Goal: Transaction & Acquisition: Purchase product/service

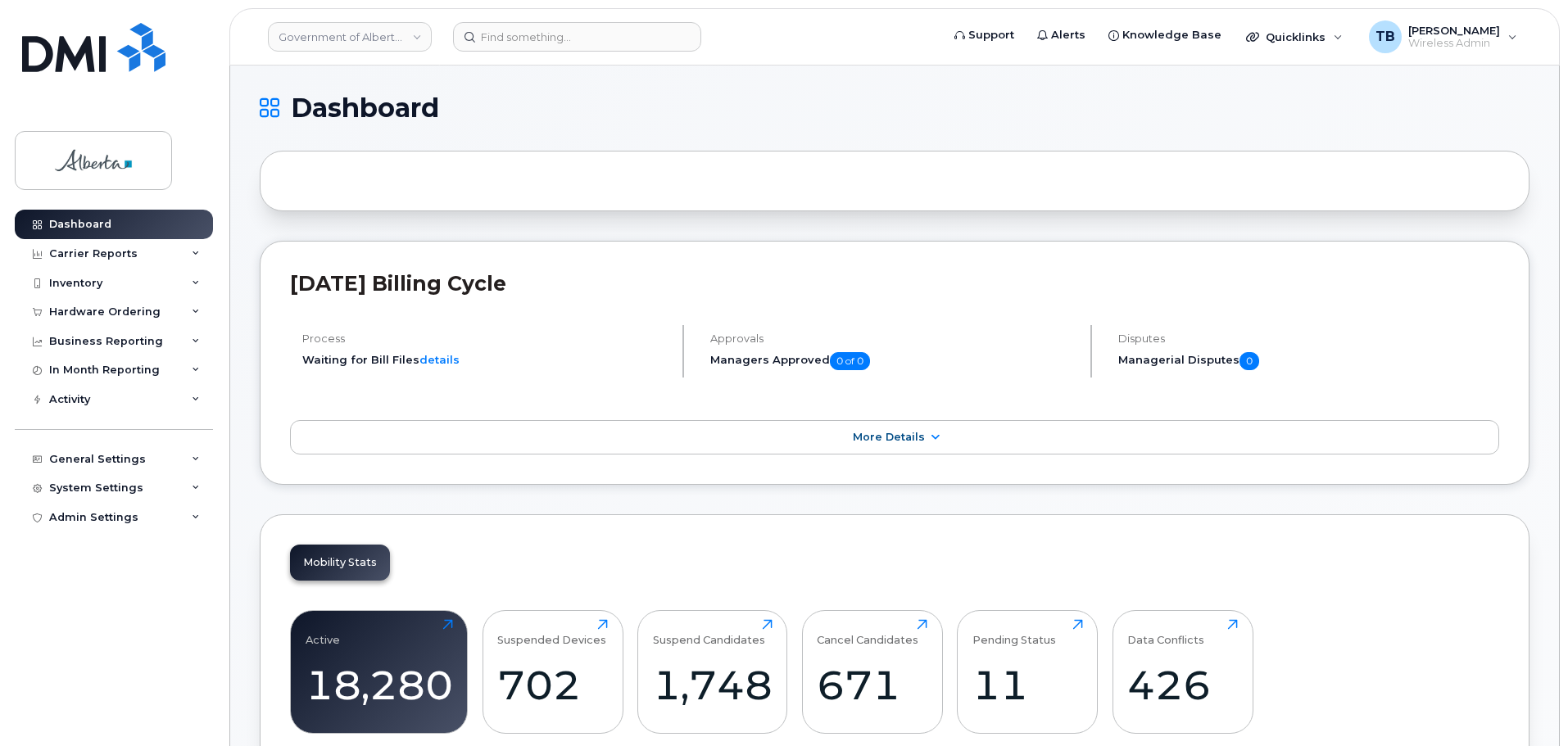
click at [494, 53] on header "Government of Alberta (GOA) Support Alerts Knowledge Base Quicklinks Suspend / …" at bounding box center [895, 37] width 1331 height 57
click at [495, 42] on input at bounding box center [577, 37] width 248 height 30
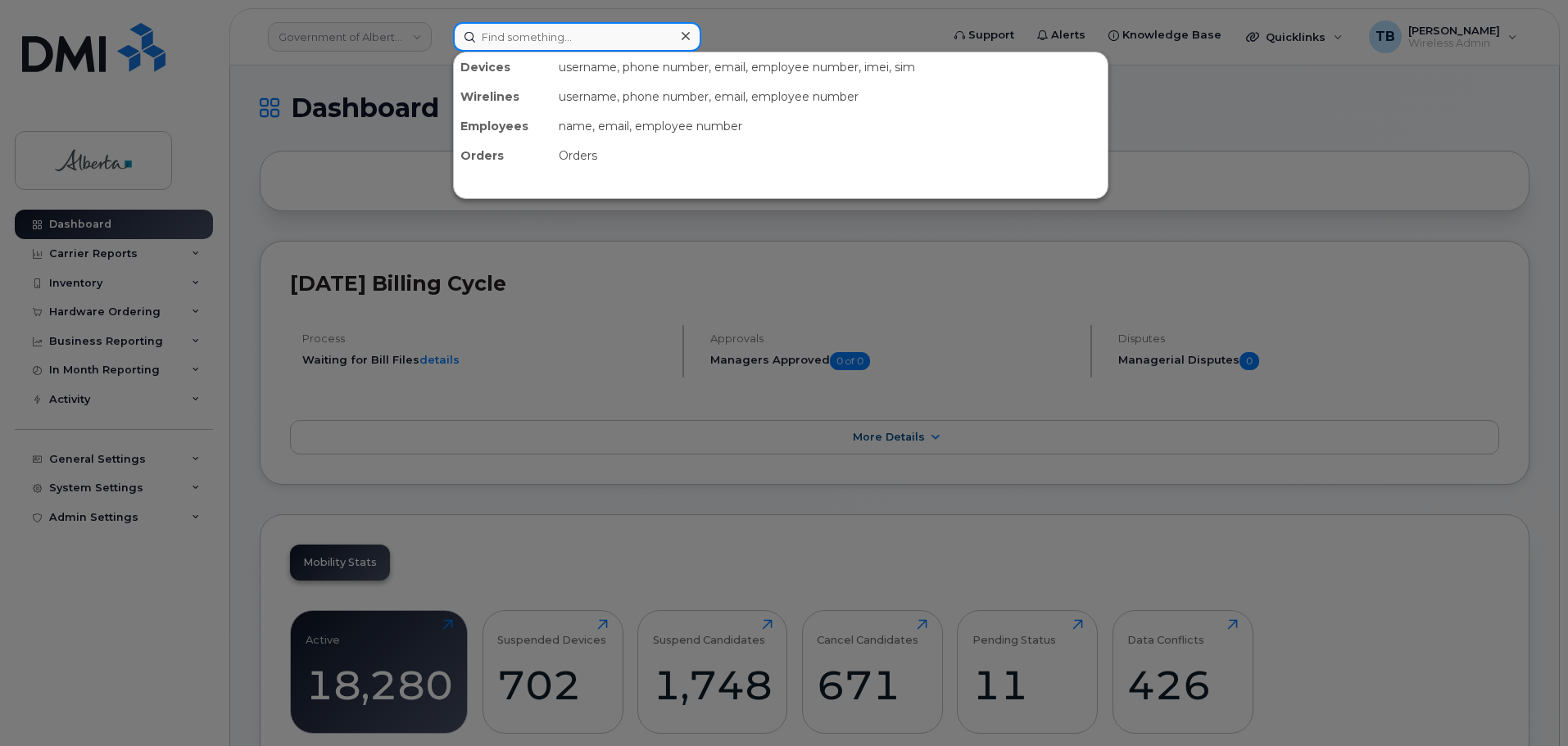
paste input "5879908607"
type input "5879908607"
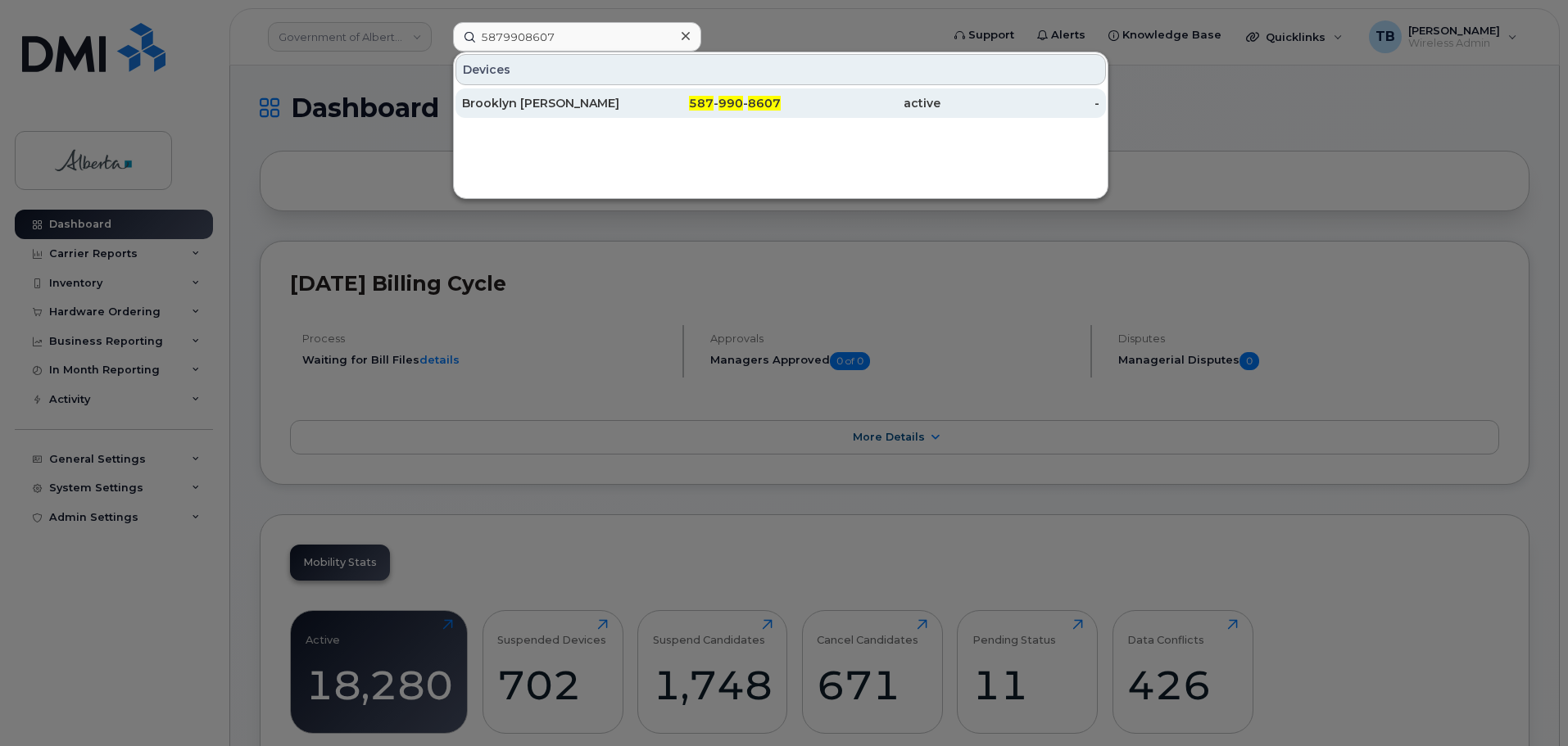
click at [523, 105] on div "Brooklyn [PERSON_NAME]" at bounding box center [542, 103] width 160 height 16
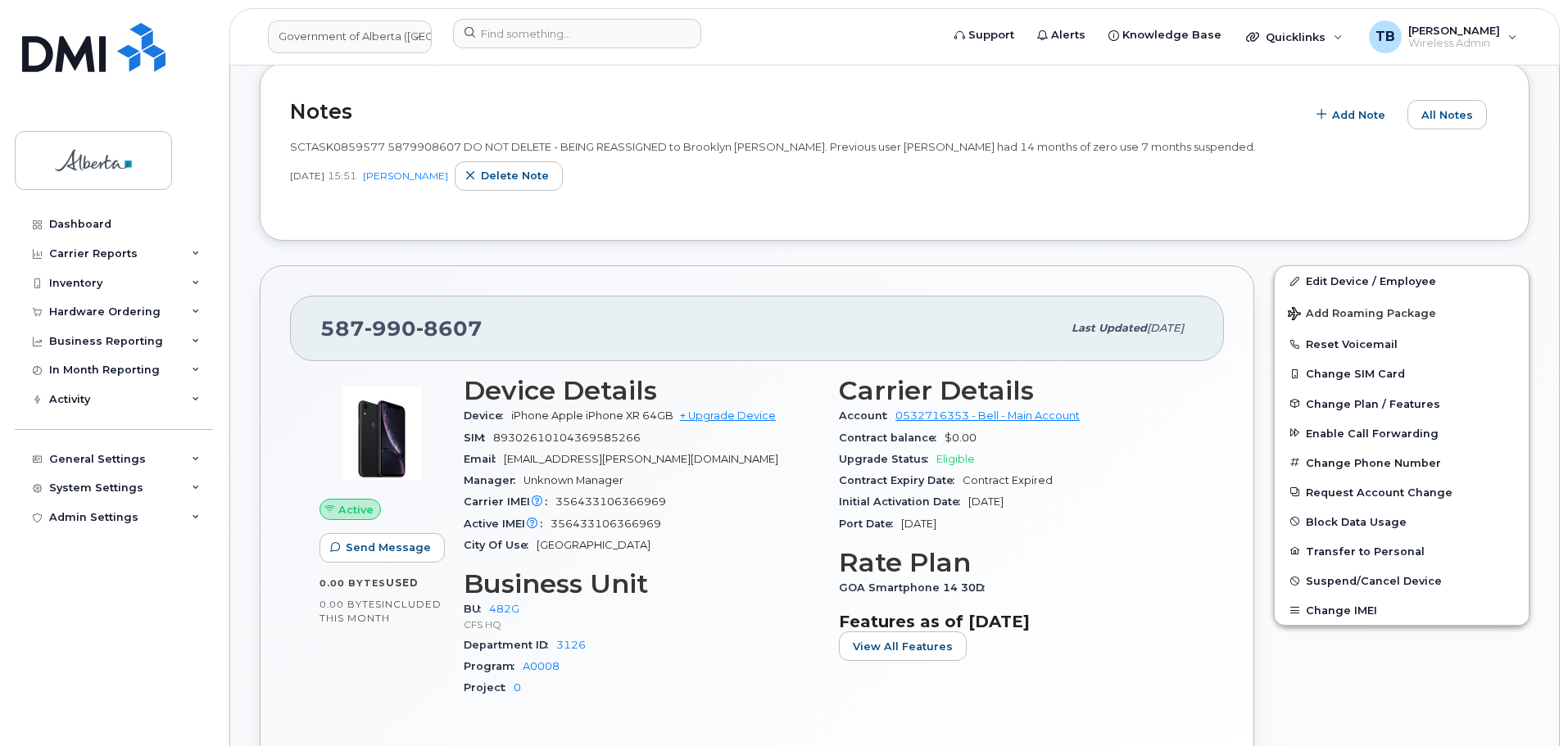
scroll to position [573, 0]
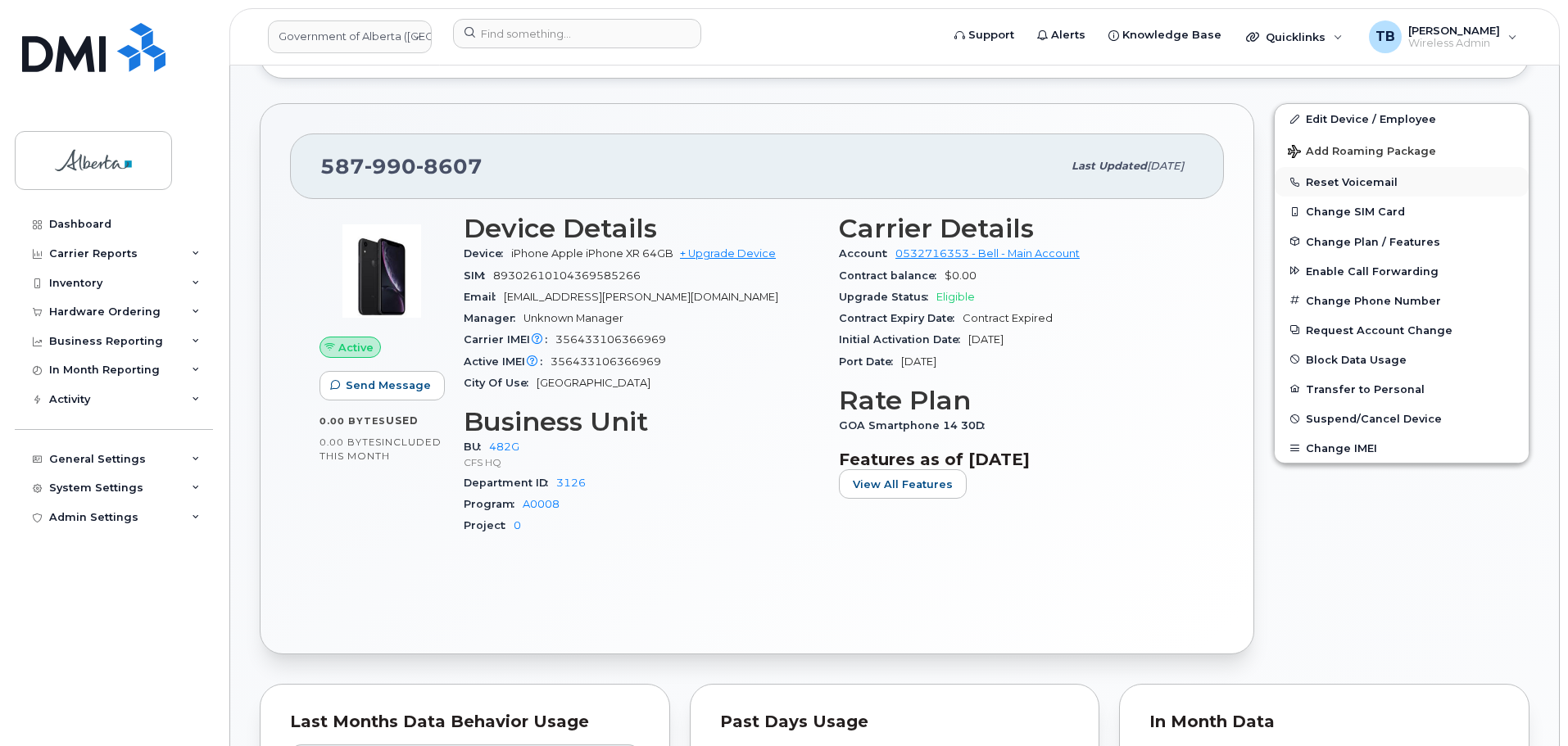
click at [1375, 183] on button "Reset Voicemail" at bounding box center [1401, 181] width 254 height 30
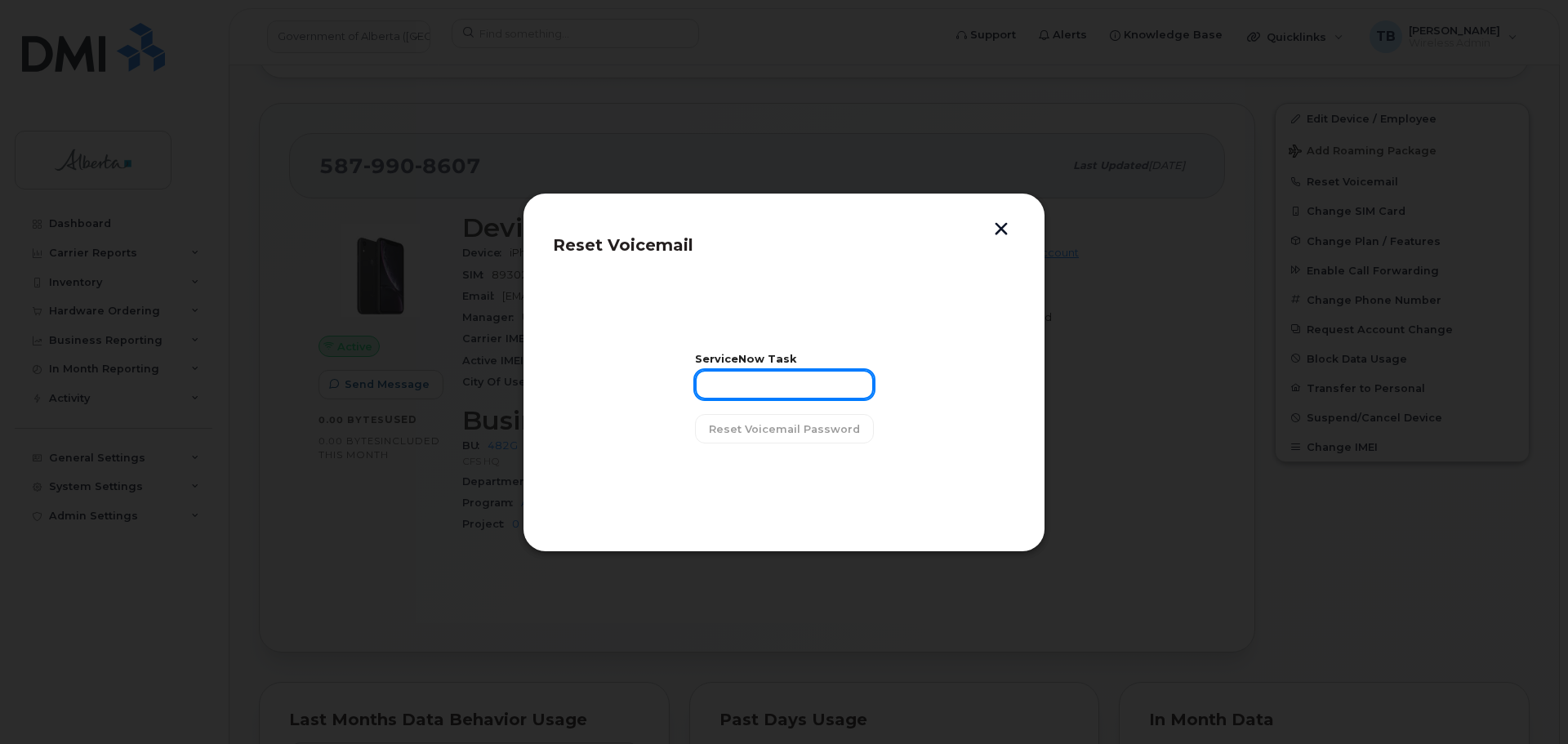
click at [741, 393] on input "text" at bounding box center [784, 384] width 179 height 30
paste input "SCTASK0859577"
type input "SCTASK0859577"
click at [751, 442] on button "Reset Voicemail Password" at bounding box center [784, 428] width 179 height 30
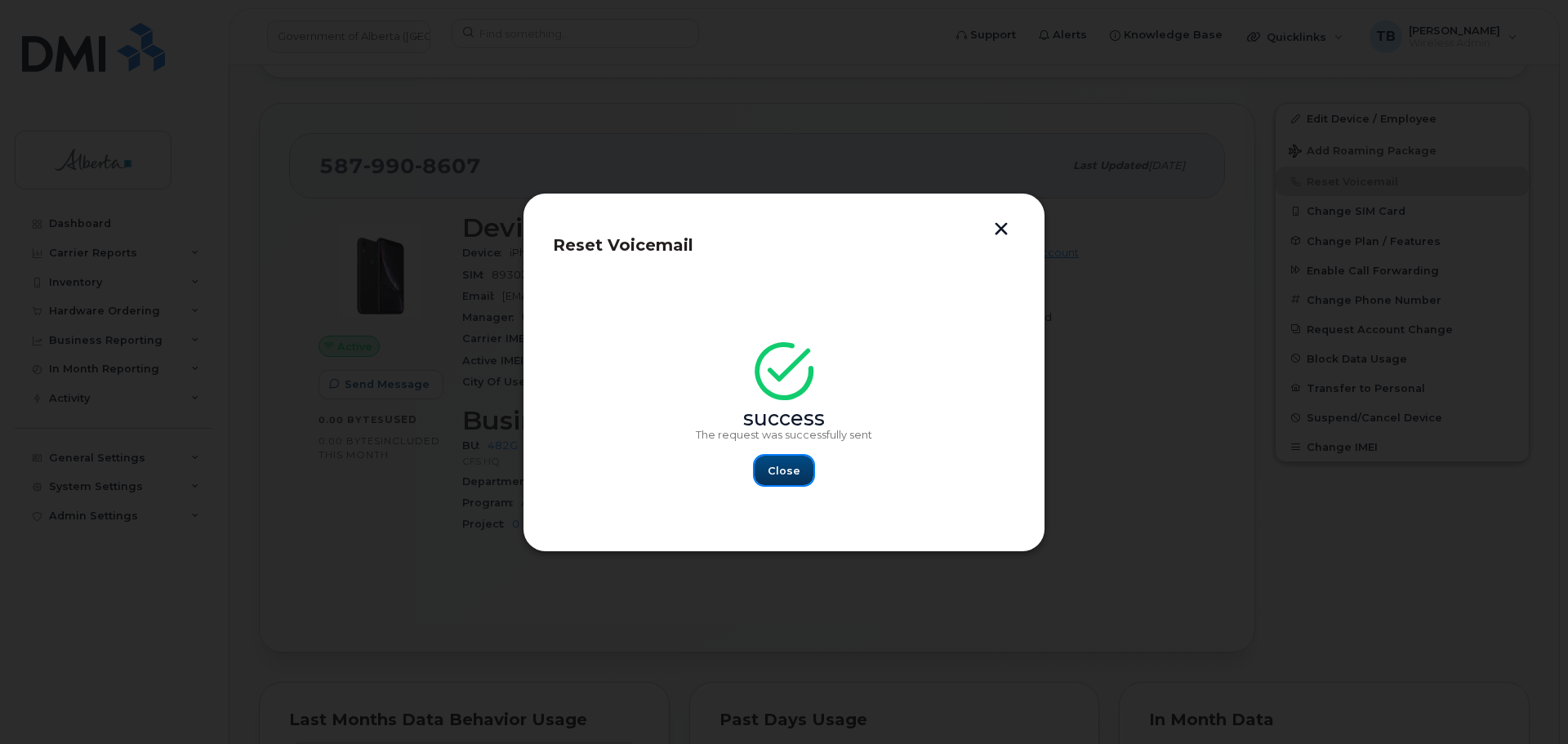
click at [784, 480] on button "Close" at bounding box center [784, 470] width 59 height 30
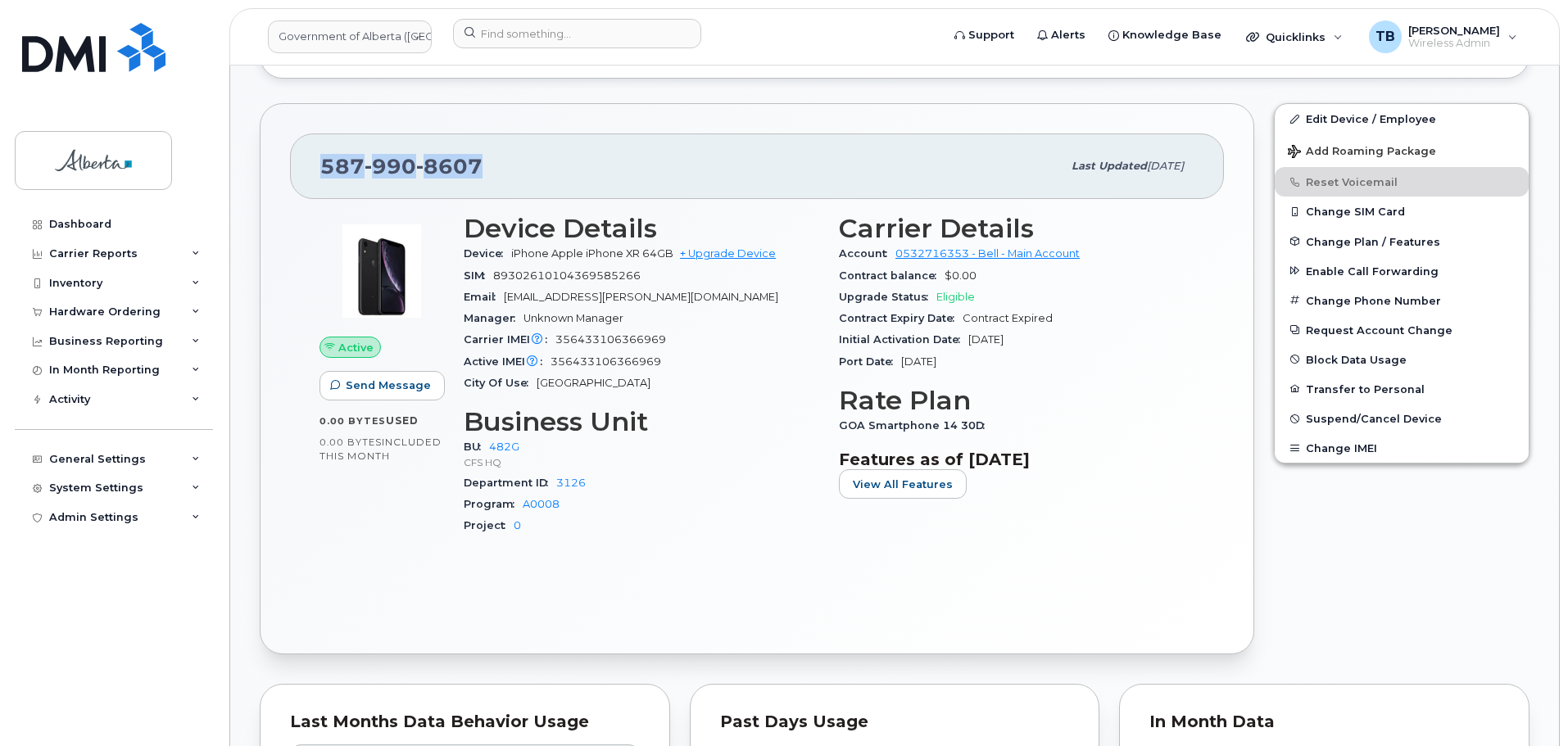
drag, startPoint x: 498, startPoint y: 169, endPoint x: 317, endPoint y: 166, distance: 181.0
click at [317, 166] on div "587 990 8607 Last updated Oct 07, 2025" at bounding box center [757, 166] width 934 height 65
copy span "587 990 8607"
click at [101, 319] on div "Hardware Ordering" at bounding box center [113, 312] width 198 height 30
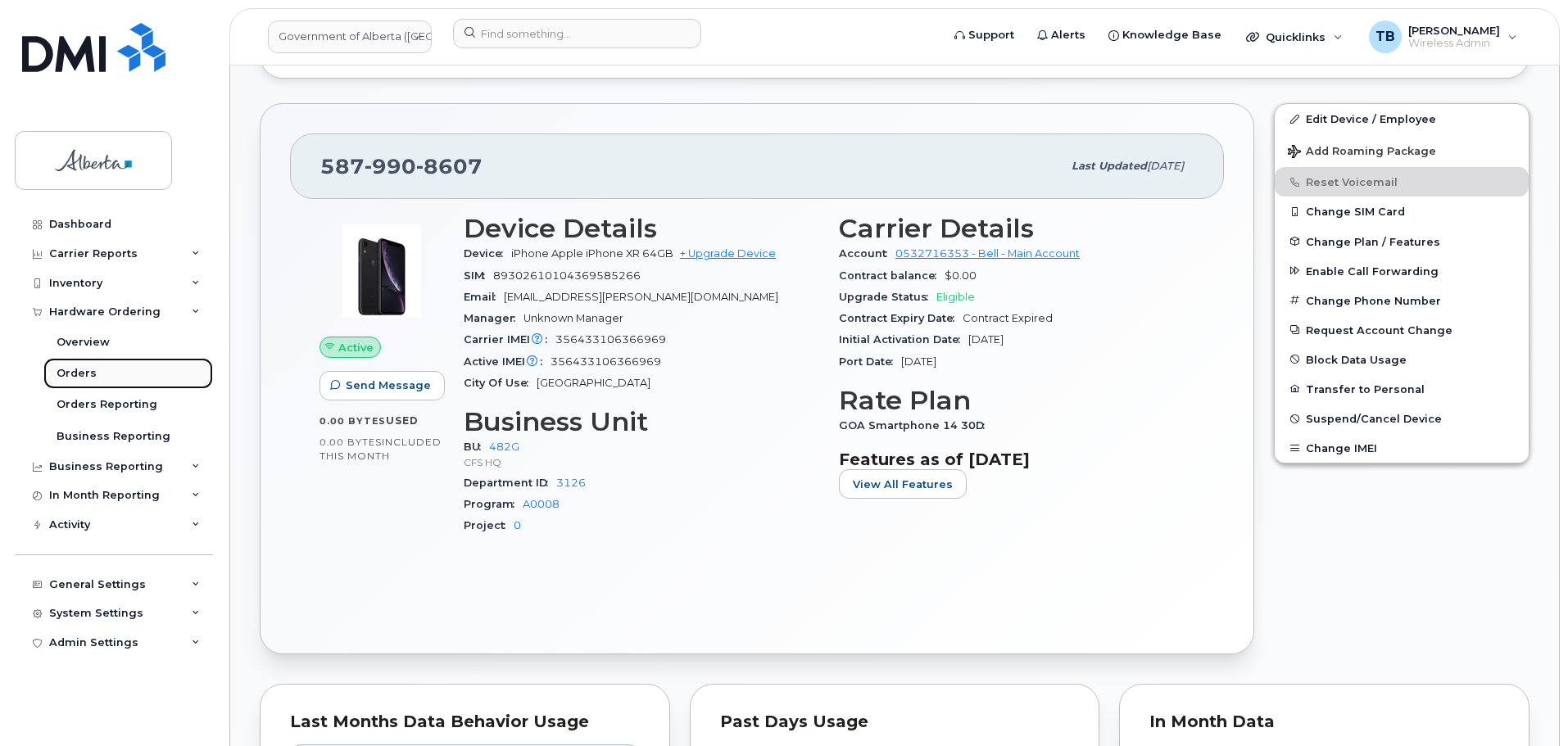
click at [102, 379] on link "Orders" at bounding box center [128, 373] width 169 height 31
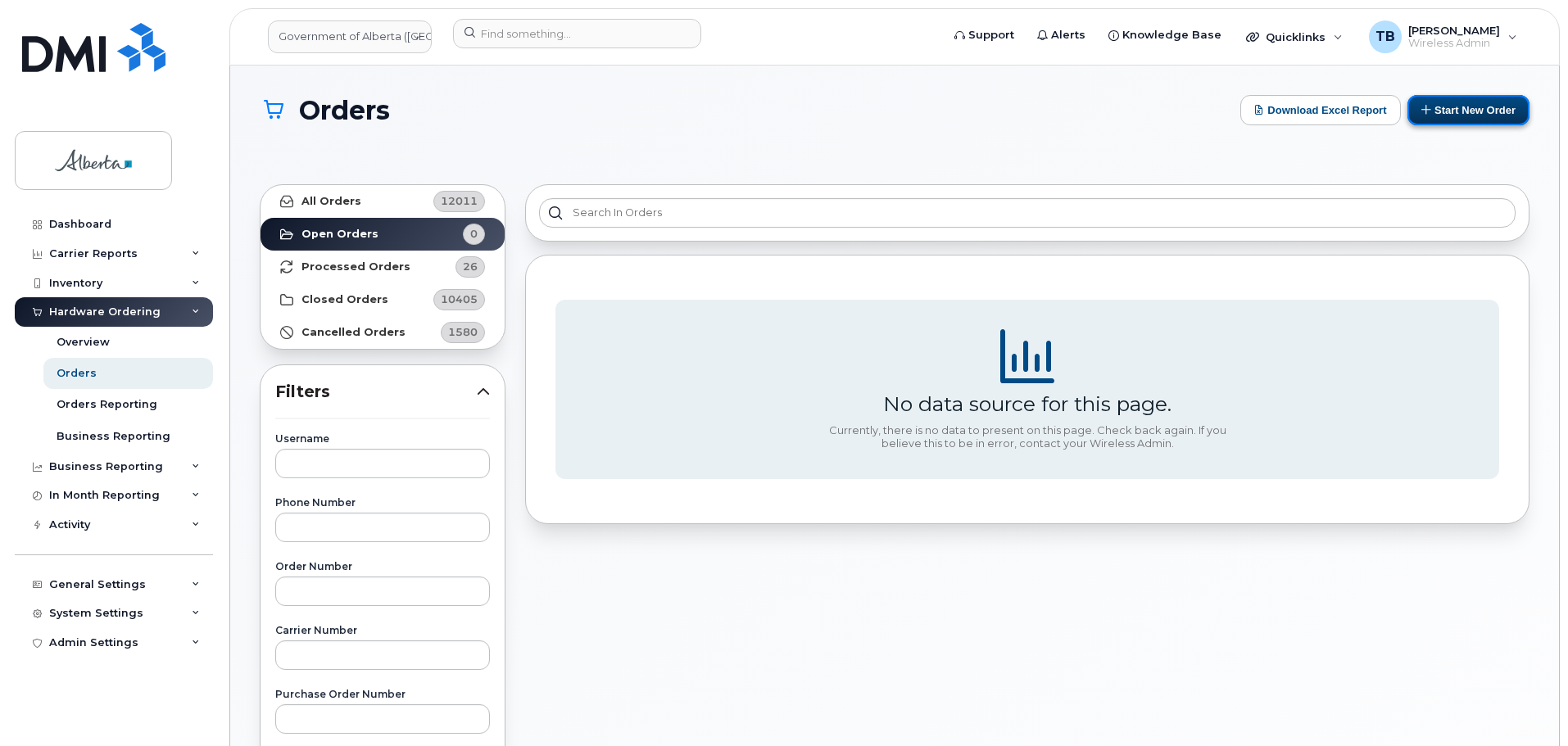
click at [1491, 114] on button "Start New Order" at bounding box center [1468, 111] width 122 height 31
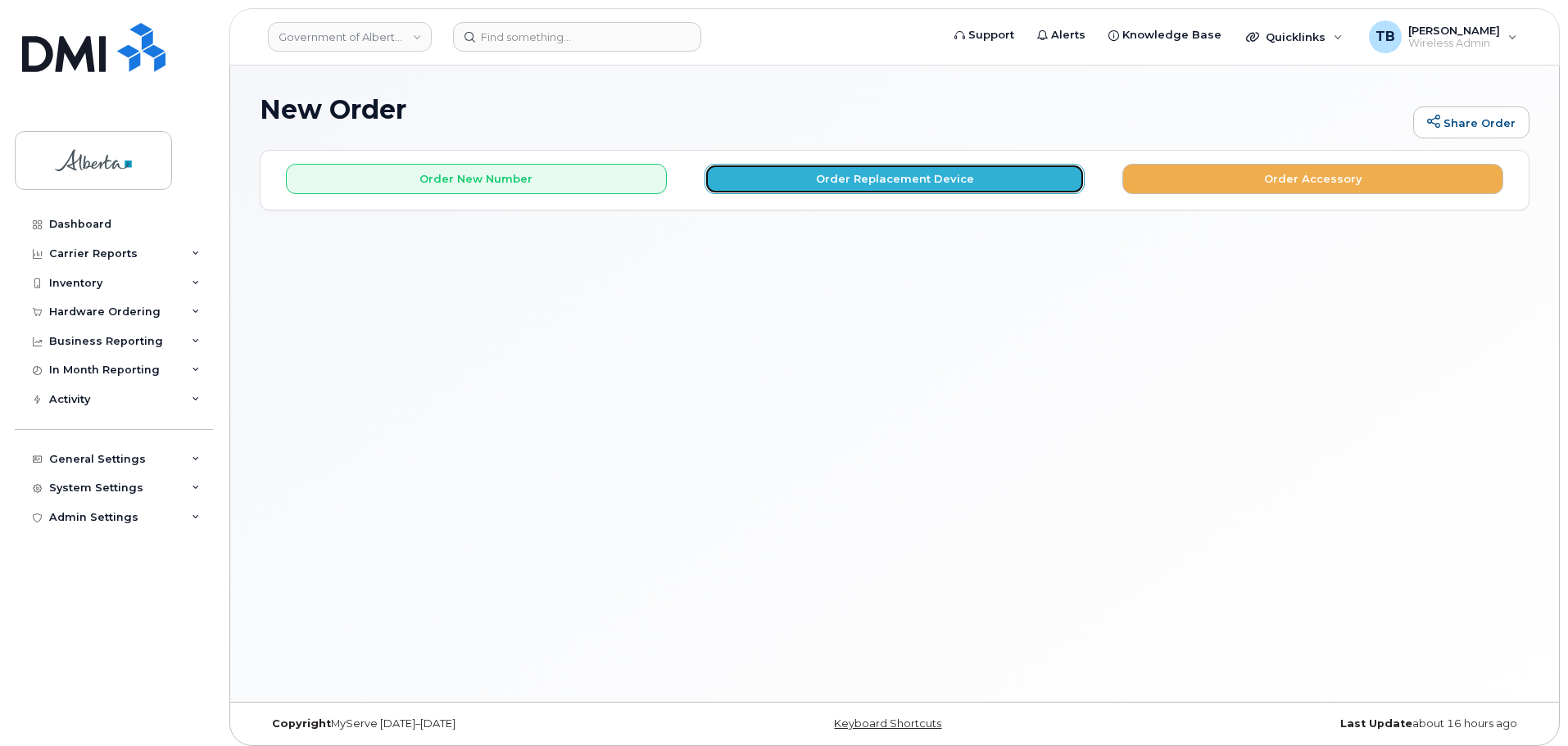
click at [842, 185] on button "Order Replacement Device" at bounding box center [895, 179] width 381 height 31
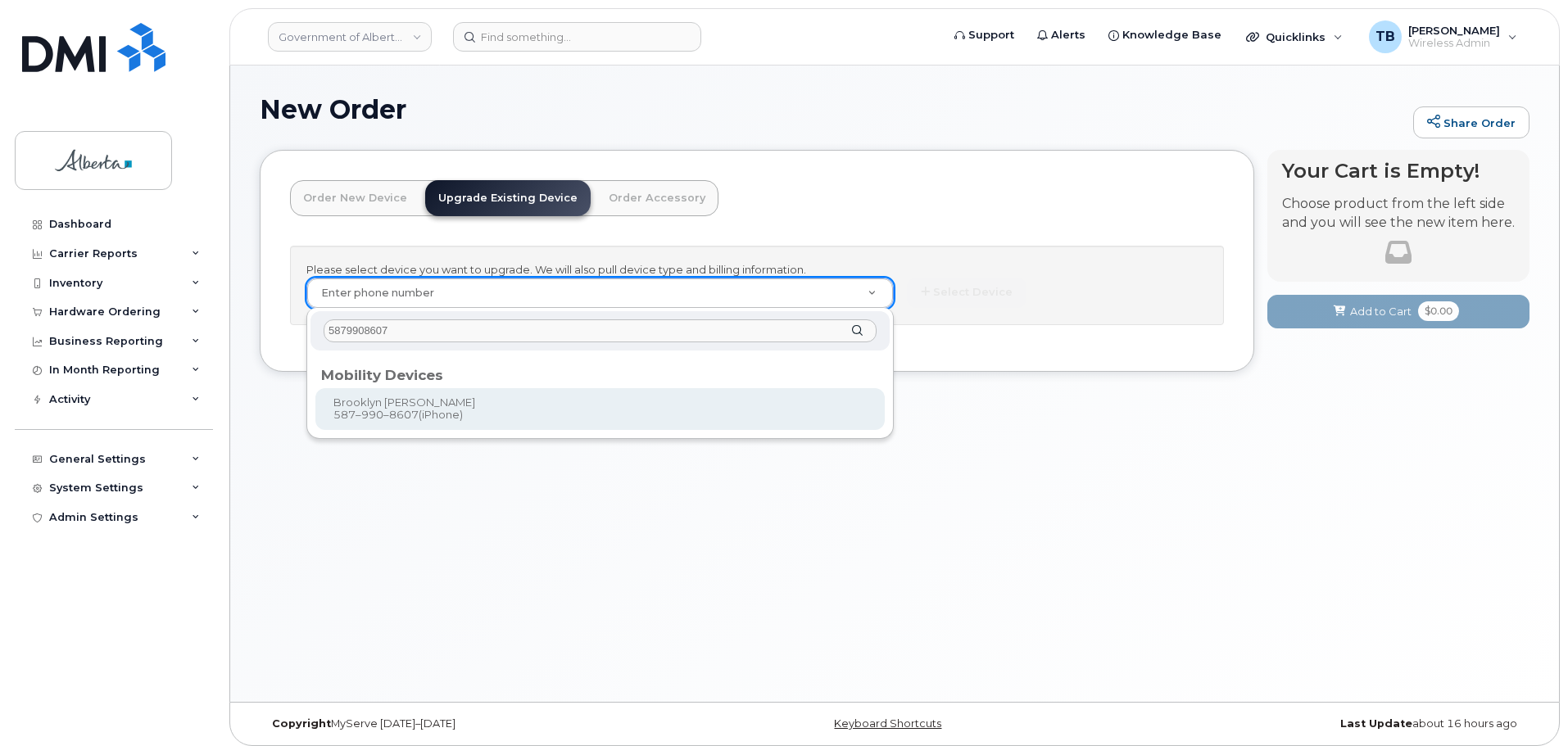
type input "5879908607"
type input "796998"
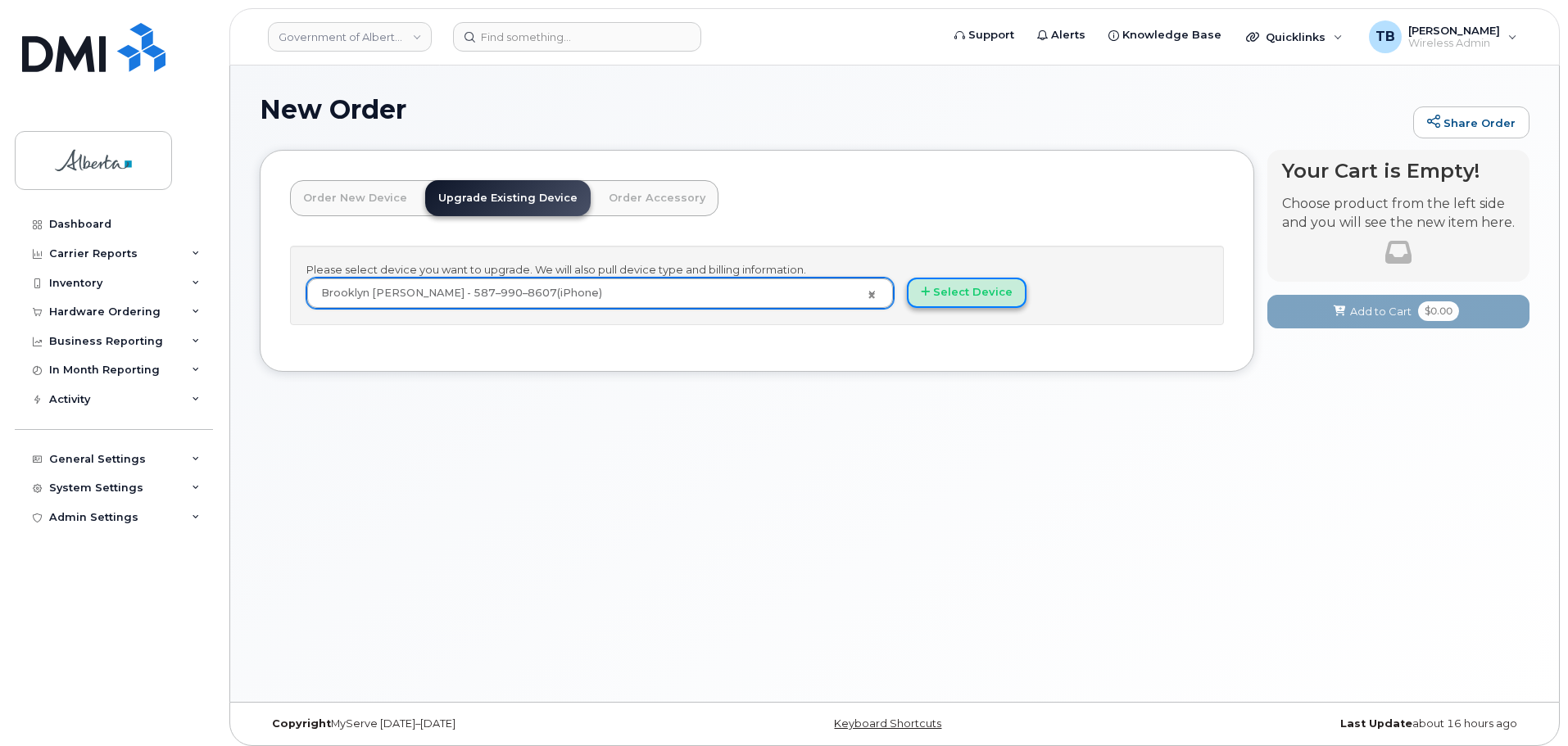
click at [974, 299] on button "Select Device" at bounding box center [966, 293] width 120 height 31
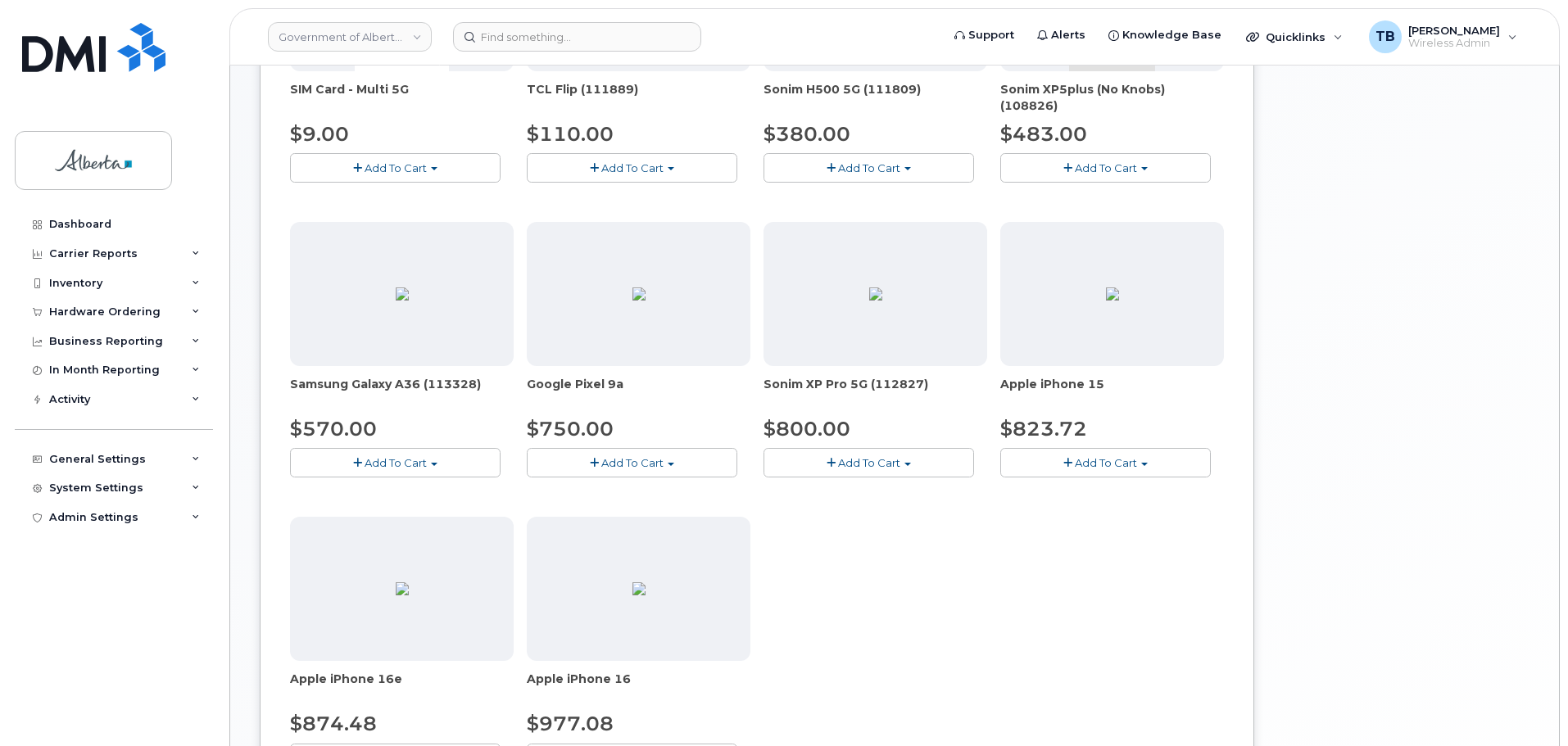
scroll to position [573, 0]
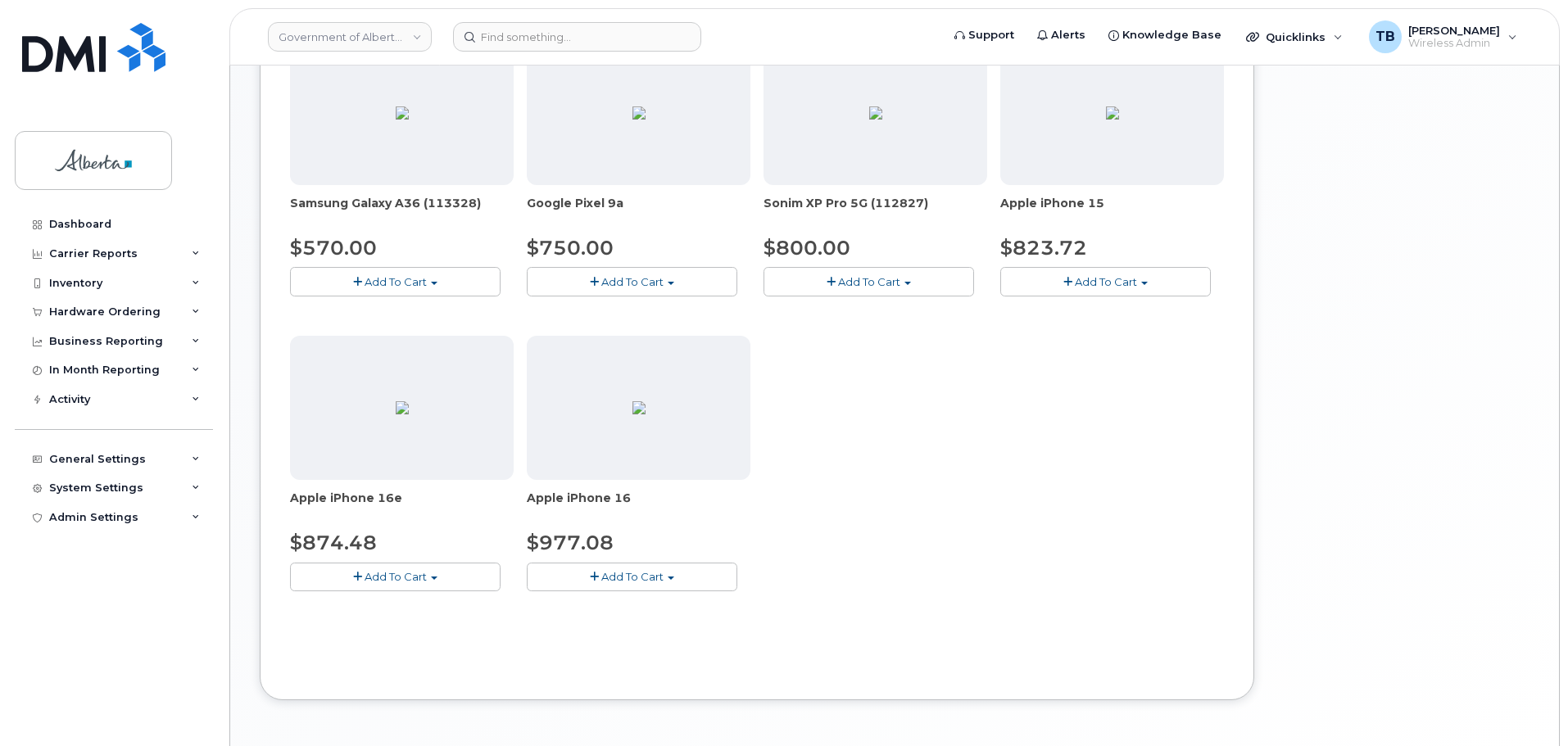
click at [365, 568] on button "Add To Cart" at bounding box center [395, 577] width 210 height 29
click at [386, 628] on link "$874.48 - 30-day upgrade (128GB model)" at bounding box center [425, 628] width 260 height 20
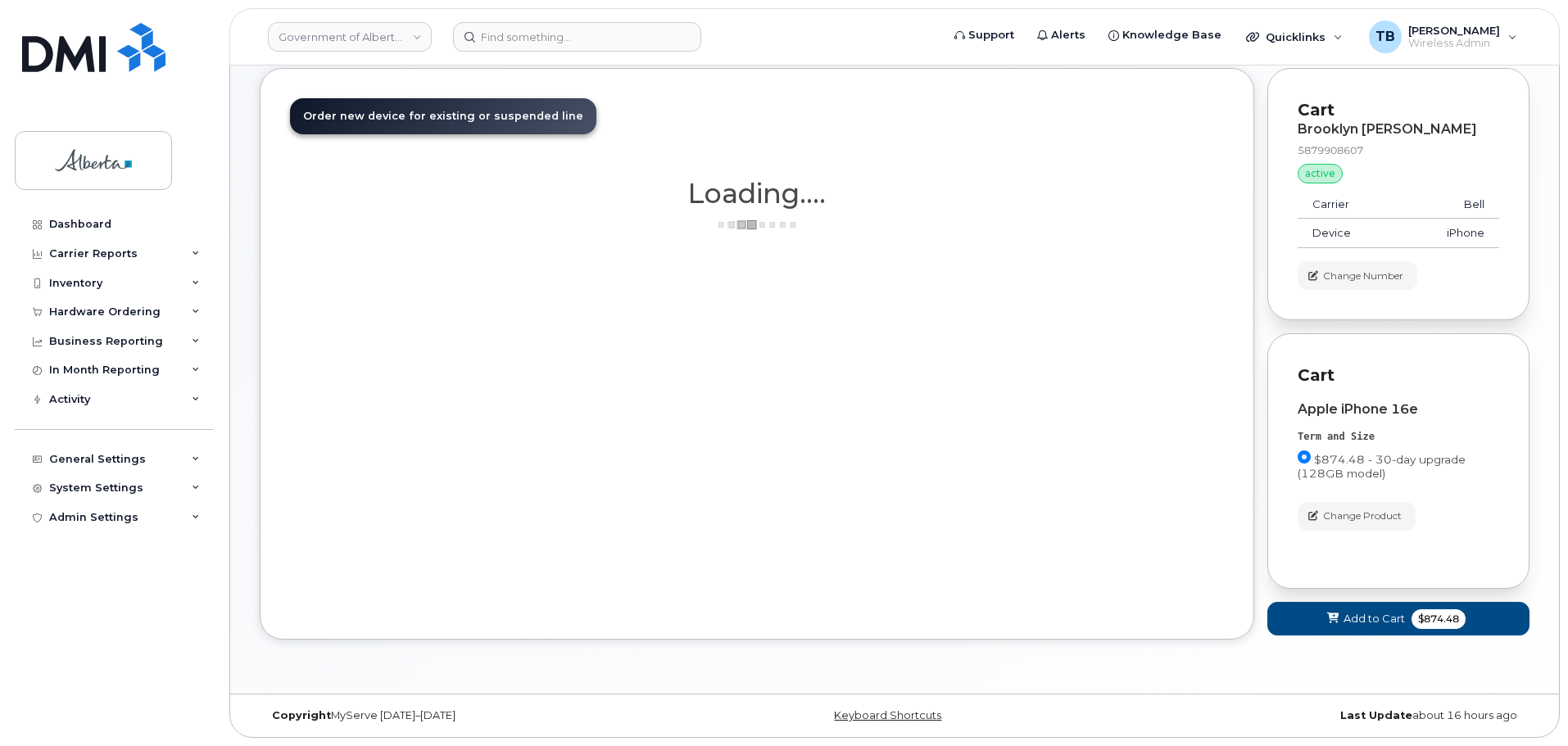
scroll to position [82, 0]
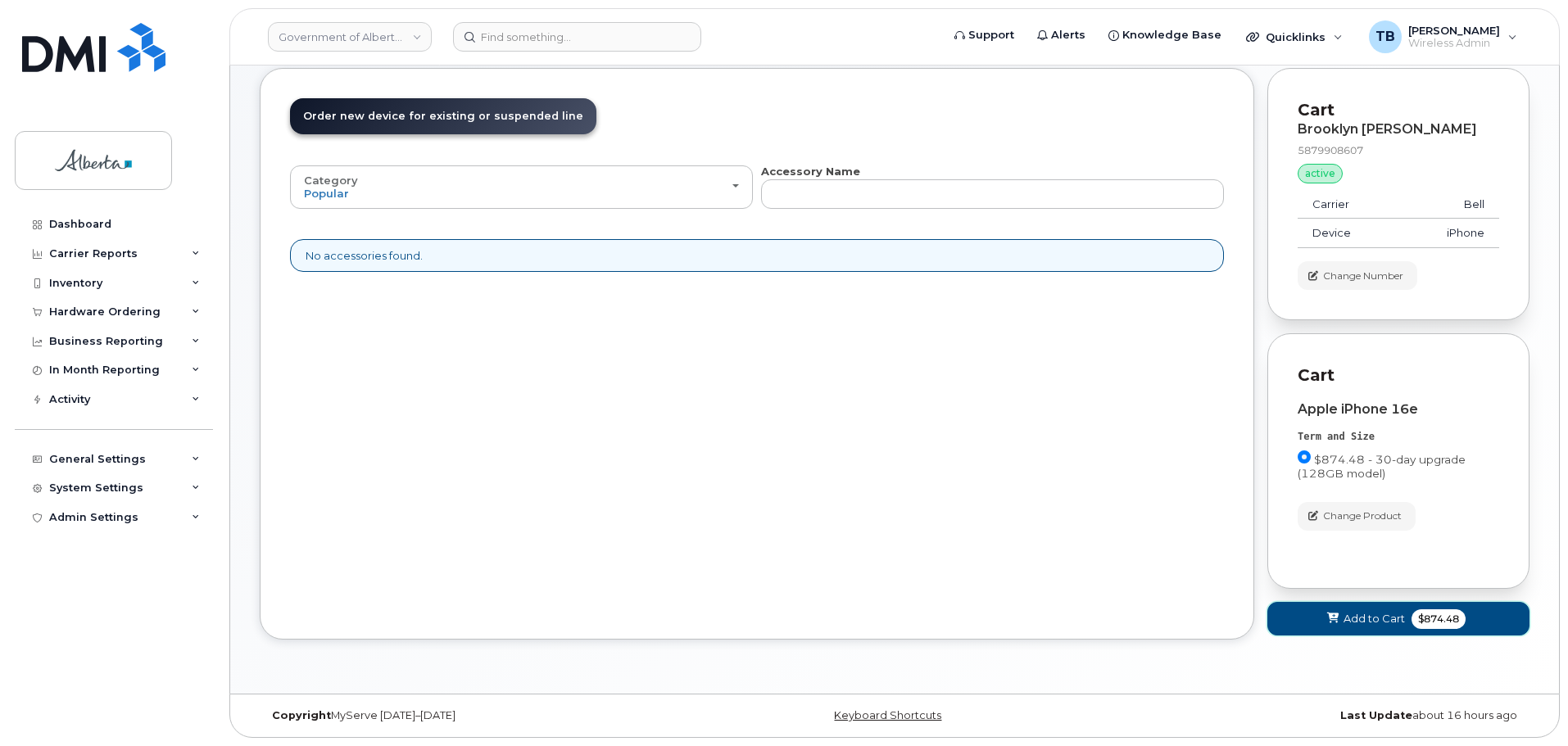
click at [1333, 619] on icon at bounding box center [1332, 618] width 11 height 11
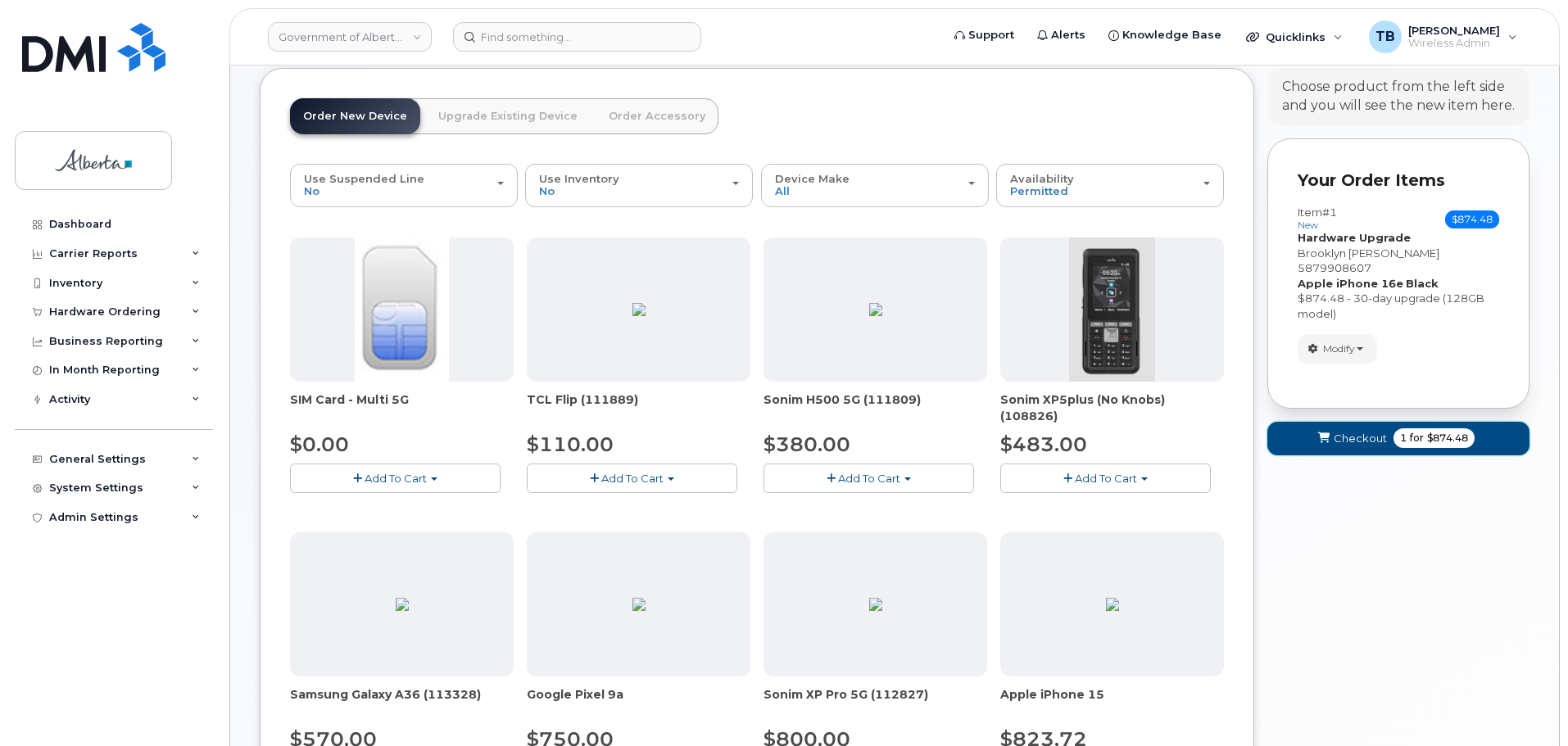
click at [1364, 430] on span "Checkout" at bounding box center [1360, 438] width 54 height 15
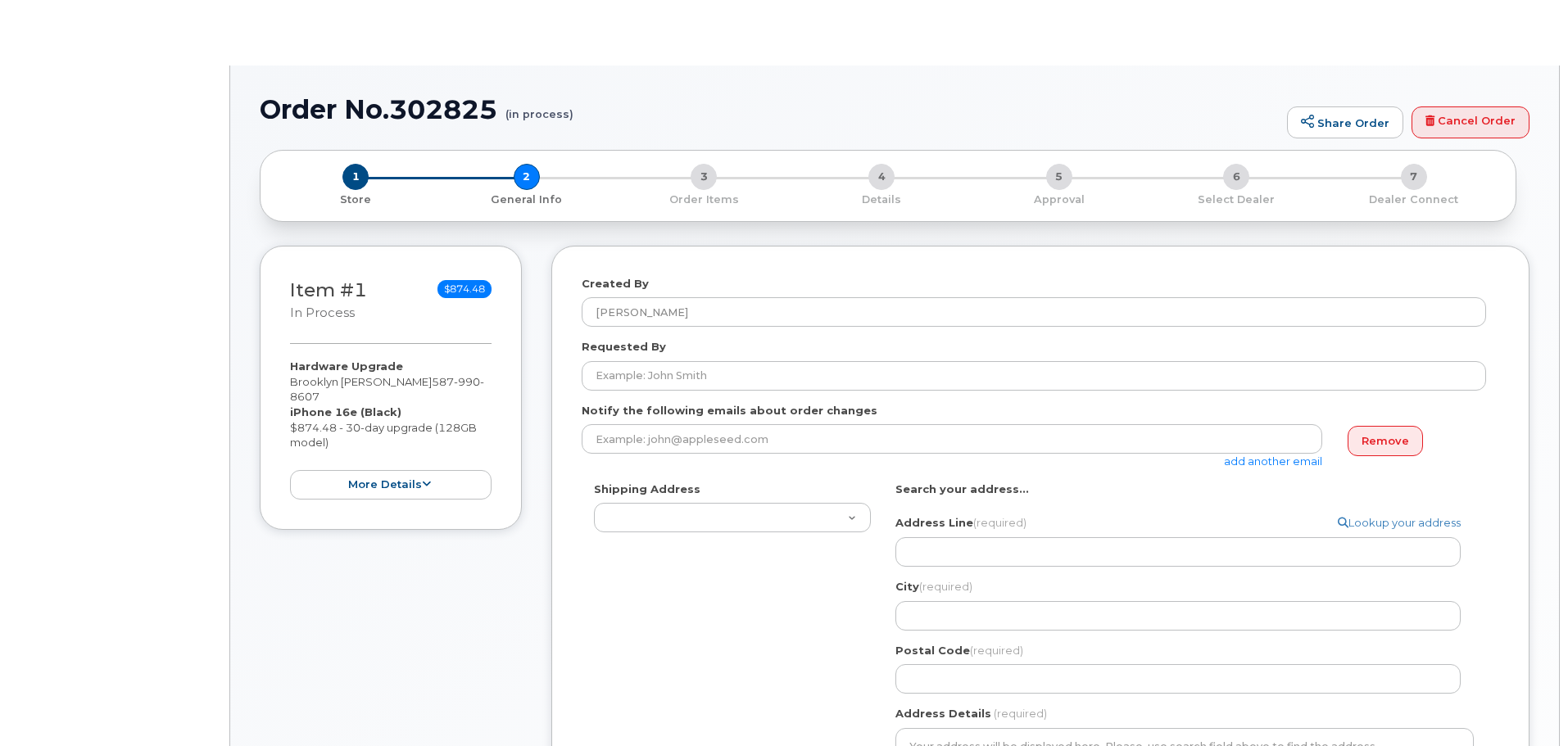
select select
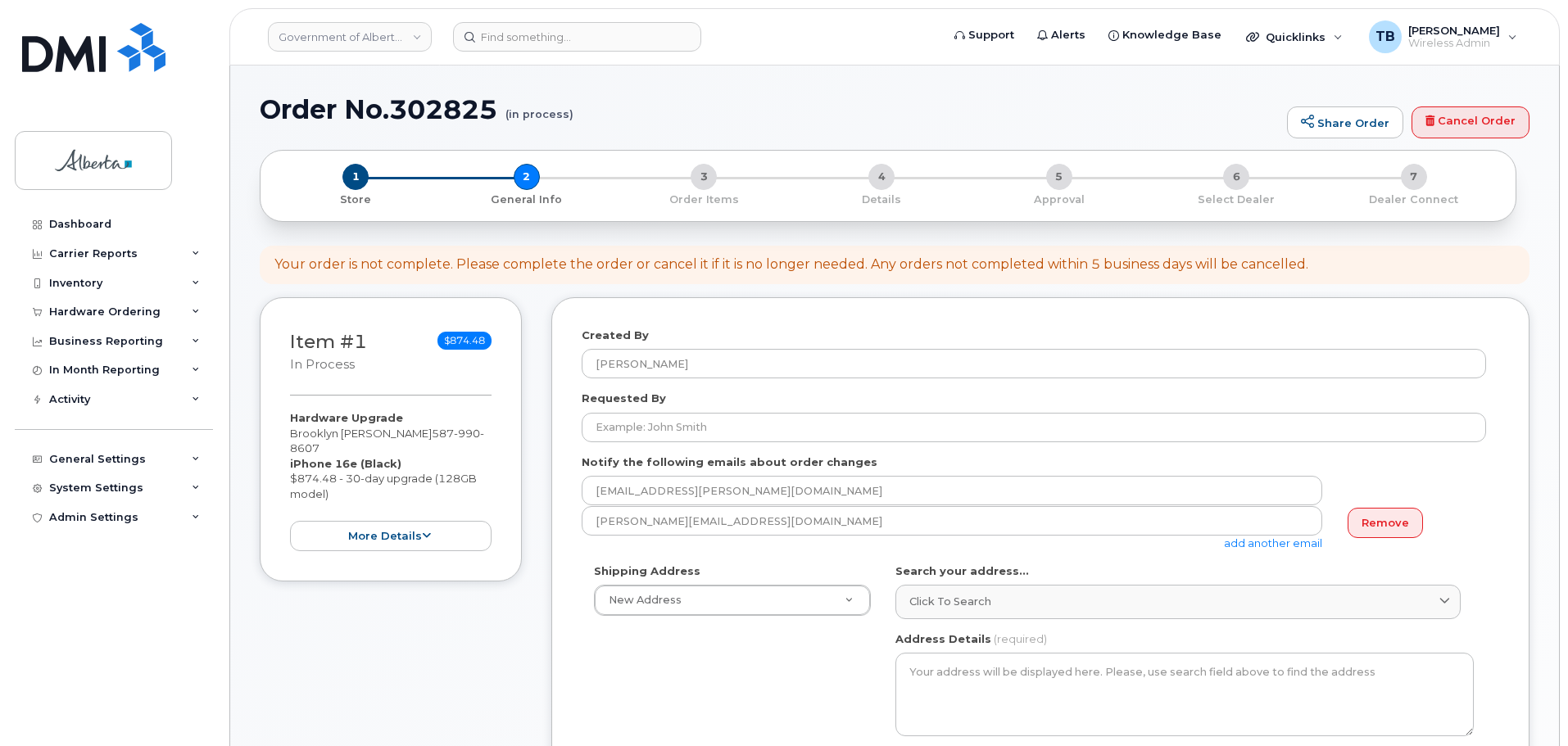
click at [444, 103] on h1 "Order No.302825 (in process)" at bounding box center [769, 110] width 1019 height 29
copy h1 "302825"
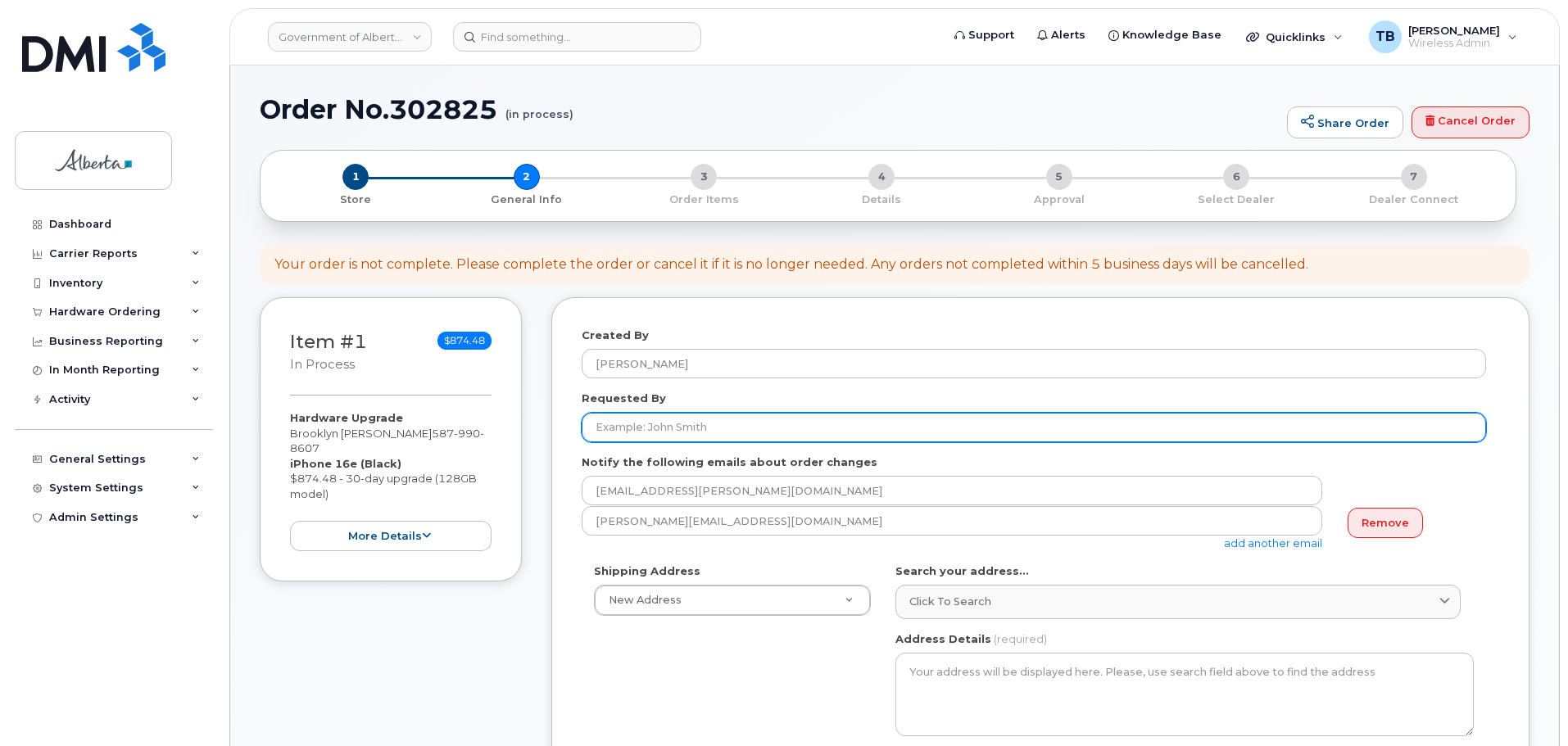
click at [655, 417] on input "Requested By" at bounding box center [1034, 427] width 904 height 30
paste input "Janette Castro"
type input "[PERSON_NAME]"
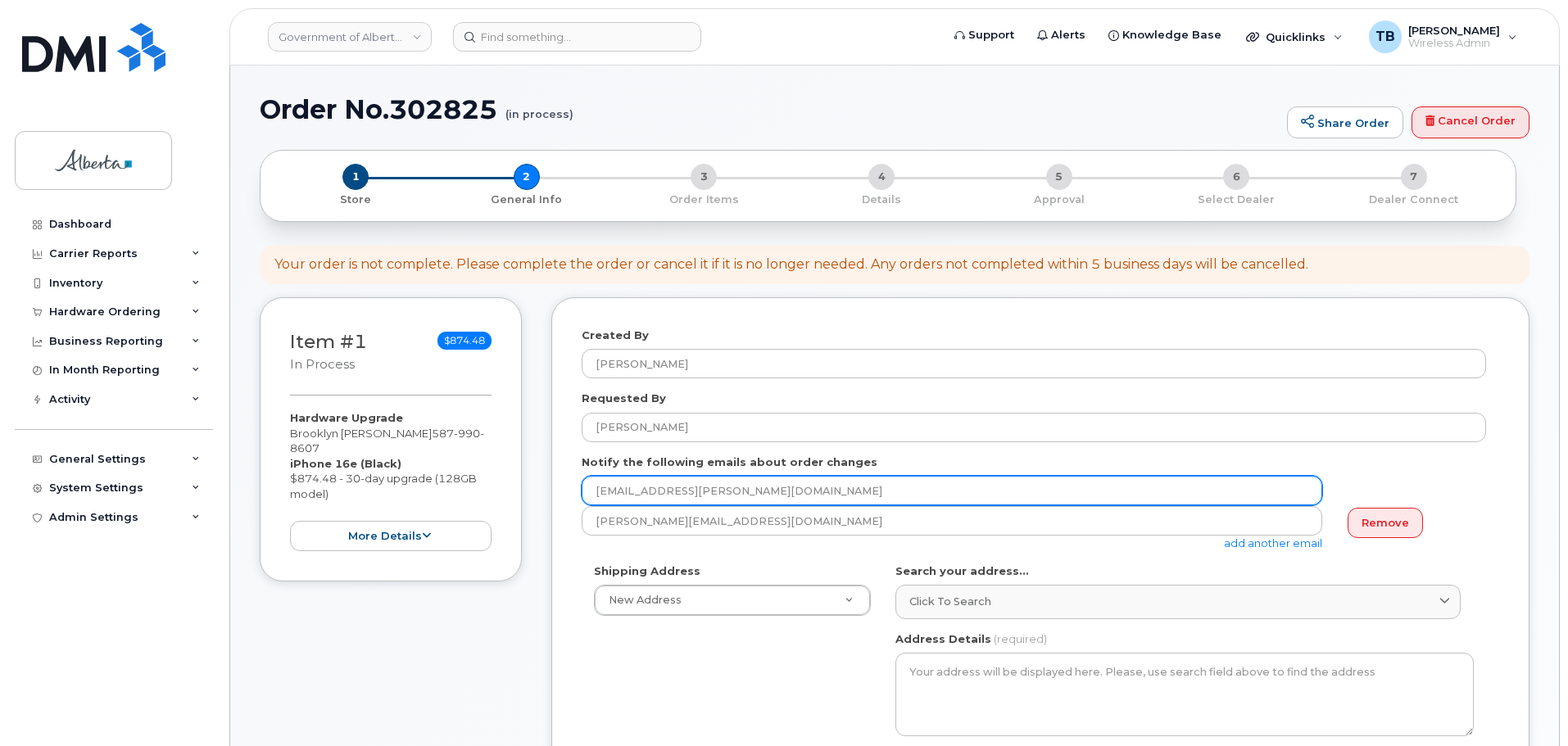
click at [1292, 486] on input "[EMAIL_ADDRESS][PERSON_NAME][DOMAIN_NAME]" at bounding box center [952, 490] width 740 height 30
paste input "Janette.Castro"
type input "Janette.Castro@gov.ab.ca"
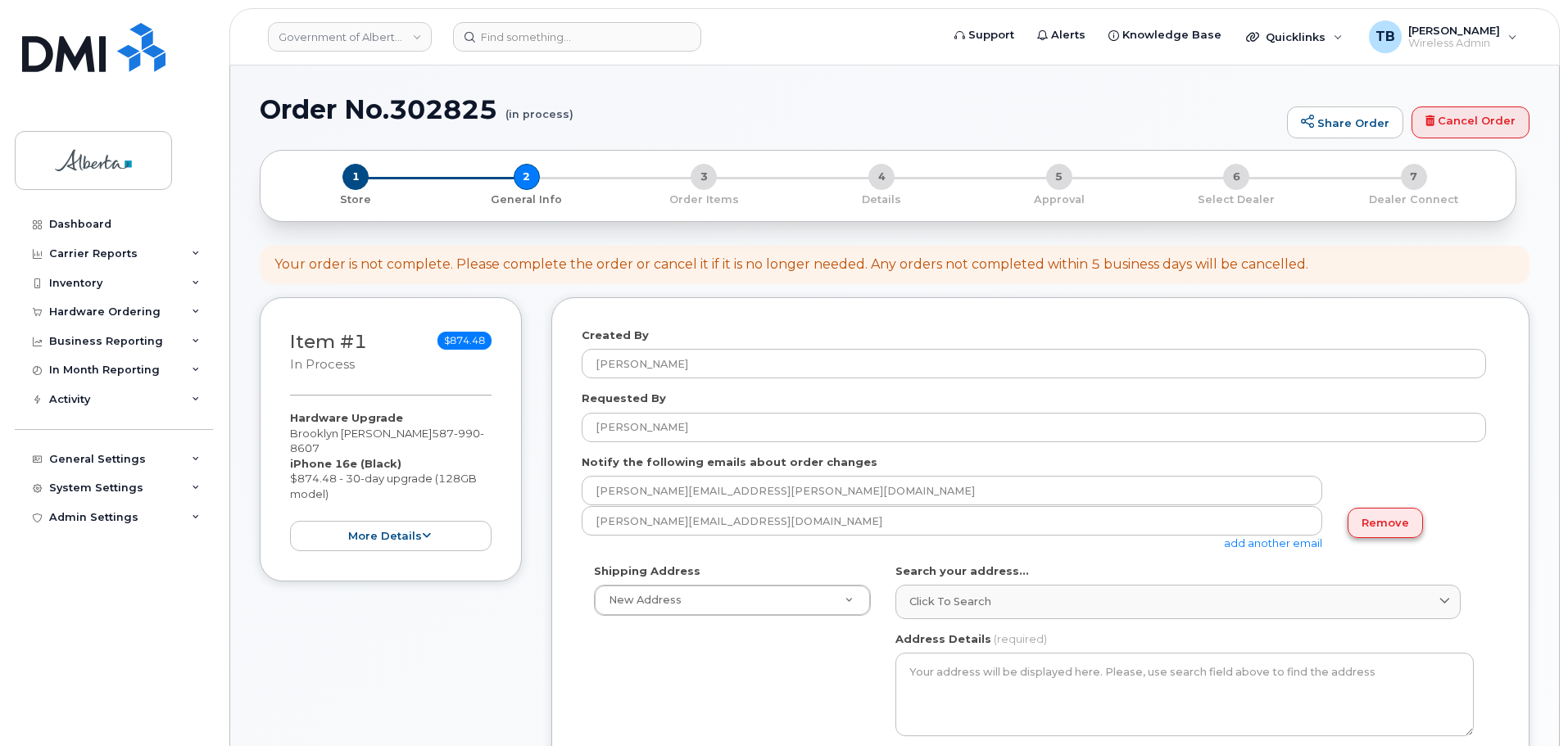
click at [1362, 515] on link "Remove" at bounding box center [1385, 523] width 76 height 31
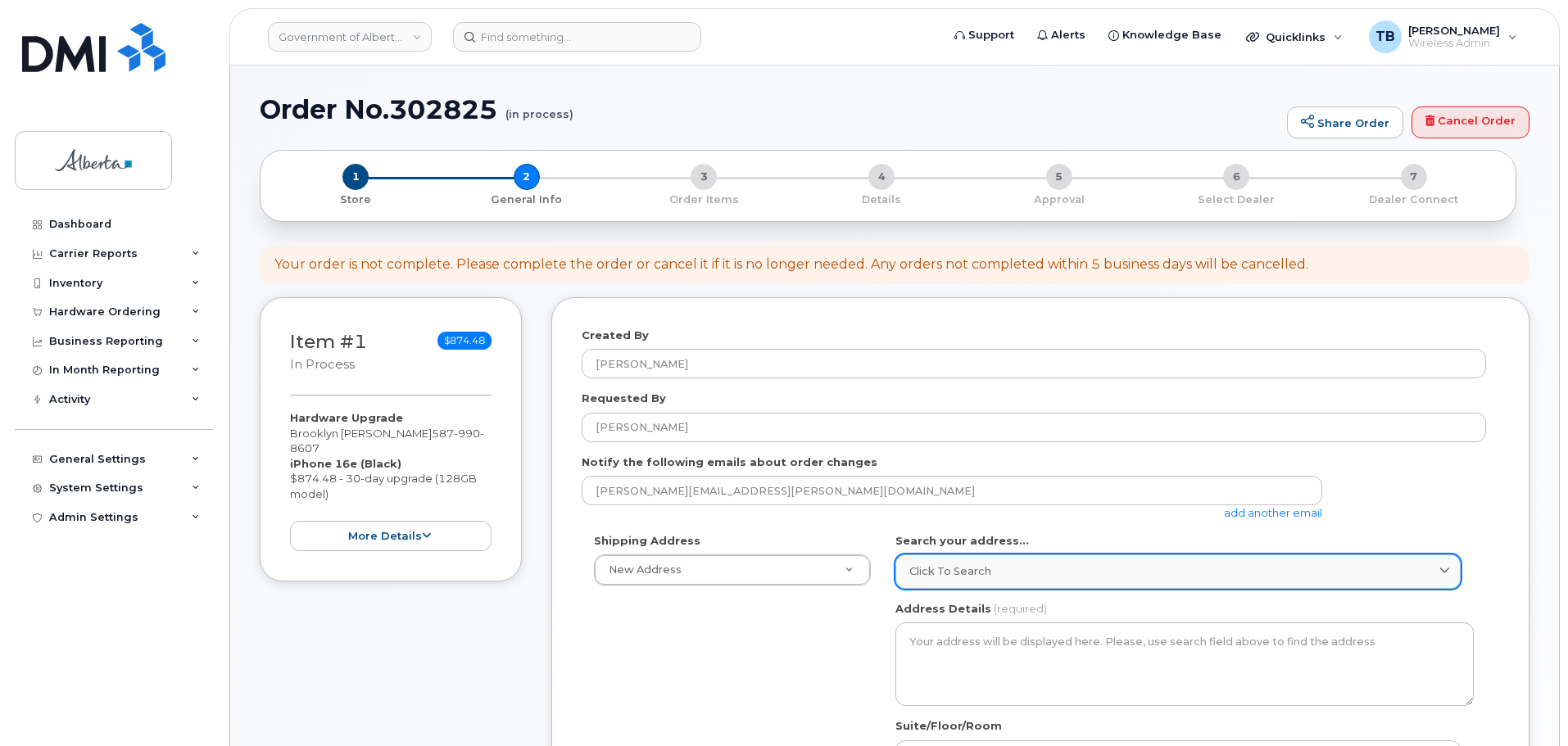
click at [962, 568] on span "Click to search" at bounding box center [950, 571] width 82 height 15
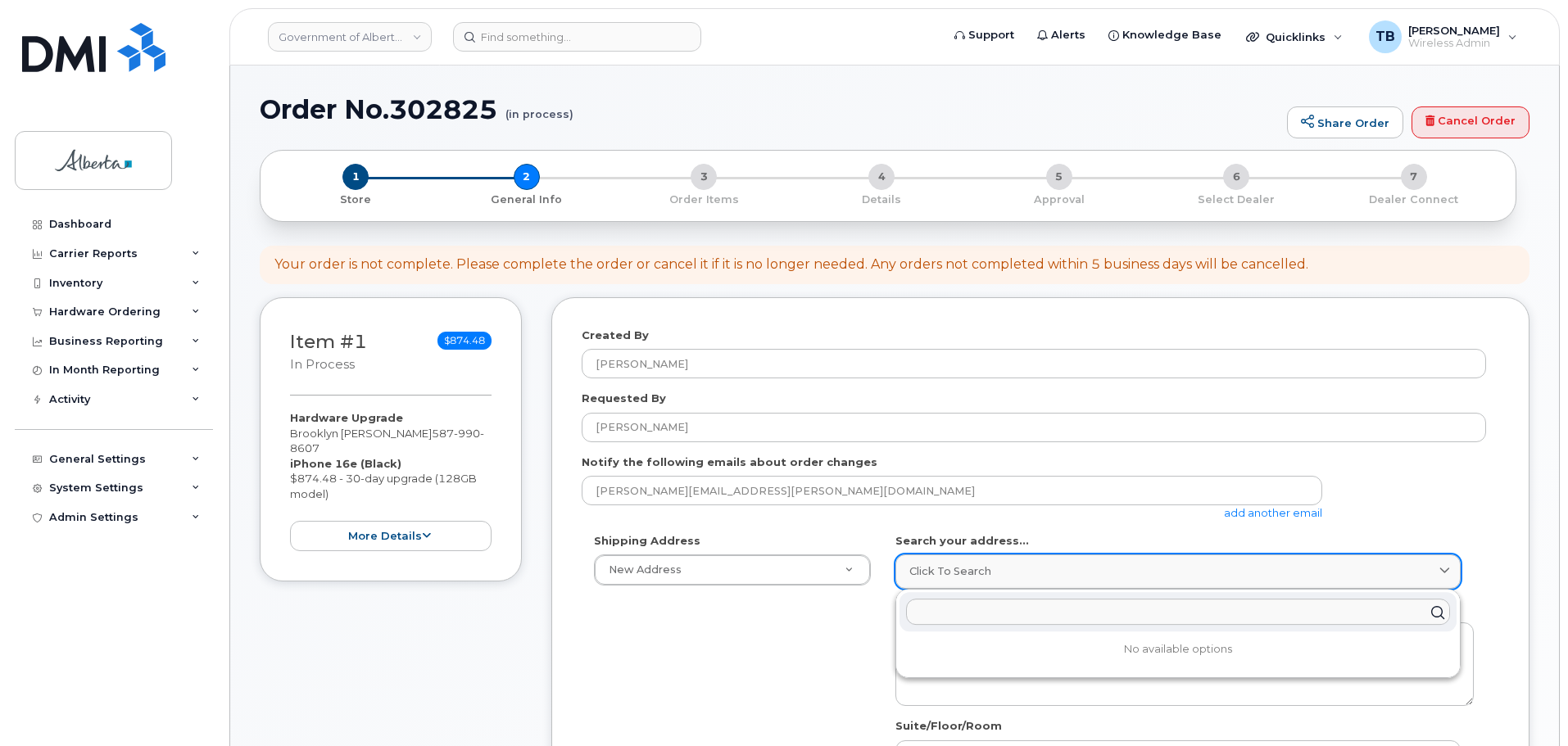
paste input "9940 - 106 Street"
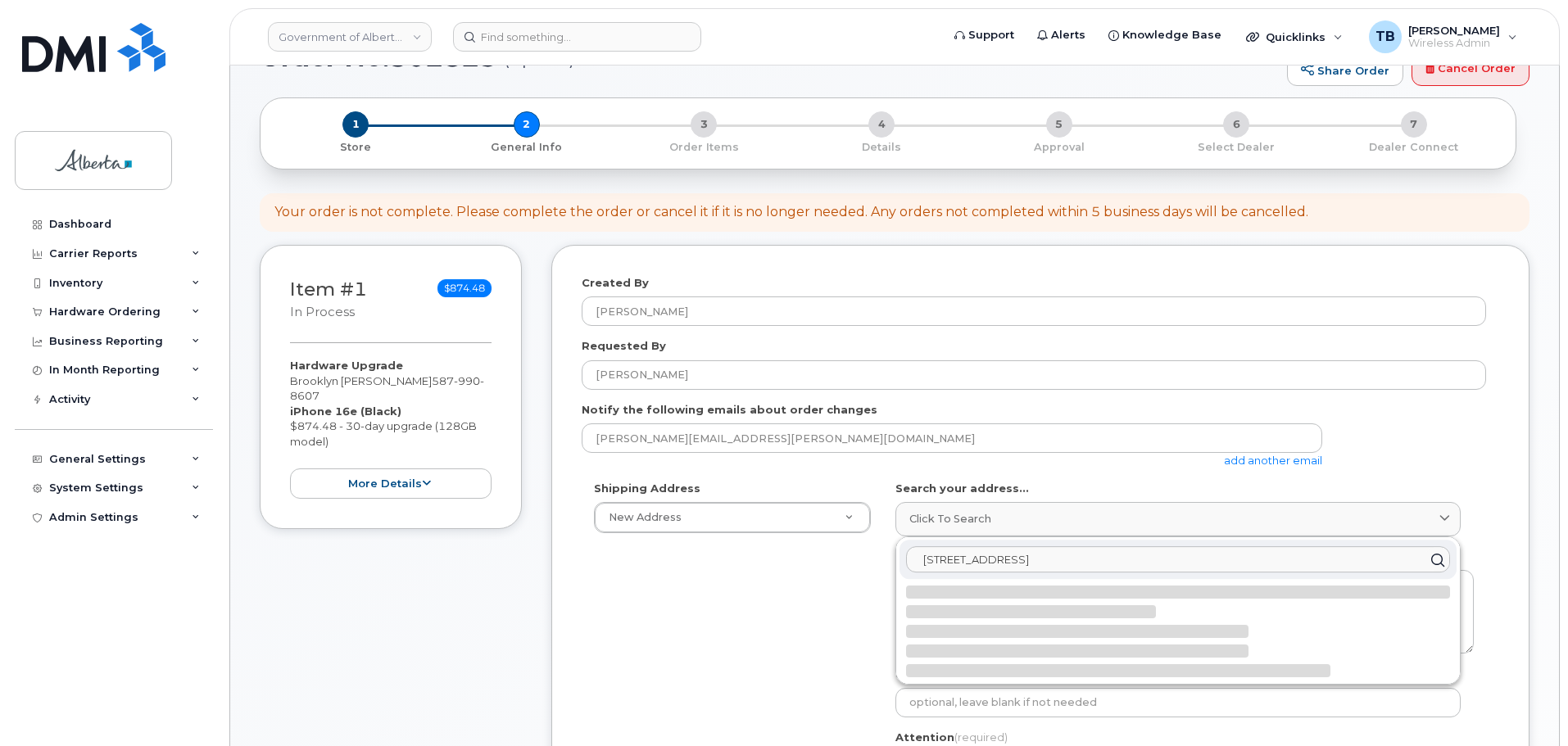
scroll to position [82, 0]
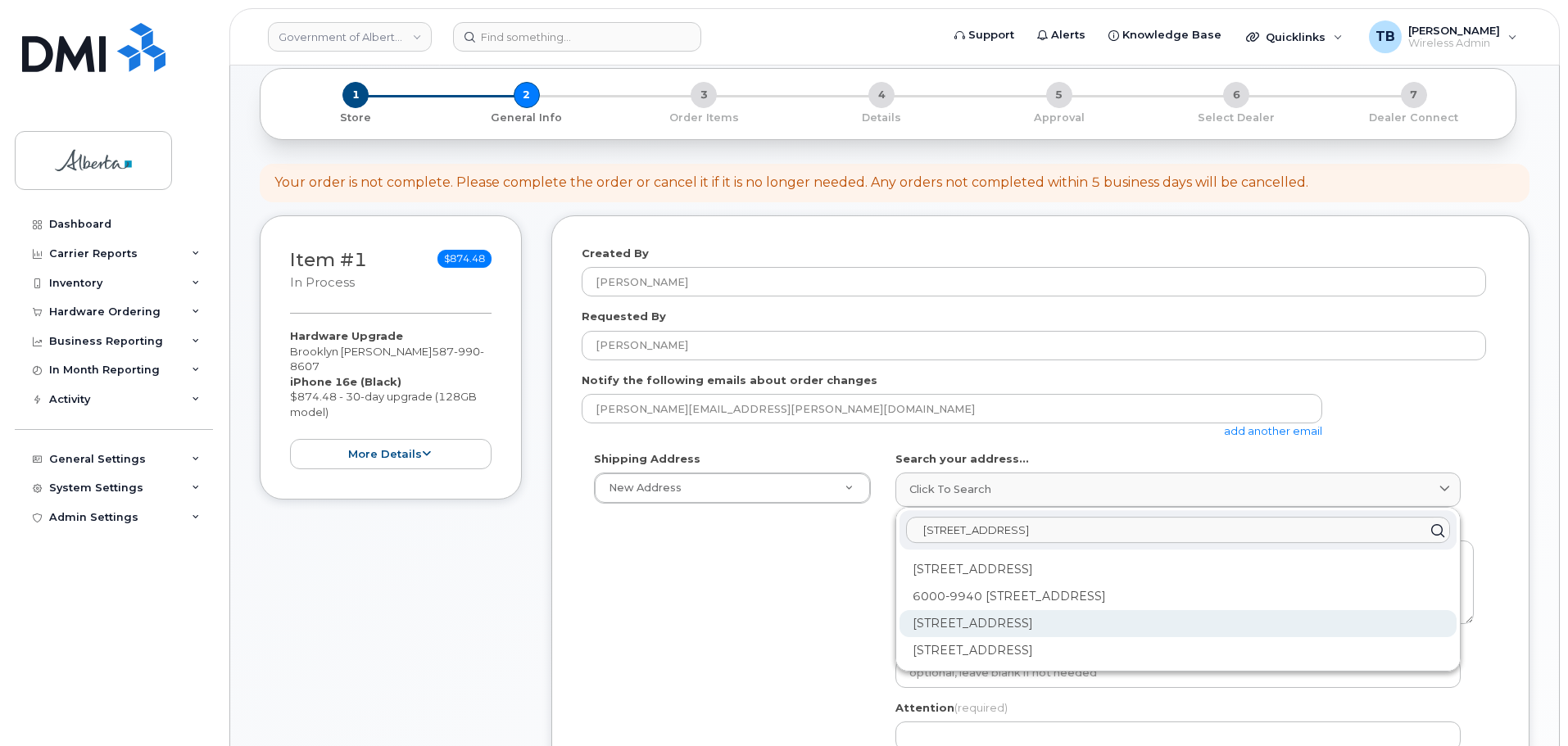
type input "9940 - 106 Street"
click at [990, 623] on div "9940 106 St NW Edmonton AB T5K 2N2" at bounding box center [1177, 624] width 557 height 27
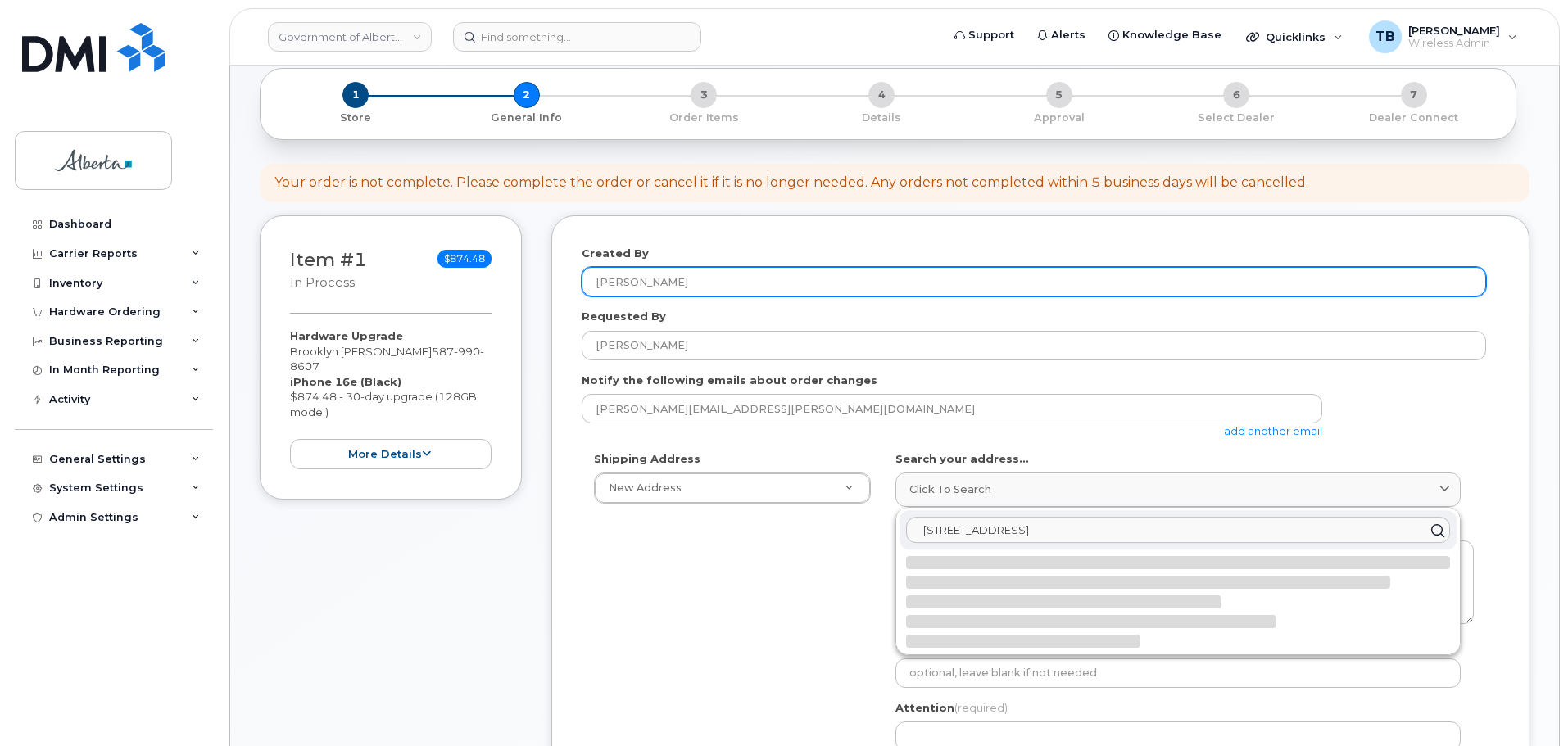
select select
type textarea "9940 106 St NW EDMONTON AB T5K 2N2 CANADA"
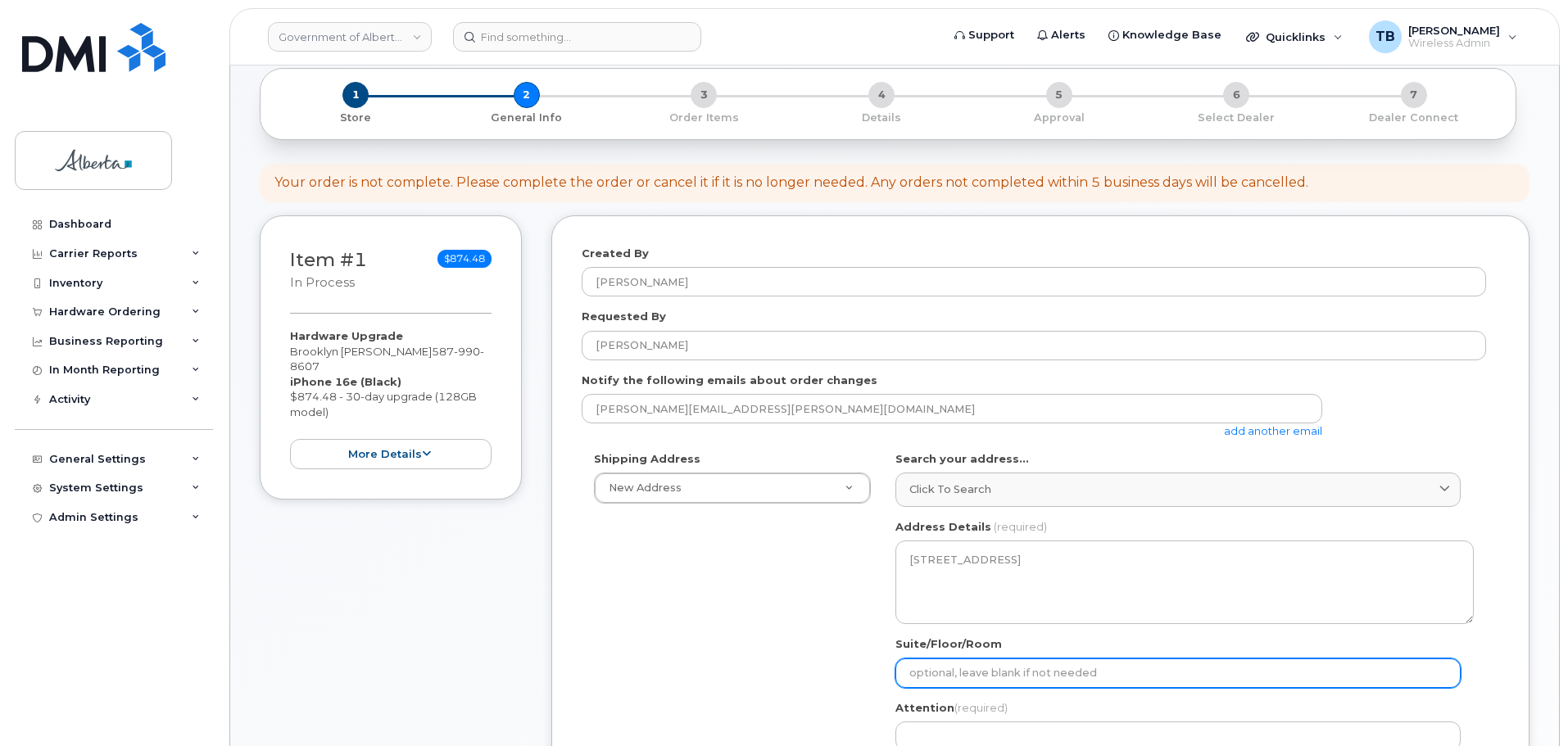
click at [933, 672] on input "Suite/Floor/Room" at bounding box center [1177, 673] width 565 height 30
paste input "Main Floor"
select select
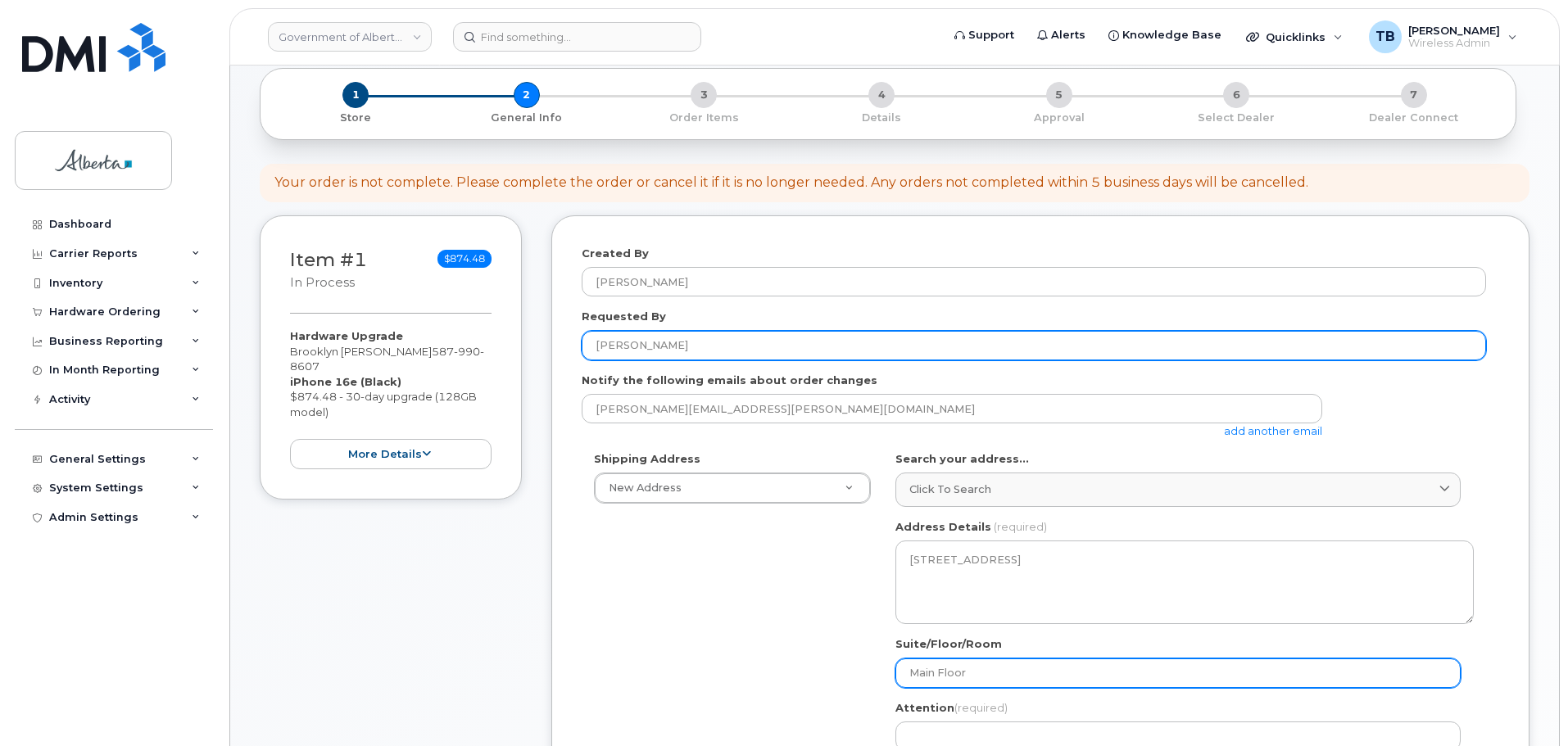
type input "Main Floor"
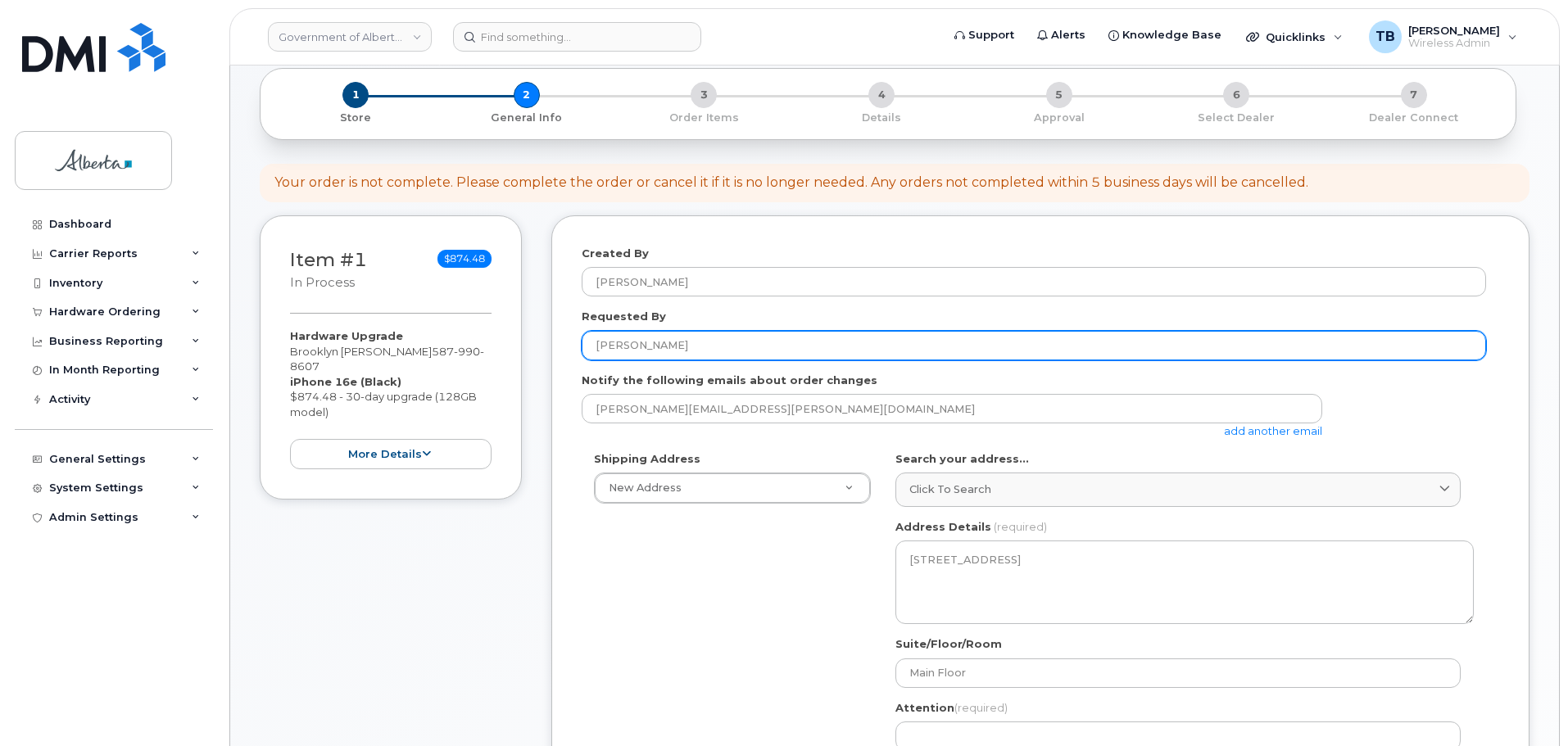
drag, startPoint x: 681, startPoint y: 349, endPoint x: 572, endPoint y: 344, distance: 109.1
click at [572, 344] on div "Created By Tami Betchuk Requested By Janette Castro Notify the following emails…" at bounding box center [1041, 685] width 978 height 939
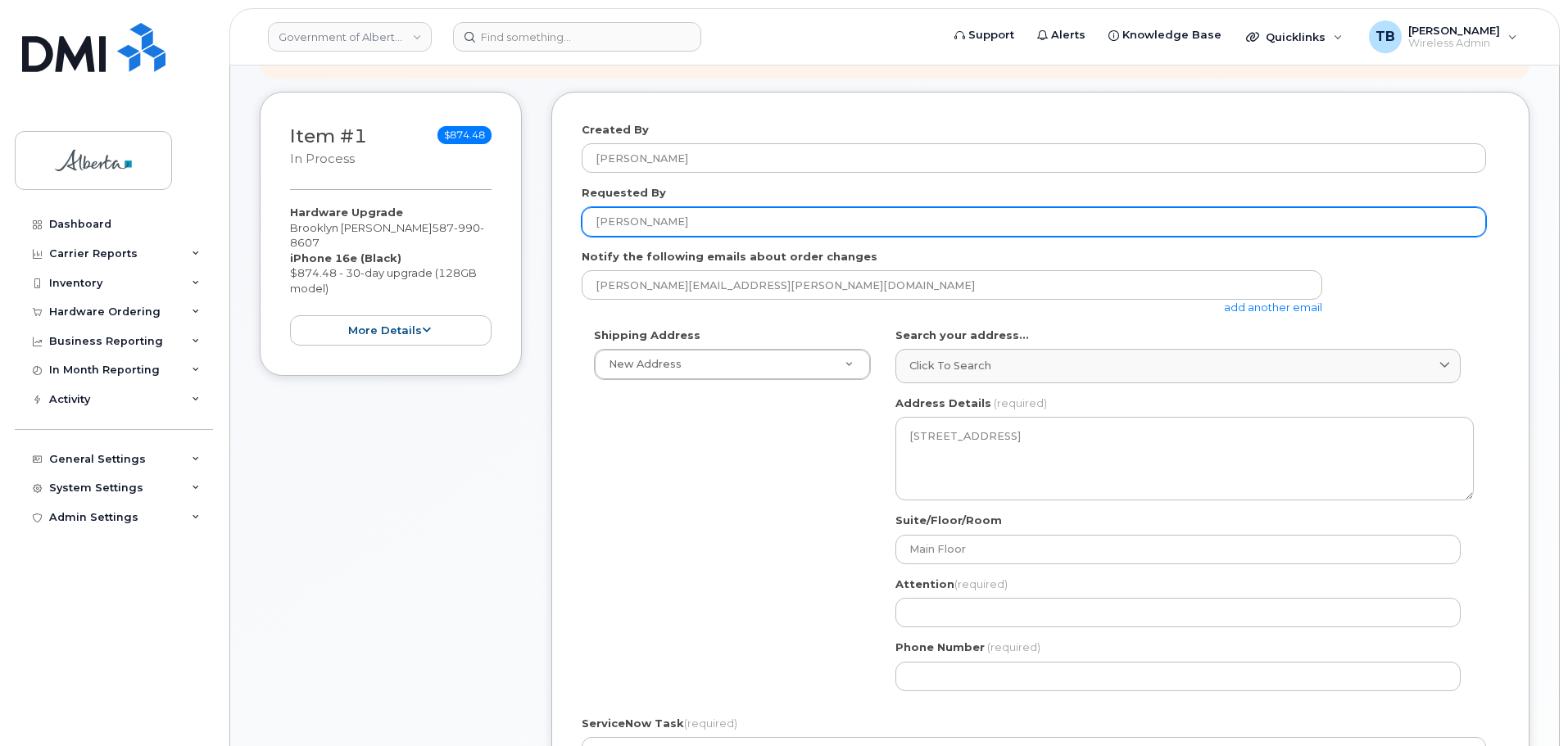
scroll to position [409, 0]
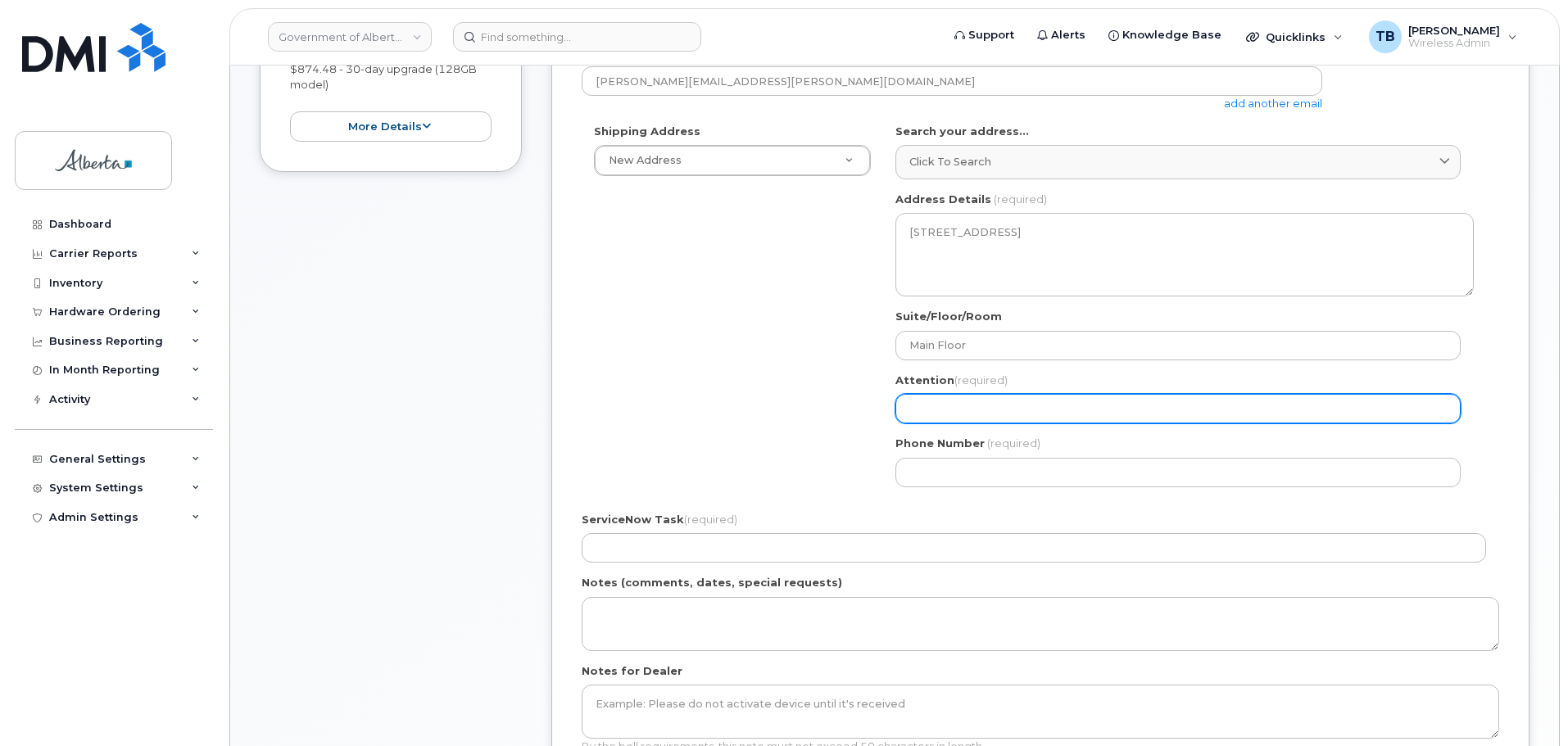
click at [935, 407] on input "Attention (required)" at bounding box center [1177, 408] width 565 height 30
paste input "[PERSON_NAME]"
select select
type input "[PERSON_NAME]"
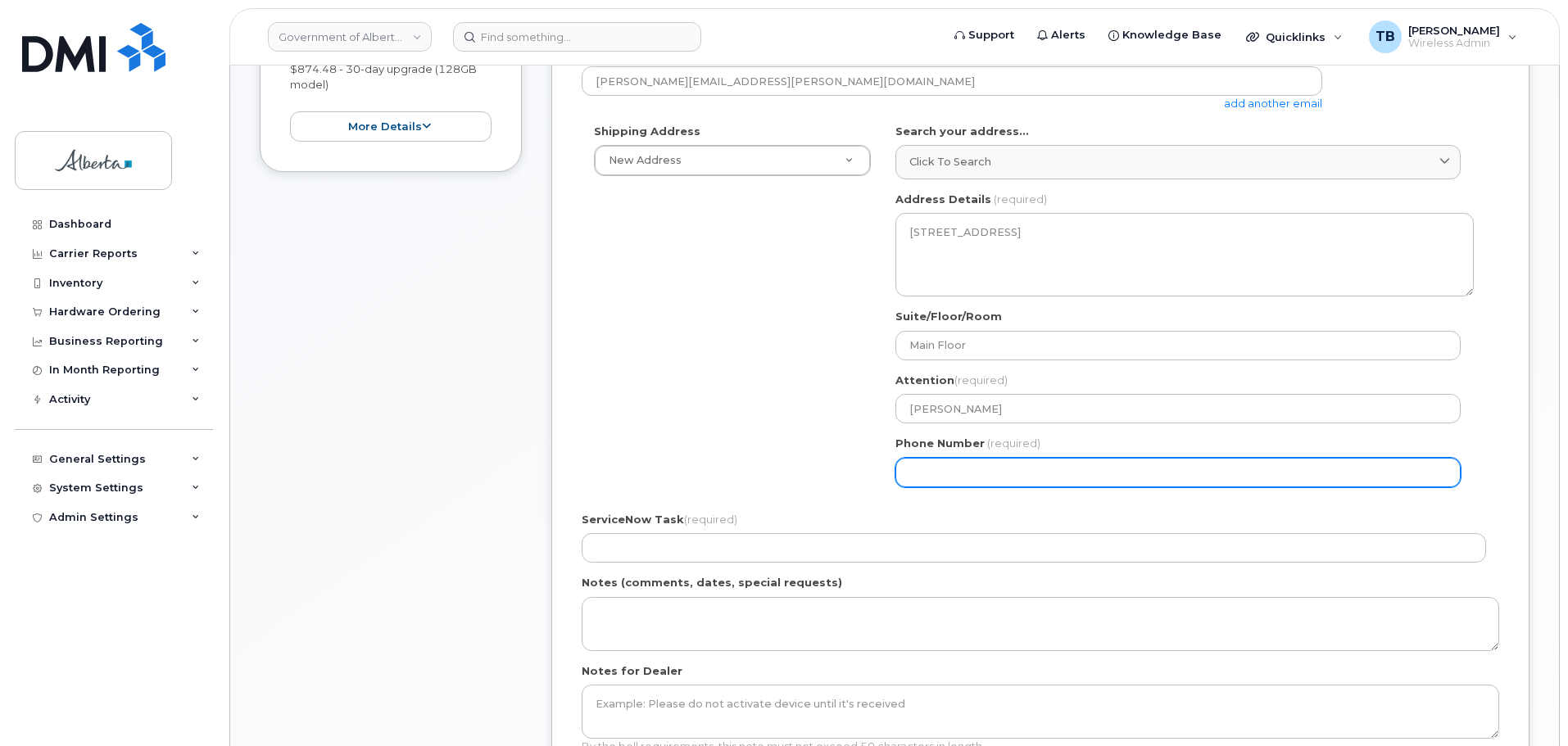
click at [963, 470] on input "Phone Number" at bounding box center [1177, 472] width 565 height 30
paste input "7806436652"
select select
type input "7806436652"
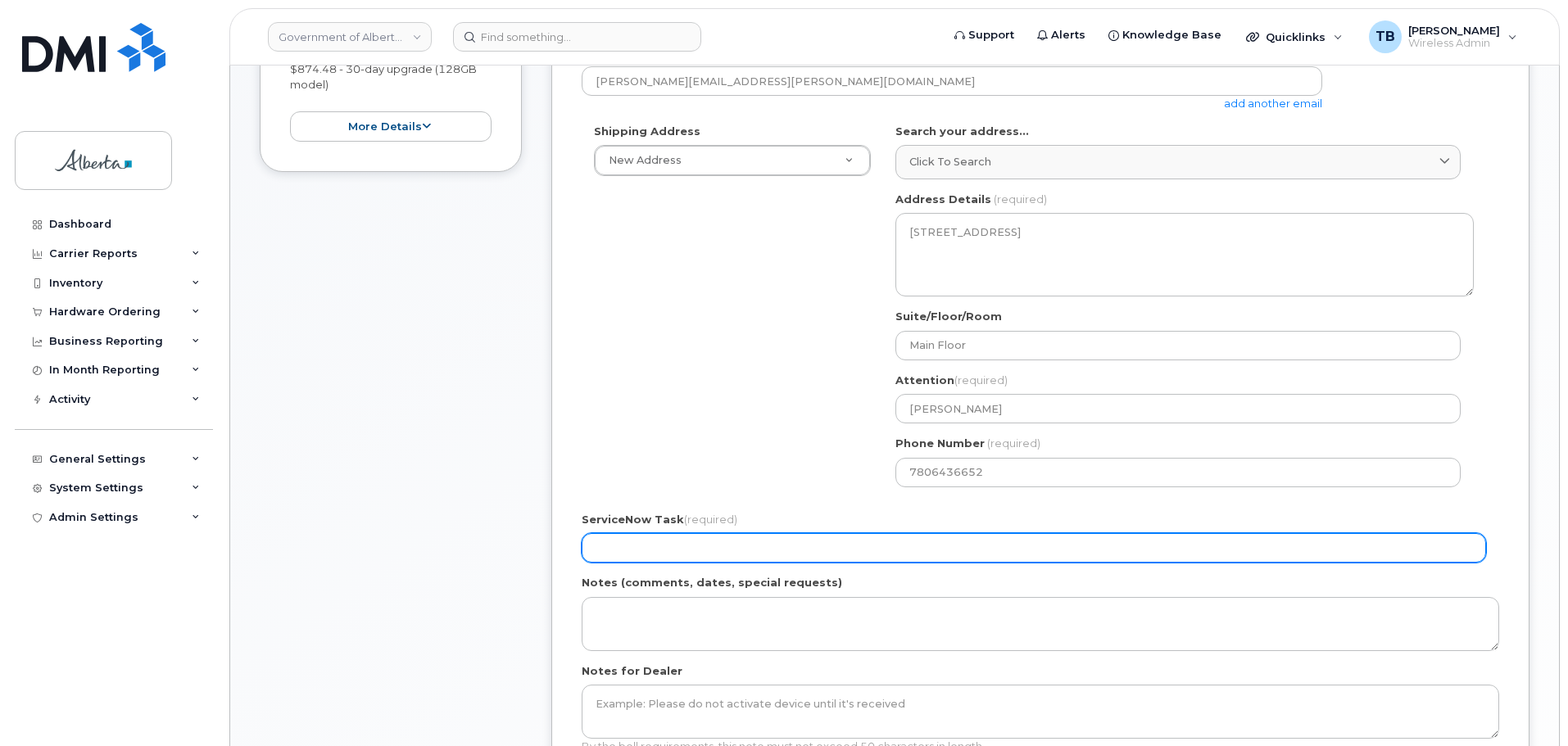
click at [692, 551] on input "ServiceNow Task (required)" at bounding box center [1034, 548] width 904 height 30
paste input "SCTASK0859577"
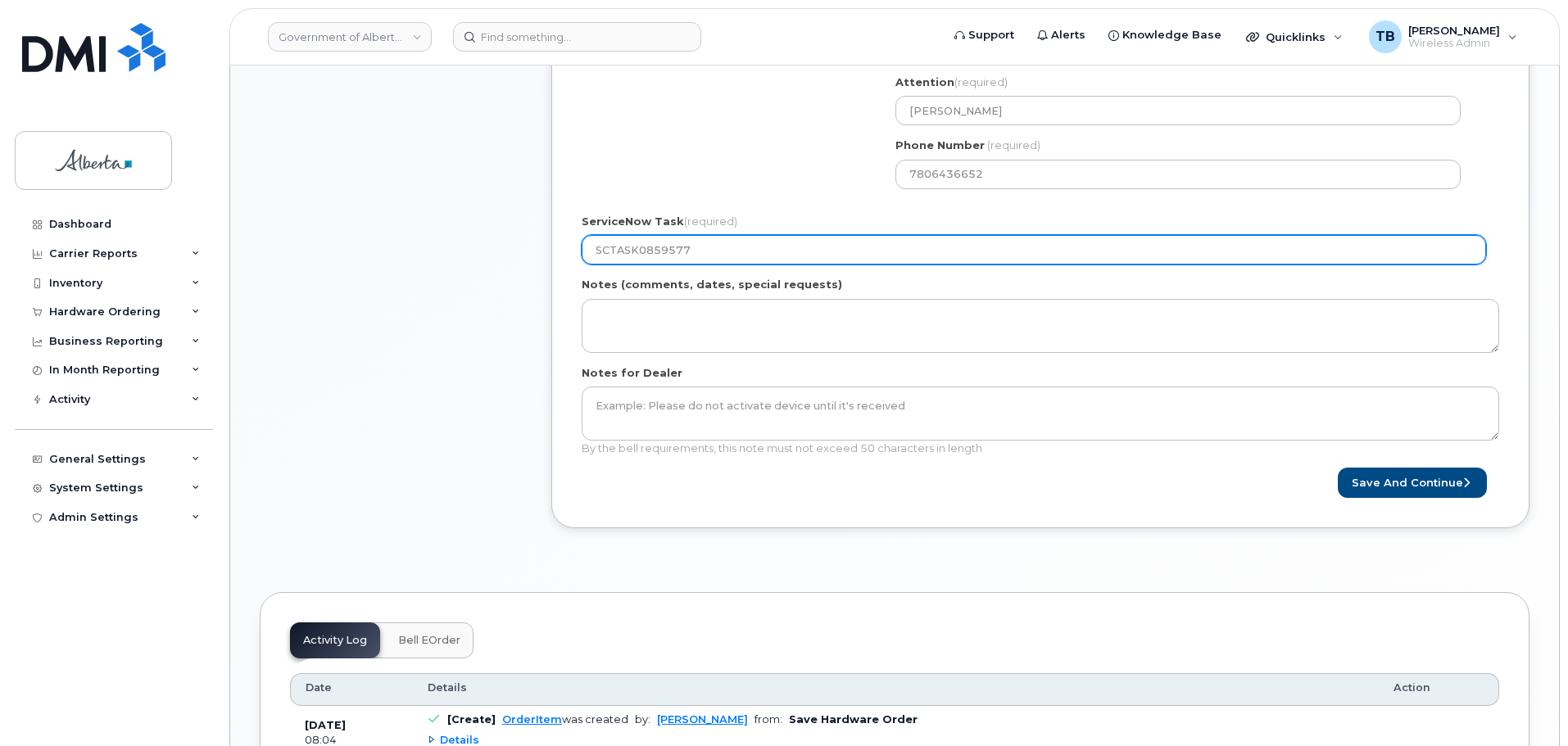
scroll to position [737, 0]
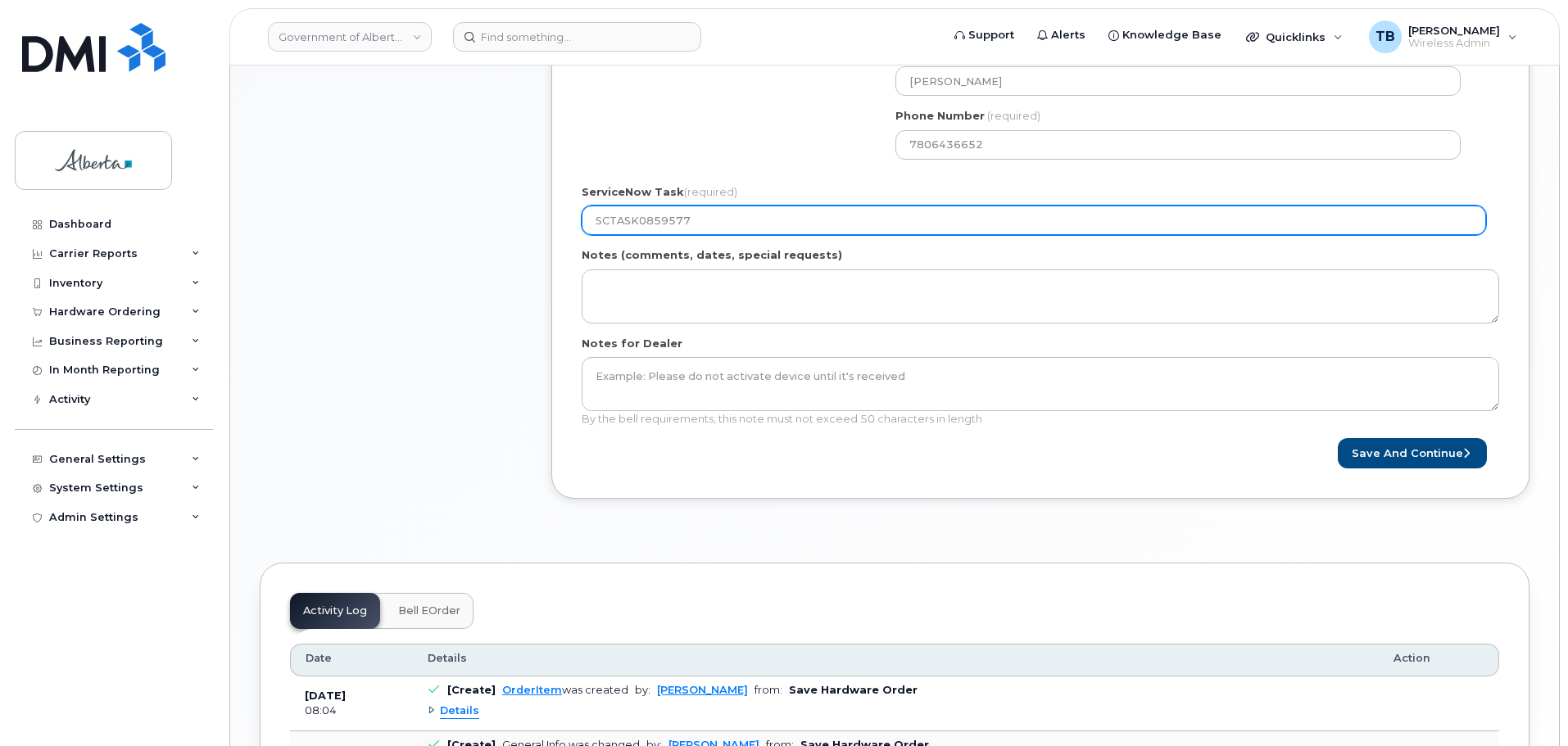
type input "SCTASK0859577"
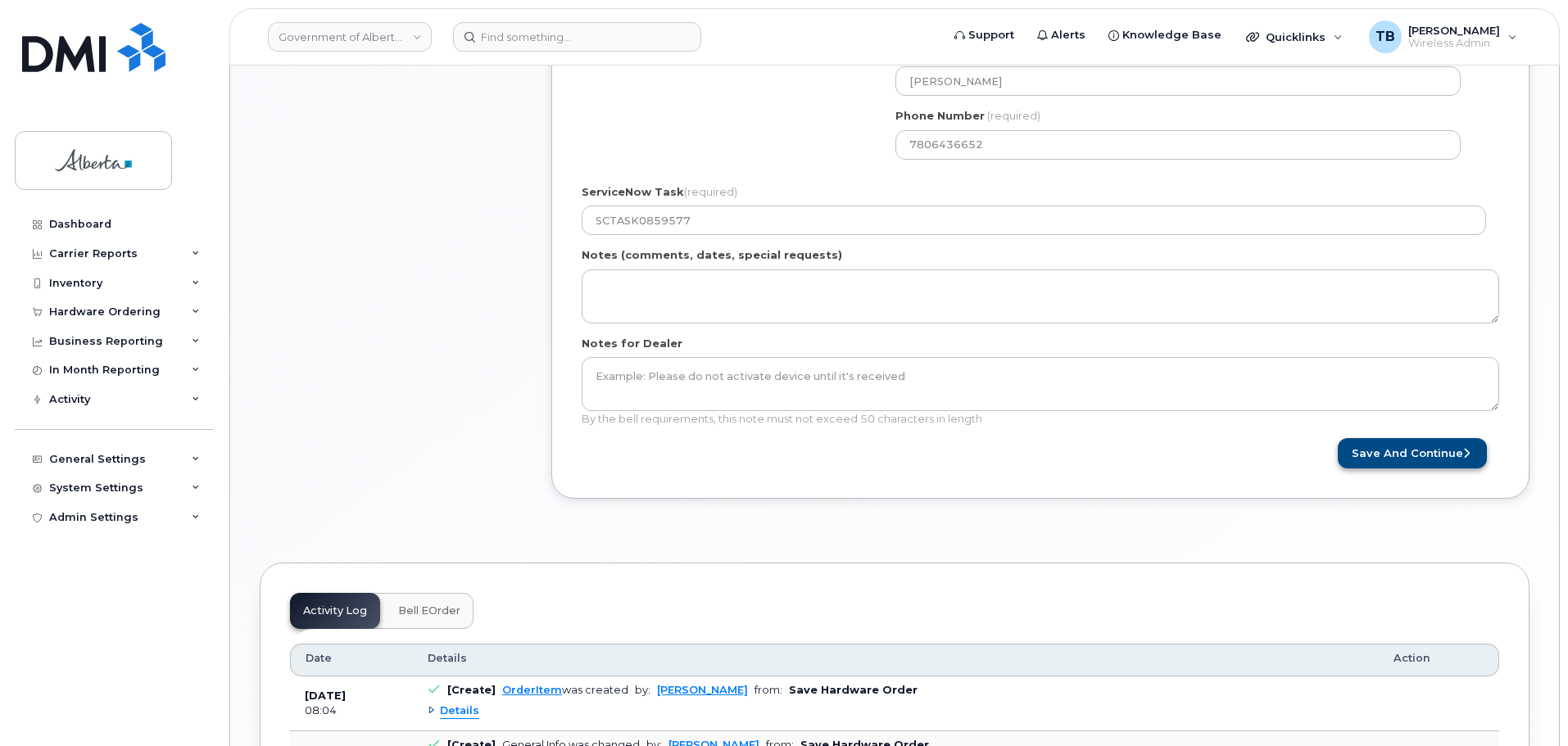
drag, startPoint x: 1389, startPoint y: 420, endPoint x: 1393, endPoint y: 438, distance: 18.4
click at [1390, 423] on div "Notes for Dealer By the bell requirements, this note must not exceed 50 charact…" at bounding box center [1041, 381] width 917 height 91
click at [1394, 452] on button "Save and Continue" at bounding box center [1411, 453] width 149 height 31
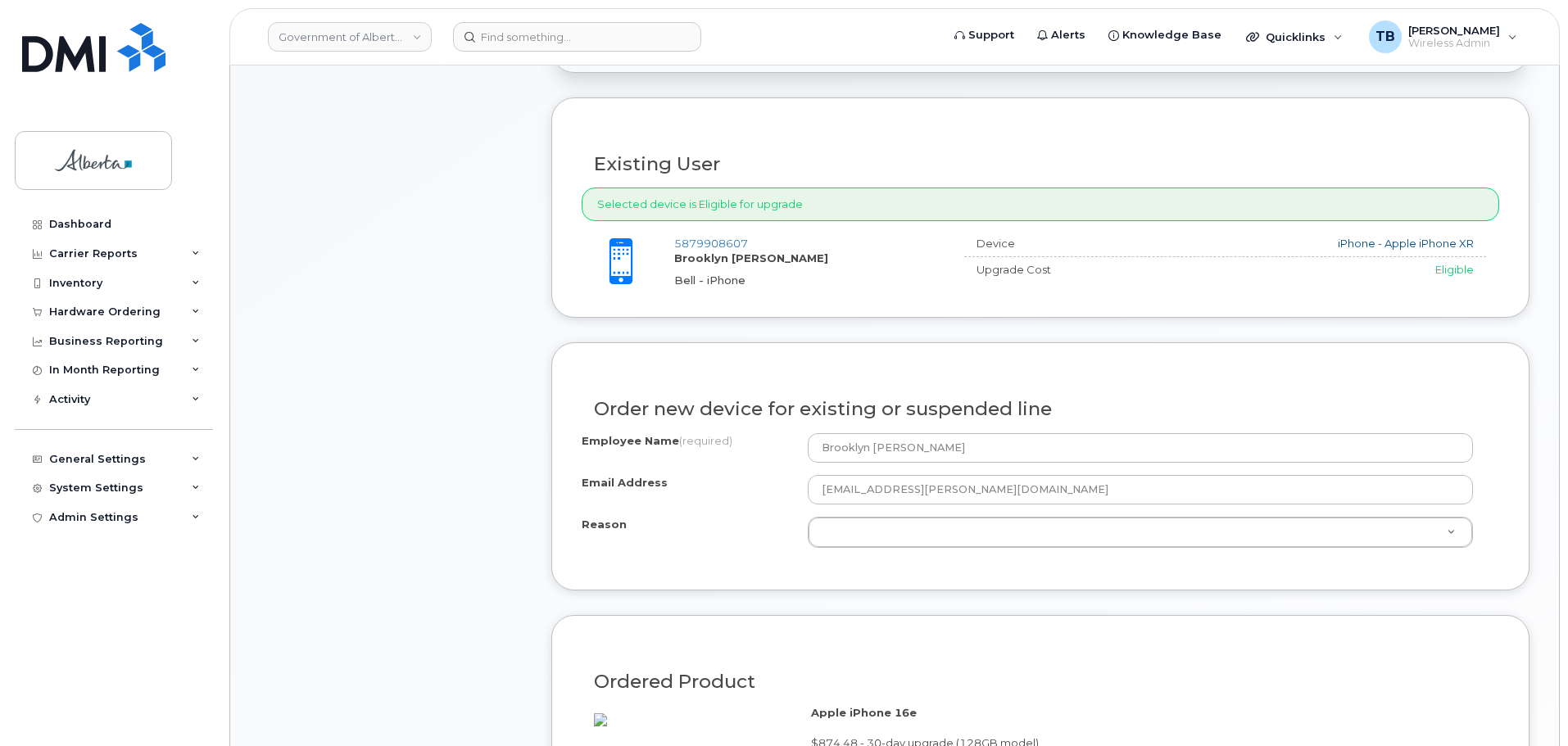
scroll to position [655, 0]
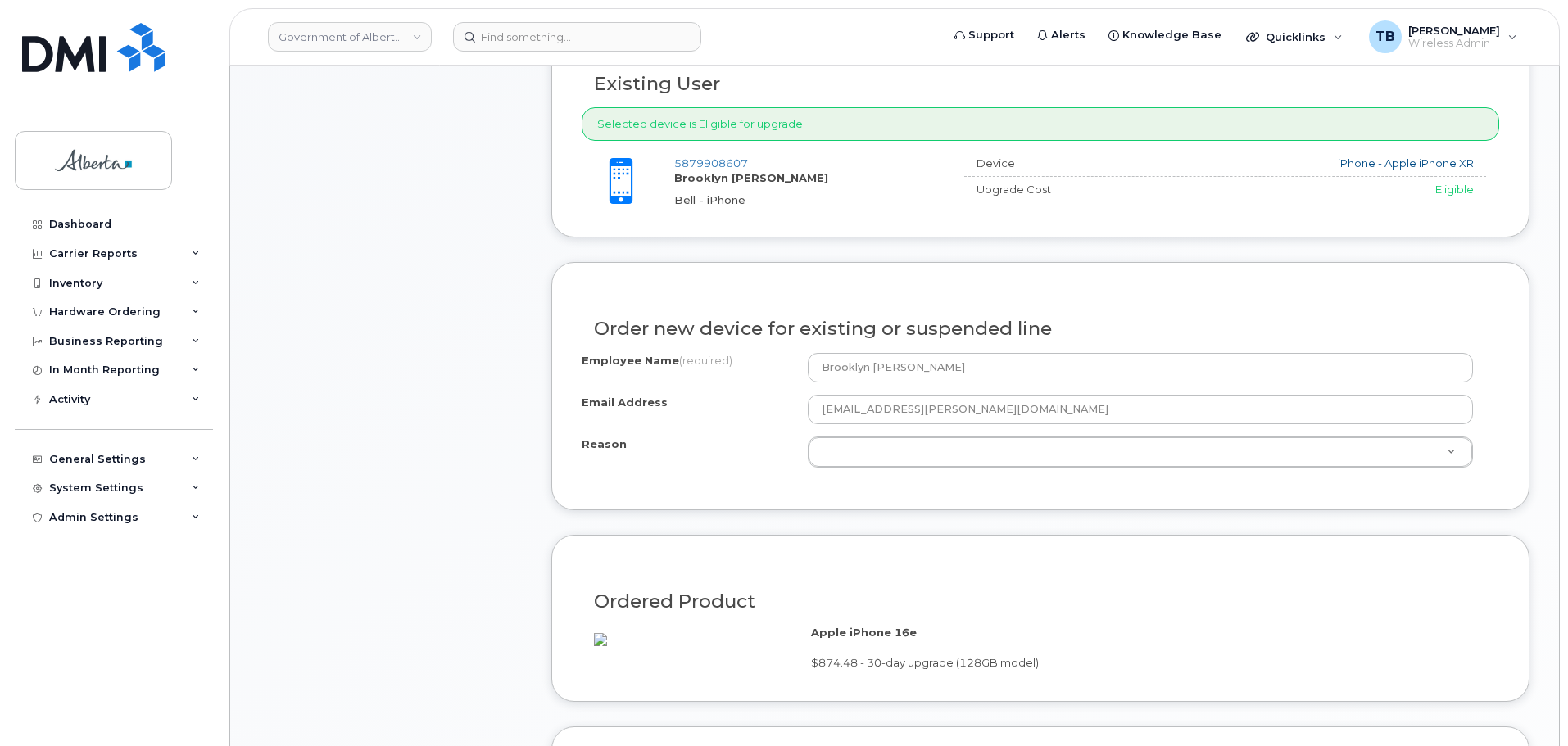
click at [1244, 469] on div "Employee Name (required) Brooklyn [PERSON_NAME] Email Address [EMAIL_ADDRESS][P…" at bounding box center [1041, 416] width 917 height 127
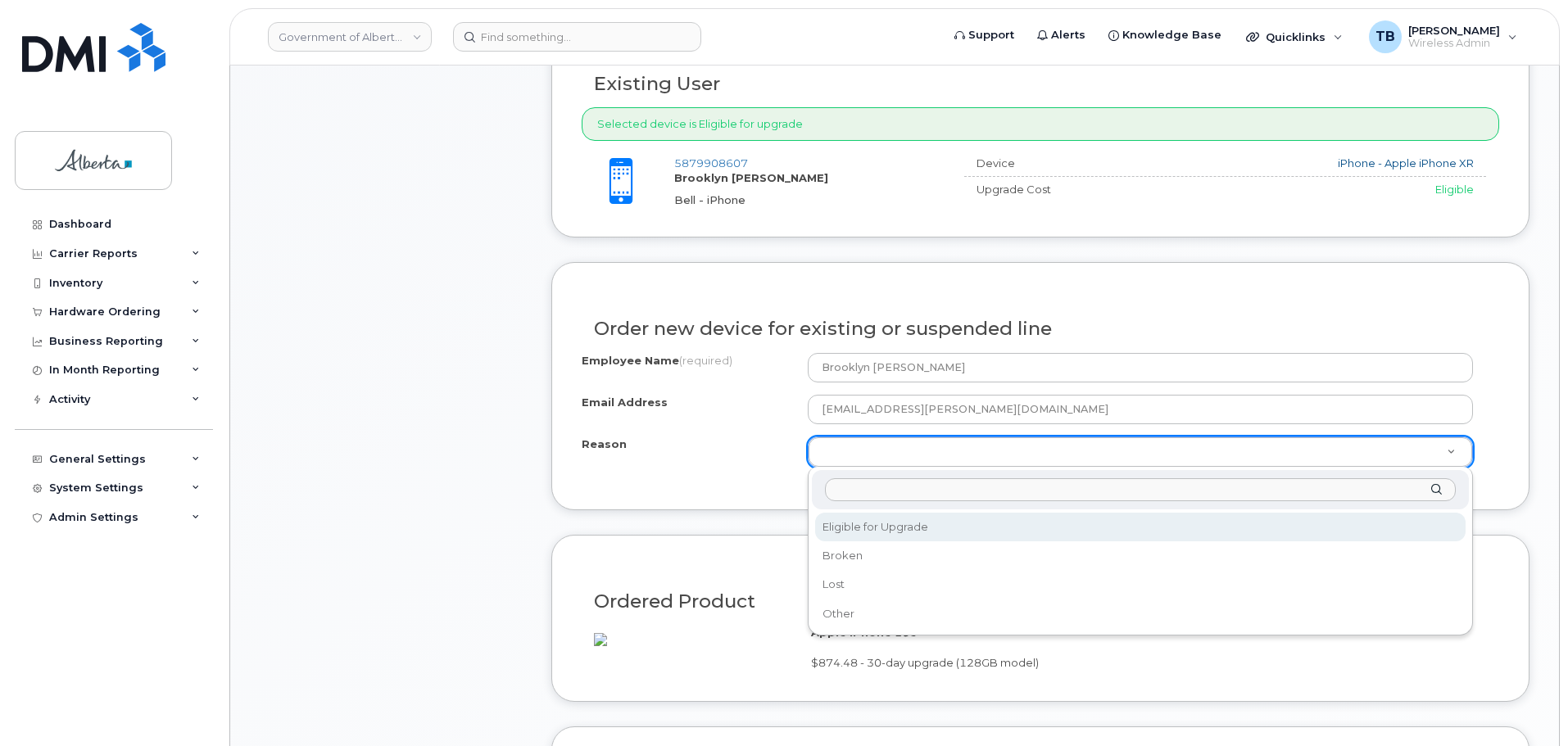
select select "eligible_for_upgrade"
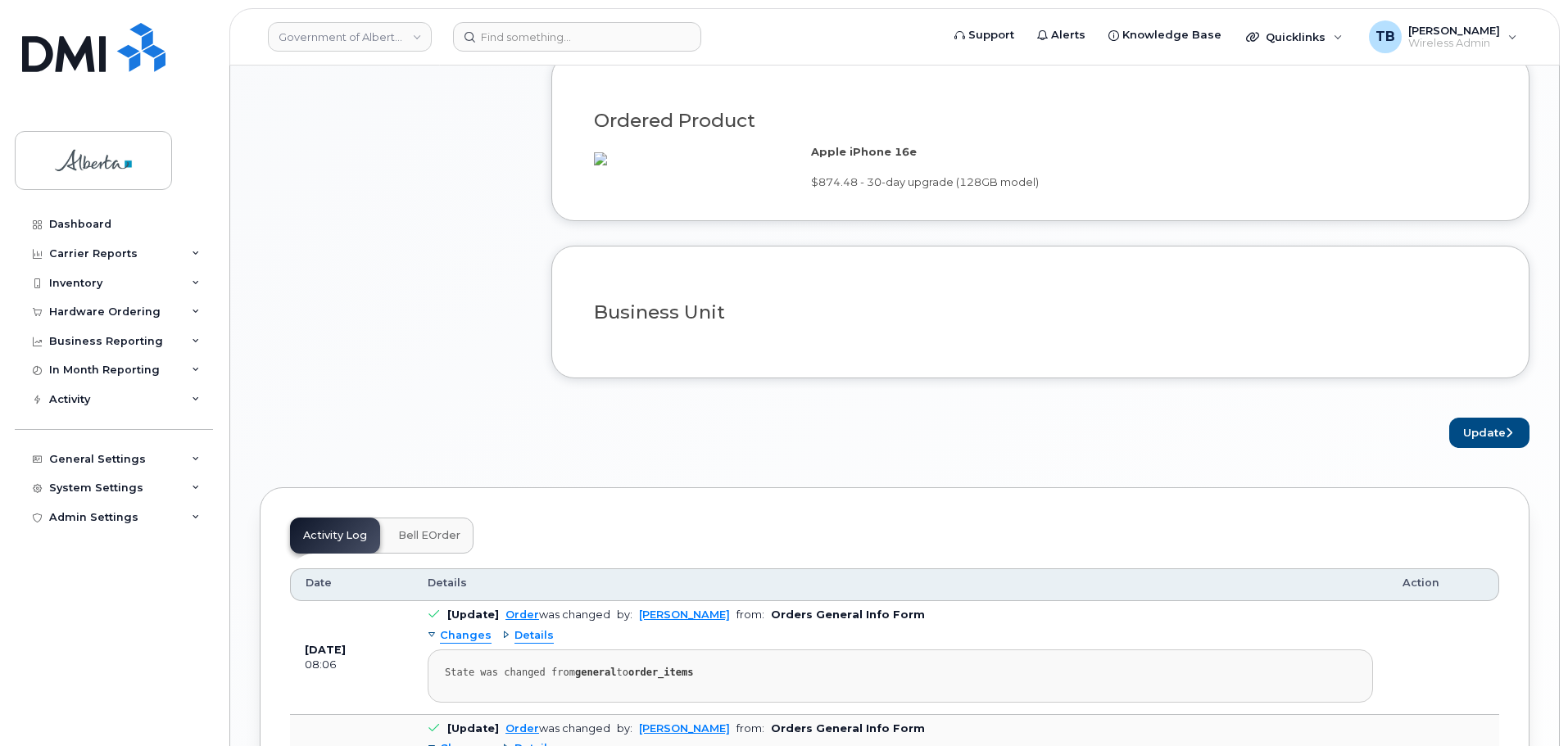
scroll to position [1147, 0]
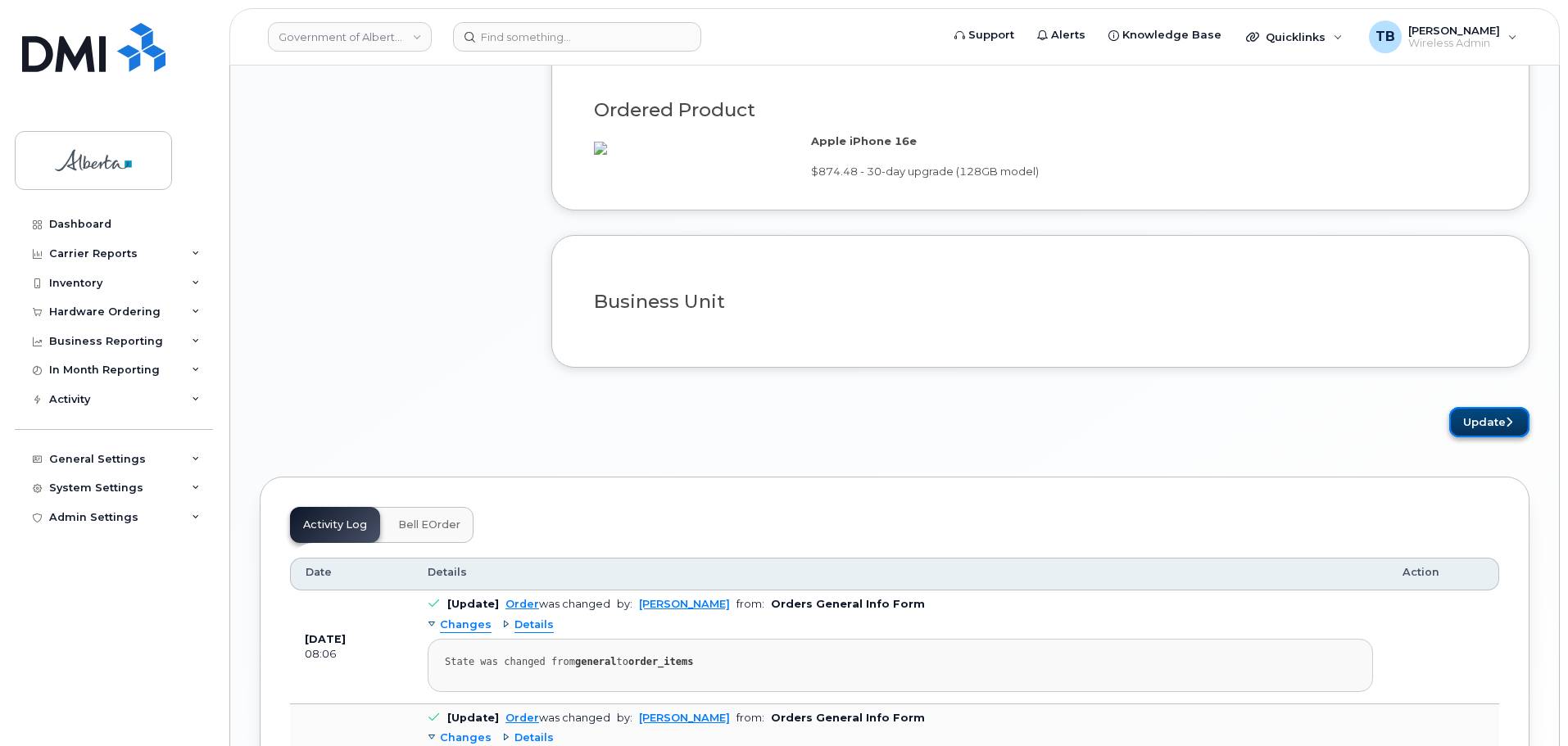
click at [1497, 433] on button "Update" at bounding box center [1489, 423] width 80 height 31
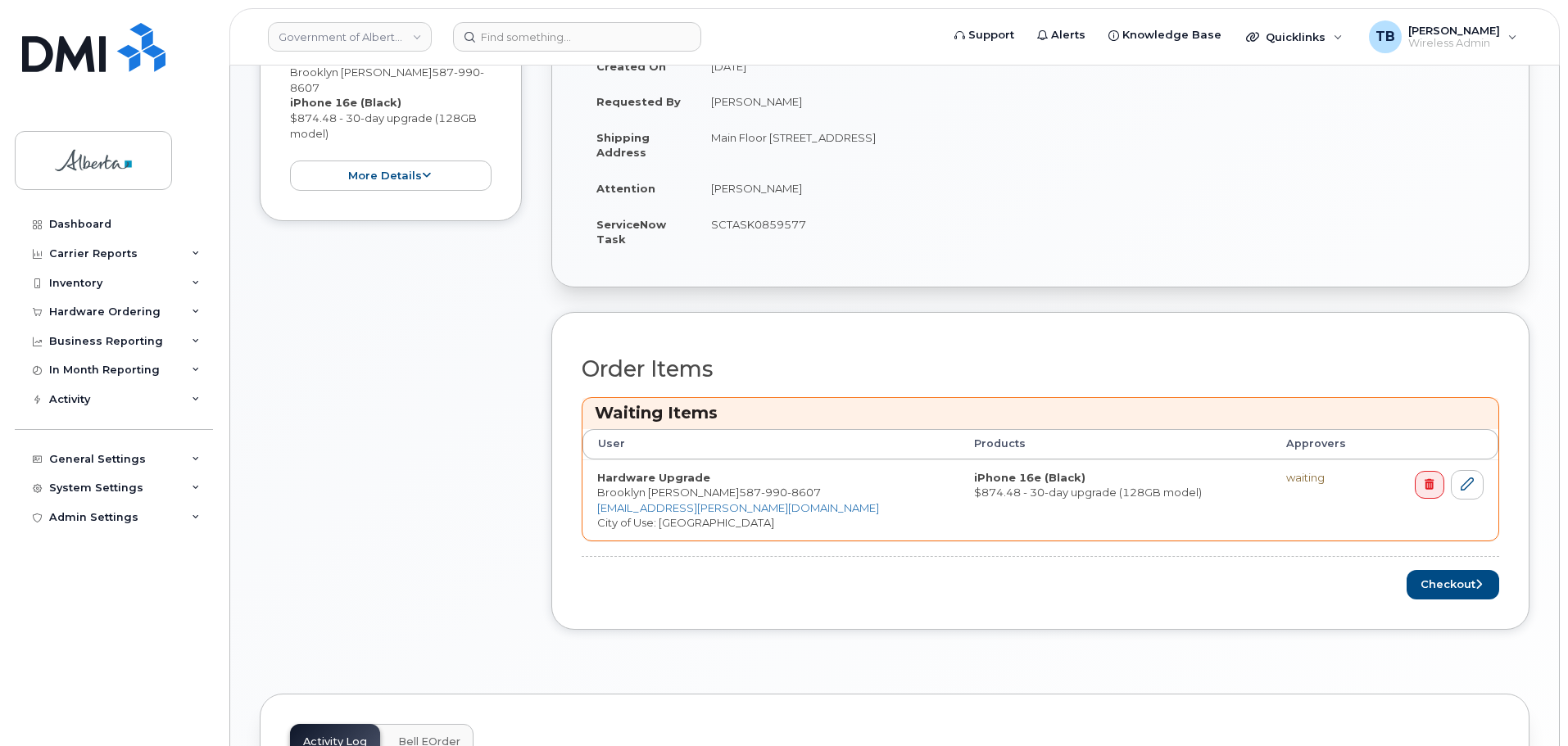
scroll to position [492, 0]
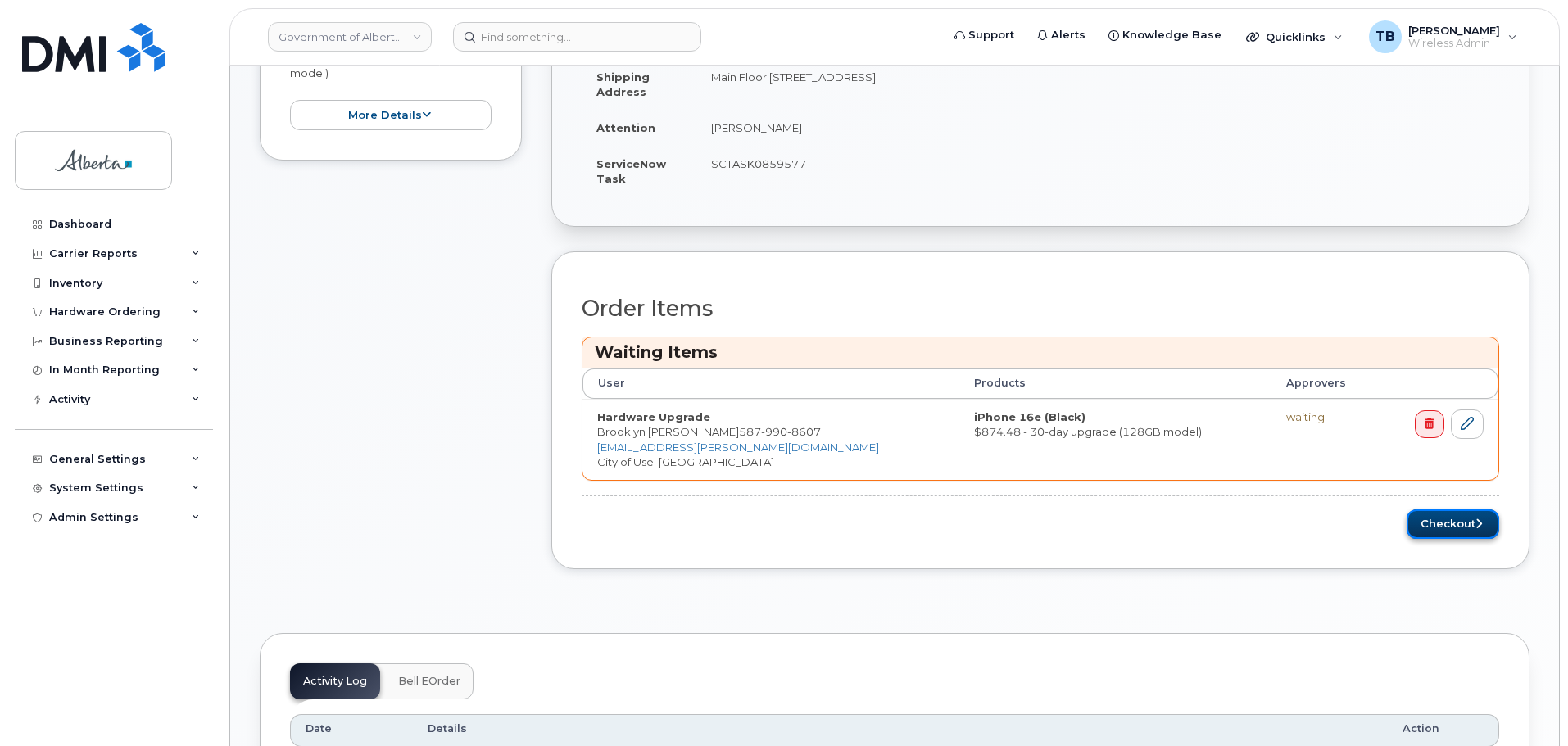
click at [1434, 538] on button "Checkout" at bounding box center [1452, 525] width 93 height 31
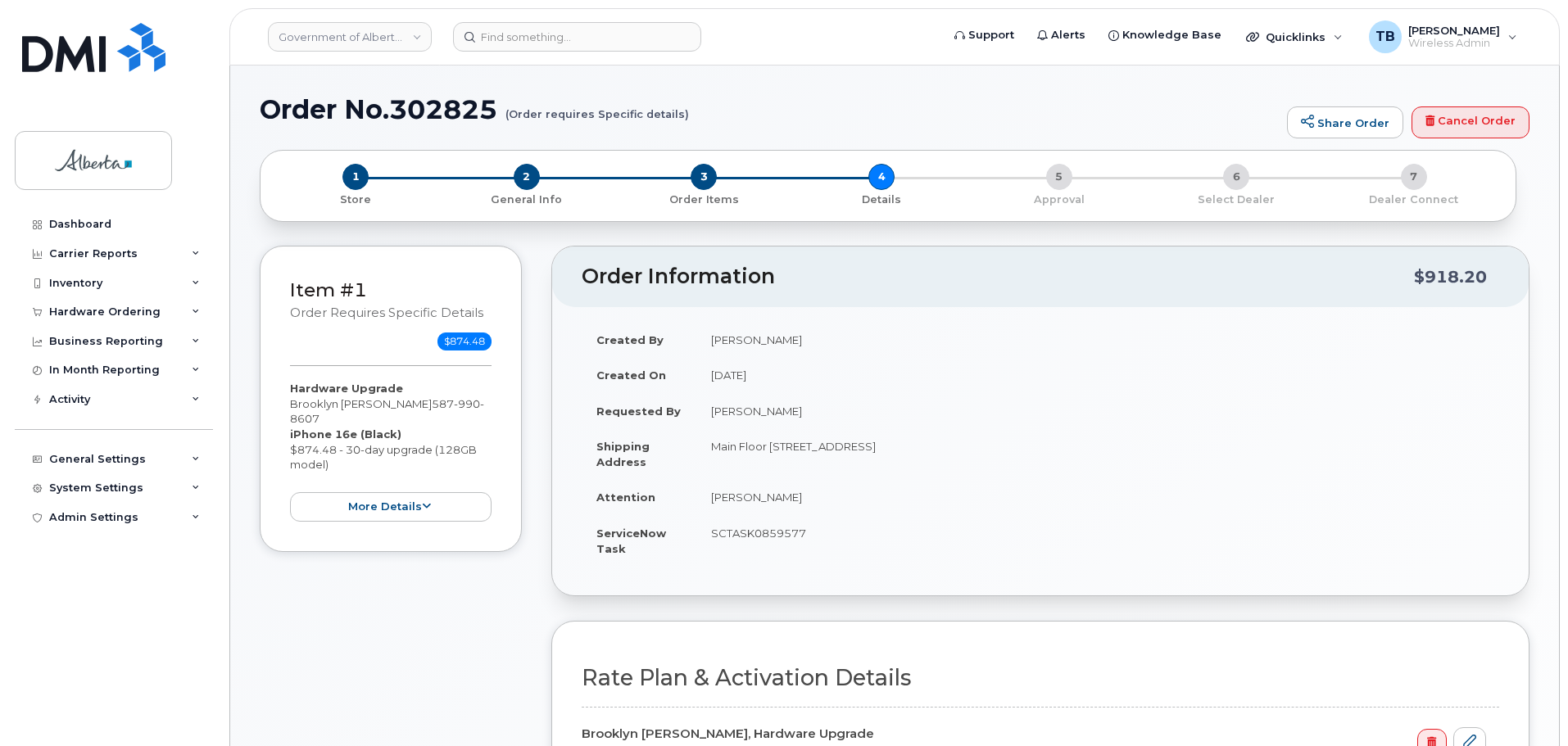
select select
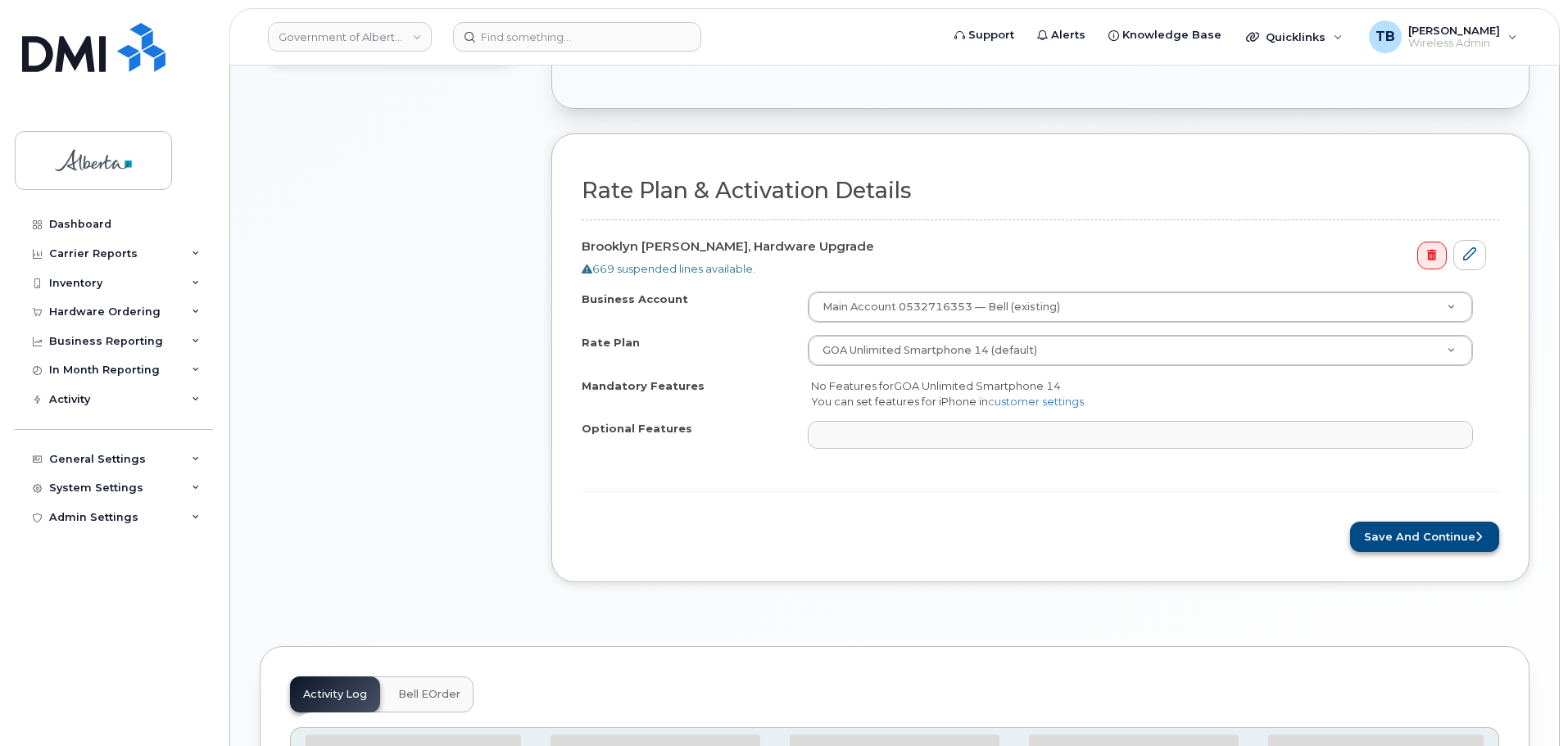
scroll to position [492, 0]
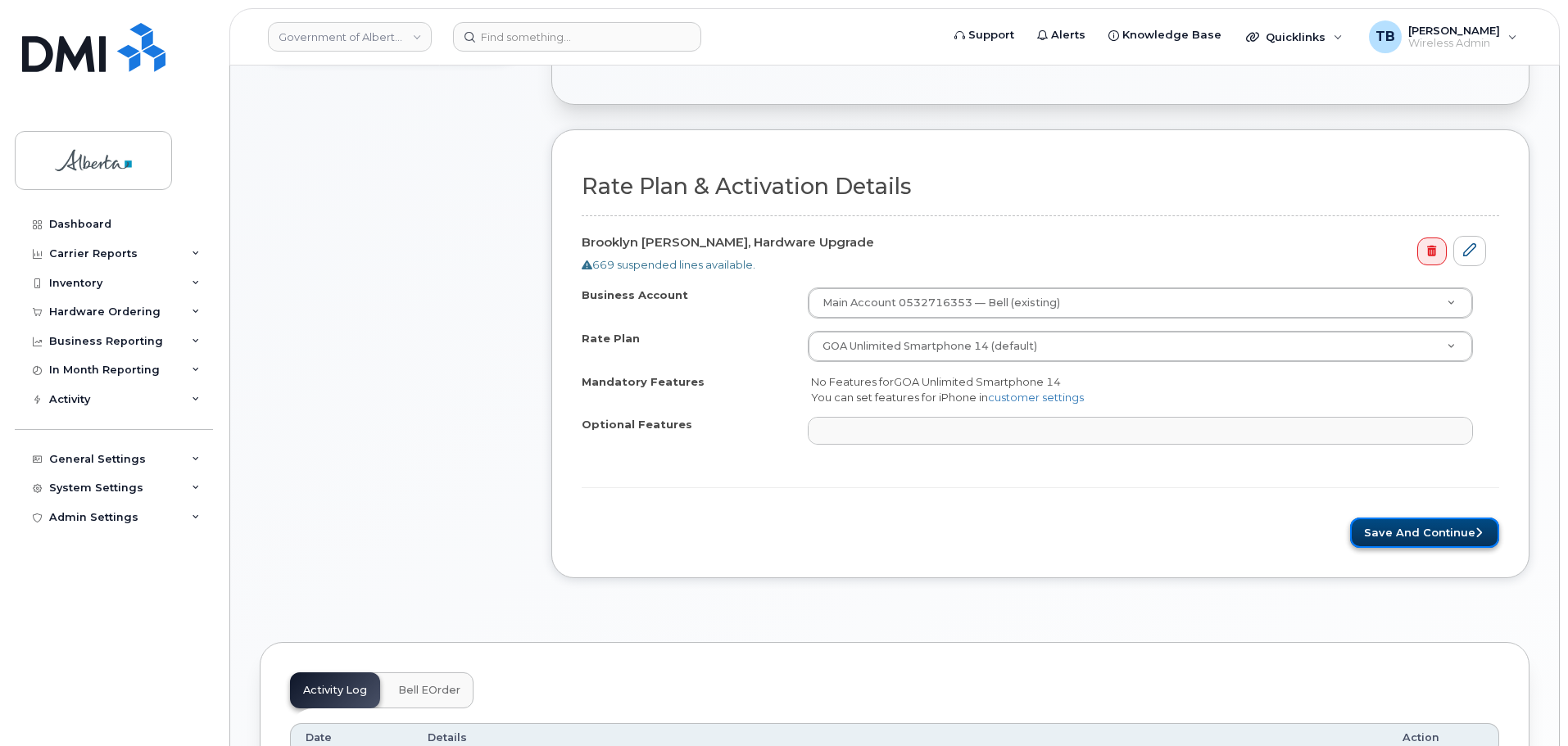
click at [1376, 533] on button "Save and Continue" at bounding box center [1424, 533] width 149 height 31
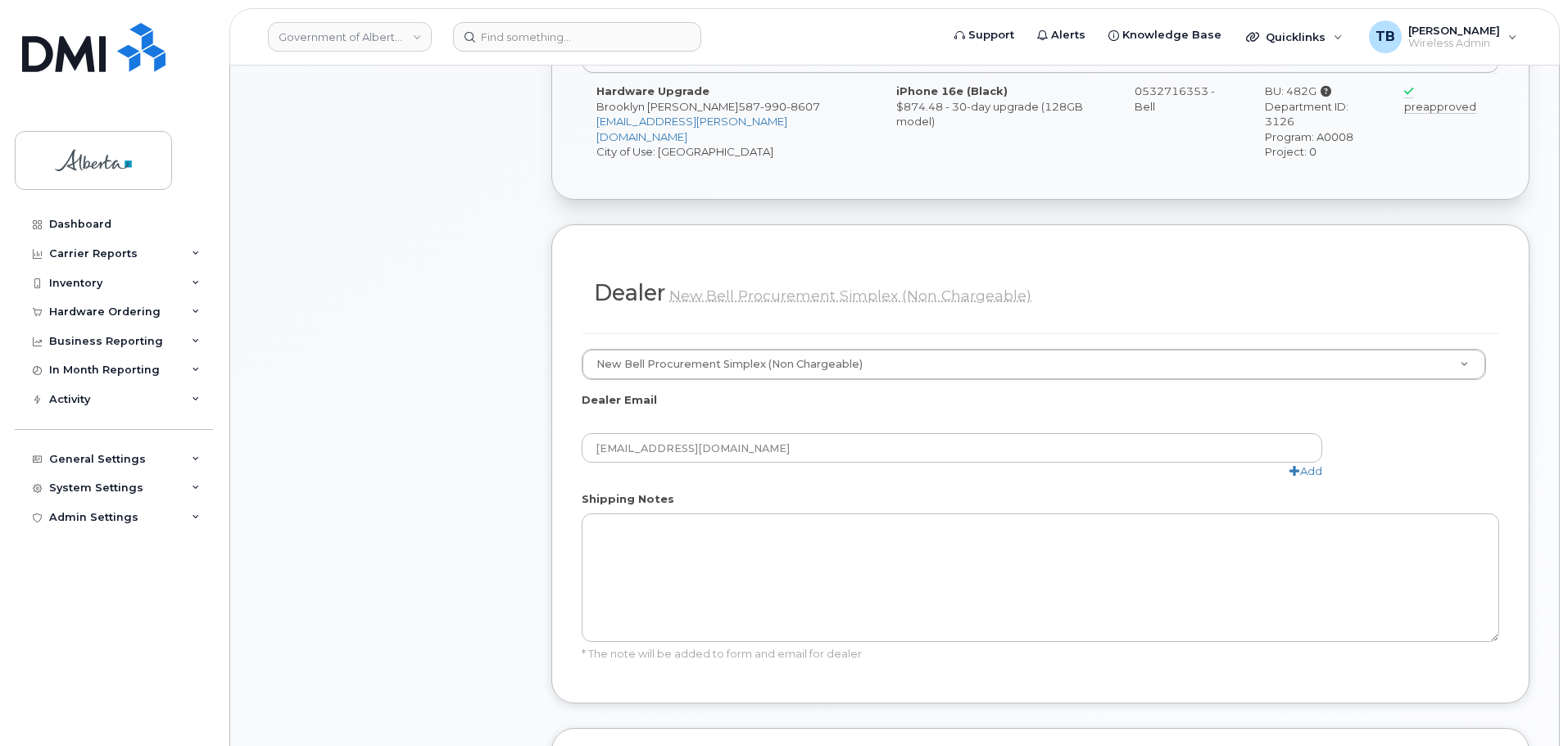
scroll to position [901, 0]
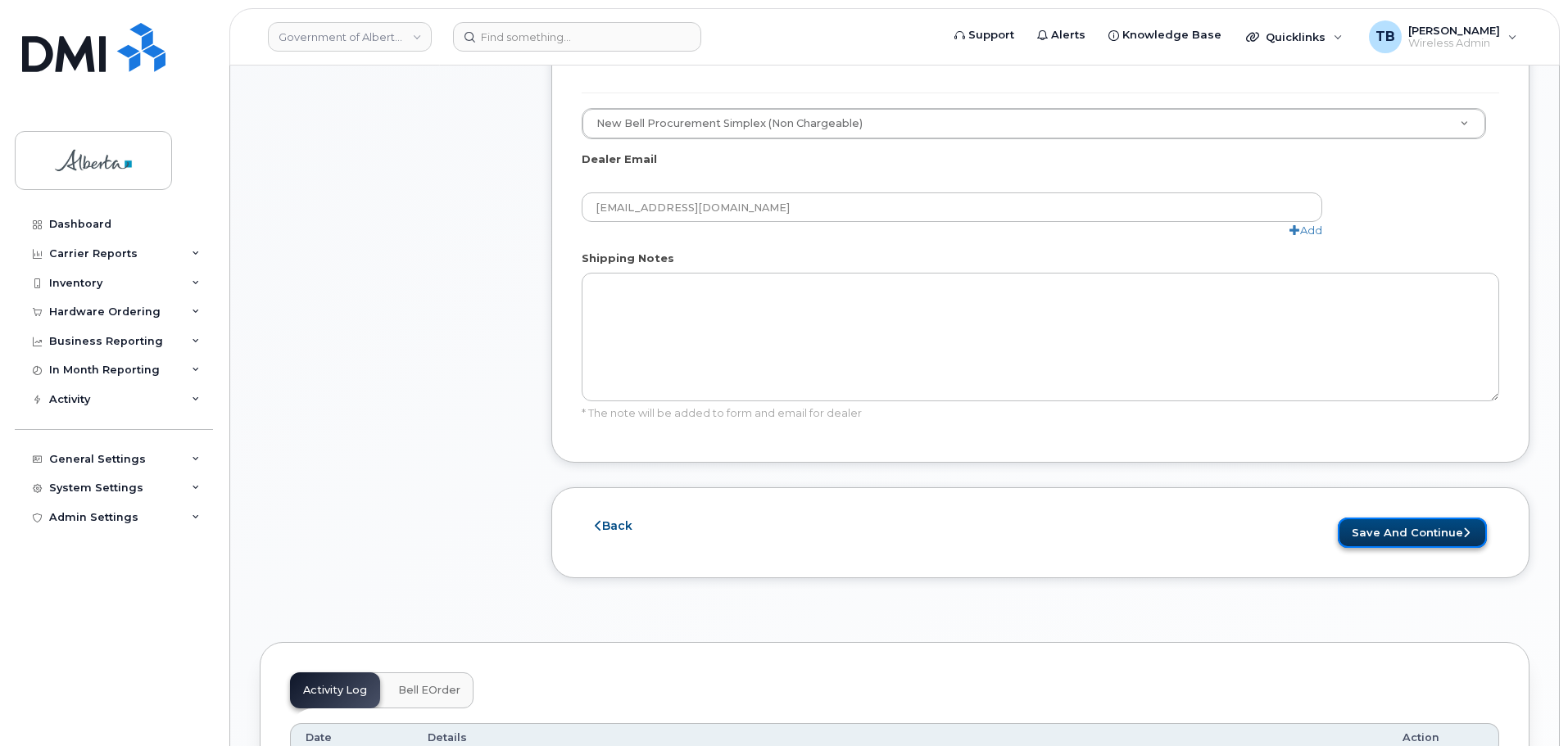
click at [1402, 518] on button "Save and Continue" at bounding box center [1411, 533] width 149 height 31
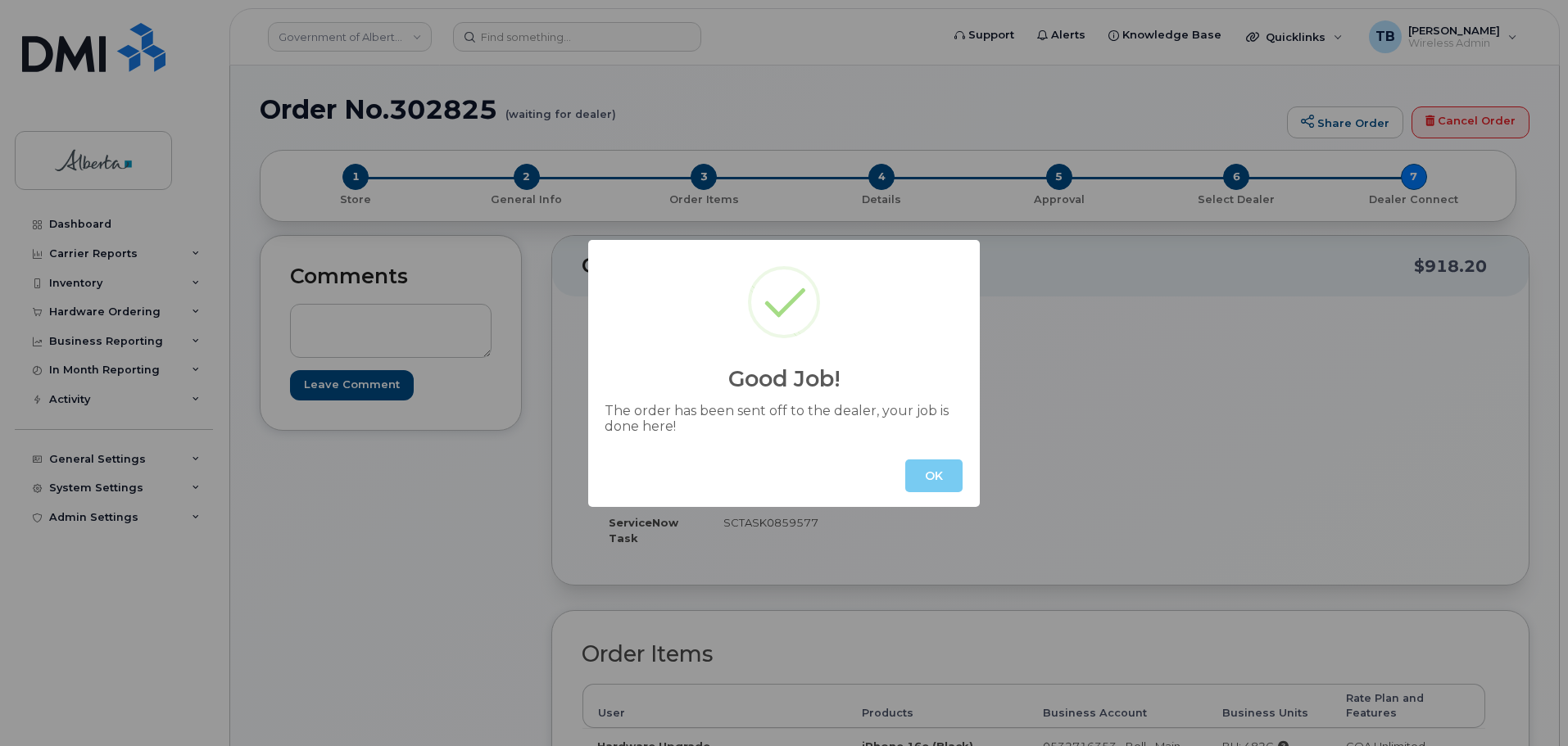
click at [909, 475] on button "OK" at bounding box center [933, 476] width 57 height 33
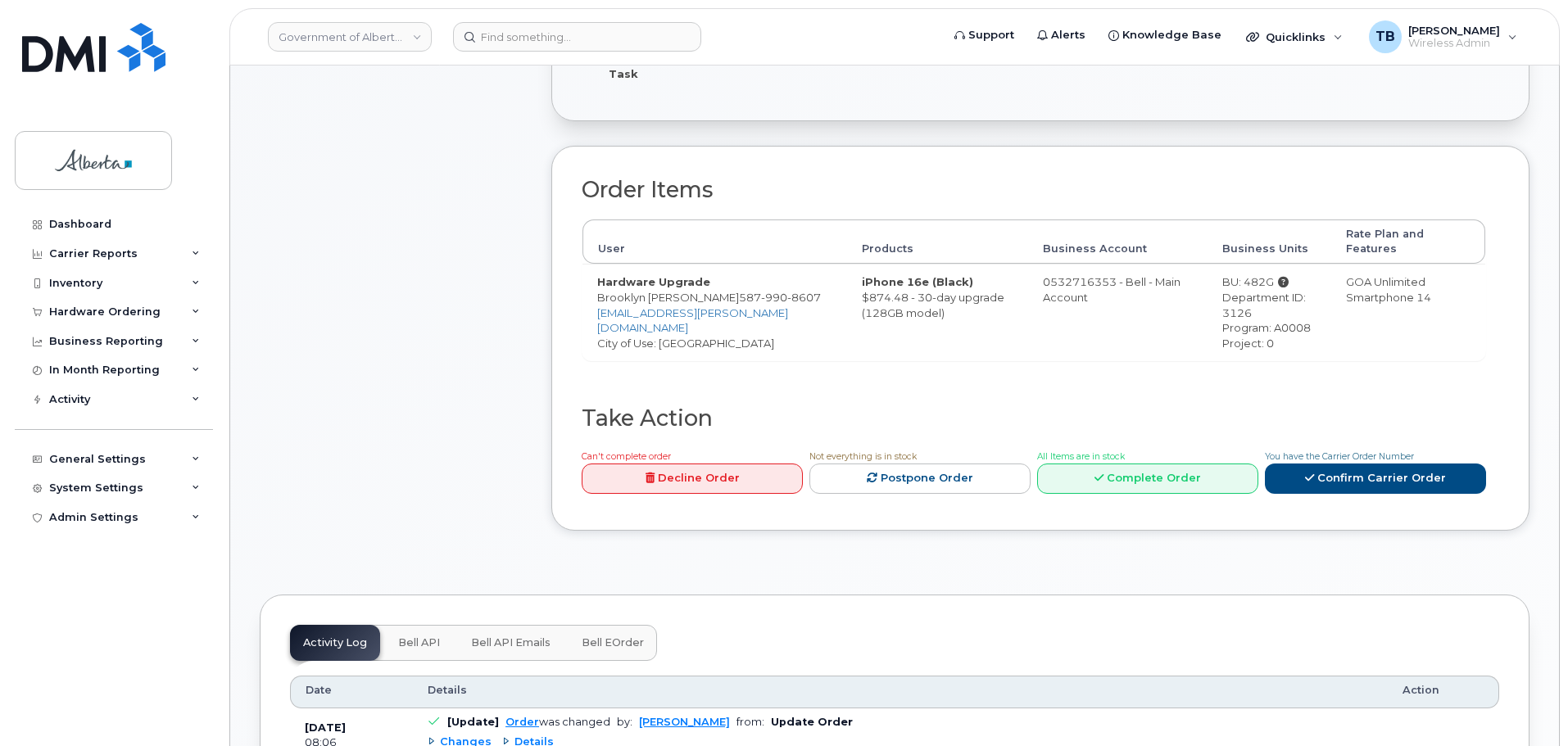
scroll to position [573, 0]
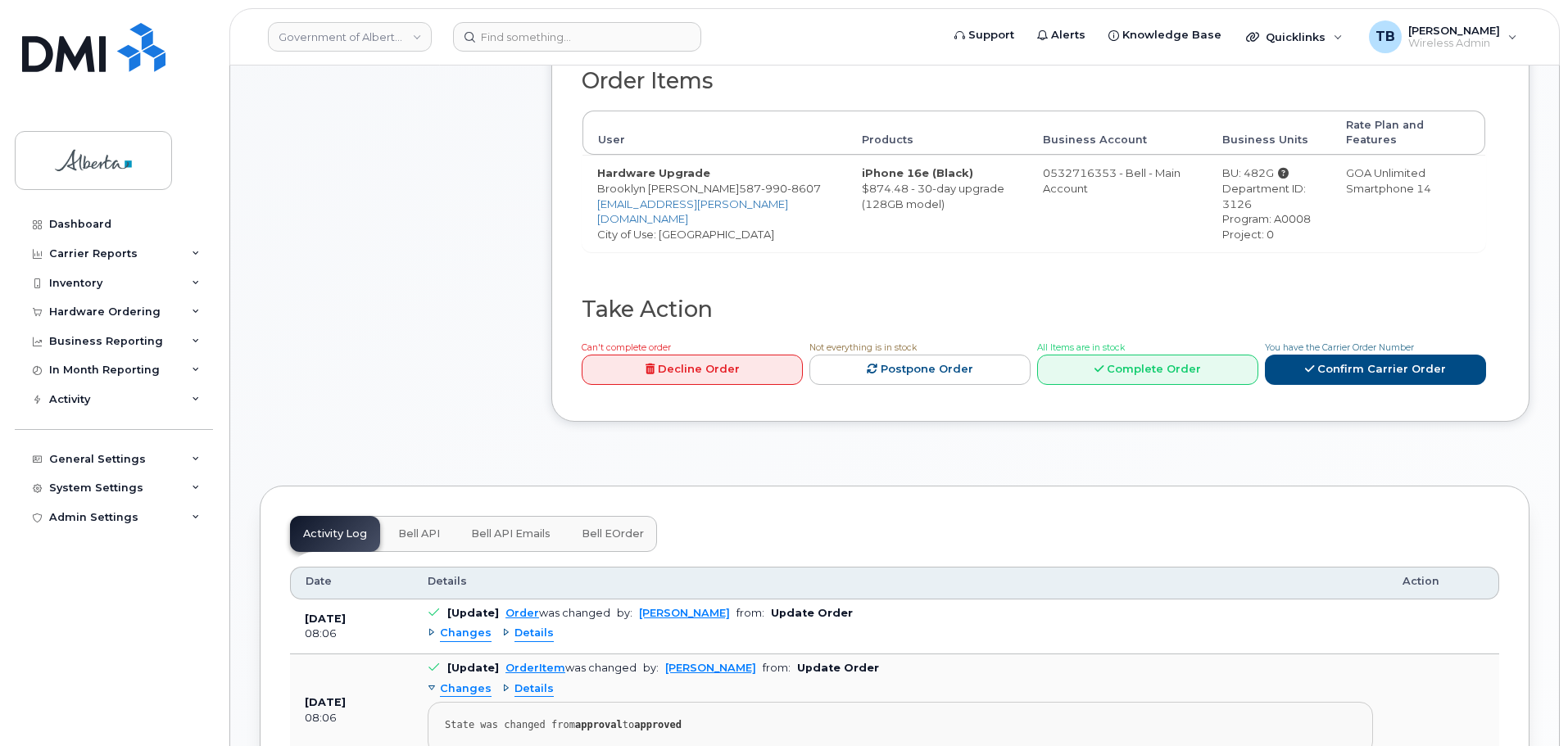
click at [409, 527] on span "Bell API" at bounding box center [419, 533] width 42 height 13
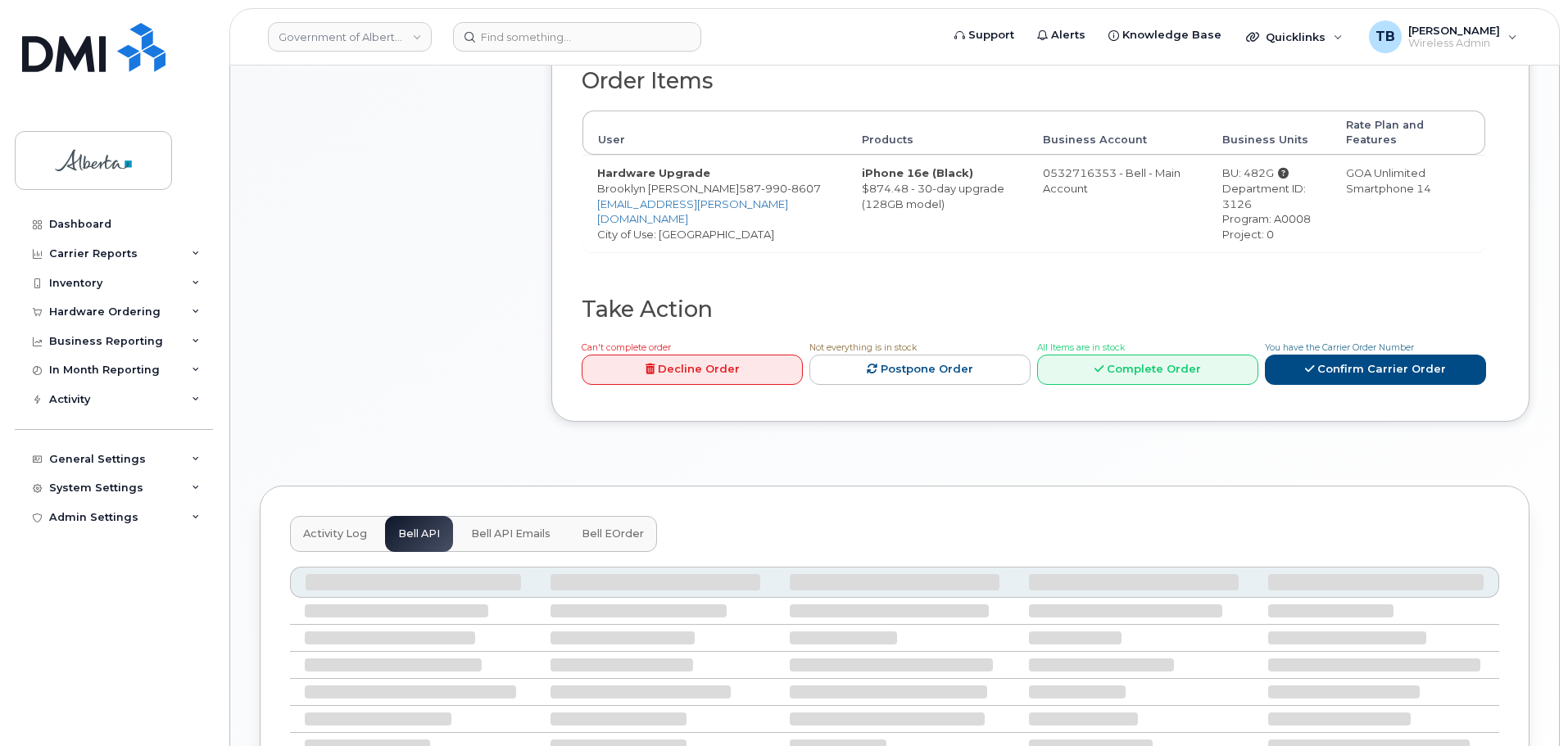
scroll to position [552, 0]
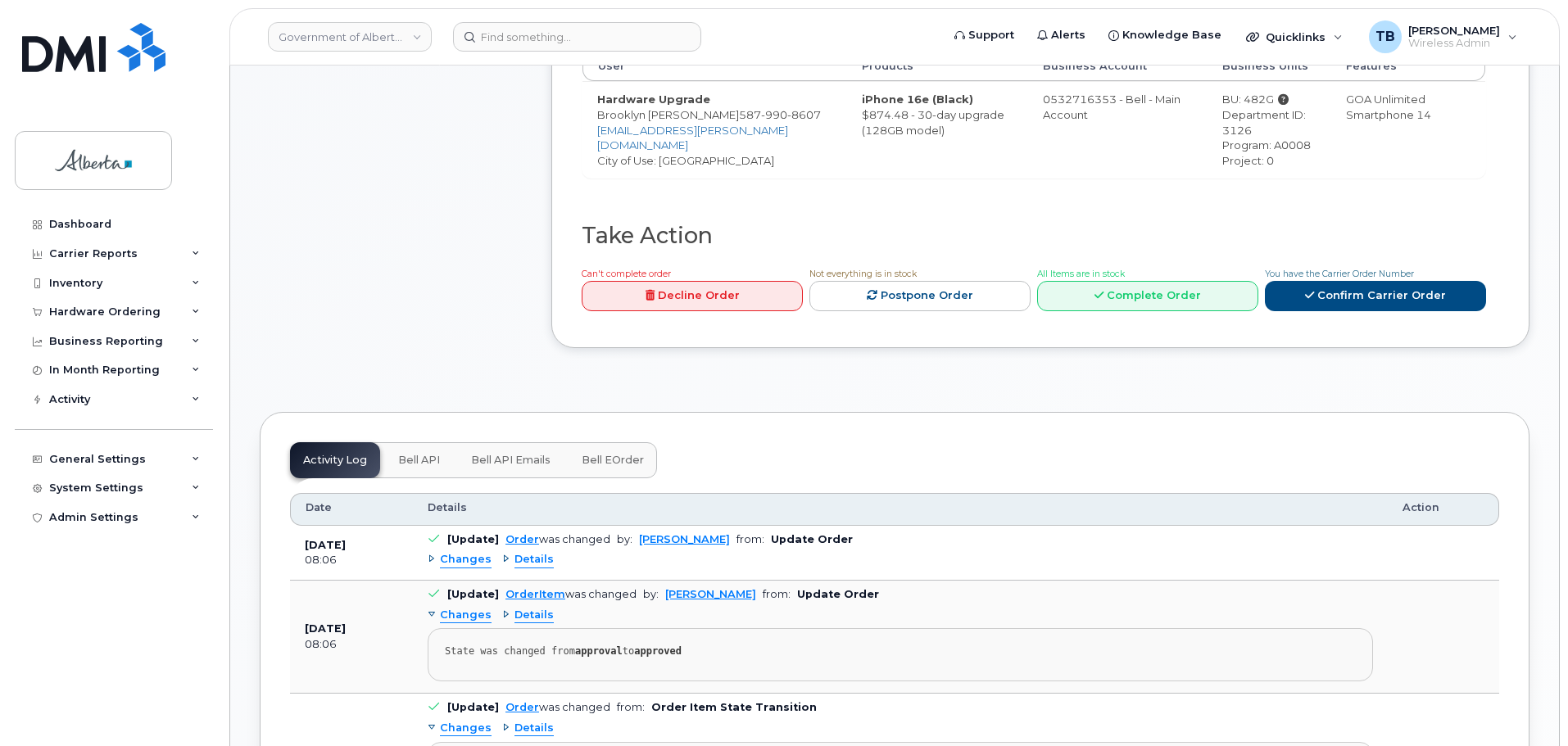
scroll to position [655, 0]
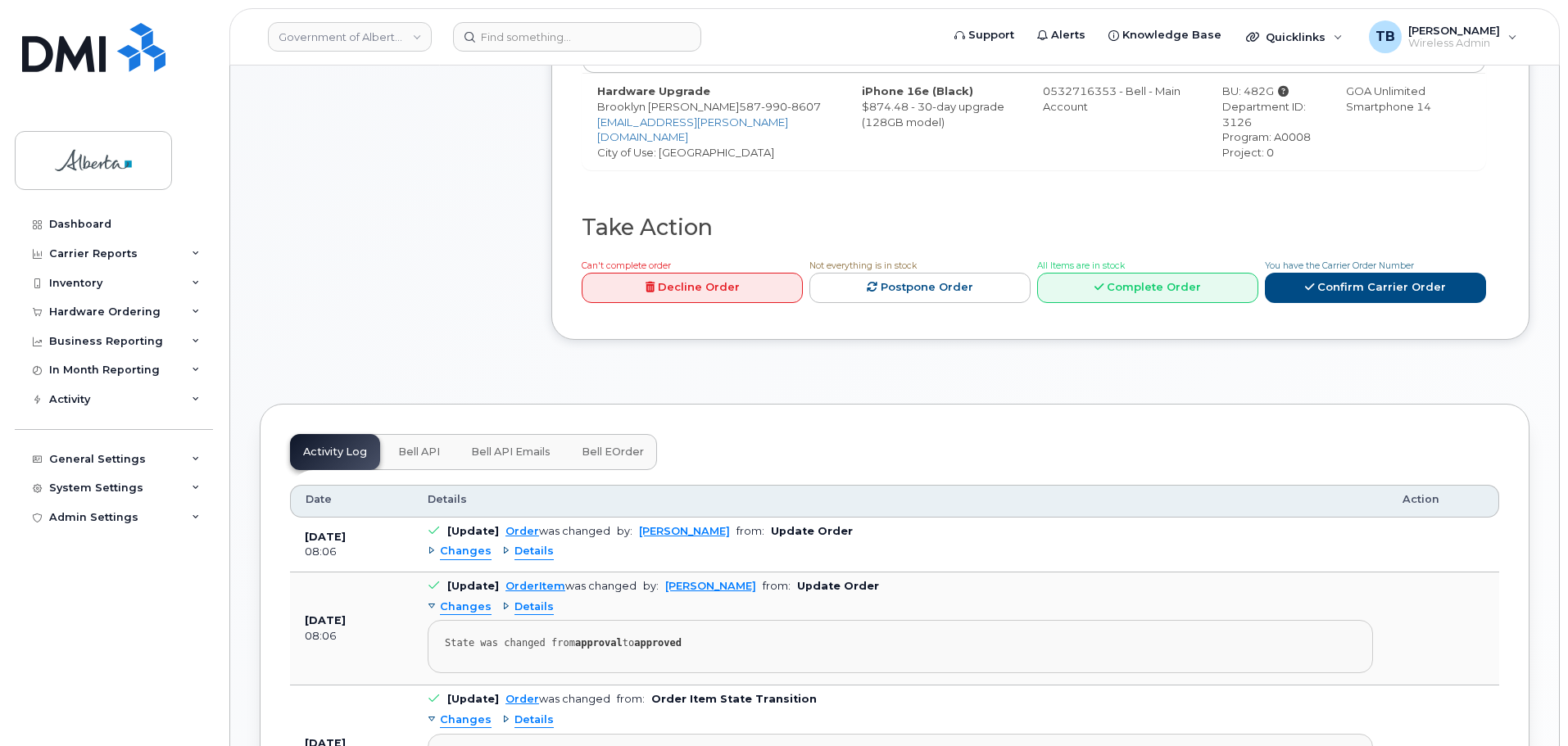
click at [439, 441] on button "Bell API" at bounding box center [419, 452] width 68 height 36
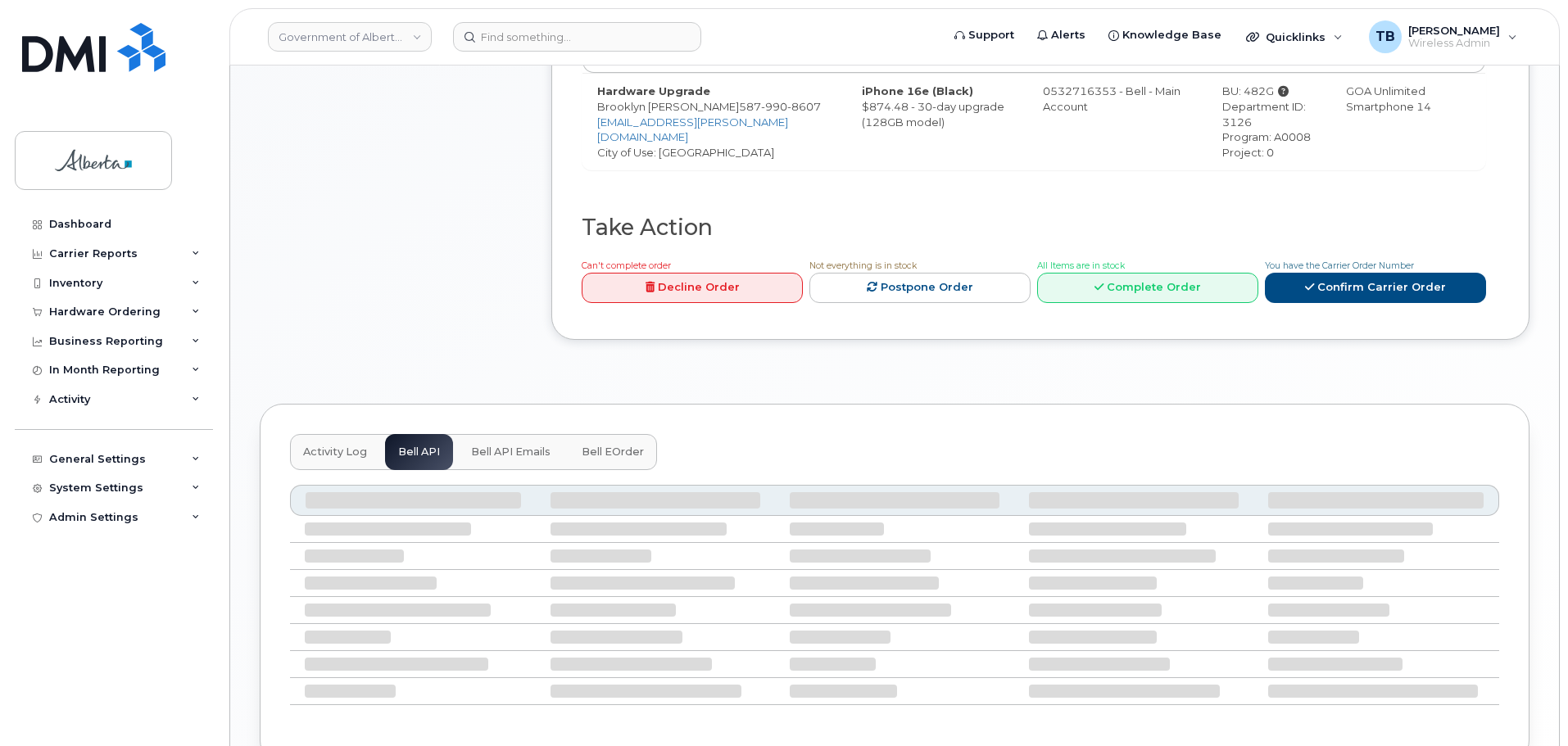
scroll to position [552, 0]
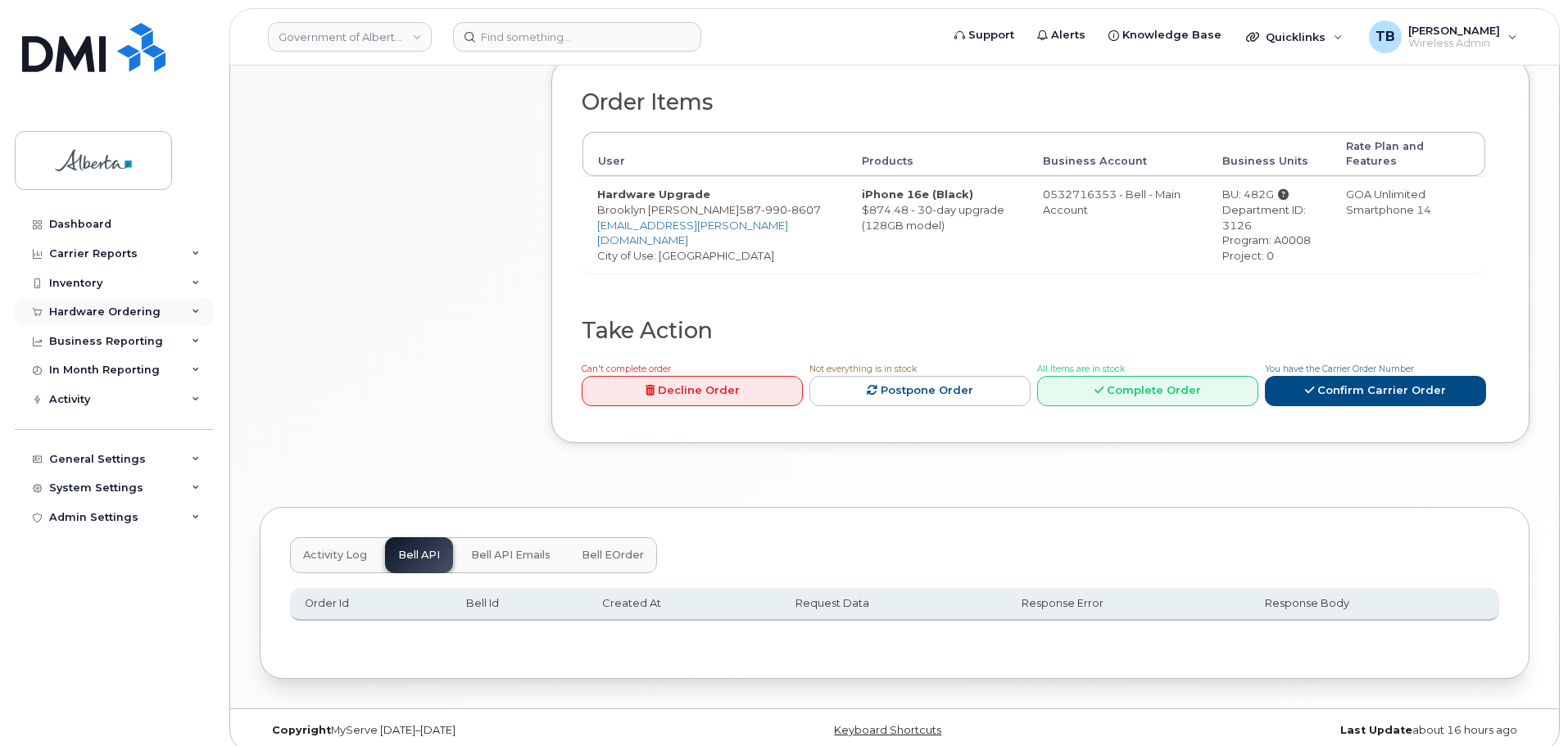
click at [55, 309] on div "Hardware Ordering" at bounding box center [105, 311] width 111 height 13
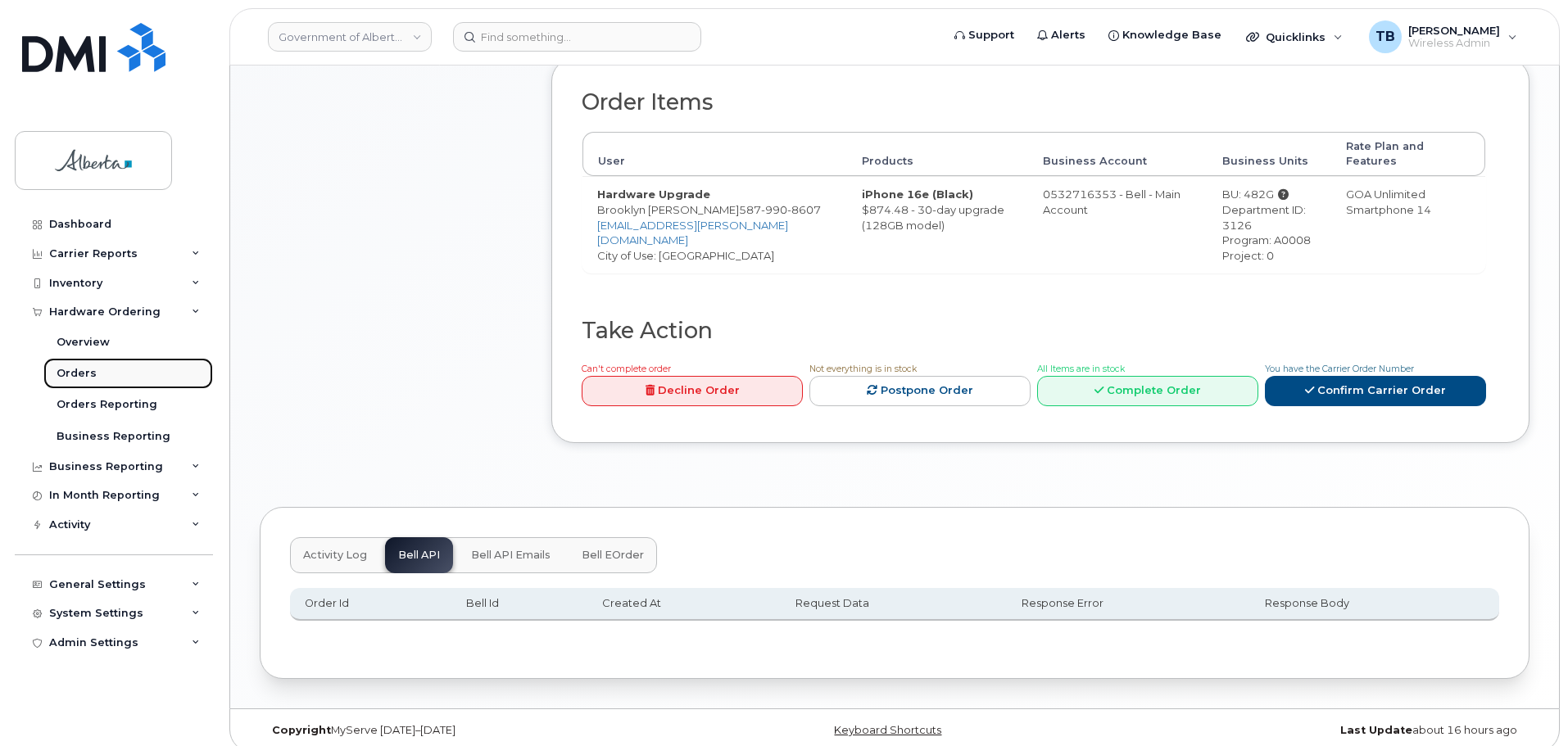
click at [86, 363] on link "Orders" at bounding box center [128, 373] width 169 height 31
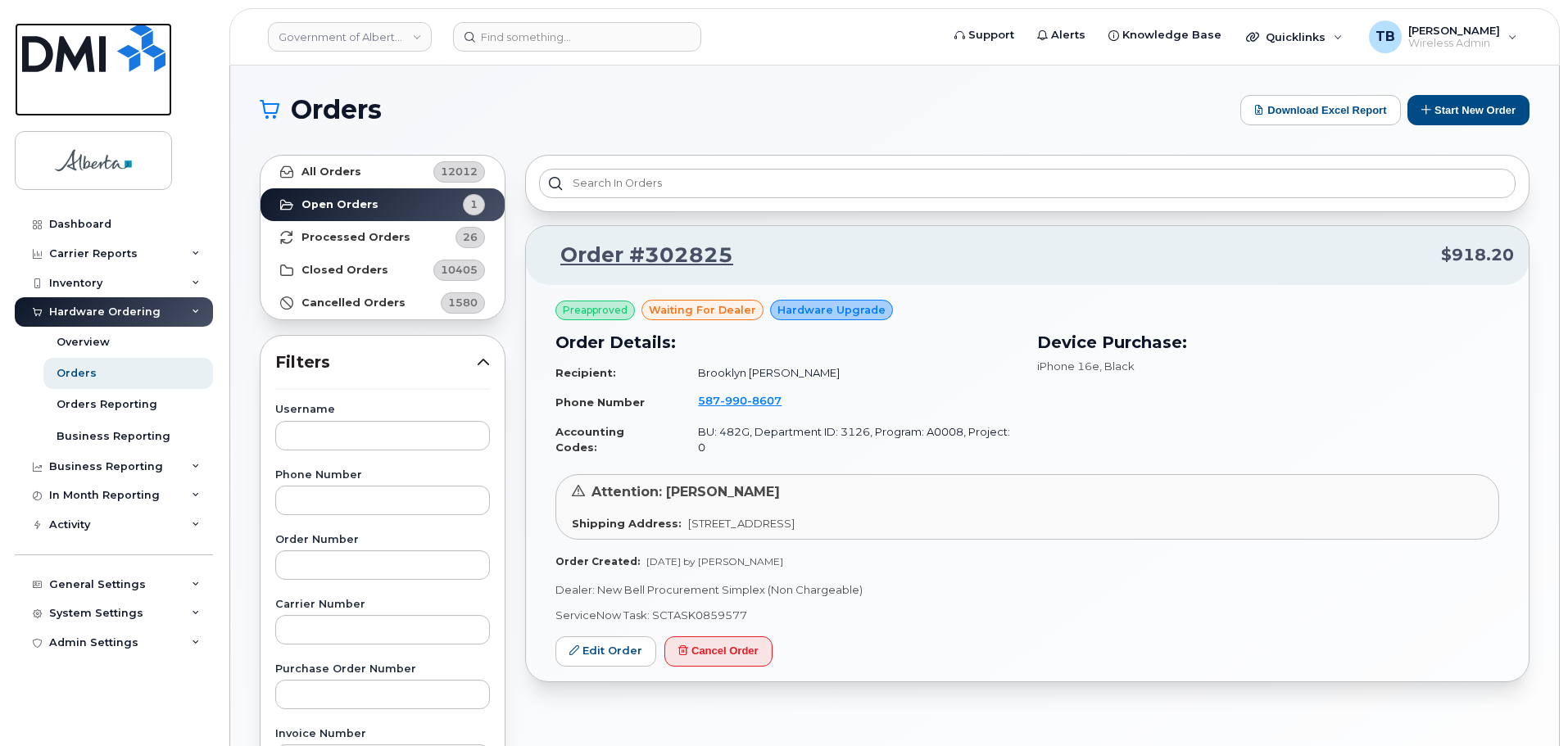
click at [89, 48] on img at bounding box center [94, 48] width 143 height 49
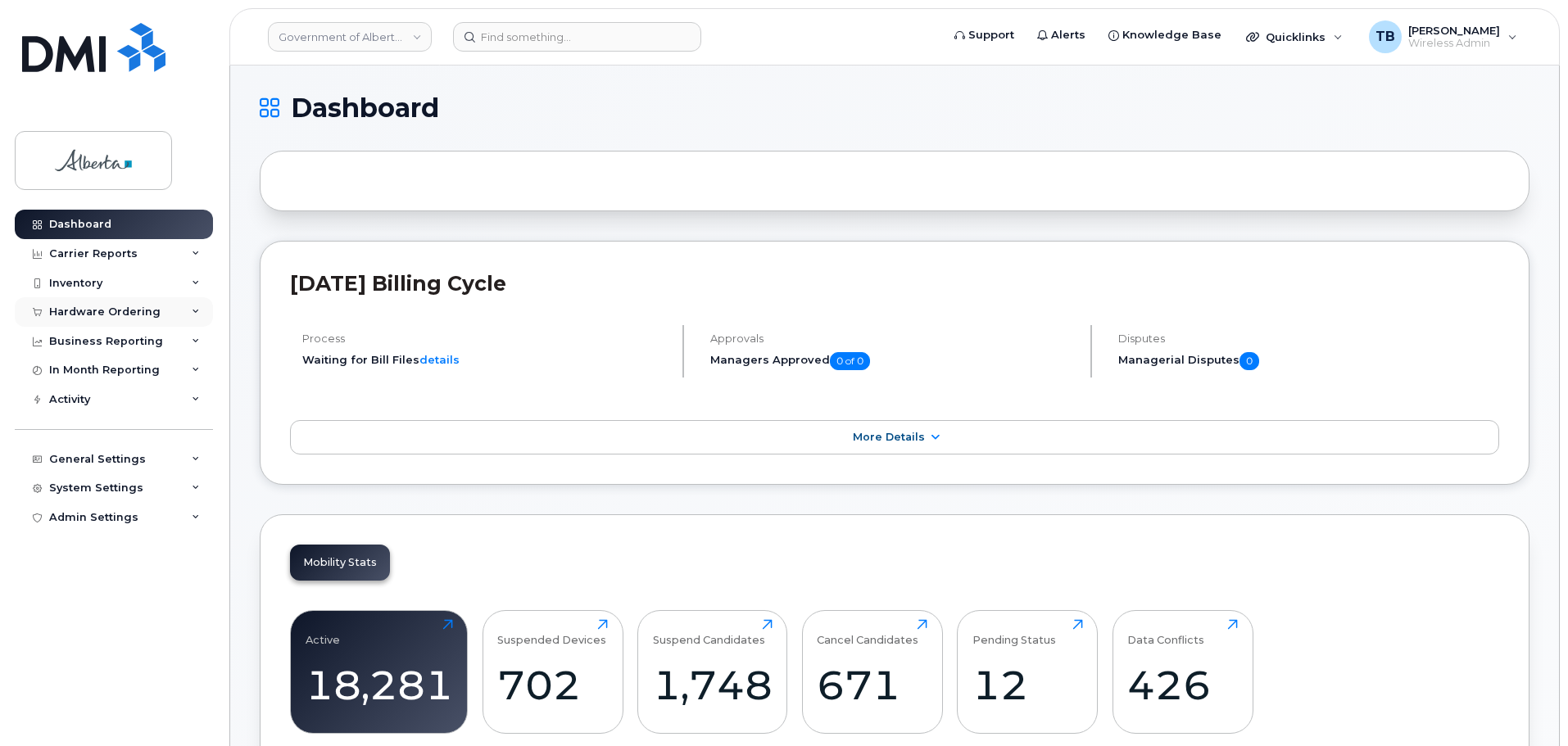
click at [71, 313] on div "Hardware Ordering" at bounding box center [105, 311] width 111 height 13
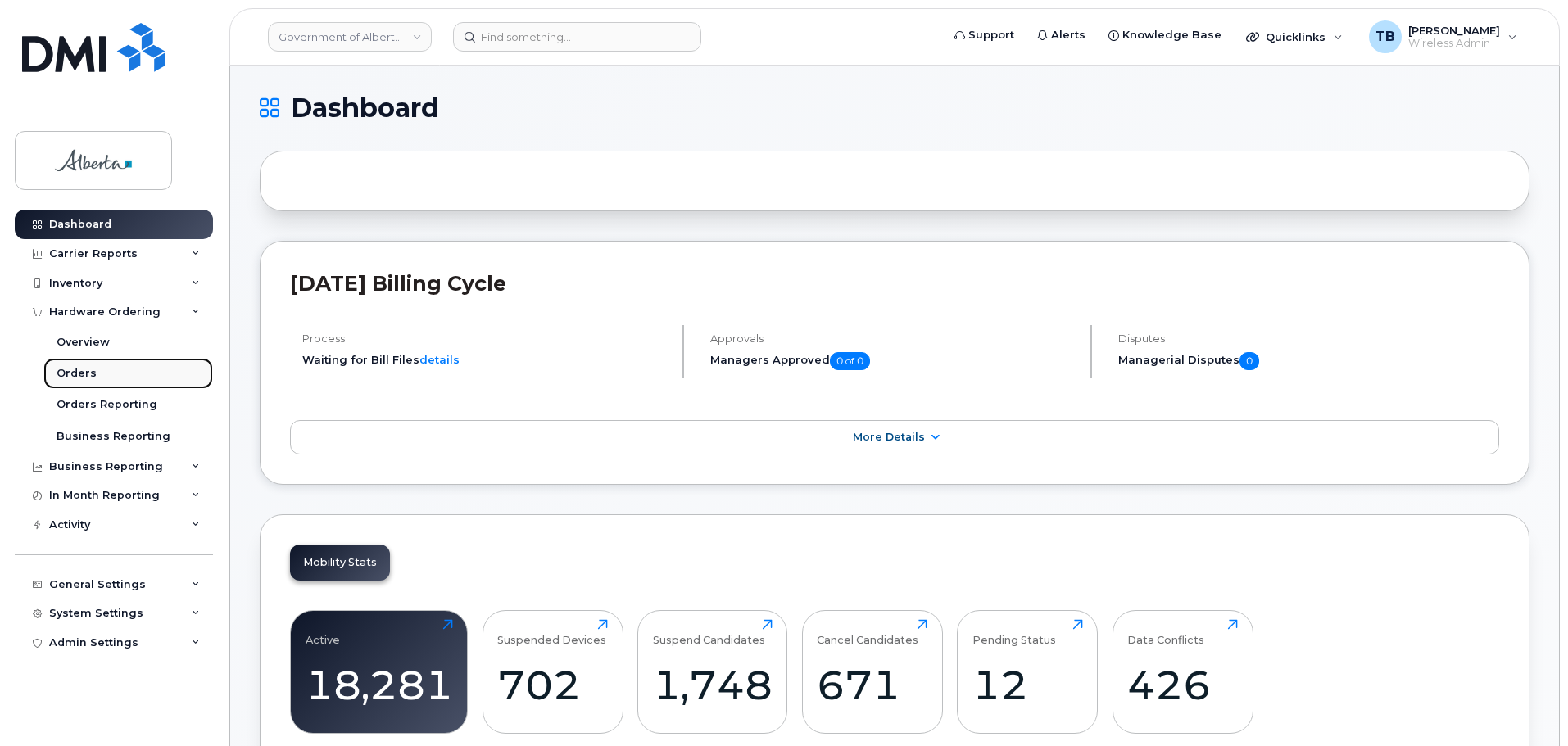
drag, startPoint x: 88, startPoint y: 377, endPoint x: 120, endPoint y: 373, distance: 32.2
click at [88, 377] on div "Orders" at bounding box center [76, 373] width 40 height 14
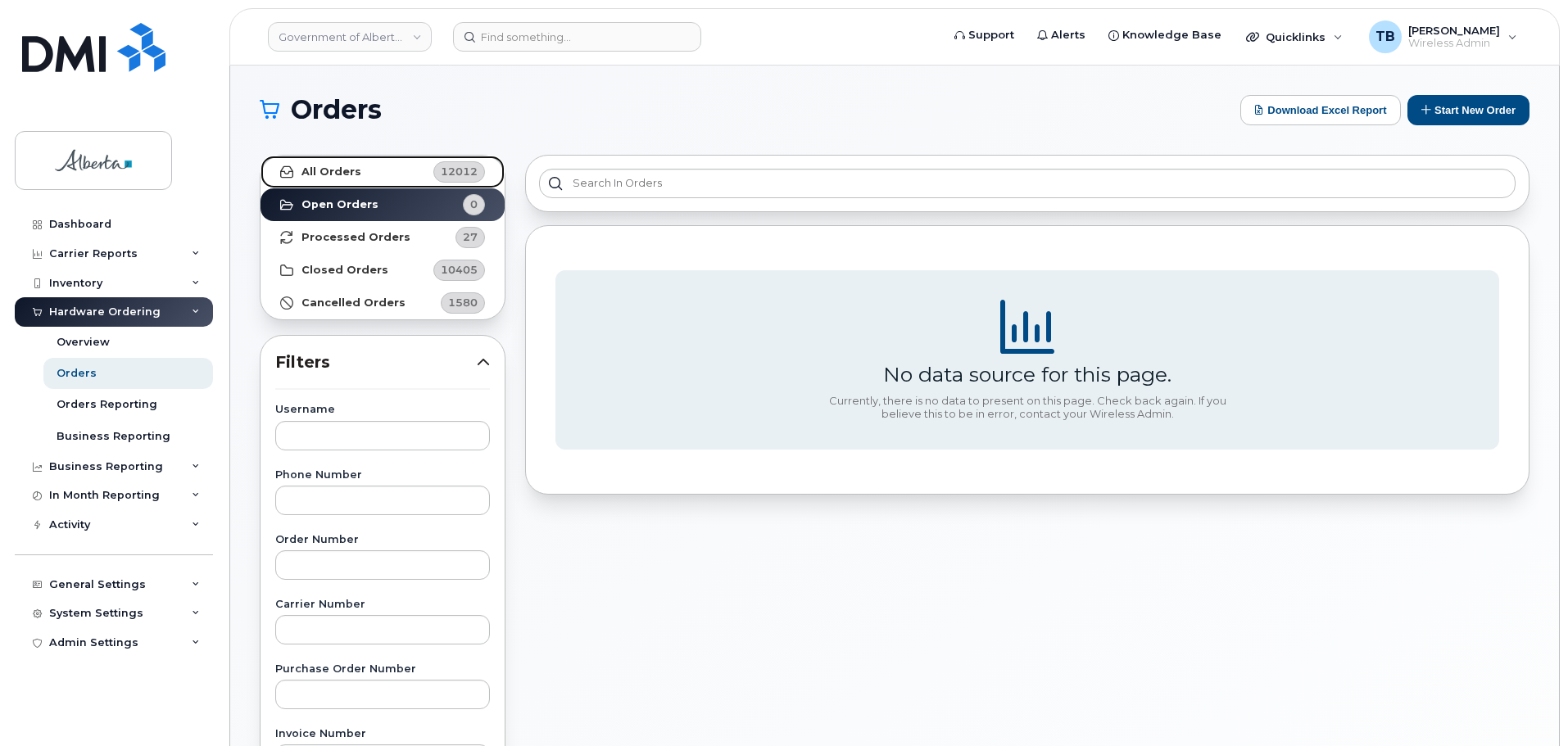
click at [332, 174] on strong "All Orders" at bounding box center [331, 171] width 60 height 13
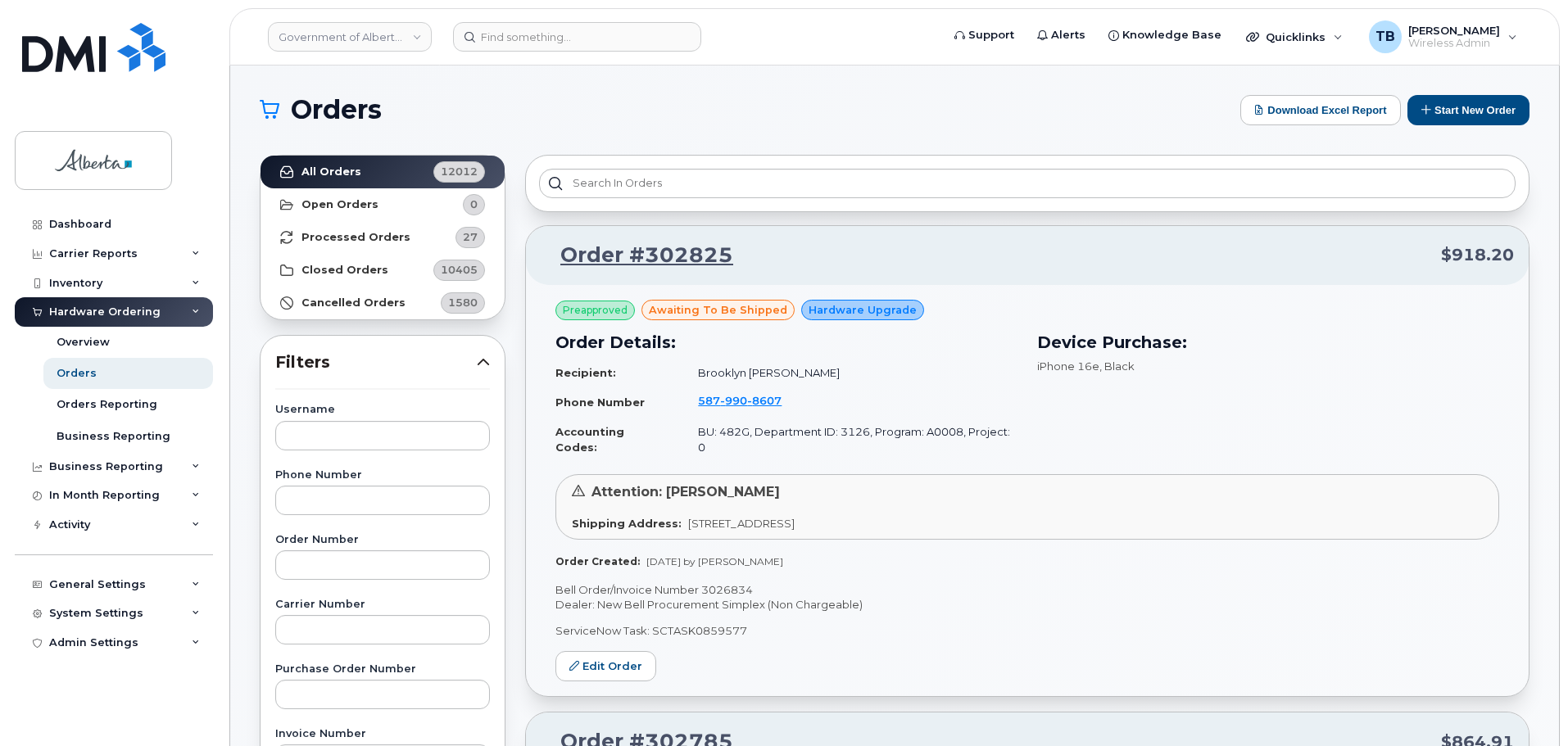
click at [720, 583] on p "Bell Order/Invoice Number 3026834" at bounding box center [1027, 590] width 944 height 15
copy p "3026834"
click at [500, 33] on input at bounding box center [577, 37] width 248 height 30
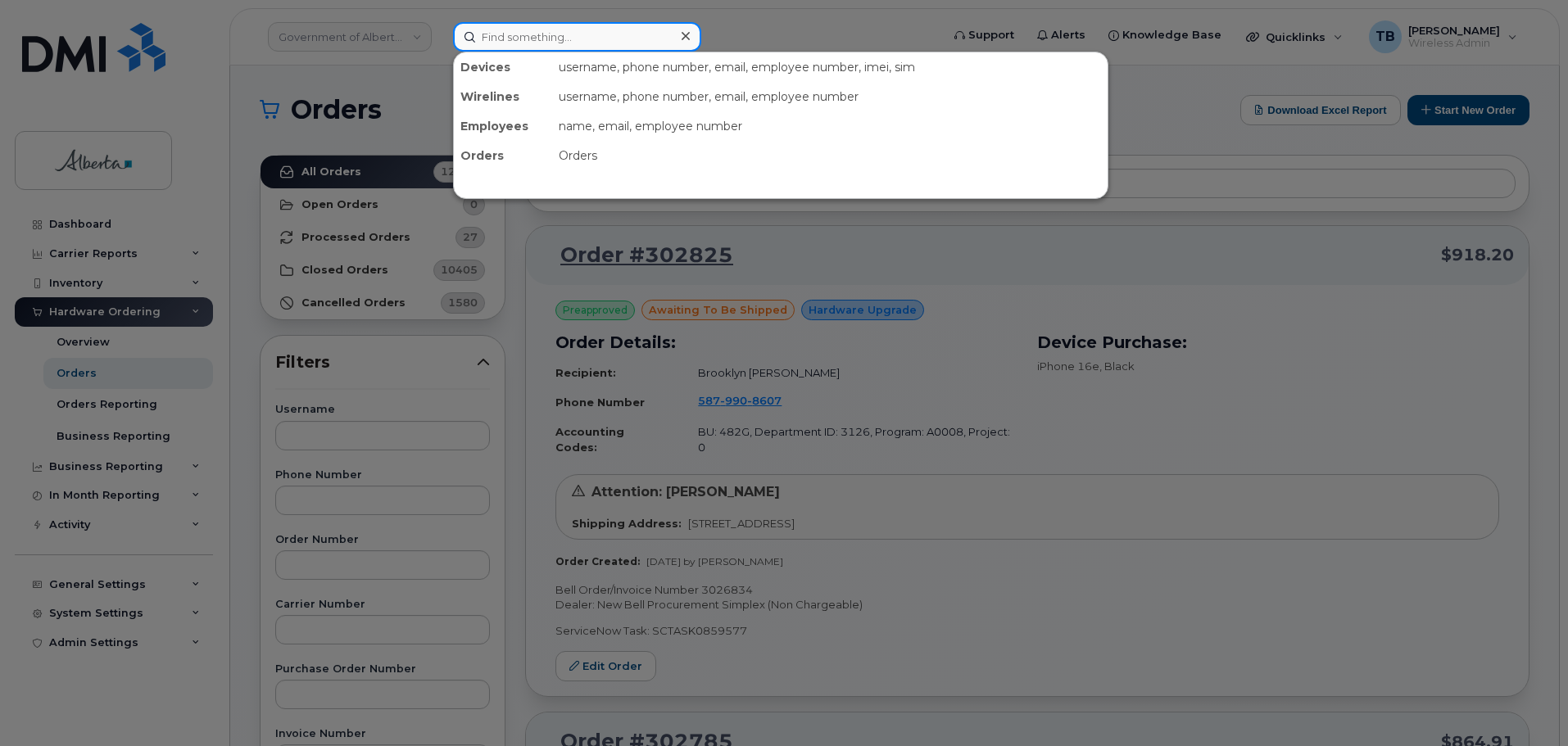
paste input "354435322939778"
type input "354435322939778"
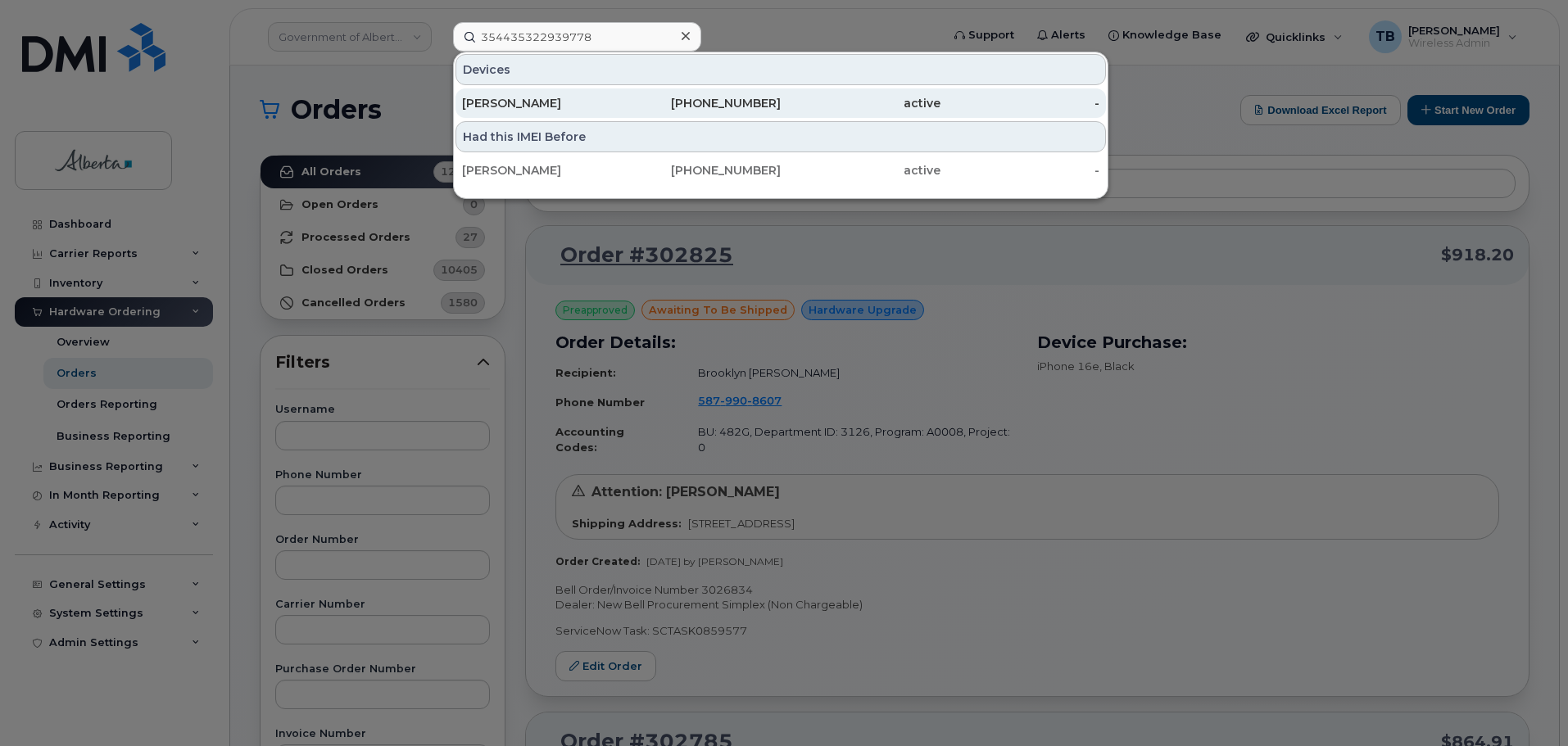
click at [522, 104] on div "Rosa Galdamez" at bounding box center [542, 103] width 160 height 16
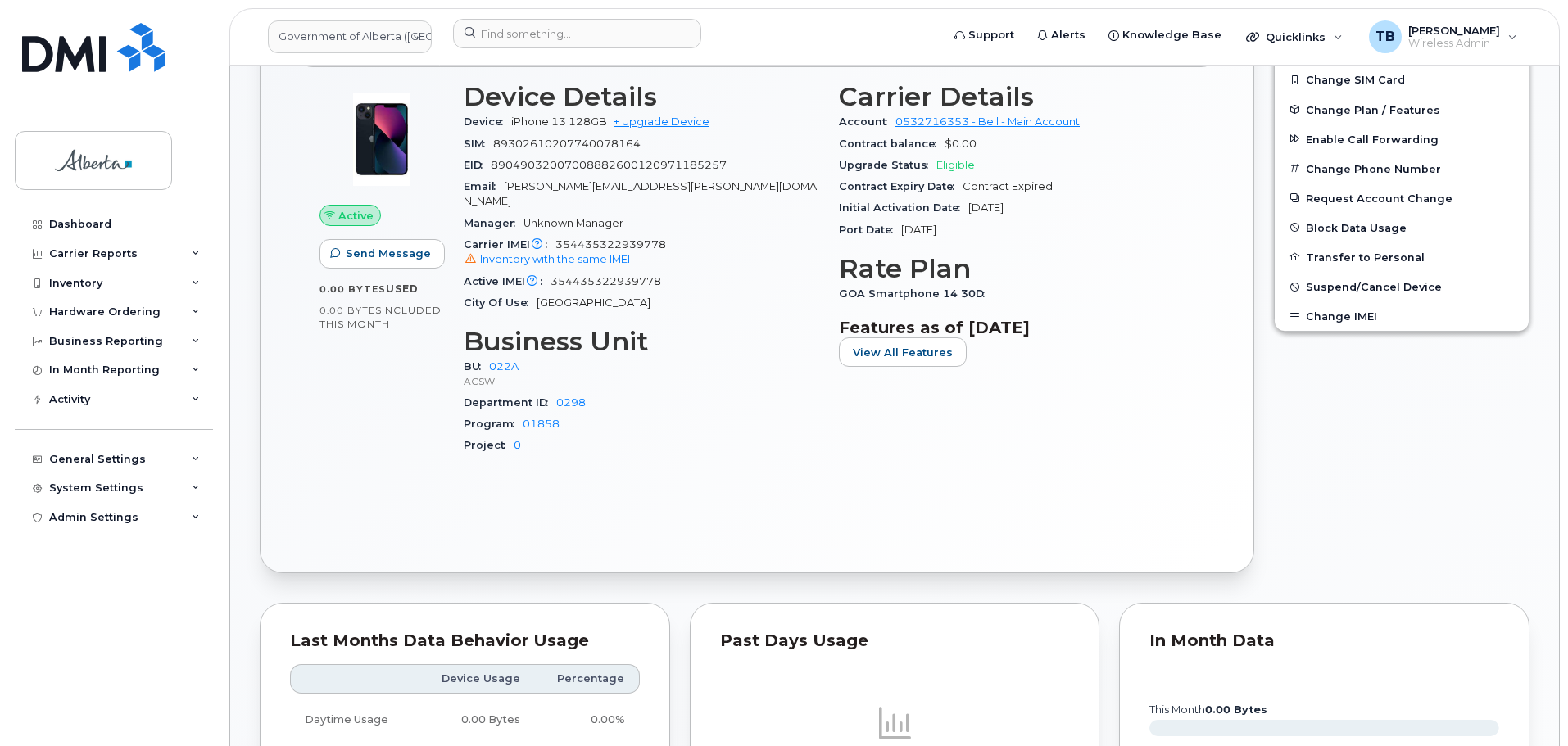
scroll to position [573, 0]
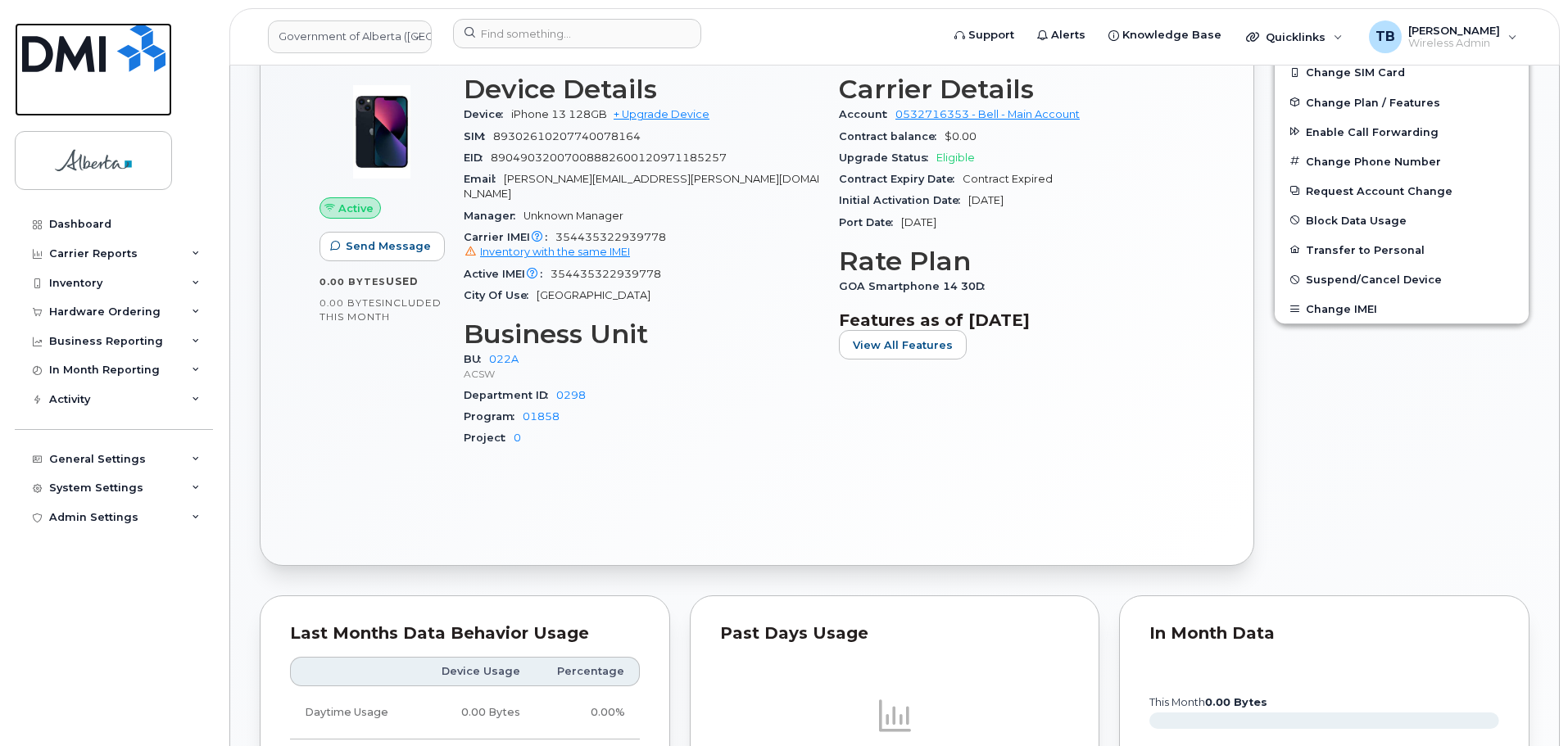
click at [83, 69] on img at bounding box center [94, 48] width 143 height 49
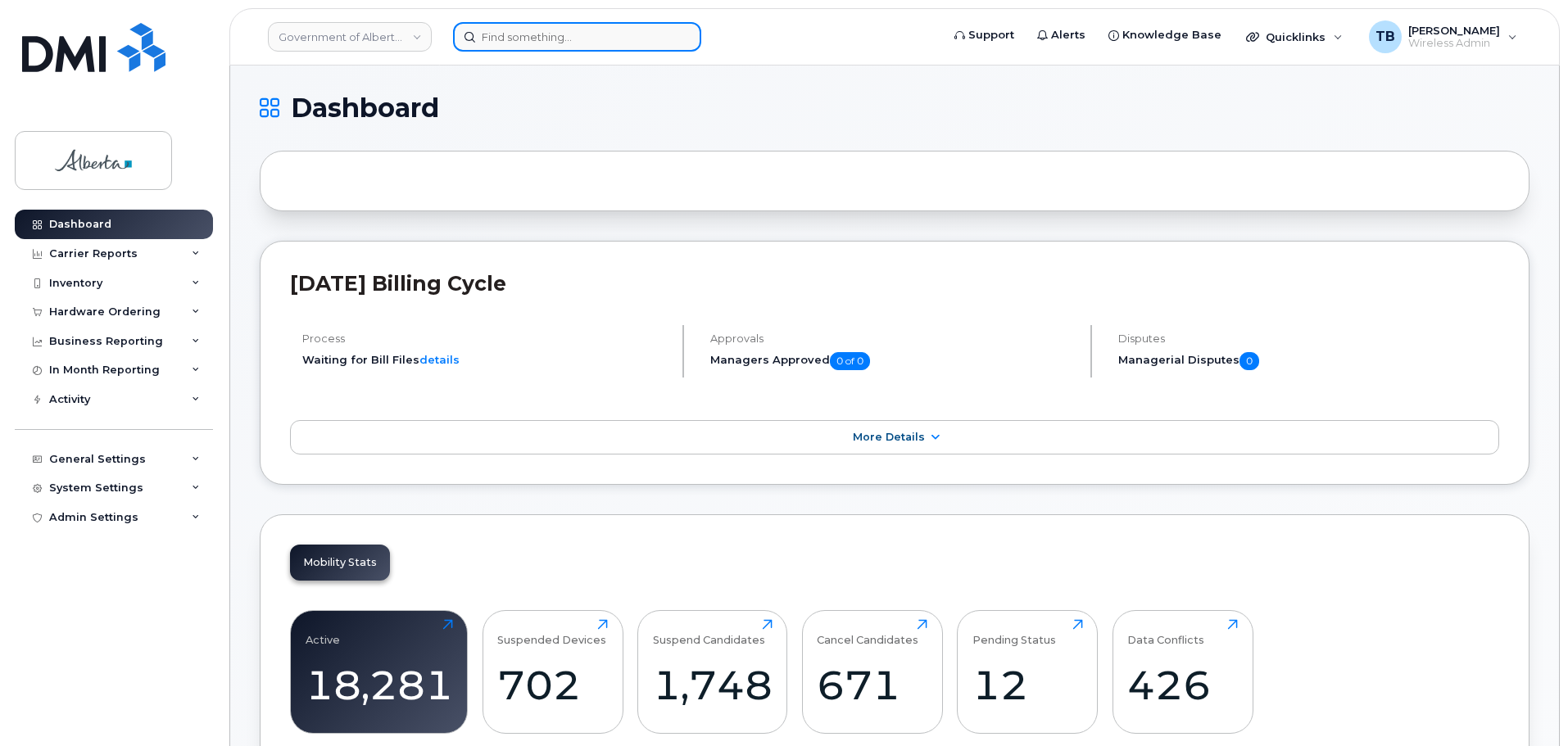
click at [532, 40] on input at bounding box center [577, 37] width 248 height 30
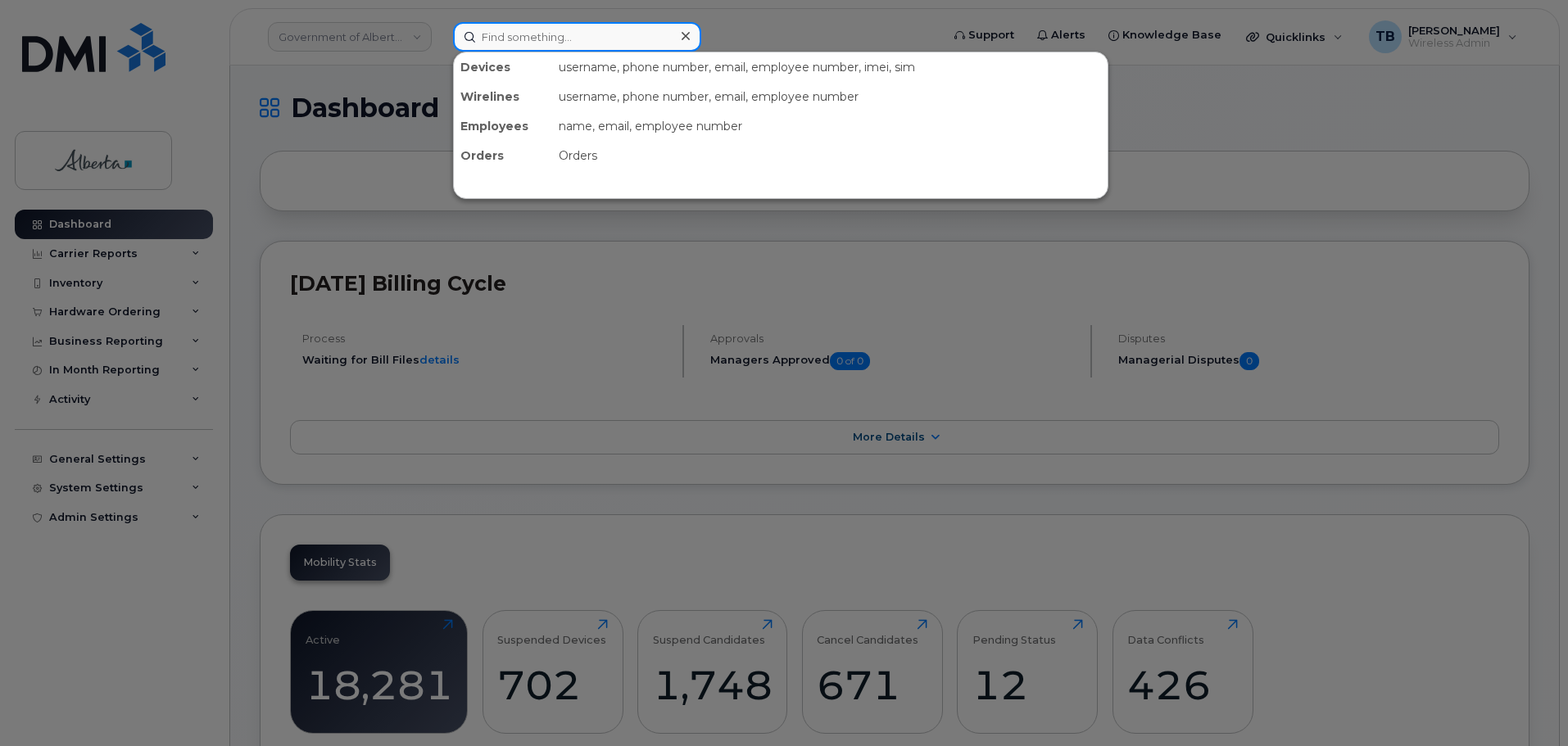
paste input "5879912427"
type input "5879912427"
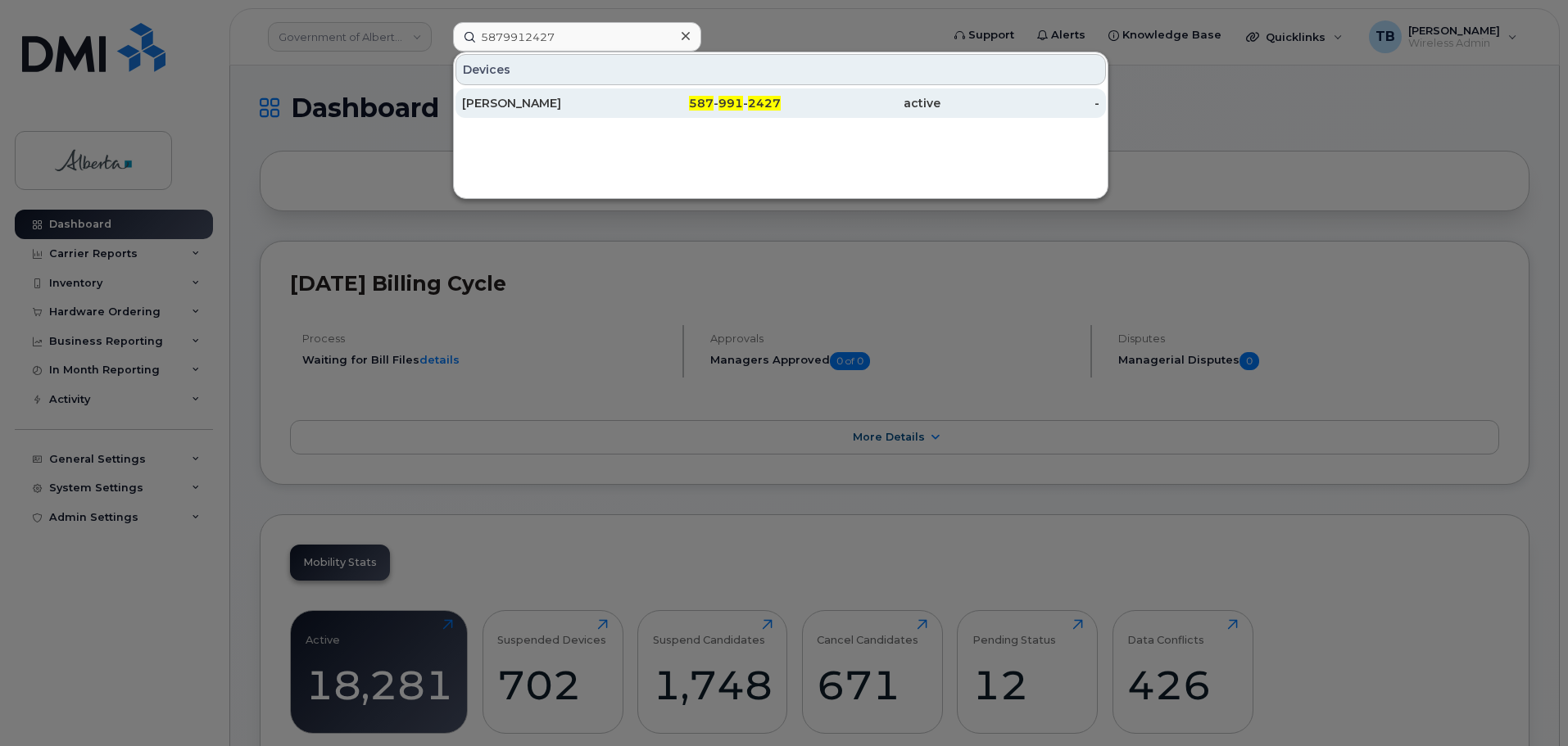
click at [510, 100] on div "[PERSON_NAME]" at bounding box center [542, 103] width 160 height 16
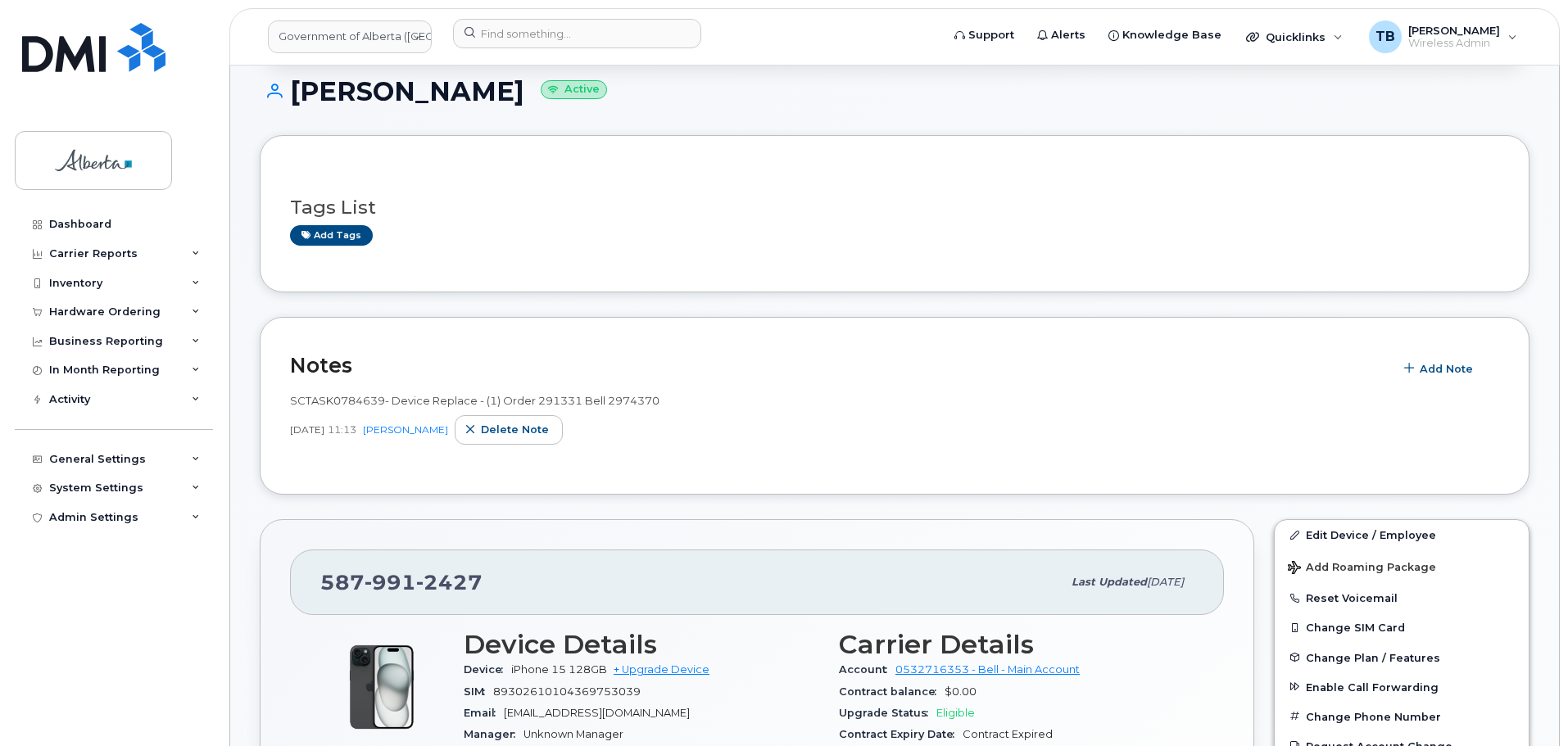
scroll to position [164, 0]
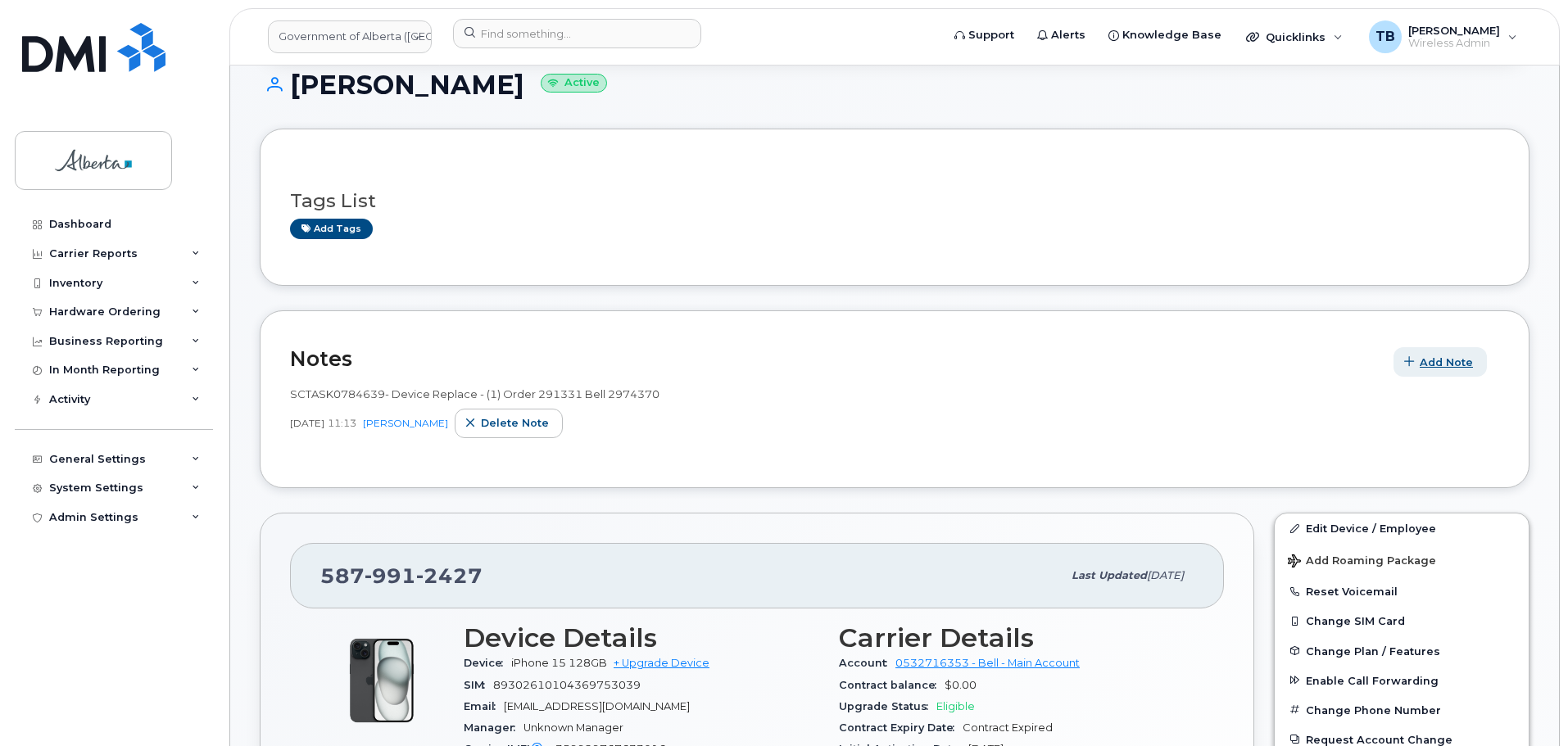
click at [1403, 360] on span "button" at bounding box center [1409, 362] width 15 height 15
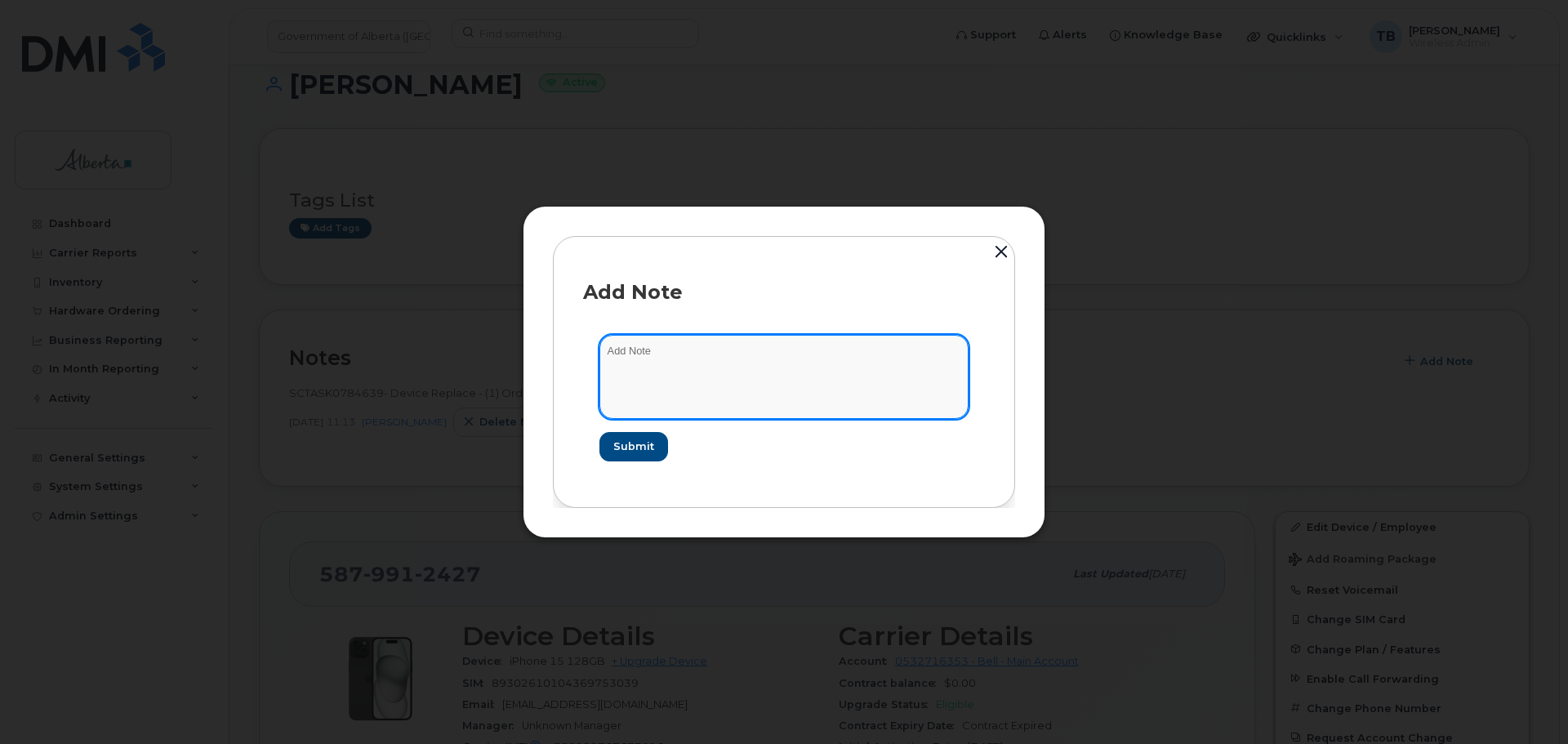
click at [625, 376] on textarea at bounding box center [784, 377] width 369 height 83
paste textarea "SCTASK0863169"
paste textarea "Plan Financial Codes - 5879912427 iPhone 15 IMEI 359929767633016 s/n H09XFYT277…"
drag, startPoint x: 841, startPoint y: 350, endPoint x: 839, endPoint y: 365, distance: 15.1
click at [839, 365] on textarea "SCTASK0863169 Plan Financial Codes - 5879912427 iPhone 15 IMEI 359929767633016 …" at bounding box center [784, 377] width 369 height 83
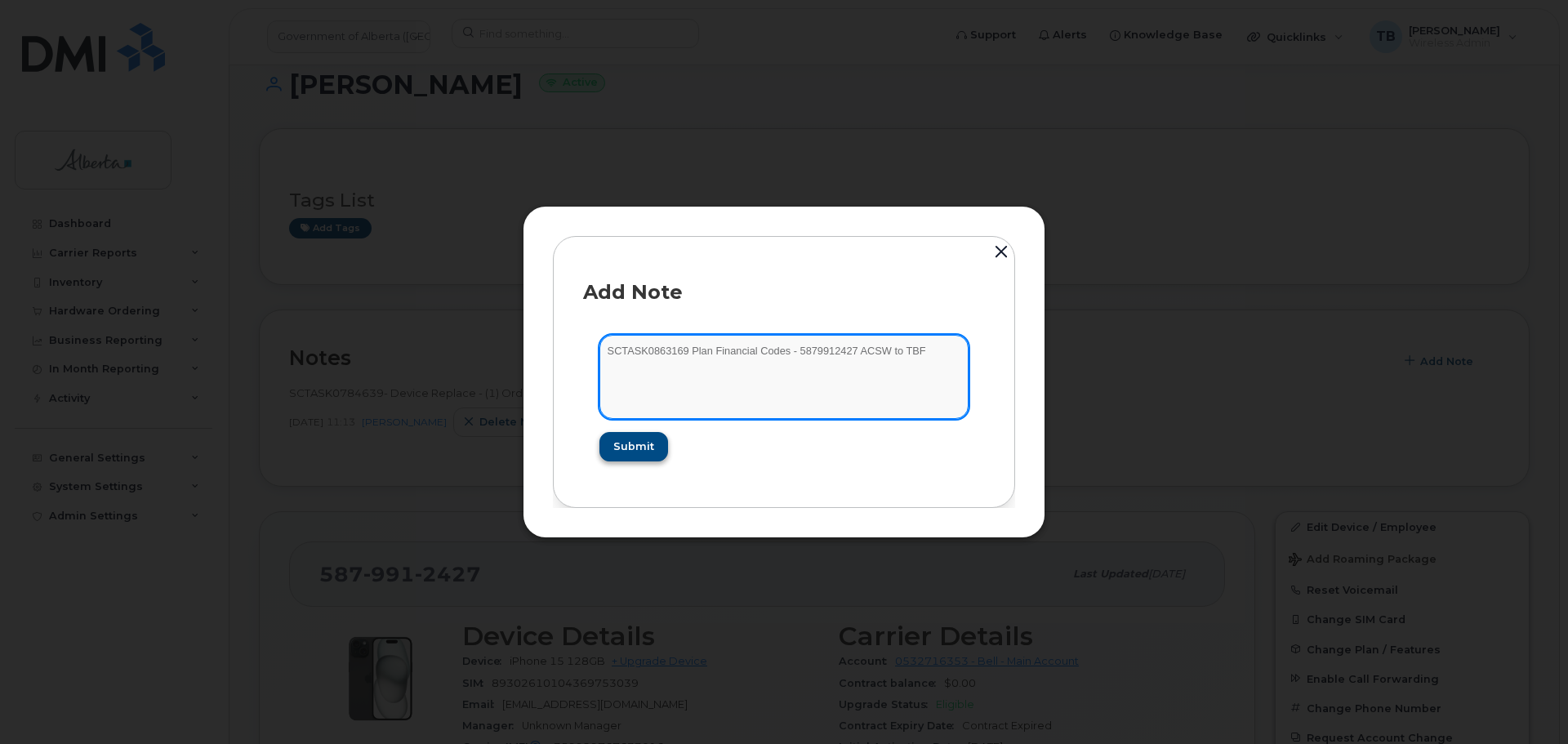
type textarea "SCTASK0863169 Plan Financial Codes - 5879912427 ACSW to TBF"
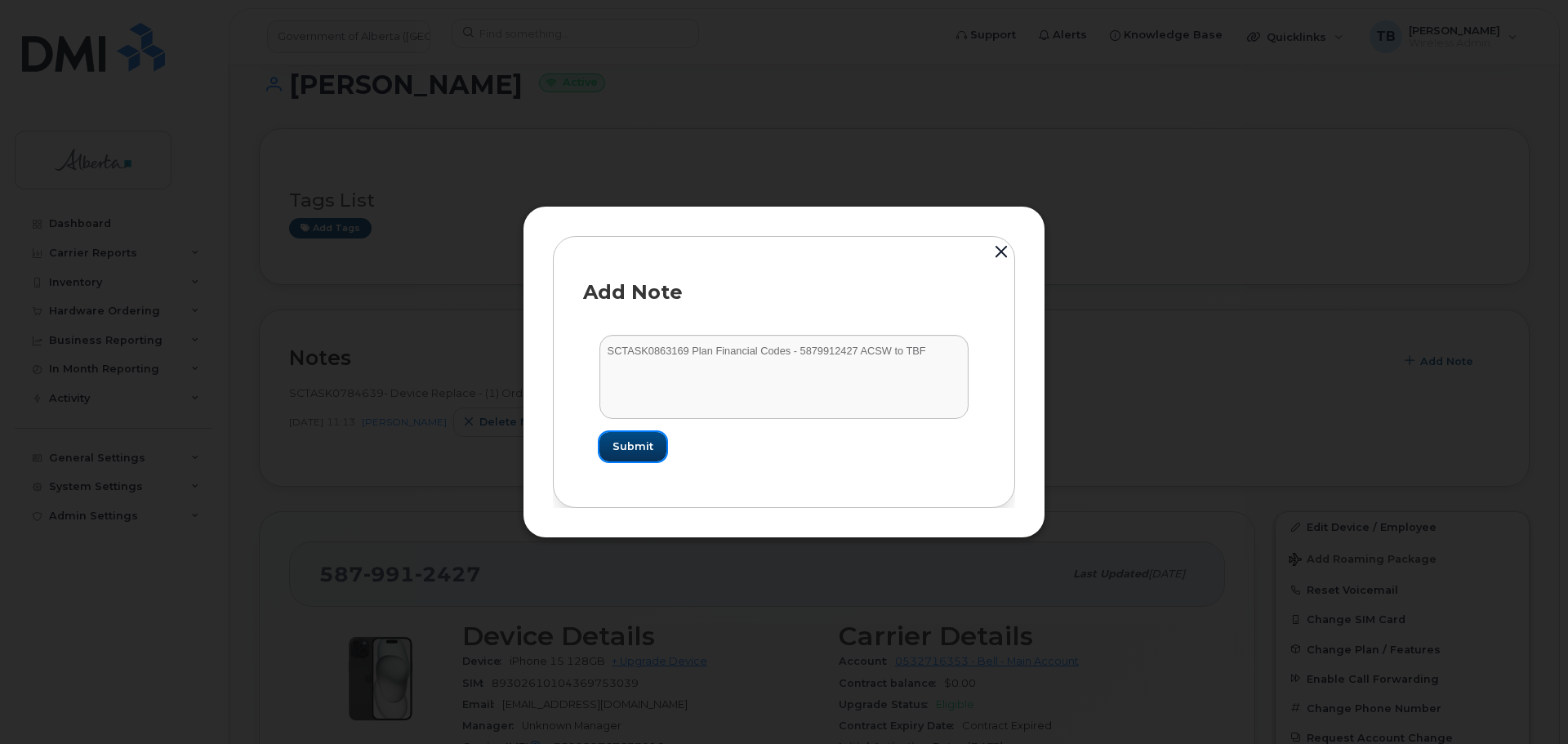
click at [609, 445] on button "Submit" at bounding box center [633, 446] width 67 height 30
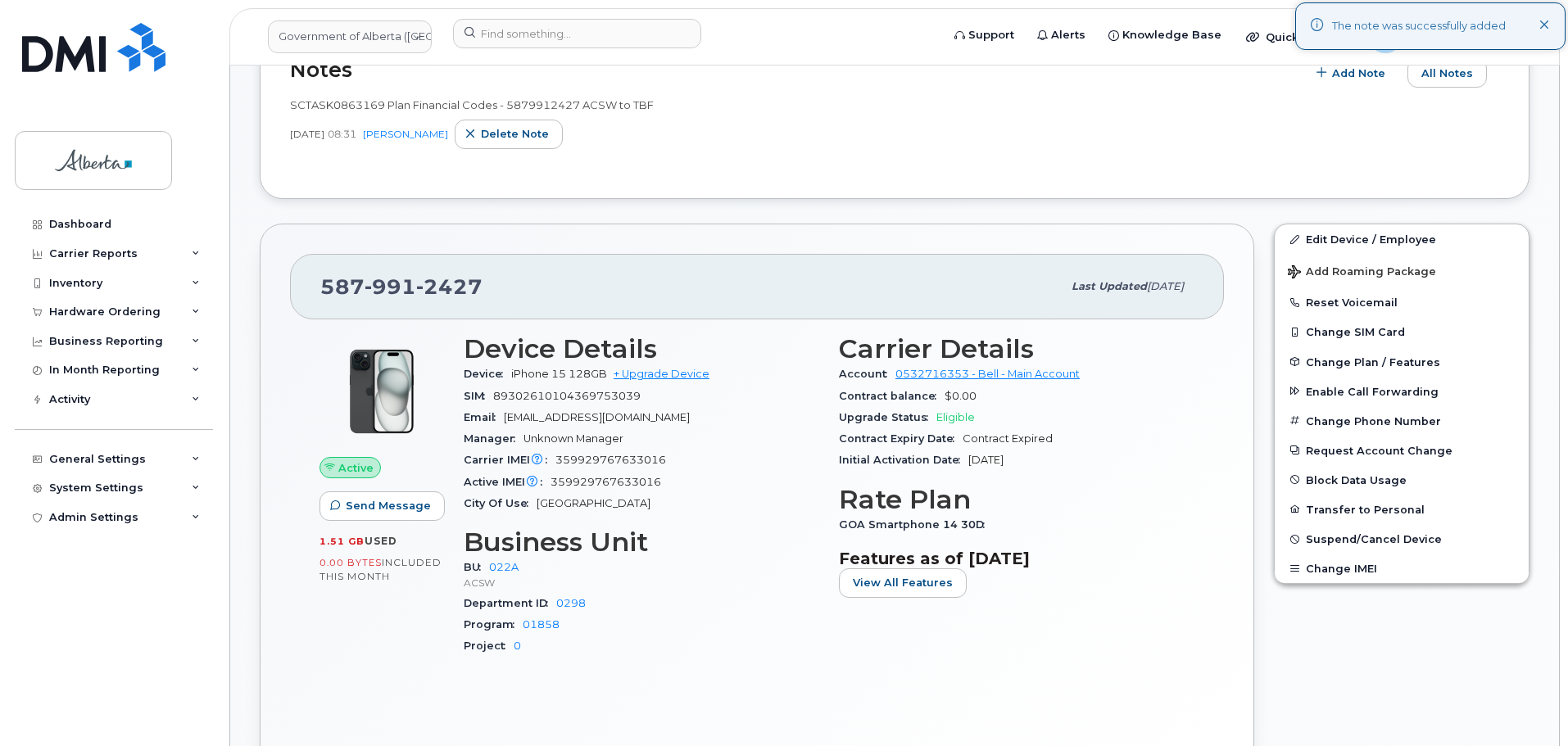
scroll to position [492, 0]
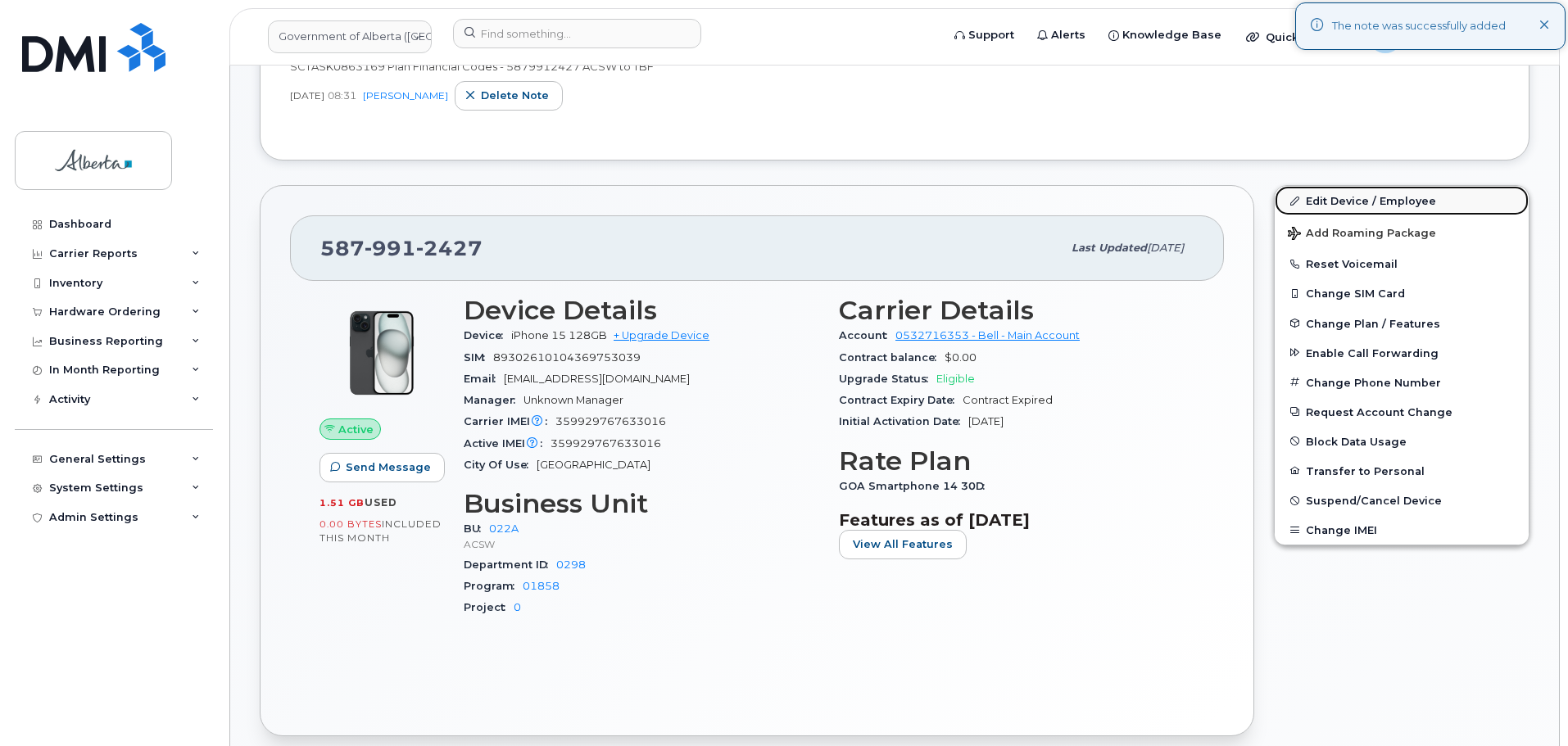
click at [1381, 196] on link "Edit Device / Employee" at bounding box center [1401, 201] width 254 height 30
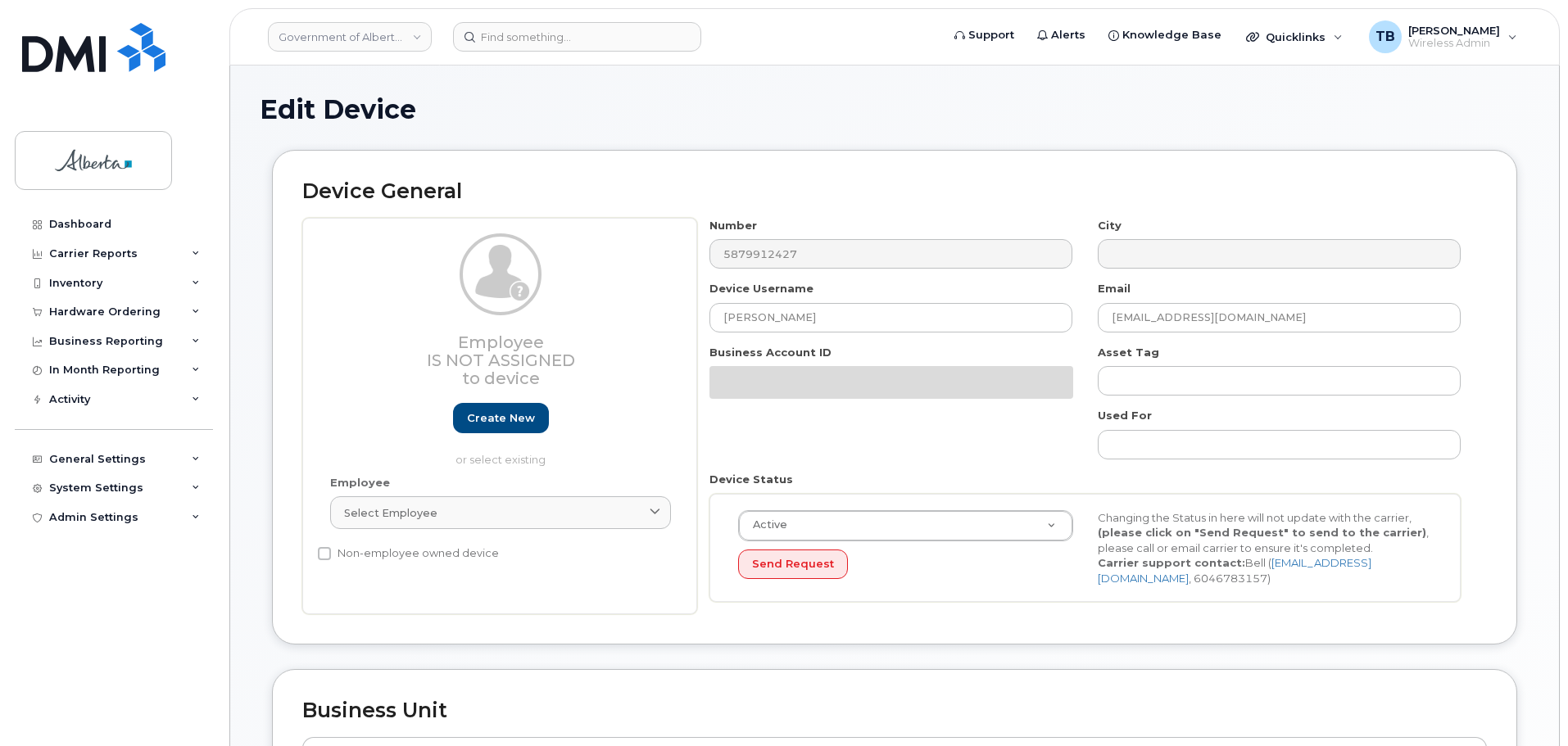
select select "4749739"
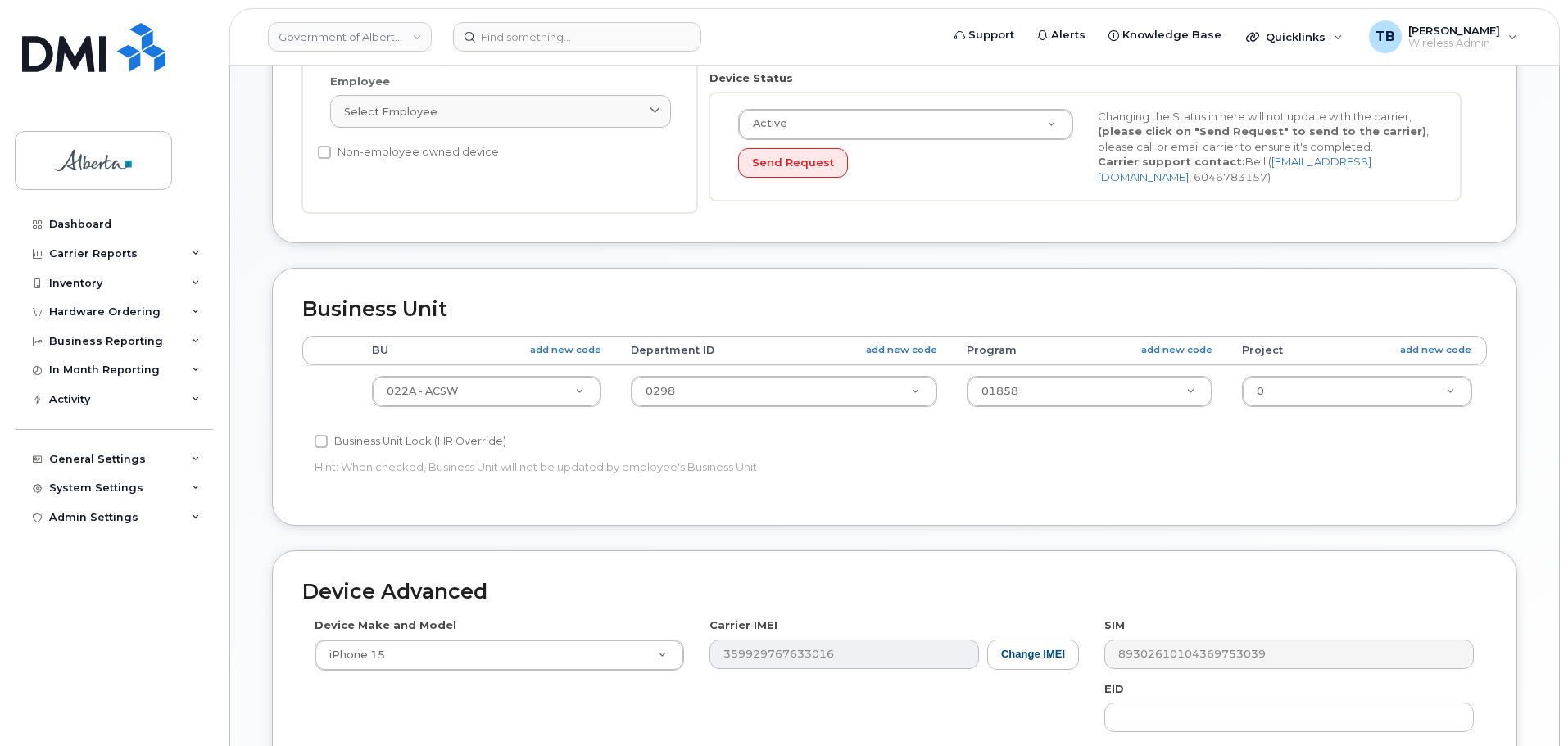
scroll to position [492, 0]
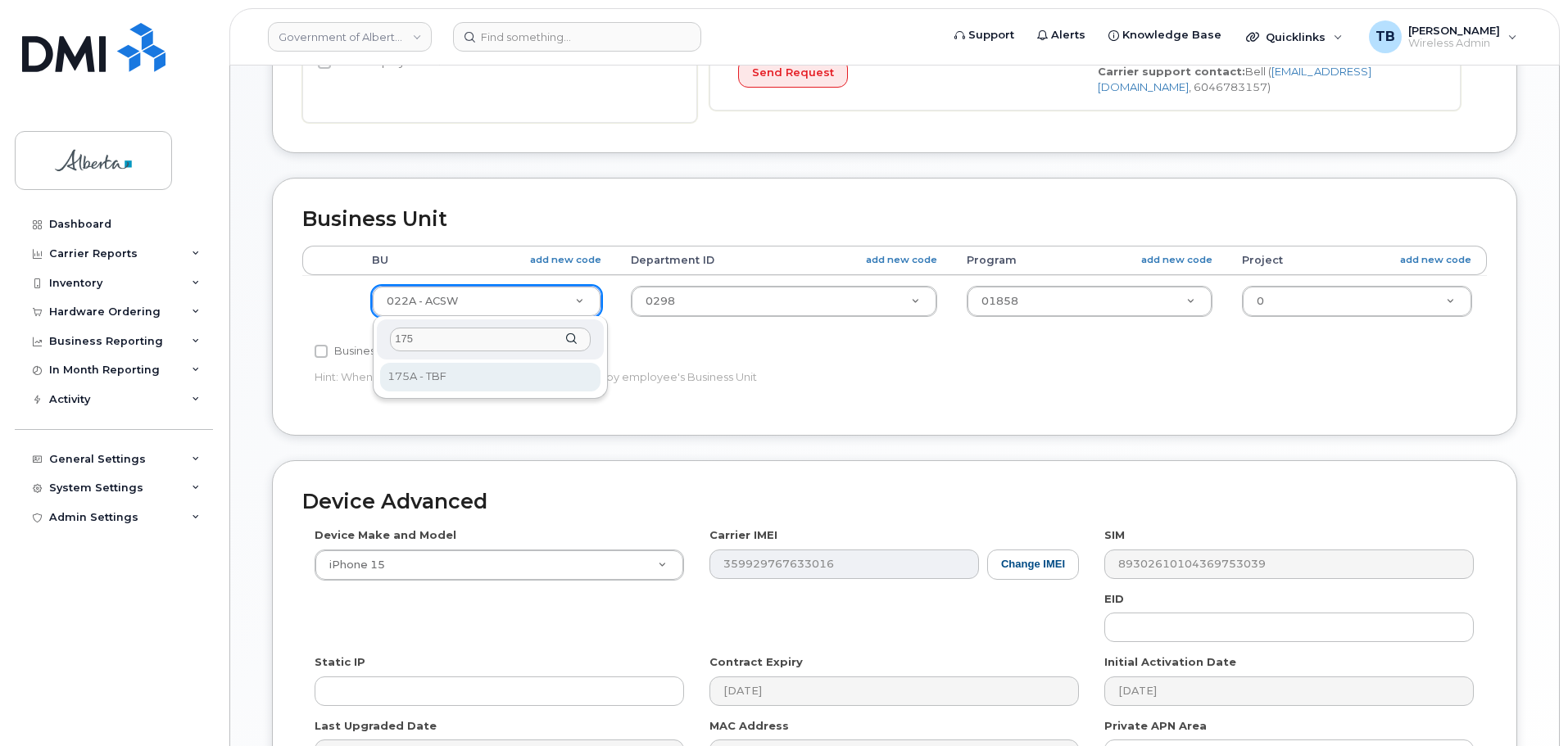
type input "175"
select select "4749753"
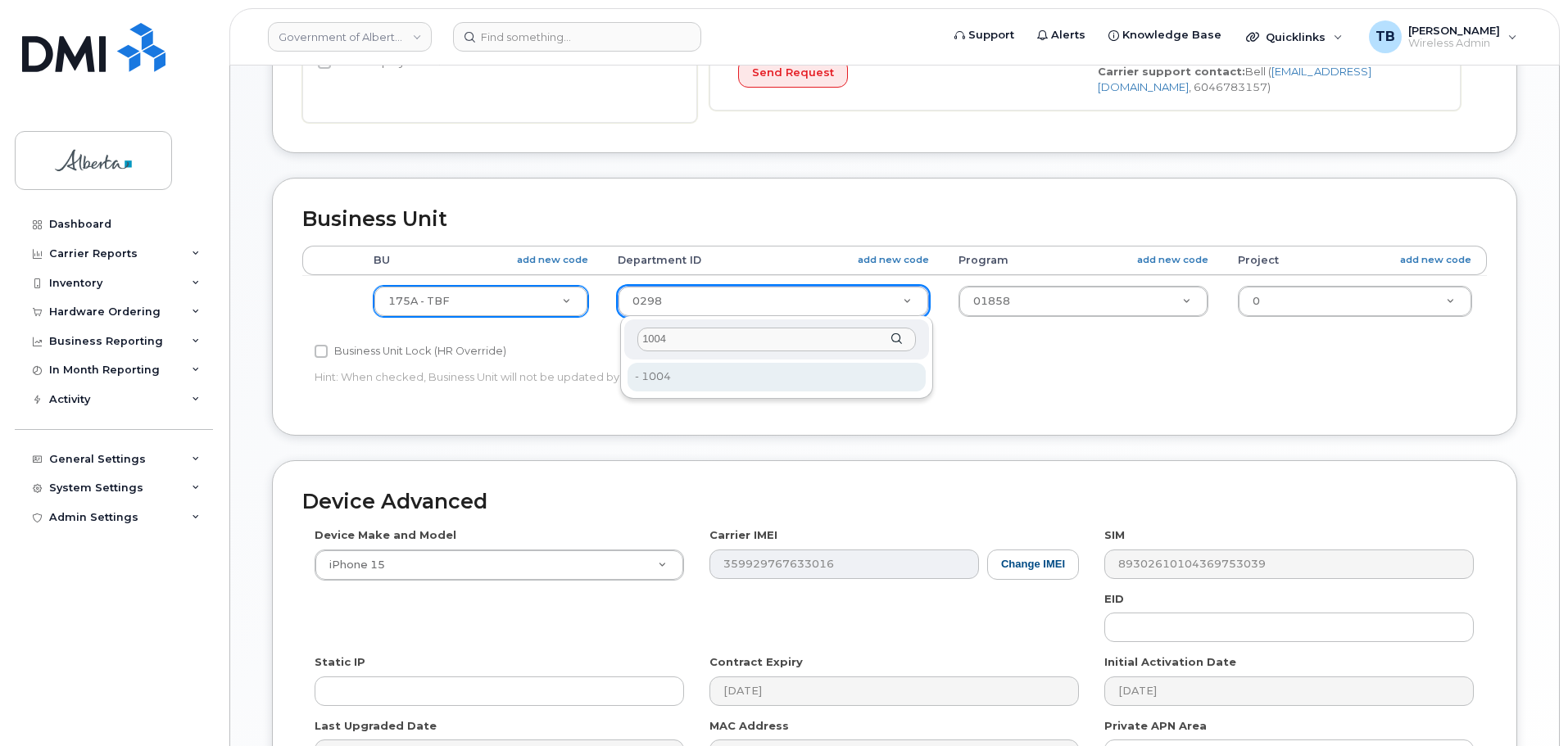
type input "1004"
type input "4752467"
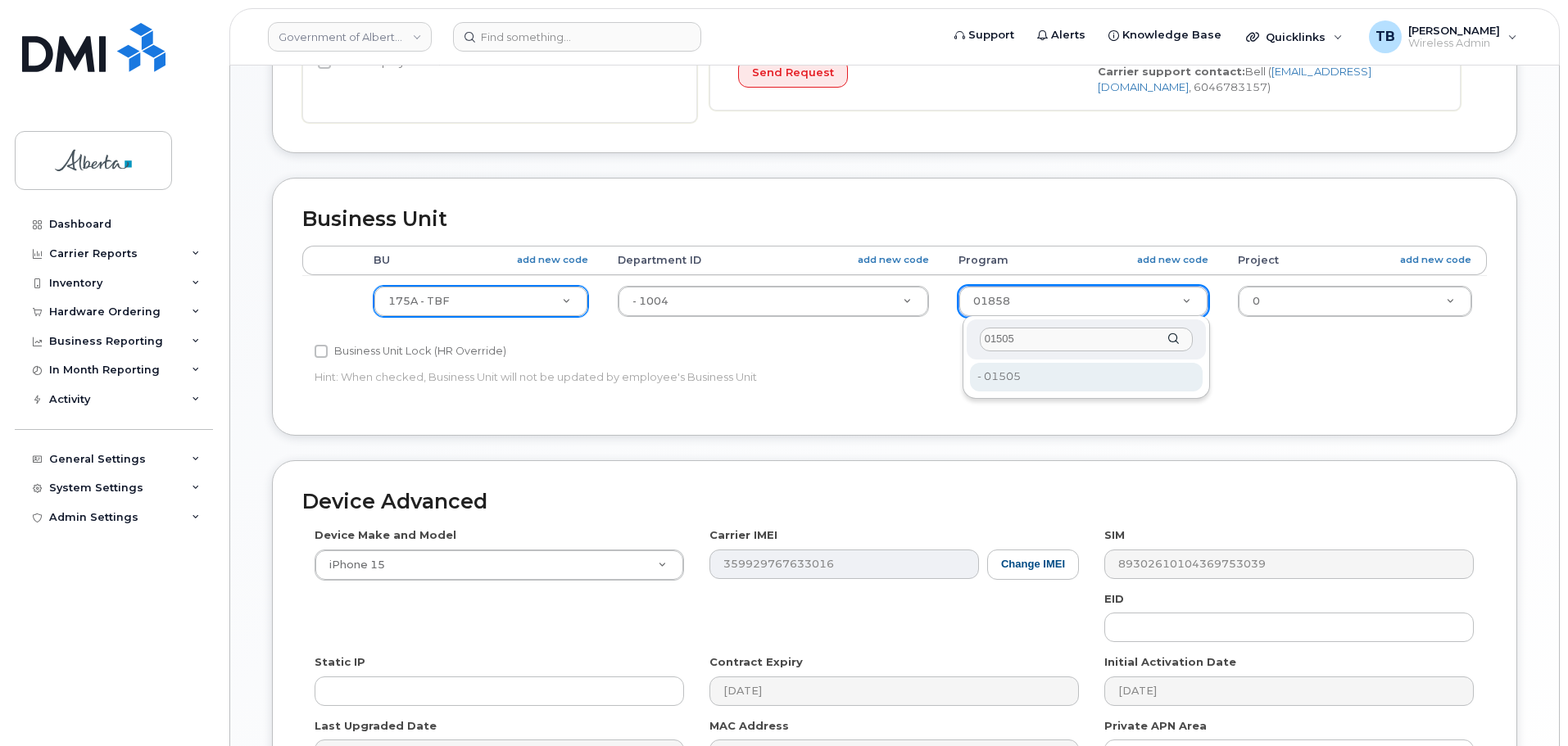
type input "01505"
type input "4753471"
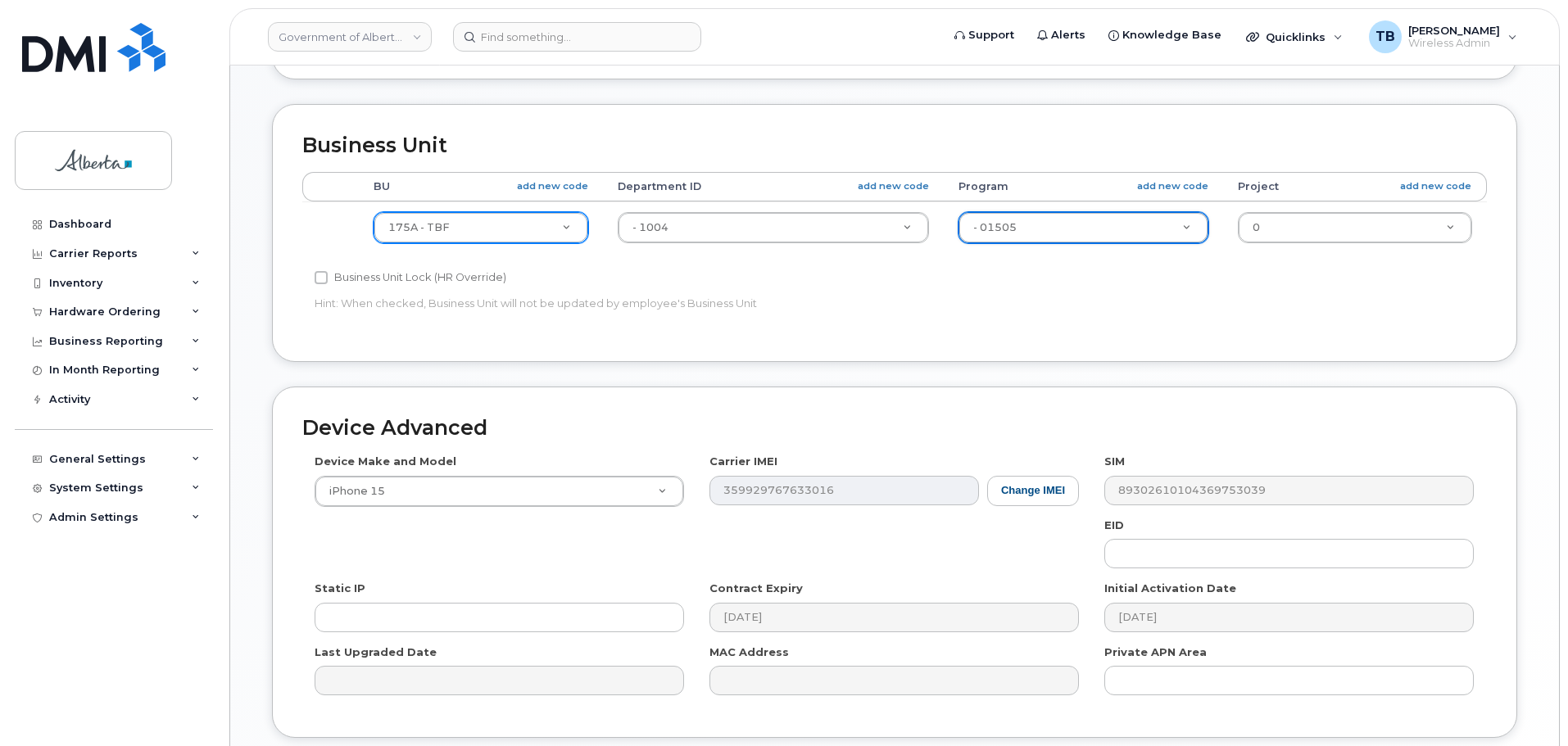
scroll to position [694, 0]
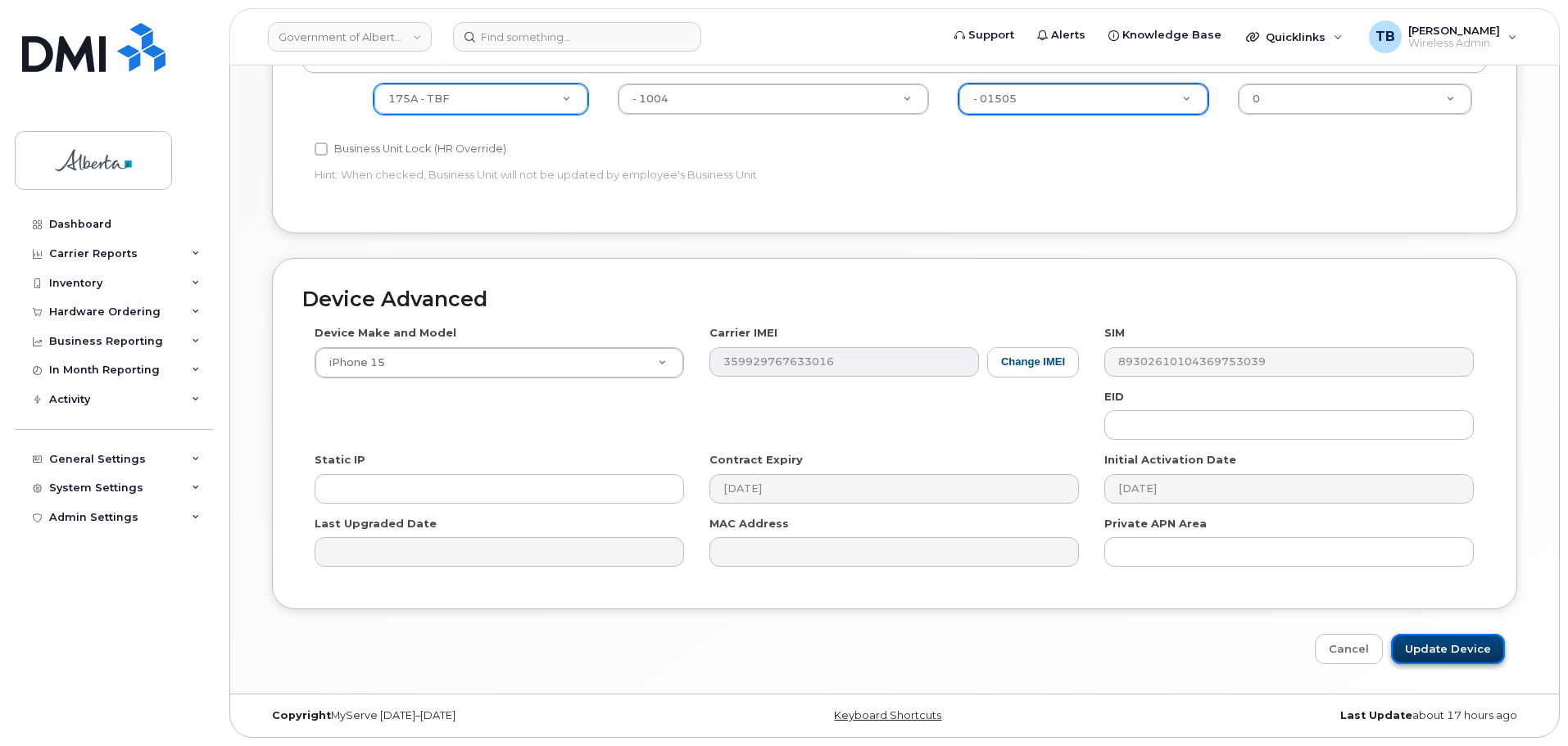
click at [1434, 648] on input "Update Device" at bounding box center [1448, 649] width 114 height 31
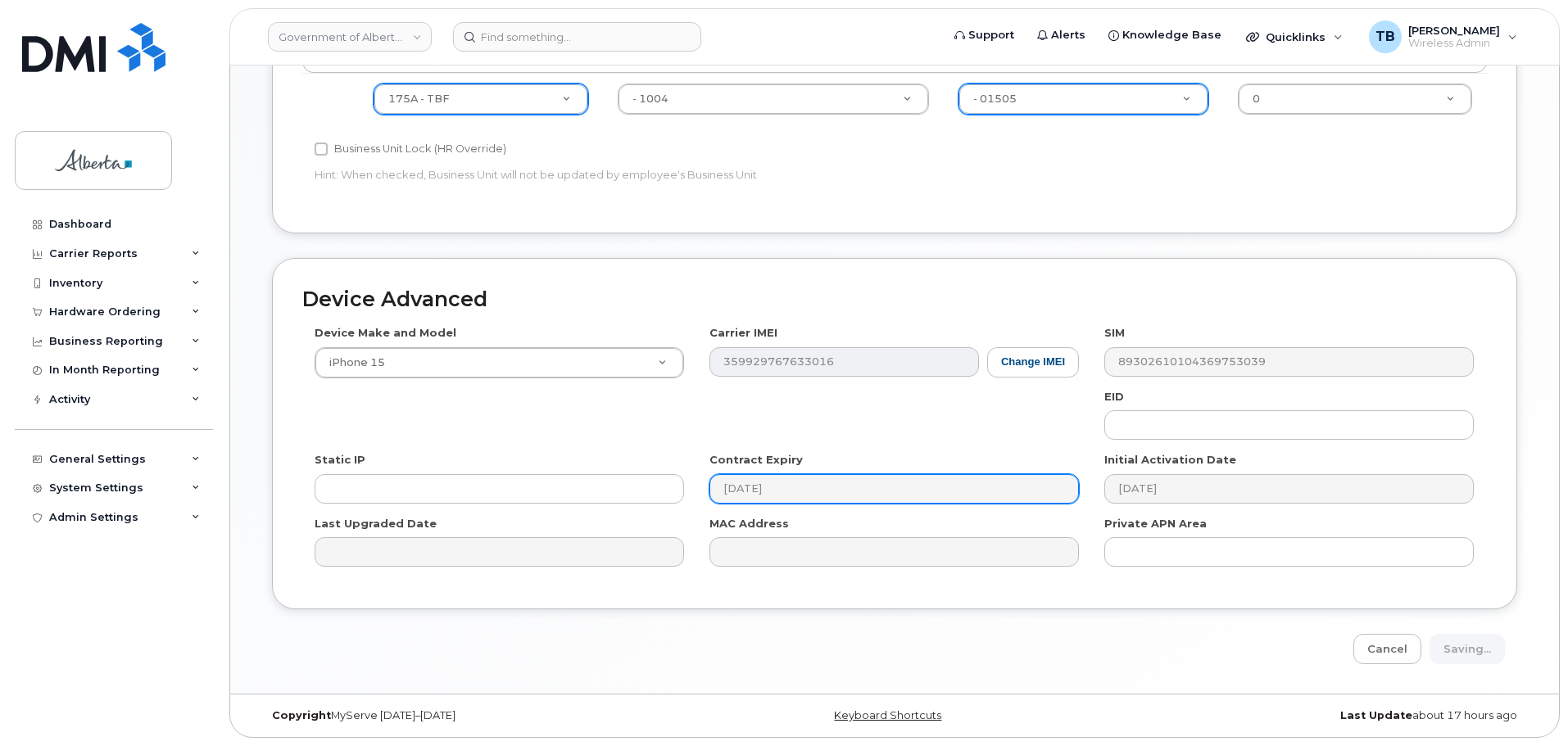
type input "Saving..."
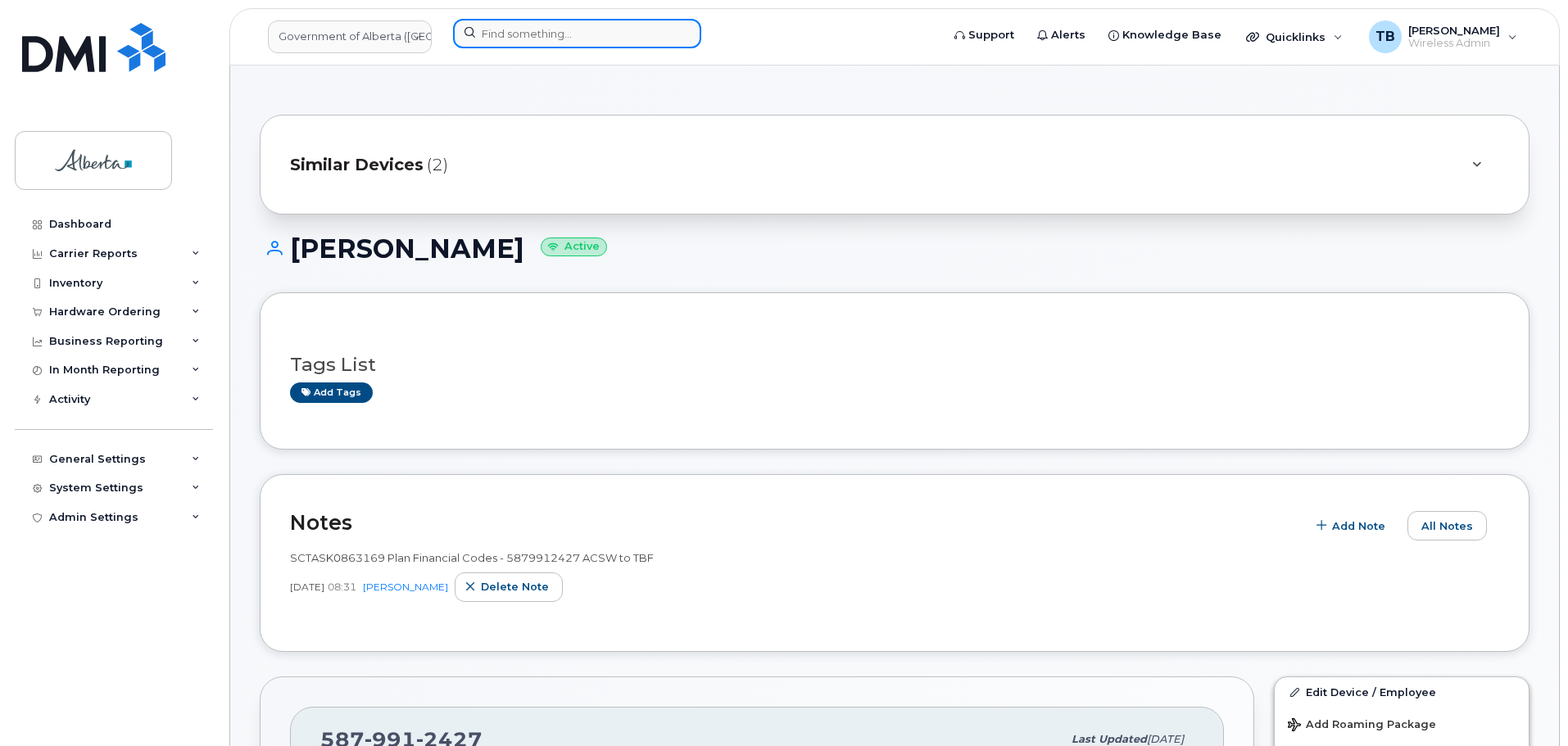
click at [537, 42] on input at bounding box center [577, 33] width 248 height 30
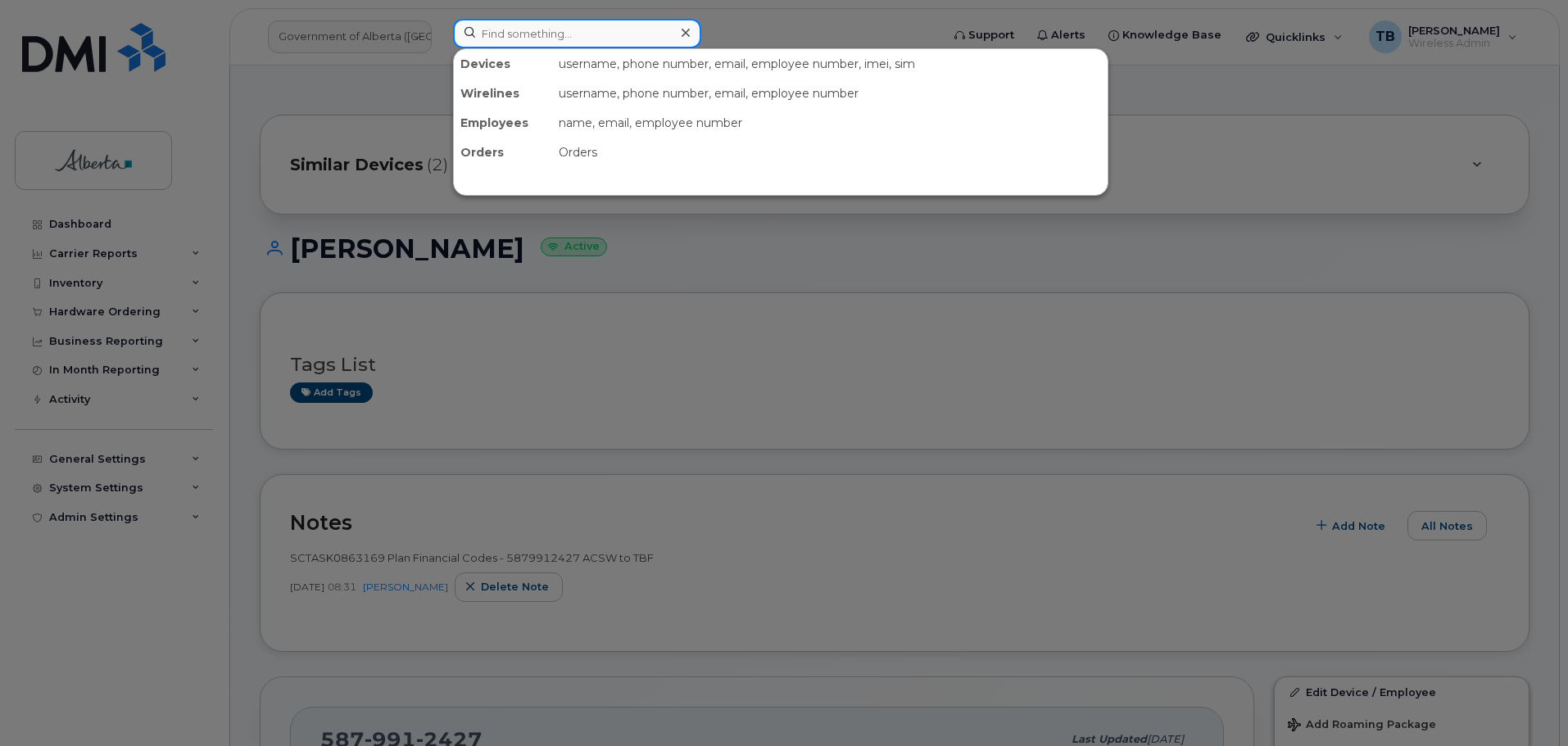
paste input "4038356246"
type input "4038356246"
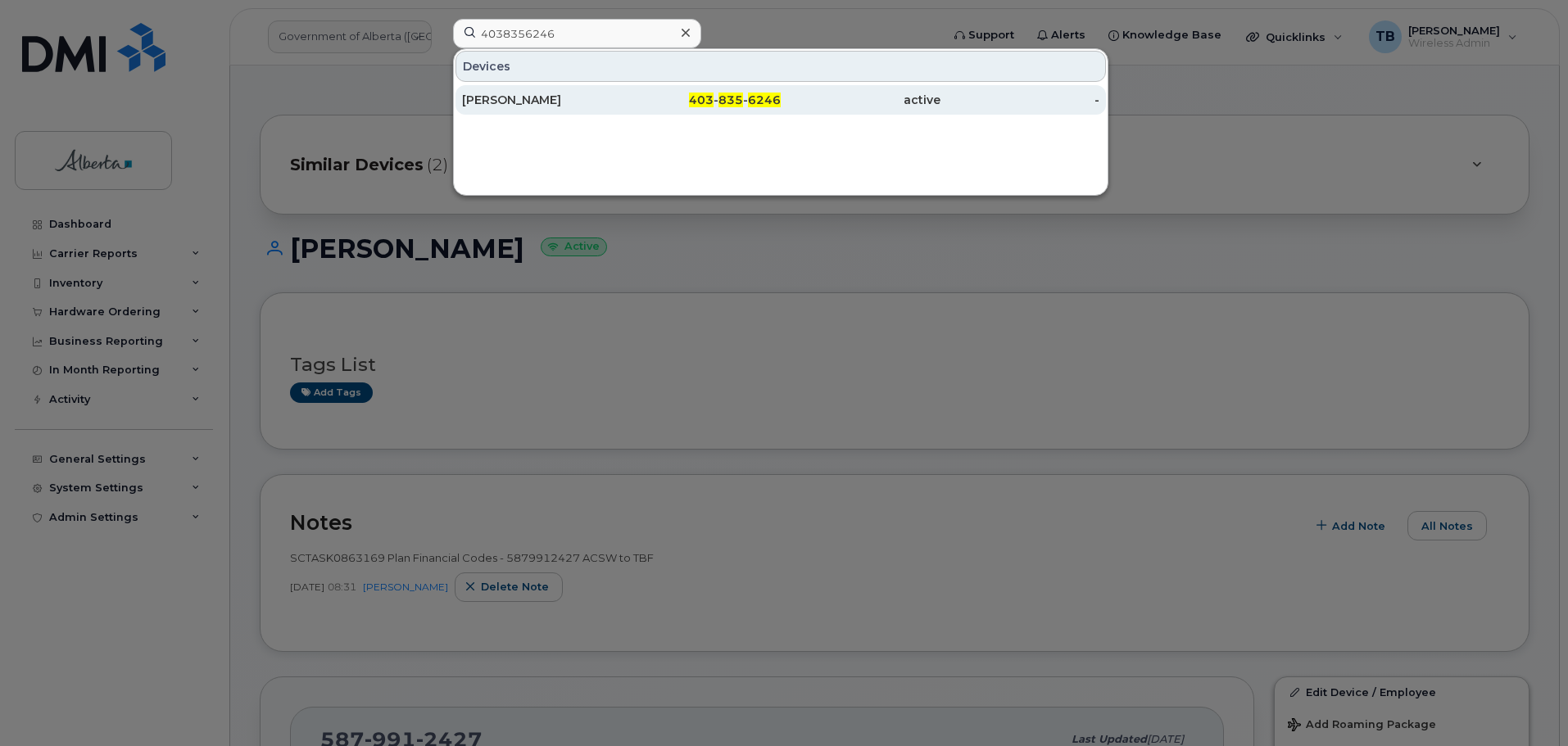
click at [510, 92] on div "[PERSON_NAME]" at bounding box center [542, 100] width 160 height 30
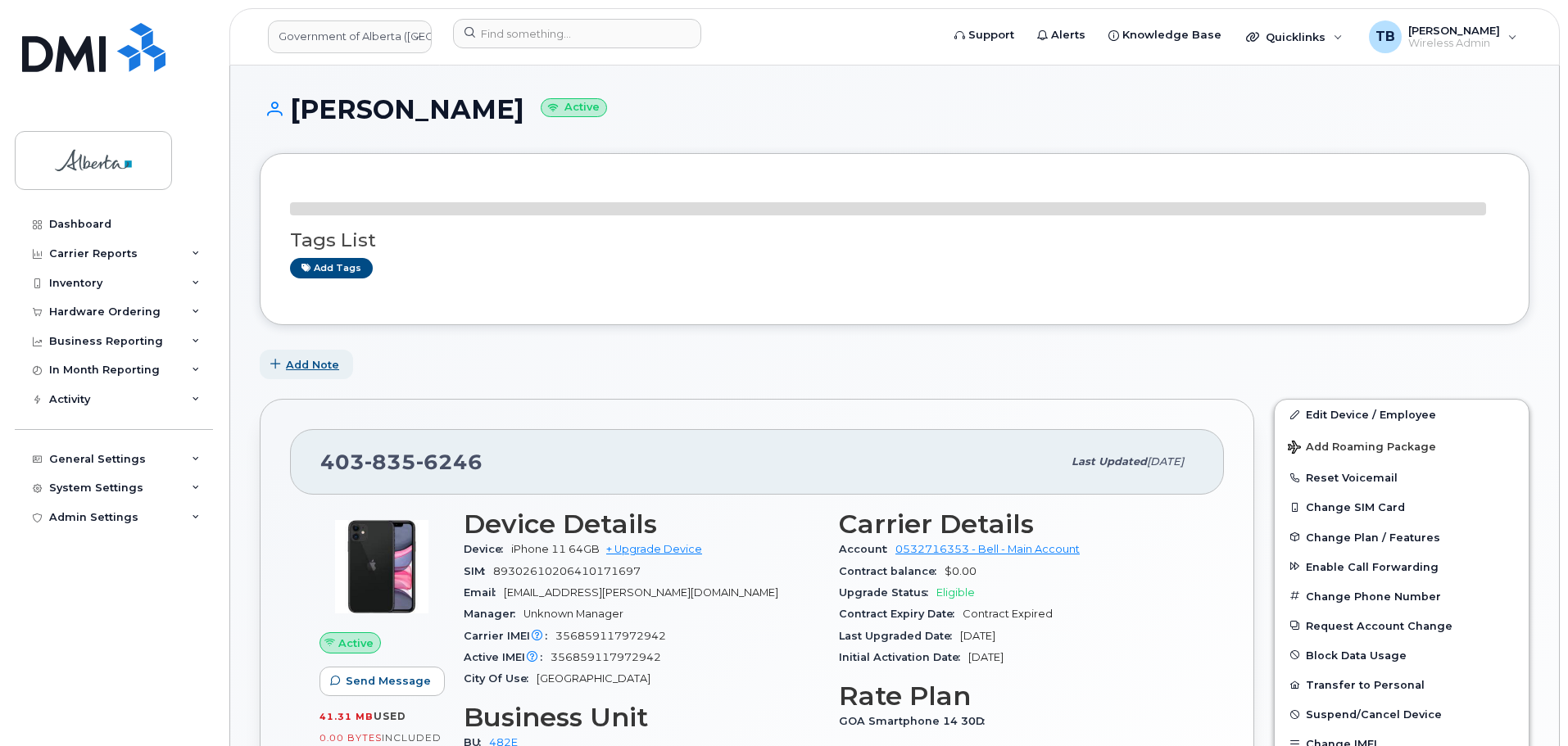
click at [300, 366] on span "Add Note" at bounding box center [312, 365] width 54 height 15
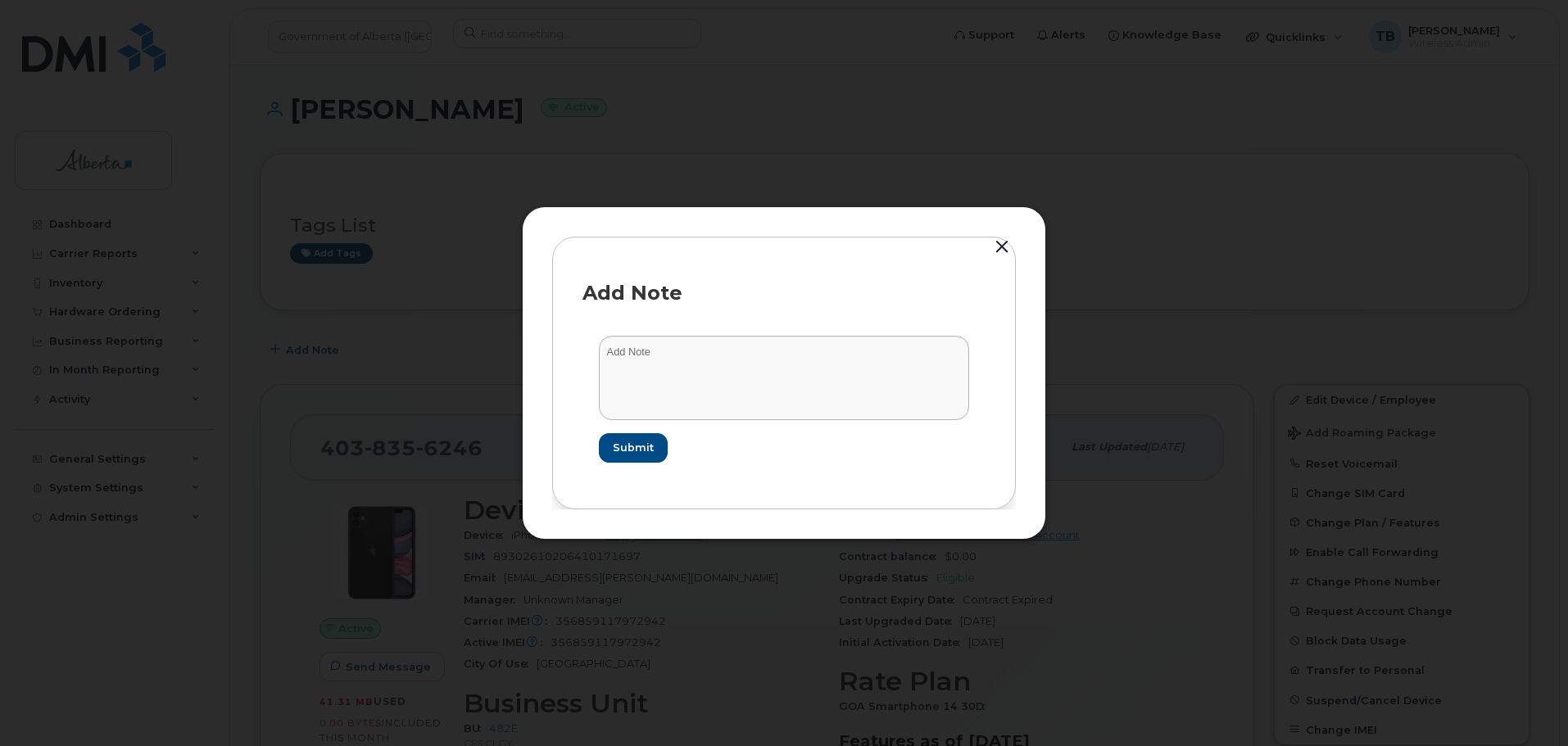
drag, startPoint x: 651, startPoint y: 425, endPoint x: 645, endPoint y: 407, distance: 19.0
click at [648, 415] on form "Submit" at bounding box center [784, 399] width 403 height 159
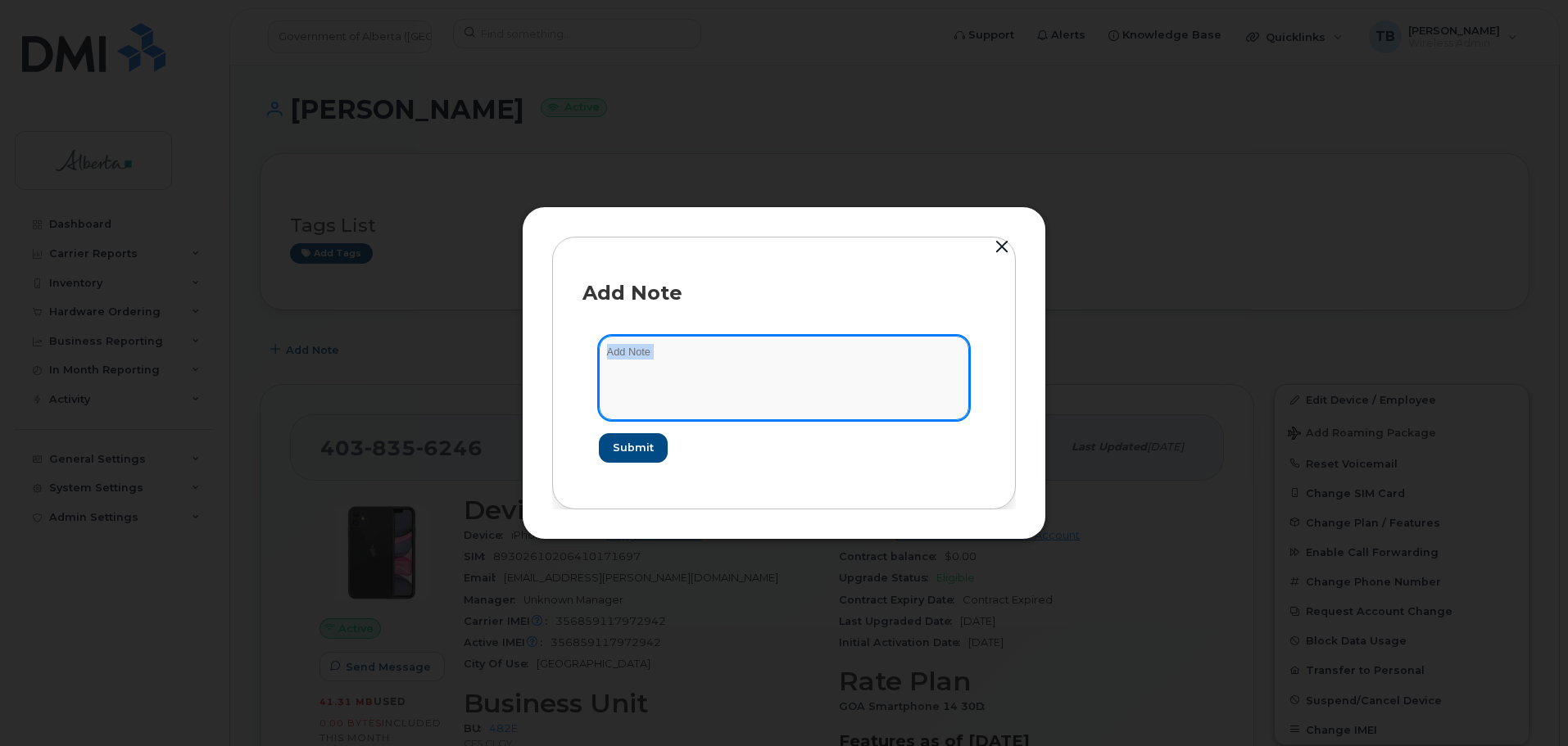
click at [643, 403] on textarea at bounding box center [784, 378] width 370 height 83
paste textarea "SCTASK0861584"
paste textarea "Plan Financial Codes - 4038356246 iPhone 11 IMEI 356859117972942 s/n FFWFXLY8N7…"
type textarea "SCTASK0861584 Plan Financial Codes - 4038356246 iPhone 11 IMEI 356859117972942 …"
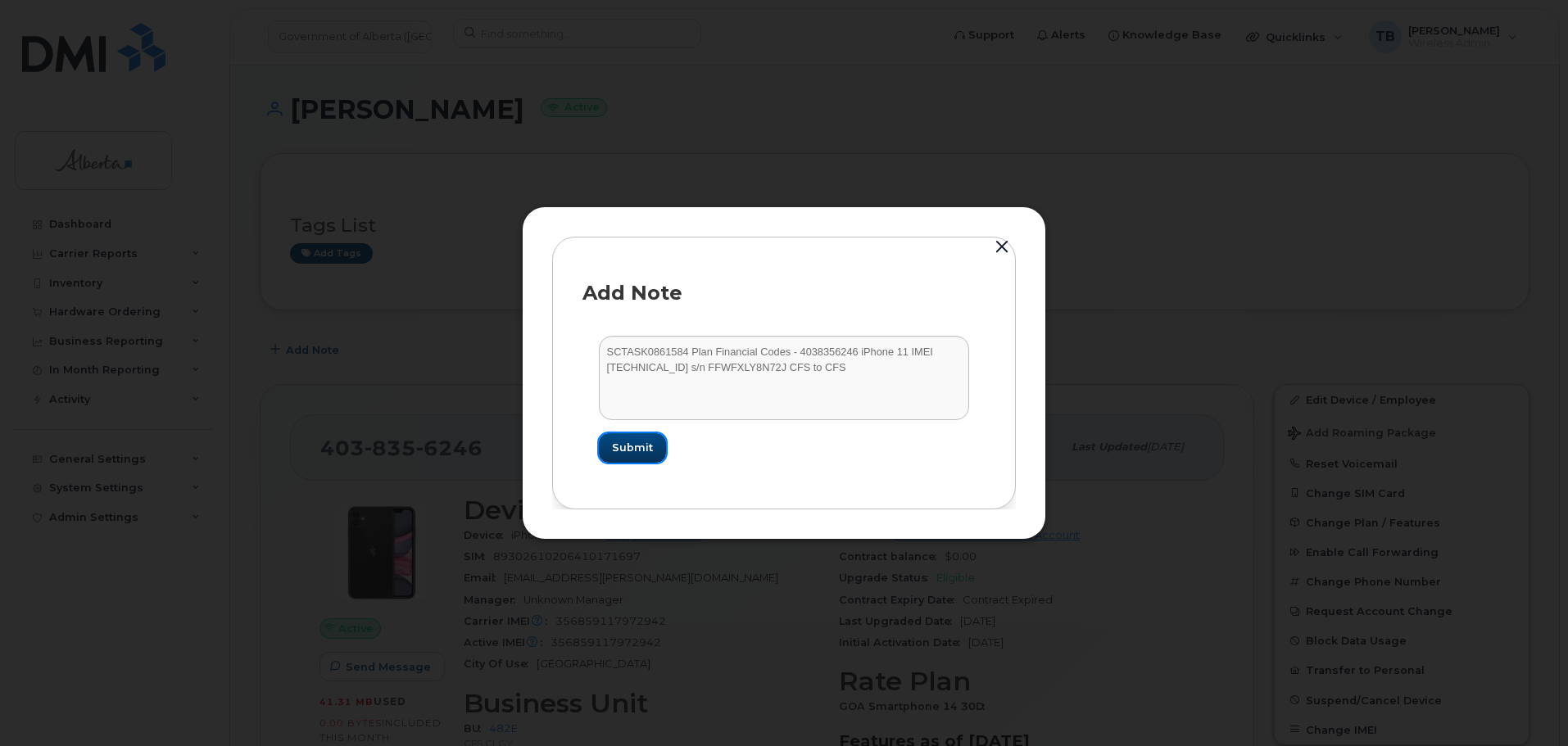
click at [658, 453] on button "Submit" at bounding box center [632, 447] width 67 height 30
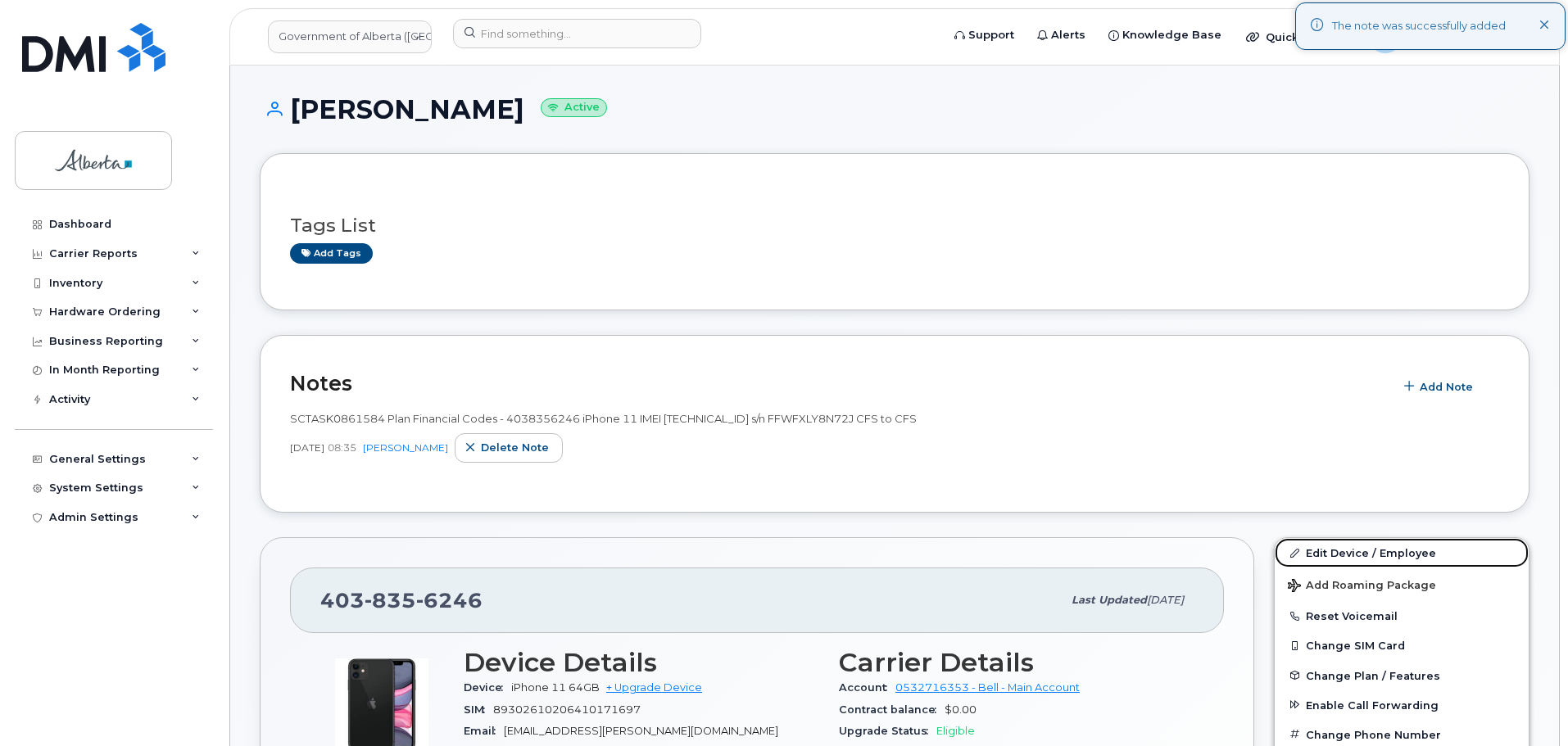
click at [1314, 553] on link "Edit Device / Employee" at bounding box center [1401, 553] width 254 height 30
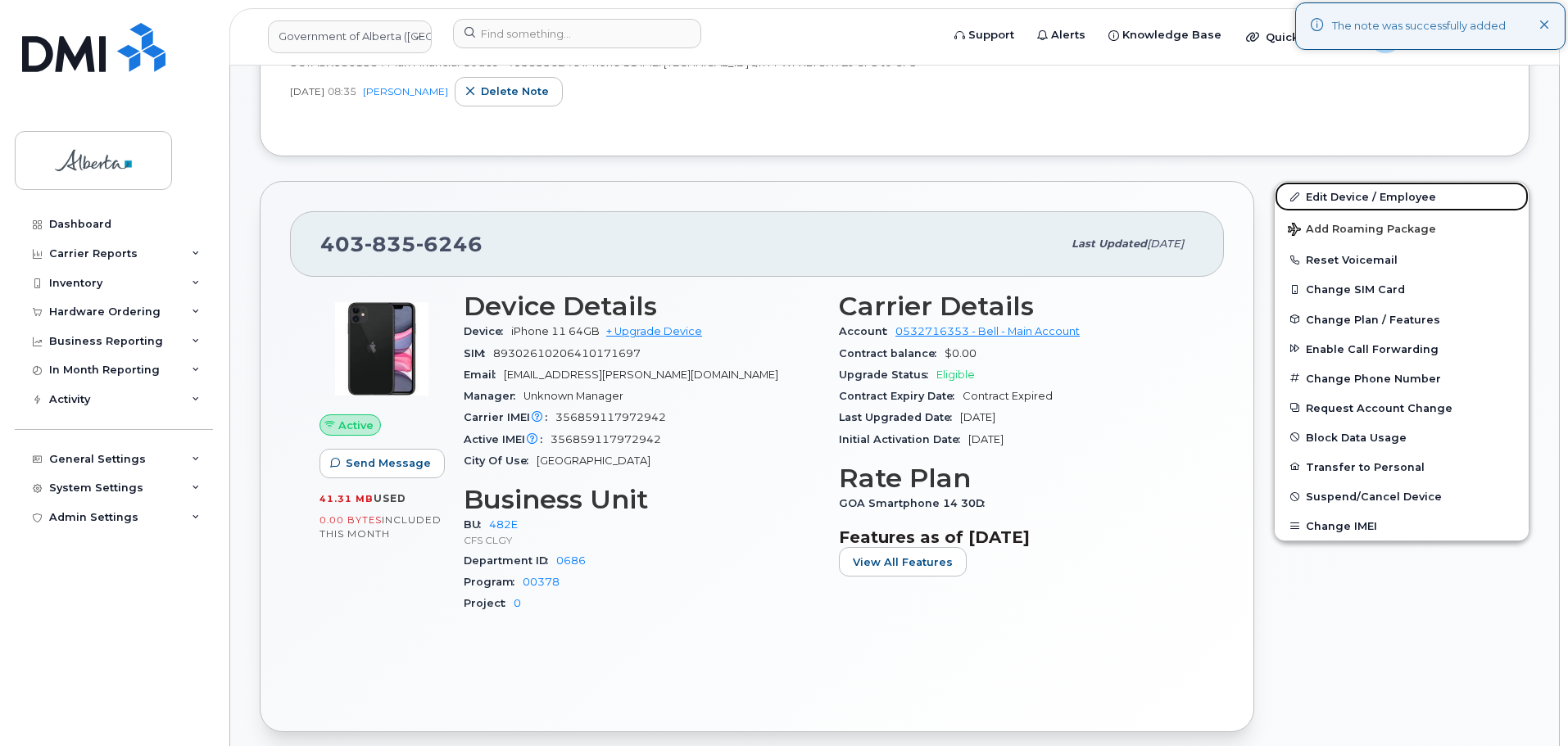
scroll to position [573, 0]
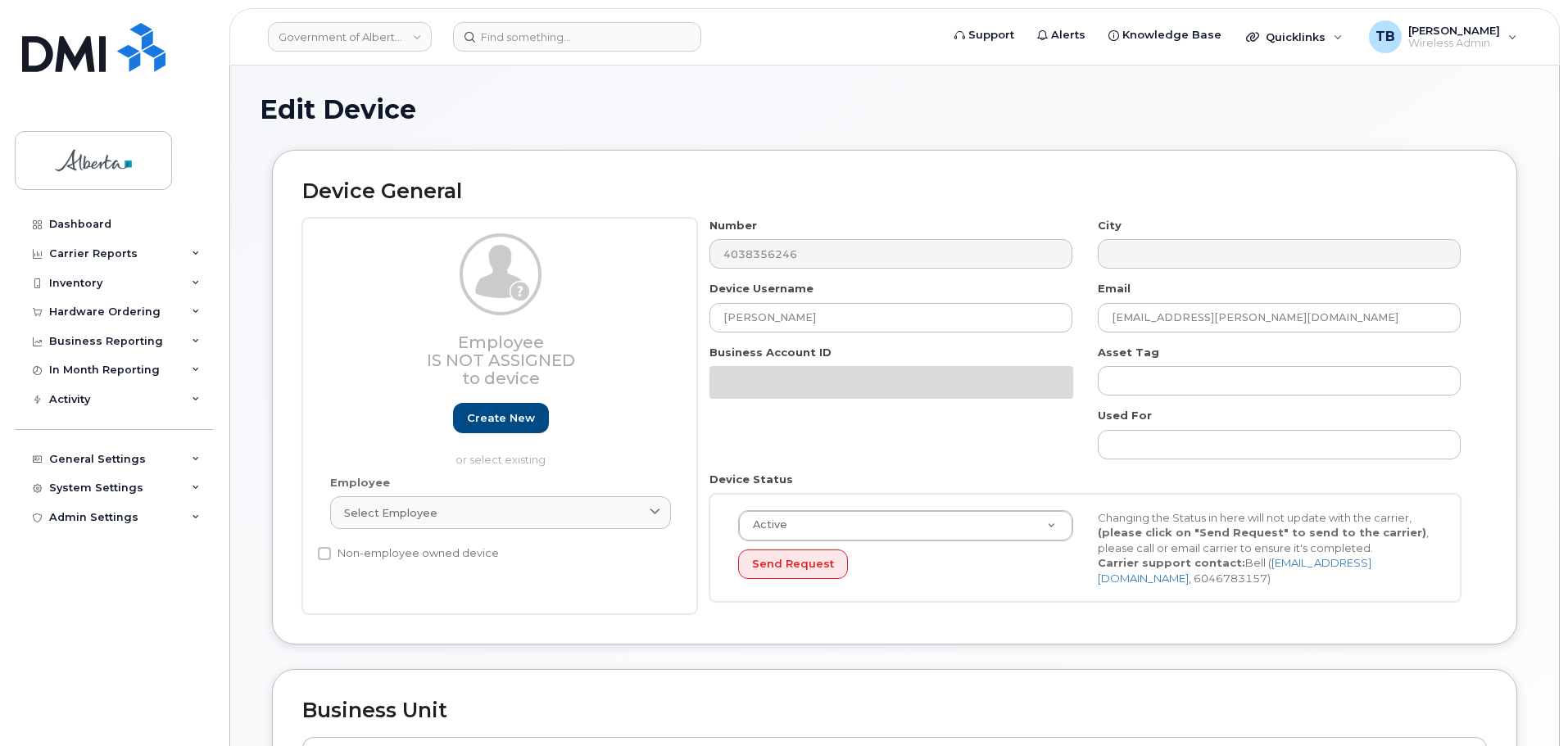
select select "4124490"
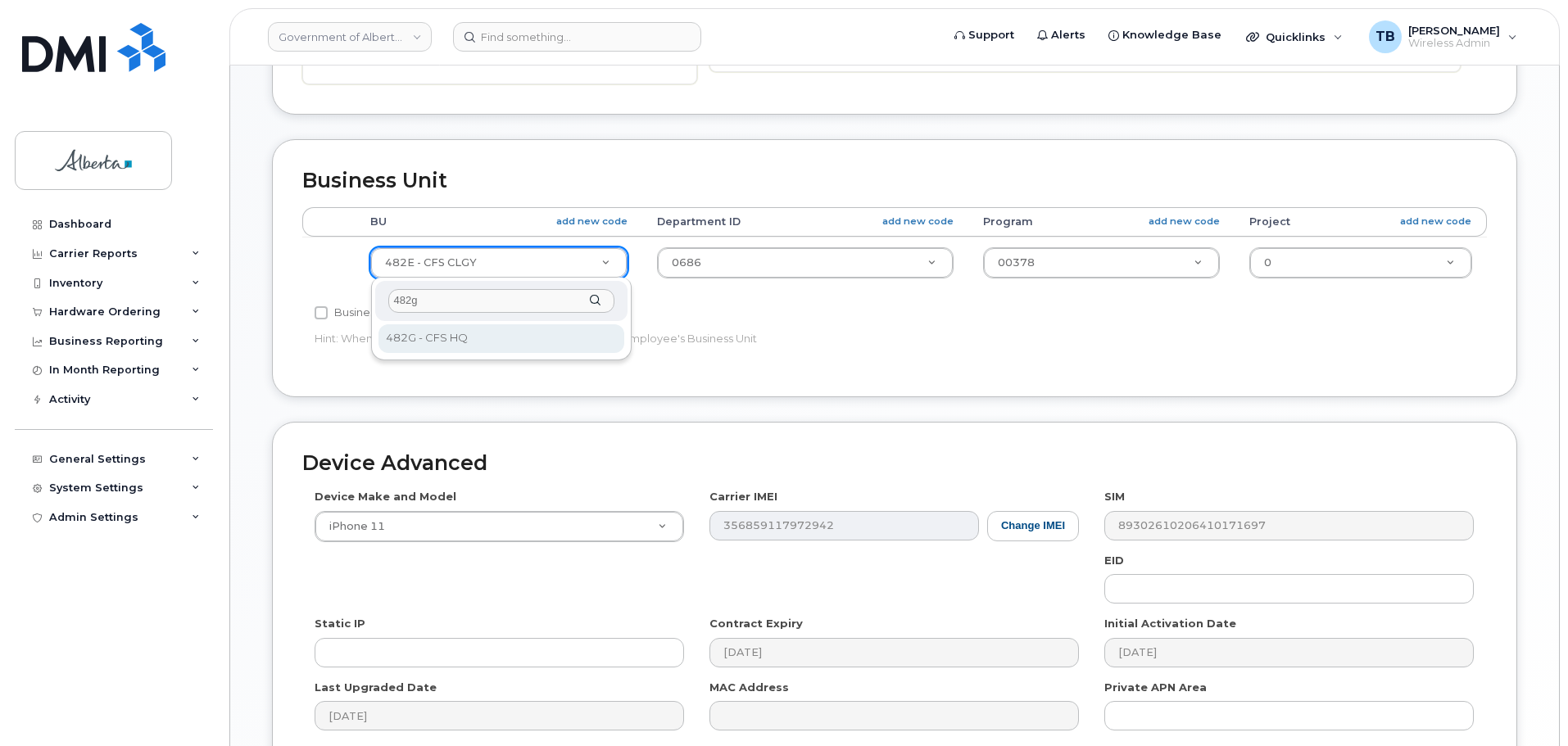
type input "482g"
select select "4120337"
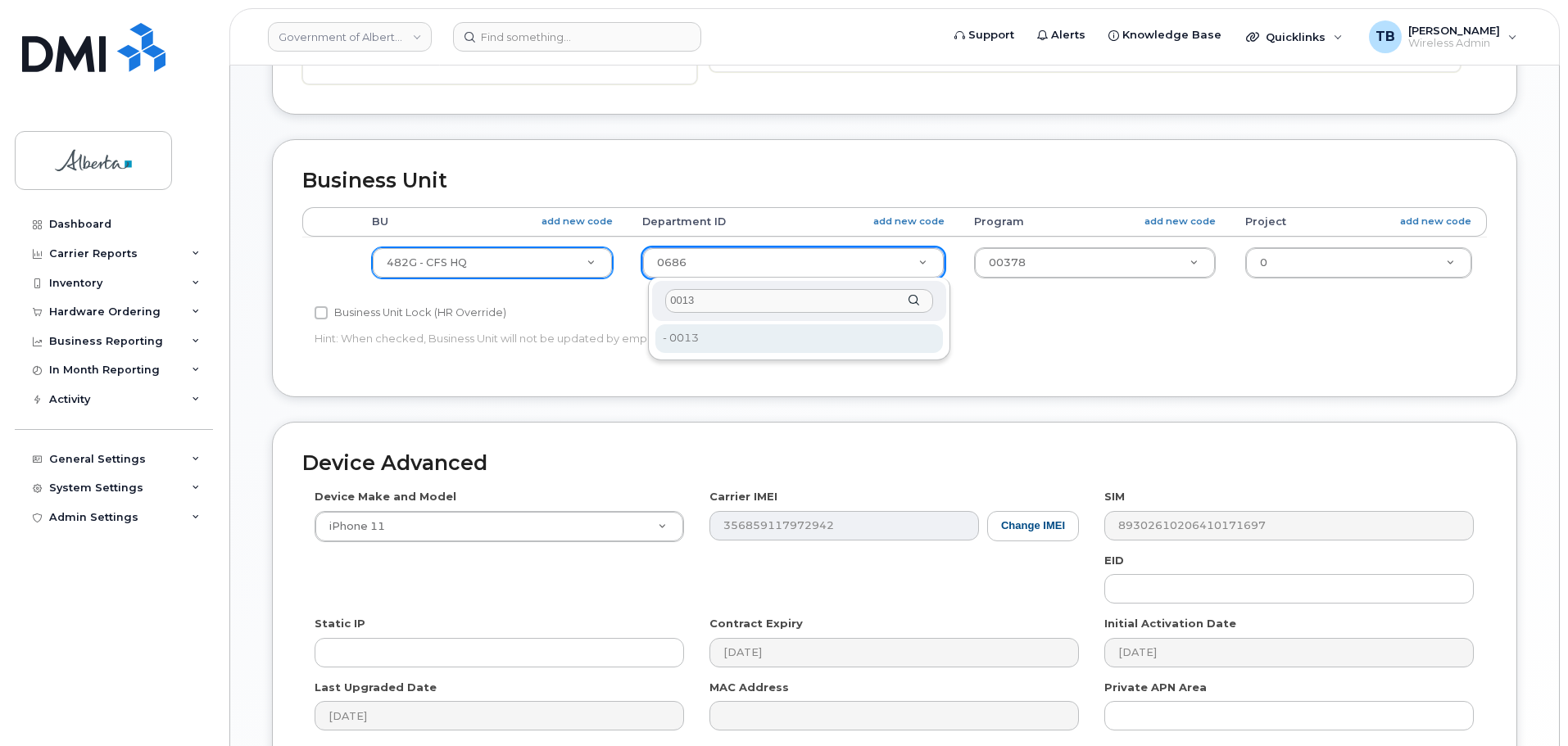
type input "0013"
type input "4335886"
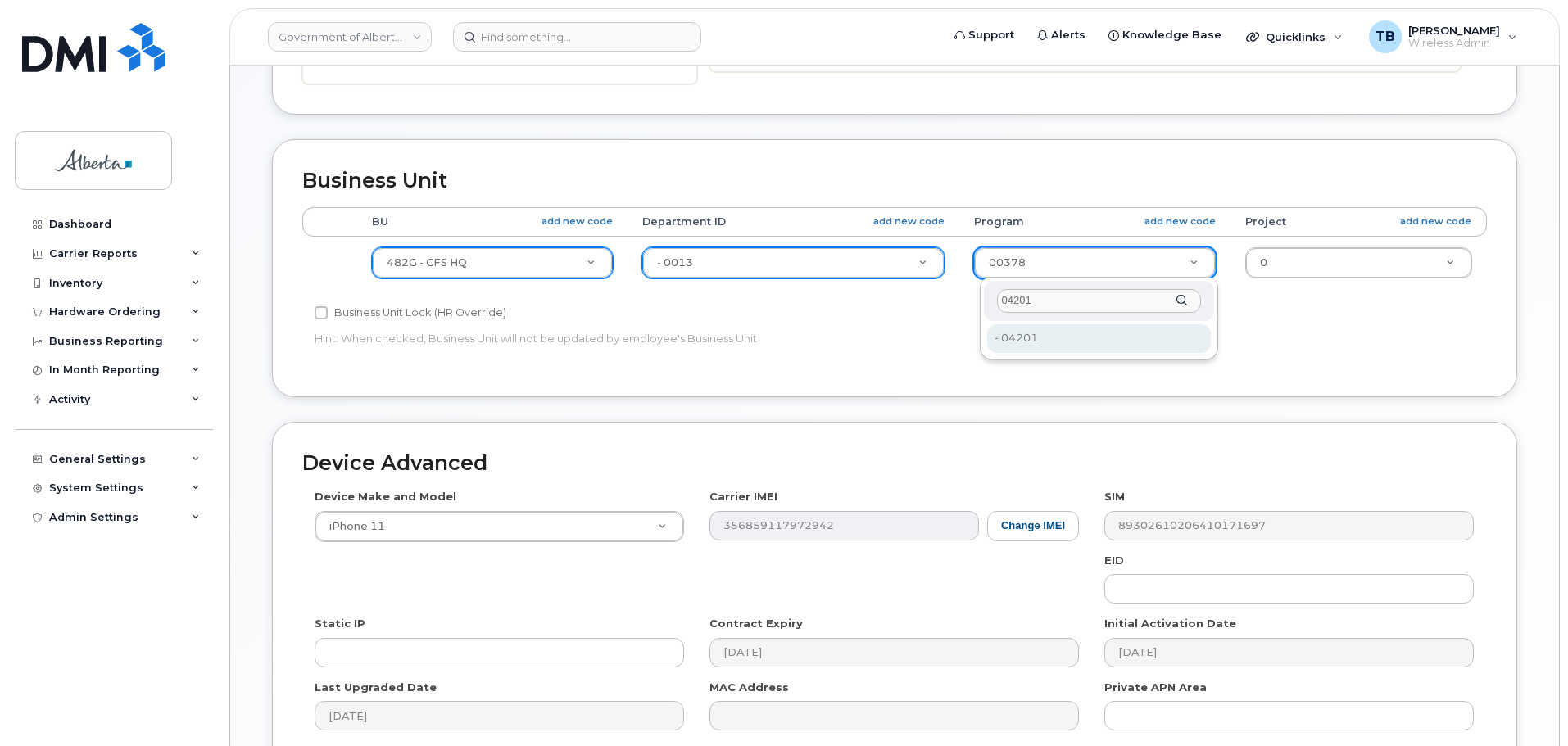
type input "04201"
type input "4335911"
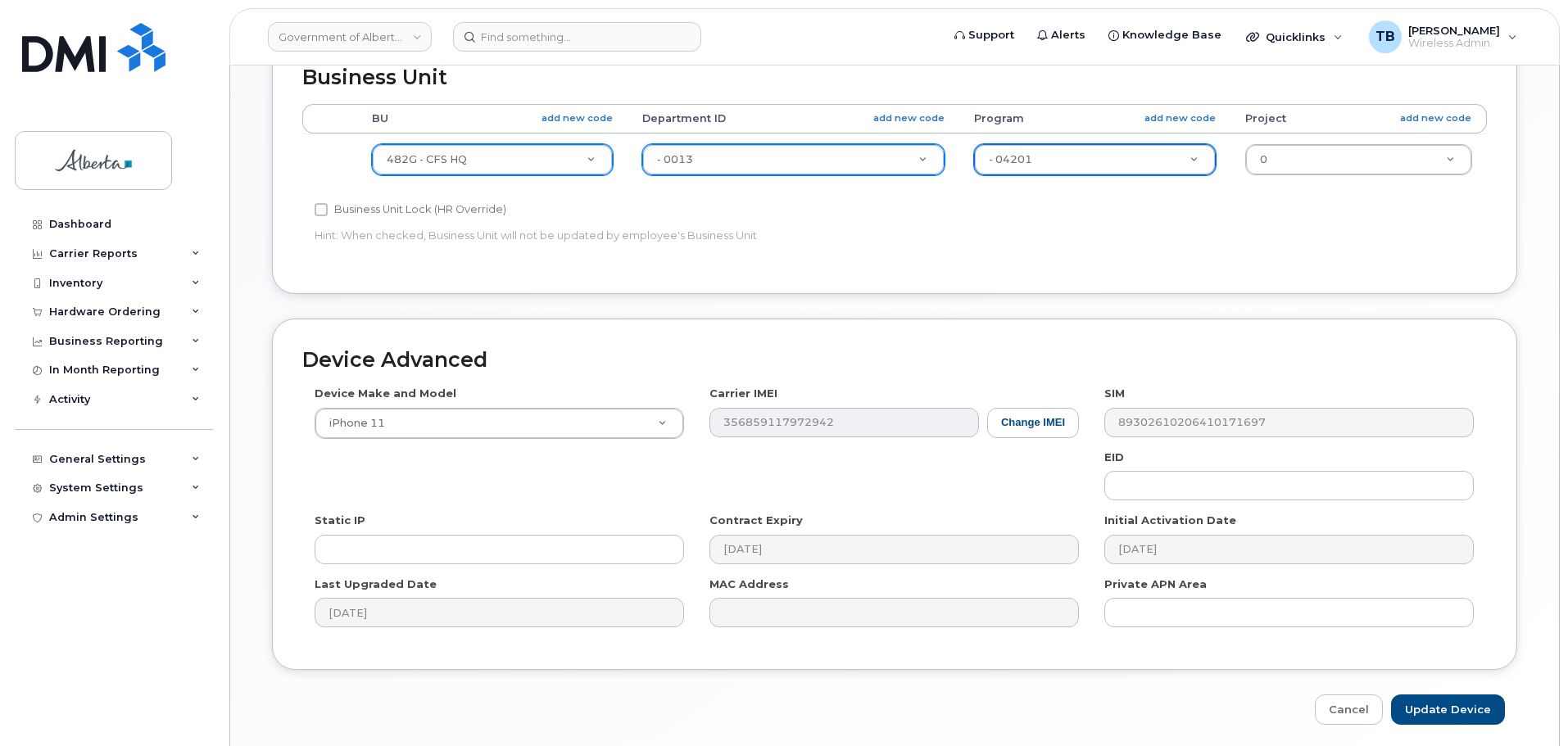
scroll to position [694, 0]
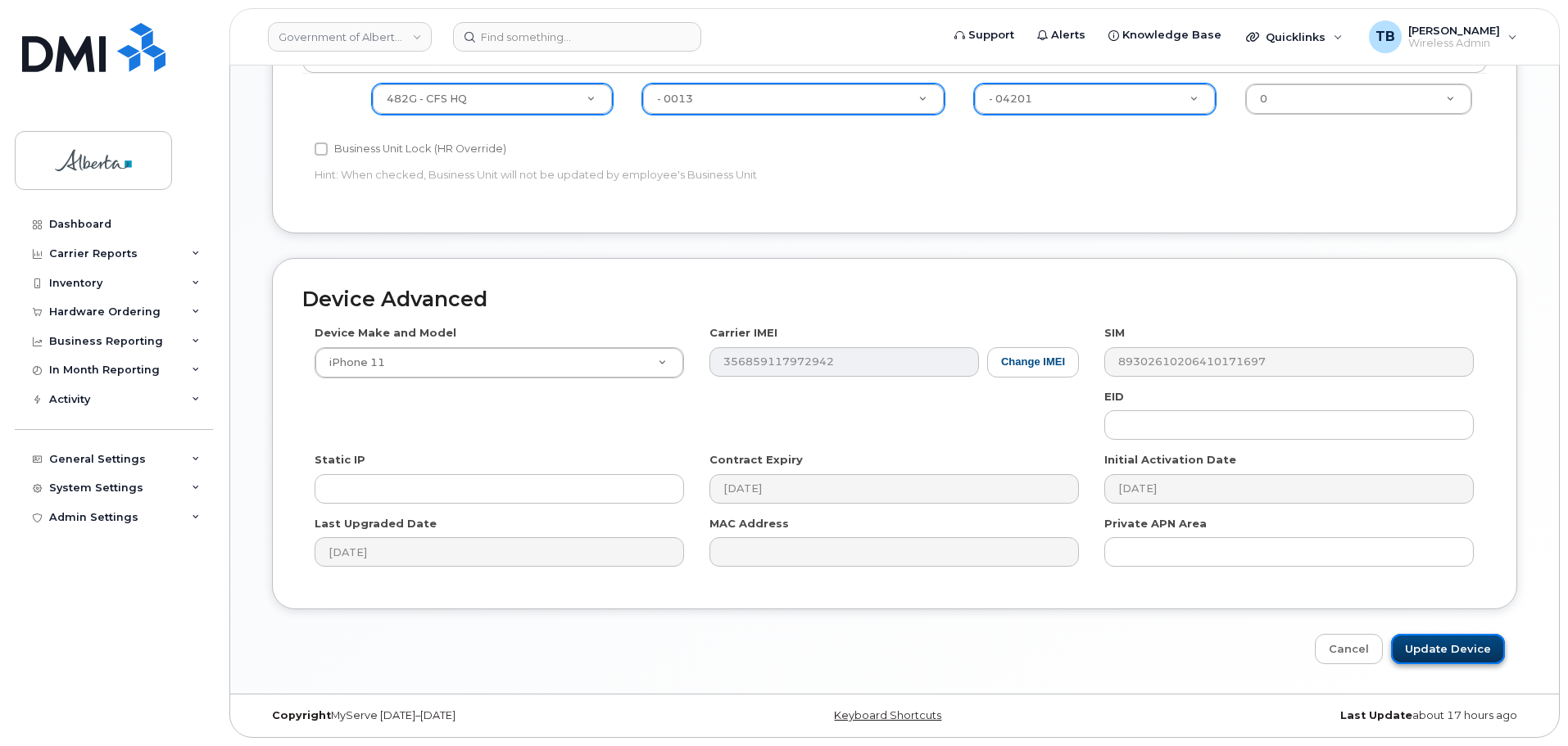
click at [1456, 641] on input "Update Device" at bounding box center [1448, 649] width 114 height 31
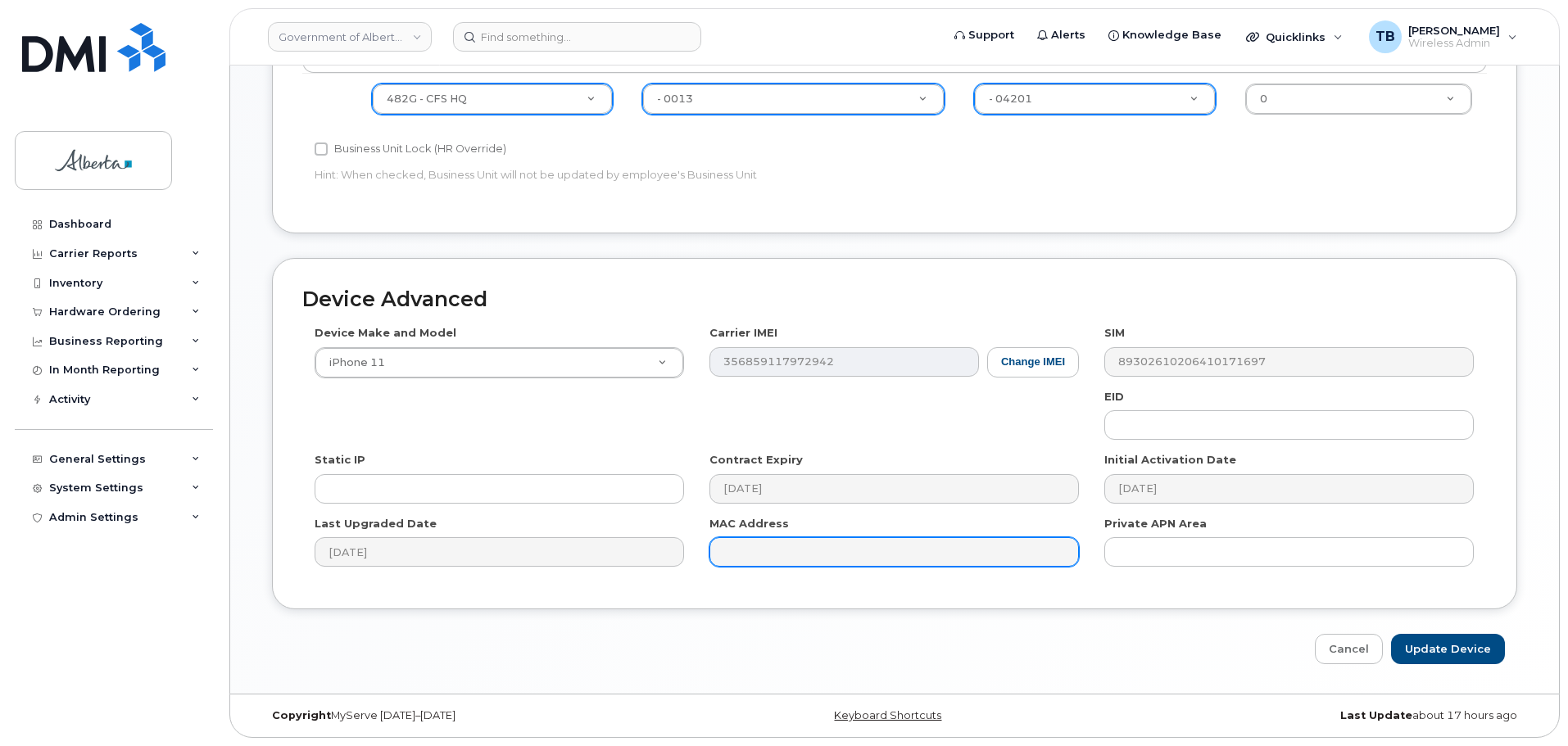
type input "Saving..."
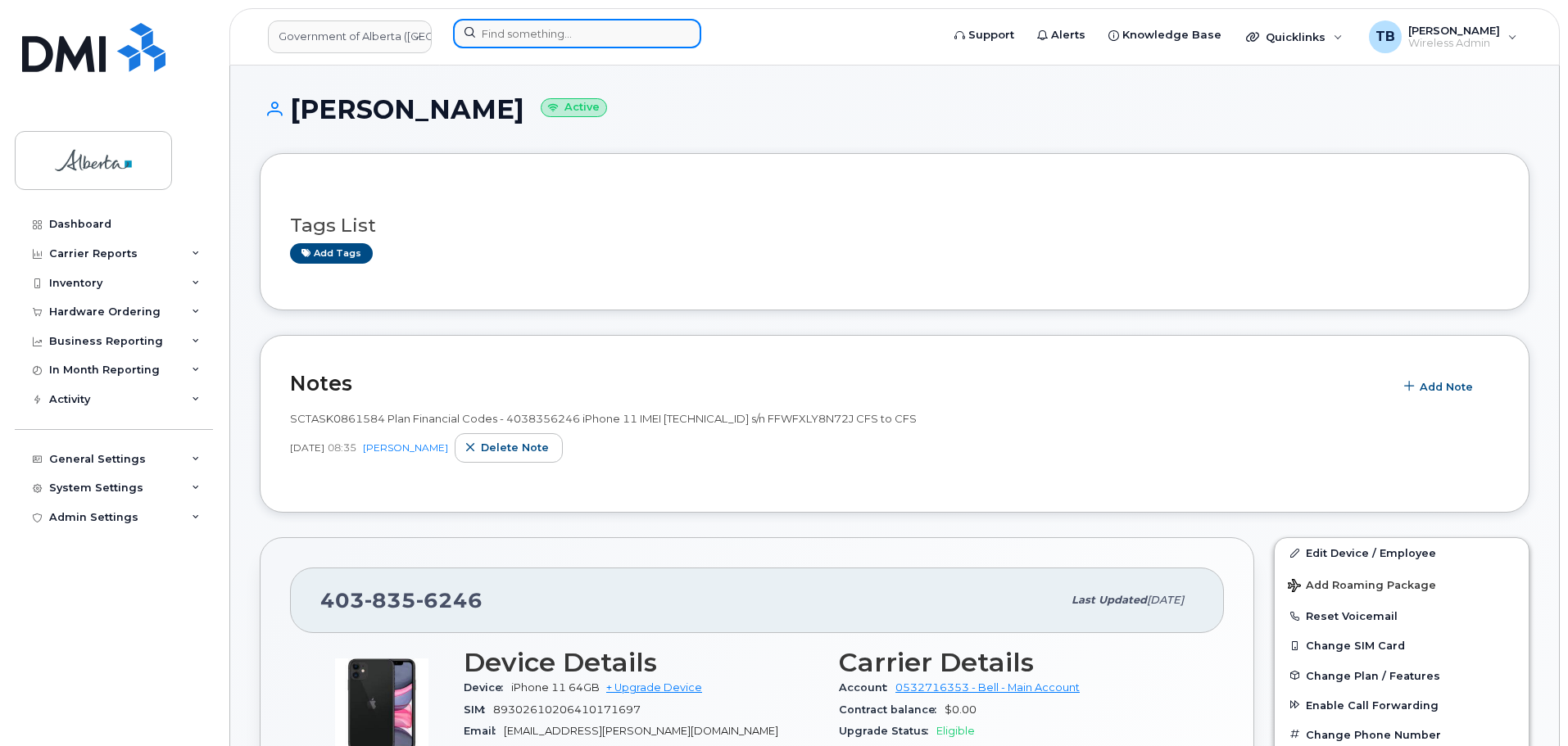
click at [513, 22] on input at bounding box center [577, 33] width 248 height 30
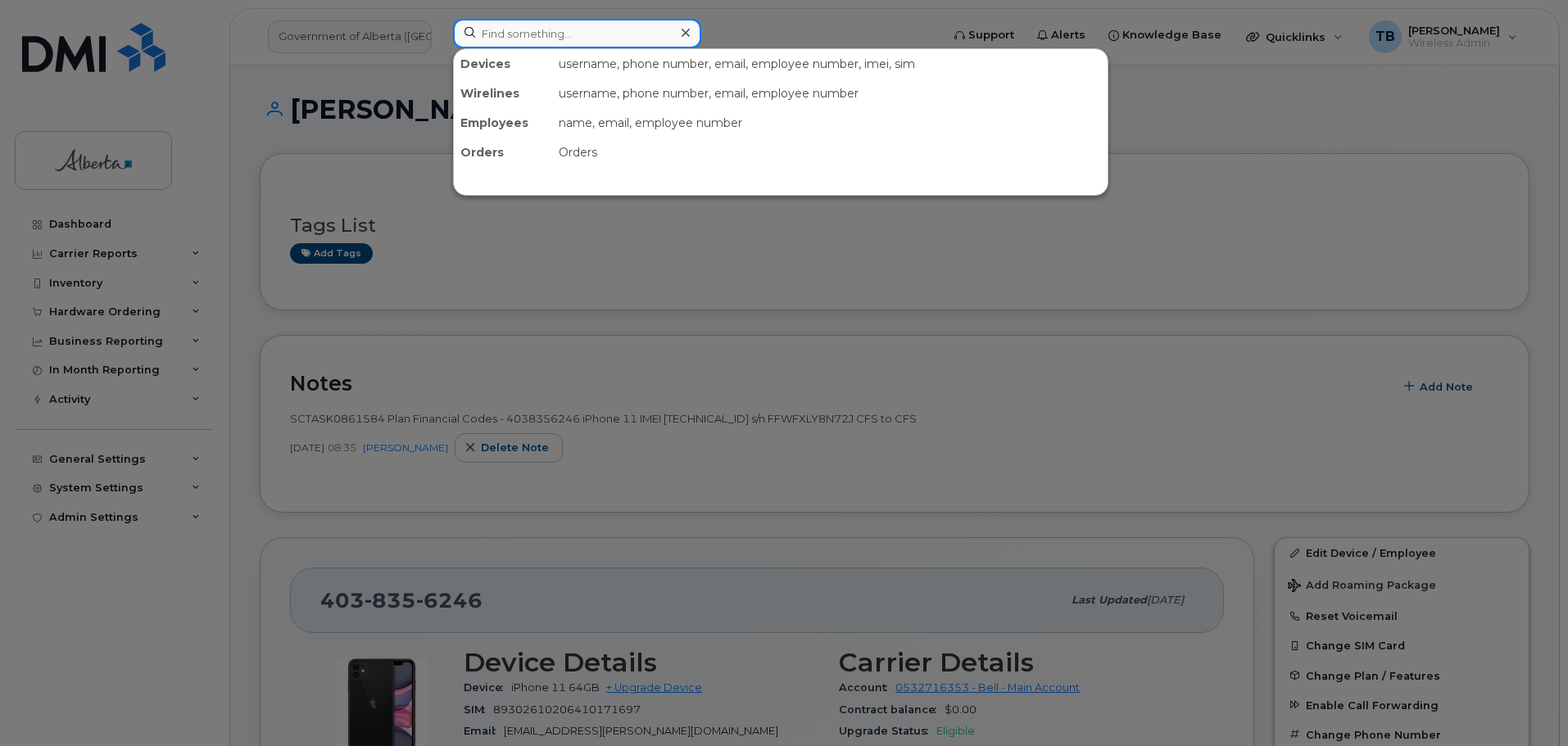
paste input "5873572844"
type input "5873572844"
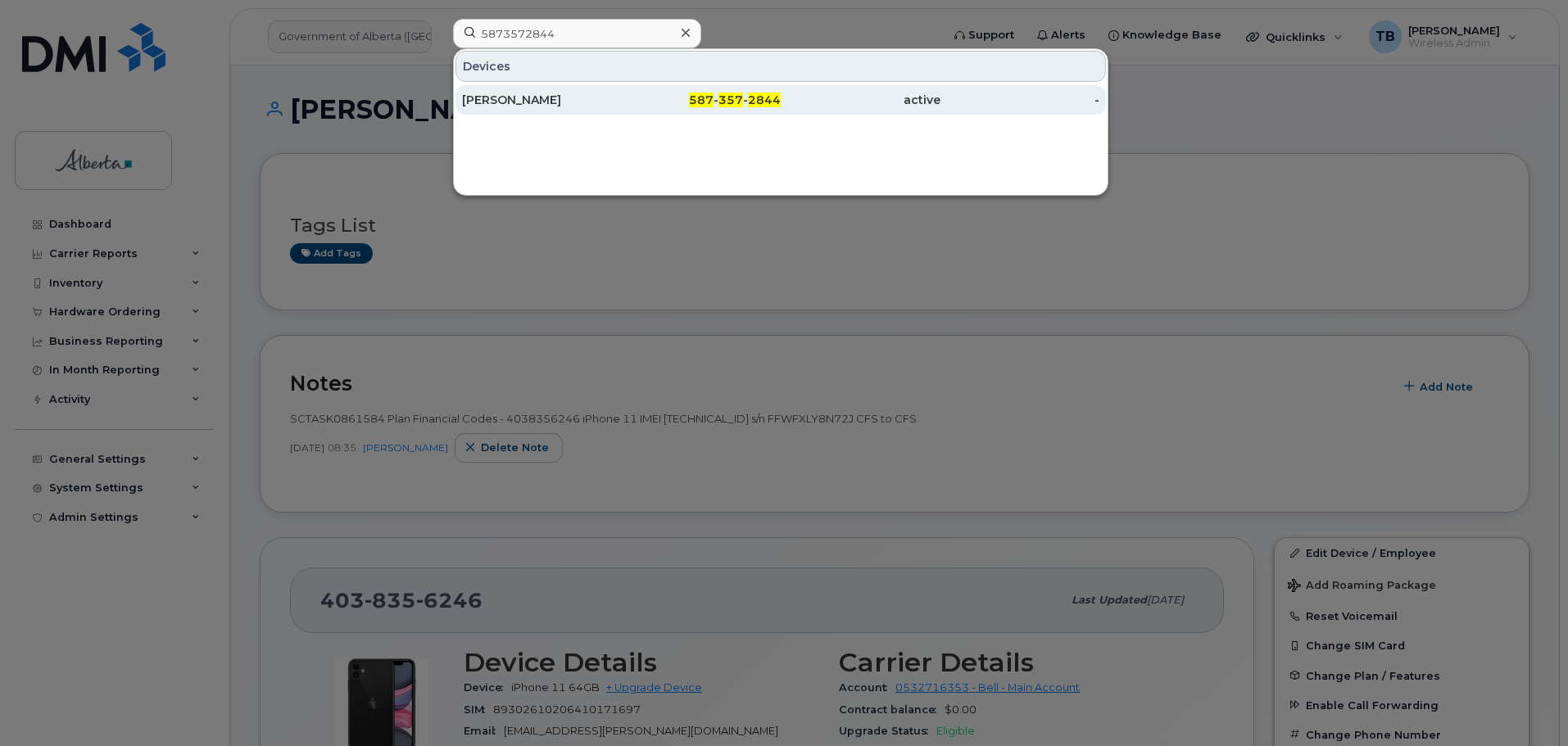
click at [505, 95] on div "[PERSON_NAME]" at bounding box center [542, 100] width 160 height 16
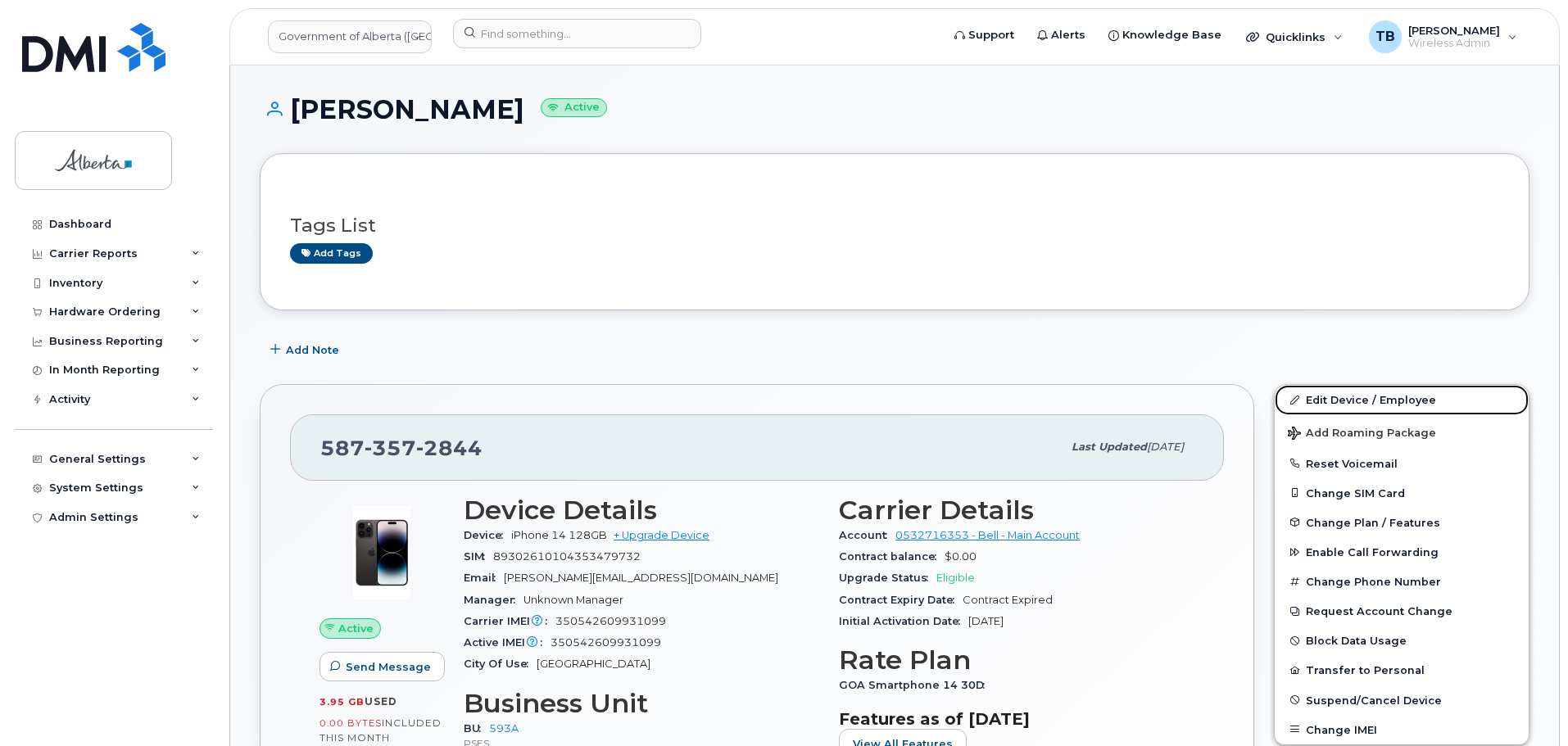
click at [1343, 401] on link "Edit Device / Employee" at bounding box center [1401, 400] width 254 height 30
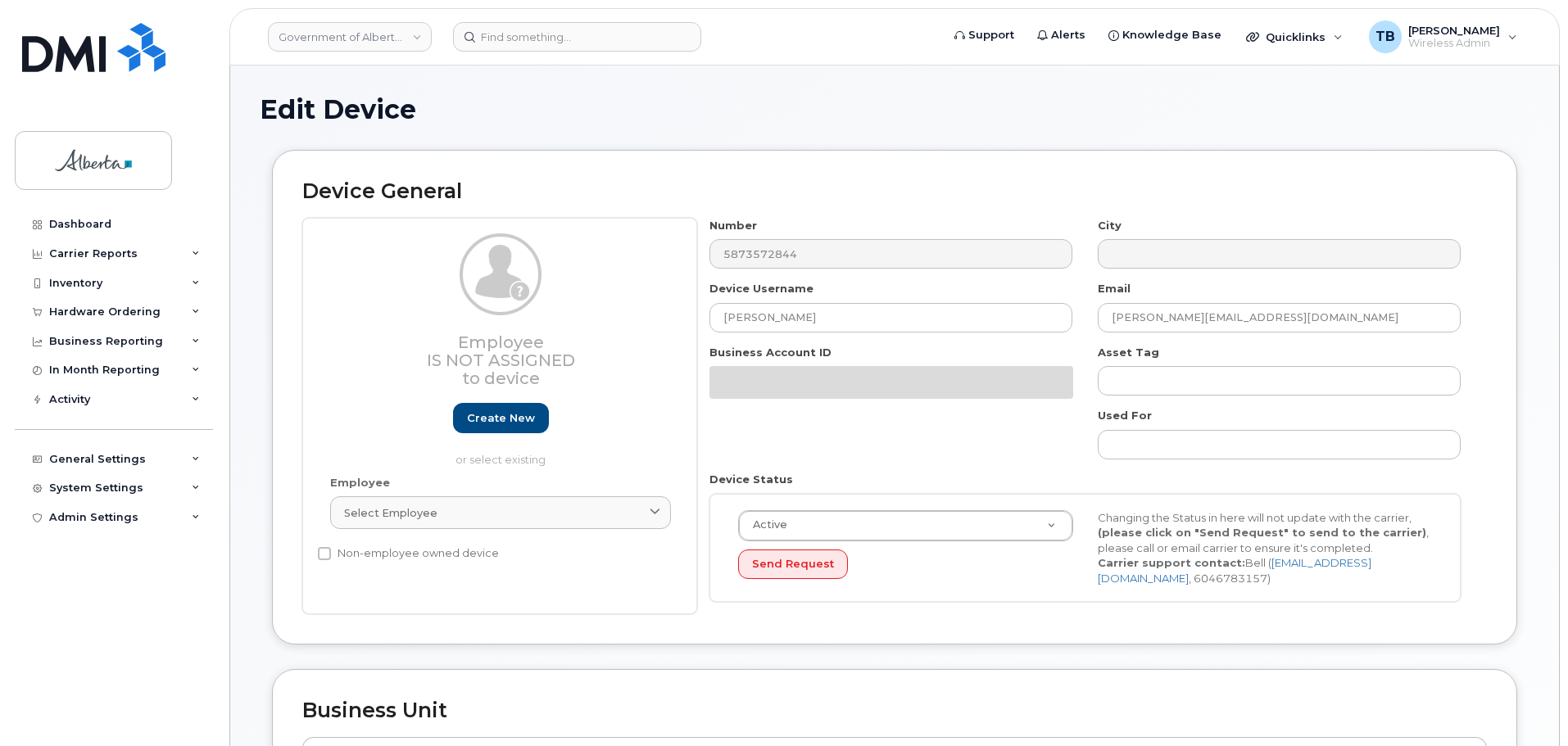
select select "4797682"
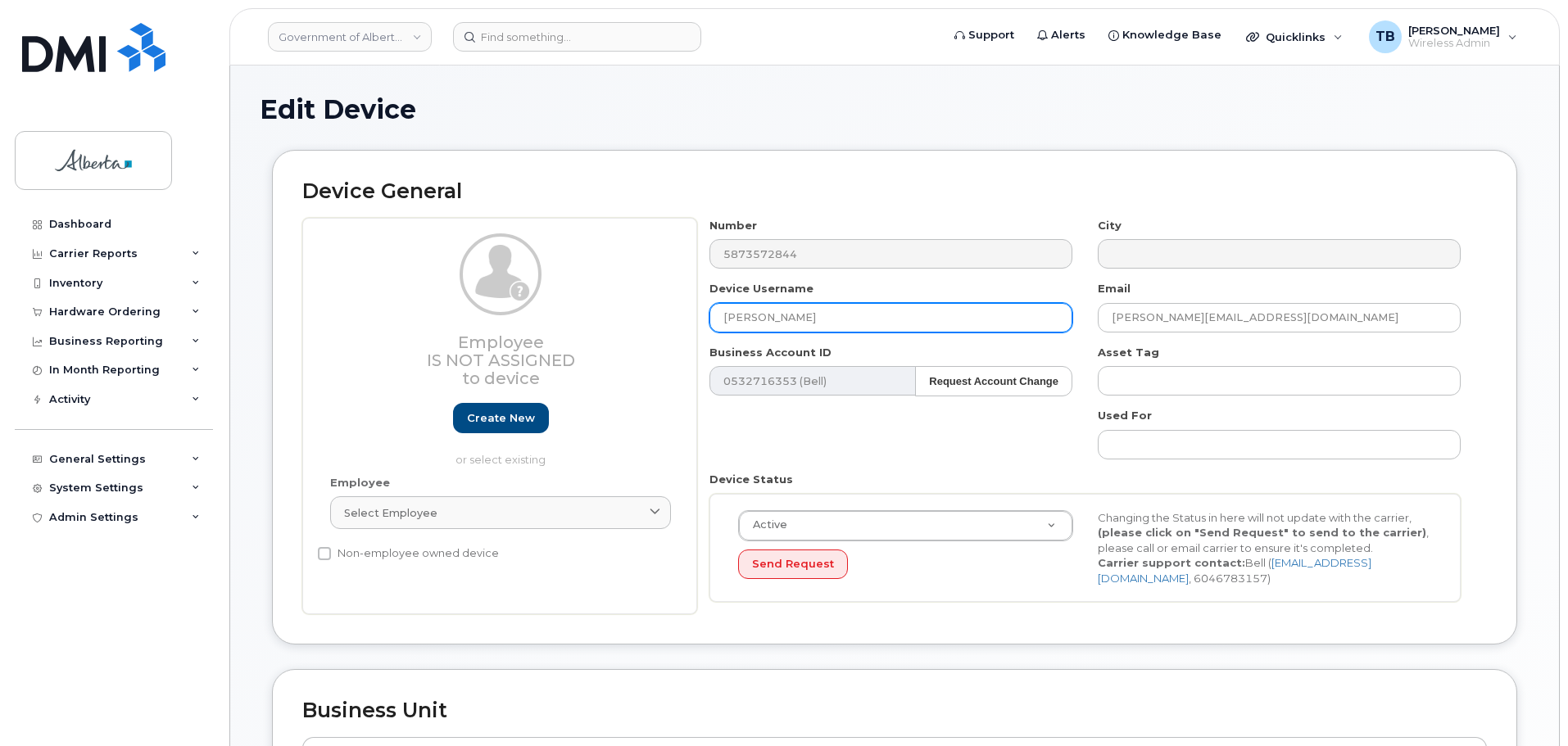
drag, startPoint x: 676, startPoint y: 315, endPoint x: 659, endPoint y: 313, distance: 17.1
click at [659, 313] on div "Employee Is not assigned to device Create new or select existing Employee Selec…" at bounding box center [894, 416] width 1184 height 397
paste input "Probation Officer Vacan"
type input "Probation Officer Vacant"
drag, startPoint x: 1252, startPoint y: 319, endPoint x: 969, endPoint y: 328, distance: 283.1
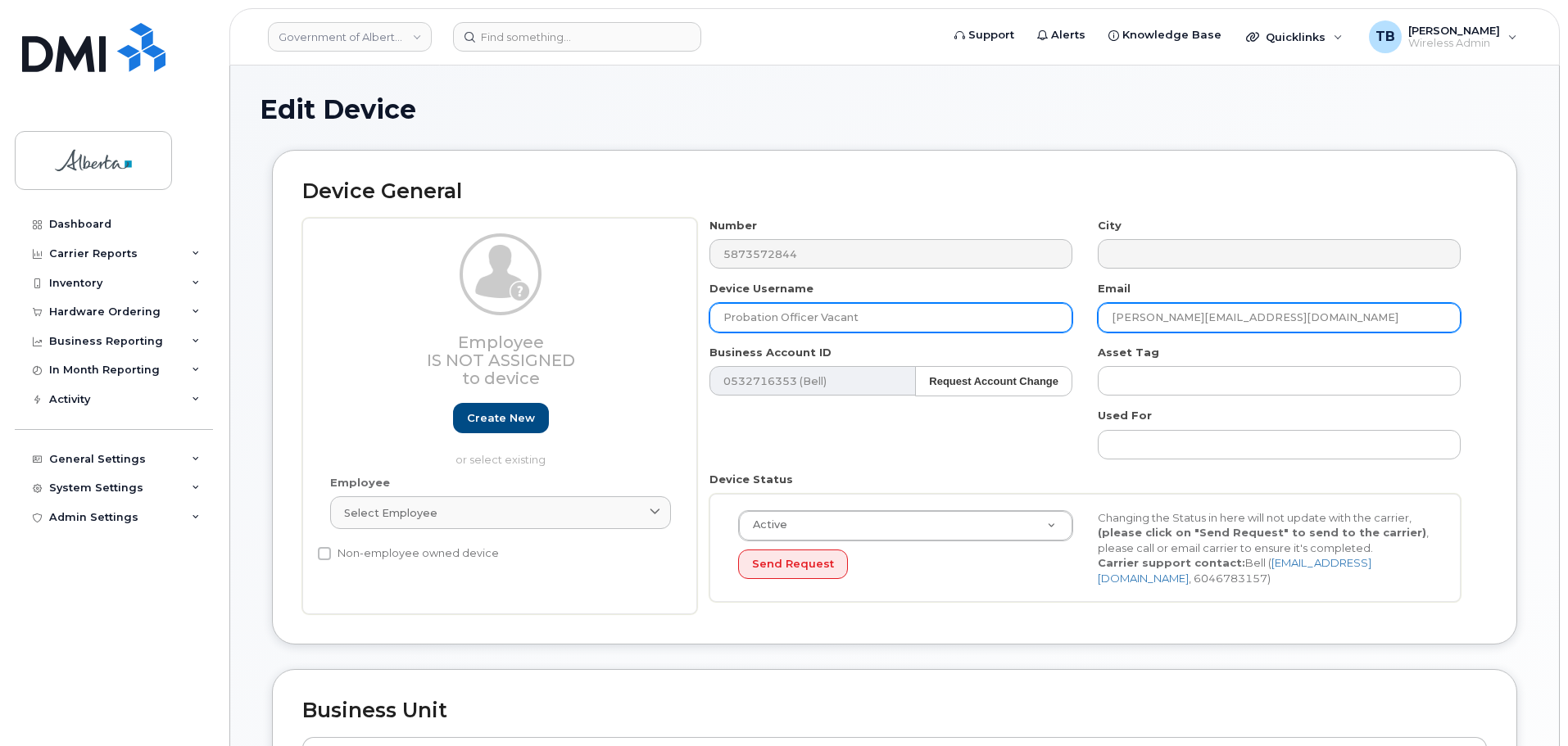
click at [974, 327] on div "Number 5873572844 City Device Username Probation Officer Vacant Email Leah.Prie…" at bounding box center [1085, 416] width 777 height 397
paste input "Ashley.Stevenson"
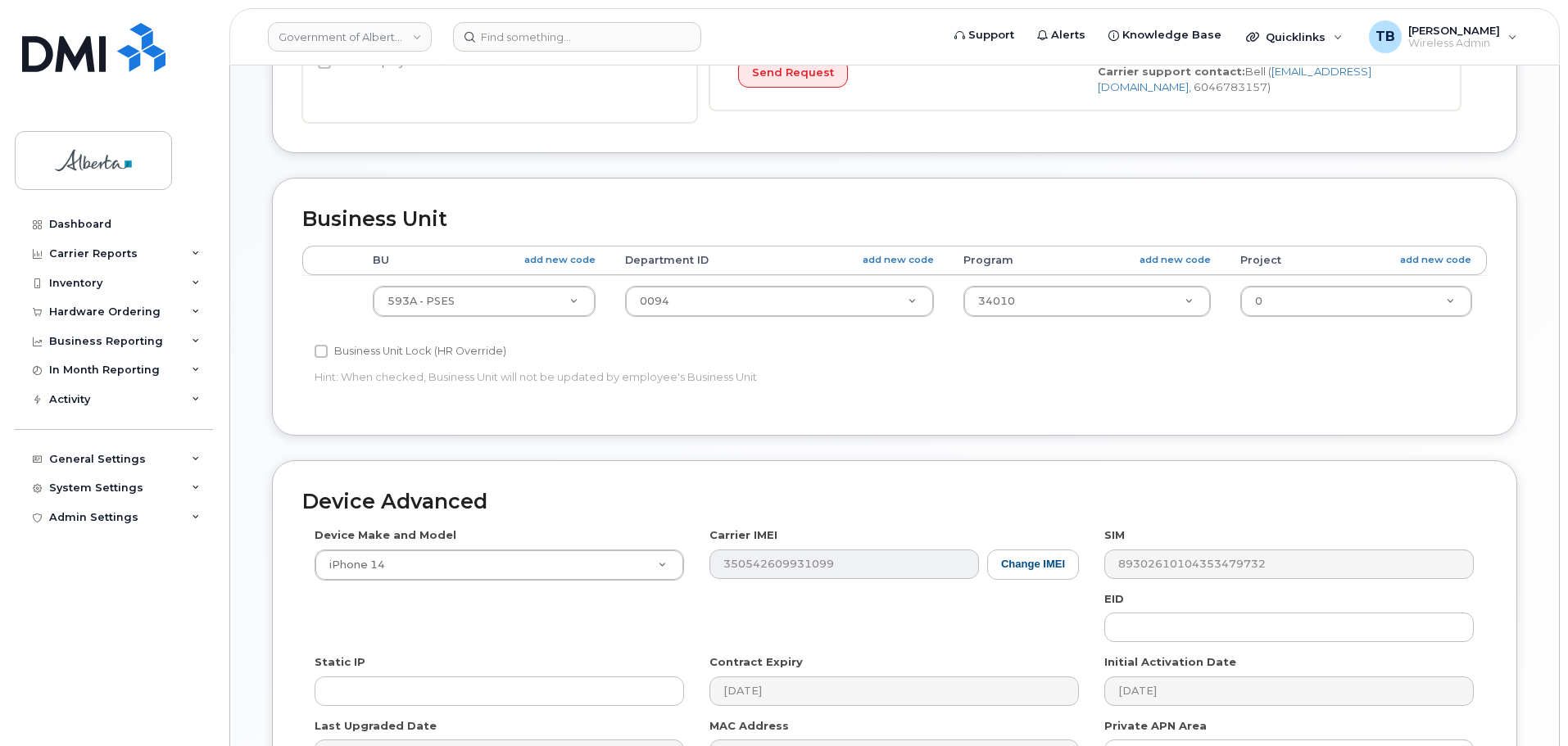
scroll to position [694, 0]
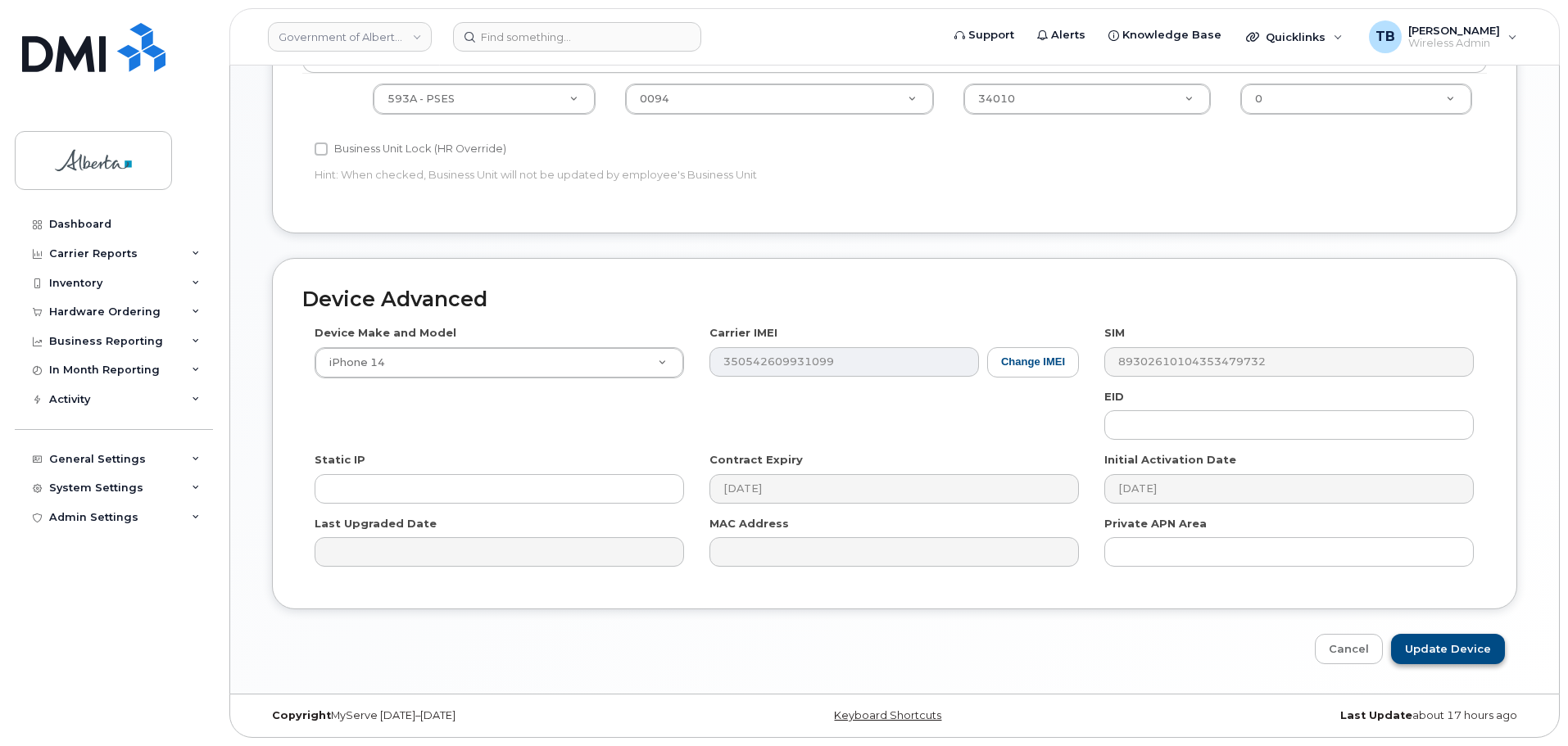
type input "[PERSON_NAME][EMAIL_ADDRESS][PERSON_NAME][DOMAIN_NAME]"
click at [1434, 635] on input "Update Device" at bounding box center [1448, 649] width 114 height 31
type input "Saving..."
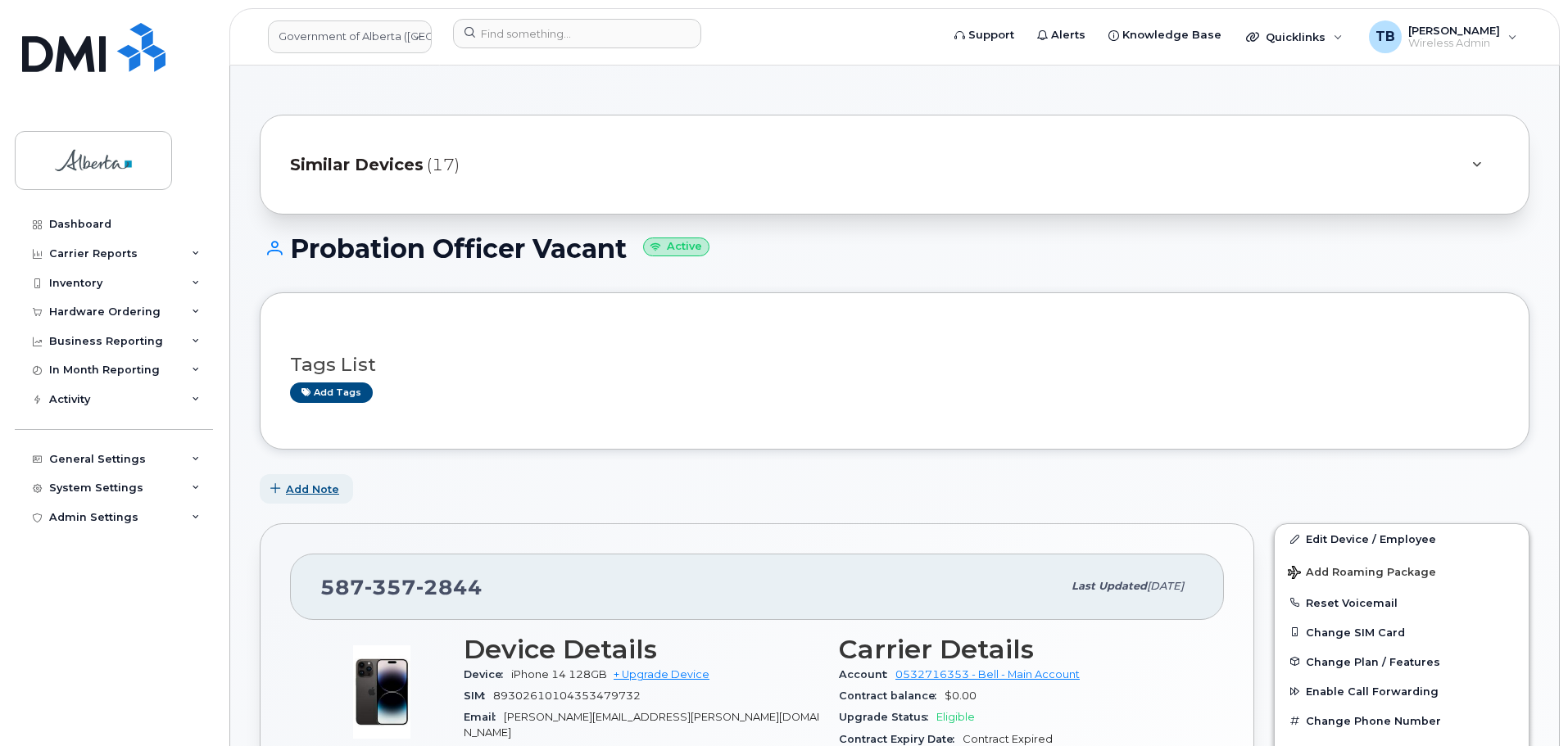
click at [300, 488] on span "Add Note" at bounding box center [312, 489] width 54 height 15
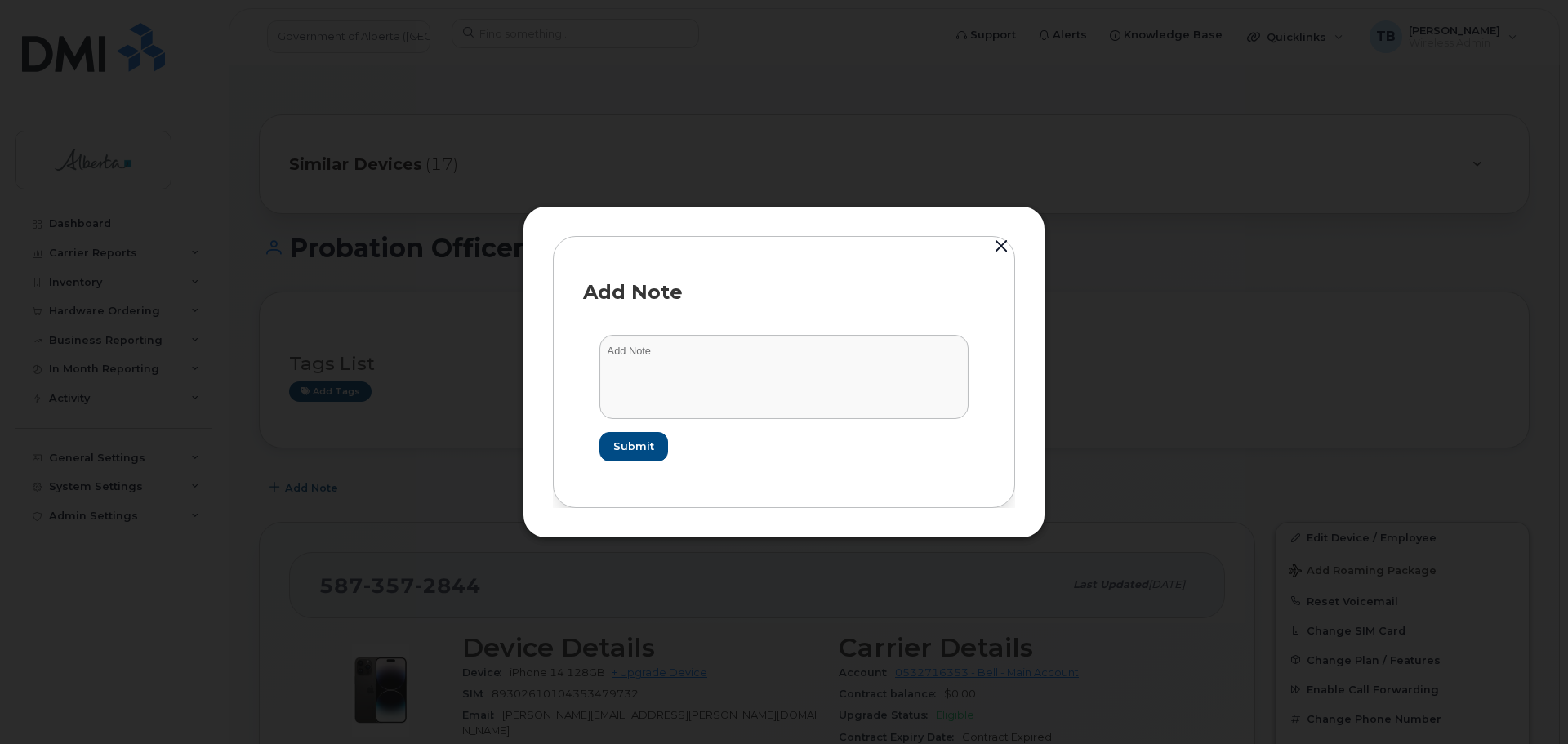
drag, startPoint x: 996, startPoint y: 239, endPoint x: 992, endPoint y: 248, distance: 9.8
click at [999, 240] on button "button" at bounding box center [1001, 246] width 25 height 23
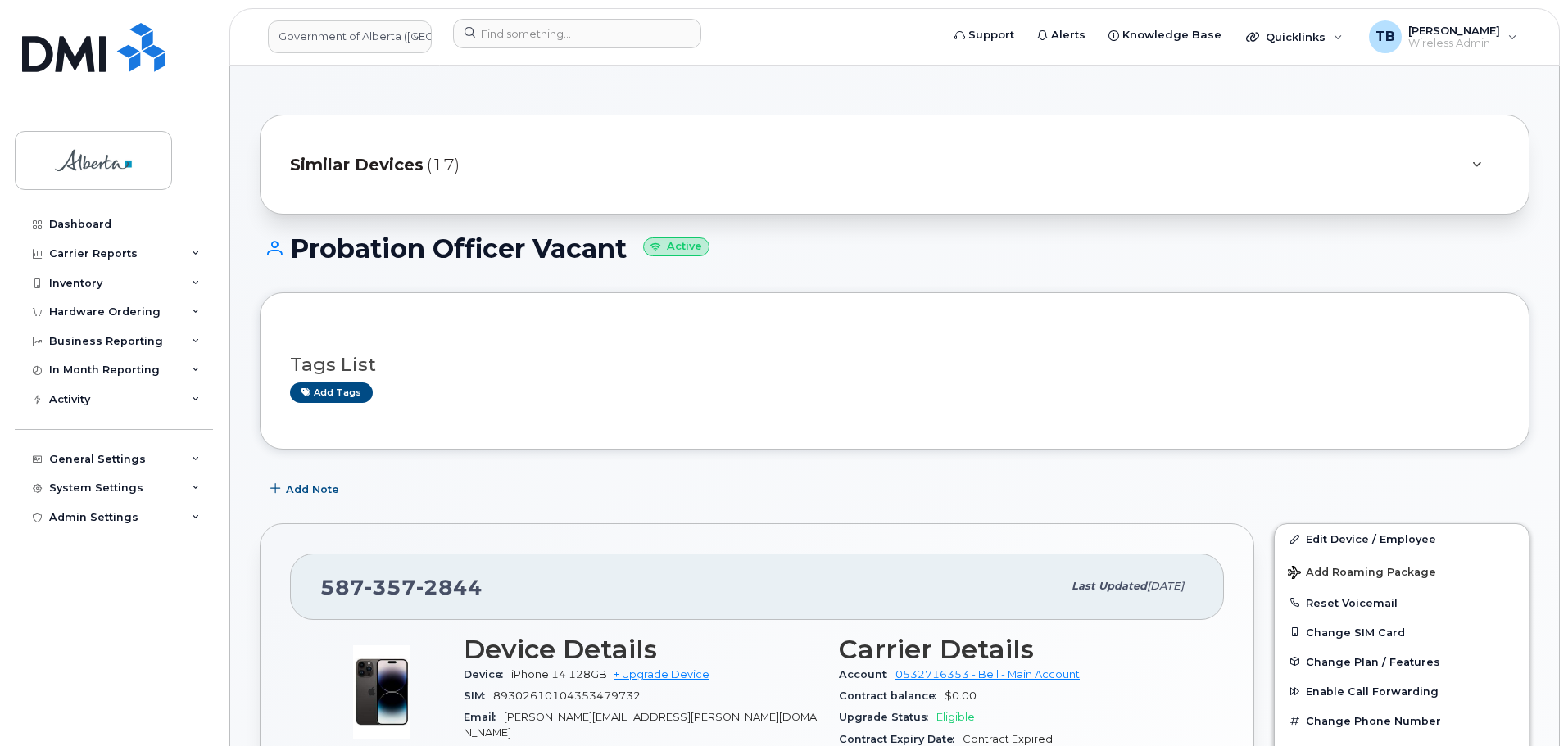
scroll to position [246, 0]
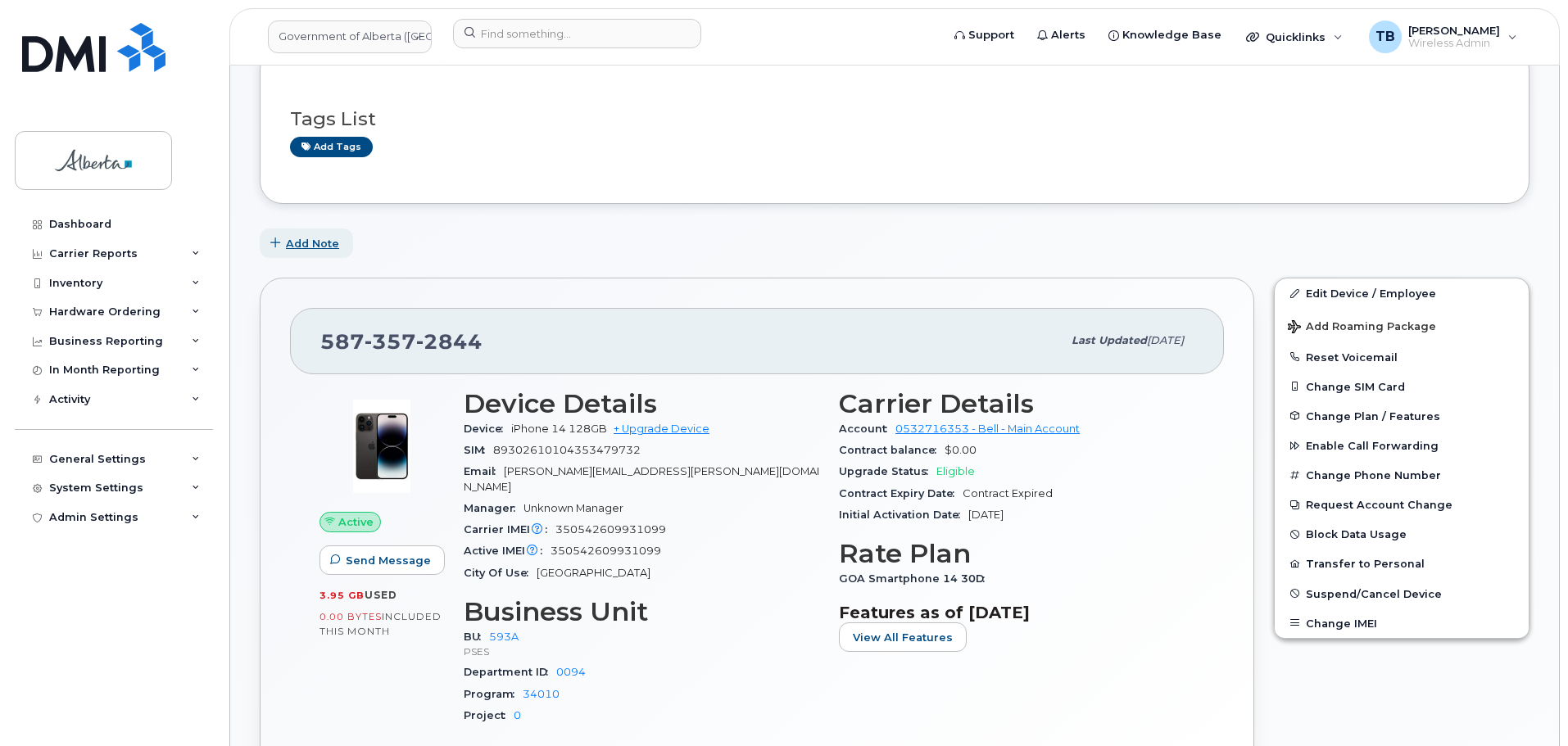
click at [288, 248] on span "Add Note" at bounding box center [312, 243] width 54 height 15
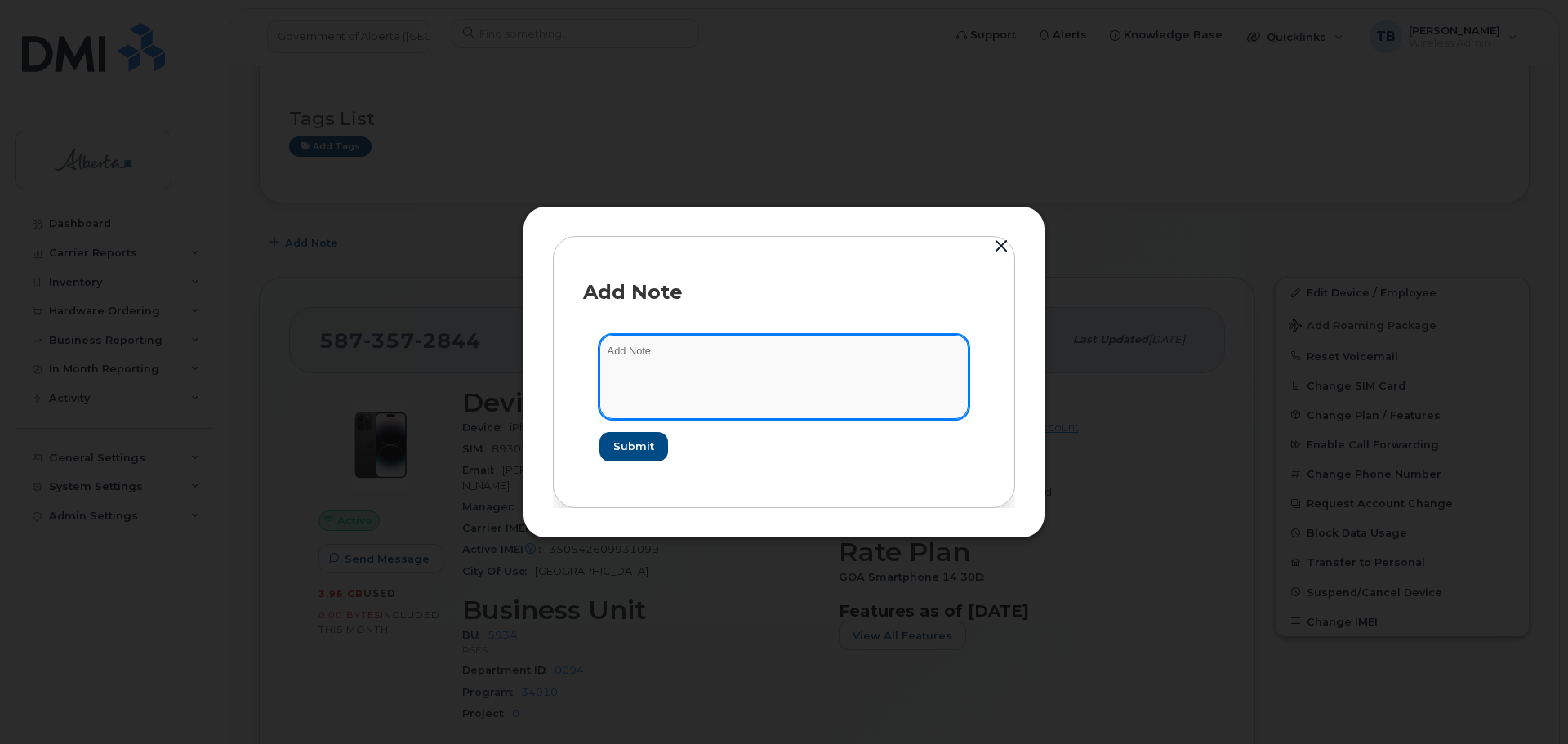
click at [676, 382] on textarea at bounding box center [784, 377] width 369 height 83
paste textarea "SCTASK0862804 Plan User Termination - (1) Suspend"
click at [635, 356] on textarea "SCTASK0862804 Plan User Termination - (1) Suspend" at bounding box center [784, 377] width 369 height 83
type textarea "SCTASK0862804 Plan User Termination - (1) Suspend"
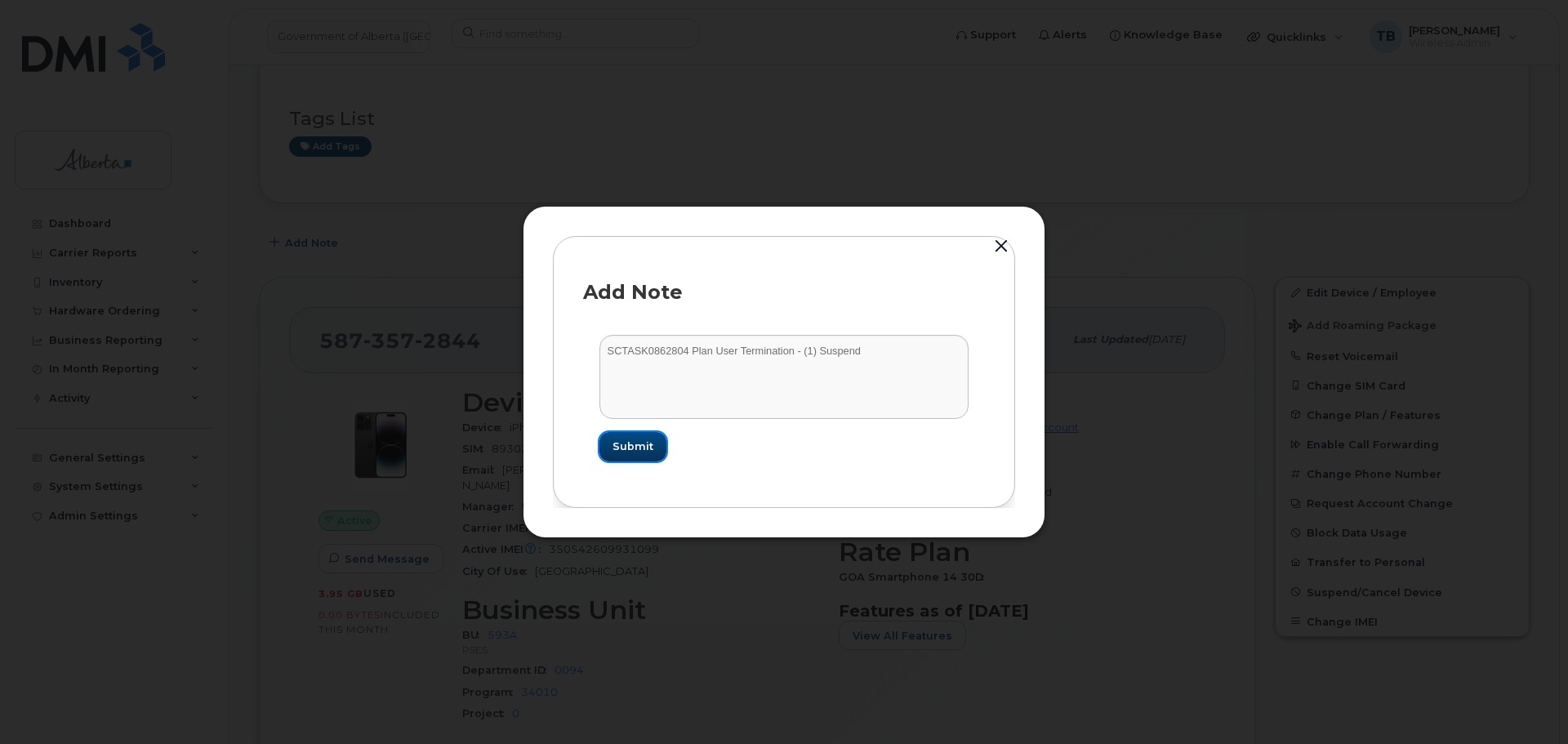
click at [627, 445] on span "Submit" at bounding box center [633, 446] width 41 height 15
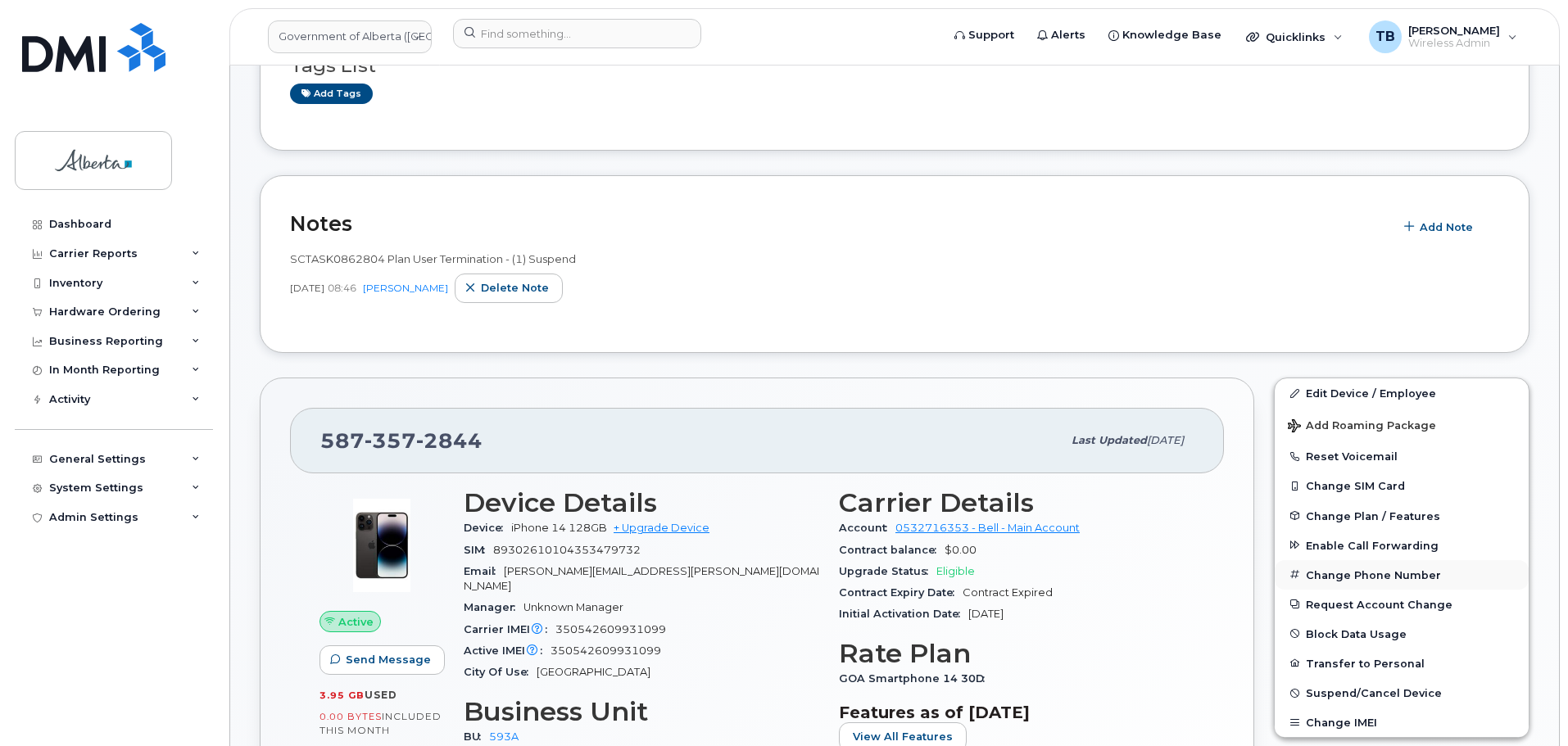
scroll to position [327, 0]
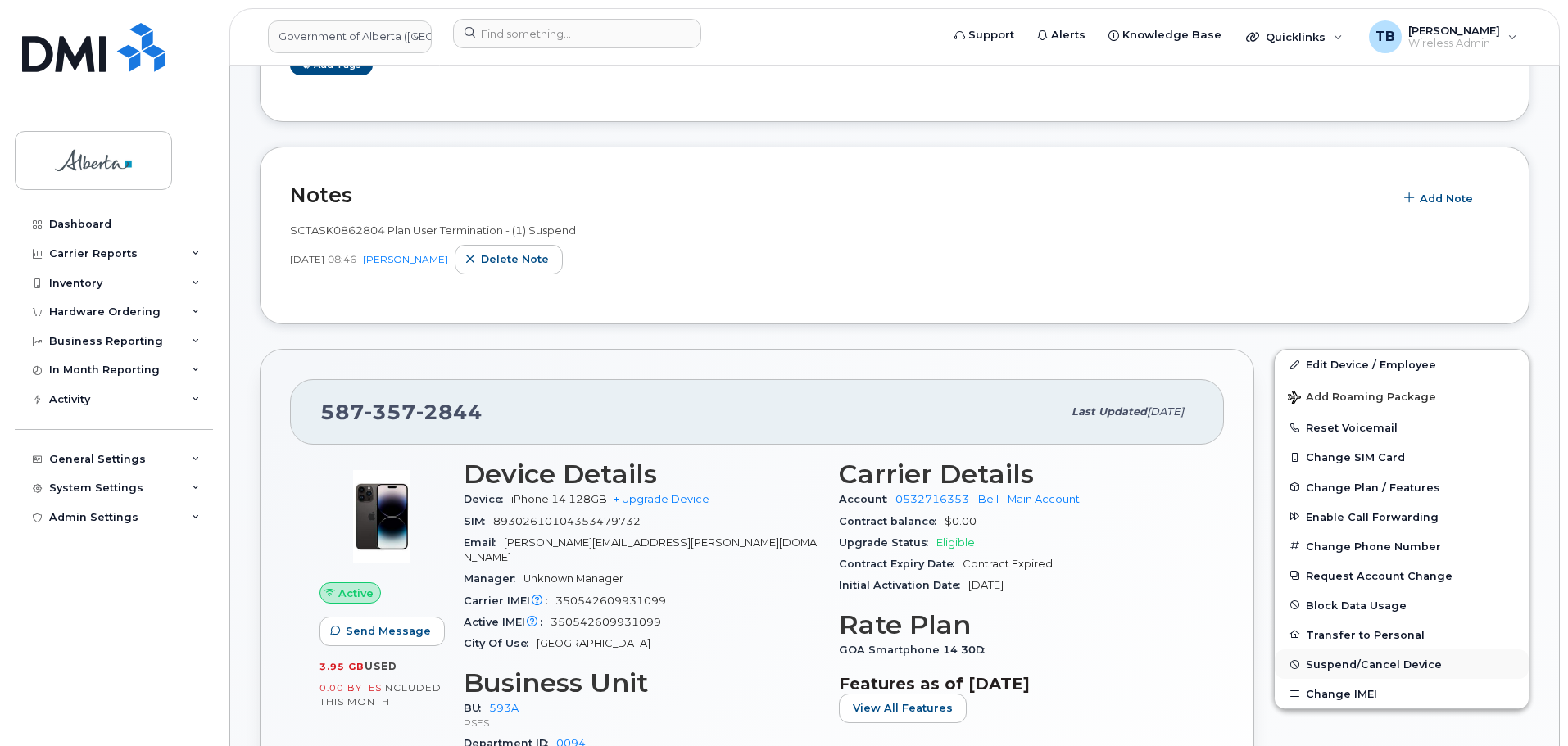
click at [1349, 667] on span "Suspend/Cancel Device" at bounding box center [1374, 664] width 136 height 12
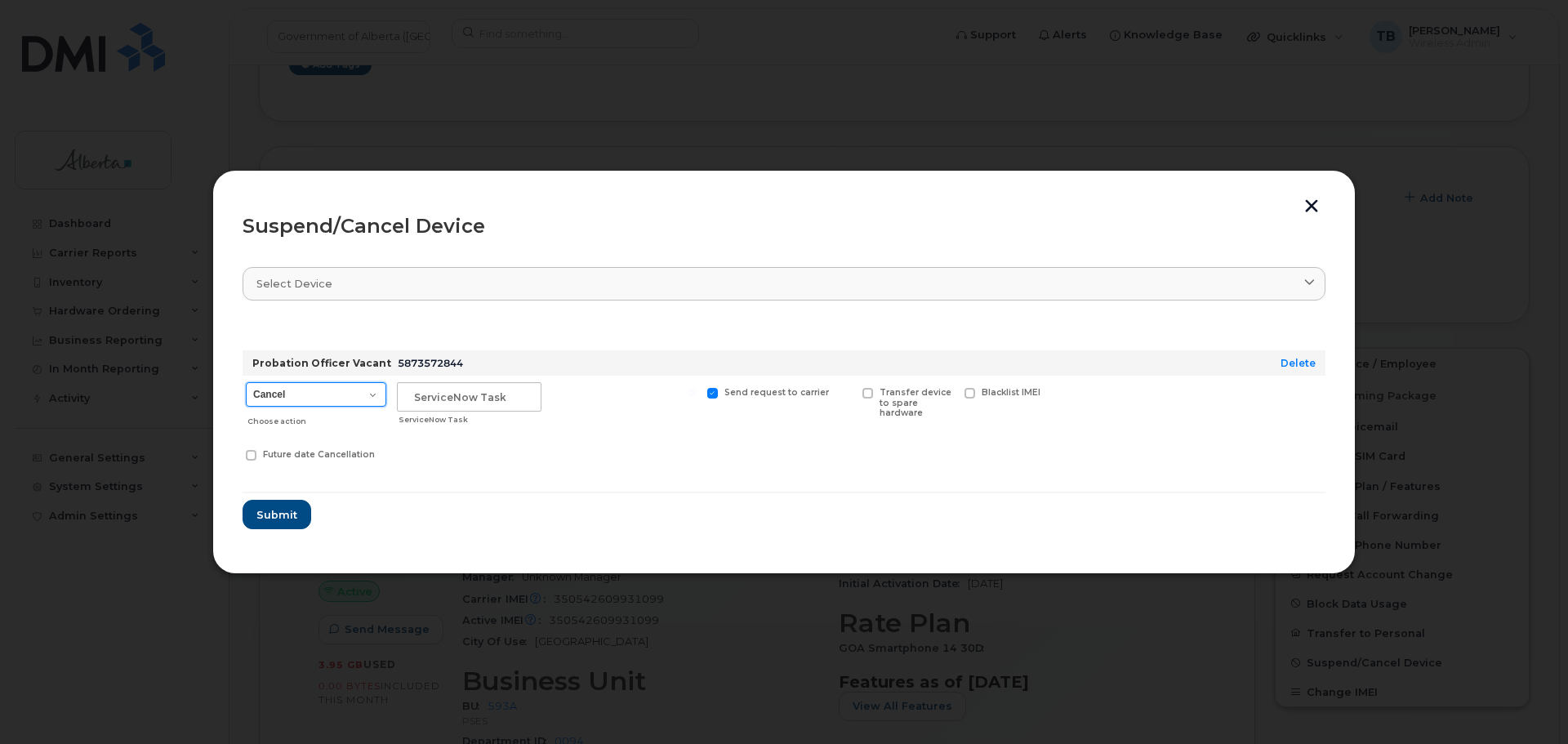
click at [338, 388] on select "Cancel Suspend - Extend Suspension Suspend - Reduced Rate Suspend - Lost Device…" at bounding box center [316, 394] width 141 height 25
select select "[object Object]"
click at [246, 383] on select "Cancel Suspend - Extend Suspension Suspend - Reduced Rate Suspend - Lost Device…" at bounding box center [316, 394] width 141 height 25
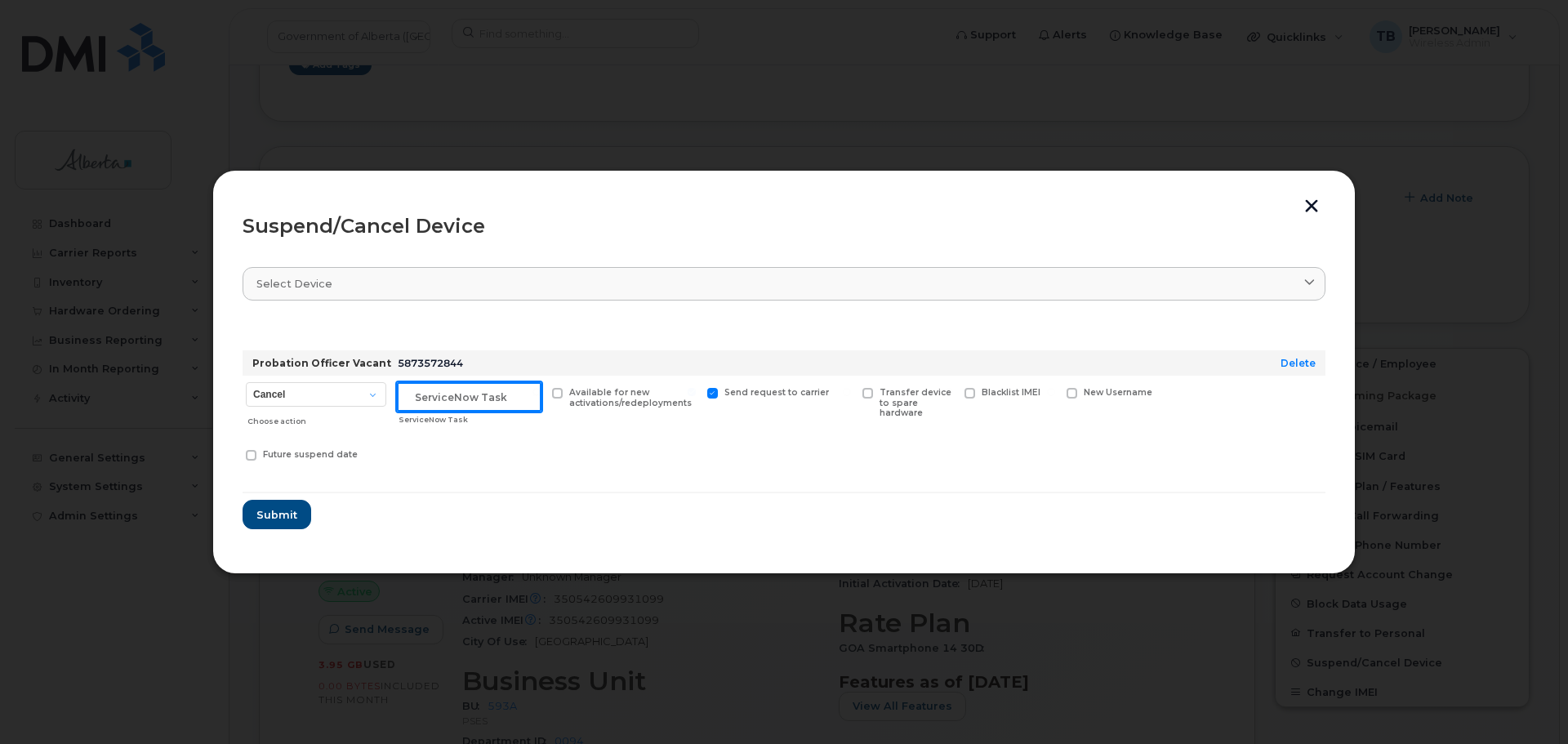
click at [487, 400] on input "text" at bounding box center [469, 397] width 144 height 30
paste input "SCTASK0862804"
type input "SCTASK0862804"
click at [266, 517] on span "Submit" at bounding box center [276, 515] width 41 height 15
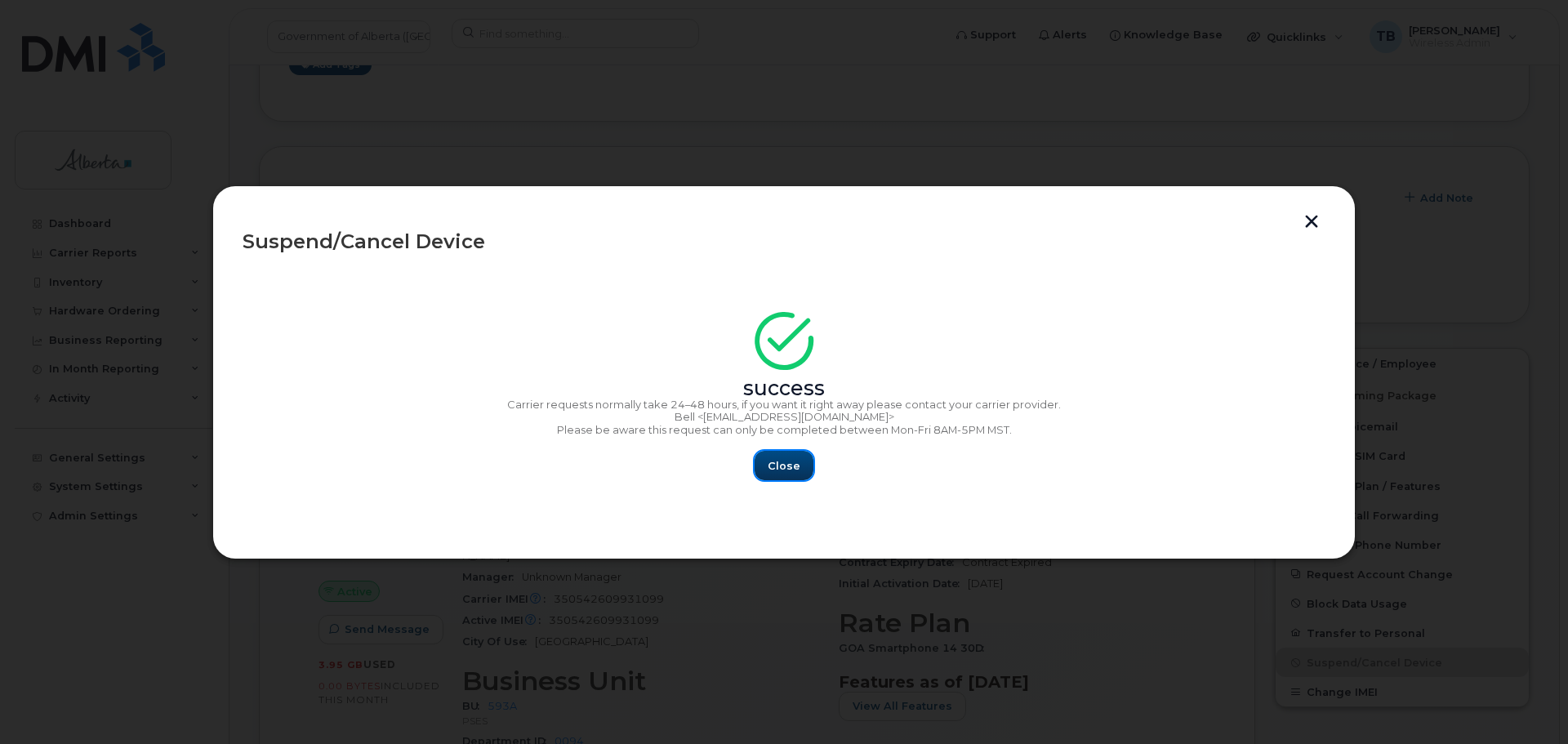
click at [774, 461] on span "Close" at bounding box center [784, 466] width 33 height 15
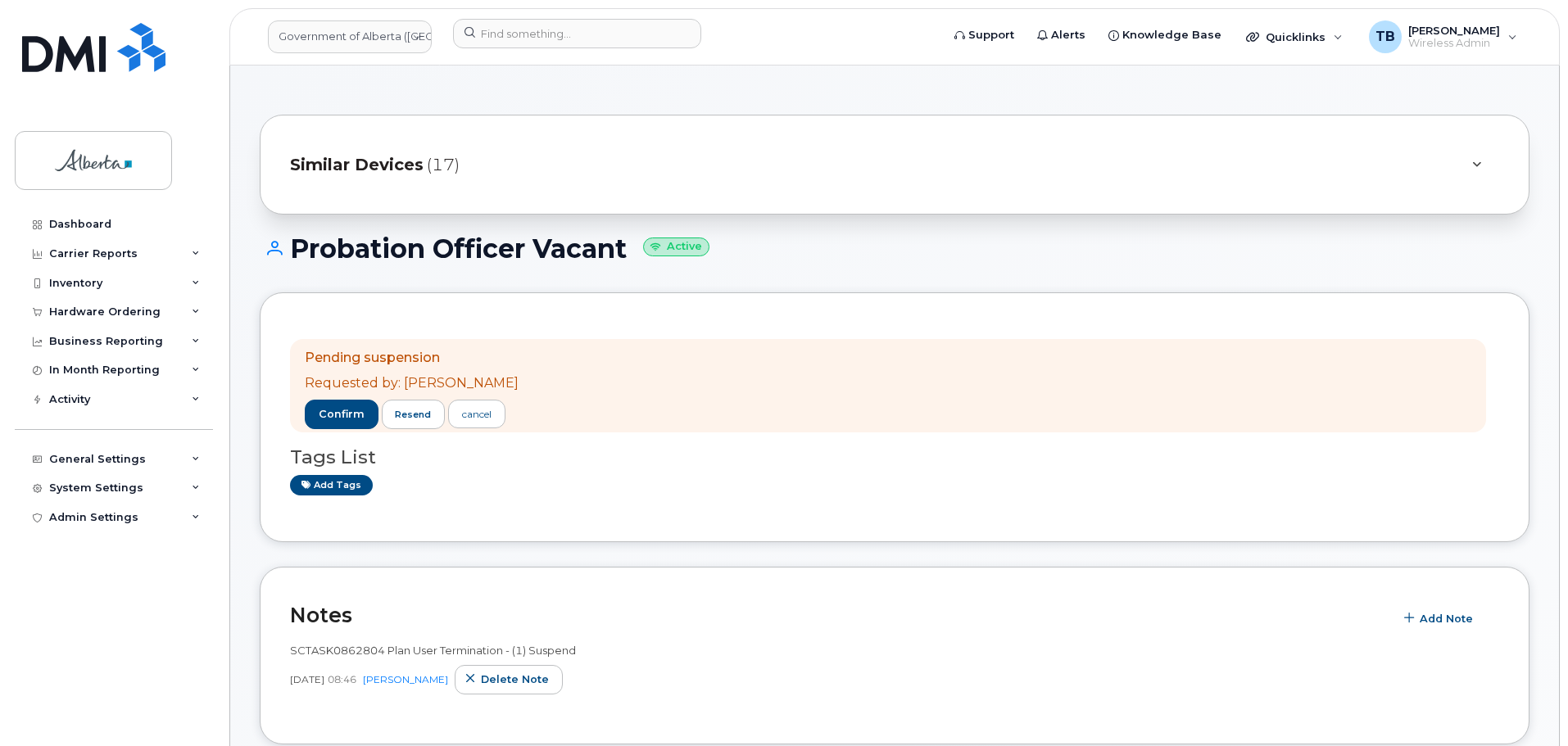
drag, startPoint x: 847, startPoint y: 417, endPoint x: 763, endPoint y: 388, distance: 88.9
click at [847, 417] on div "Pending suspension Requested by: [PERSON_NAME] confirm resend cancel" at bounding box center [888, 386] width 1196 height 94
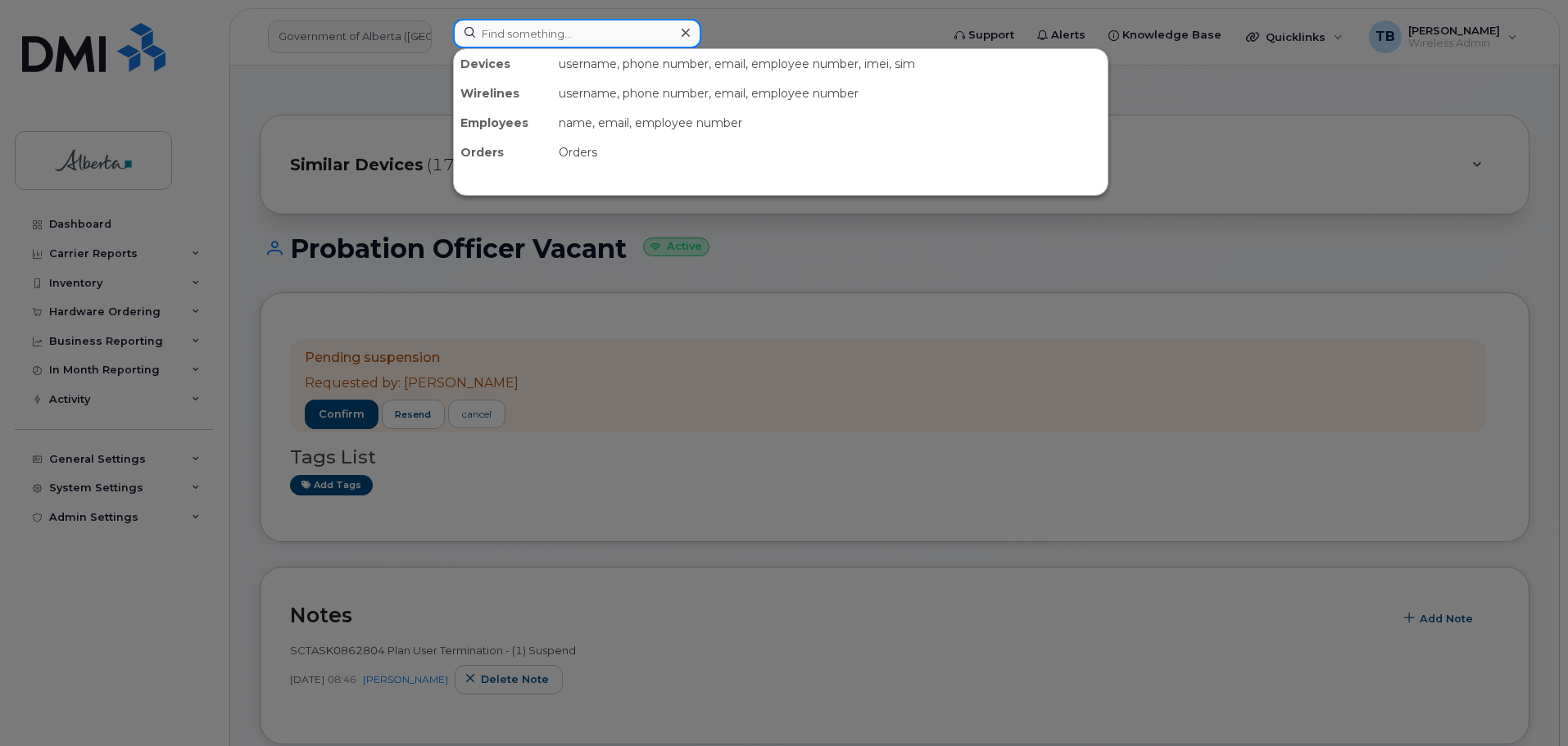
click at [512, 41] on input at bounding box center [577, 33] width 248 height 30
paste input "5873388760"
type input "5873388760"
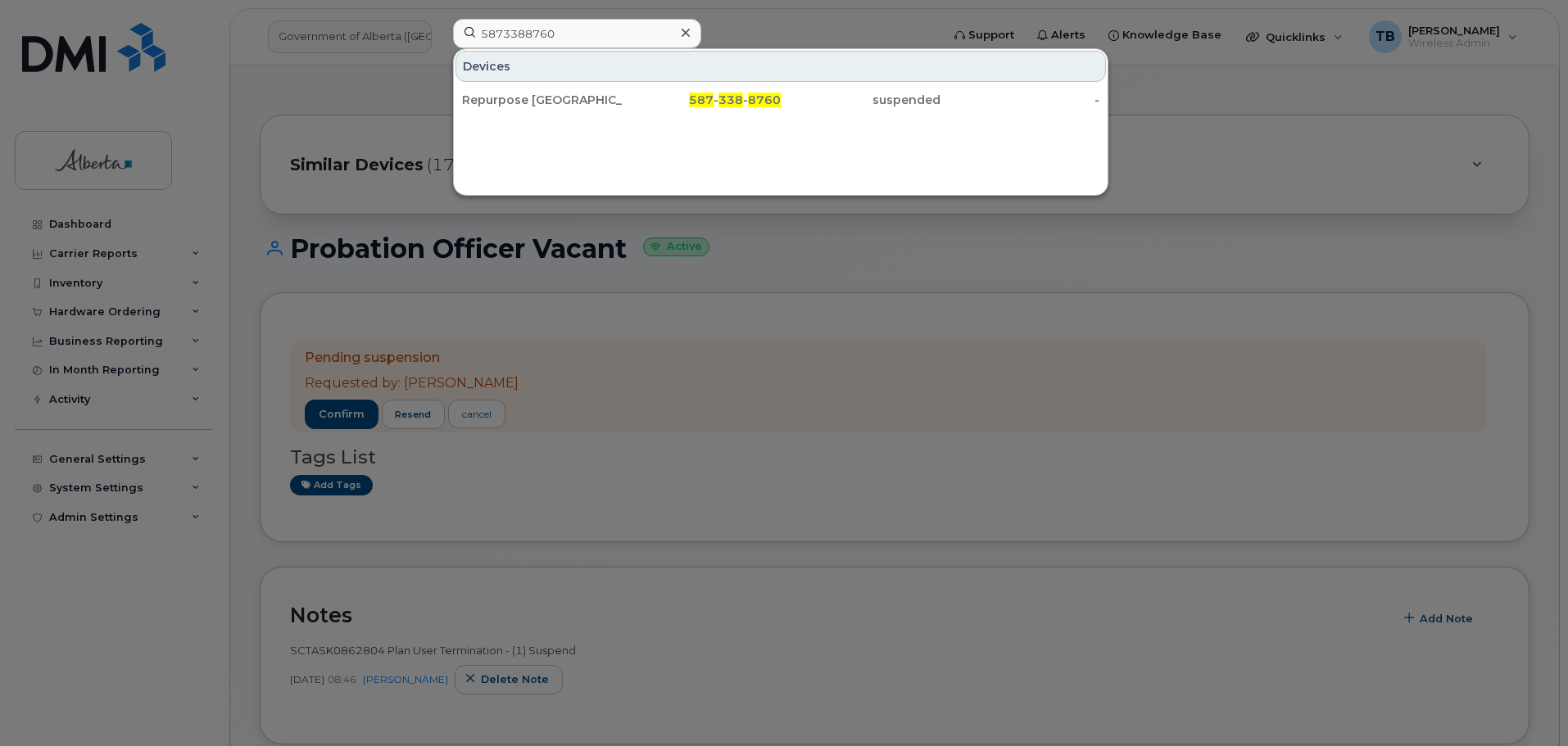
drag, startPoint x: 542, startPoint y: 109, endPoint x: 453, endPoint y: 84, distance: 92.4
click at [542, 109] on div "Repurpose [GEOGRAPHIC_DATA]" at bounding box center [542, 100] width 160 height 30
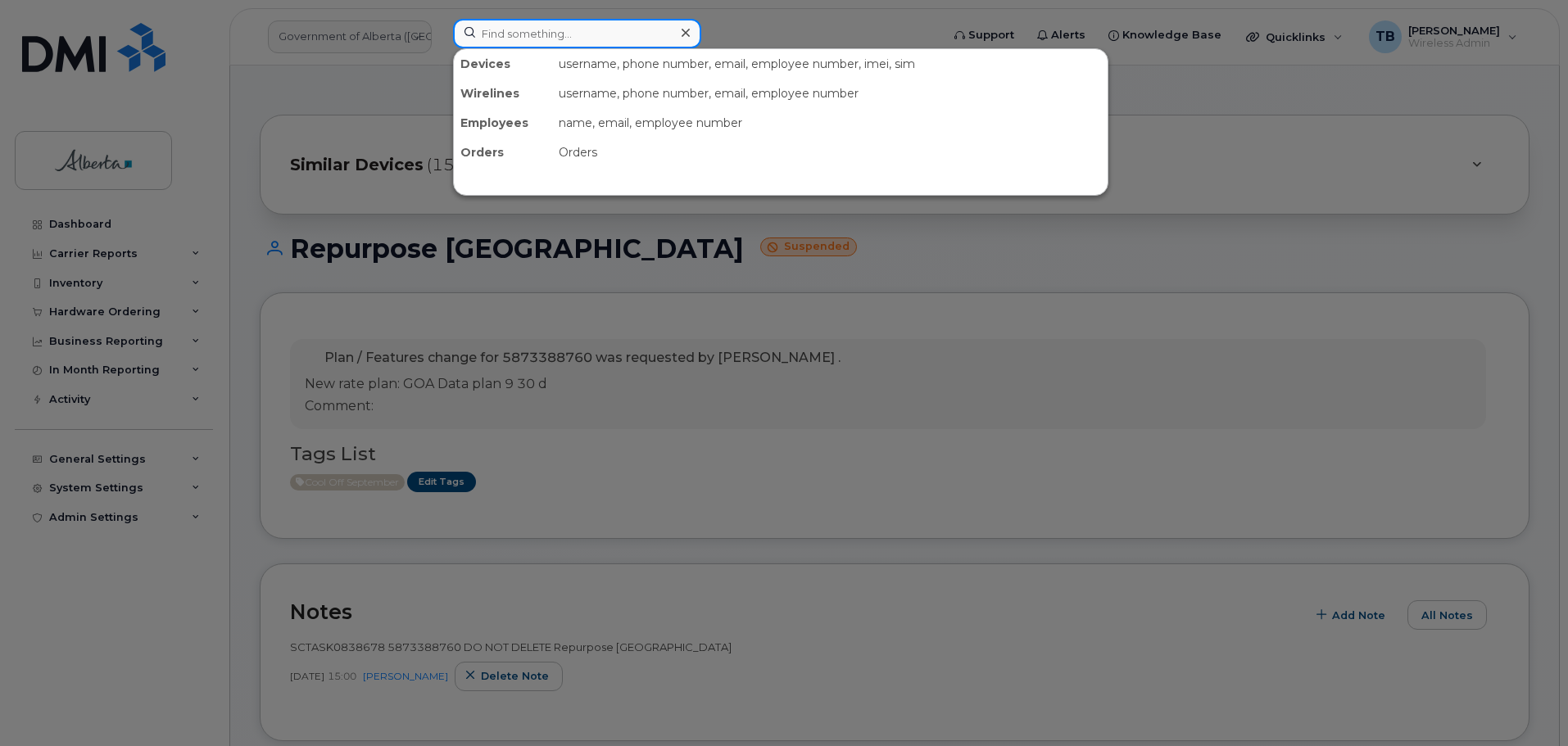
click at [505, 37] on input at bounding box center [577, 33] width 248 height 30
paste input "587545110"
type input "587545110"
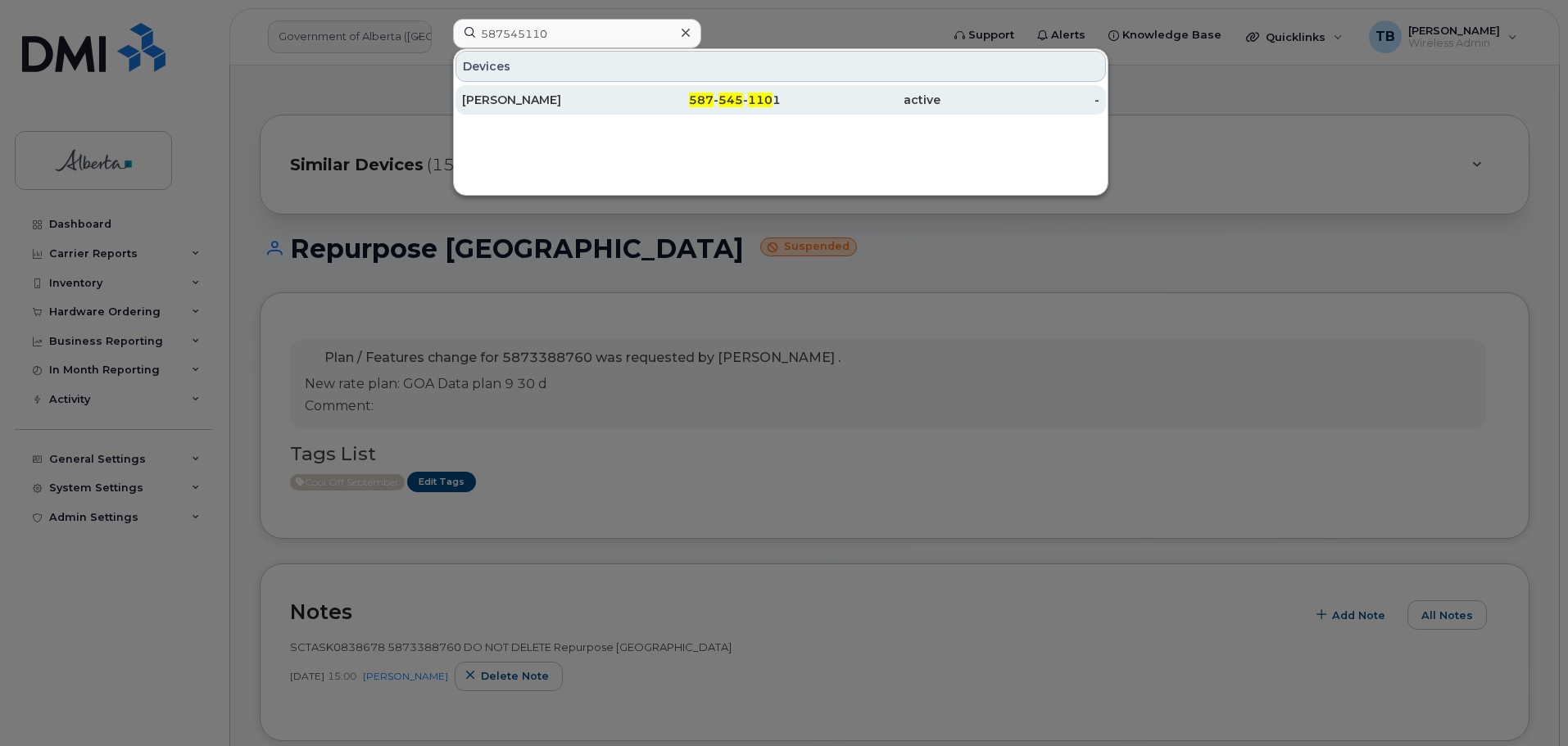
click at [482, 106] on div "[PERSON_NAME]" at bounding box center [542, 100] width 160 height 16
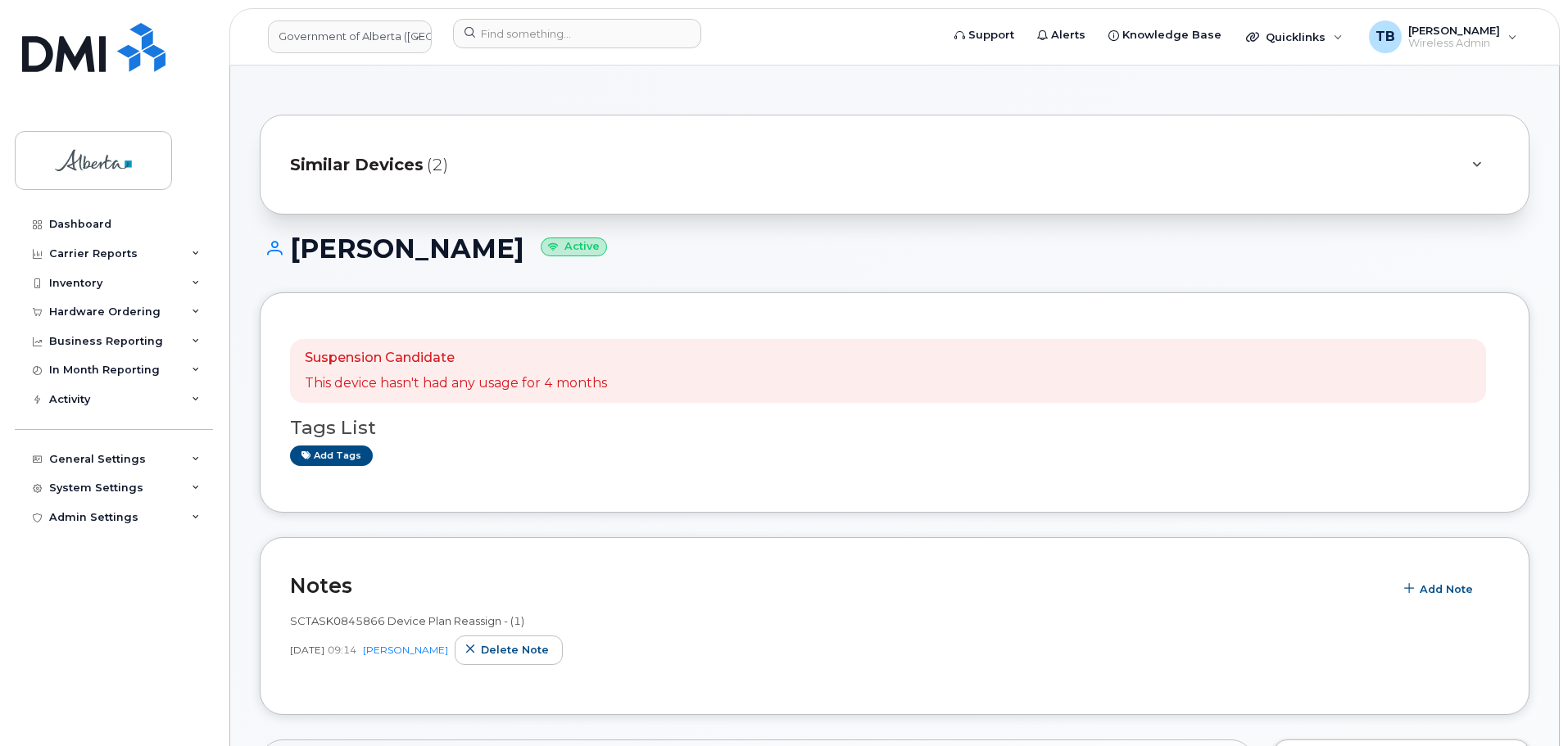
click at [916, 434] on h3 "Tags List" at bounding box center [894, 428] width 1209 height 20
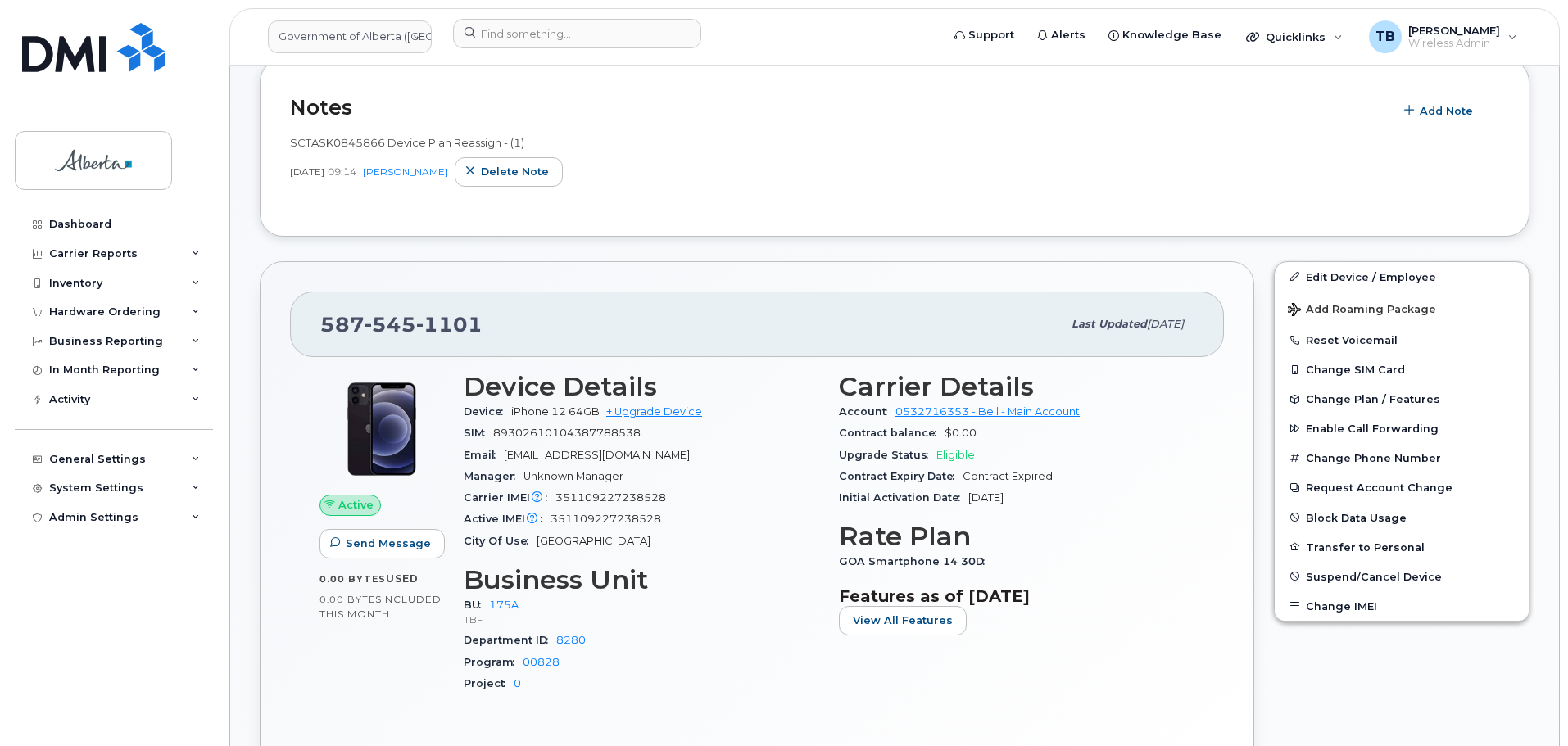
scroll to position [164, 0]
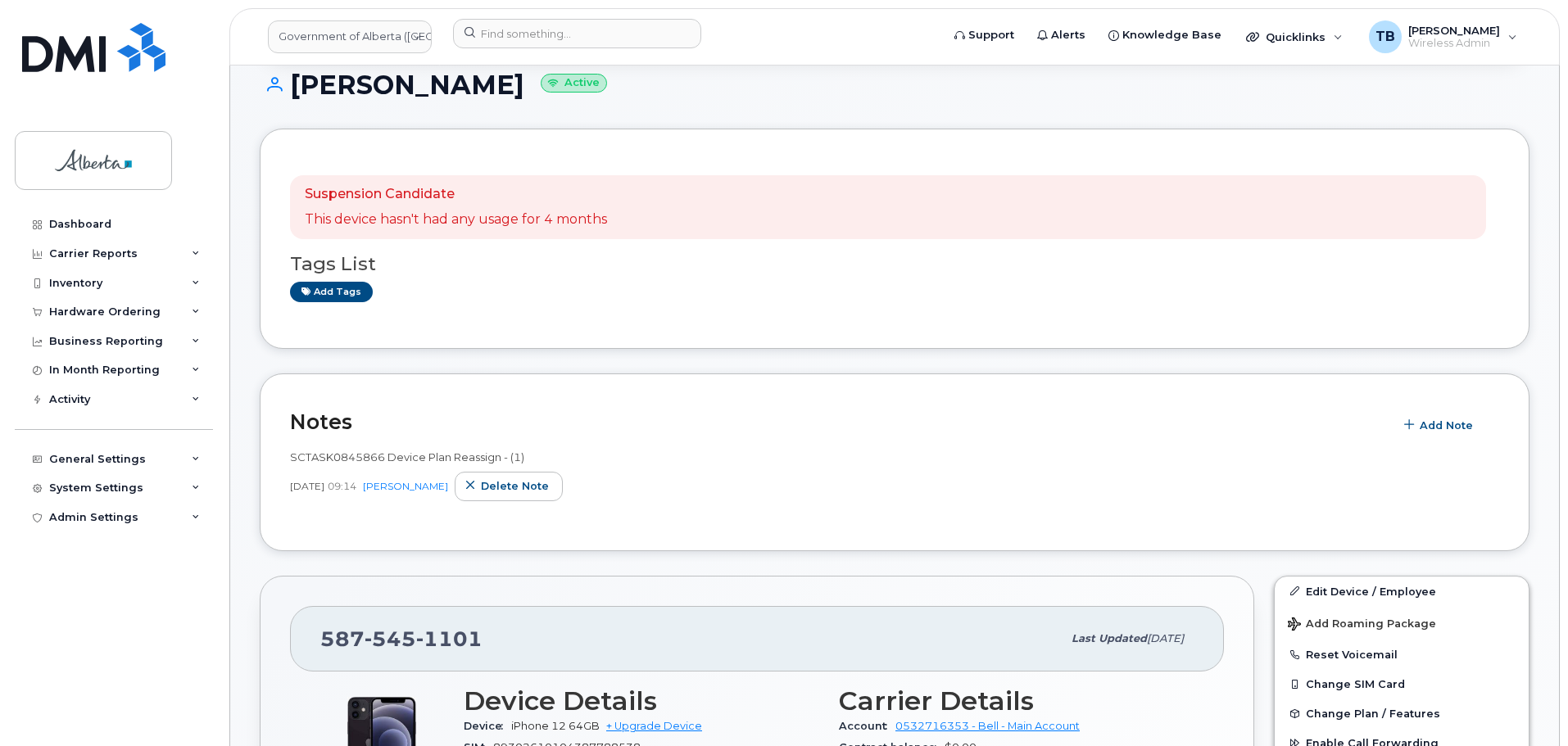
click at [343, 454] on span "SCTASK0845866 Device Plan Reassign - (1)" at bounding box center [407, 457] width 234 height 13
copy span "SCTASK0845866"
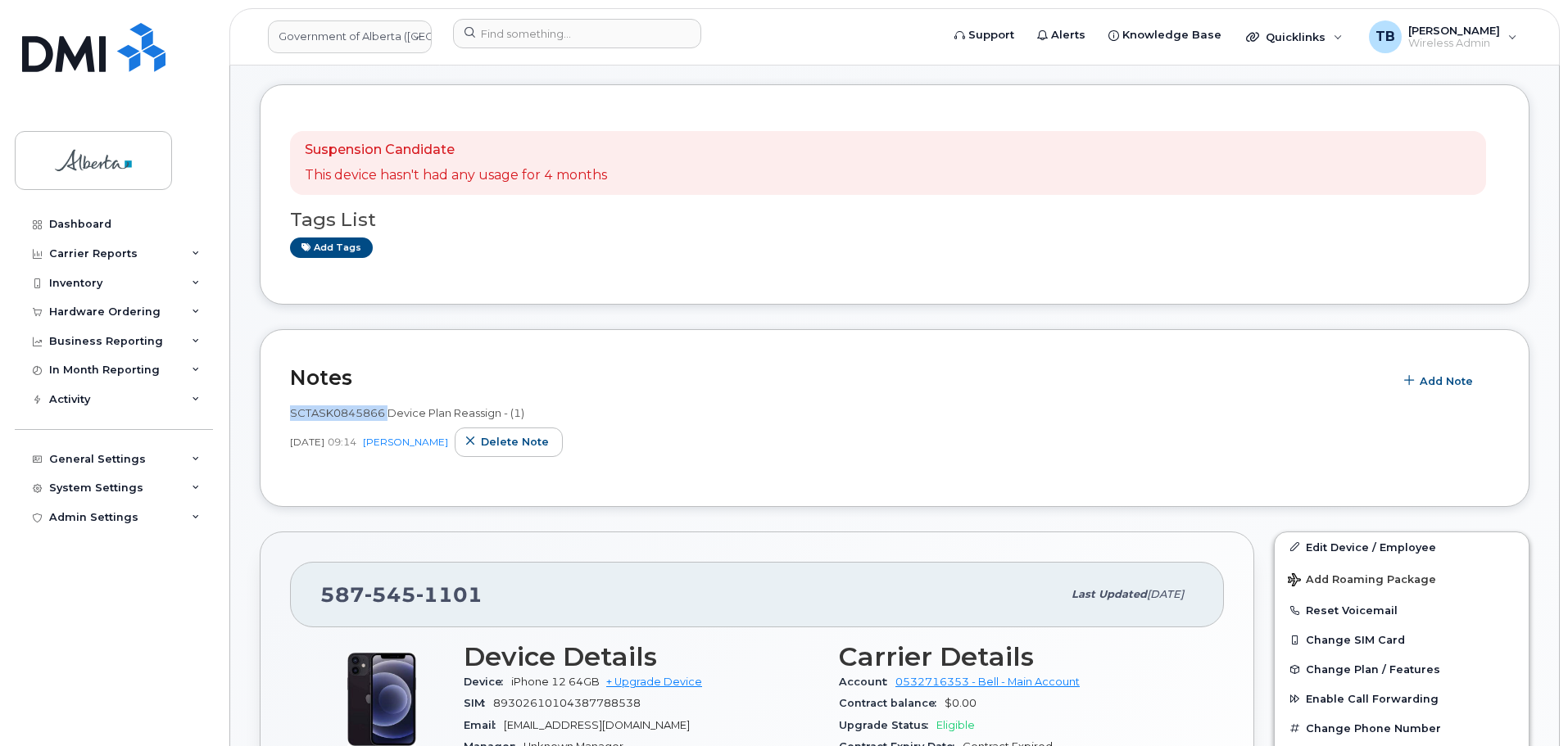
scroll to position [327, 0]
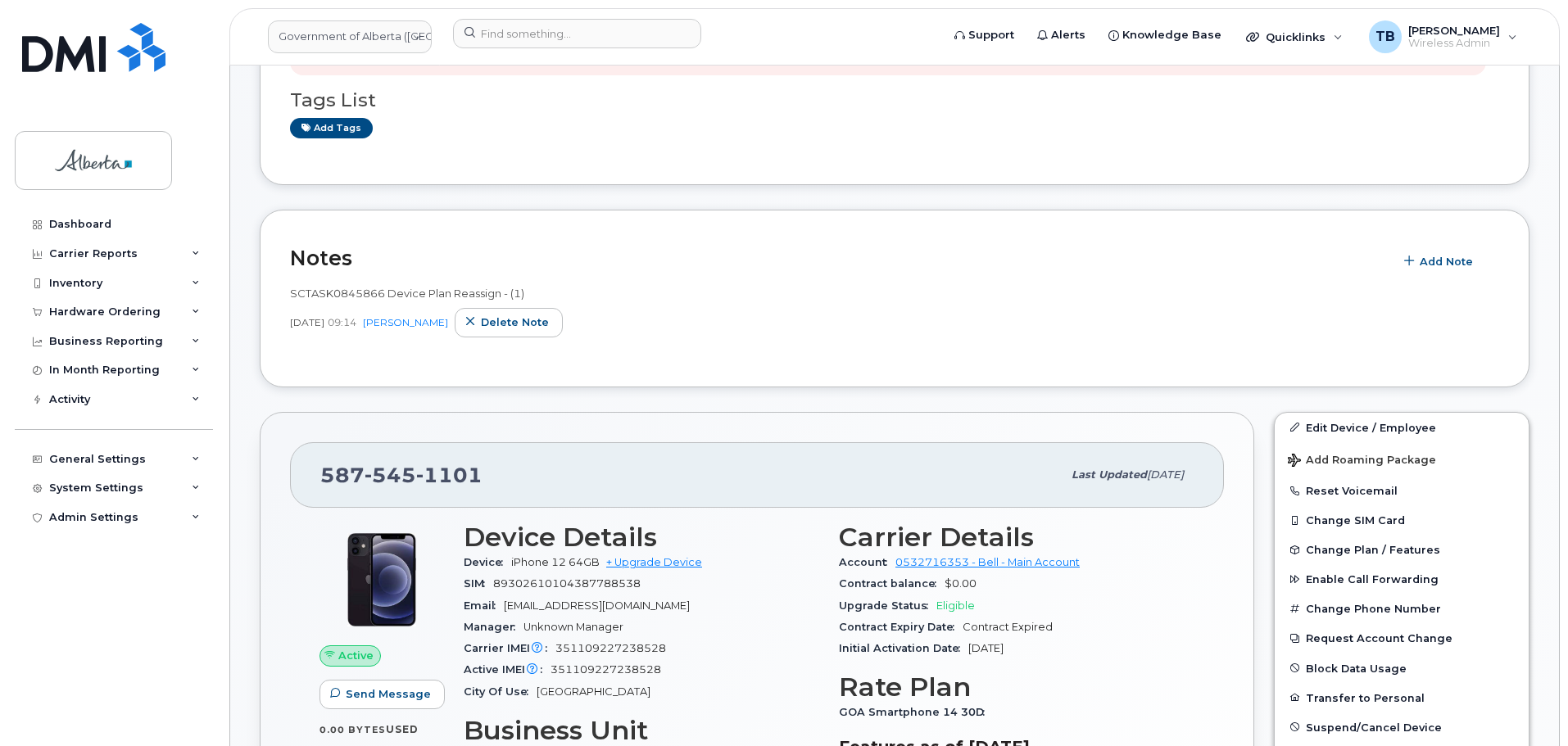
drag, startPoint x: 1058, startPoint y: 276, endPoint x: 782, endPoint y: 251, distance: 277.1
click at [1058, 276] on header "Notes Add Note" at bounding box center [894, 258] width 1209 height 36
click at [456, 32] on input at bounding box center [577, 33] width 248 height 30
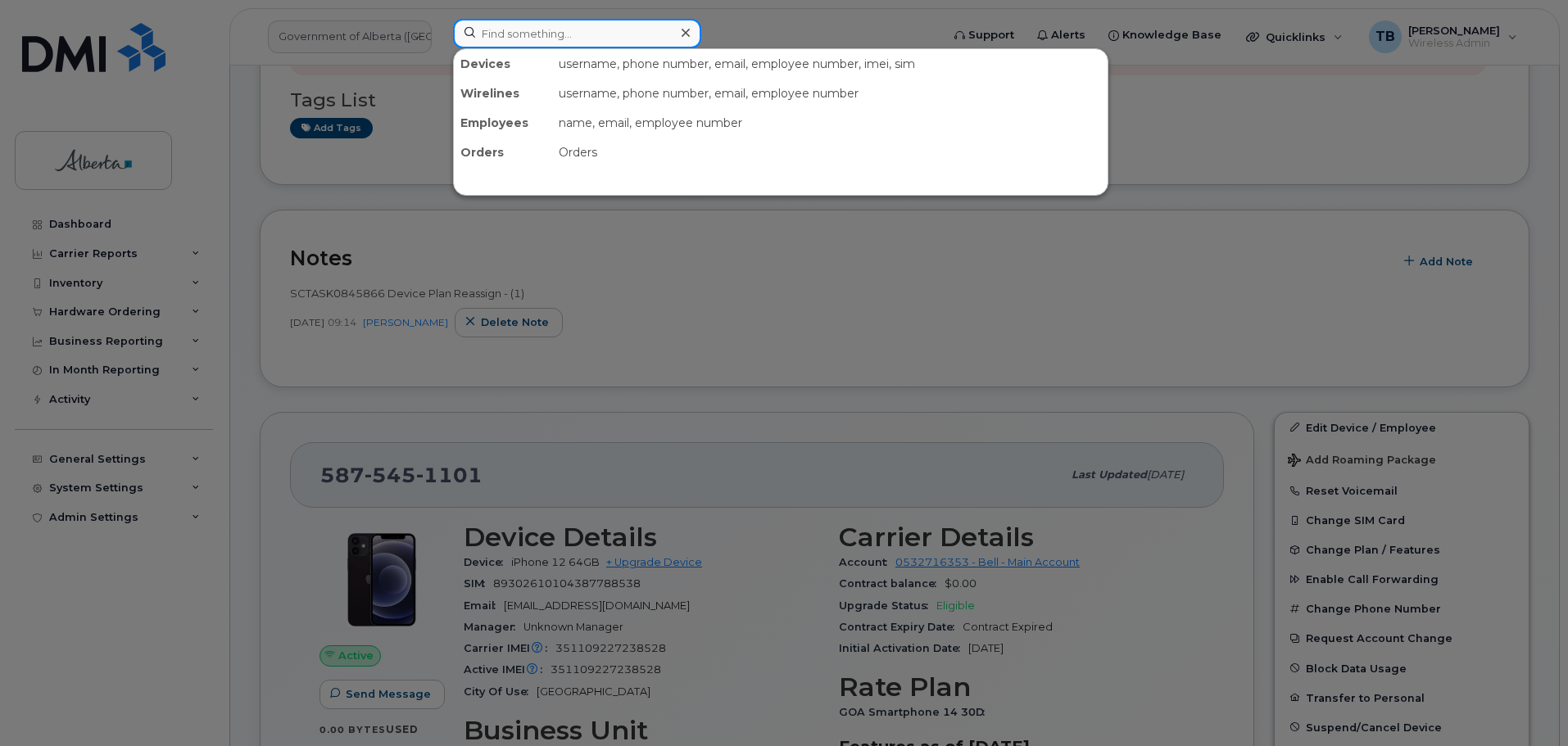
paste input "5873353323"
type input "5873353323"
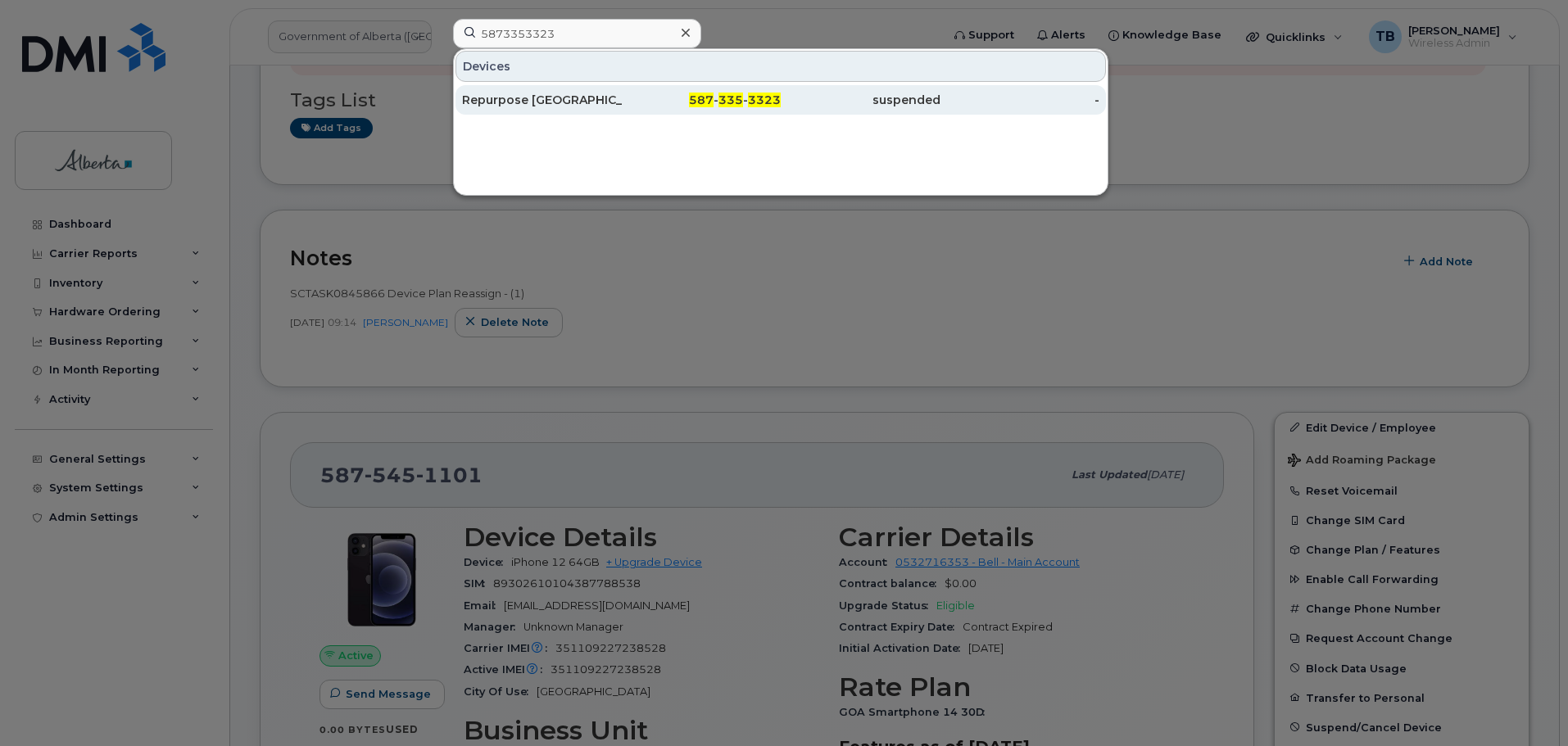
click at [516, 98] on div "Repurpose Edmonton" at bounding box center [542, 100] width 160 height 16
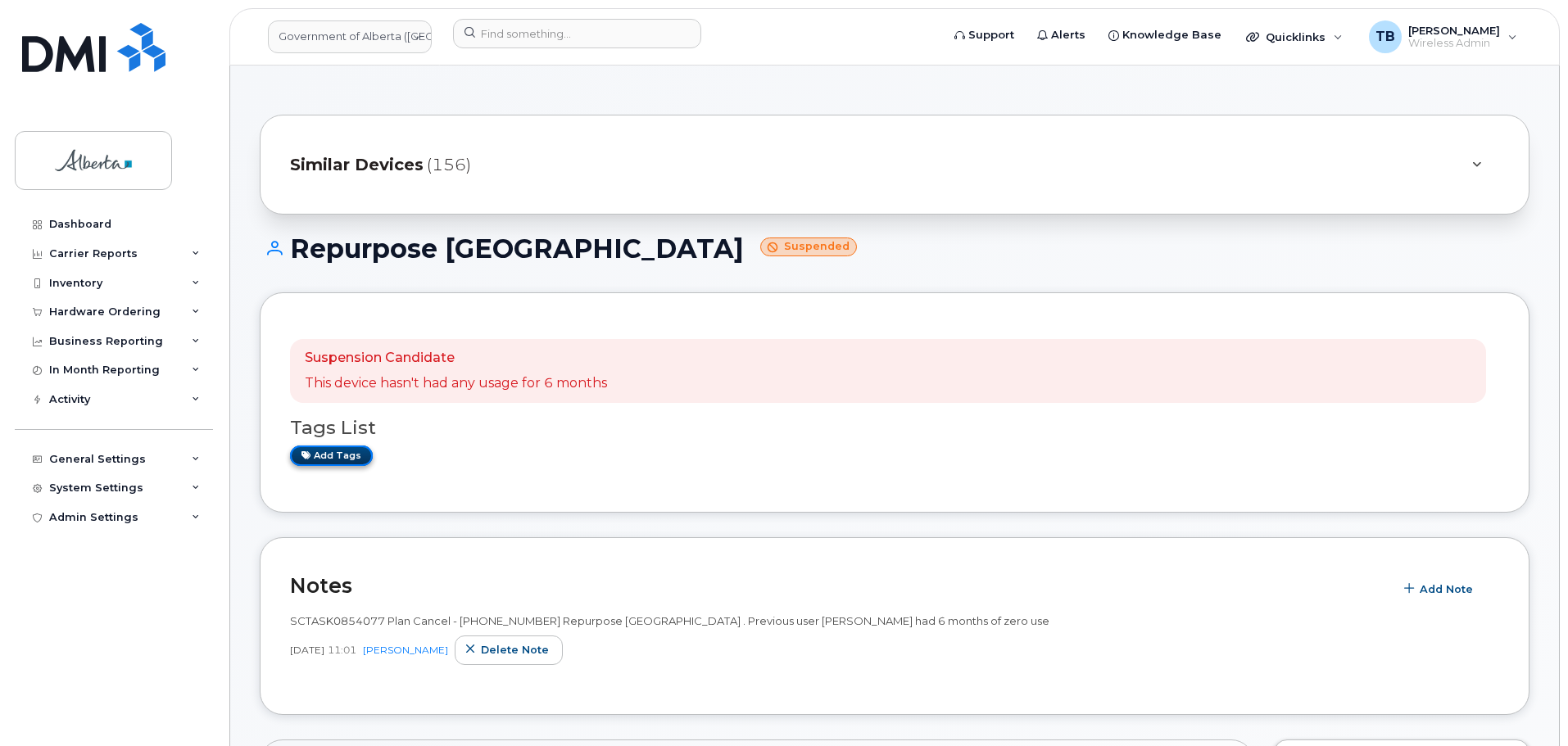
click at [343, 466] on link "Add tags" at bounding box center [331, 456] width 83 height 20
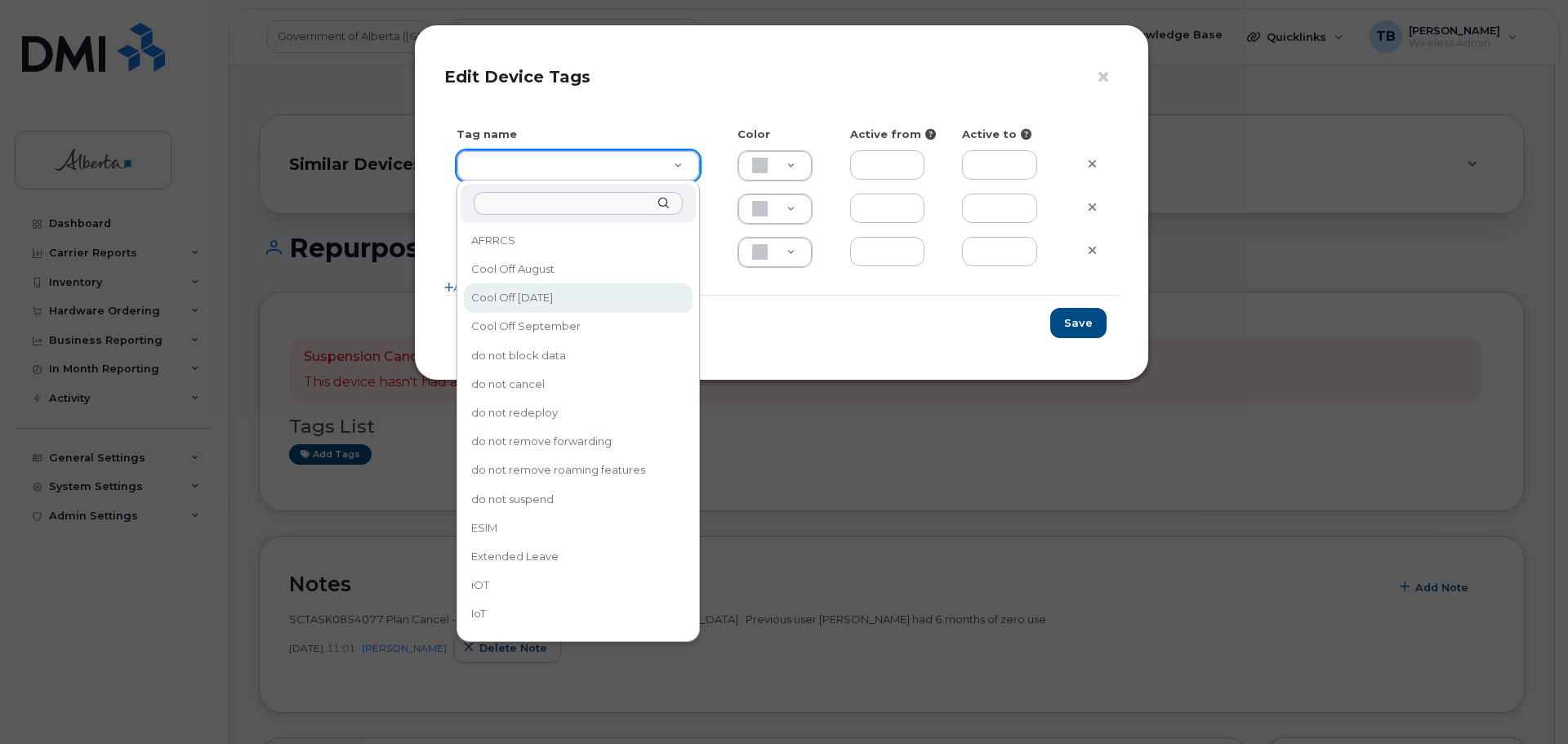
type input "Cool Off [DATE]"
type input "D6CDC1"
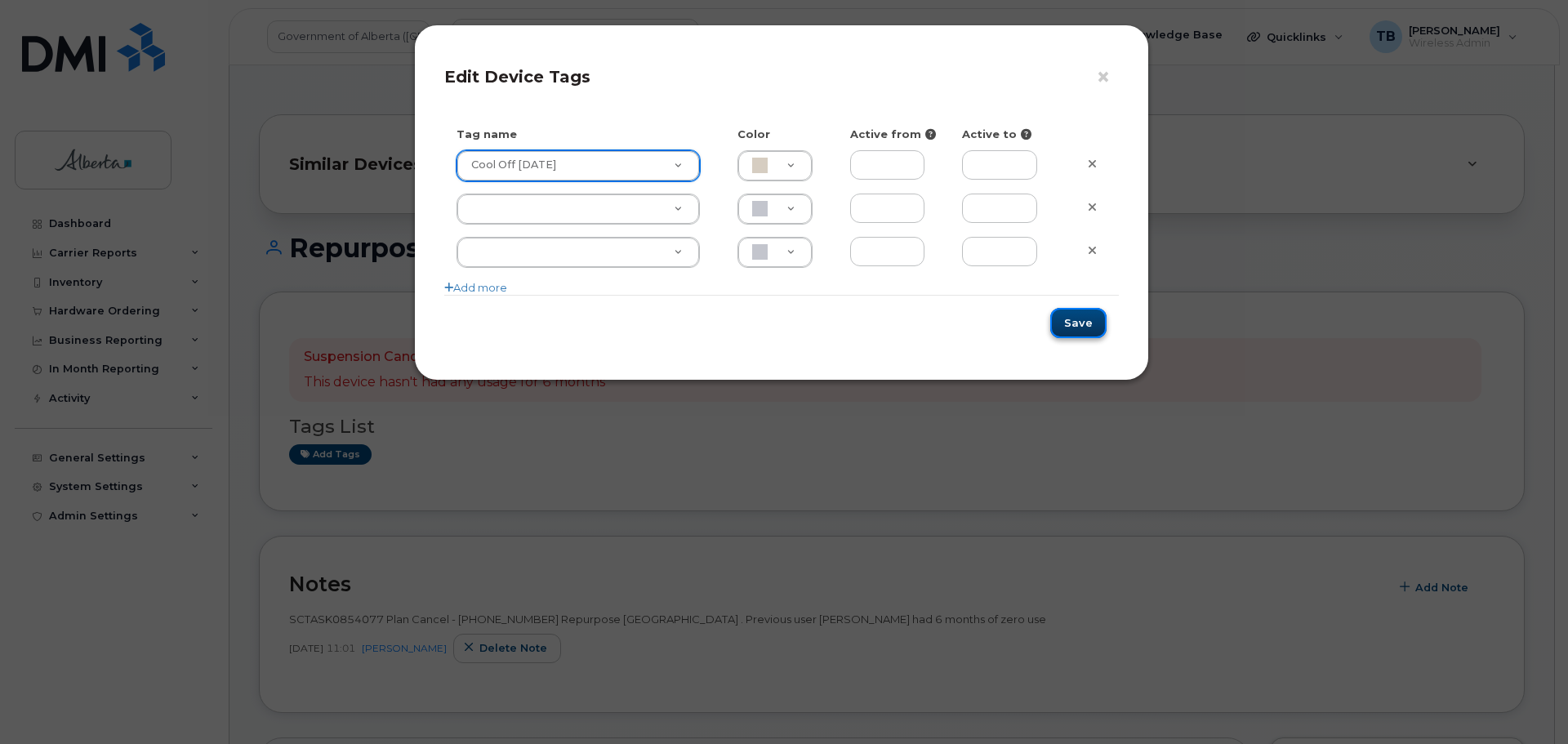
click at [1085, 325] on button "Save" at bounding box center [1078, 323] width 56 height 31
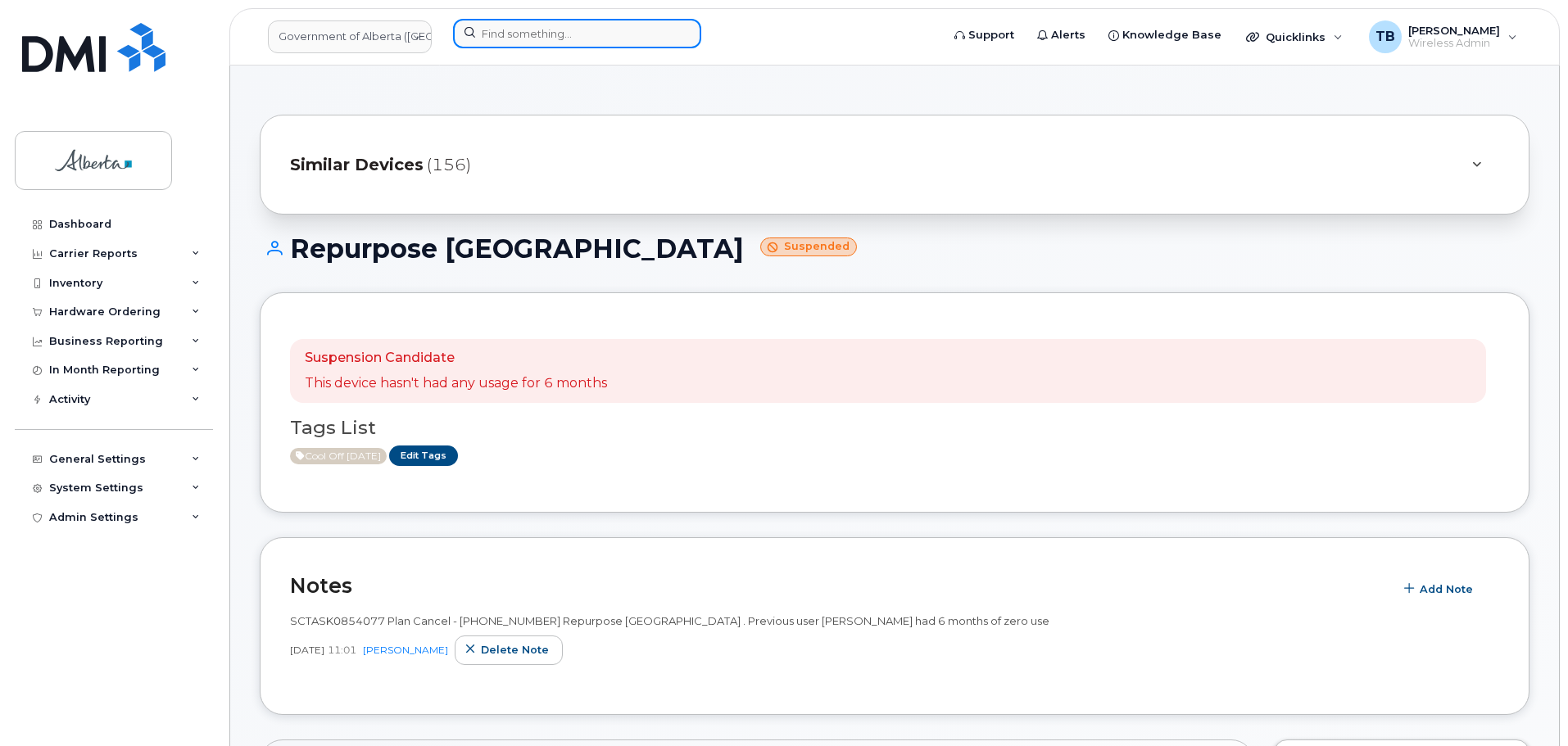
click at [470, 25] on input at bounding box center [577, 33] width 248 height 30
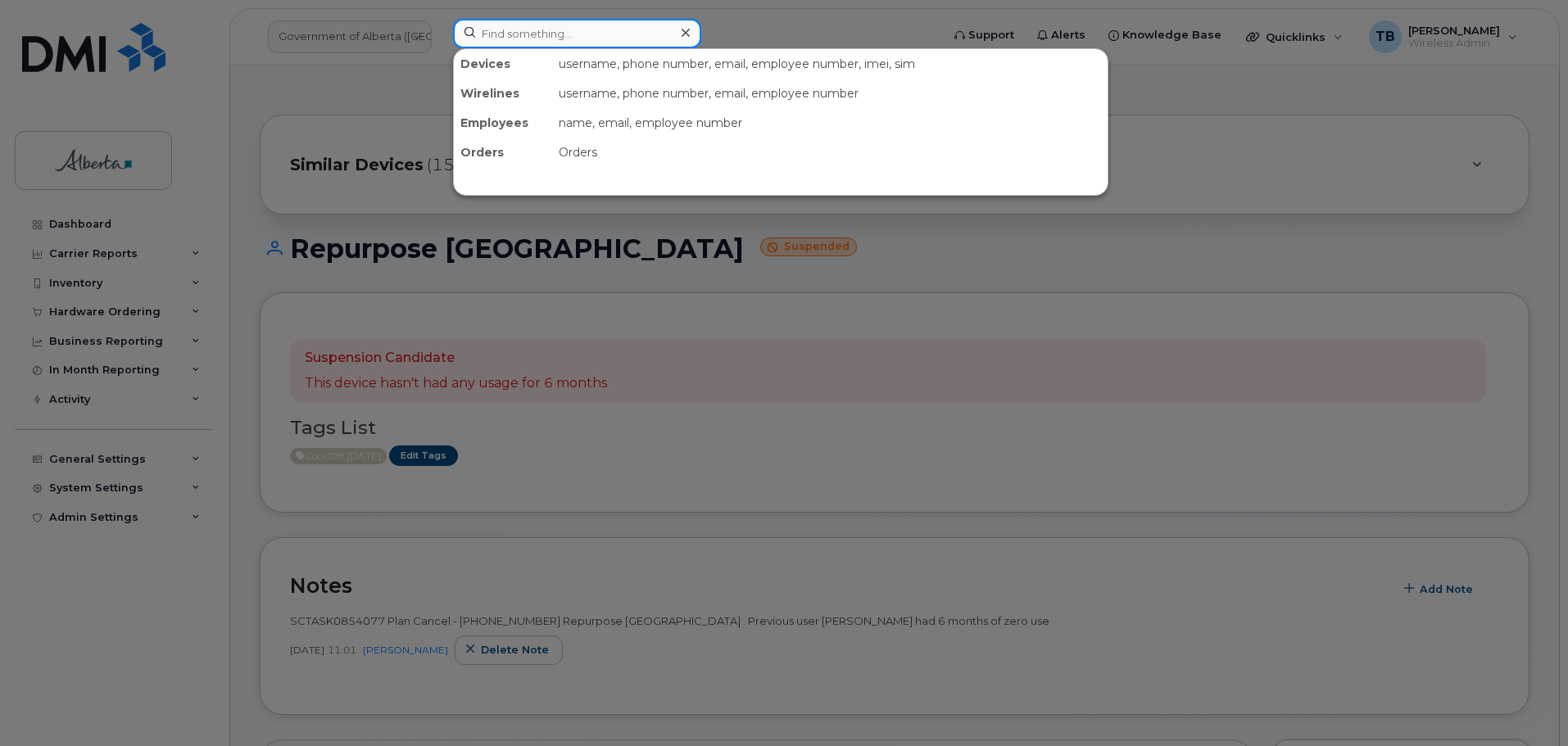
paste input "5873347650"
type input "5873347650"
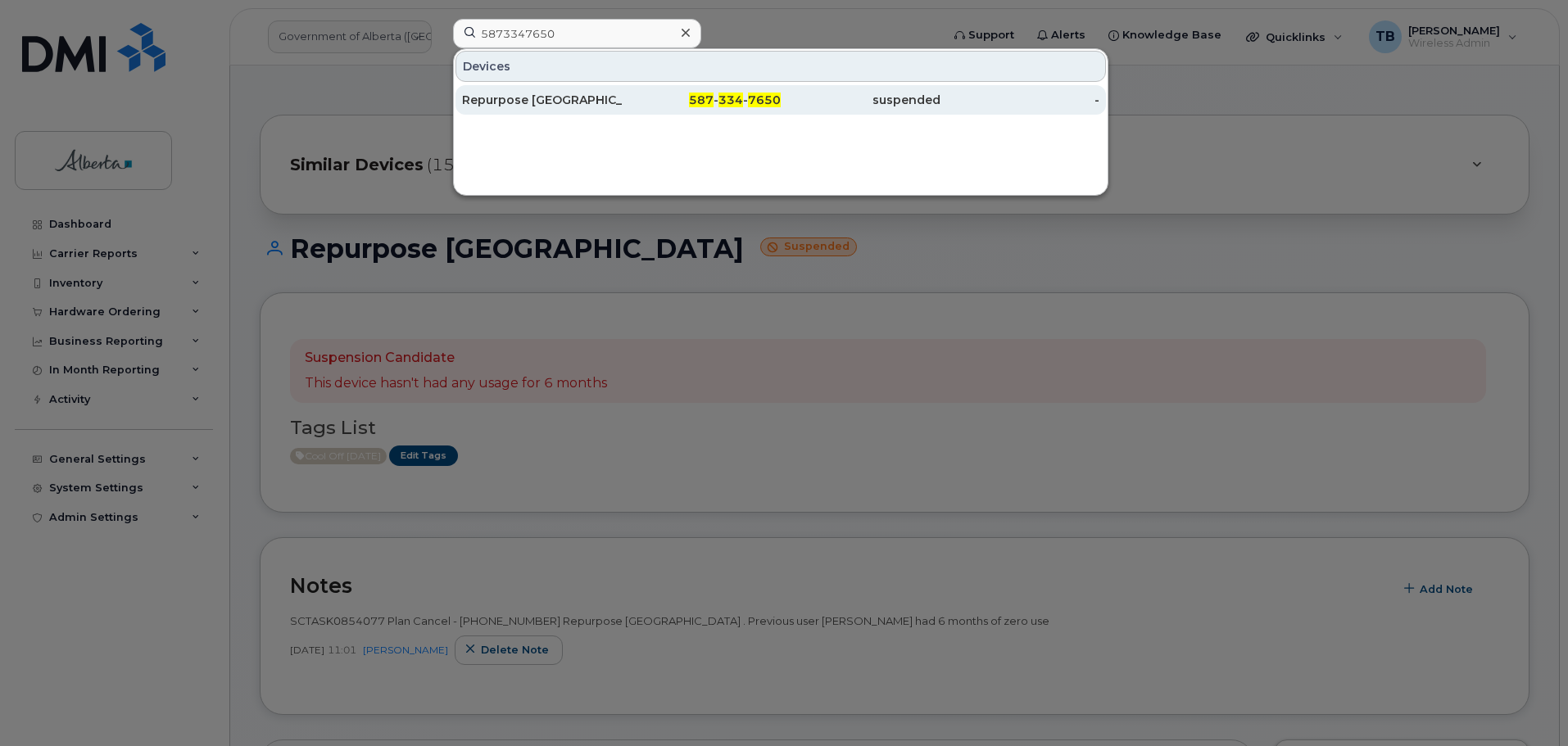
drag, startPoint x: 532, startPoint y: 100, endPoint x: 513, endPoint y: 90, distance: 21.5
click at [532, 100] on div "Repurpose [GEOGRAPHIC_DATA]" at bounding box center [542, 100] width 160 height 16
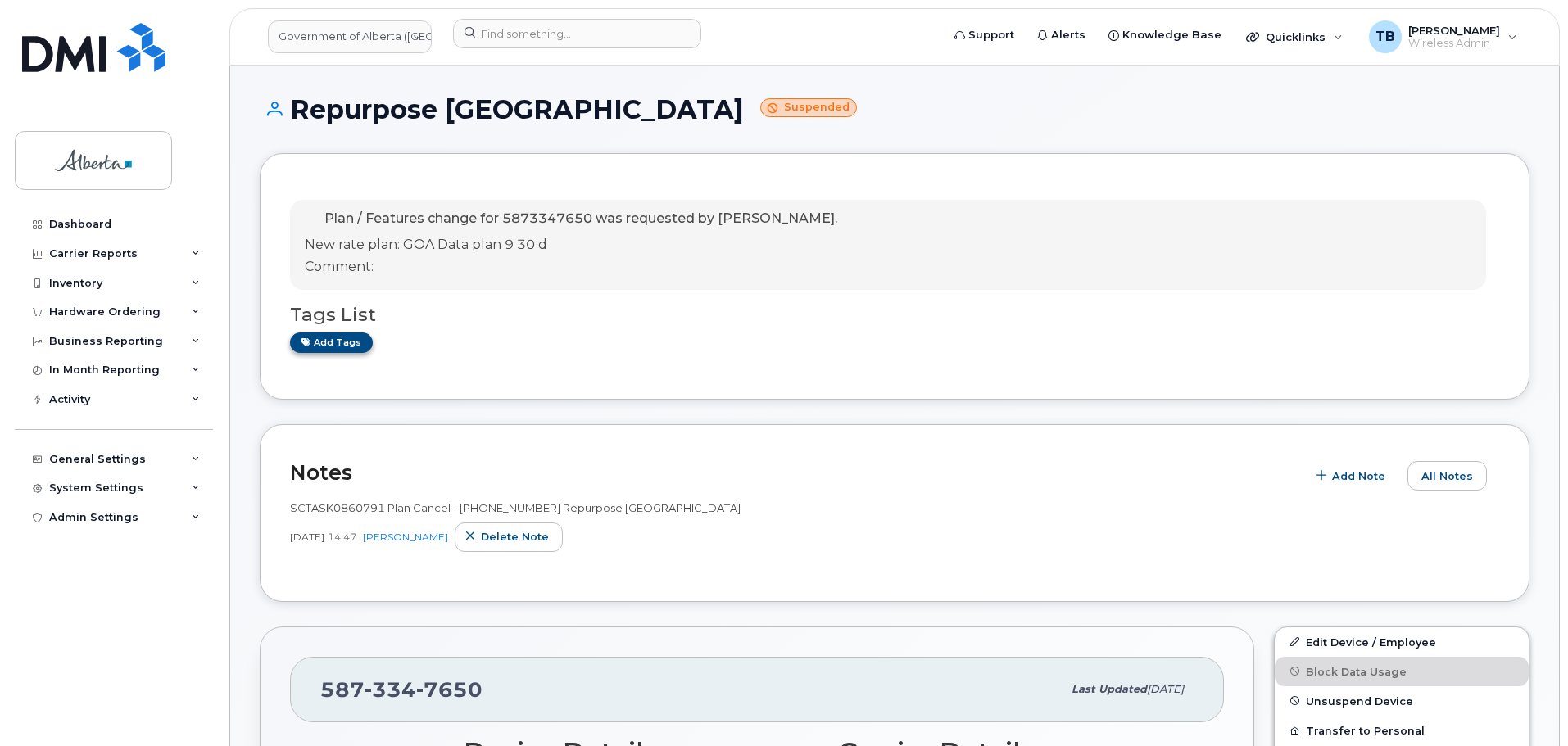
drag, startPoint x: 328, startPoint y: 356, endPoint x: 328, endPoint y: 344, distance: 12.0
click at [328, 351] on div "Plan / Features change for 5873347650 was requested by [PERSON_NAME]. New rate …" at bounding box center [894, 276] width 1209 height 186
click at [328, 344] on link "Add tags" at bounding box center [331, 343] width 83 height 20
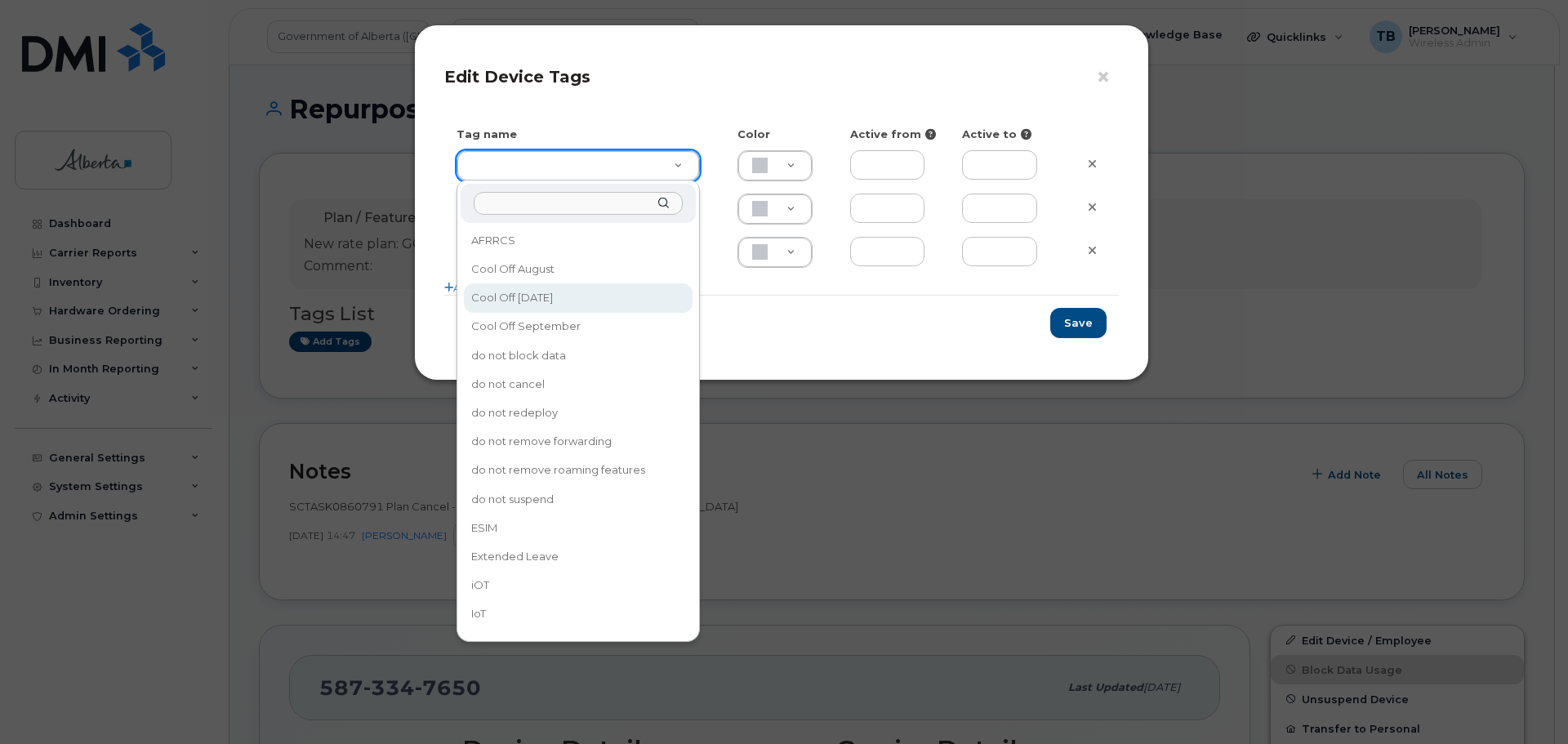
drag, startPoint x: 527, startPoint y: 294, endPoint x: 1111, endPoint y: 379, distance: 590.2
type input "Cool Off October 15"
type input "D6CDC1"
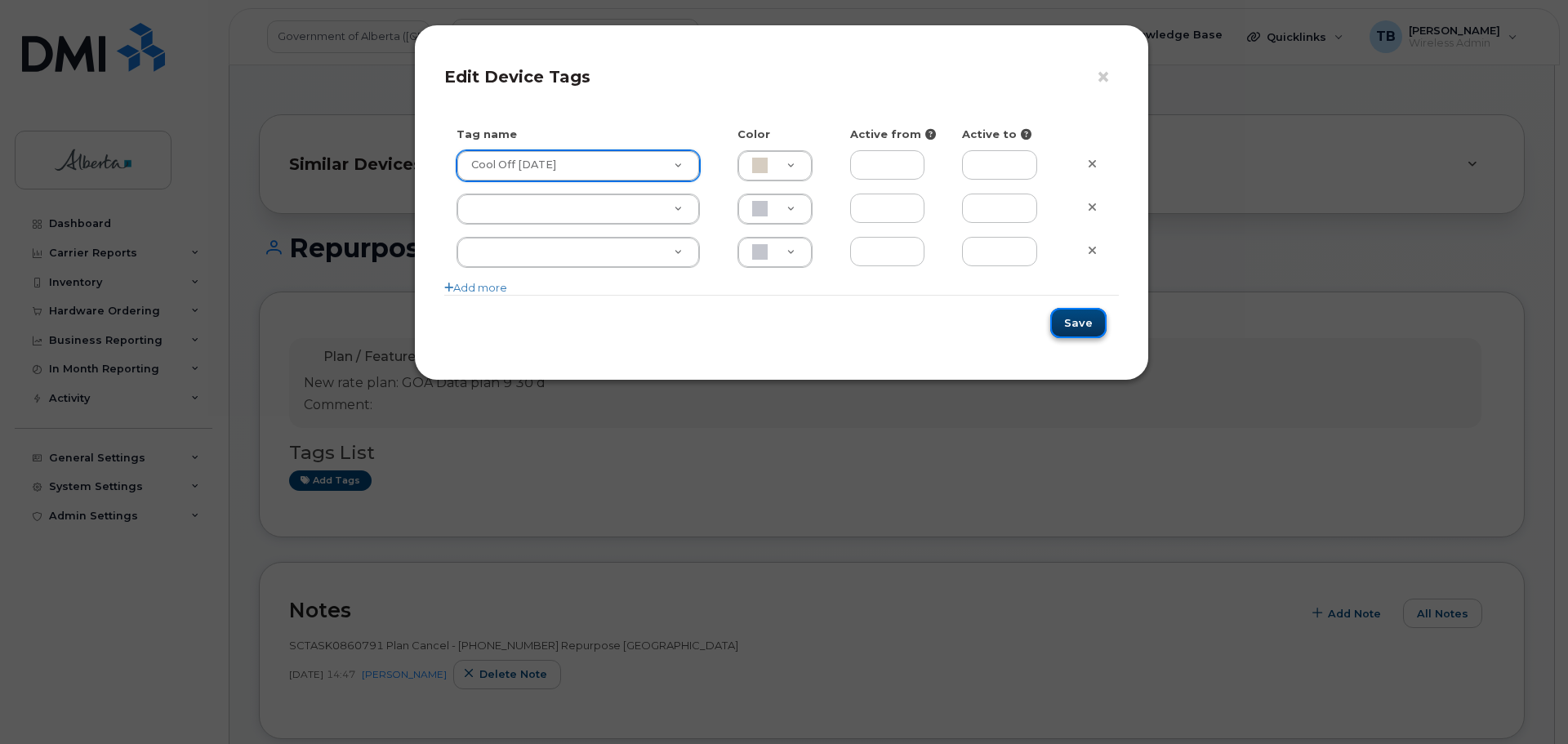
click at [1082, 322] on button "Save" at bounding box center [1078, 323] width 56 height 31
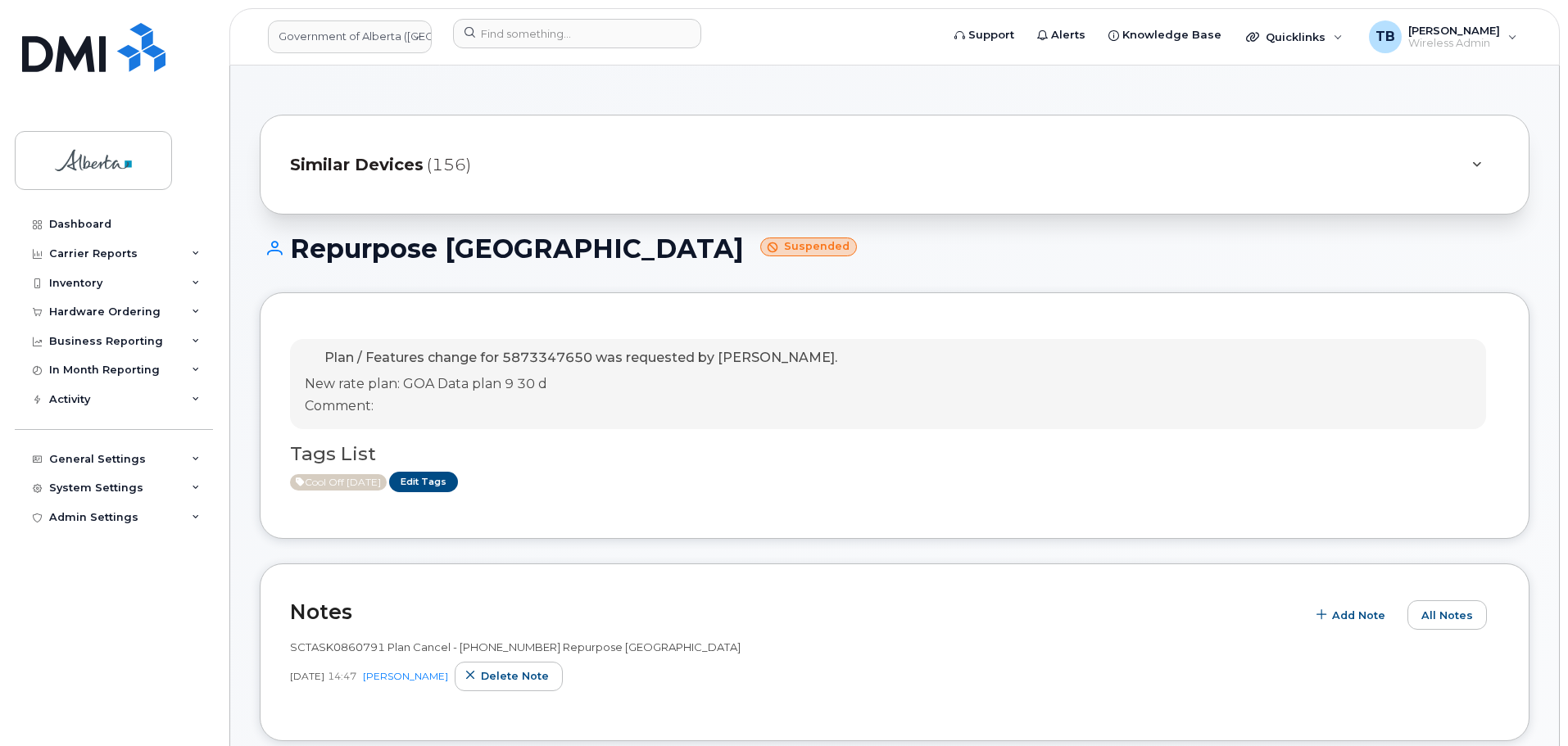
click at [523, 354] on span "Plan / Features change for 5873347650 was requested by Tami Betchuk." at bounding box center [580, 357] width 513 height 15
copy span "5873347650"
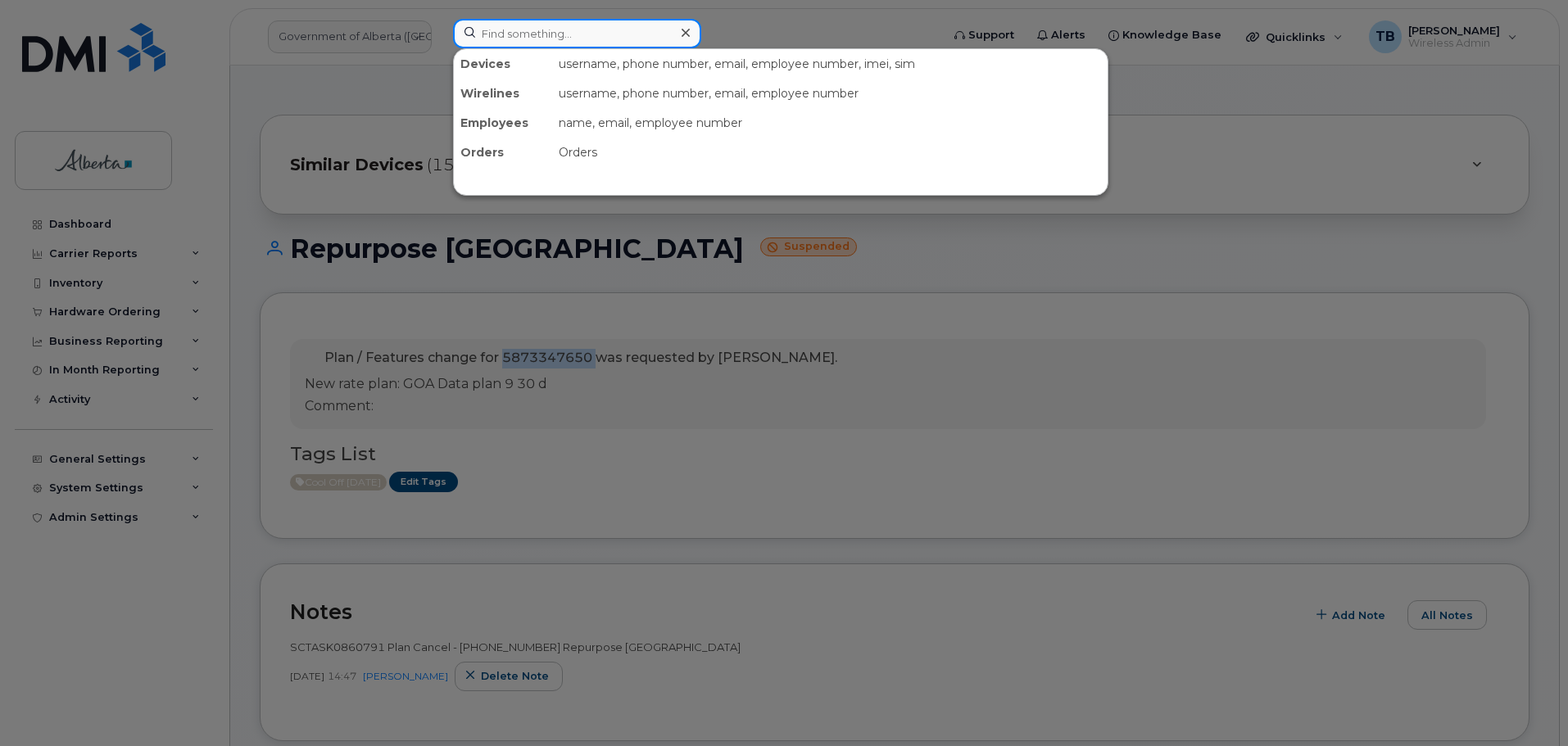
click at [516, 27] on input at bounding box center [577, 33] width 248 height 30
paste input "4036605545"
type input "4036605545"
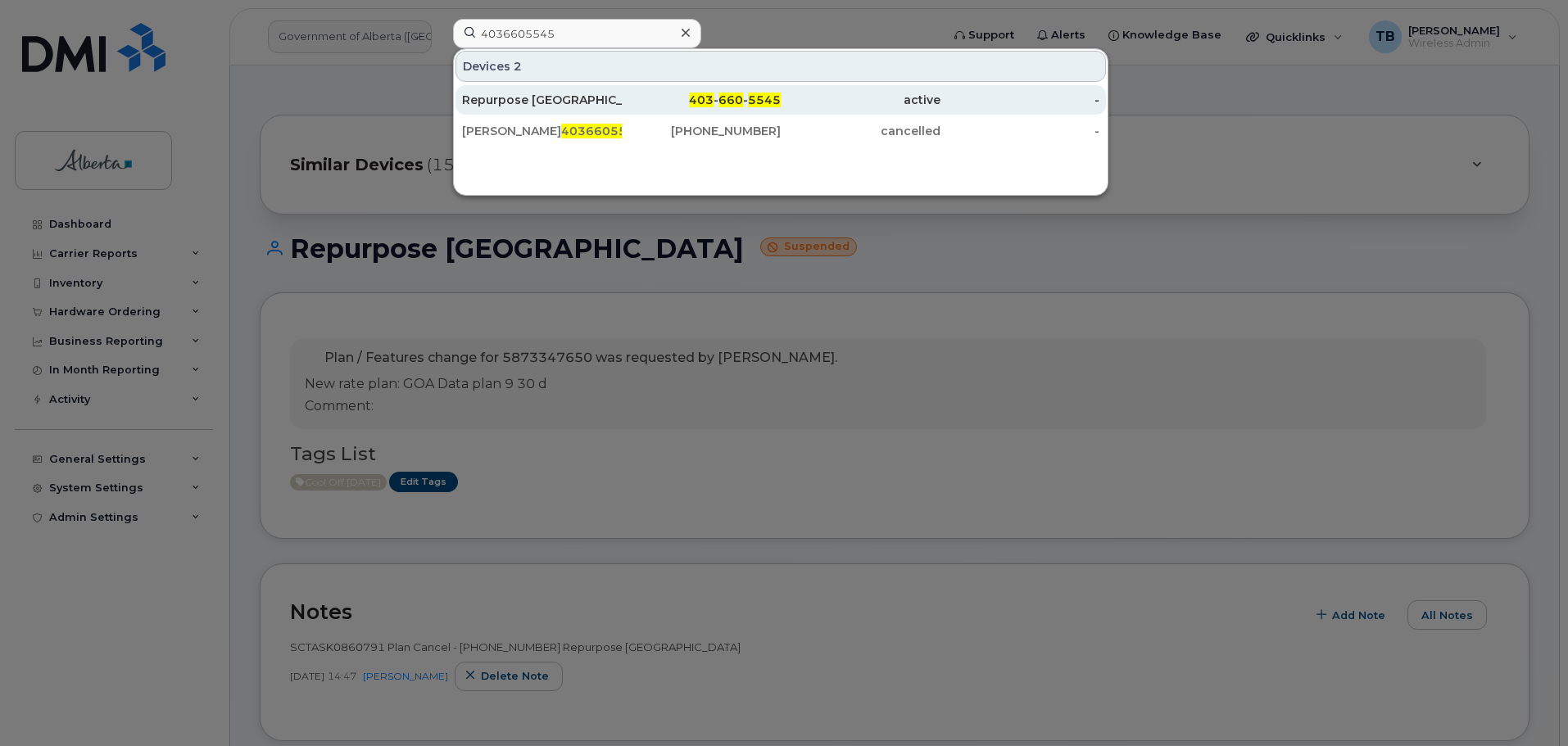
click at [527, 95] on div "Repurpose [GEOGRAPHIC_DATA]" at bounding box center [542, 100] width 160 height 16
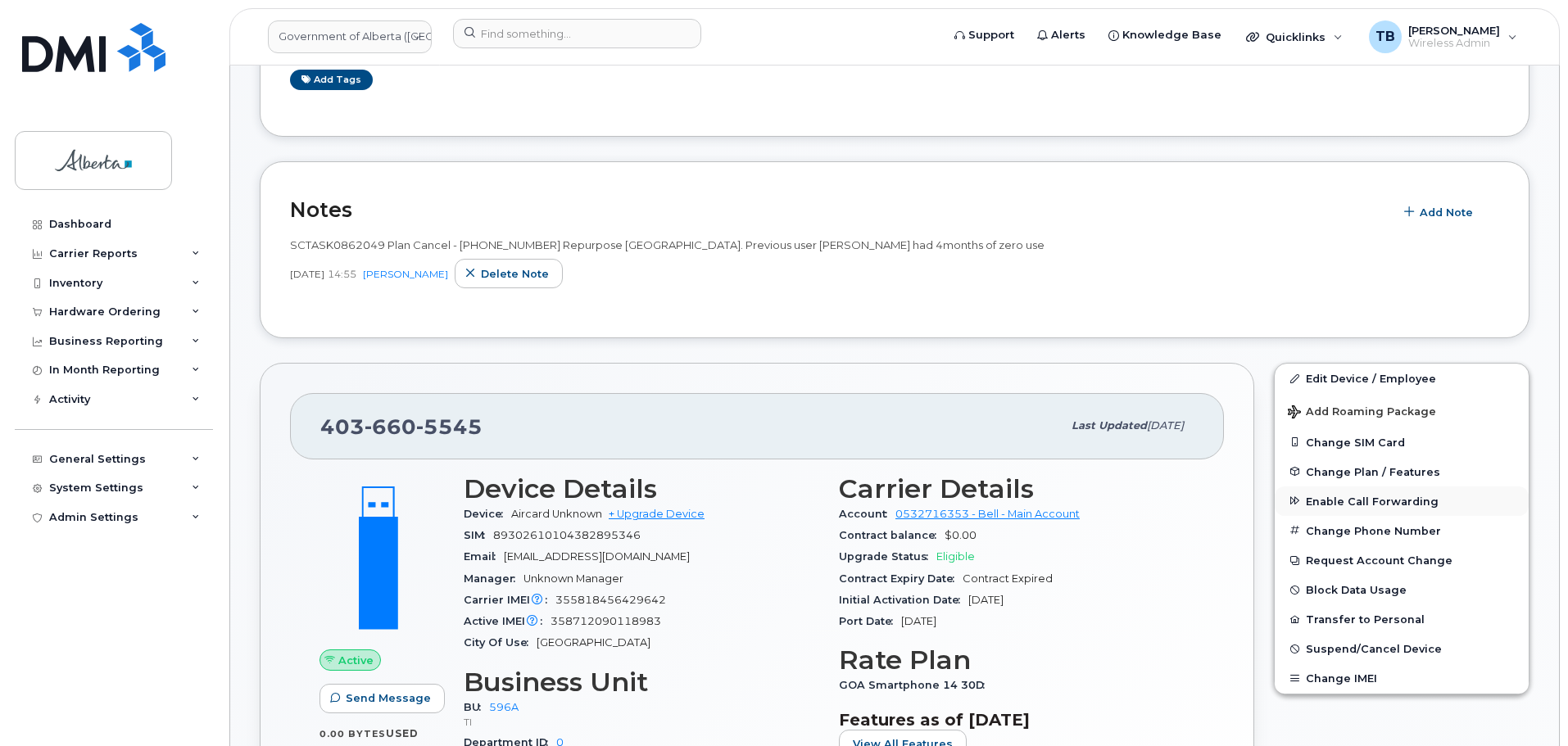
scroll to position [492, 0]
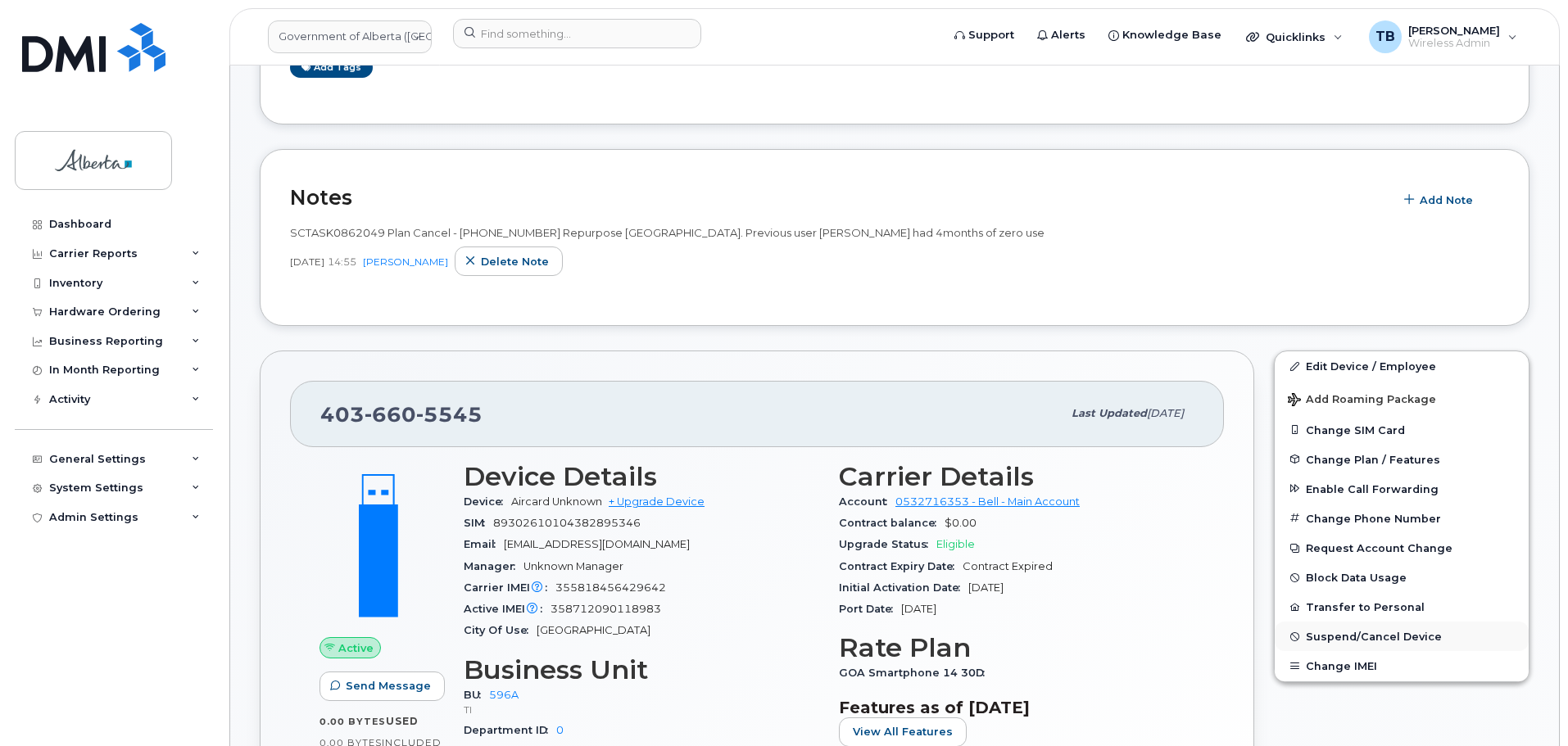
click at [1337, 641] on span "Suspend/Cancel Device" at bounding box center [1374, 636] width 136 height 12
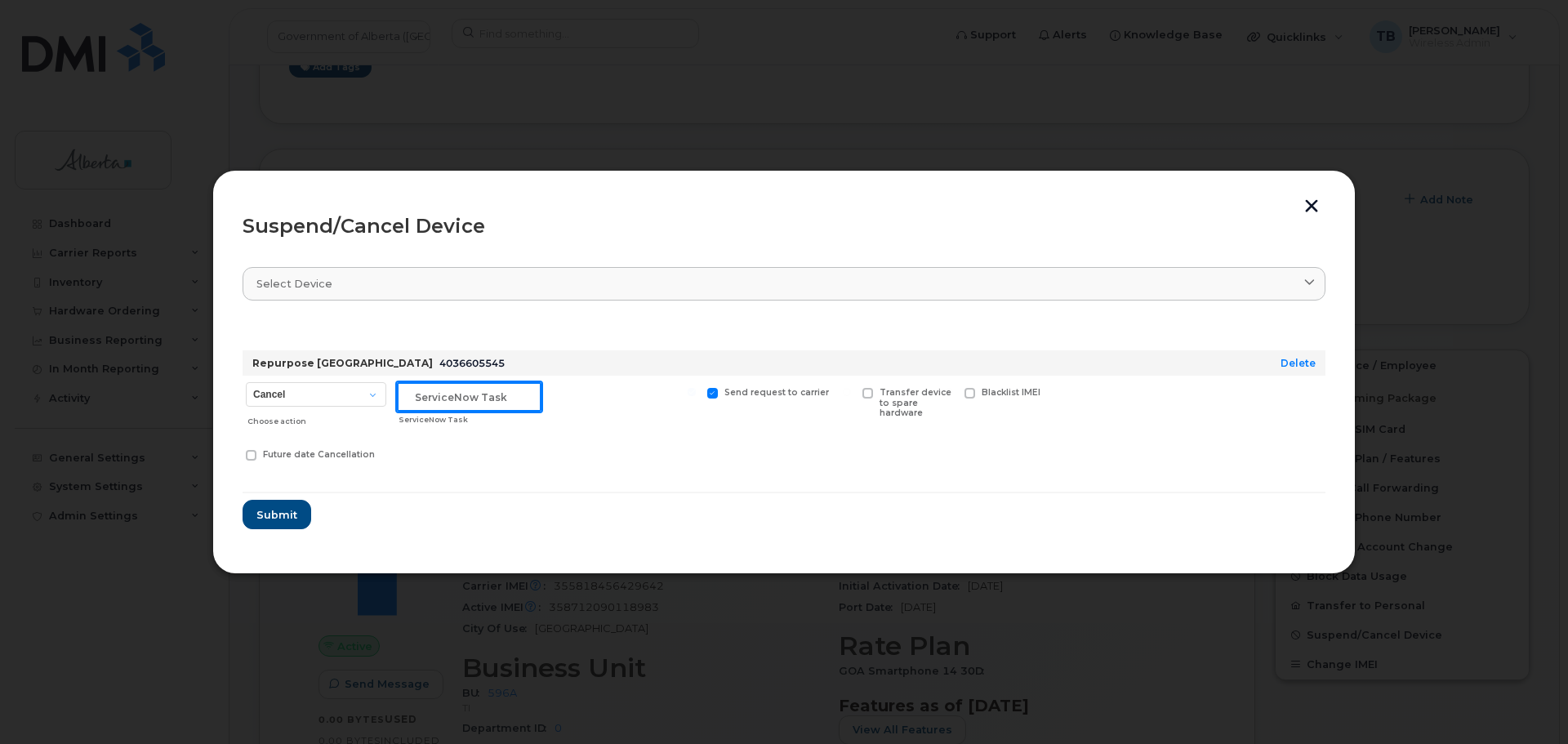
click at [442, 401] on input "text" at bounding box center [469, 397] width 144 height 30
paste input "4036605545"
type input "4036605545"
click at [362, 398] on select "Cancel Suspend - Extend Suspension Suspend - Reduced Rate Suspend - Lost Device…" at bounding box center [316, 394] width 141 height 25
select select "[object Object]"
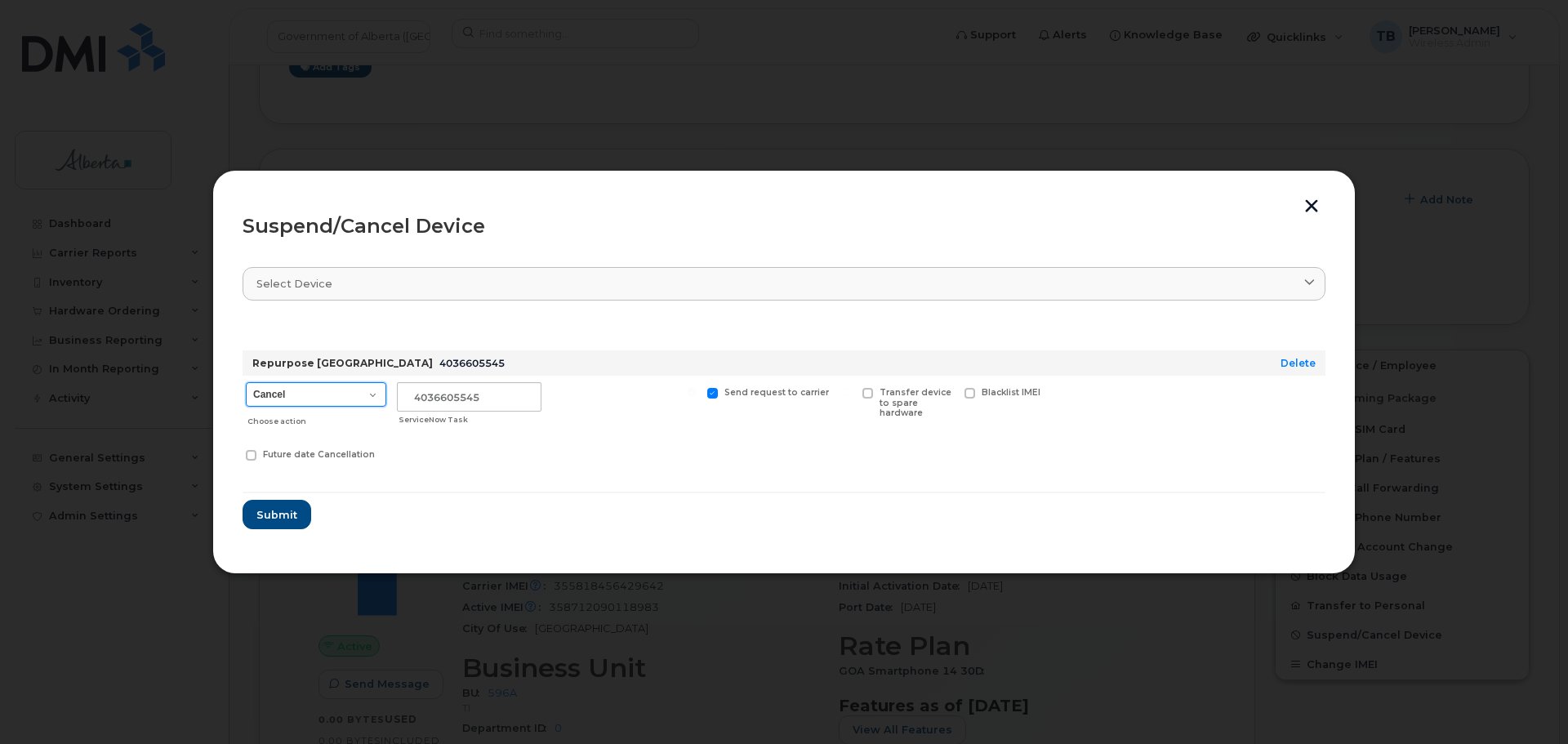
click at [246, 383] on select "Cancel Suspend - Extend Suspension Suspend - Reduced Rate Suspend - Lost Device…" at bounding box center [316, 394] width 141 height 25
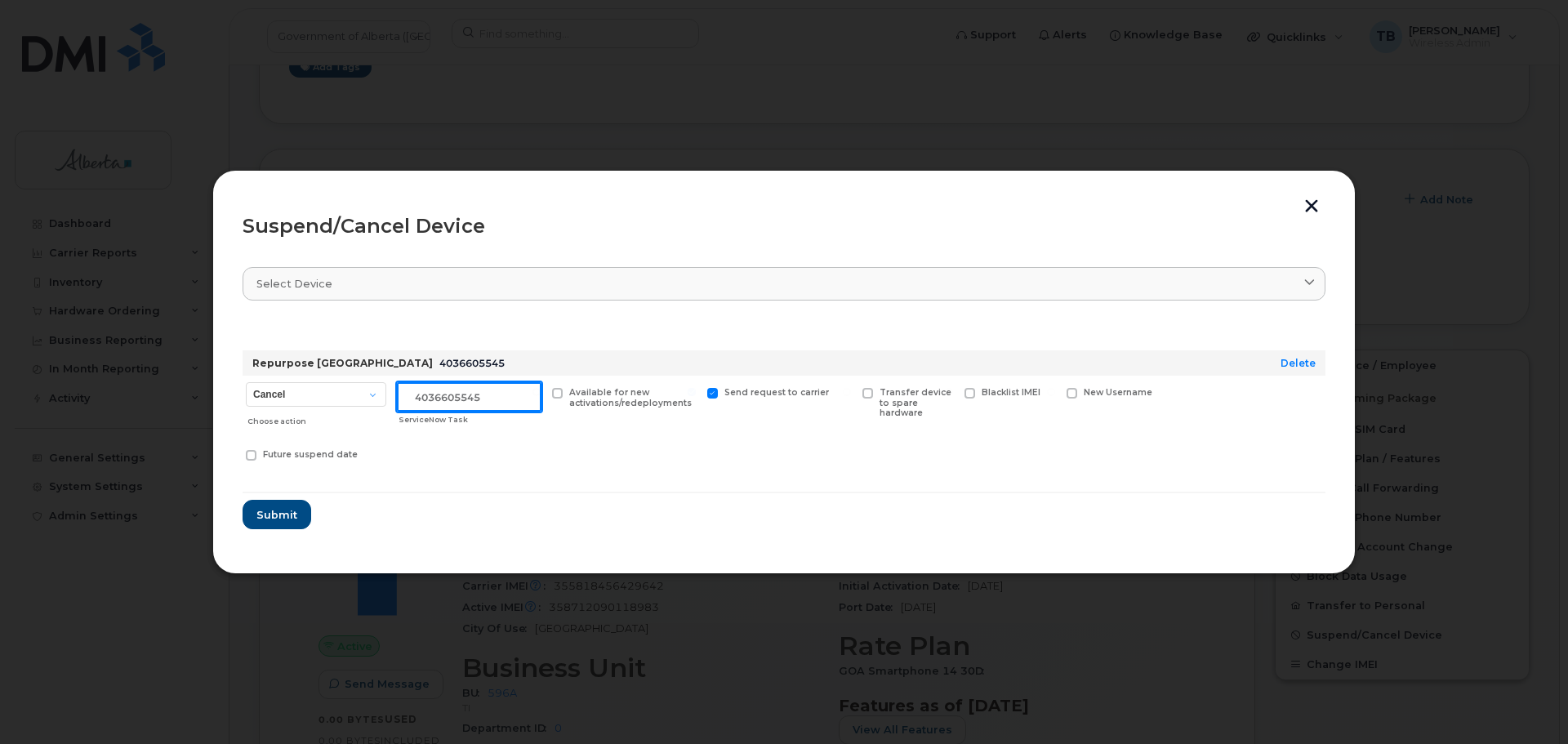
drag, startPoint x: 482, startPoint y: 392, endPoint x: 396, endPoint y: 387, distance: 86.1
click at [396, 387] on div "4036605545 ServiceNow Task" at bounding box center [469, 405] width 151 height 58
click at [491, 404] on input "4036605545" at bounding box center [469, 397] width 144 height 30
paste input "SCTASK0862049"
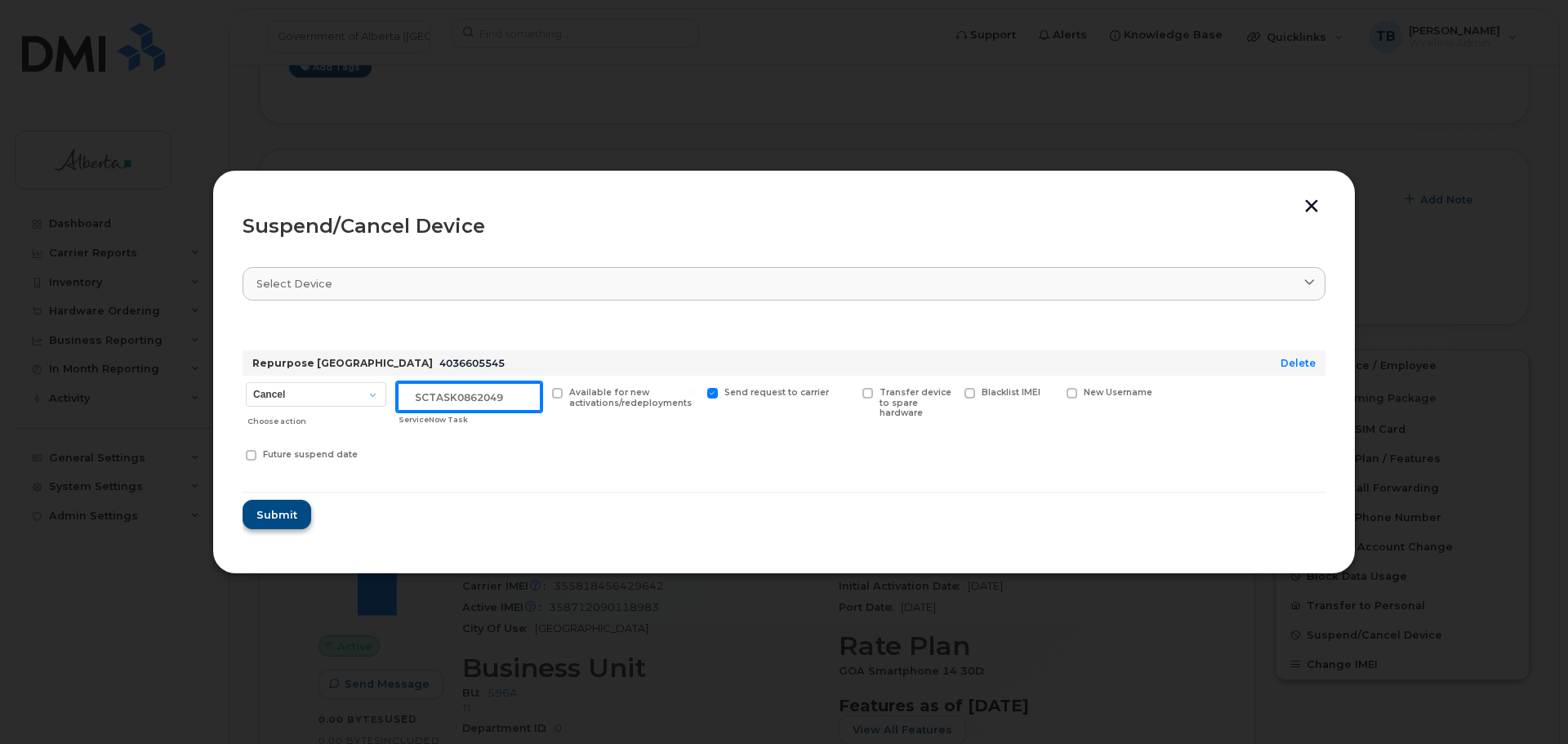
type input "SCTASK0862049"
click at [268, 507] on span "Submit" at bounding box center [276, 515] width 41 height 15
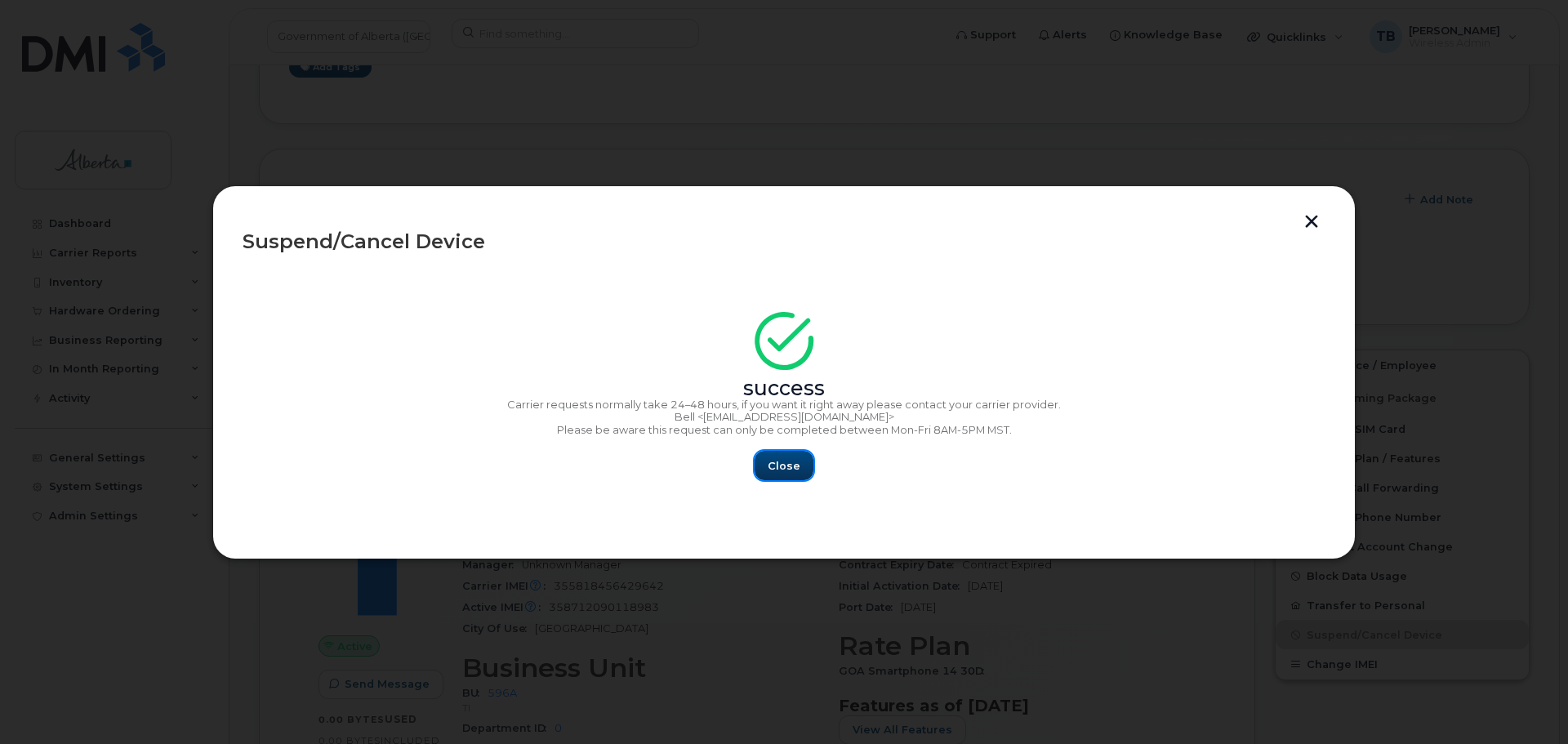
click at [768, 471] on button "Close" at bounding box center [784, 465] width 59 height 30
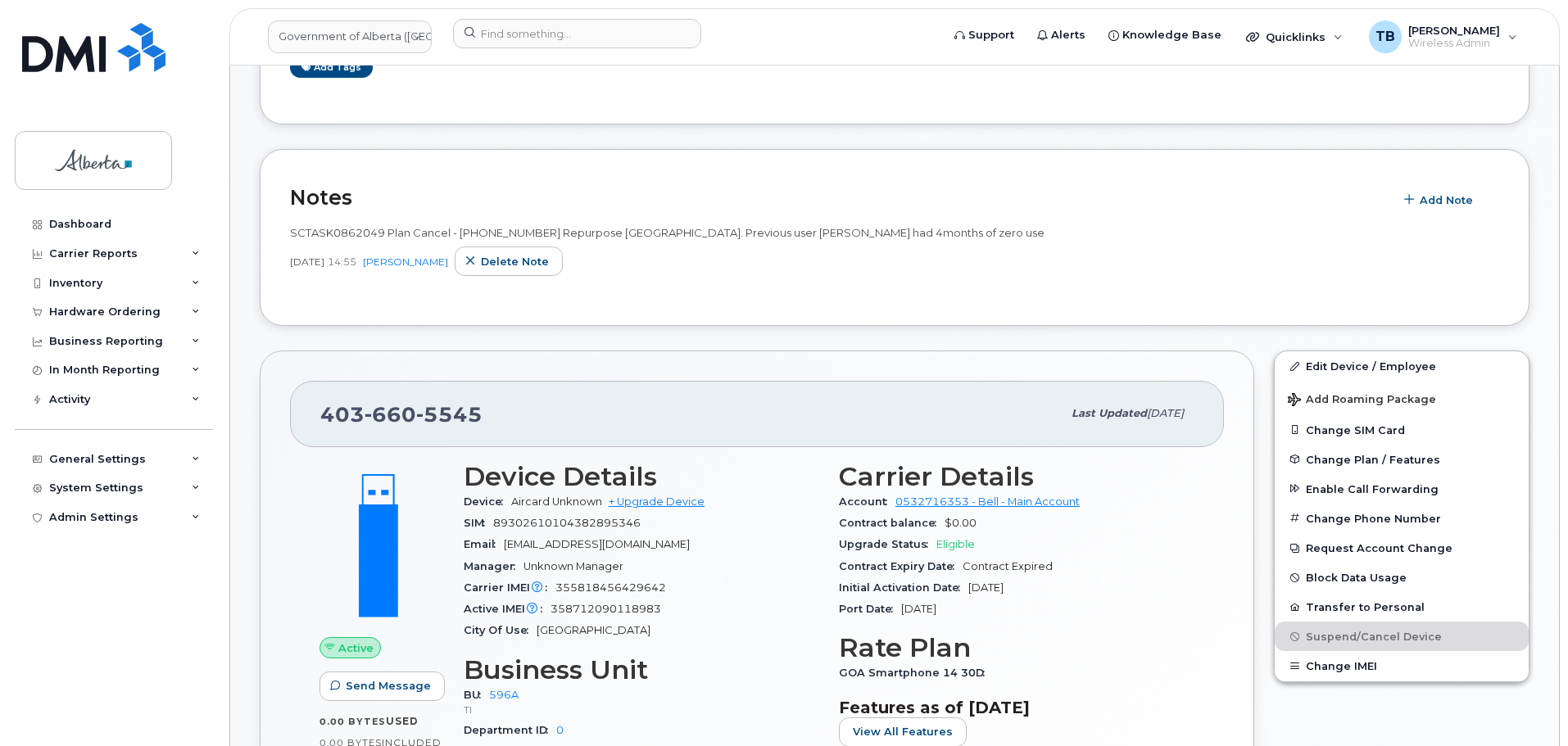
click at [866, 242] on div "SCTASK0862049 Plan Cancel - (1) 4036605545 Repurpose Calgary. Previous user Lyn…" at bounding box center [894, 251] width 1209 height 52
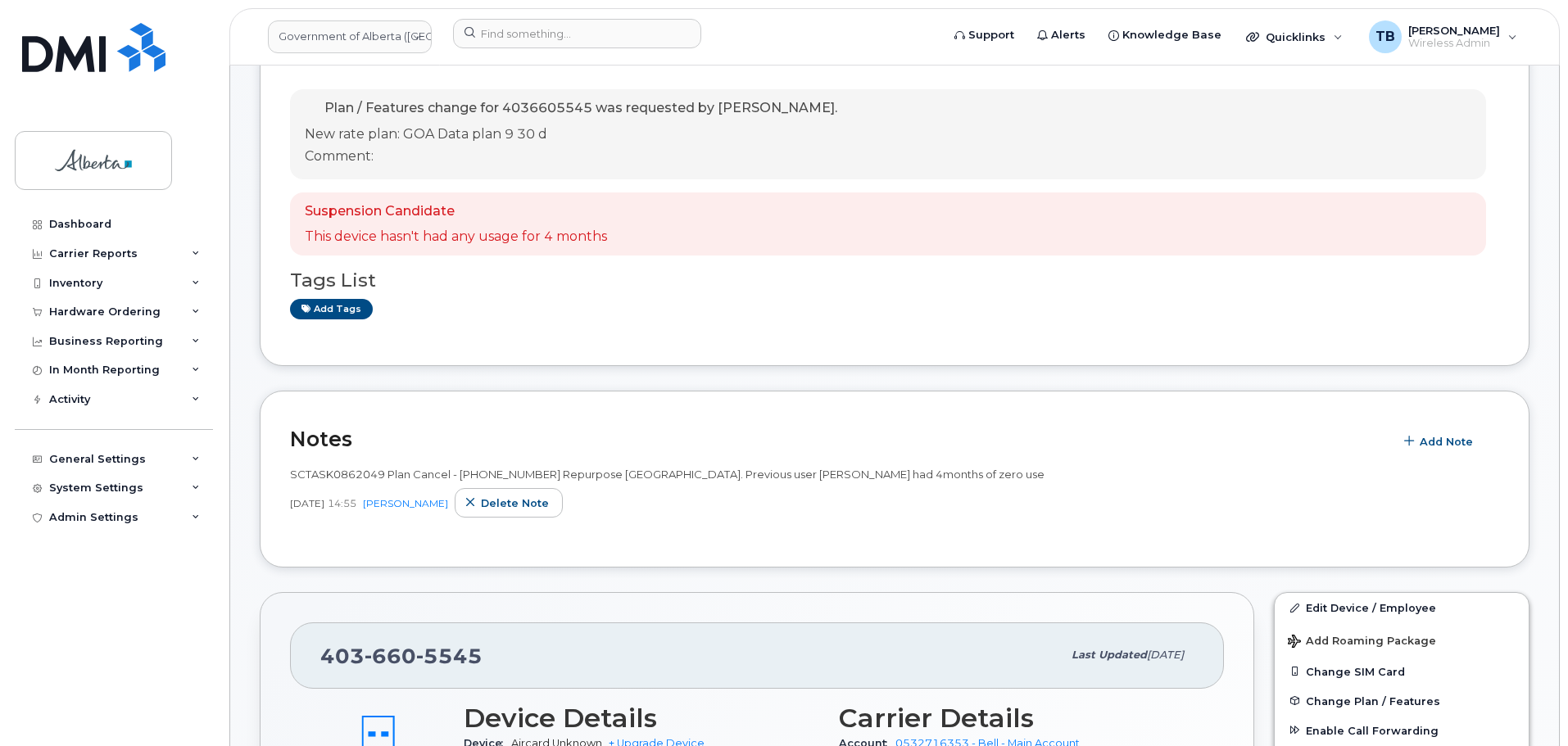
scroll to position [246, 0]
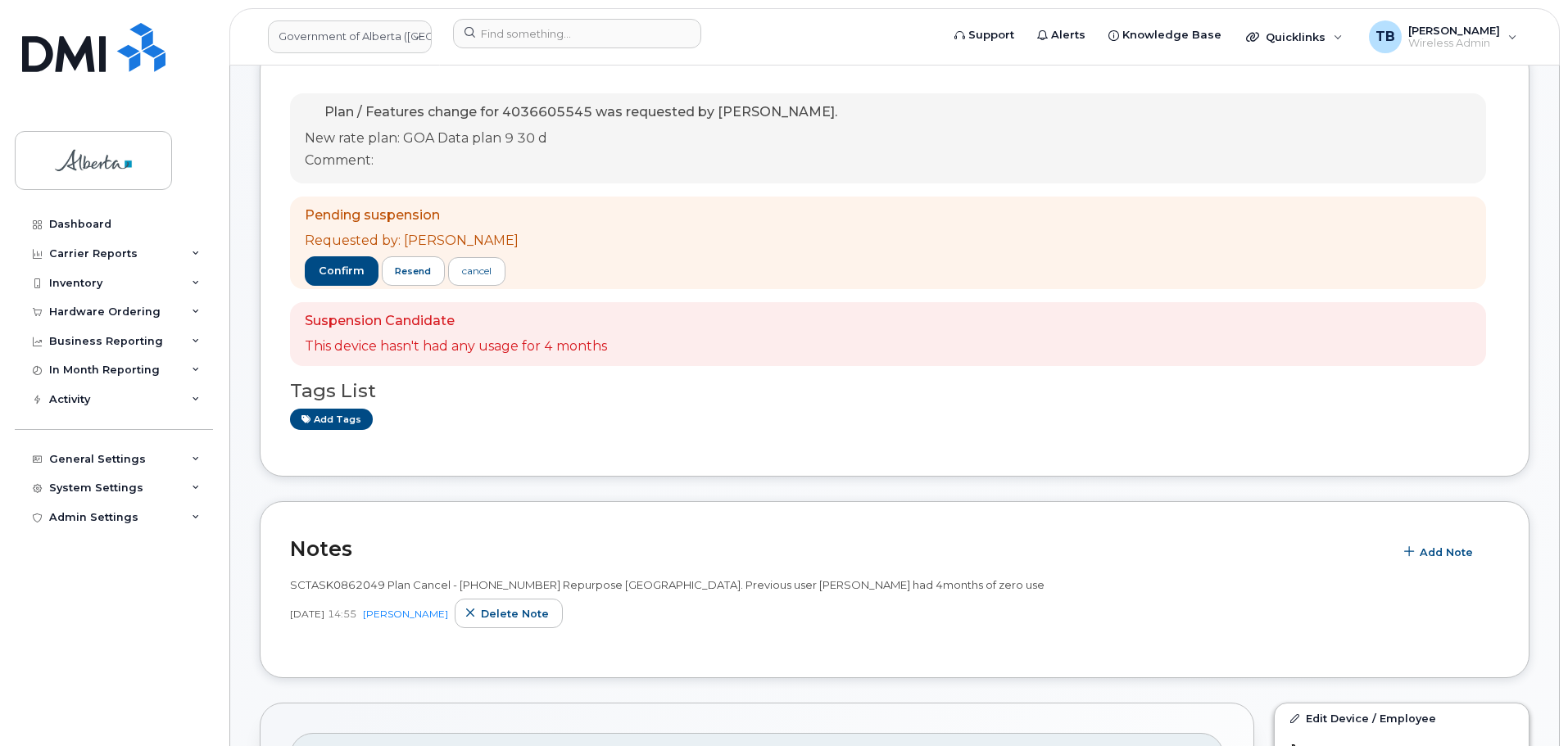
scroll to position [385, 0]
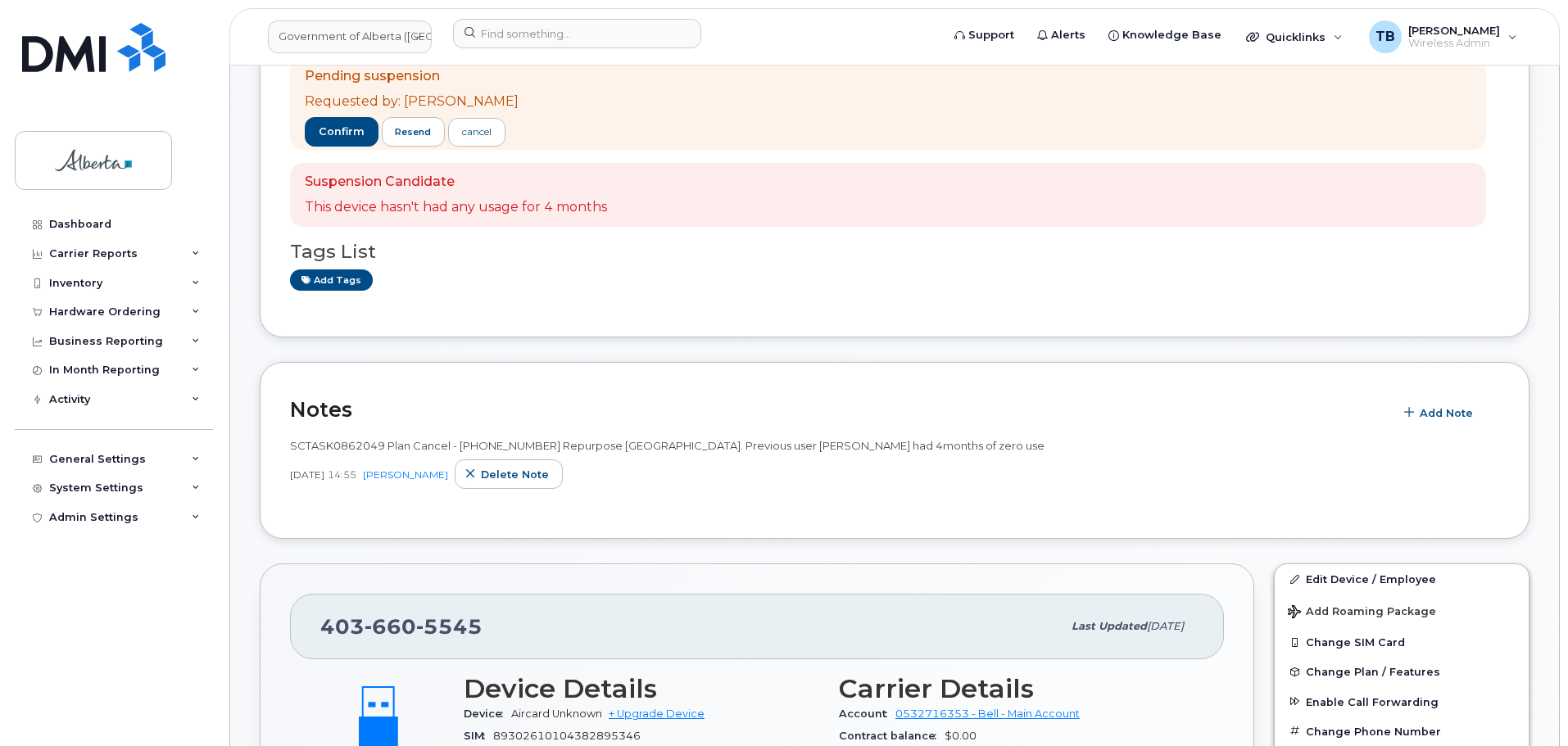
click at [593, 17] on header "Government of Alberta ([GEOGRAPHIC_DATA]) Support Alerts Knowledge Base Quickli…" at bounding box center [895, 37] width 1331 height 57
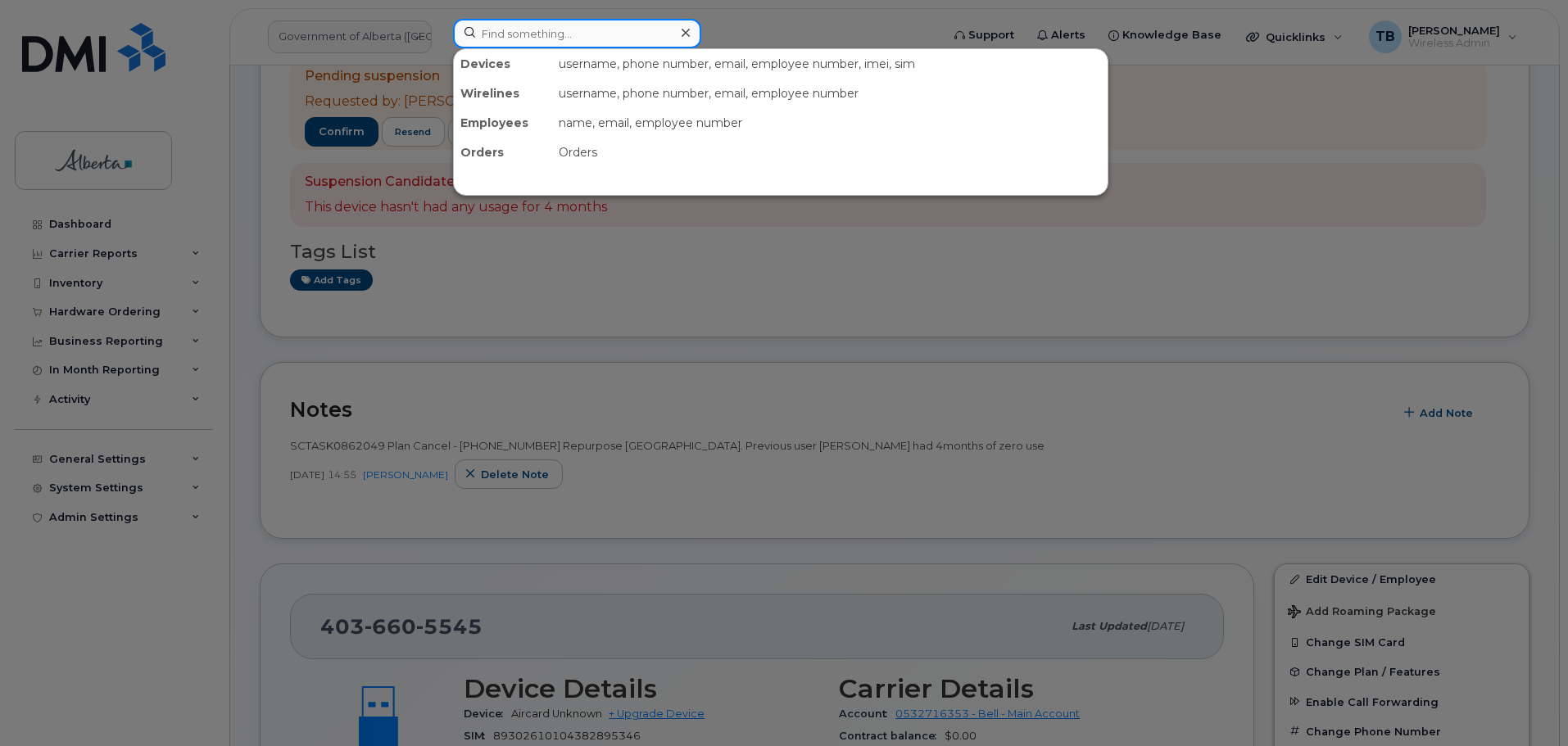
click at [591, 26] on input at bounding box center [577, 33] width 248 height 30
paste input "7802333634"
type input "7802333634"
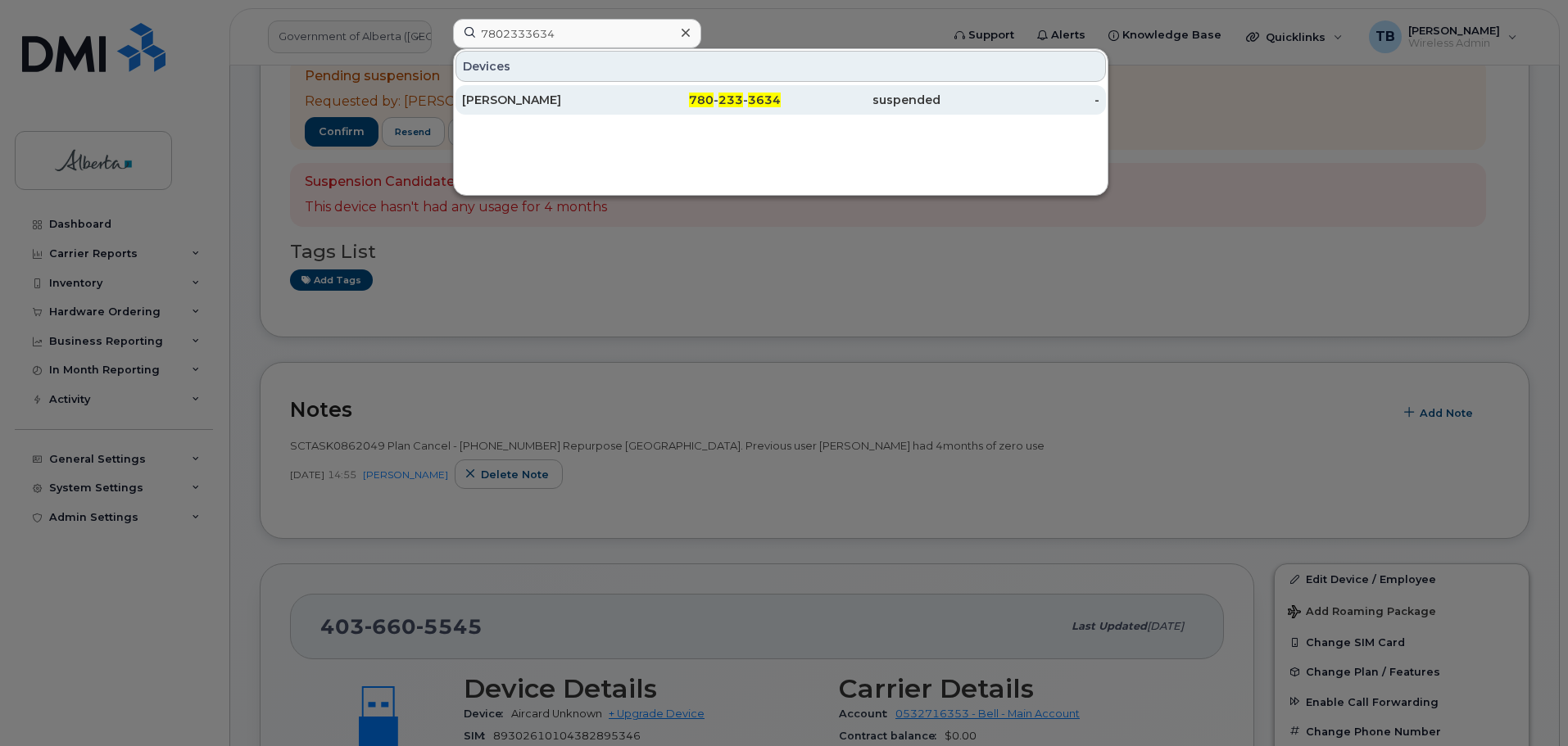
drag, startPoint x: 574, startPoint y: 94, endPoint x: 553, endPoint y: 92, distance: 21.1
click at [574, 94] on div "Dodi Zuczek" at bounding box center [542, 100] width 160 height 16
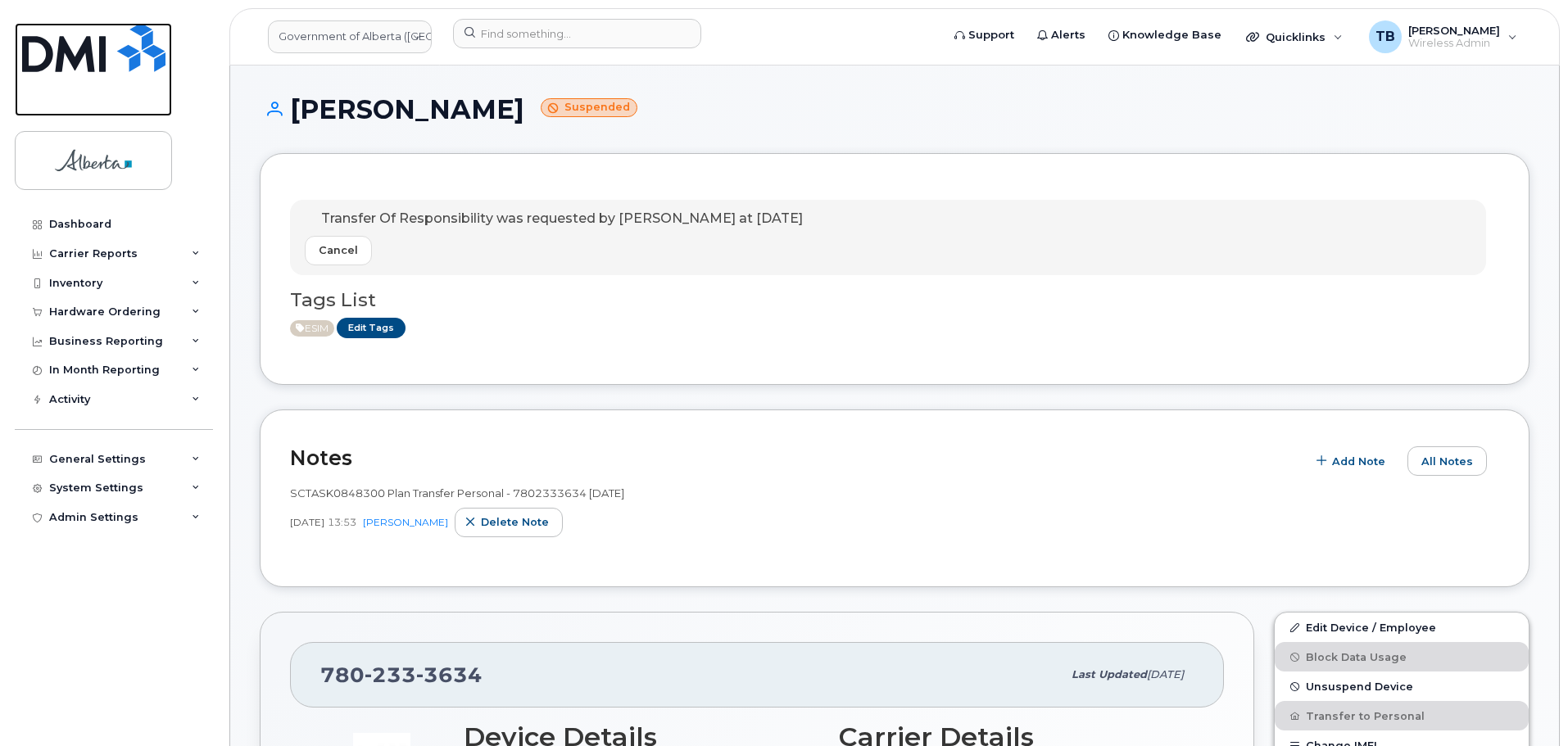
click at [86, 35] on img at bounding box center [94, 48] width 143 height 49
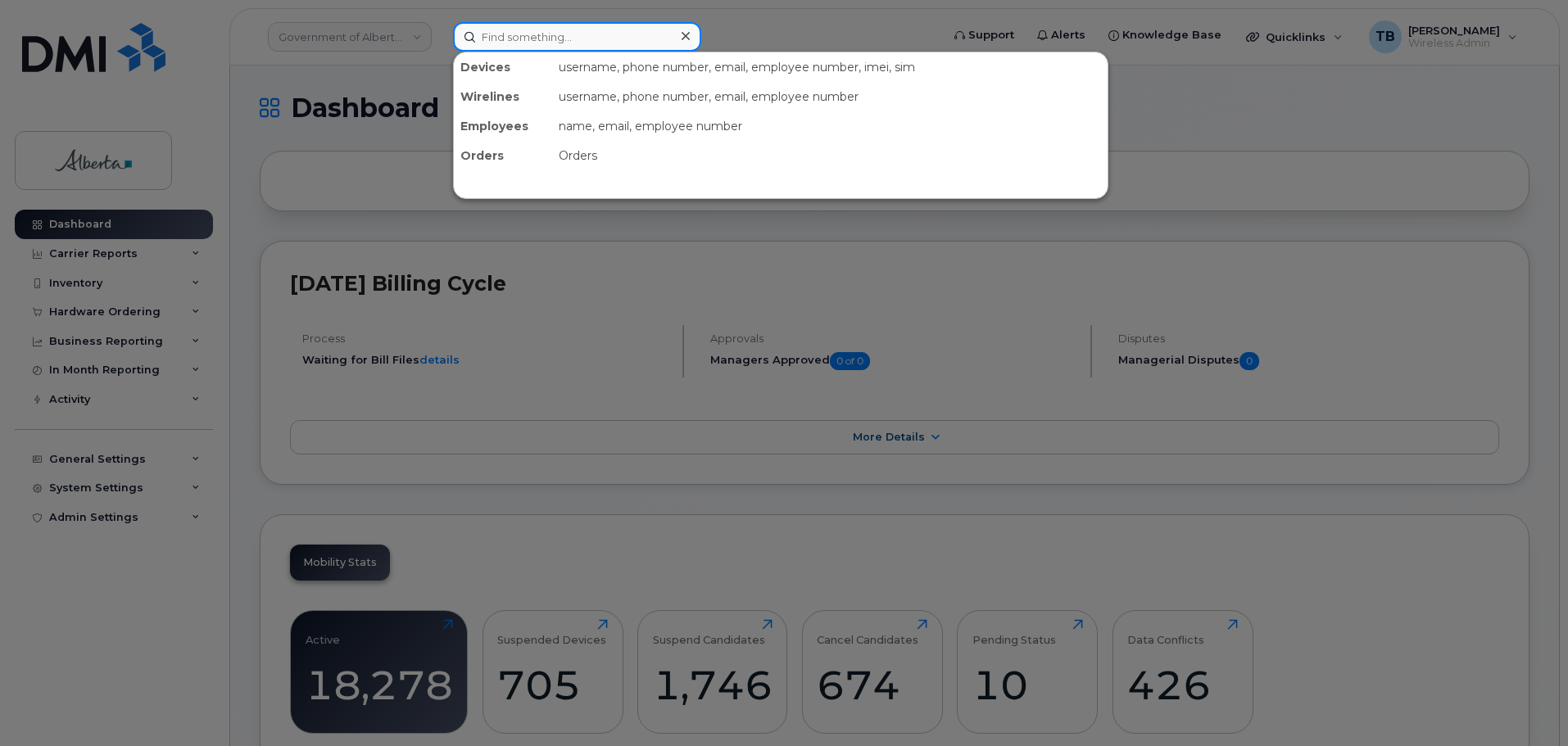
click at [528, 37] on input at bounding box center [577, 37] width 248 height 30
paste input "5873357867"
type input "5873357867"
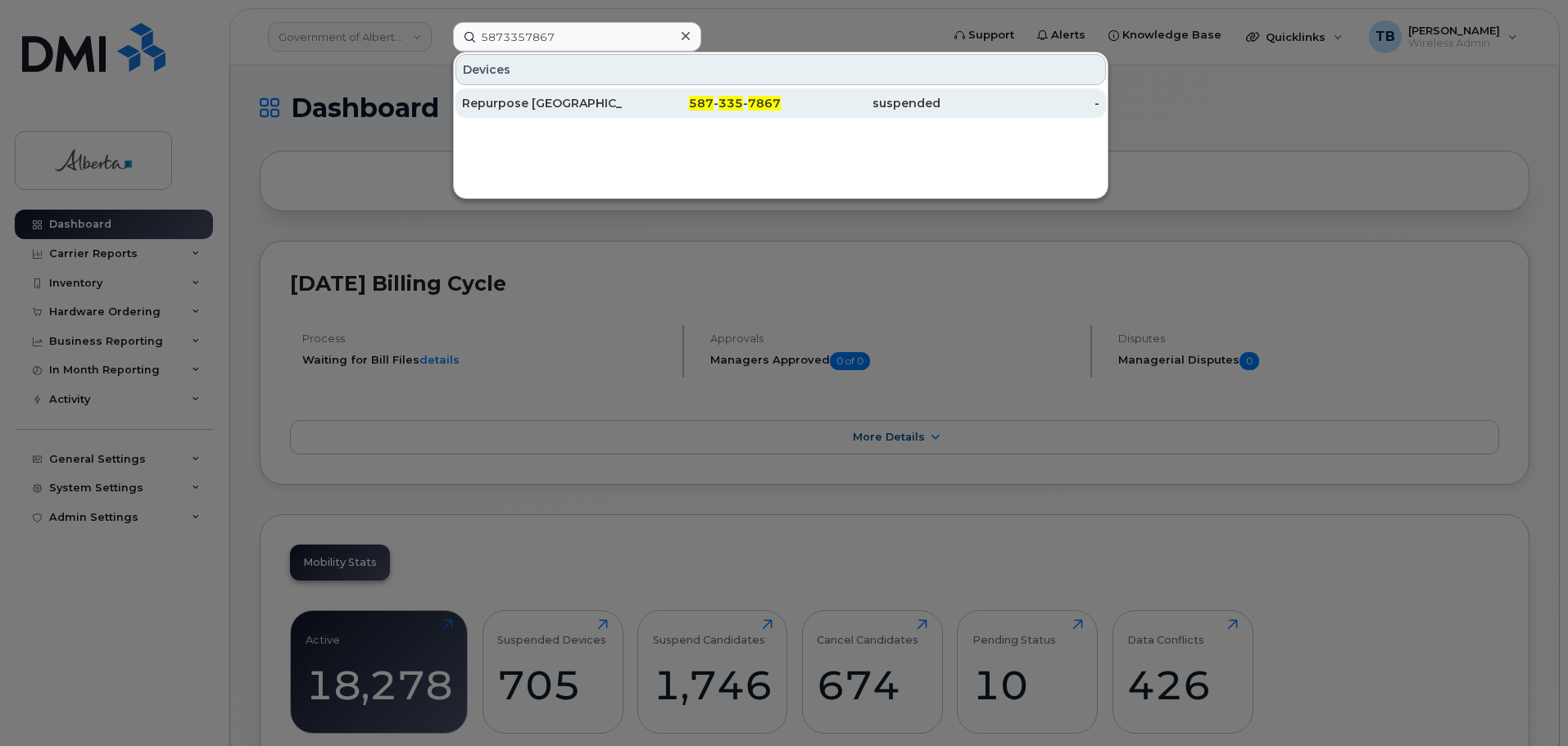
click at [533, 95] on div "Repurpose Edmonton" at bounding box center [542, 103] width 160 height 30
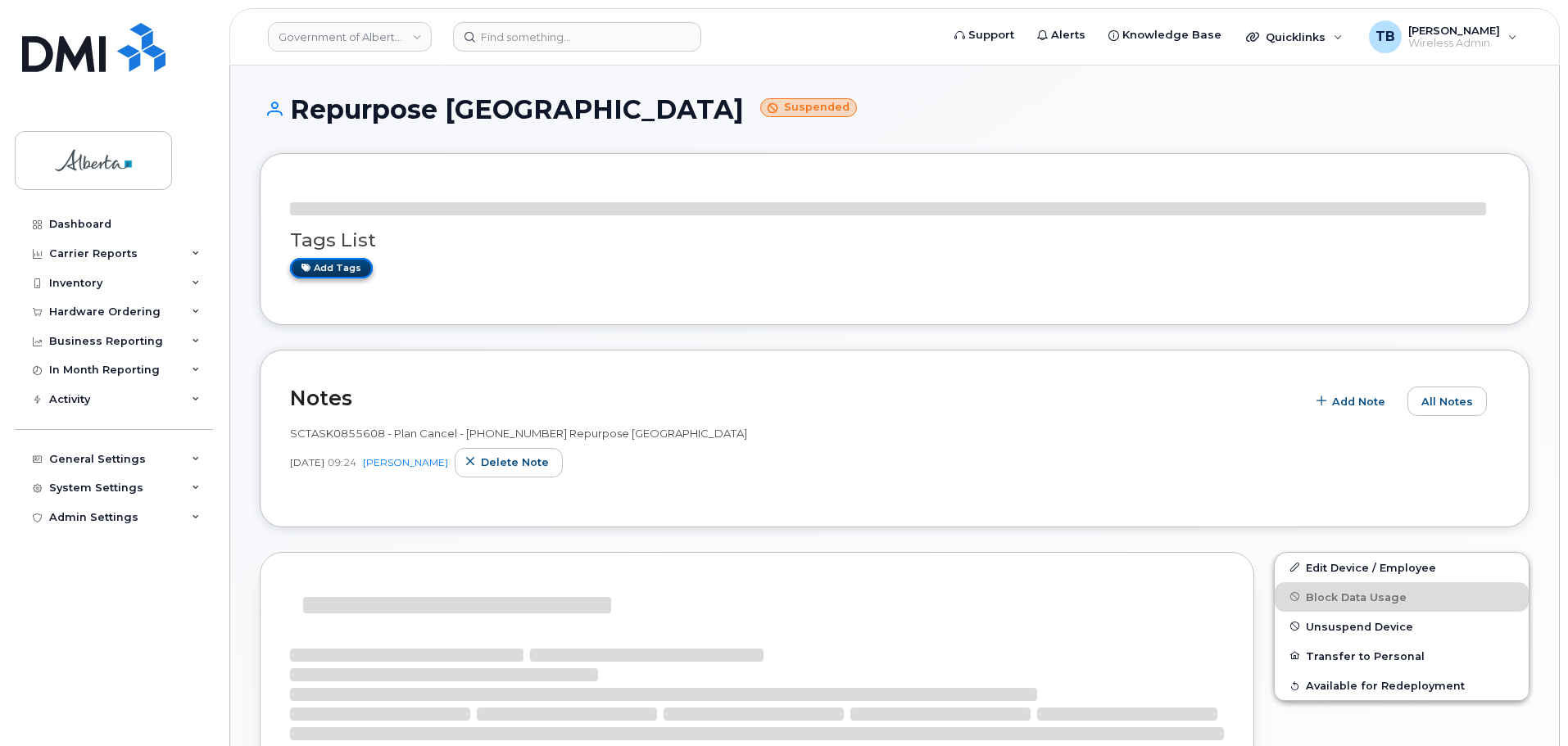
click at [306, 273] on link "Add tags" at bounding box center [331, 268] width 83 height 20
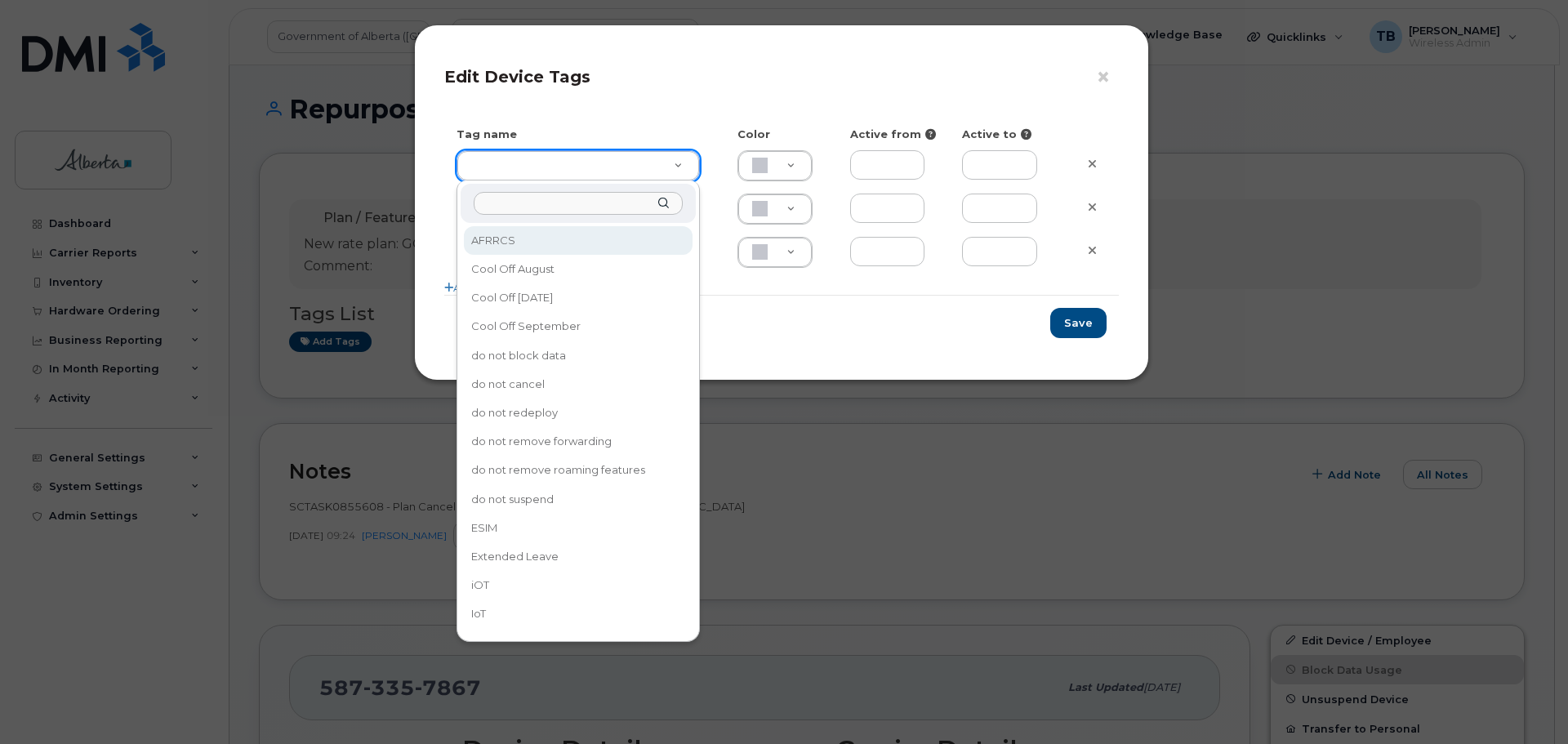
drag, startPoint x: 501, startPoint y: 165, endPoint x: 504, endPoint y: 194, distance: 29.2
type input "Cool Off October 15"
type input "D6CDC1"
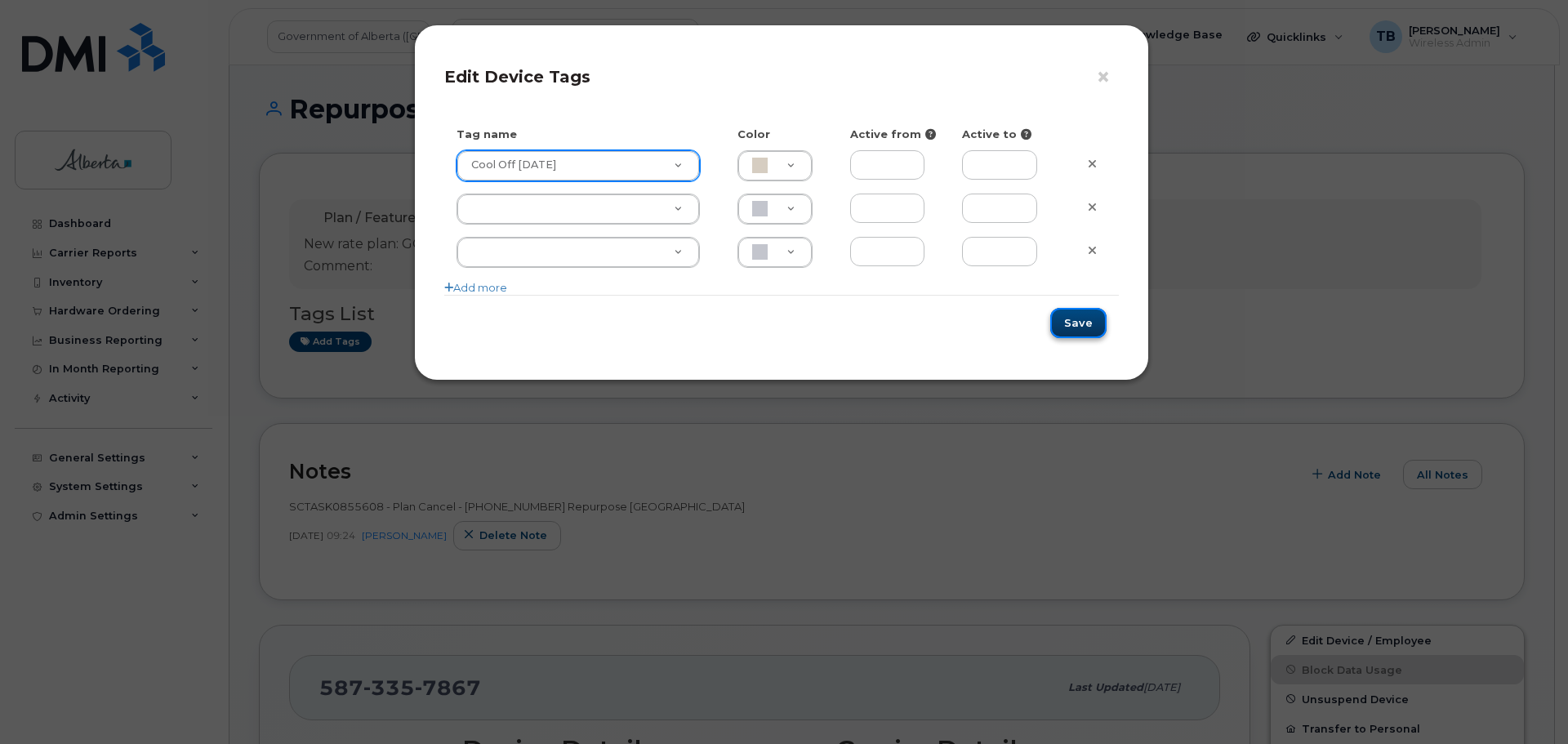
click at [1060, 319] on button "Save" at bounding box center [1078, 323] width 56 height 31
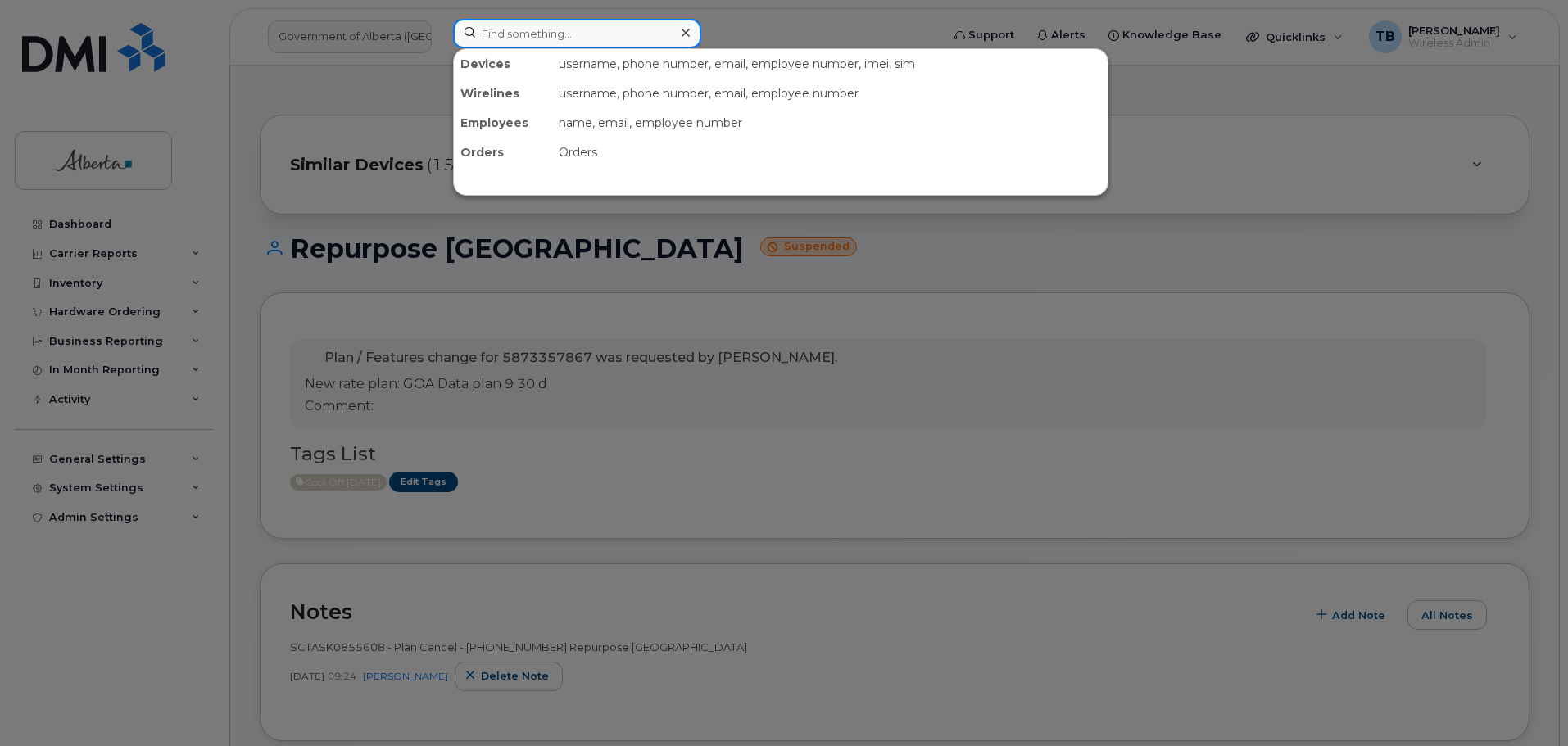
click at [533, 30] on input at bounding box center [577, 33] width 248 height 30
paste input "[PERSON_NAME]"
type input "[PERSON_NAME]"
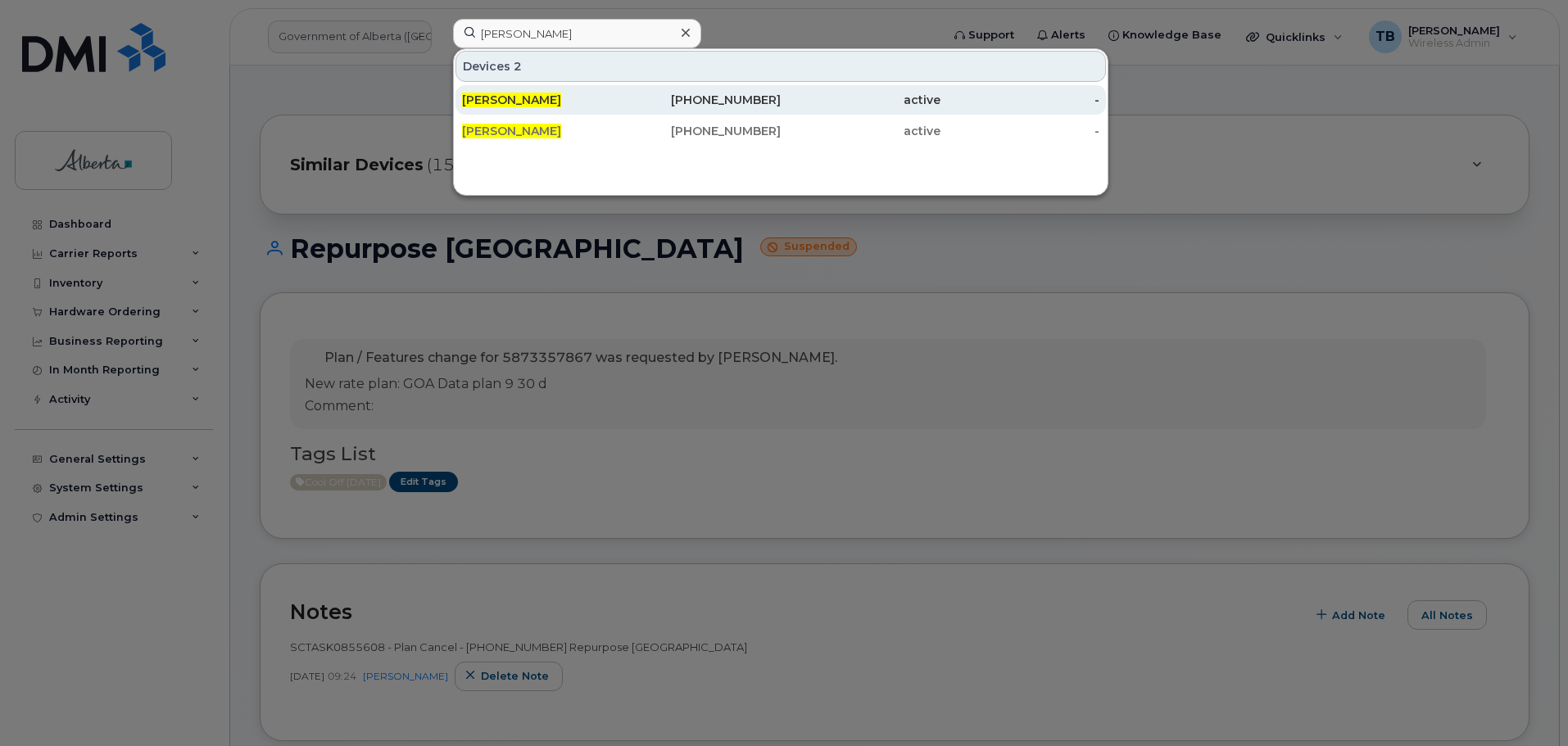
click at [527, 107] on div "[PERSON_NAME]" at bounding box center [542, 100] width 160 height 16
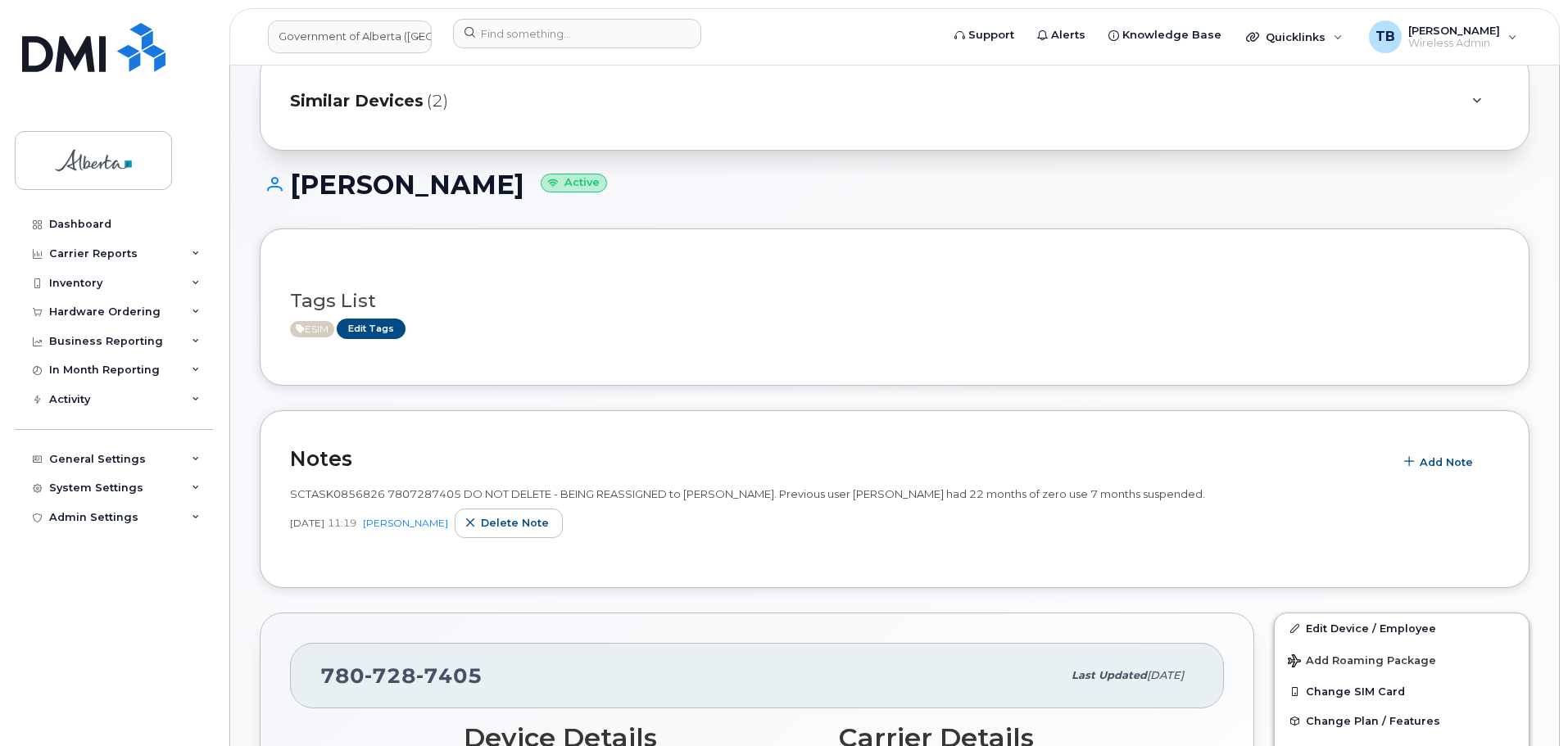
scroll to position [82, 0]
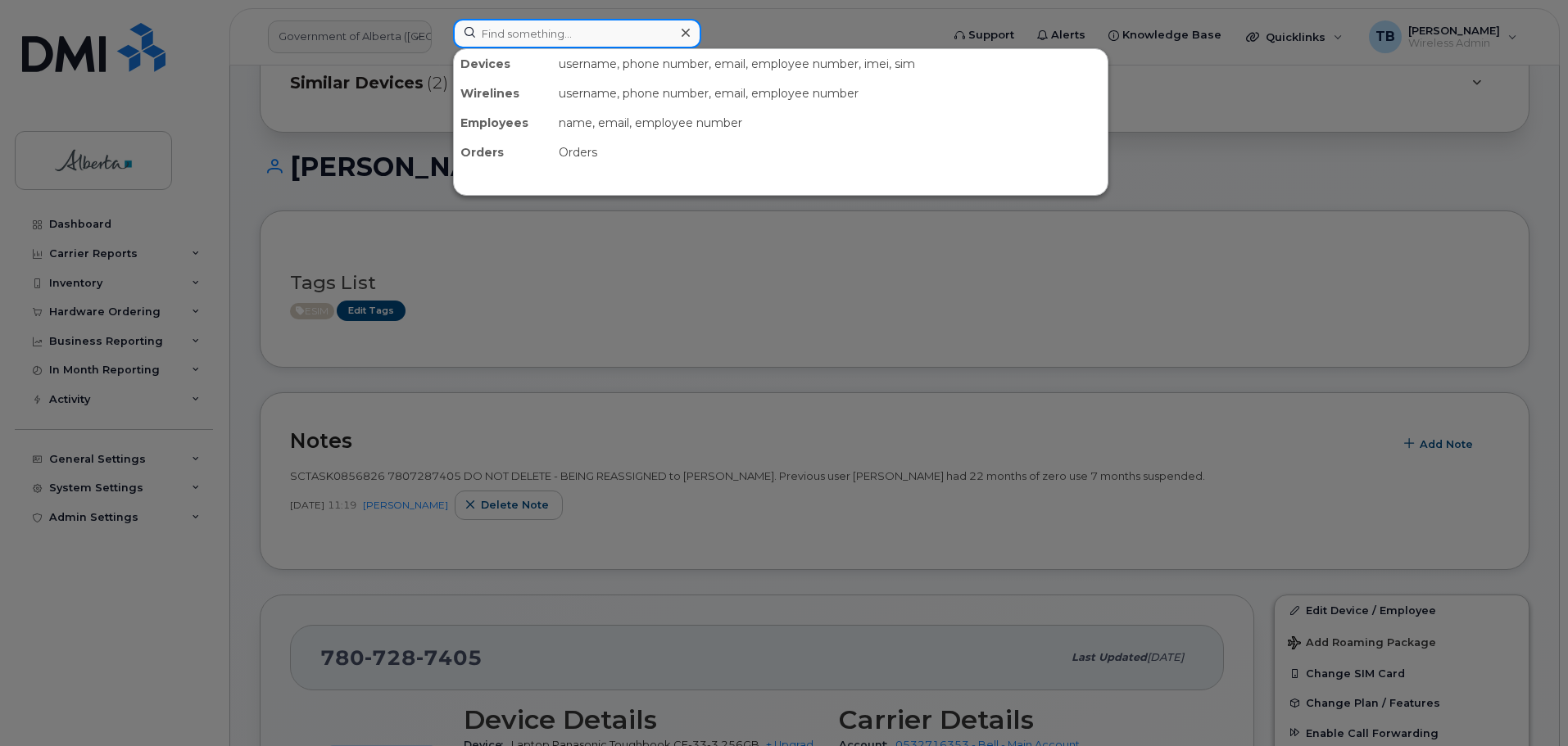
click at [525, 25] on input at bounding box center [577, 33] width 248 height 30
paste input "[PERSON_NAME]"
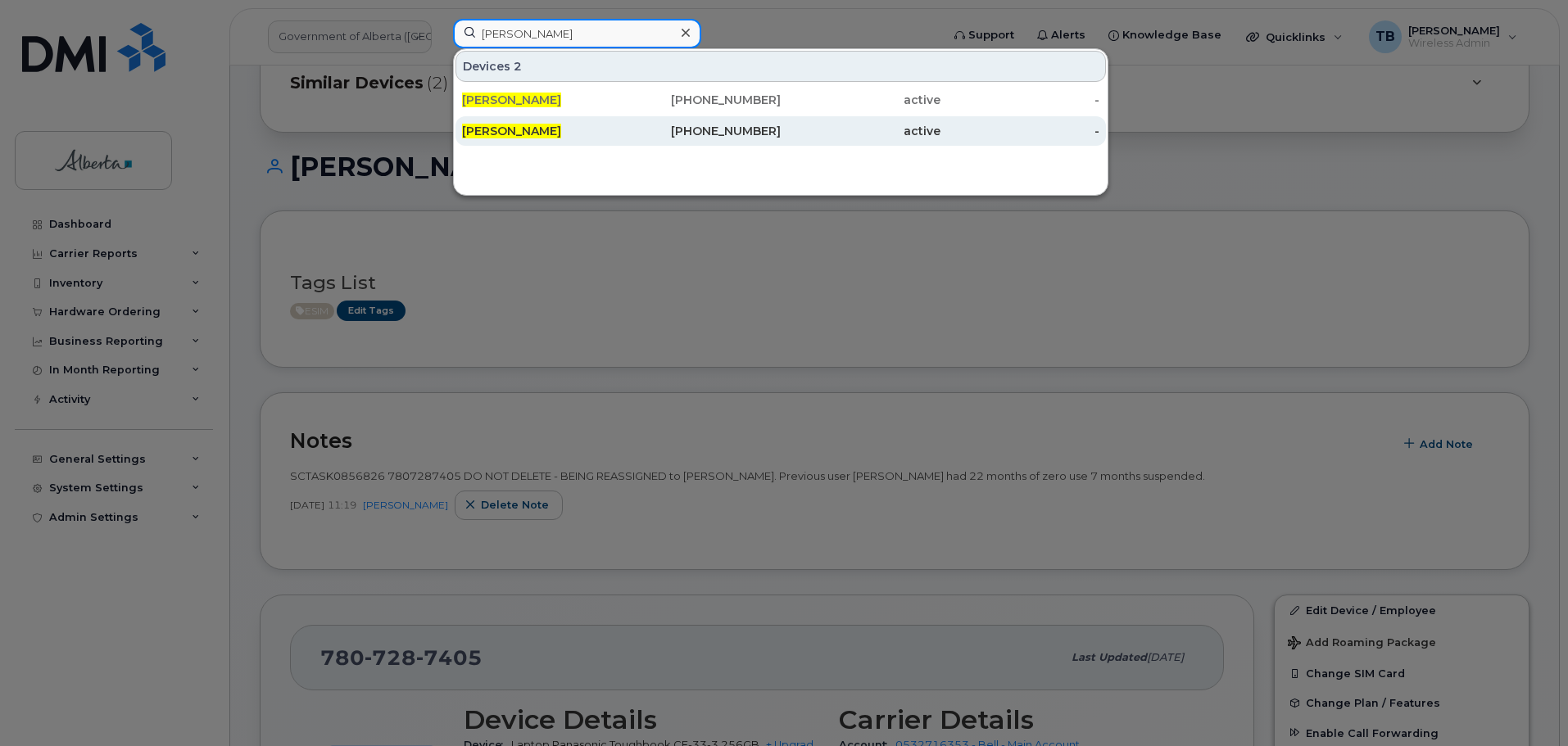
type input "[PERSON_NAME]"
click at [499, 127] on span "Xavier Bertrand" at bounding box center [511, 130] width 100 height 14
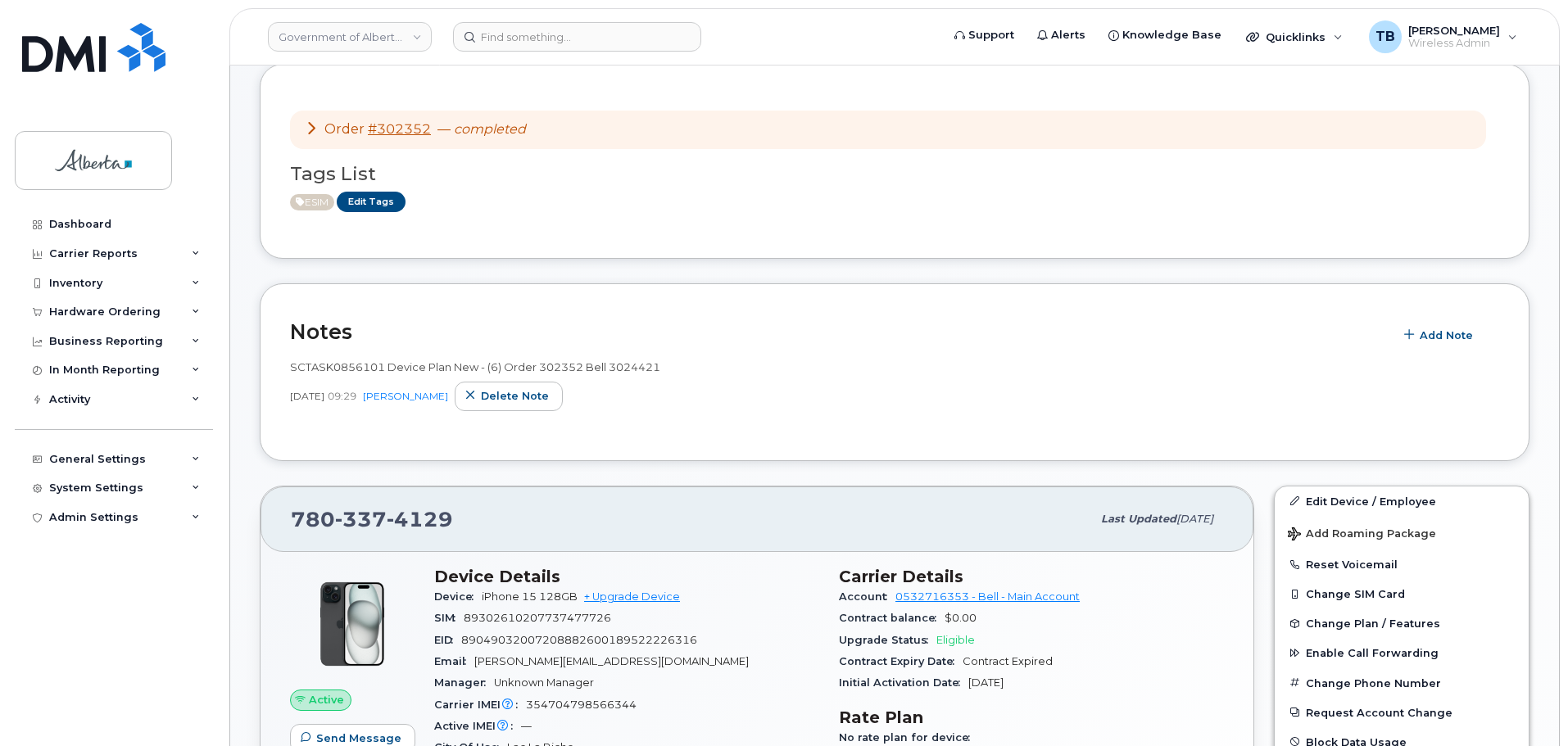
scroll to position [164, 0]
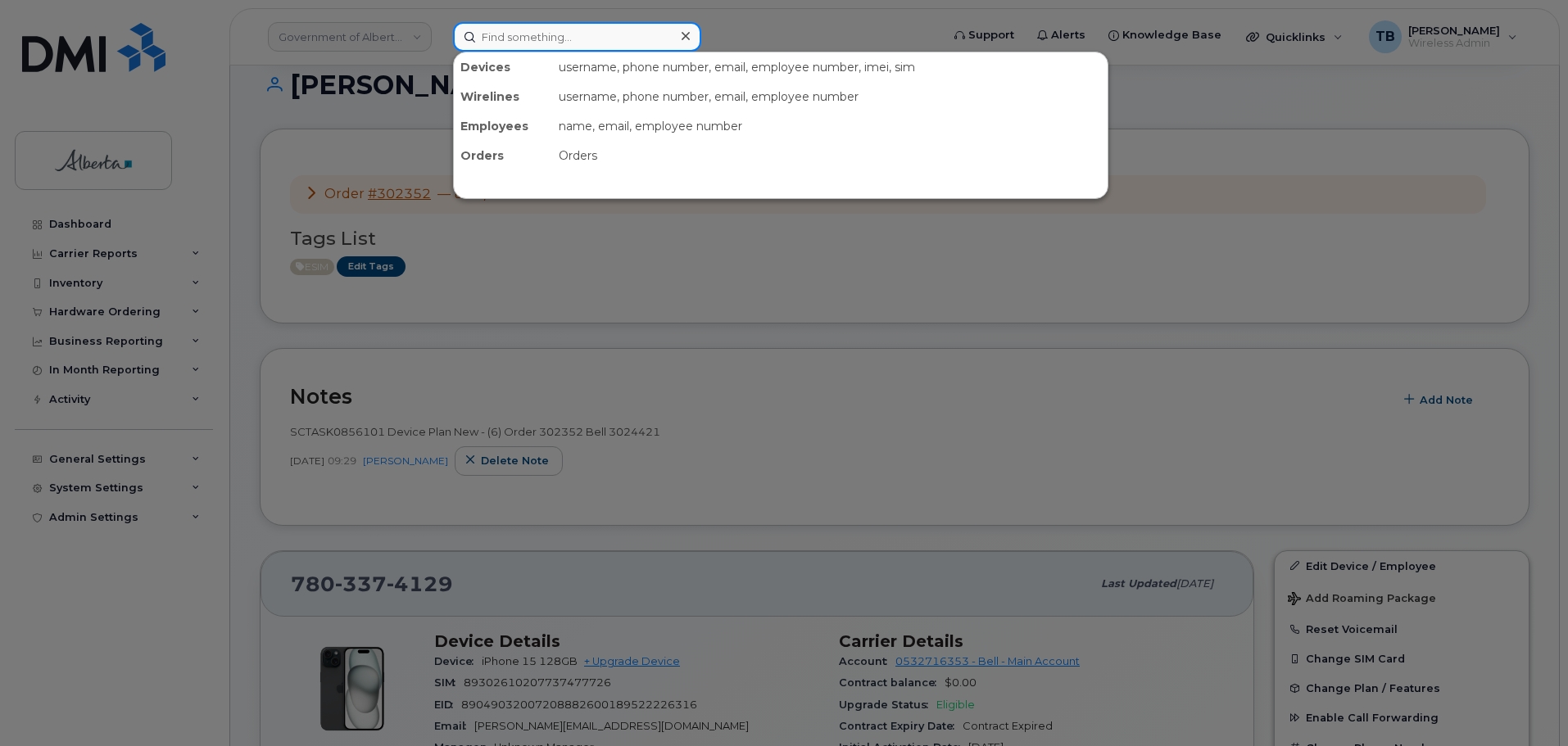
click at [540, 48] on input at bounding box center [577, 37] width 248 height 30
paste input "[PERSON_NAME]"
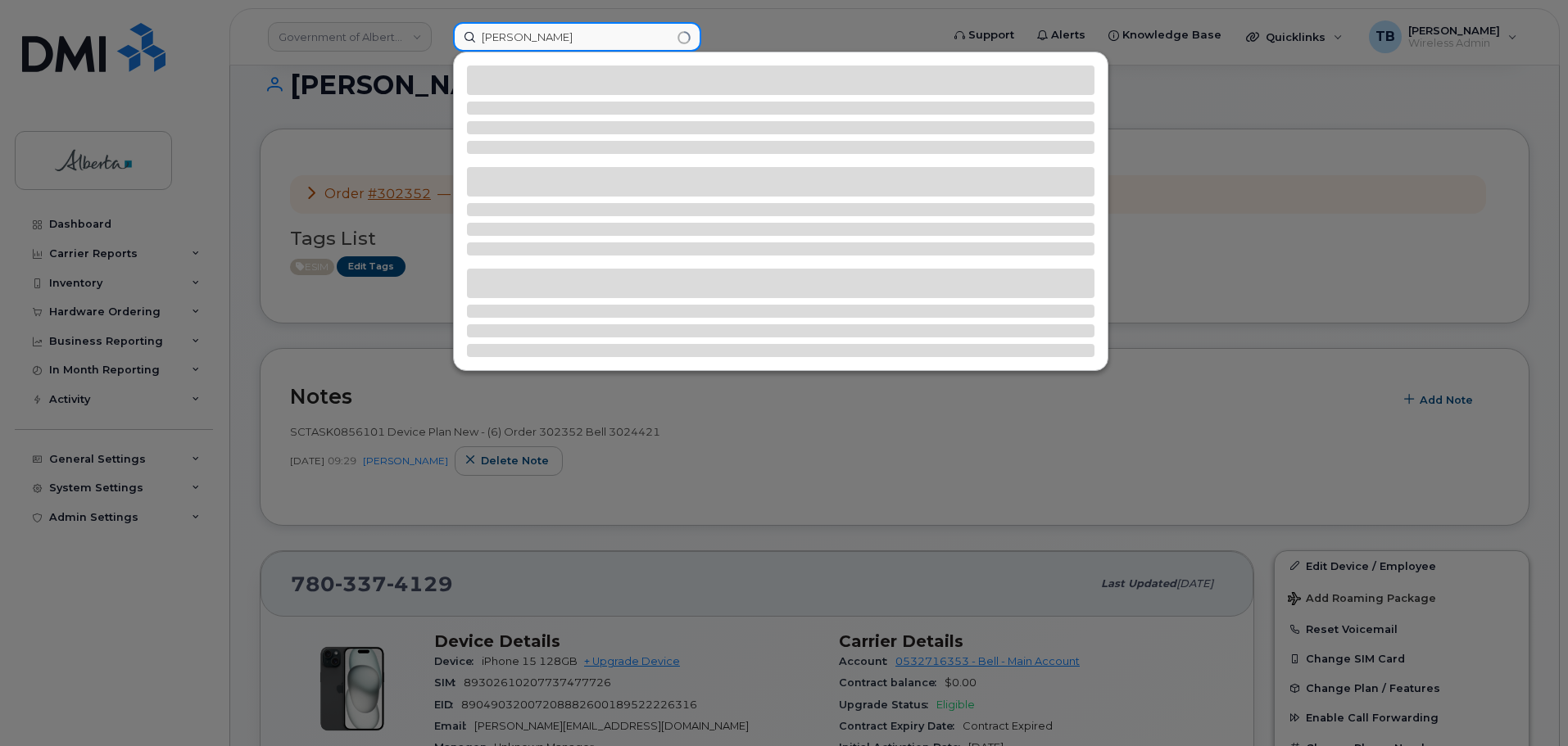
type input "[PERSON_NAME]"
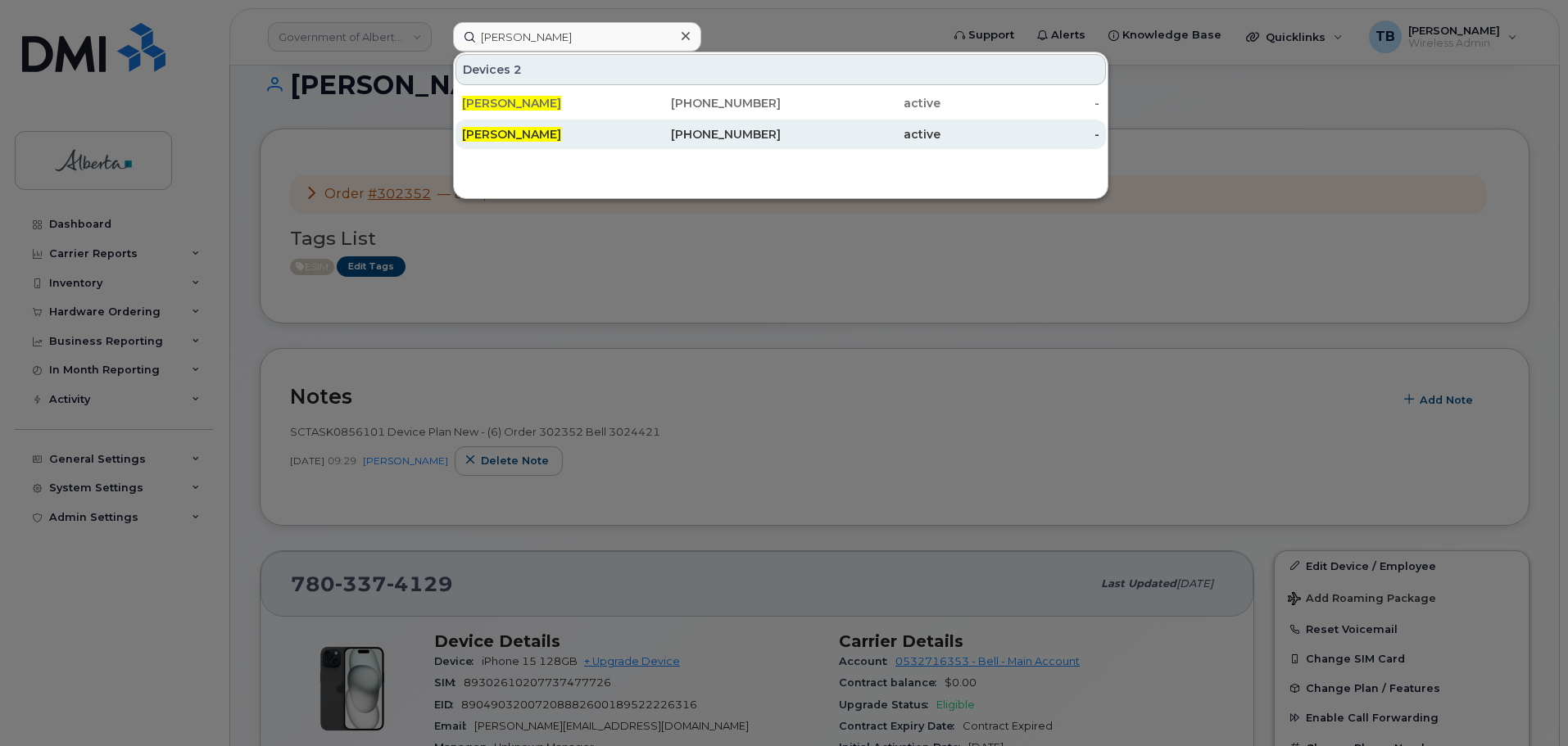
click at [498, 133] on span "[PERSON_NAME]" at bounding box center [511, 134] width 100 height 14
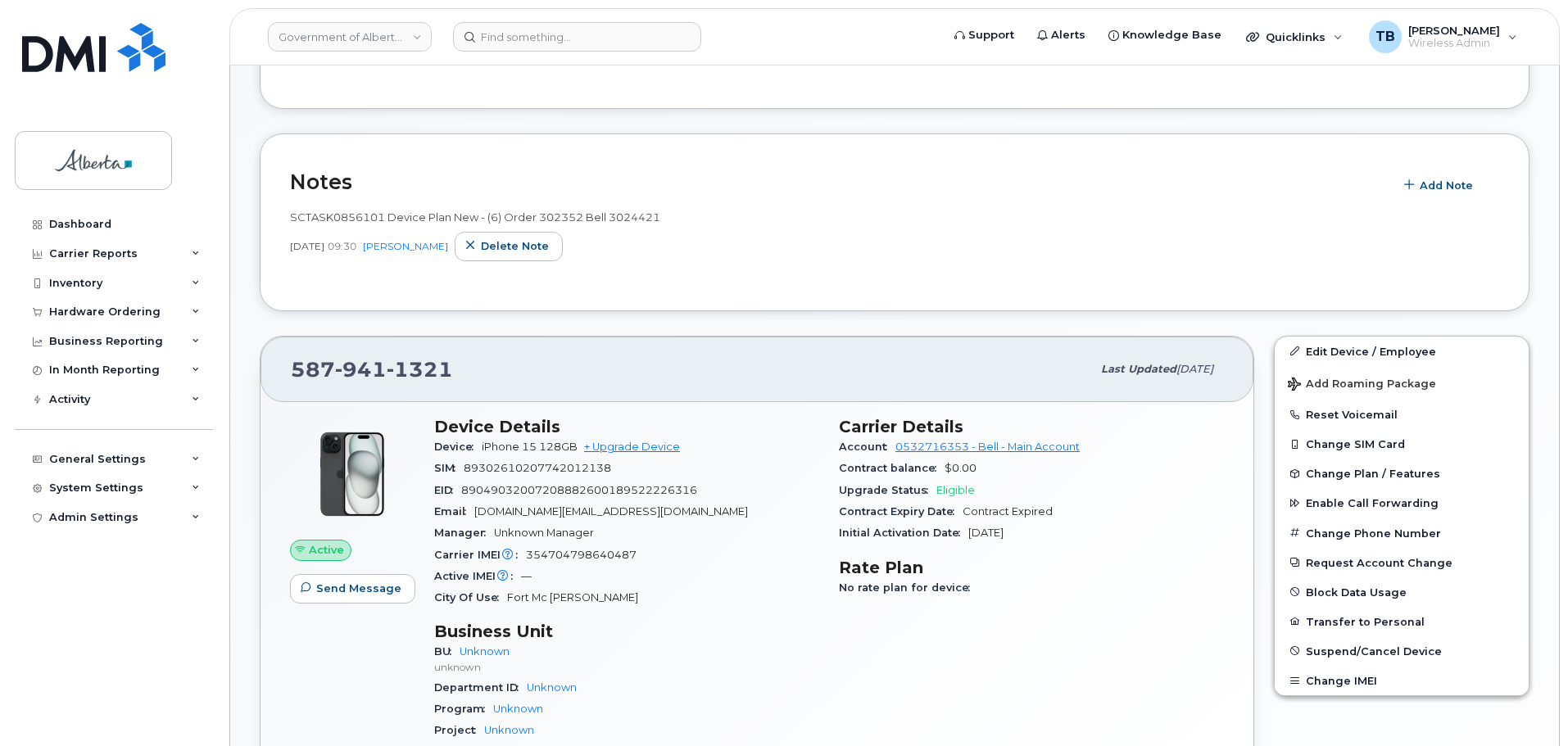
scroll to position [409, 0]
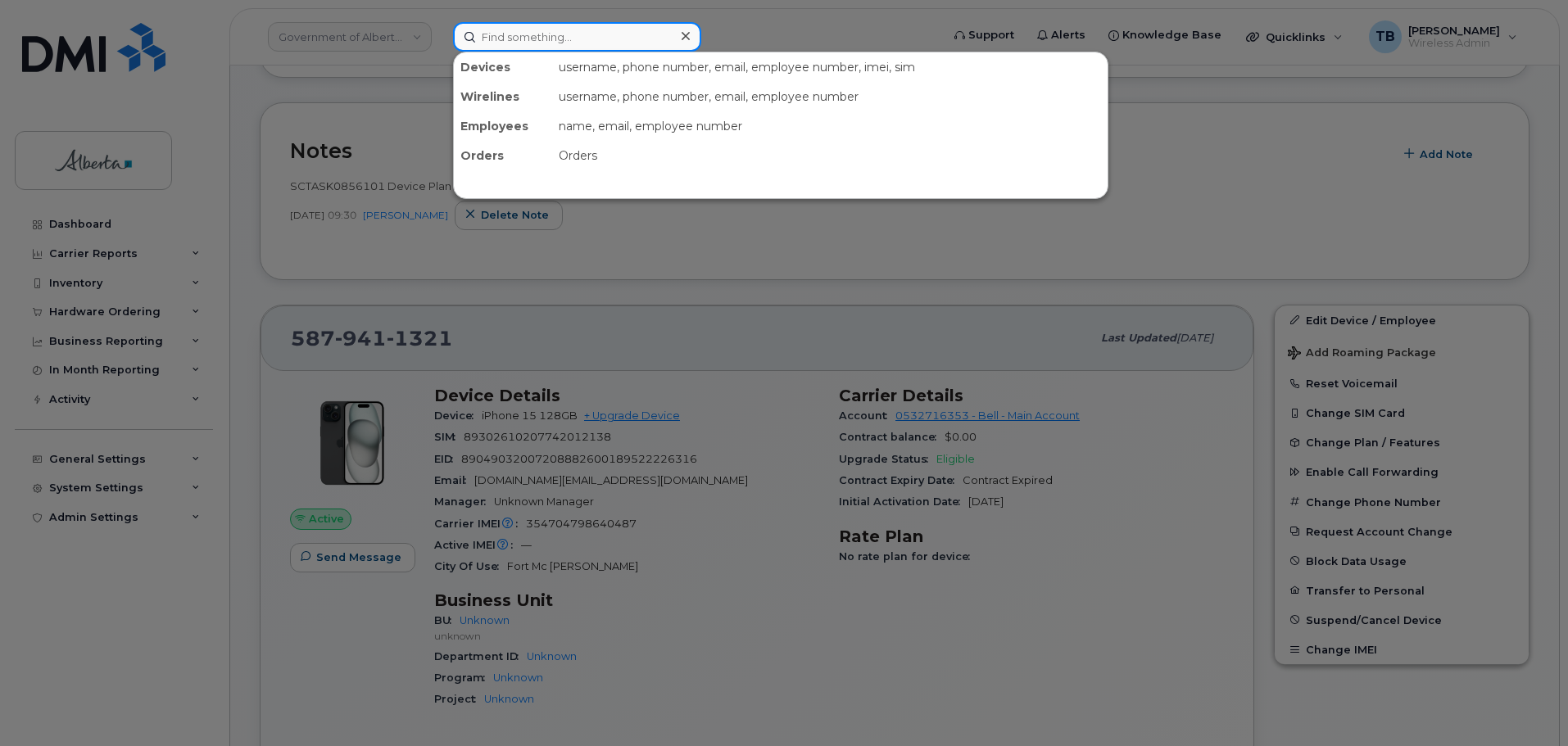
click at [486, 44] on input at bounding box center [577, 37] width 248 height 30
paste input "[PERSON_NAME]"
type input "[PERSON_NAME]"
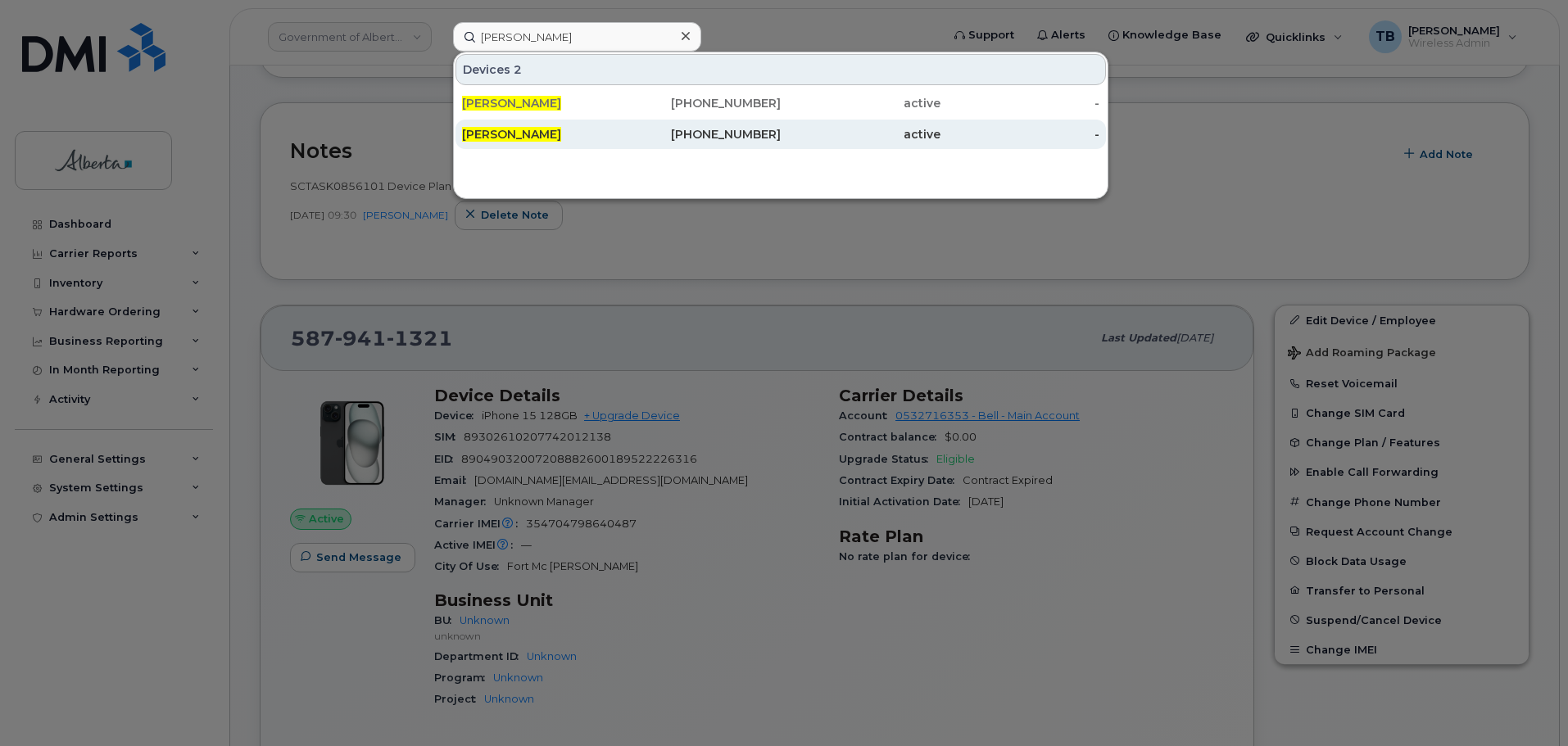
click at [513, 133] on span "[PERSON_NAME]" at bounding box center [511, 134] width 100 height 14
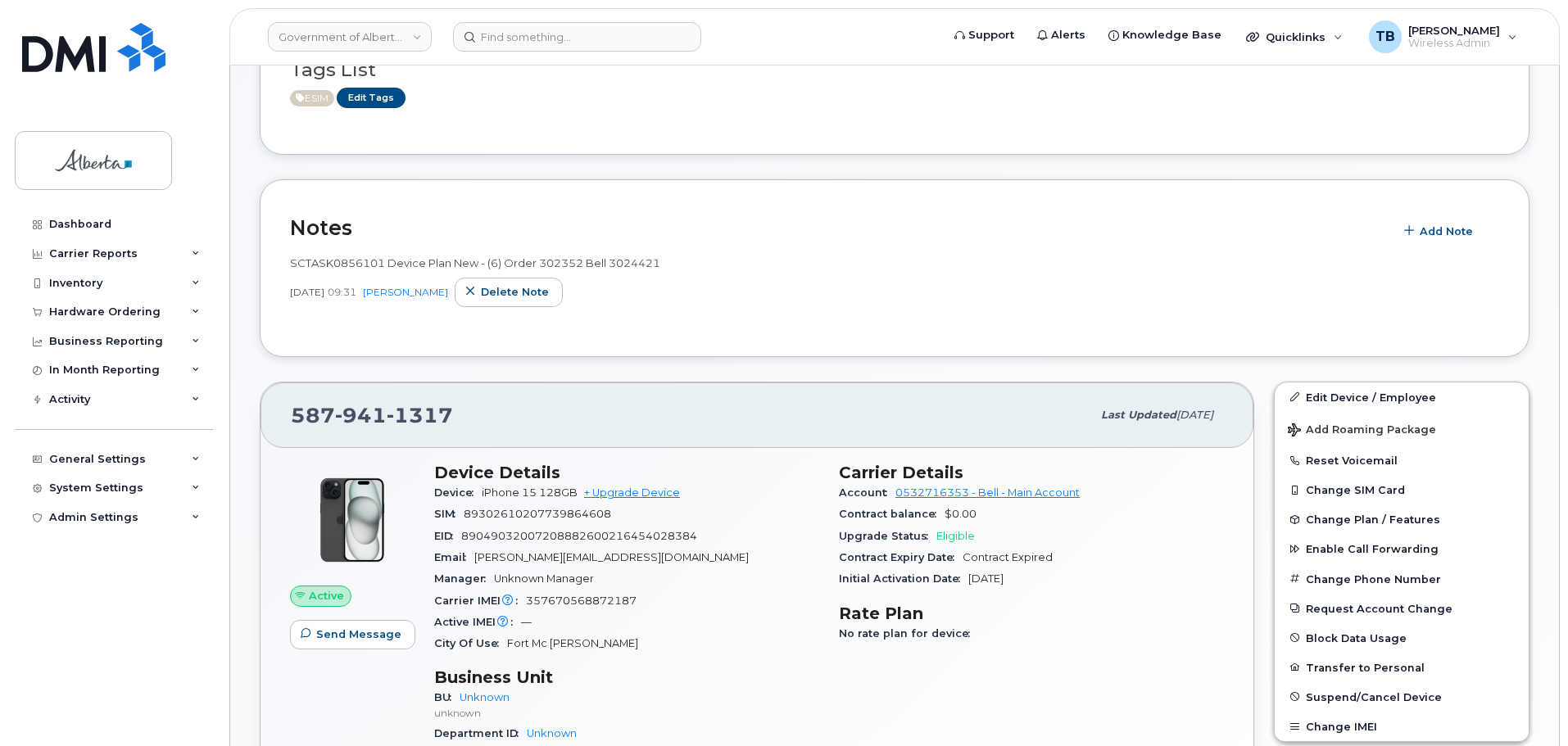
scroll to position [492, 0]
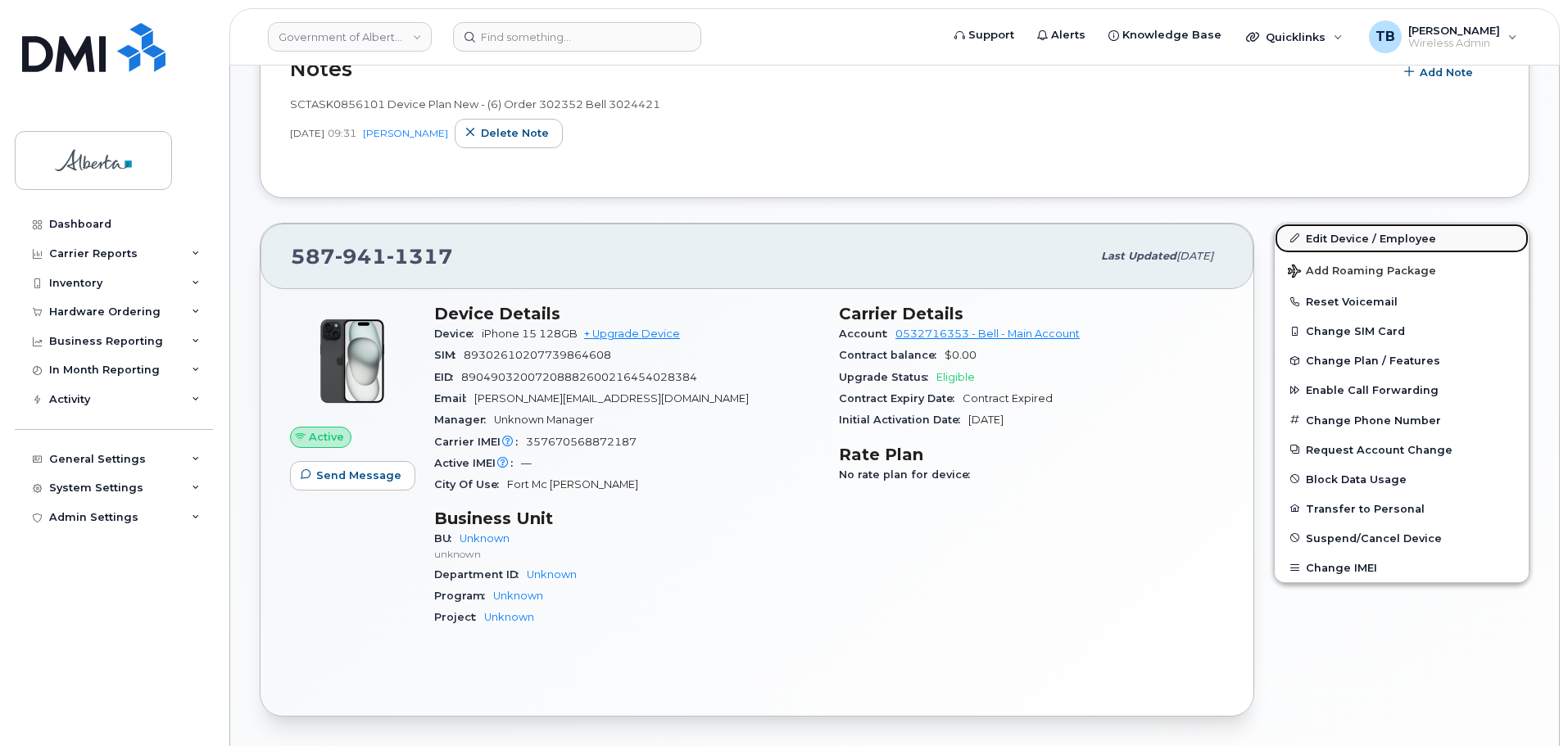
click at [1359, 238] on link "Edit Device / Employee" at bounding box center [1401, 238] width 254 height 30
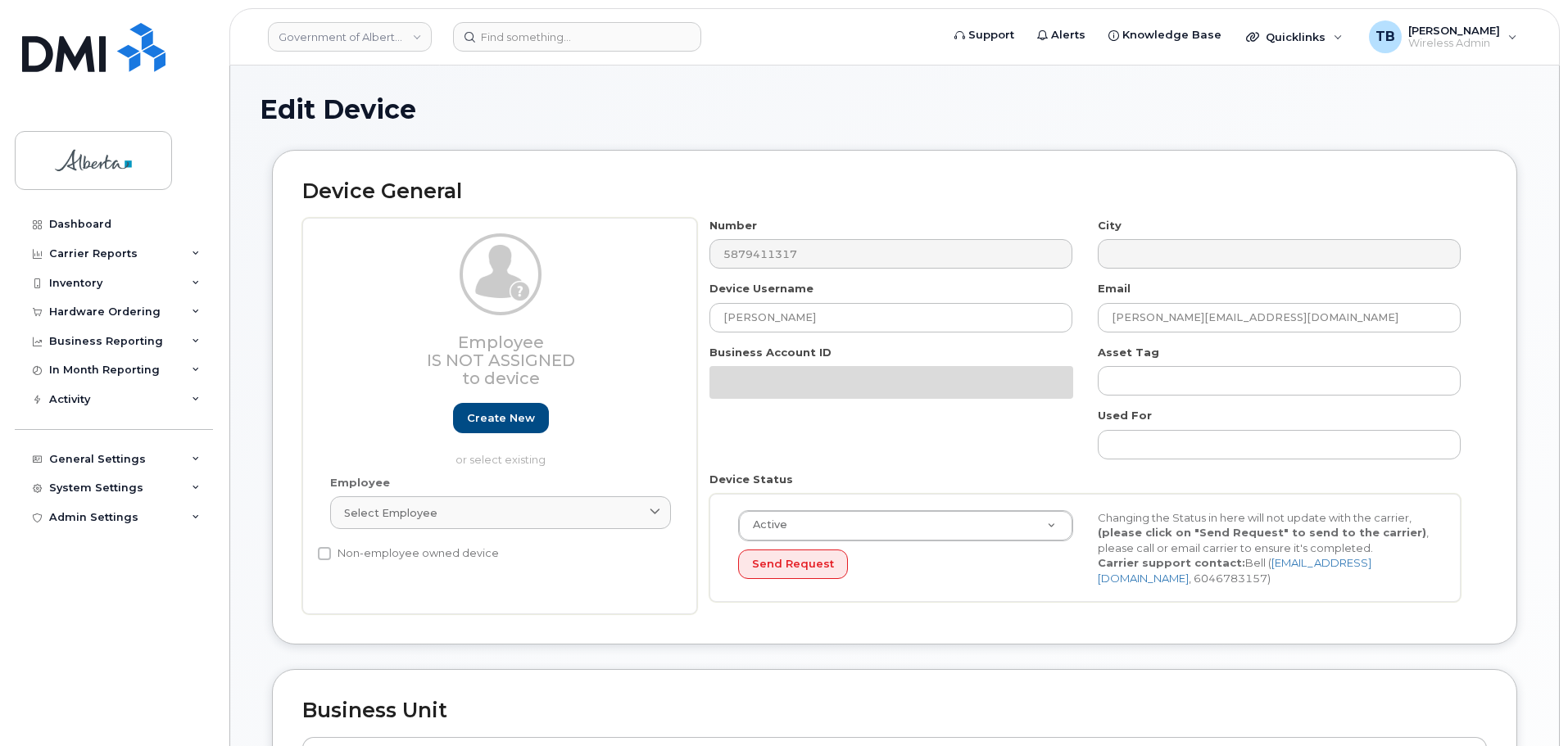
select select "4100854"
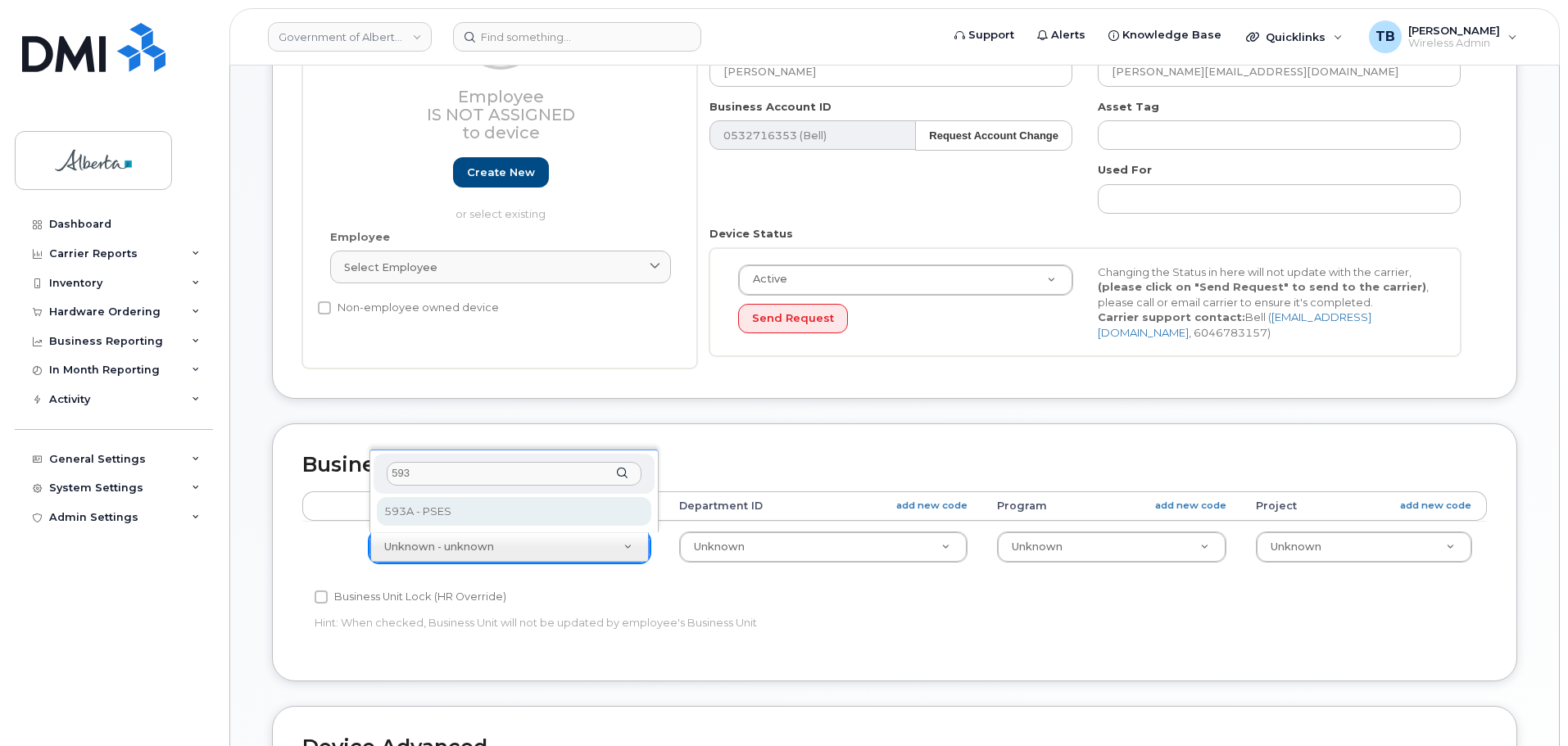
type input "593"
select select "4797682"
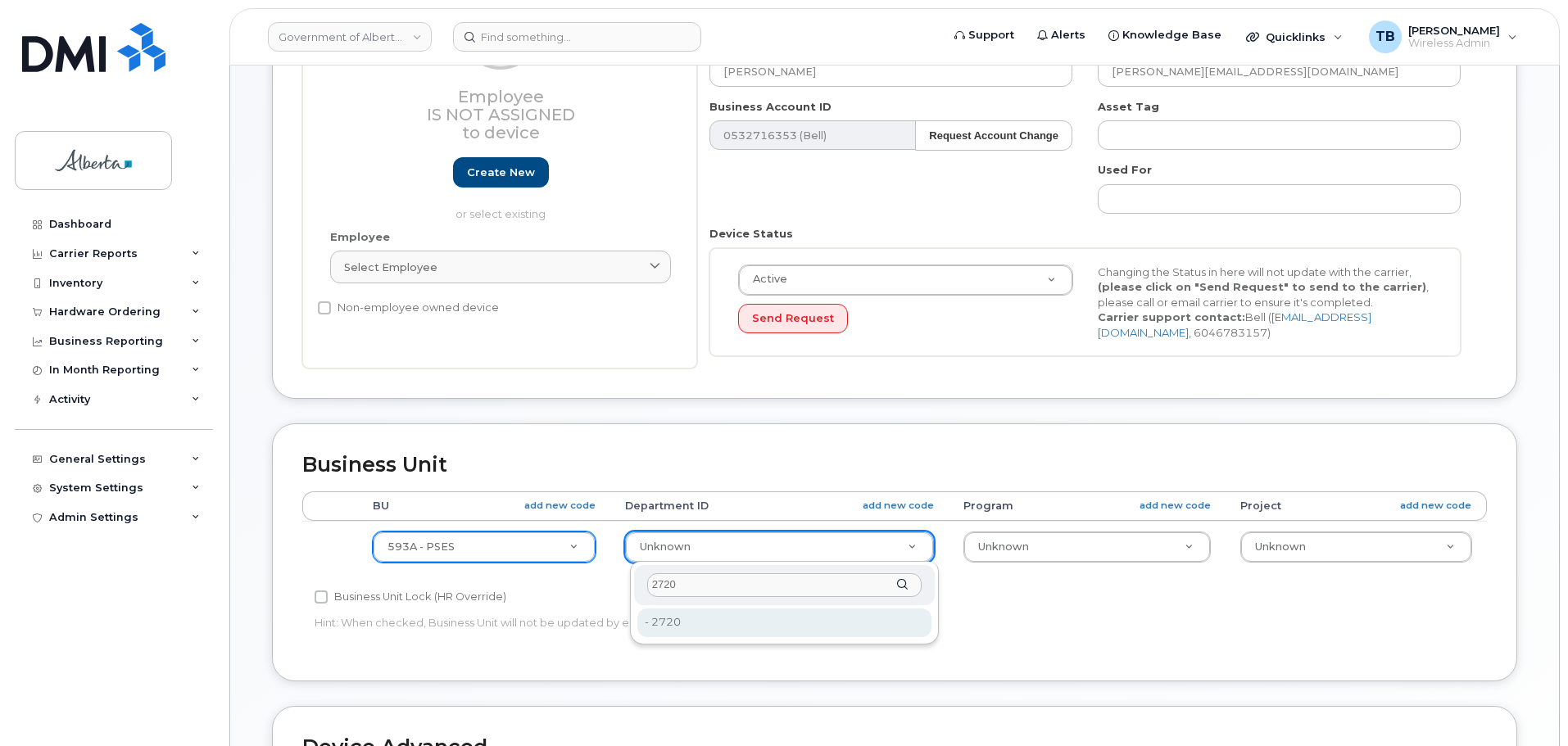
type input "2720"
type input "4752674"
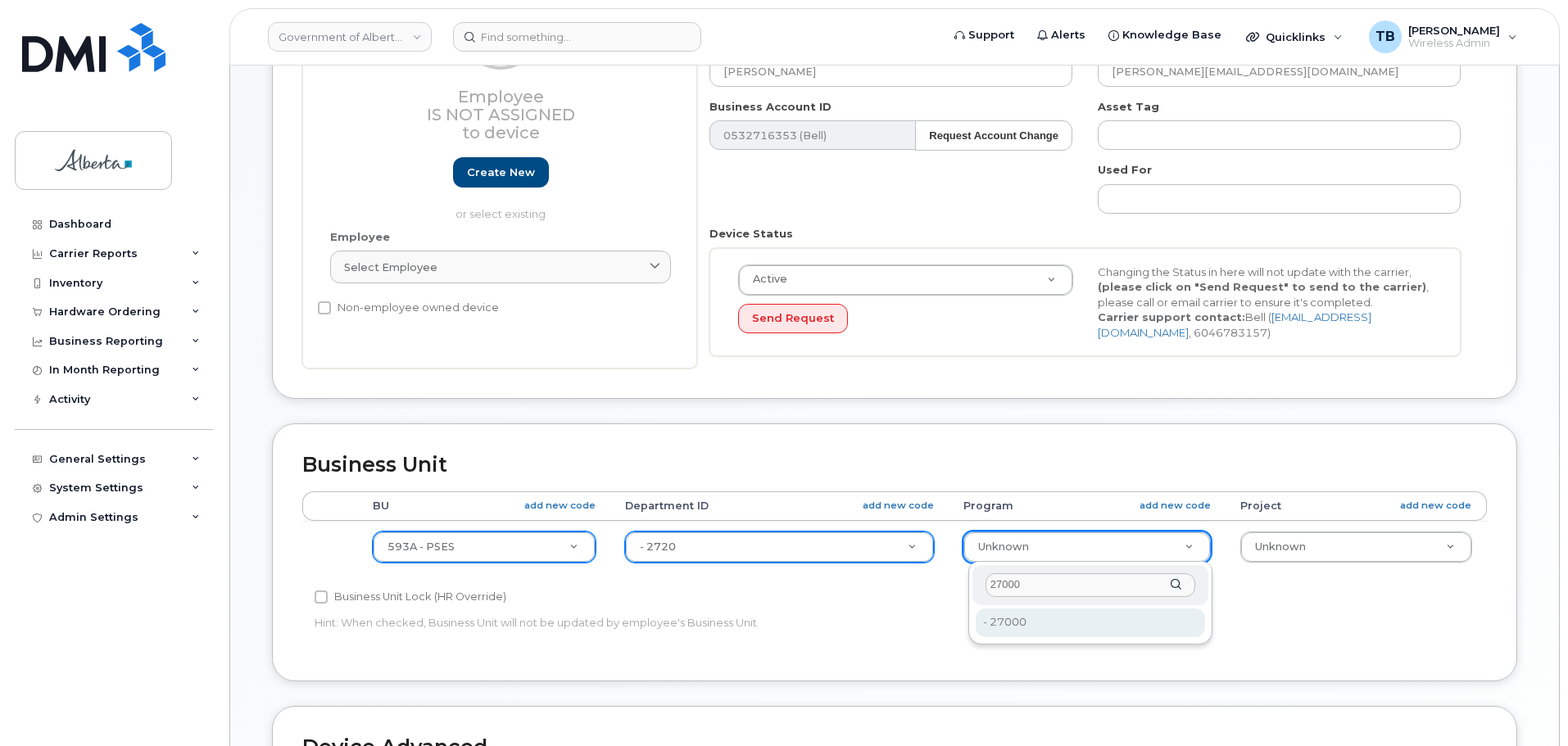
type input "27000"
type input "4206368"
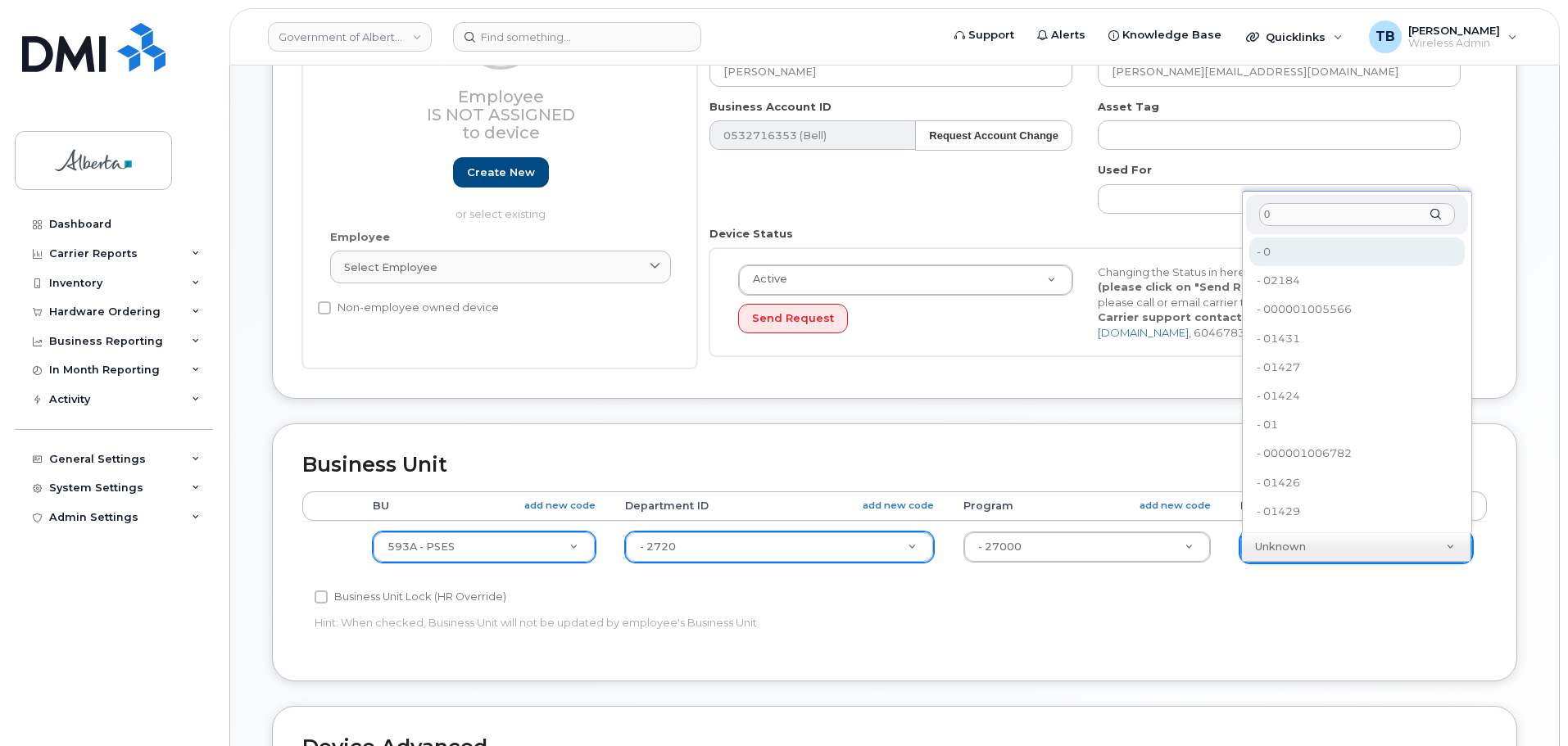
type input "0"
type input "4753728"
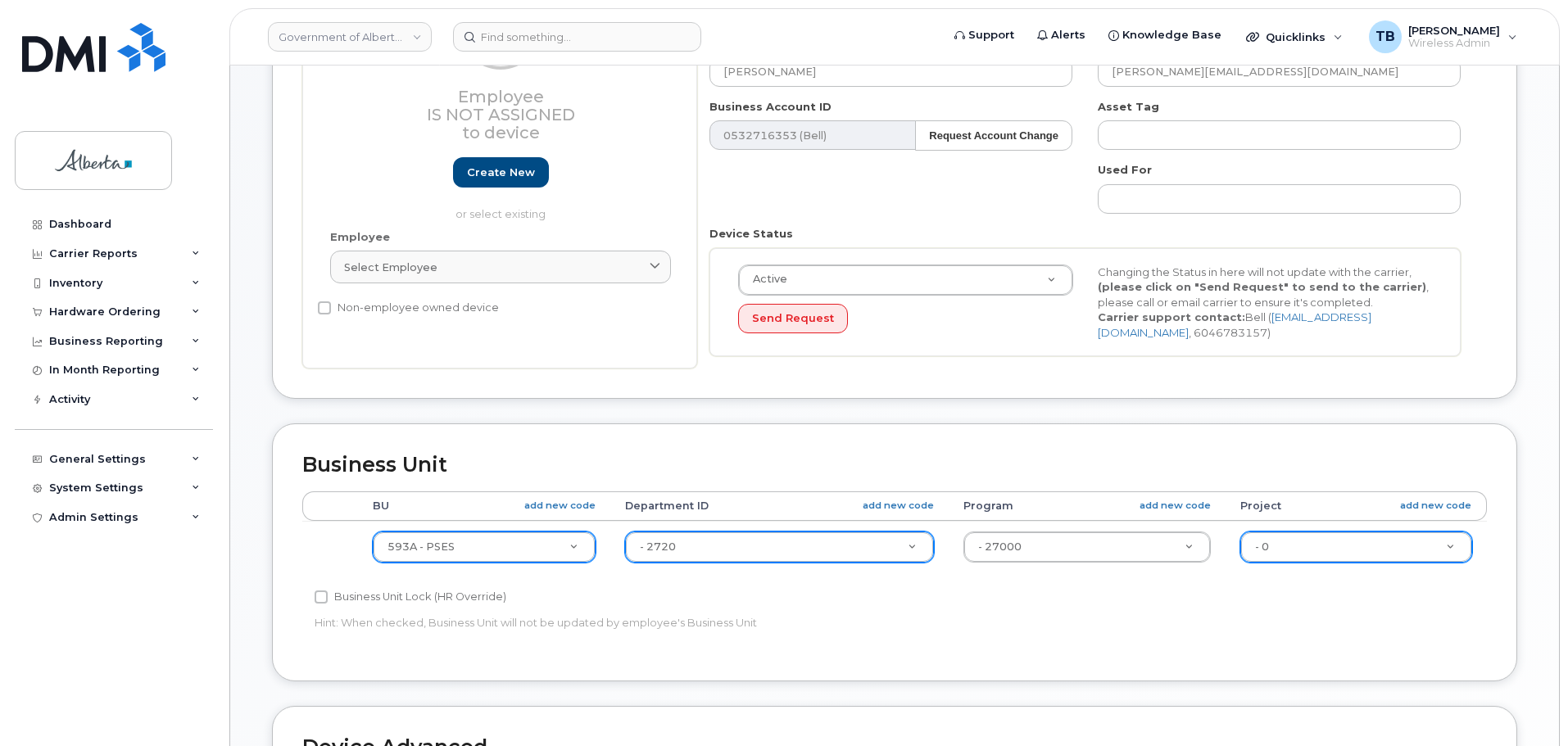
click at [1015, 621] on p "Hint: When checked, Business Unit will not be updated by employee's Business Un…" at bounding box center [697, 623] width 764 height 15
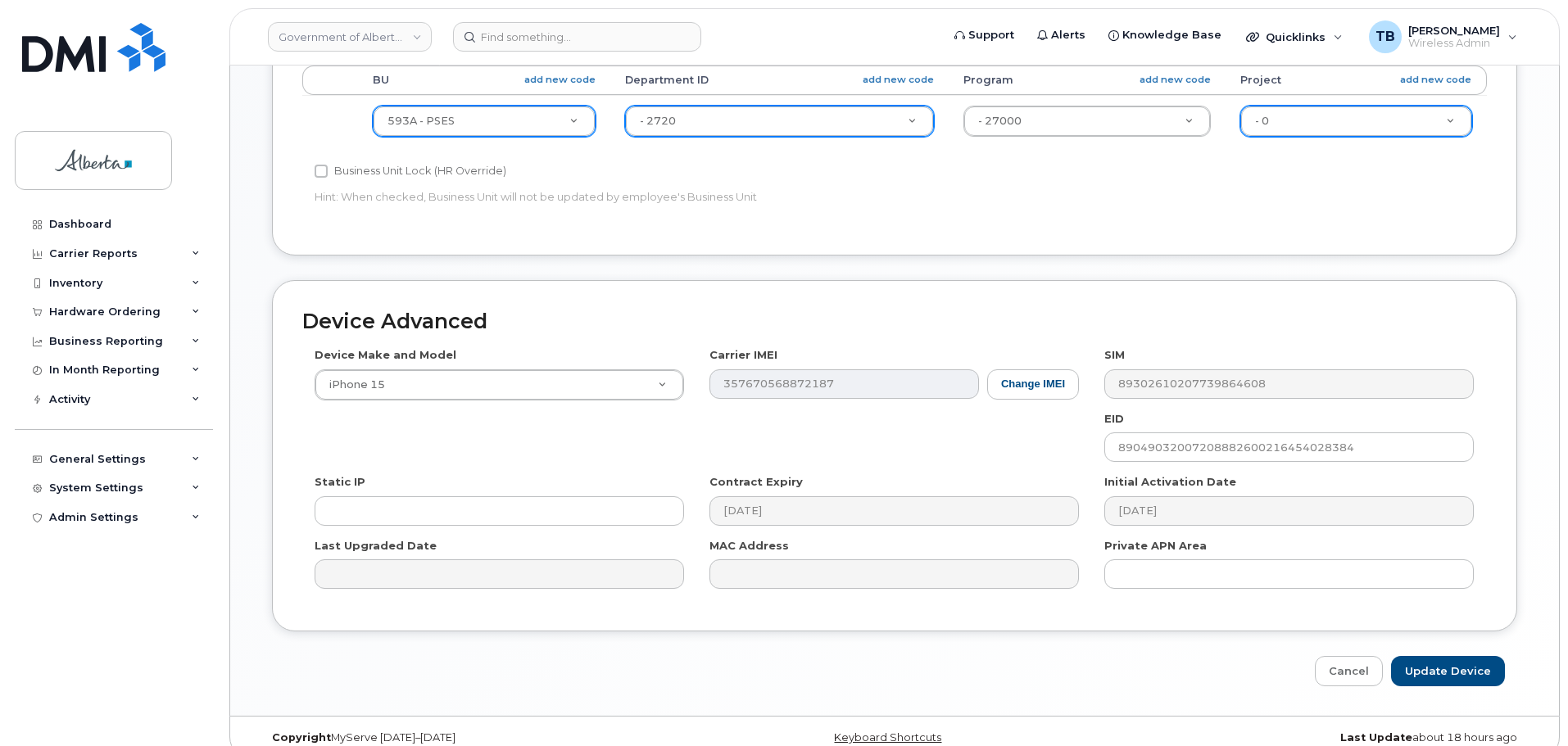
scroll to position [694, 0]
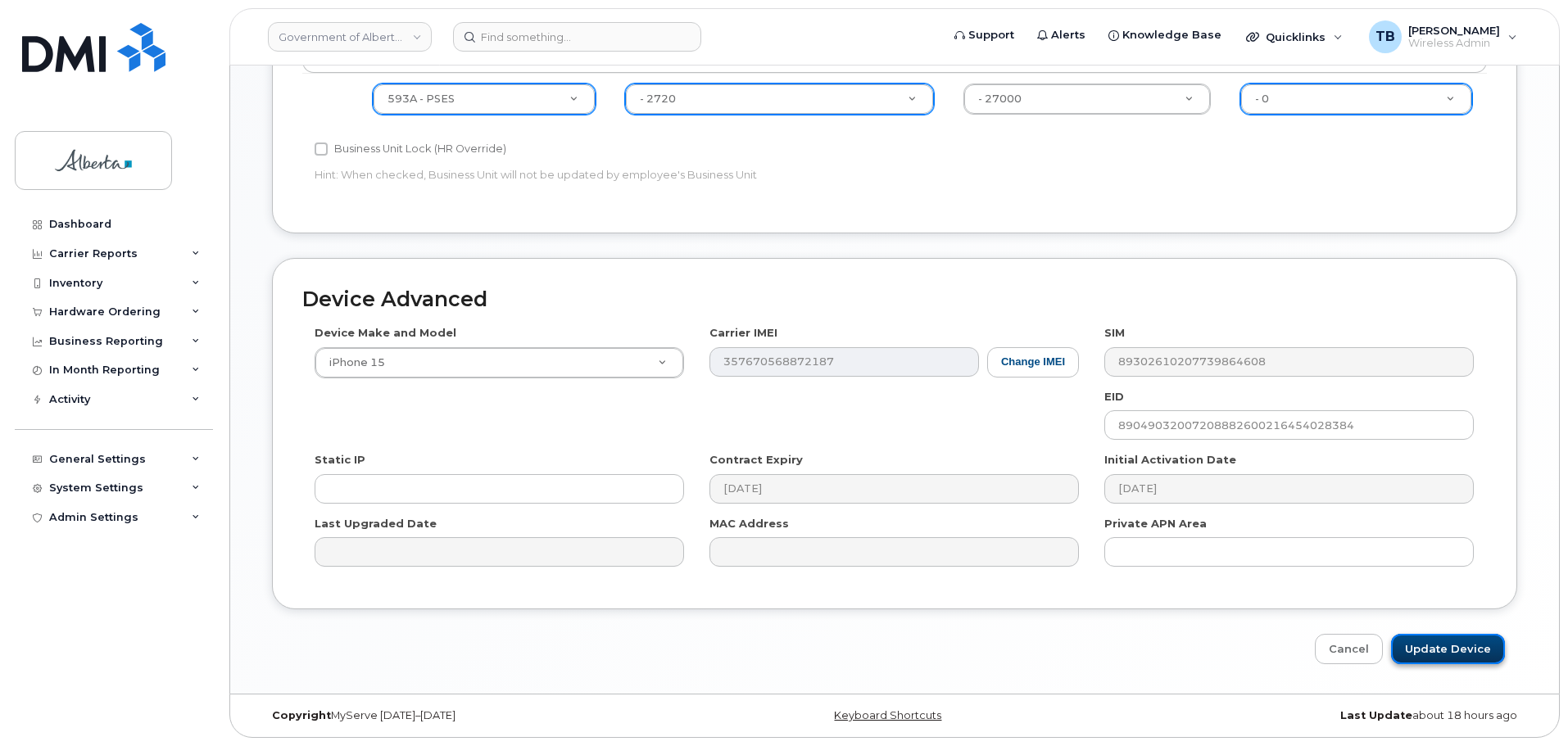
click at [1426, 650] on input "Update Device" at bounding box center [1448, 649] width 114 height 31
type input "Saving..."
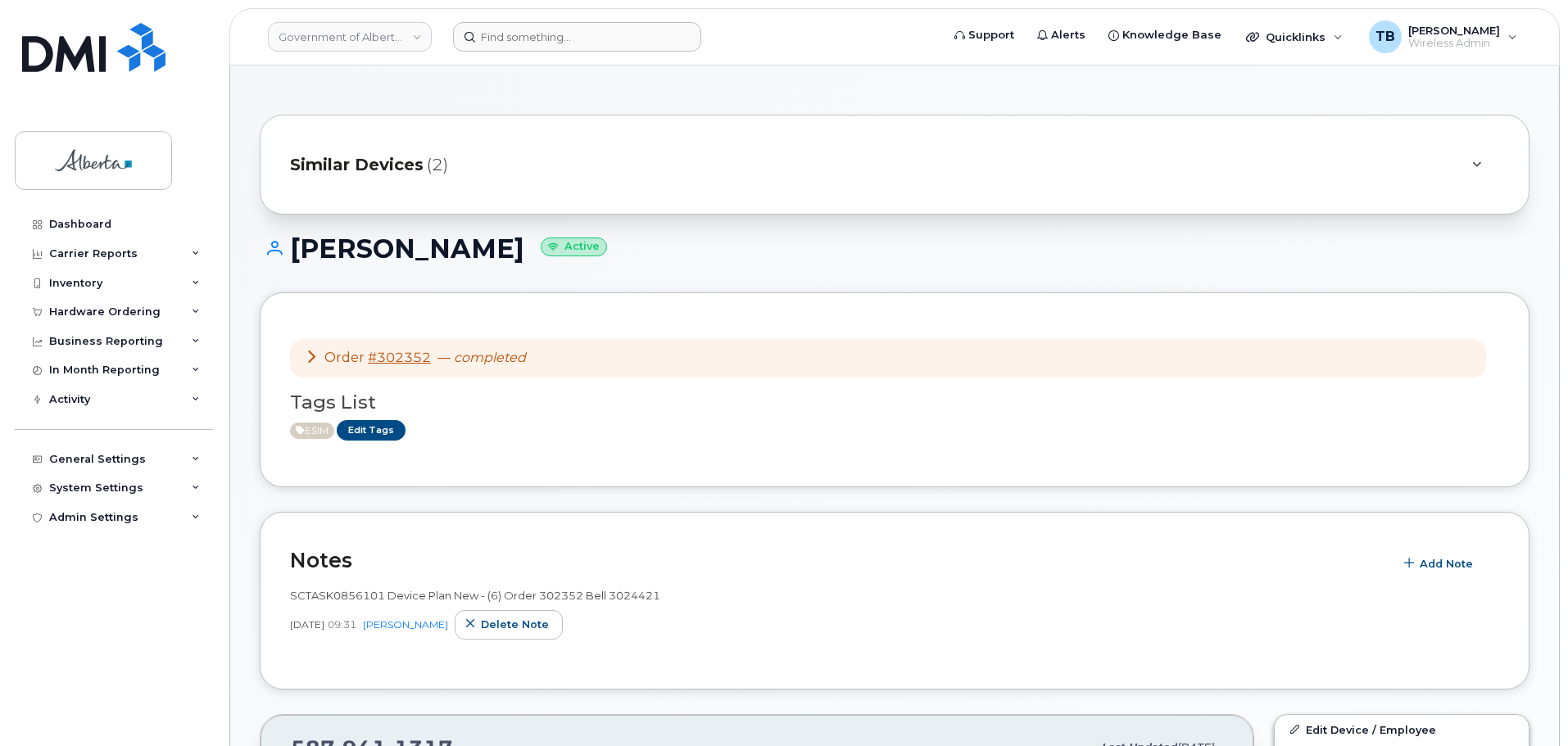
drag, startPoint x: 533, startPoint y: 56, endPoint x: 533, endPoint y: 47, distance: 9.0
click at [533, 56] on header "Government of Alberta (GOA) Support Alerts Knowledge Base Quicklinks Suspend / …" at bounding box center [895, 37] width 1331 height 57
click at [533, 47] on input at bounding box center [577, 37] width 248 height 30
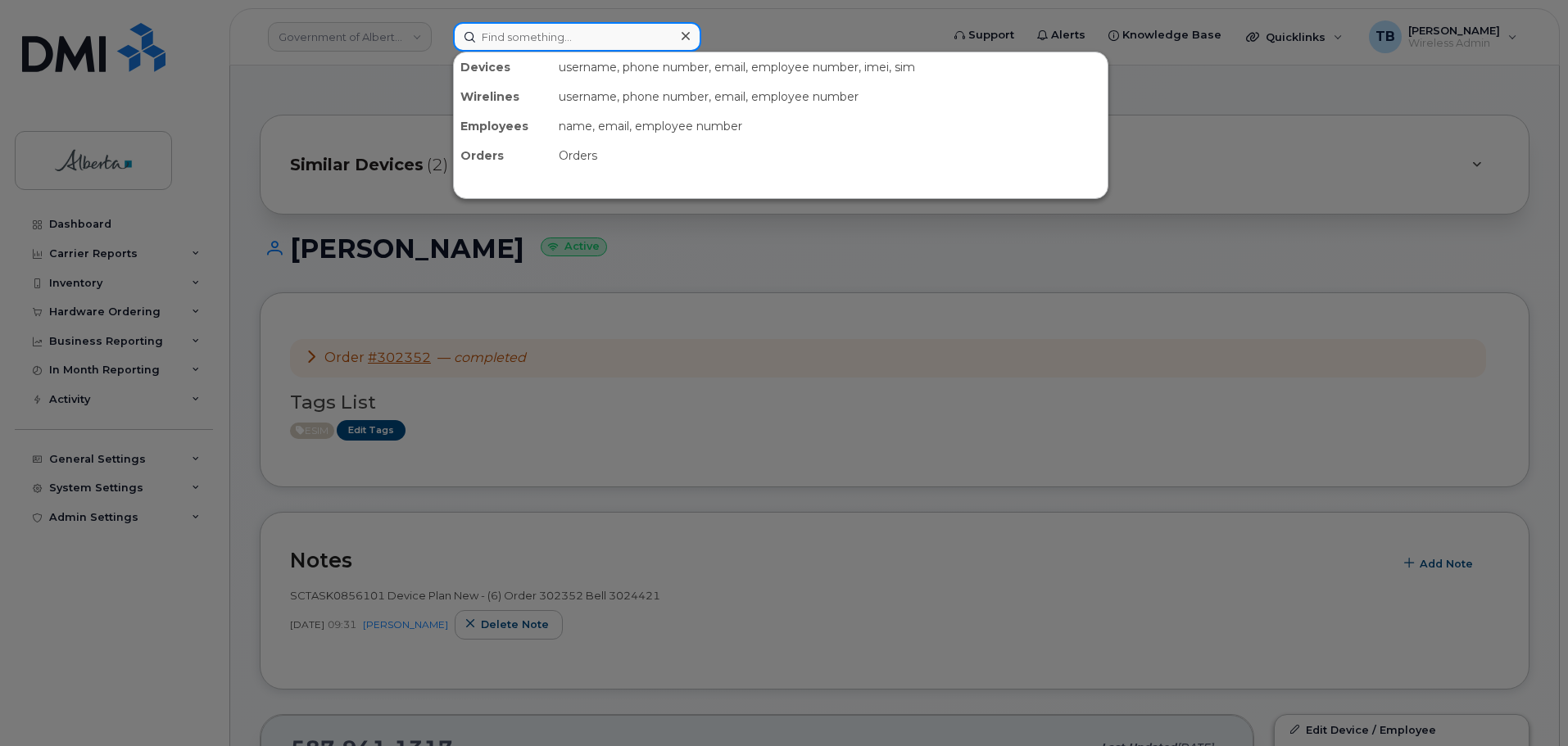
paste input "[PERSON_NAME]"
type input "[PERSON_NAME]"
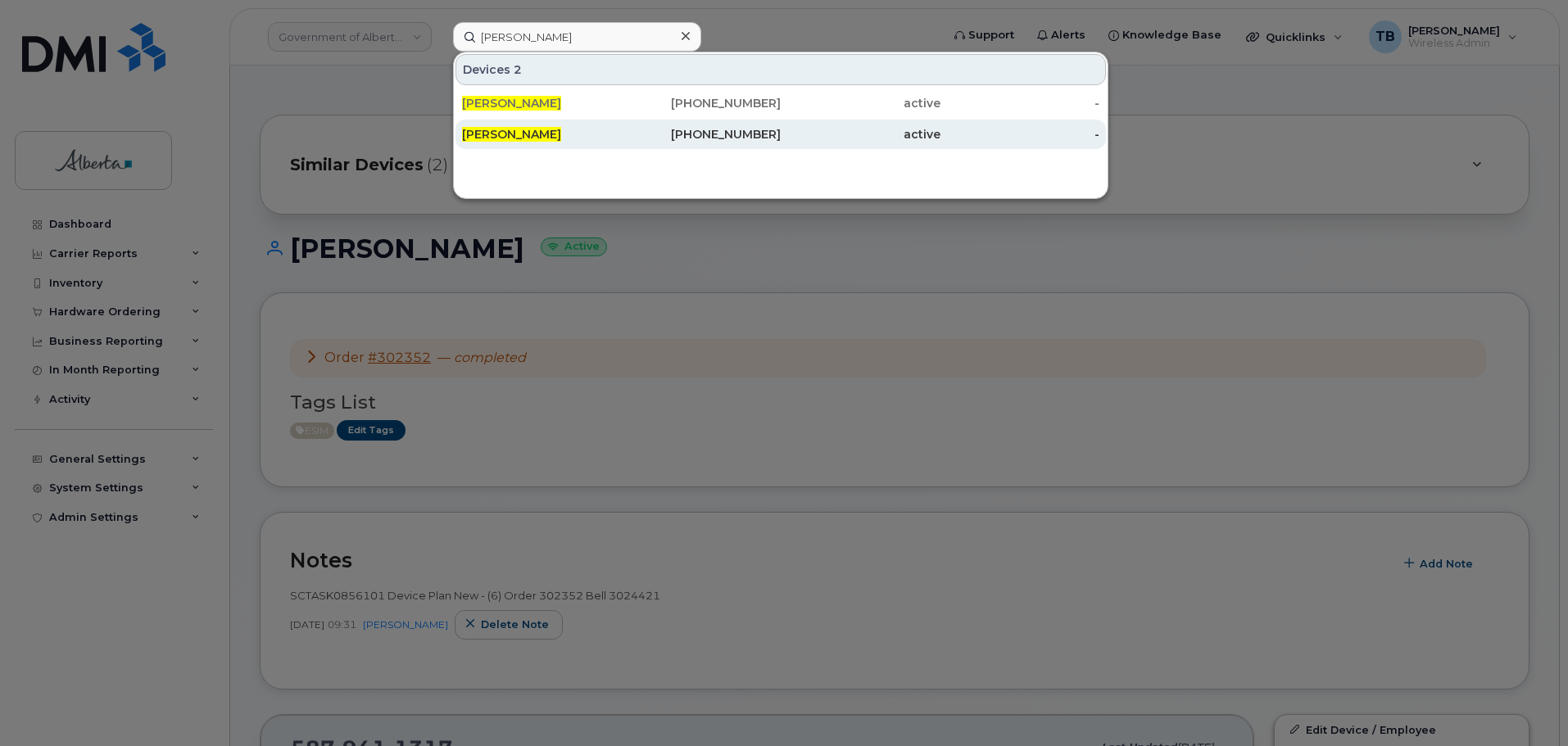
click at [515, 134] on span "Zichen Ma" at bounding box center [511, 134] width 100 height 14
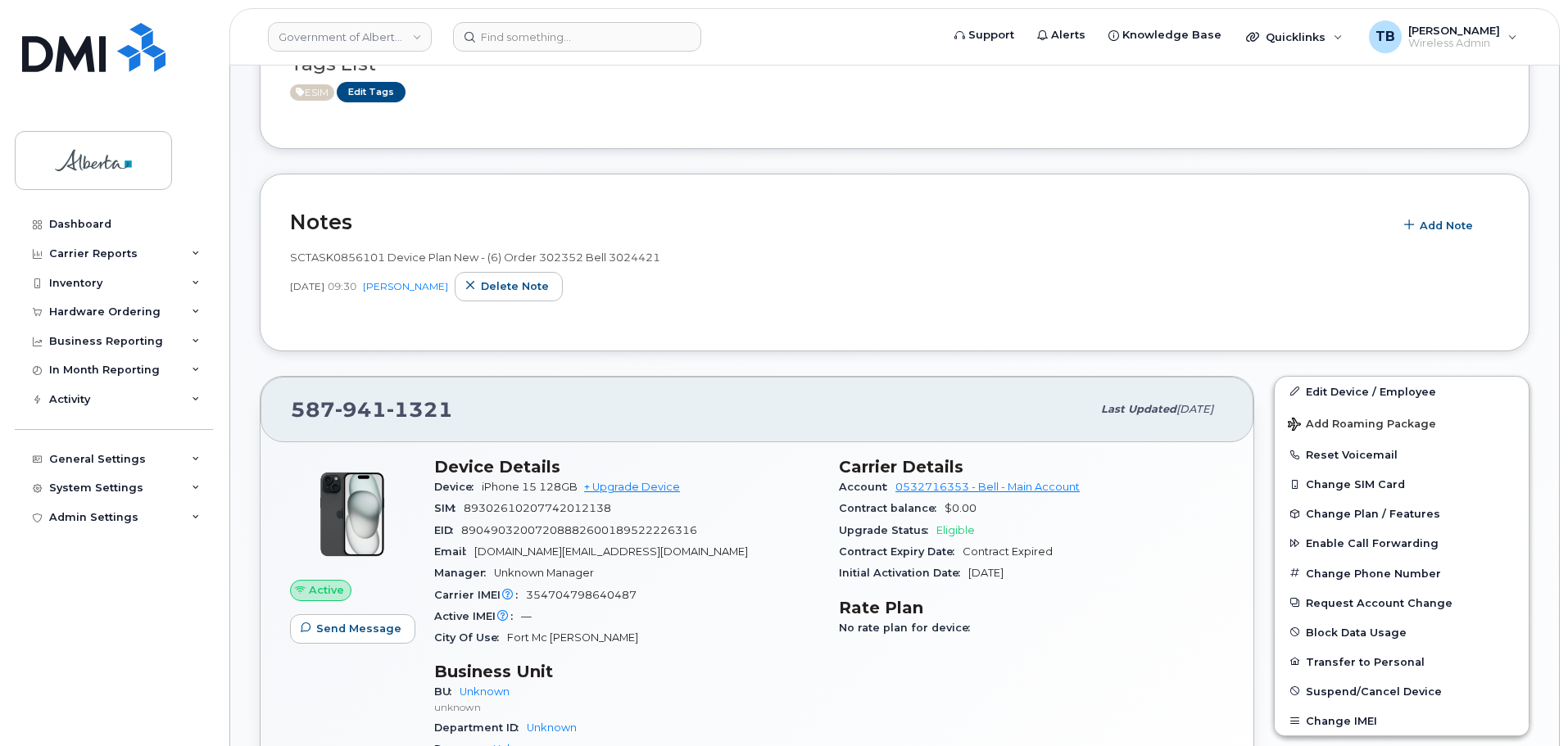
scroll to position [492, 0]
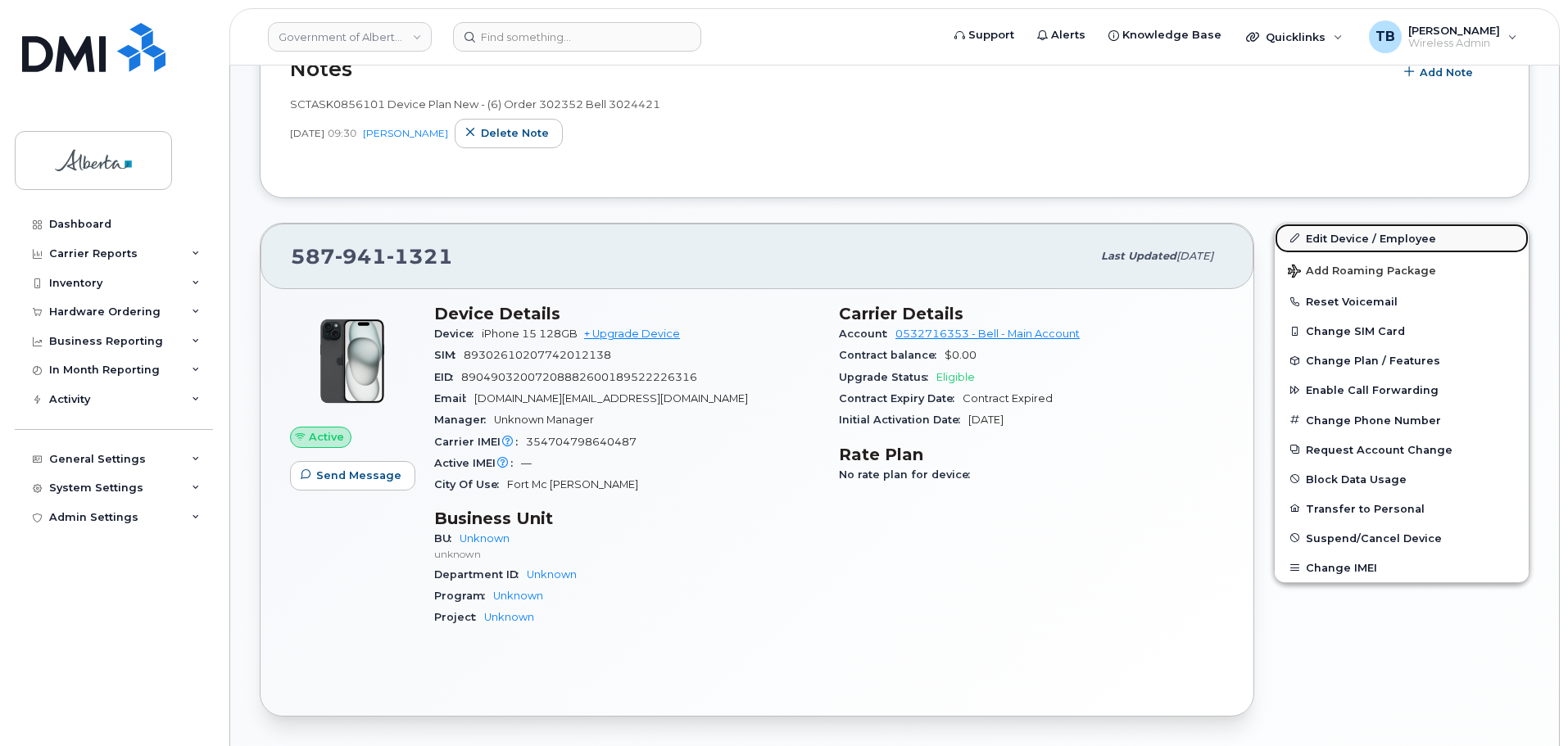
click at [1344, 238] on link "Edit Device / Employee" at bounding box center [1401, 238] width 254 height 30
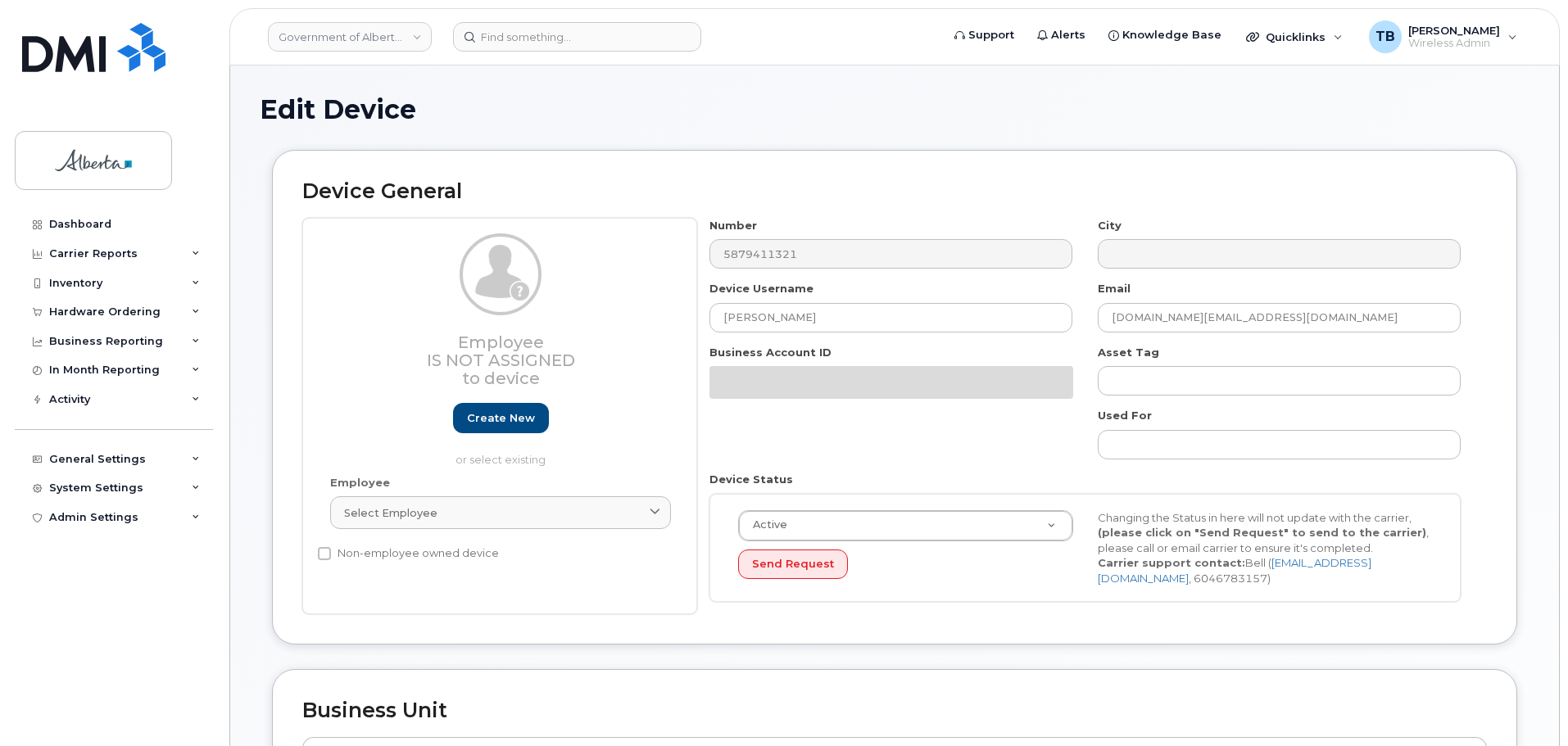
select select "4100854"
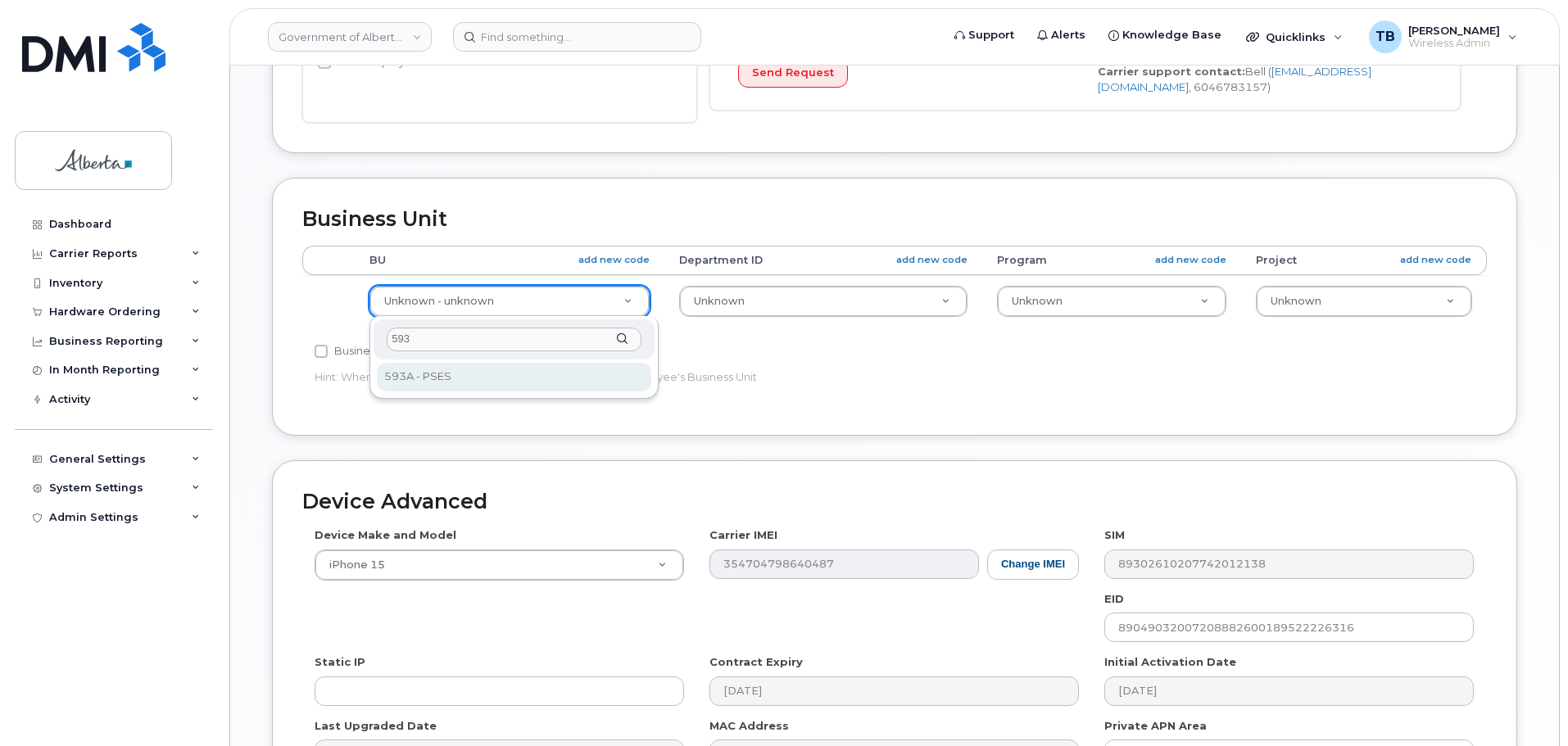
type input "593"
select select "4797682"
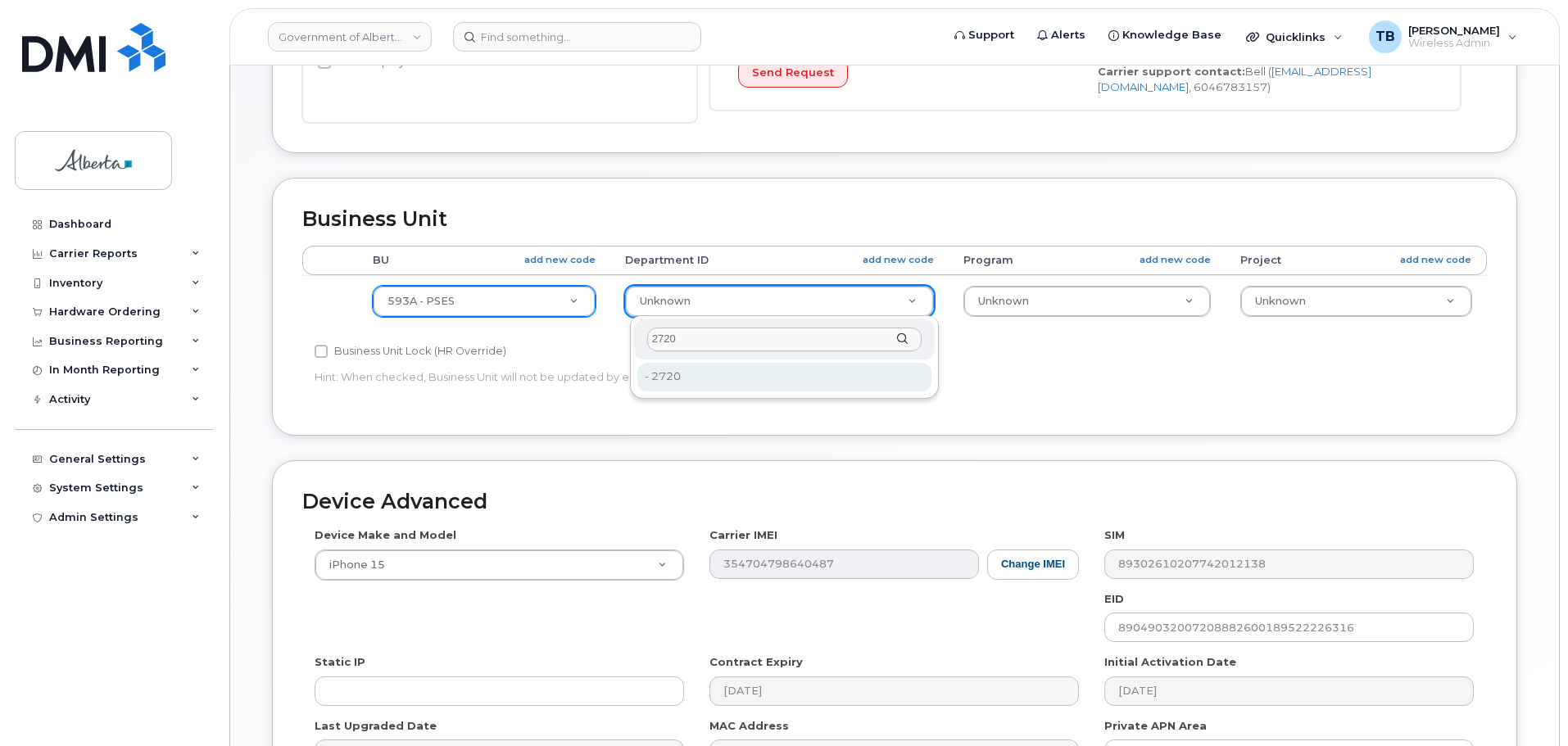
type input "2720"
drag, startPoint x: 681, startPoint y: 385, endPoint x: 827, endPoint y: 362, distance: 147.8
type input "4752674"
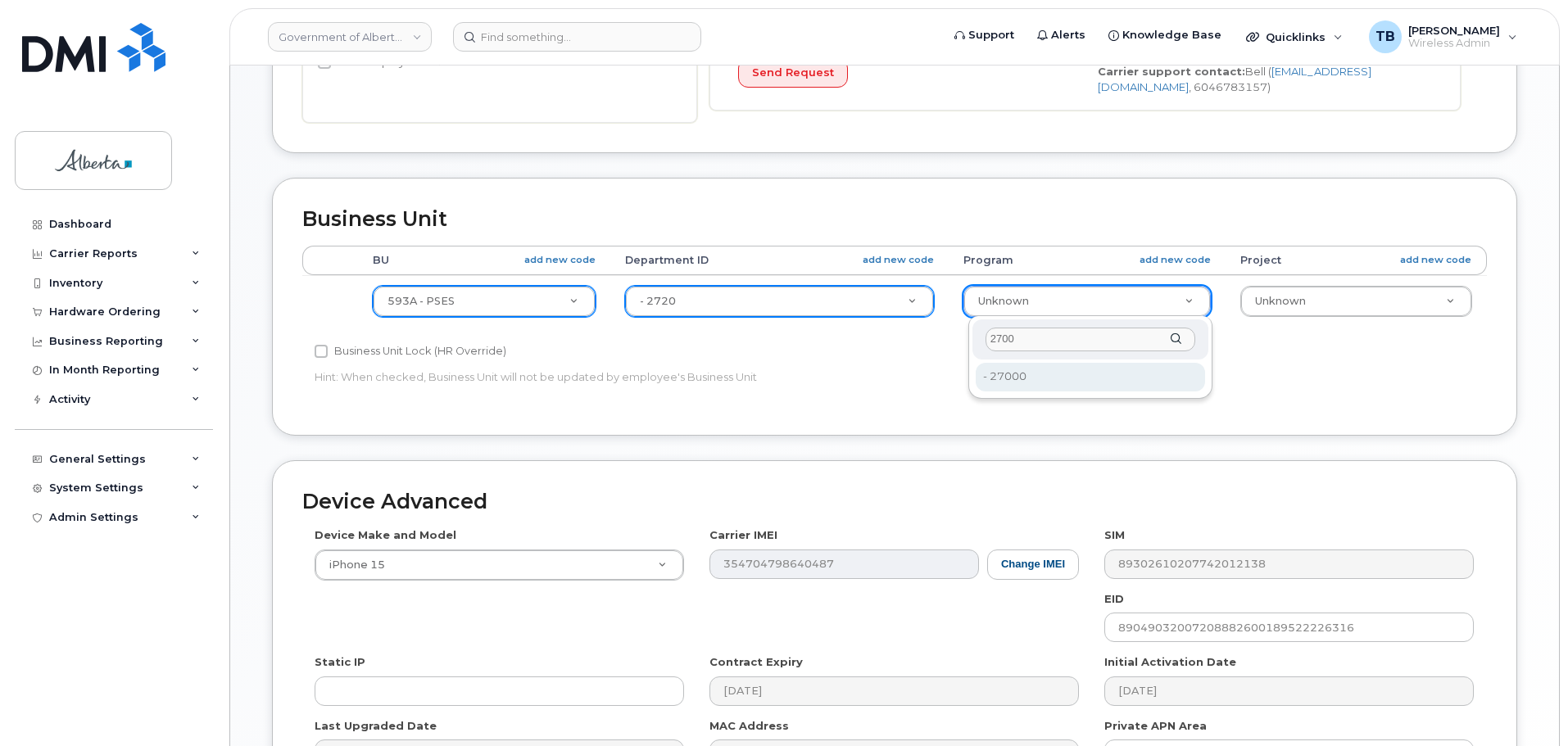
type input "2700"
type input "4206368"
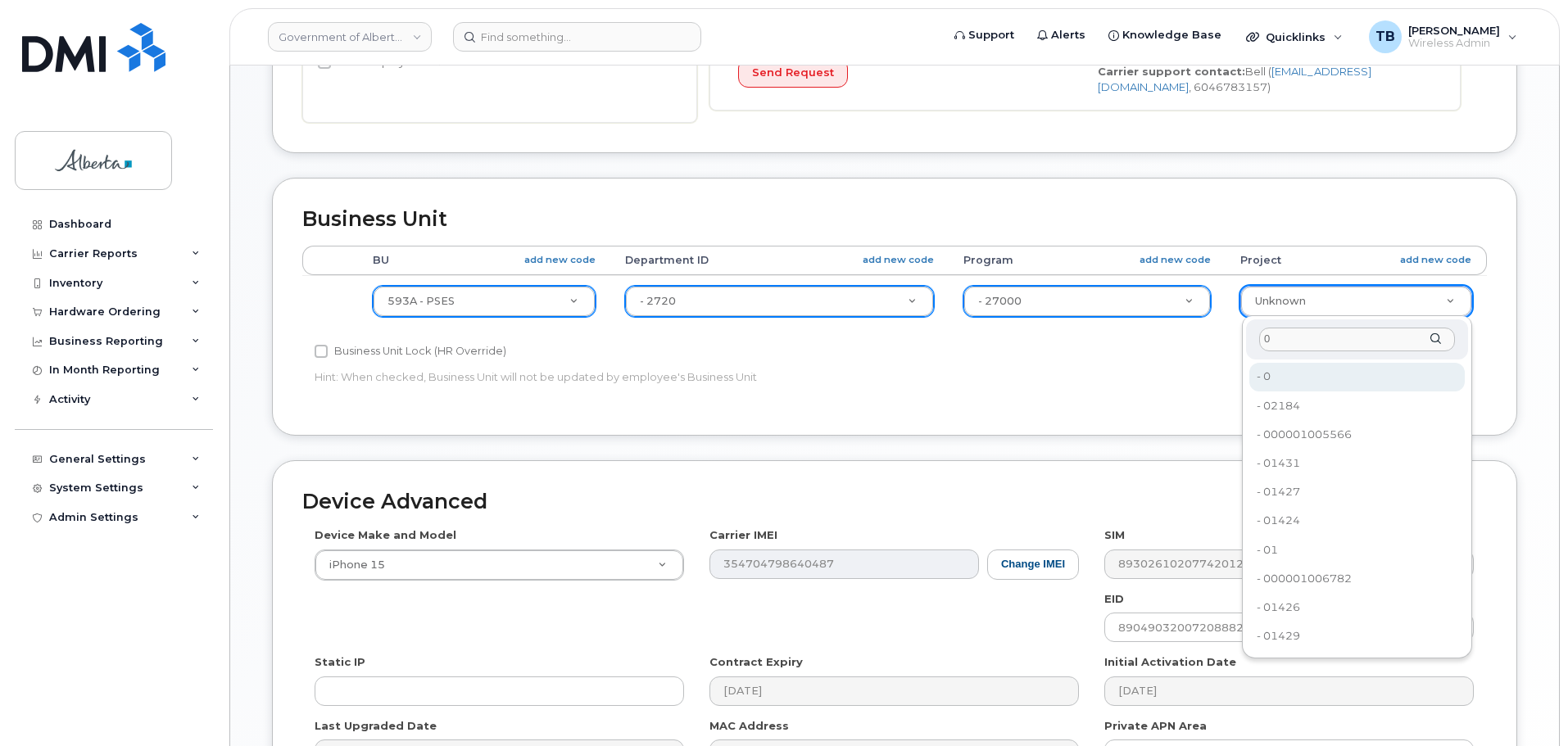
type input "0"
type input "4753728"
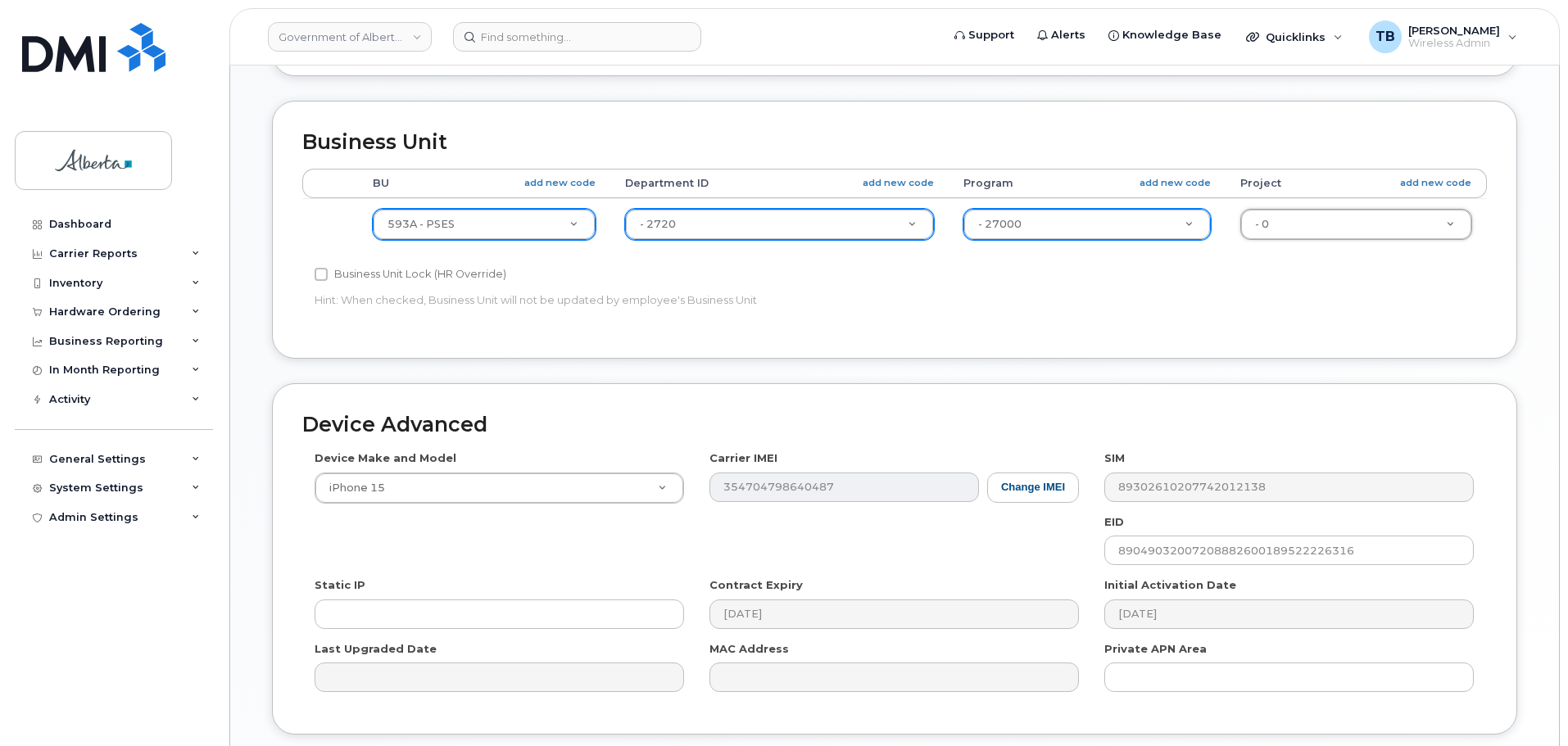
scroll to position [694, 0]
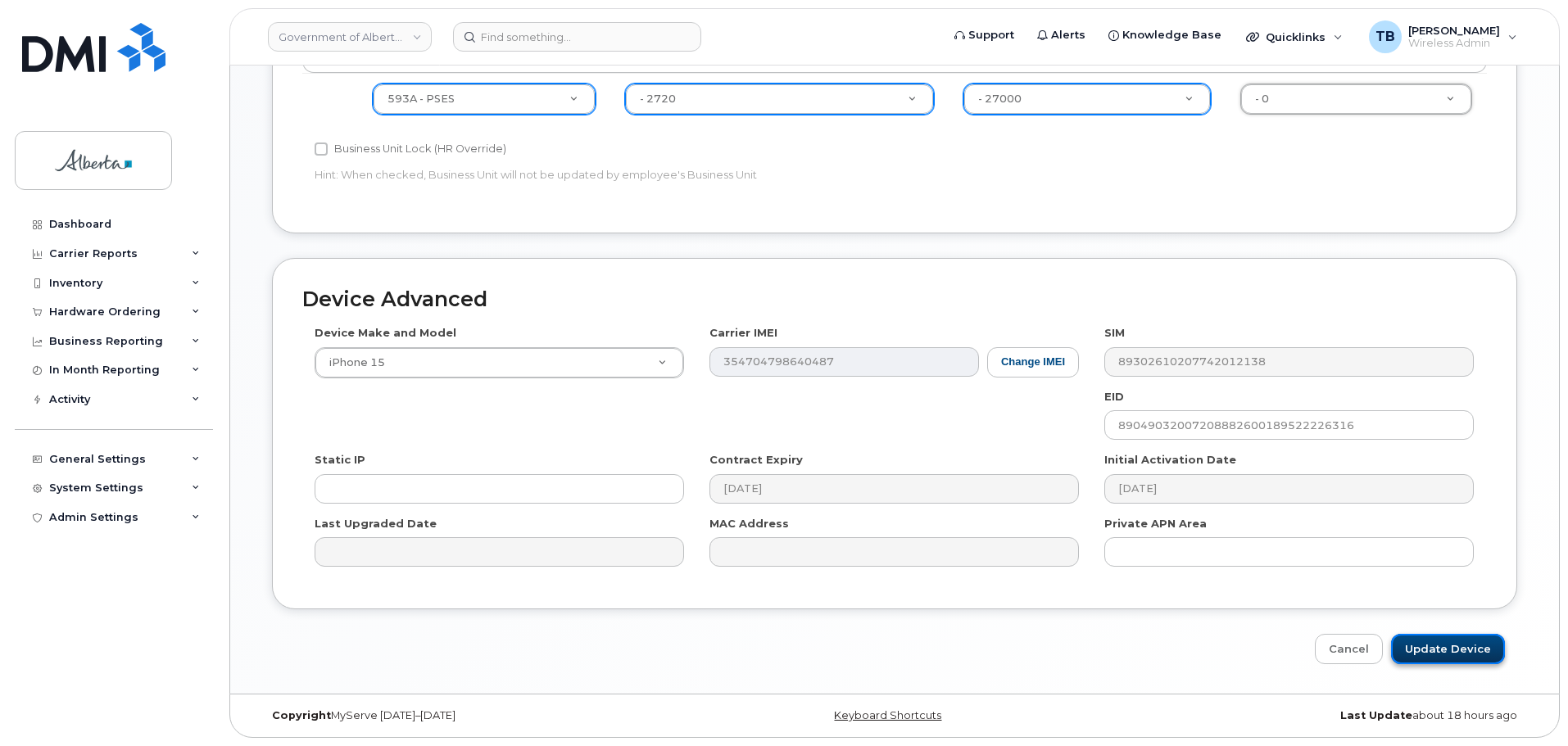
click at [1463, 645] on input "Update Device" at bounding box center [1448, 649] width 114 height 31
type input "Saving..."
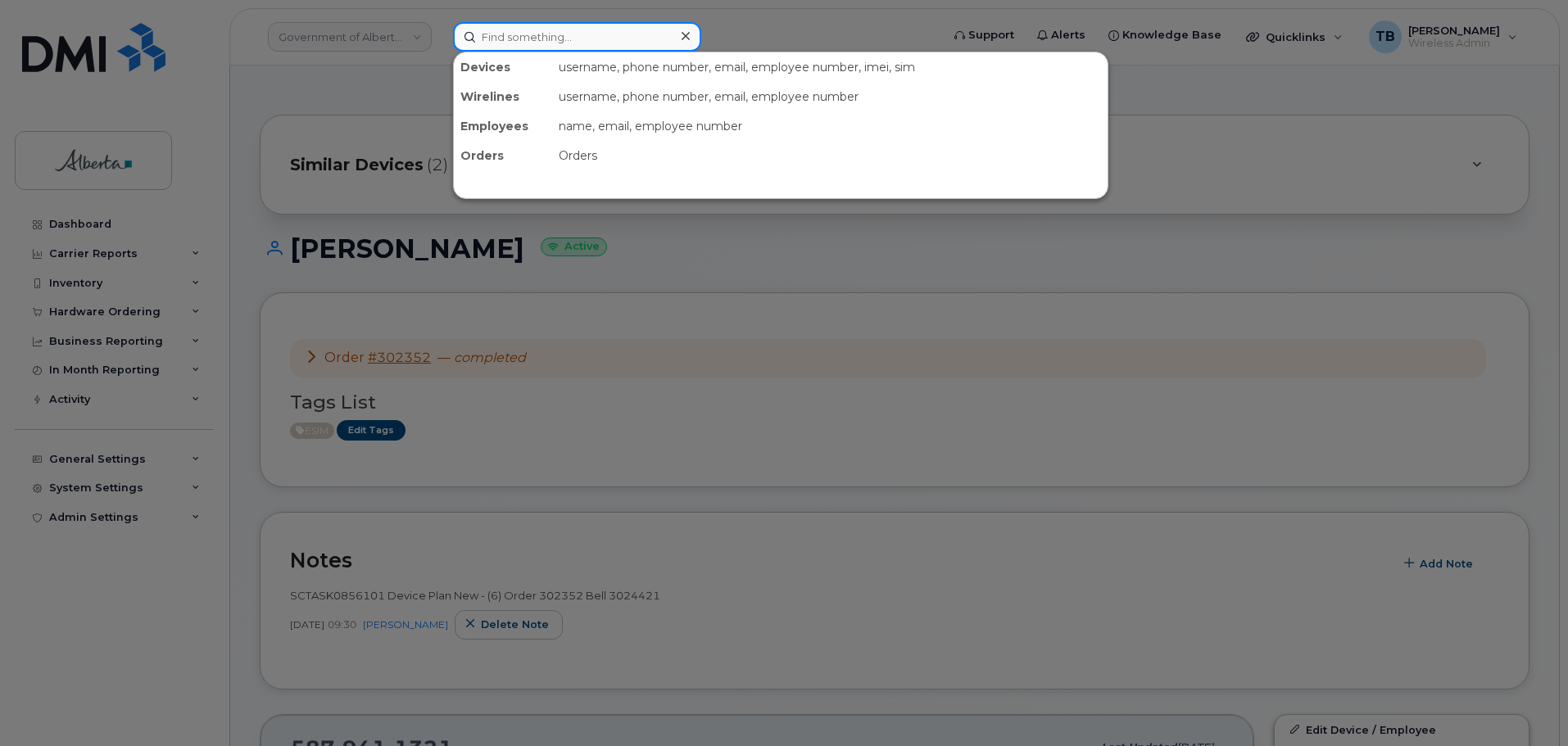
click at [510, 42] on input at bounding box center [577, 37] width 248 height 30
paste input "[PERSON_NAME]"
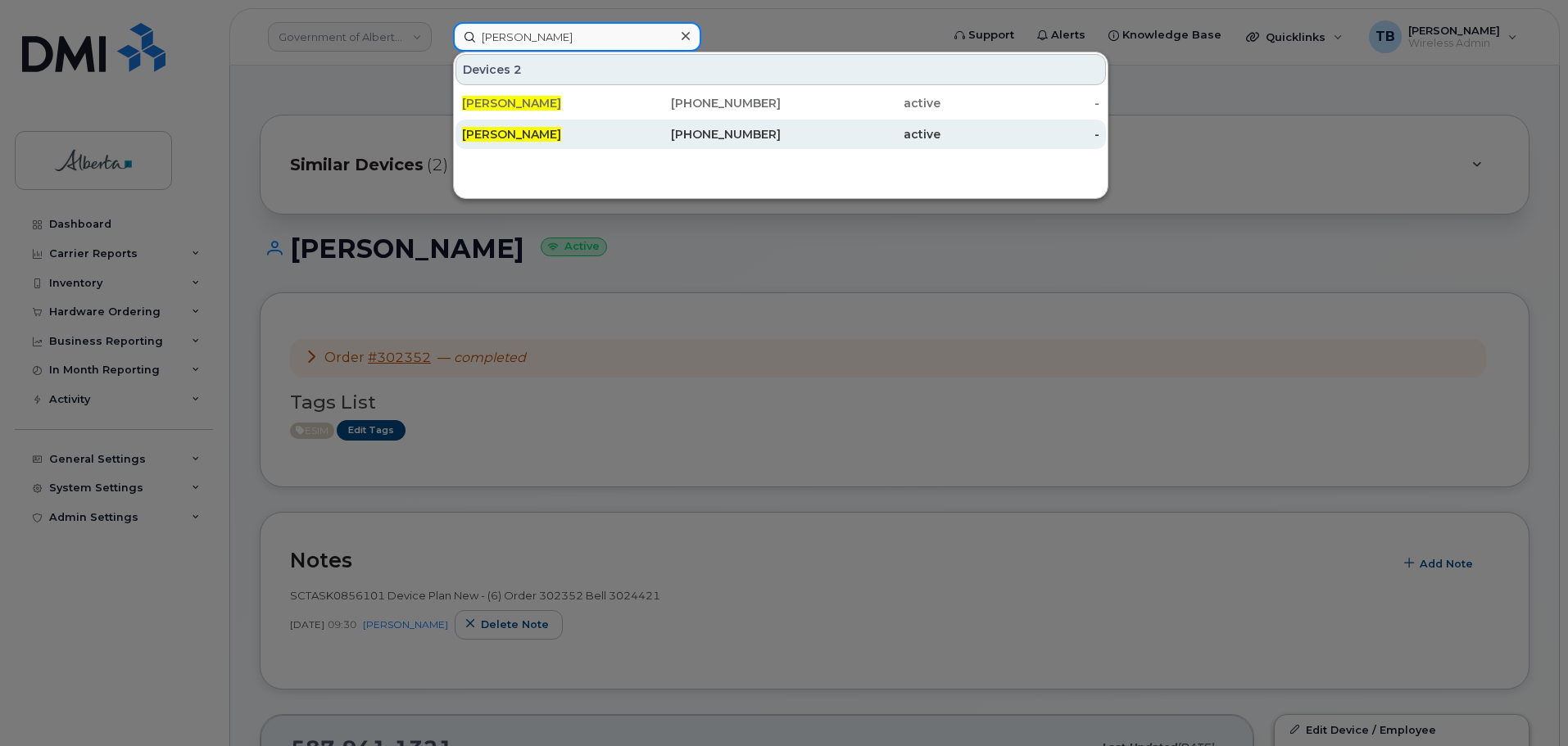
type input "[PERSON_NAME]"
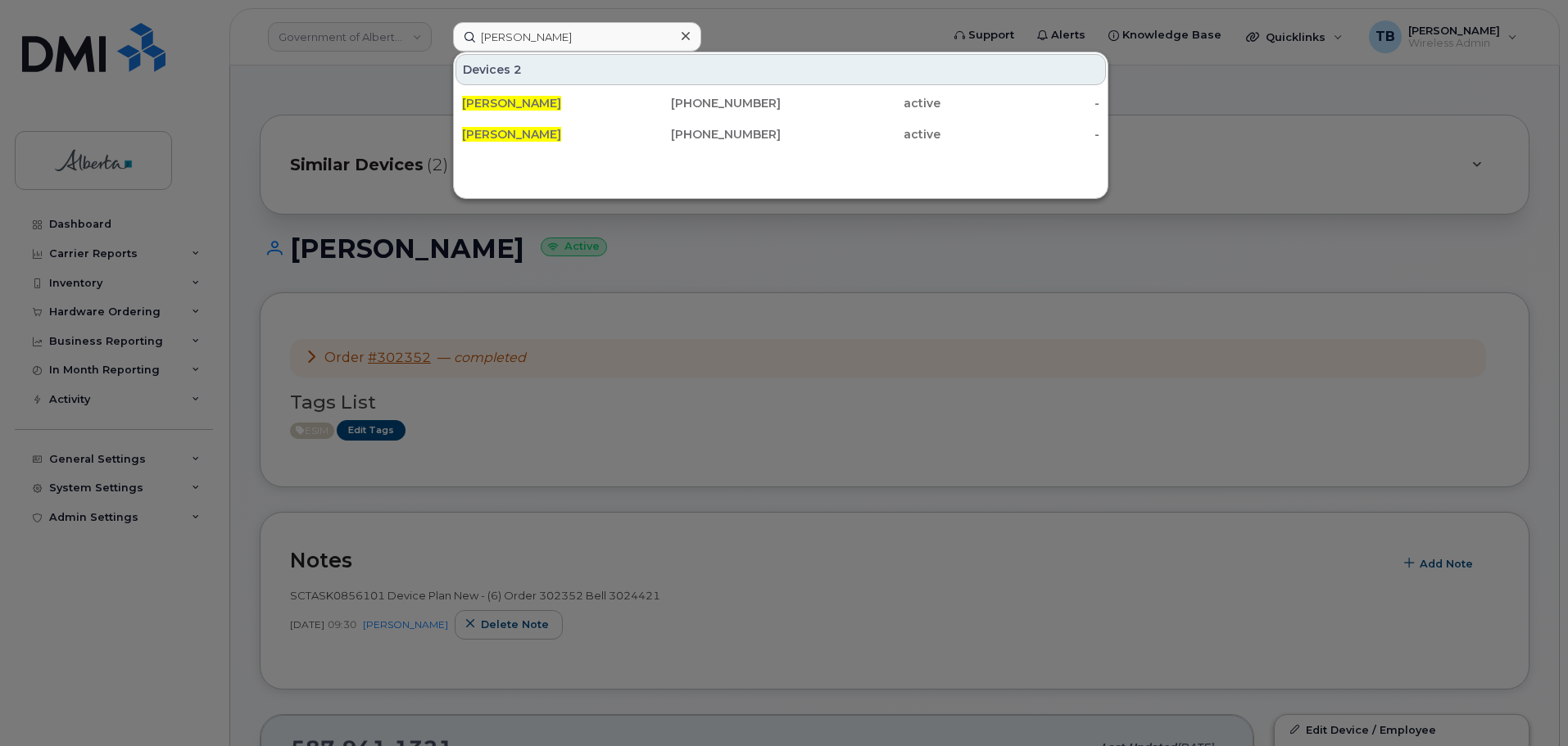
drag, startPoint x: 524, startPoint y: 136, endPoint x: 154, endPoint y: 298, distance: 403.9
click at [524, 136] on span "[PERSON_NAME]" at bounding box center [511, 134] width 100 height 14
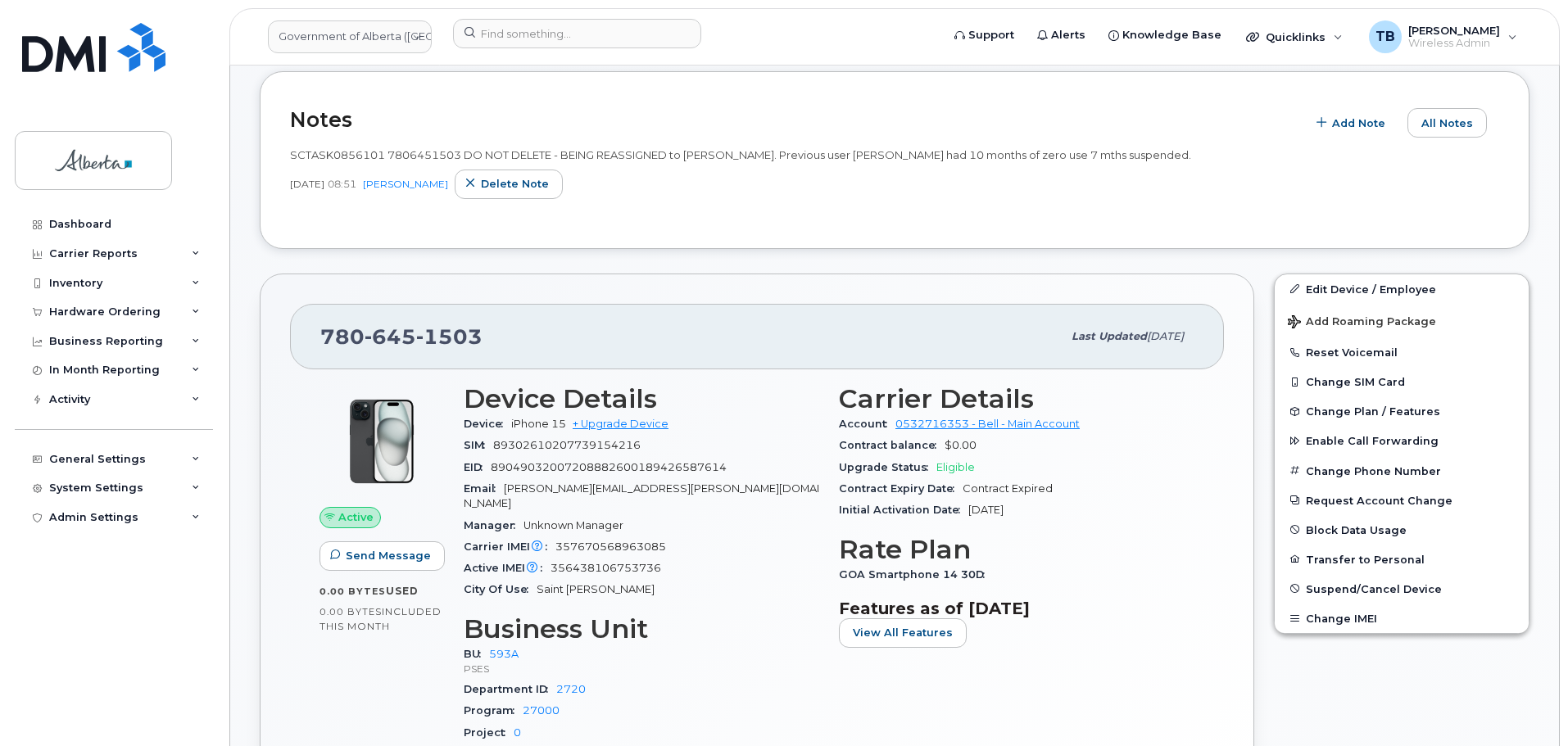
scroll to position [492, 0]
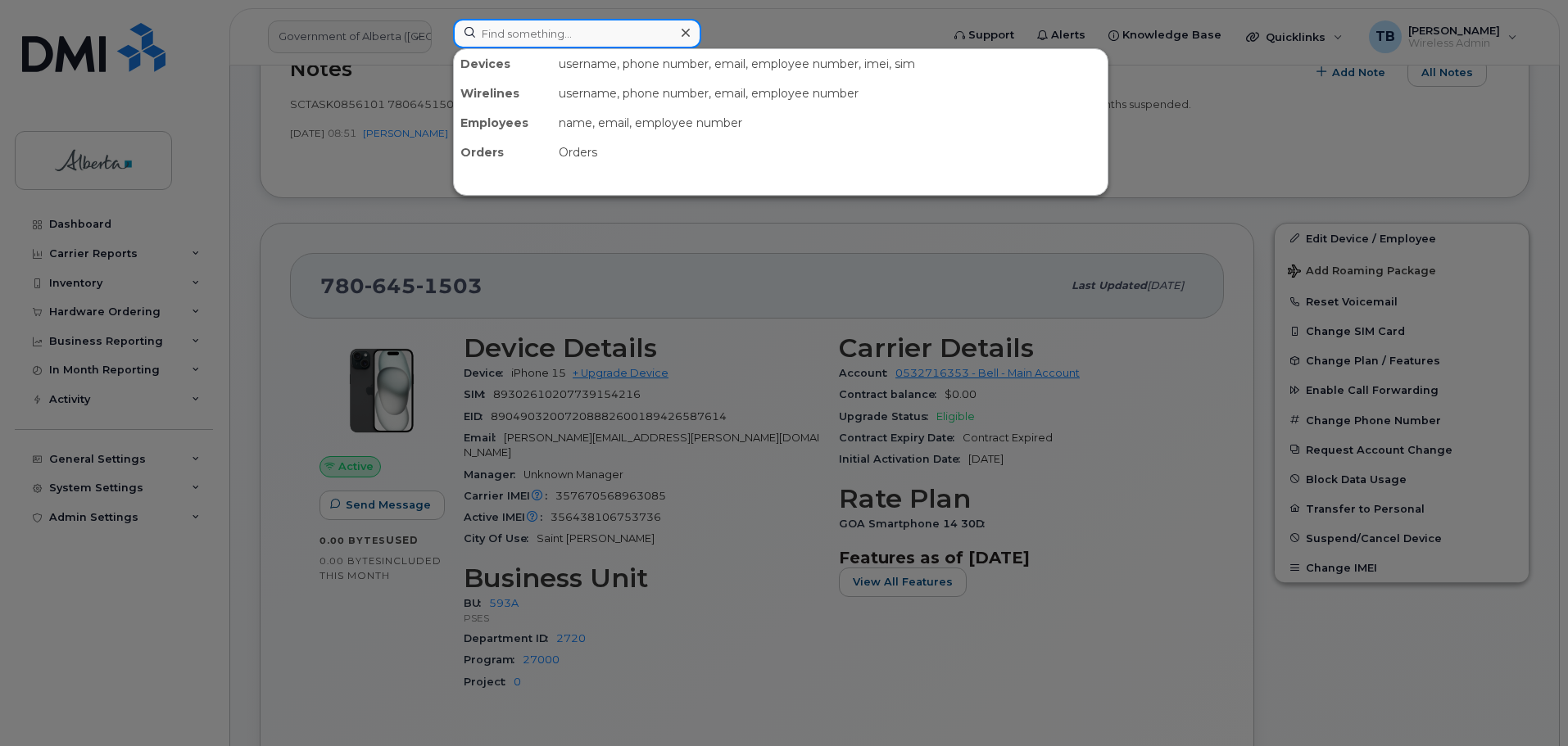
click at [566, 42] on input at bounding box center [577, 33] width 248 height 30
paste input "[PERSON_NAME]"
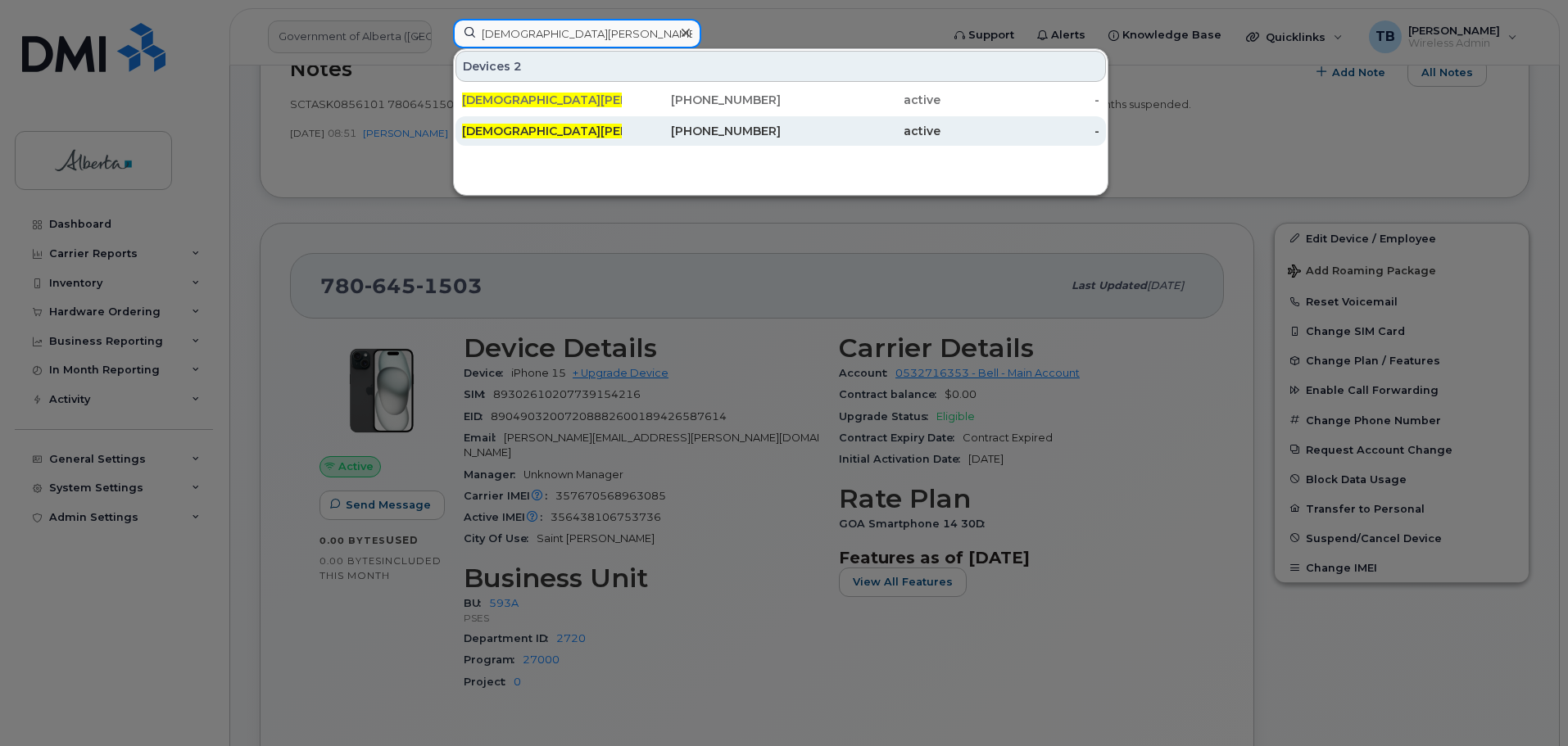
type input "Amith Budalo"
click at [550, 129] on div "Amith Budalo o" at bounding box center [542, 130] width 160 height 16
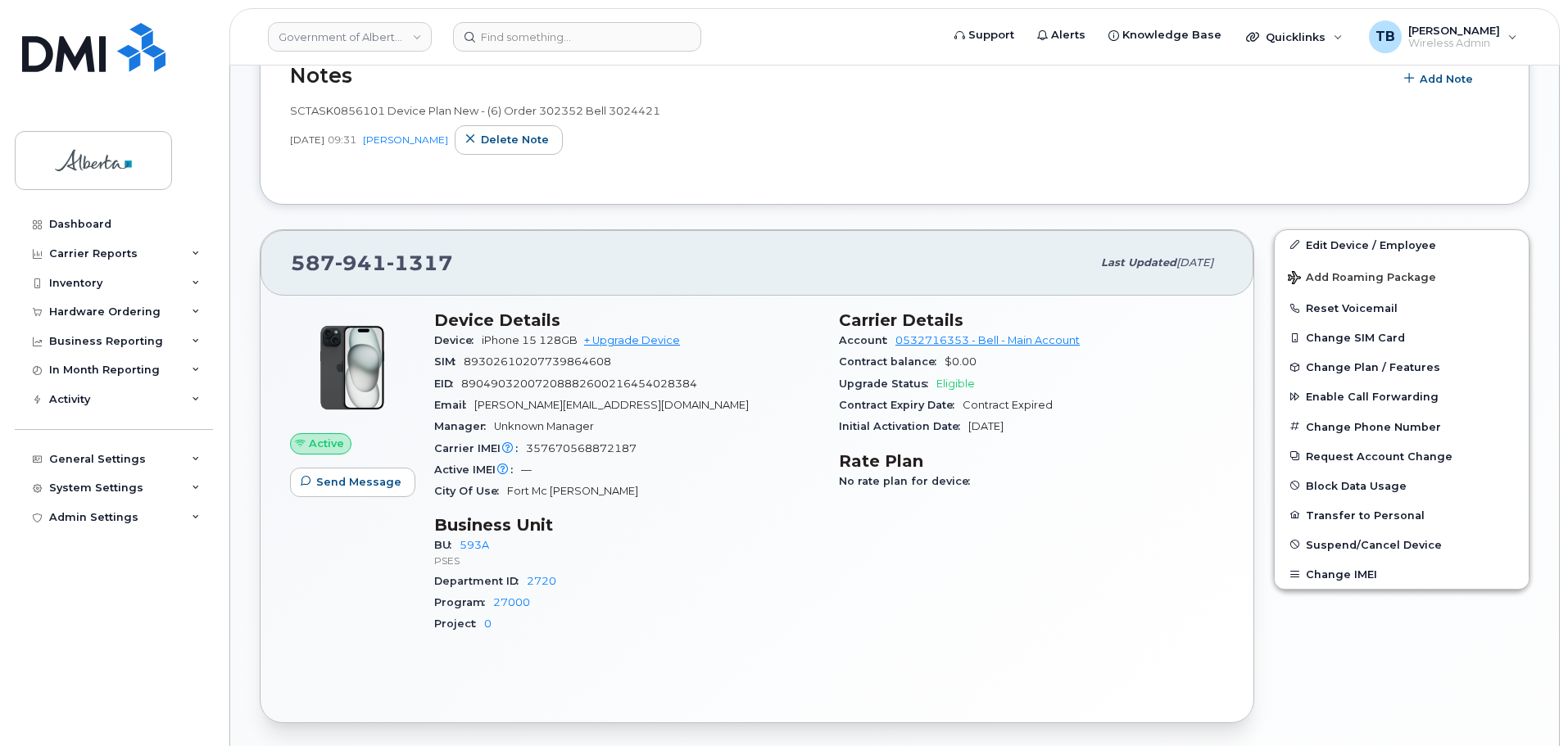
scroll to position [492, 0]
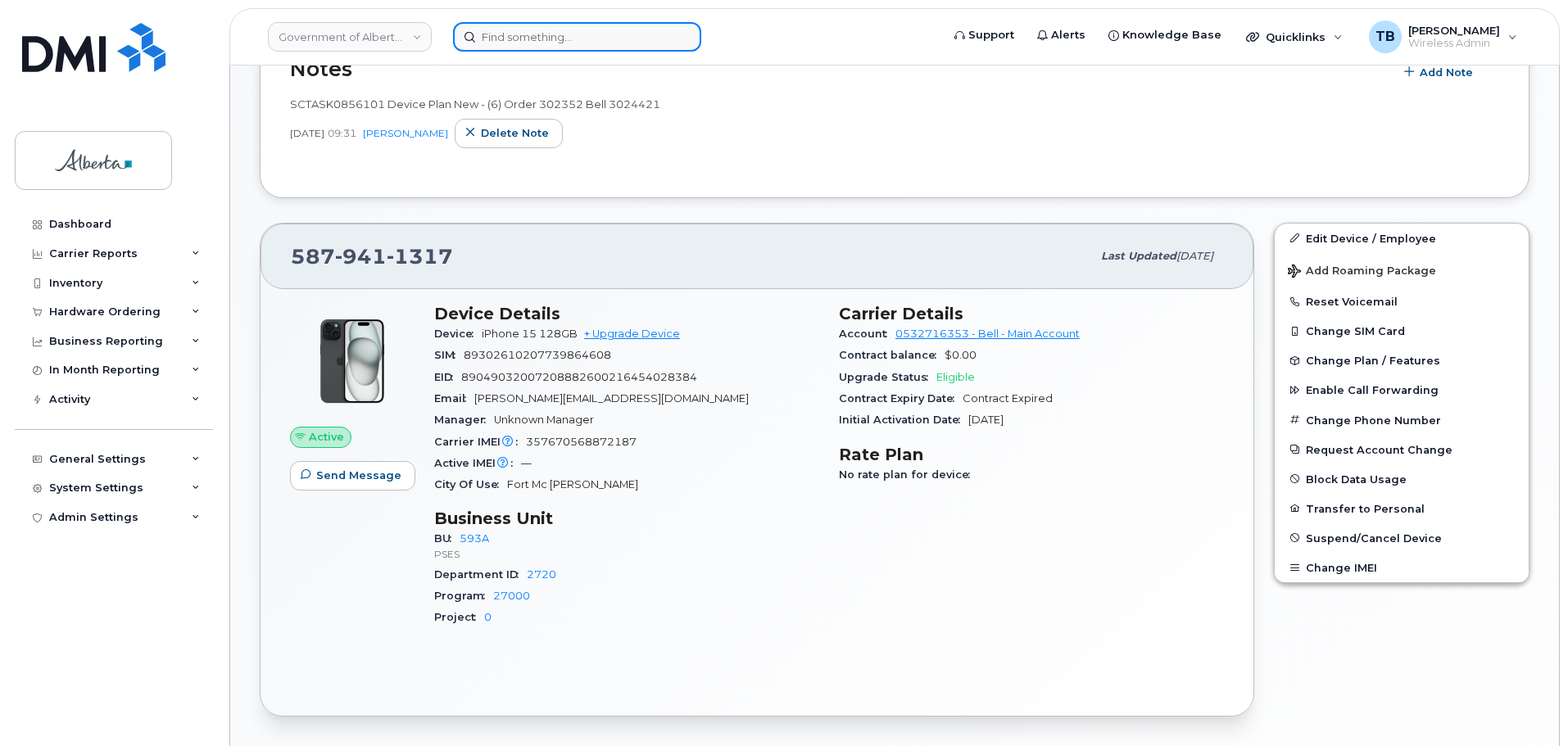
click at [542, 44] on input at bounding box center [577, 37] width 248 height 30
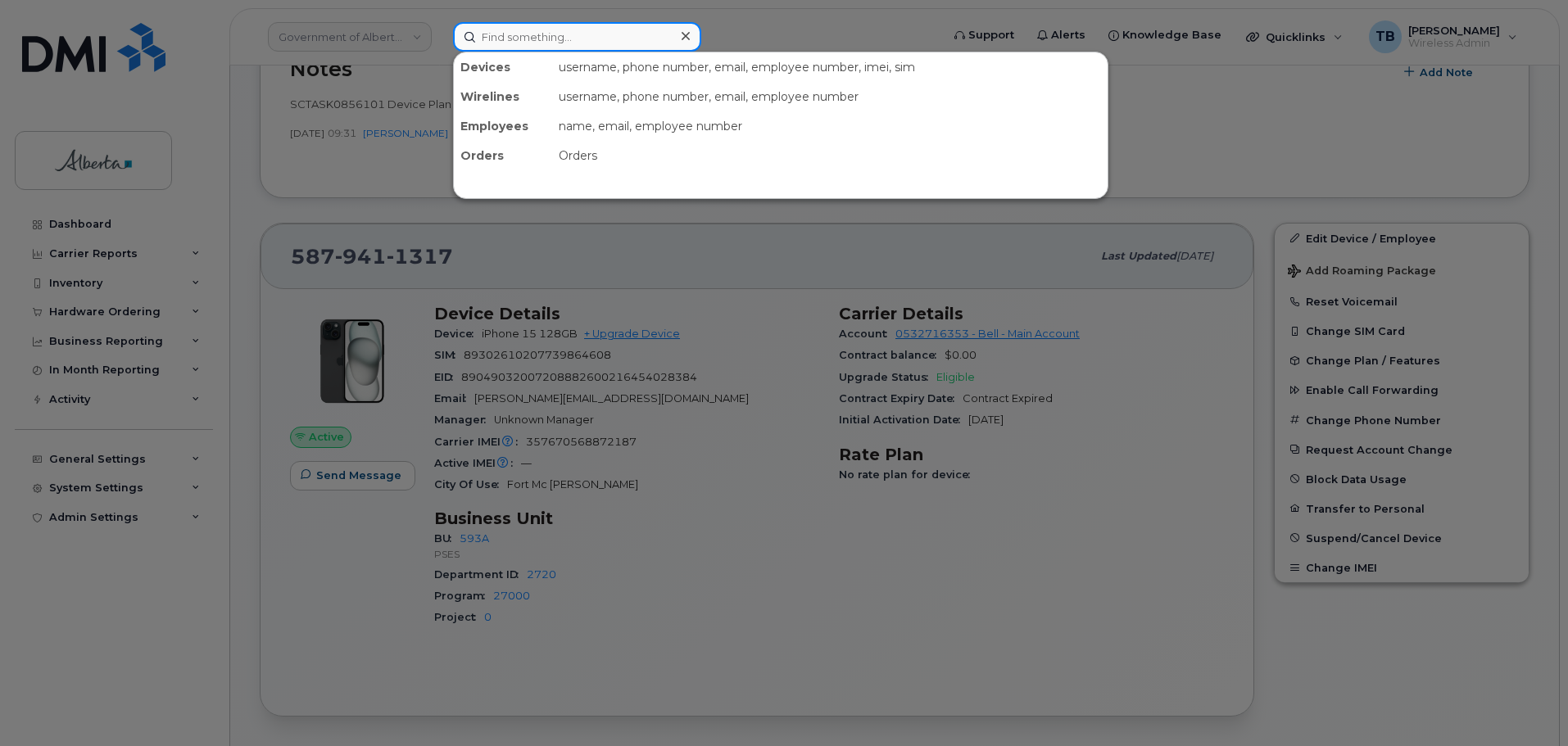
paste input "[PERSON_NAME]"
type input "[PERSON_NAME]"
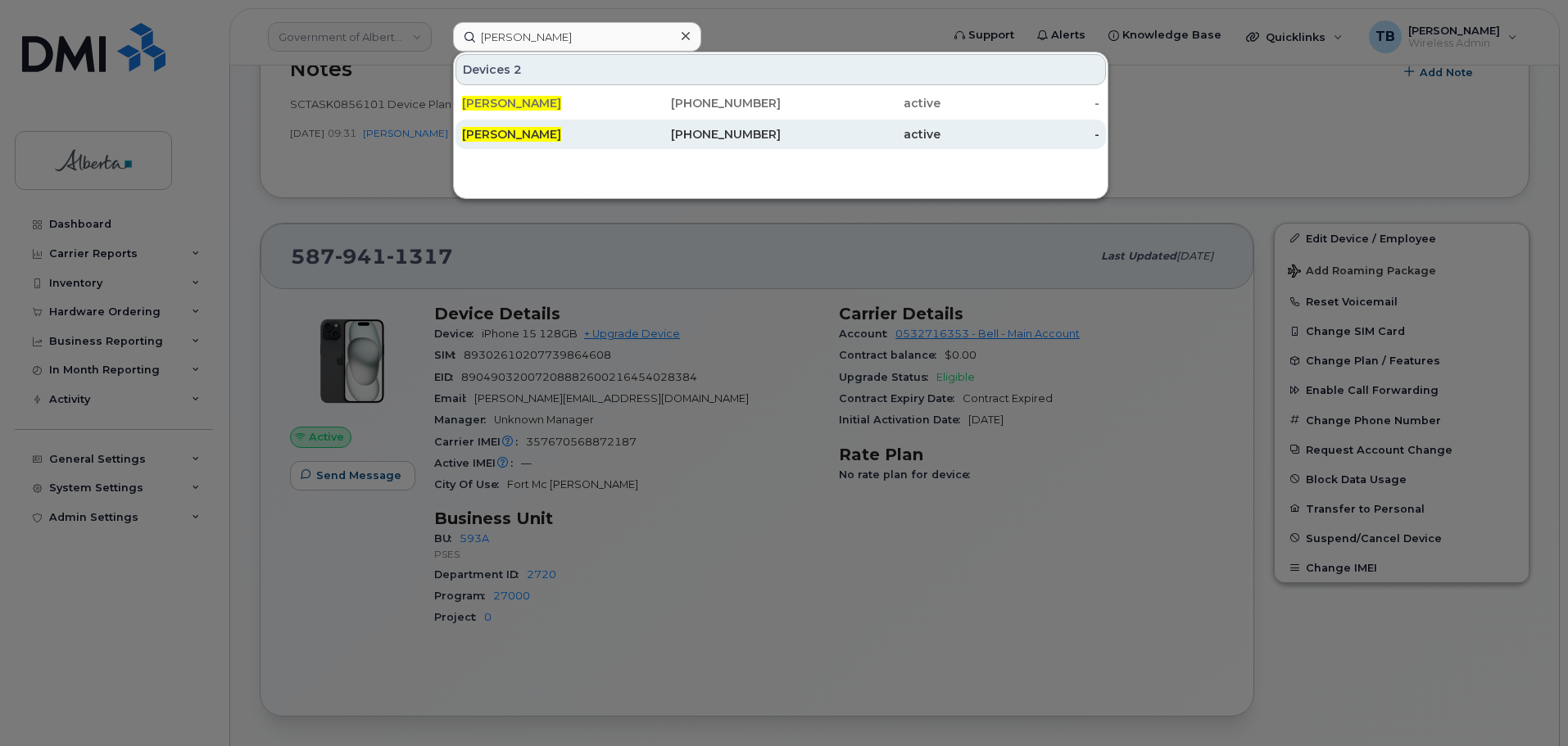
click at [542, 139] on span "Xavier Bertrand" at bounding box center [511, 134] width 100 height 14
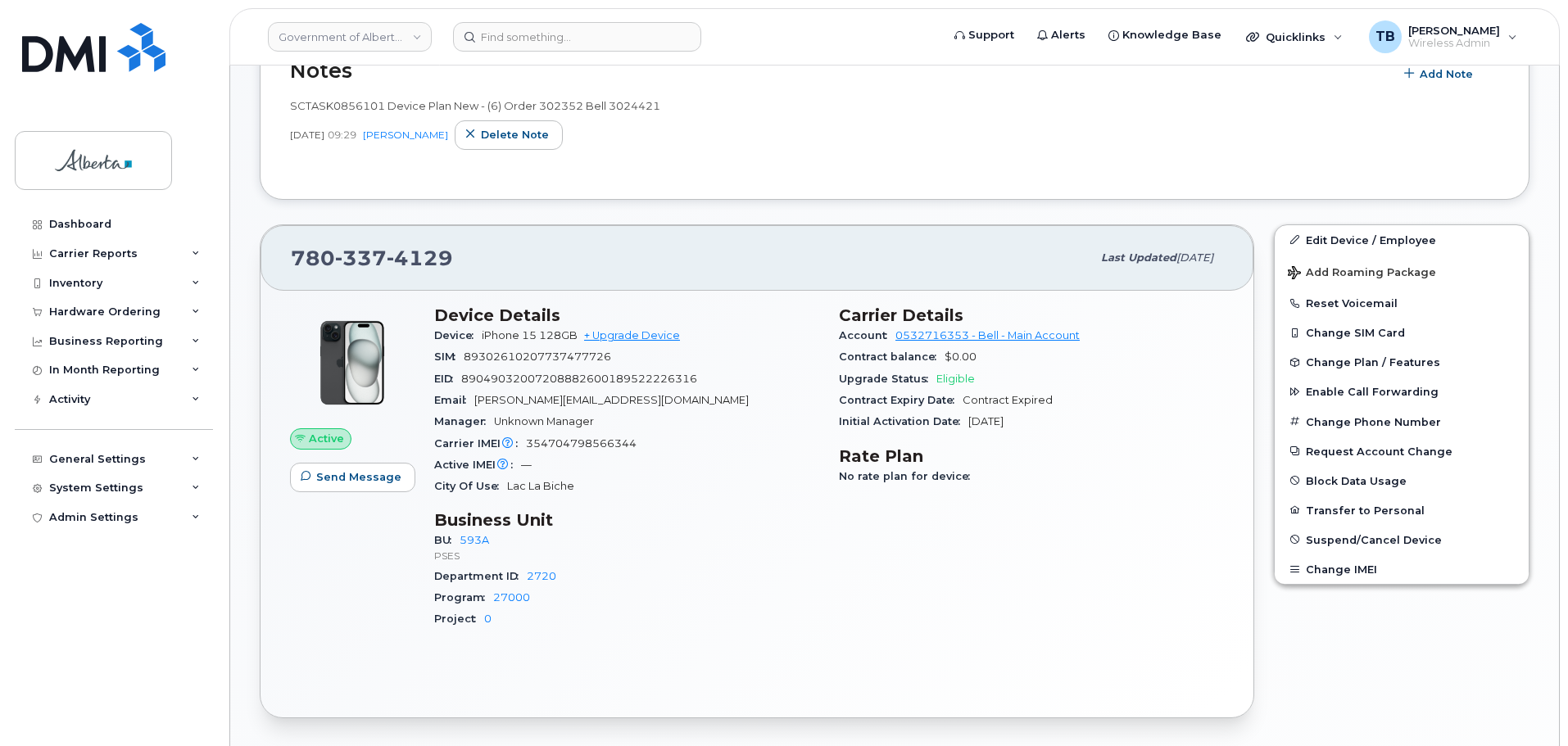
scroll to position [573, 0]
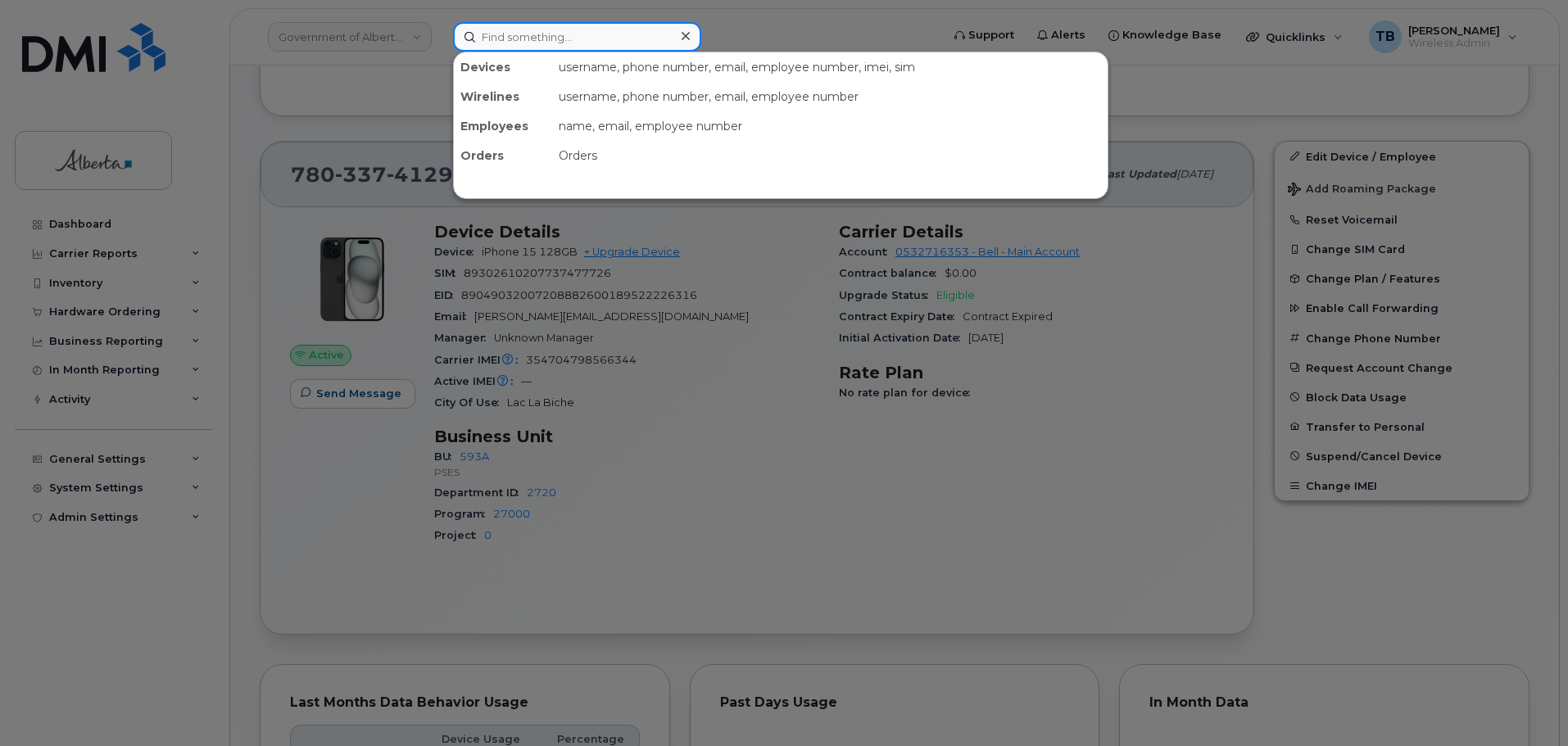
click at [567, 26] on input at bounding box center [577, 37] width 248 height 30
paste input "[PERSON_NAME]"
type input "[PERSON_NAME]"
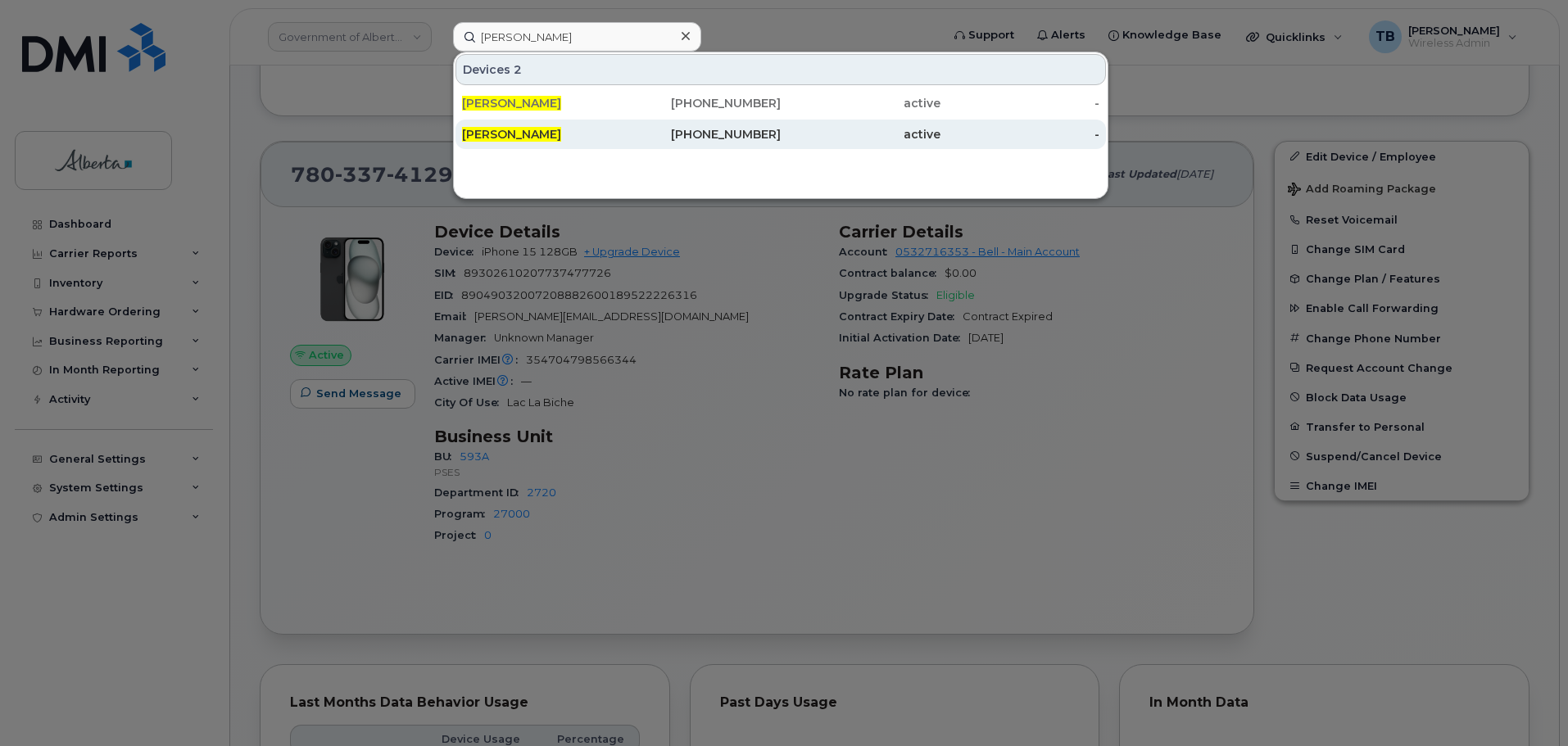
click at [522, 137] on span "[PERSON_NAME]" at bounding box center [511, 134] width 100 height 14
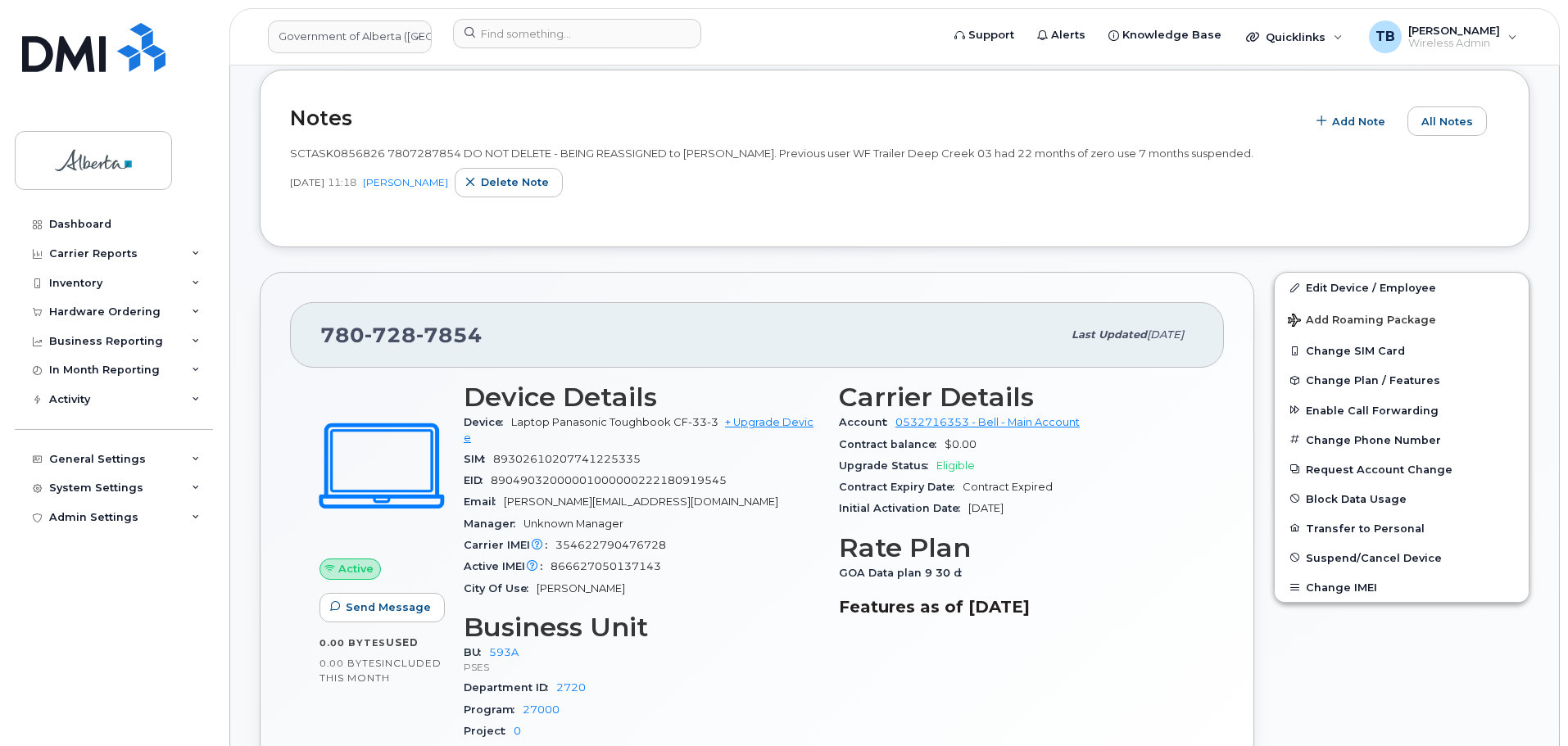
scroll to position [492, 0]
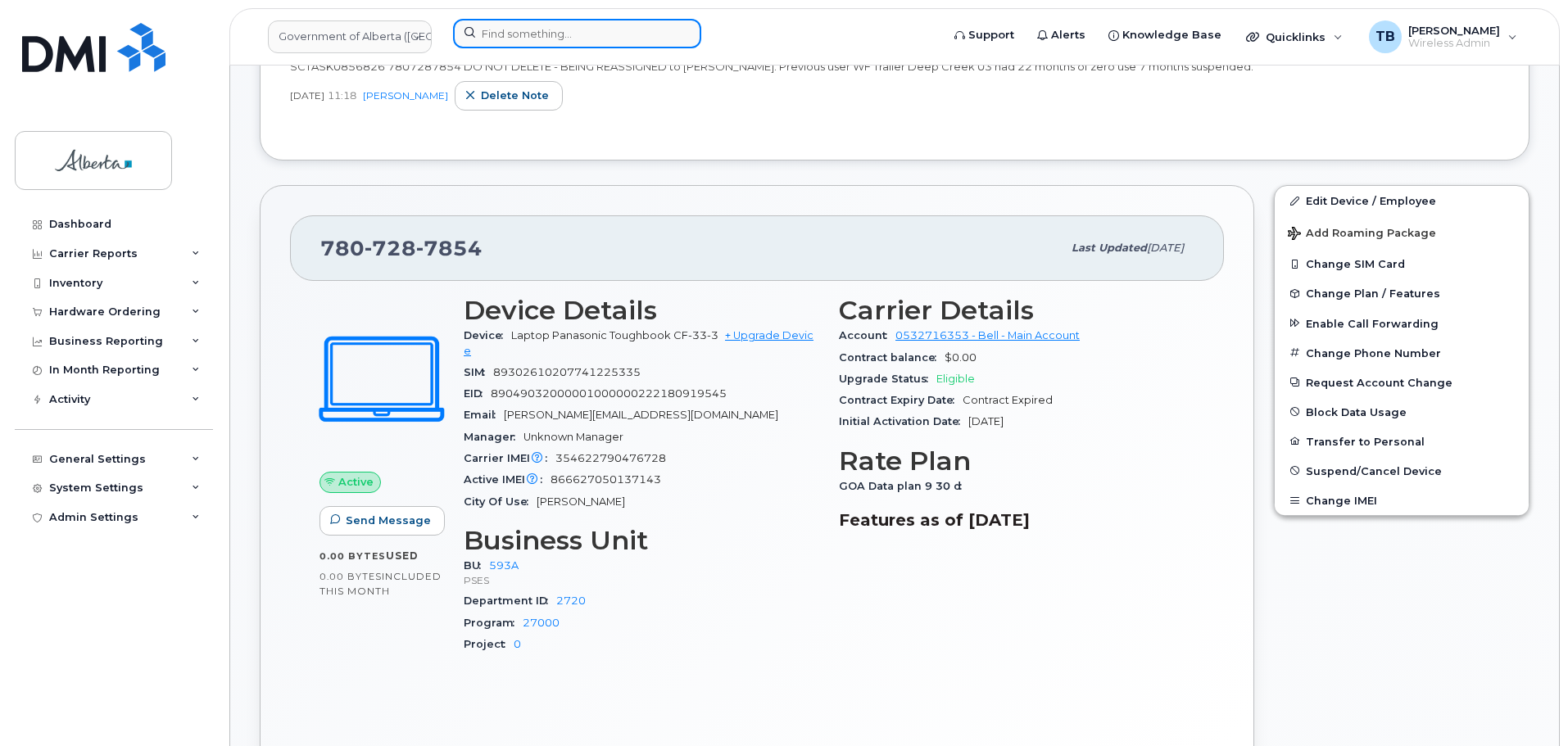
click at [533, 38] on input at bounding box center [577, 33] width 248 height 30
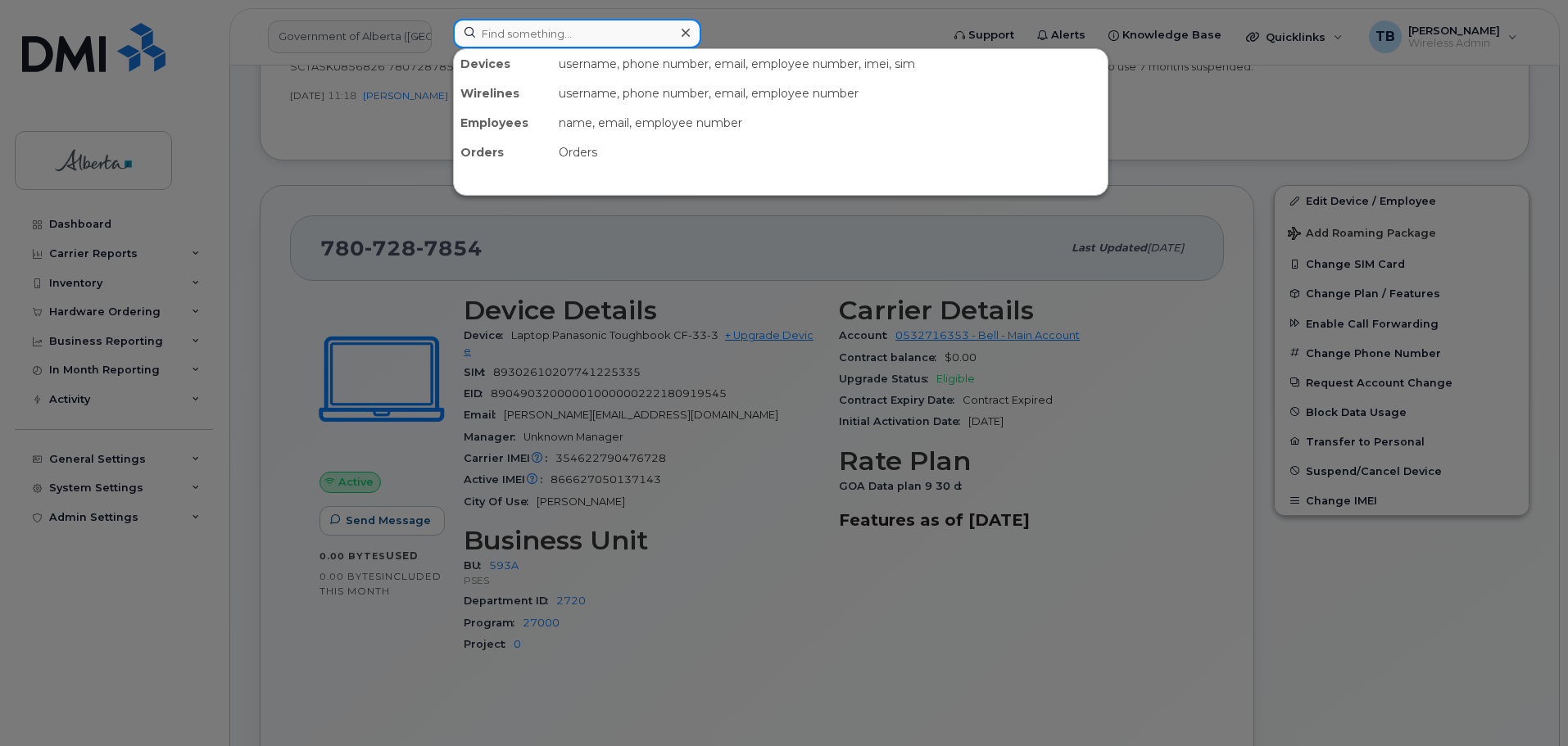
paste input "Brandi Aguilar"
type input "Brandi Aguilar"
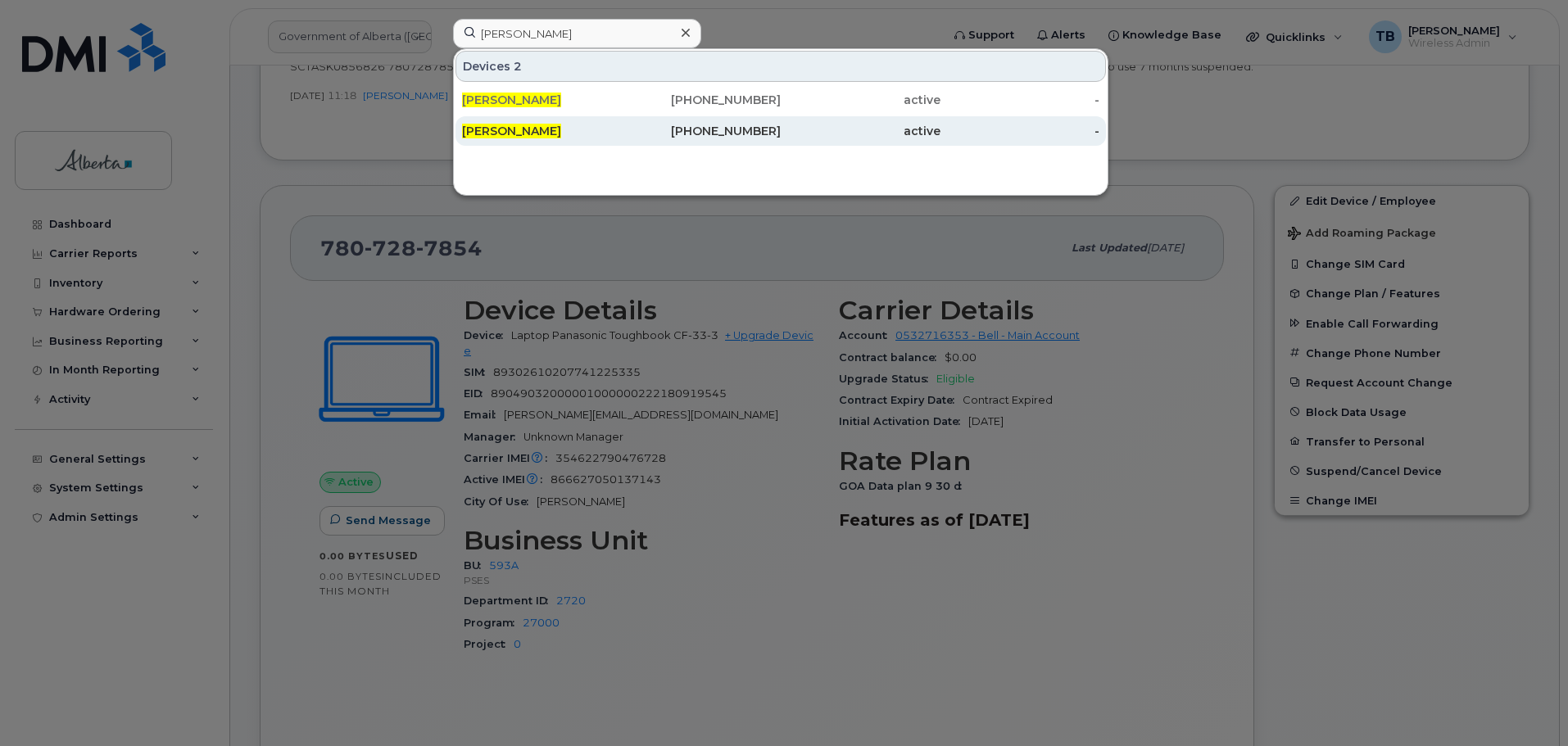
click at [539, 123] on div "Brandi Aguilar" at bounding box center [542, 130] width 160 height 16
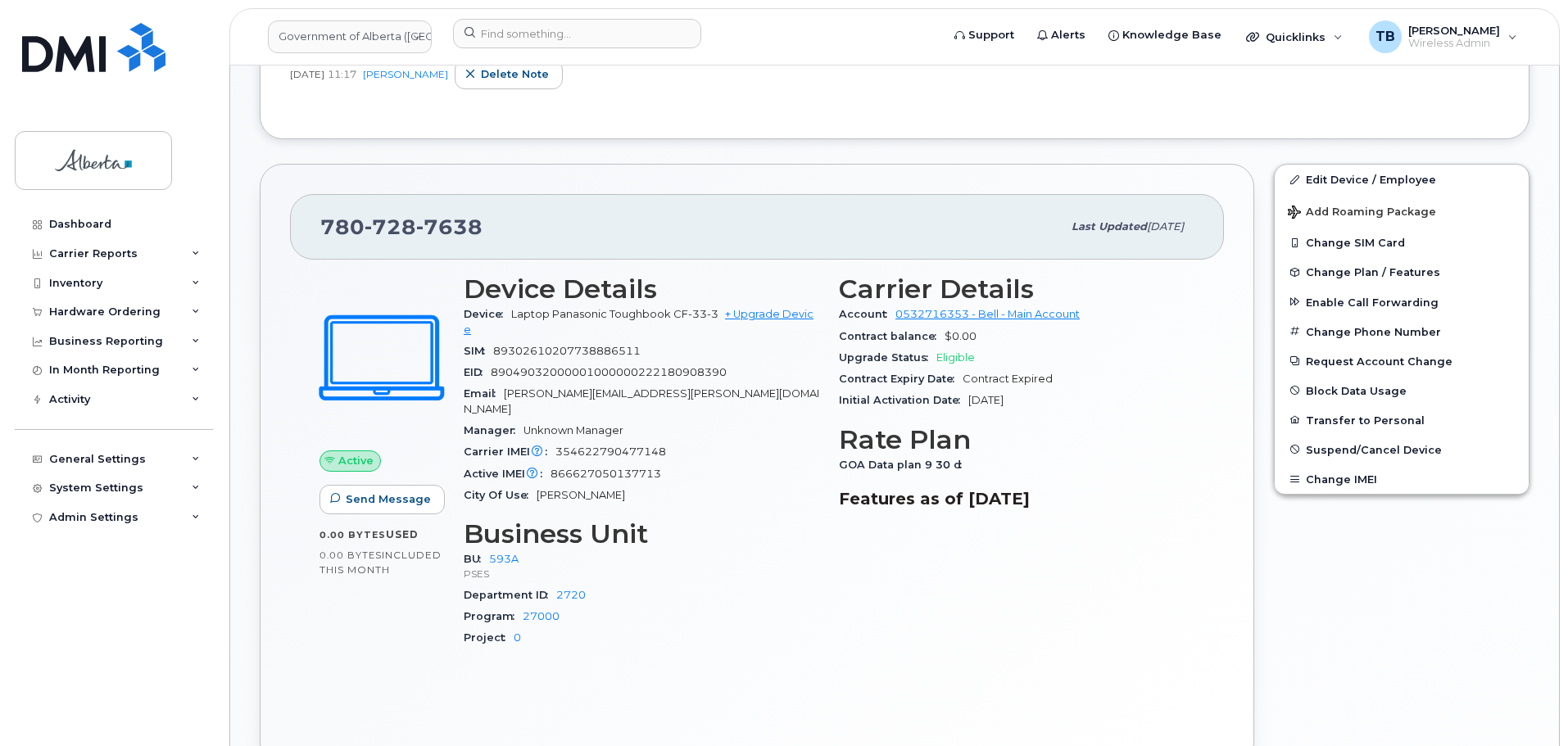
scroll to position [573, 0]
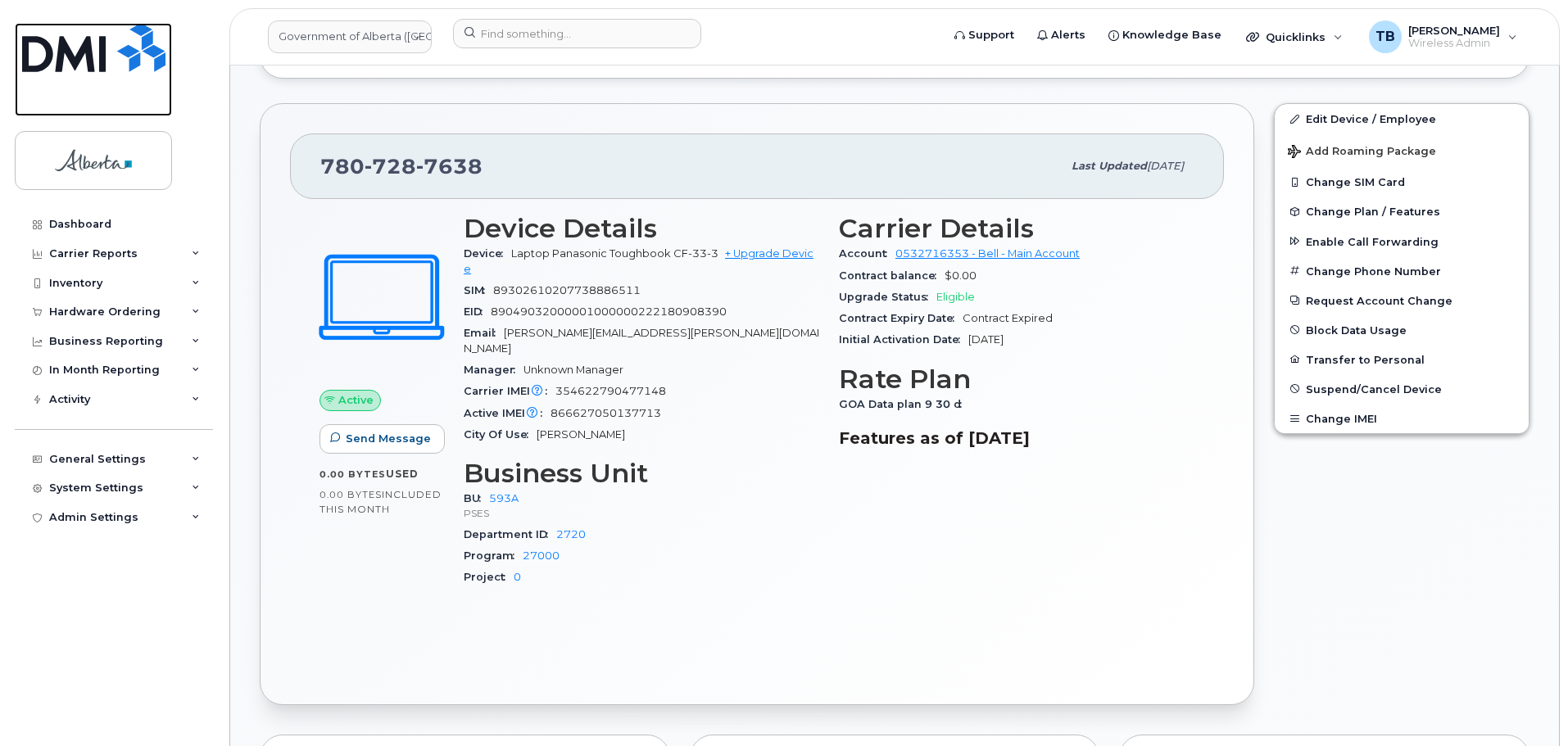
click at [55, 48] on img at bounding box center [94, 48] width 143 height 49
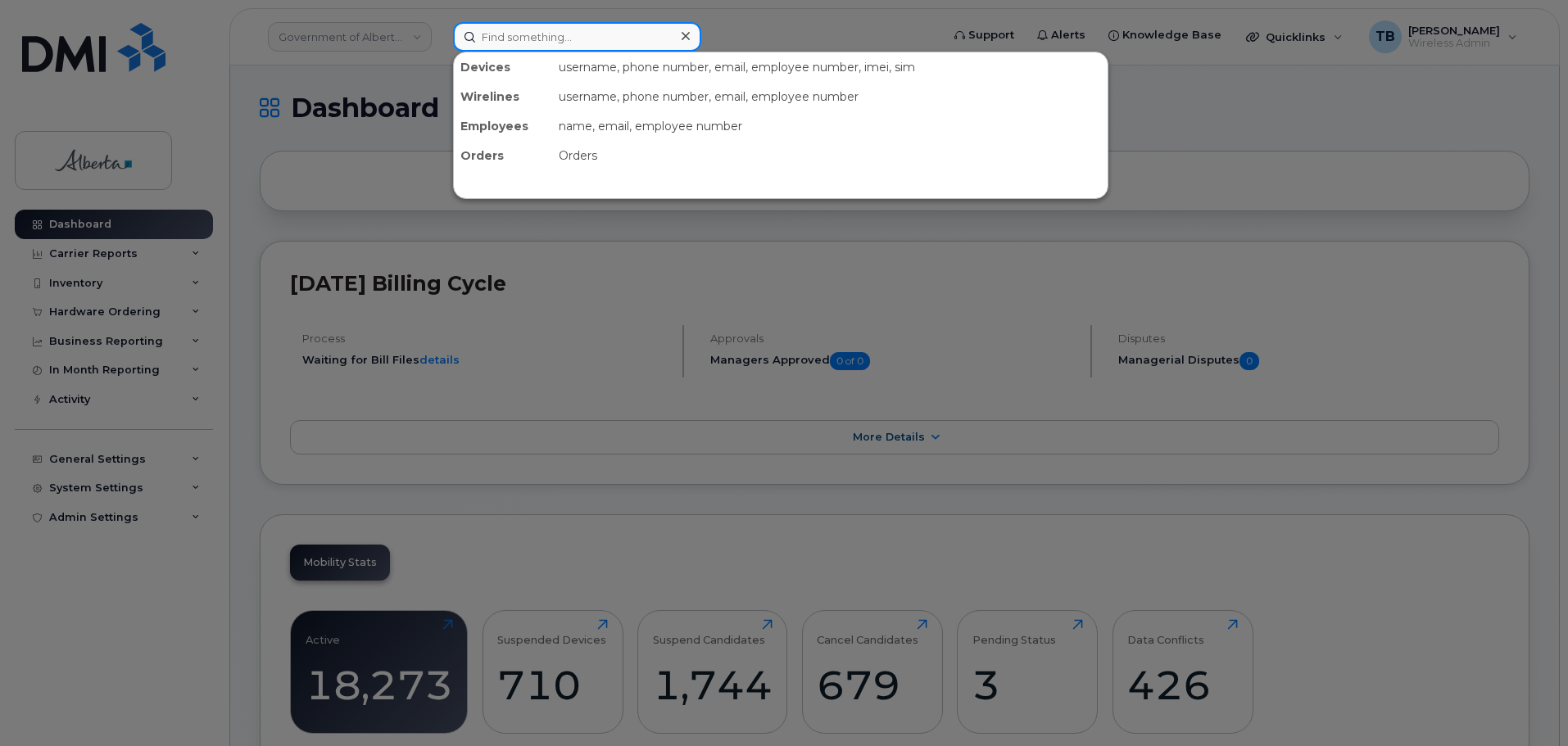
click at [531, 41] on input at bounding box center [577, 37] width 248 height 30
paste input "7809161719"
type input "7809161719"
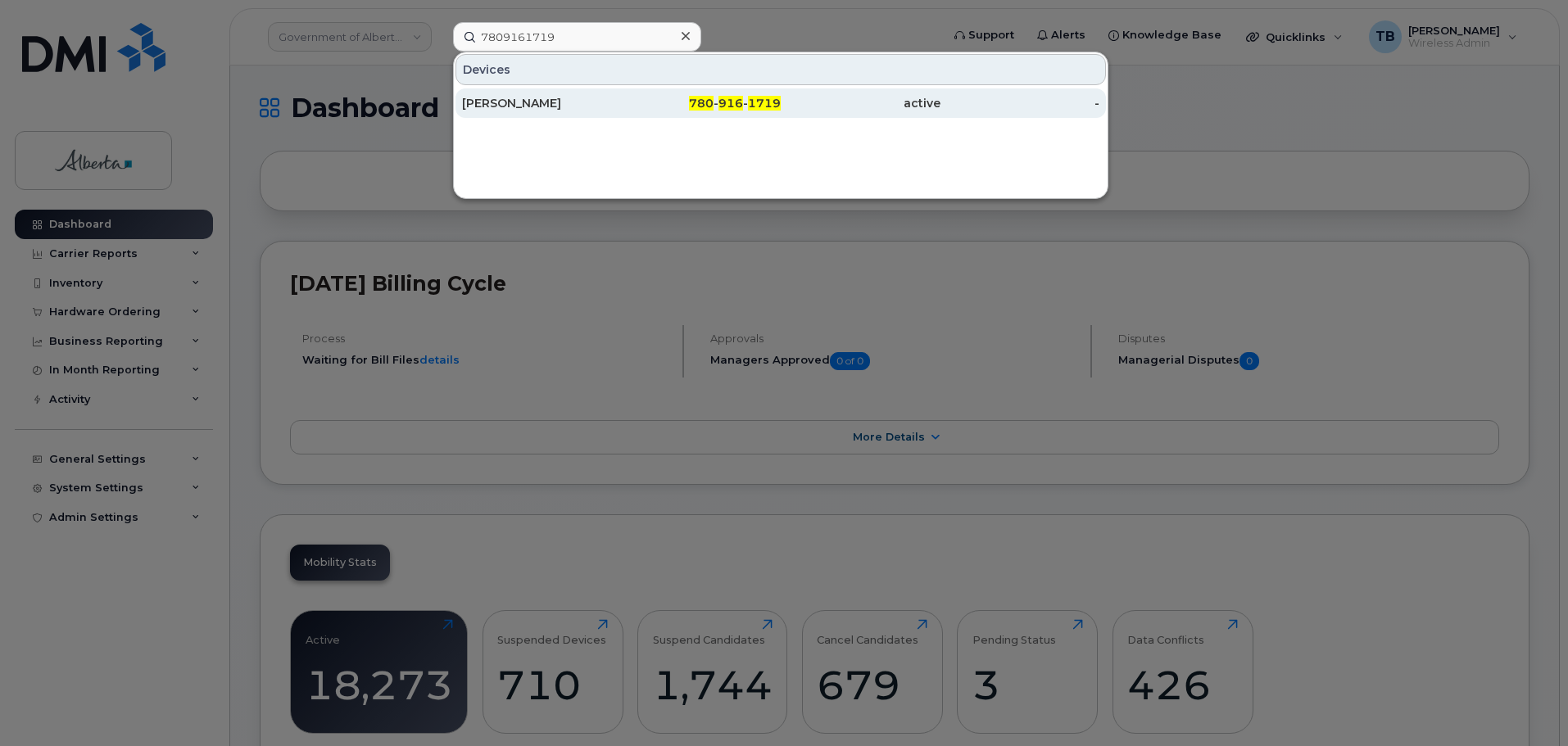
click at [503, 110] on div "[PERSON_NAME]" at bounding box center [542, 103] width 160 height 16
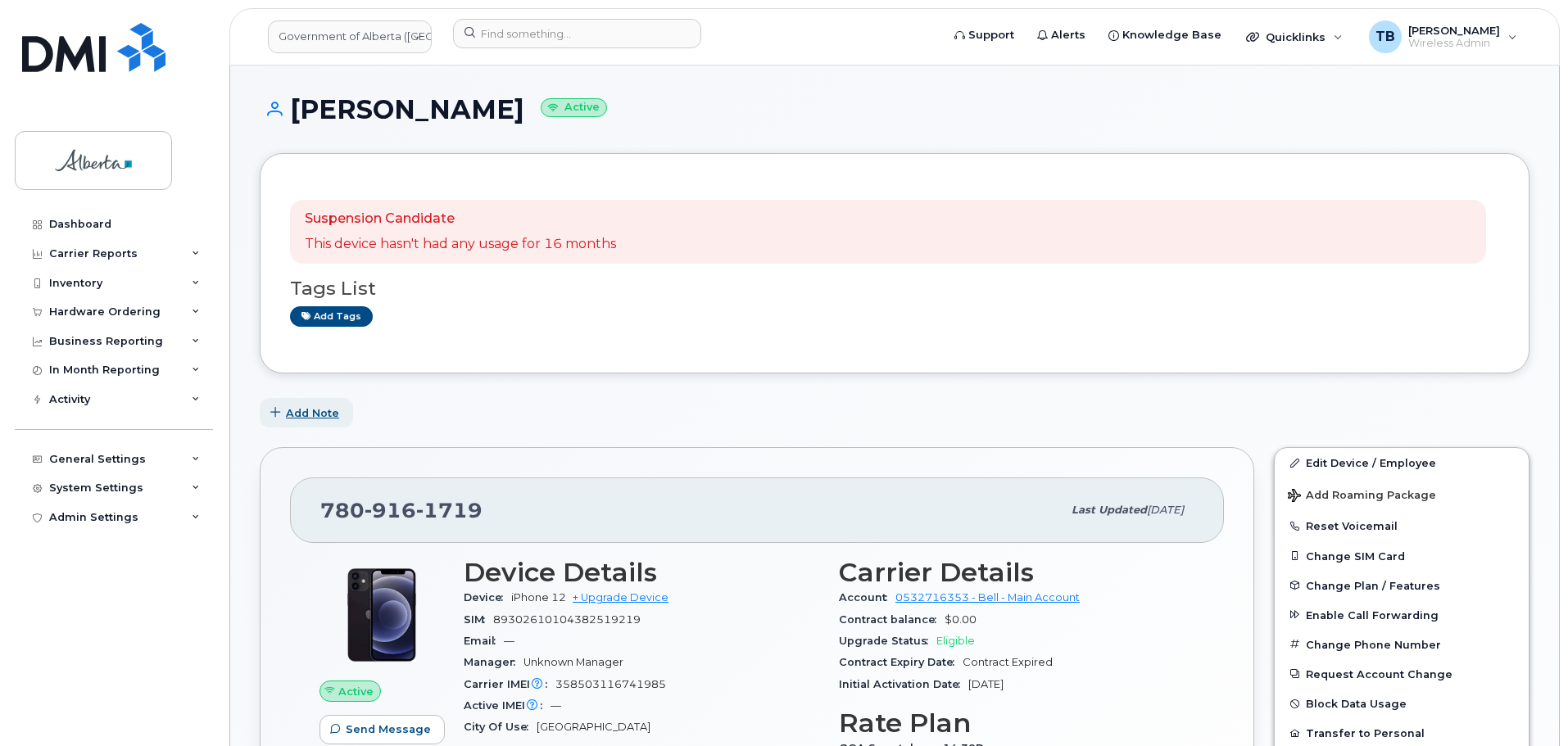
click at [319, 418] on span "Add Note" at bounding box center [312, 413] width 54 height 15
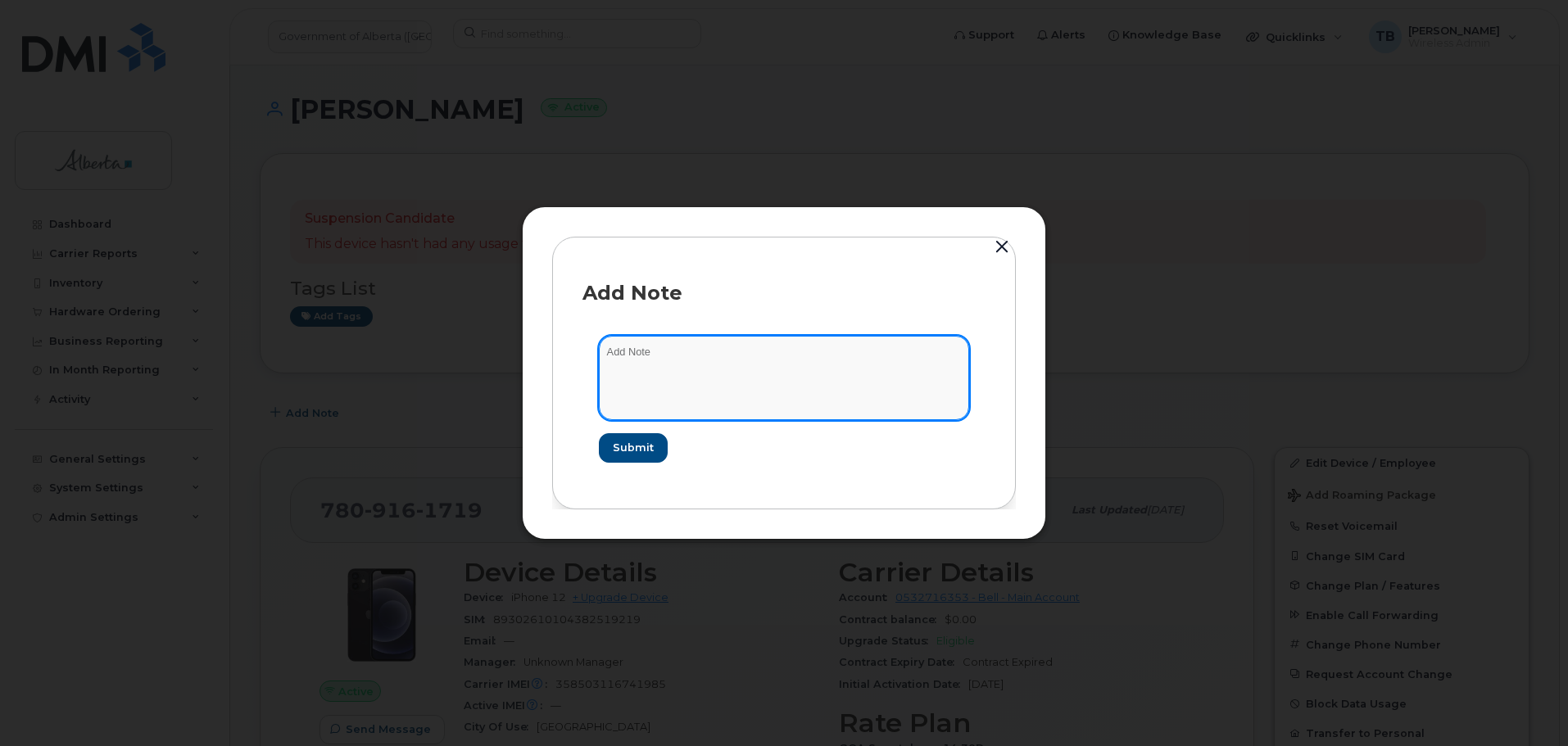
click at [678, 351] on textarea at bounding box center [784, 378] width 370 height 83
paste textarea "SCTASK0860325 7809161719 DO NOT DELETE - BEING REASSIGNED to [PERSON_NAME]. Pre…"
click at [605, 374] on textarea "SCTASK0860325 7809161719 DO NOT DELETE - BEING REASSIGNED to [PERSON_NAME]. Pre…" at bounding box center [784, 378] width 370 height 83
type textarea "SCTASK0860325 7809161719 DO NOT DELETE - BEING REASSIGNED to [PERSON_NAME]. Pre…"
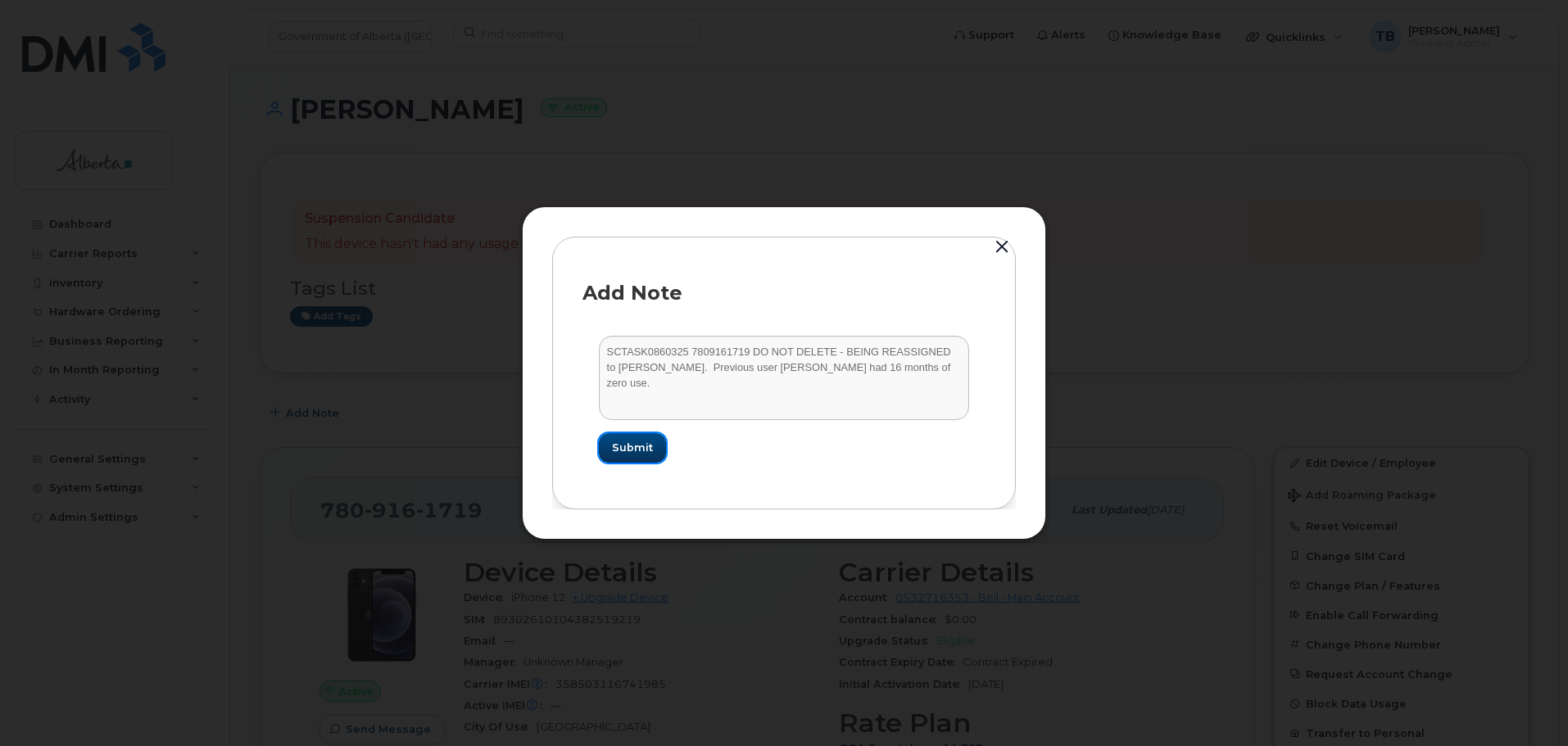
click at [633, 444] on span "Submit" at bounding box center [632, 447] width 41 height 15
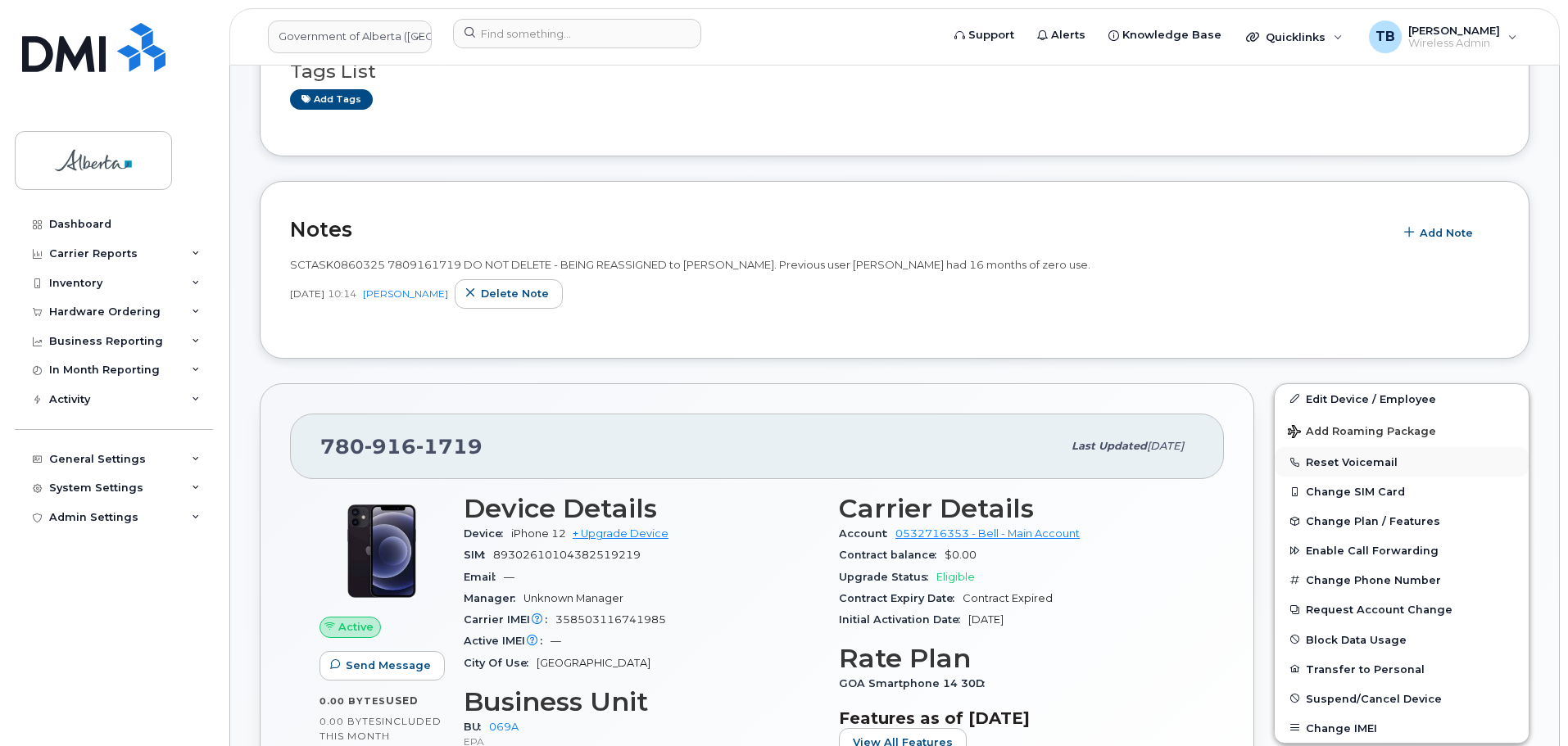
scroll to position [246, 0]
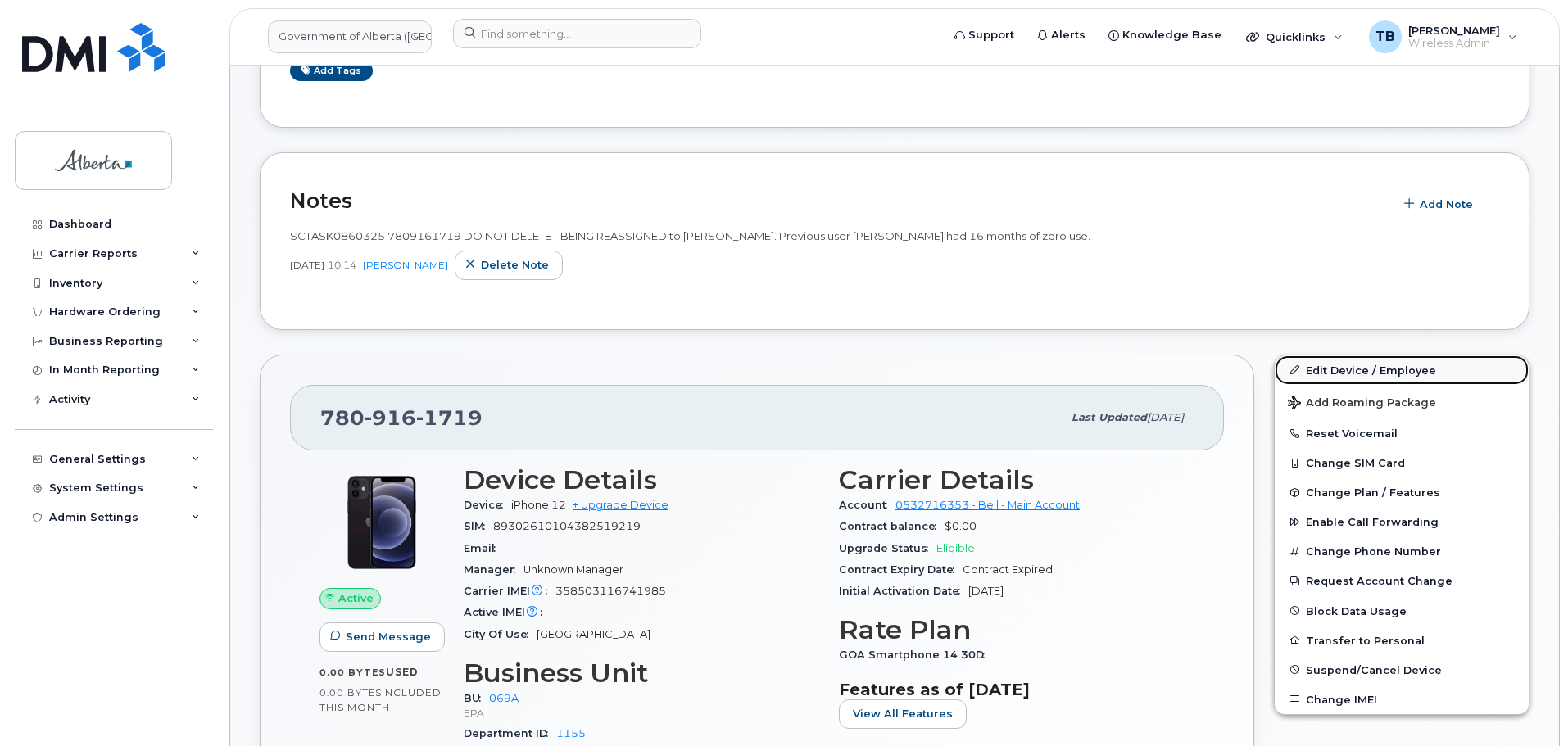
click at [1343, 371] on link "Edit Device / Employee" at bounding box center [1401, 370] width 254 height 30
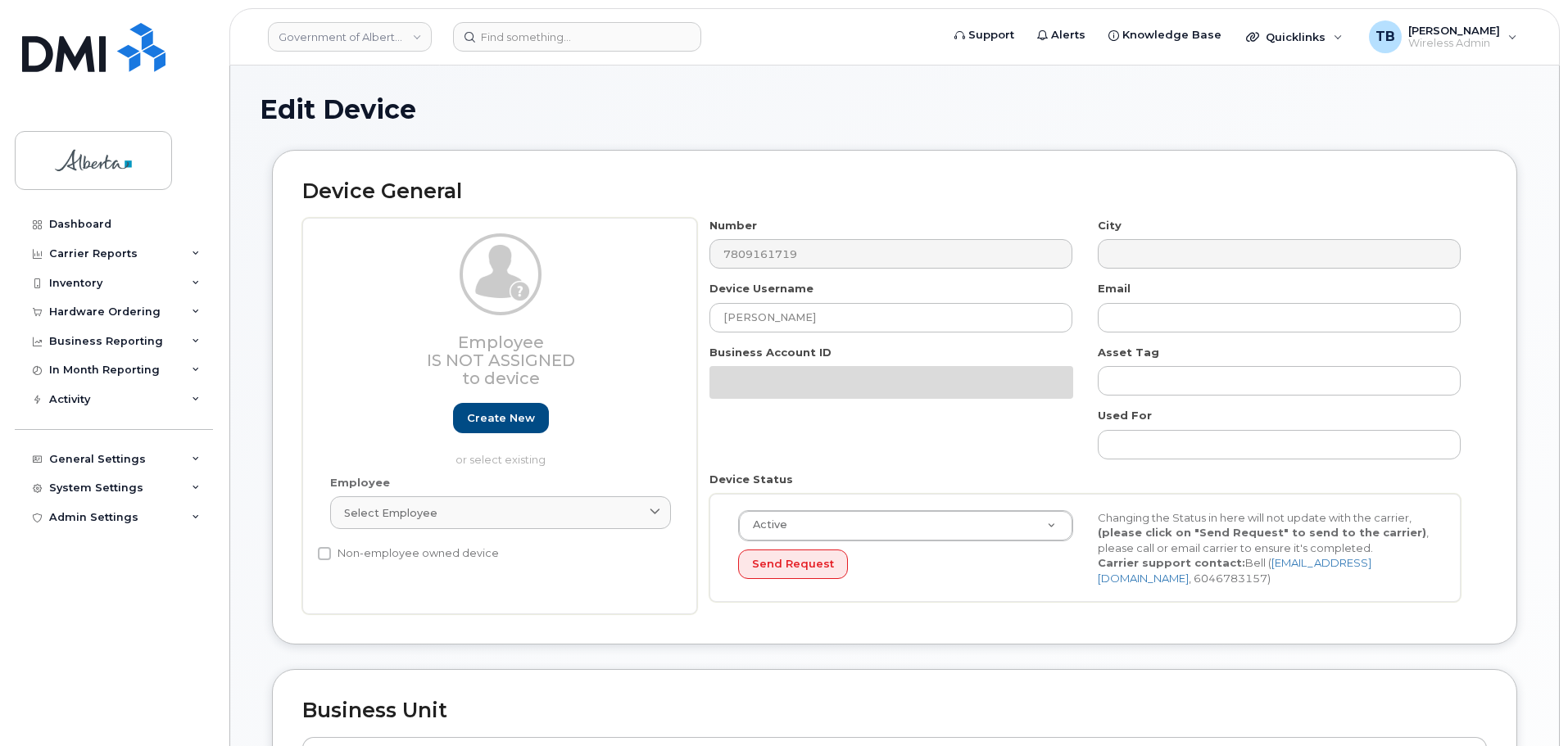
select select "4120331"
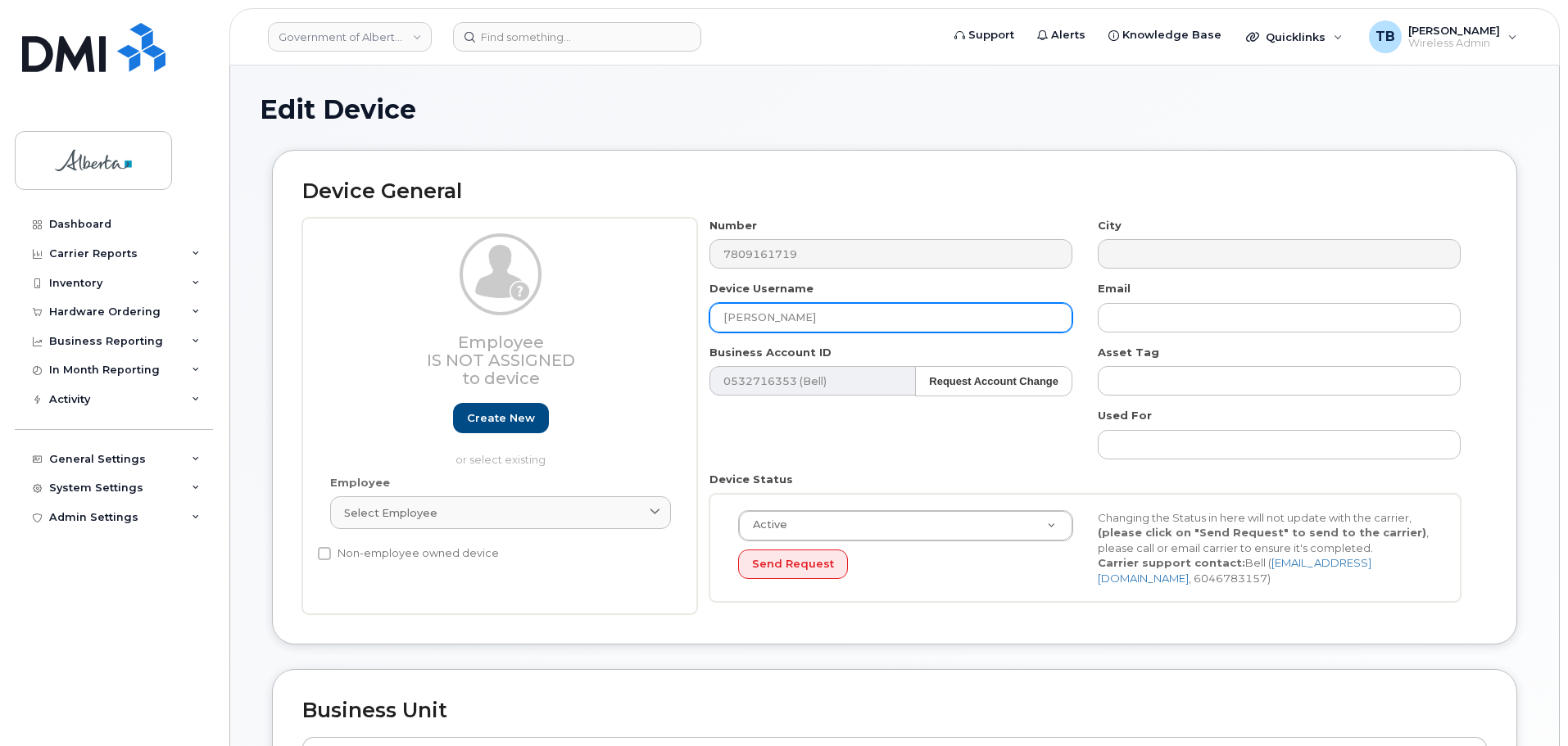
drag, startPoint x: 838, startPoint y: 314, endPoint x: 647, endPoint y: 316, distance: 191.0
click at [647, 316] on div "Employee Is not assigned to device Create new or select existing Employee Selec…" at bounding box center [894, 416] width 1184 height 397
paste input "[PERSON_NAME]"
type input "[PERSON_NAME]"
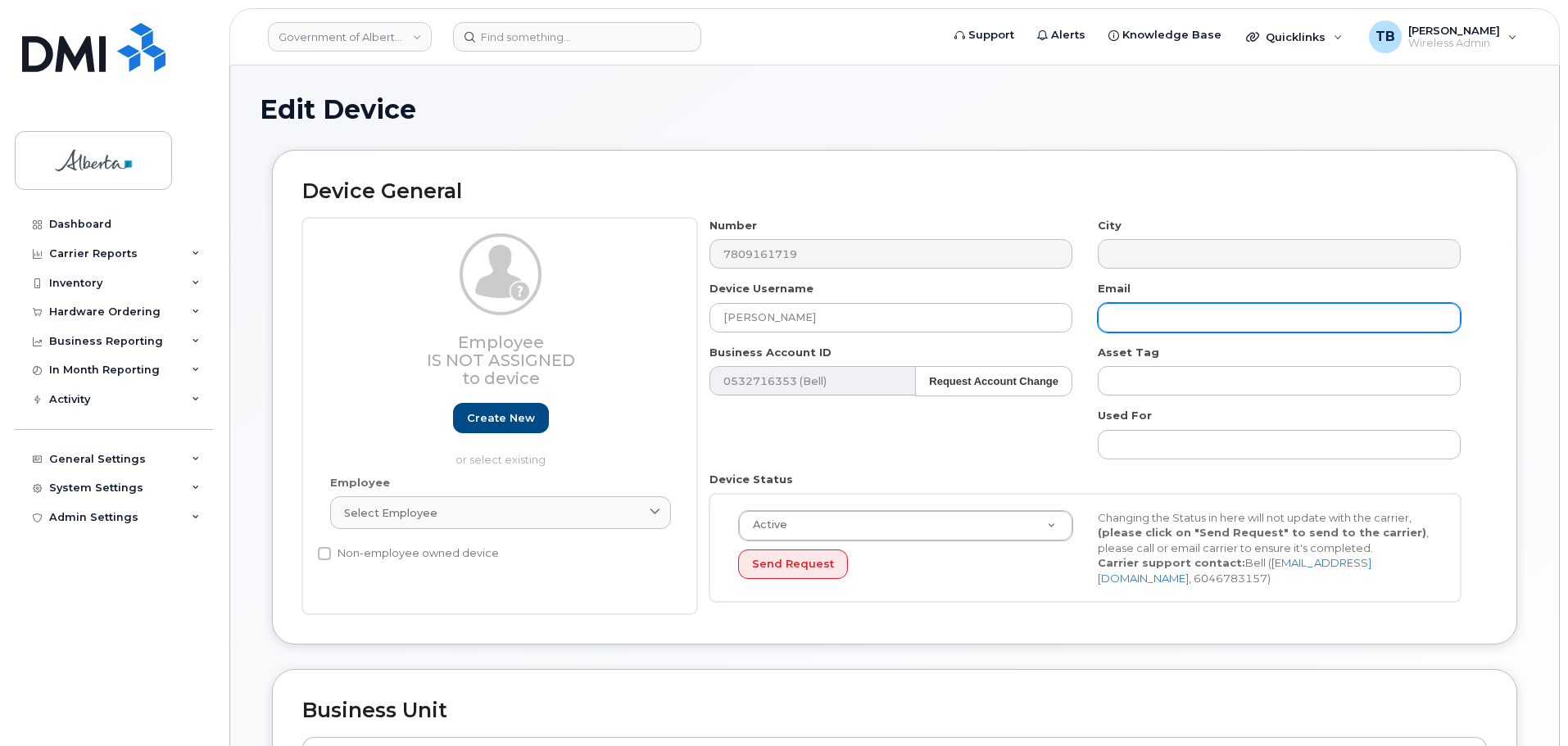
click at [1121, 313] on input "text" at bounding box center [1279, 317] width 363 height 30
paste input "[PERSON_NAME][EMAIL_ADDRESS][PERSON_NAME][DOMAIN_NAME]"
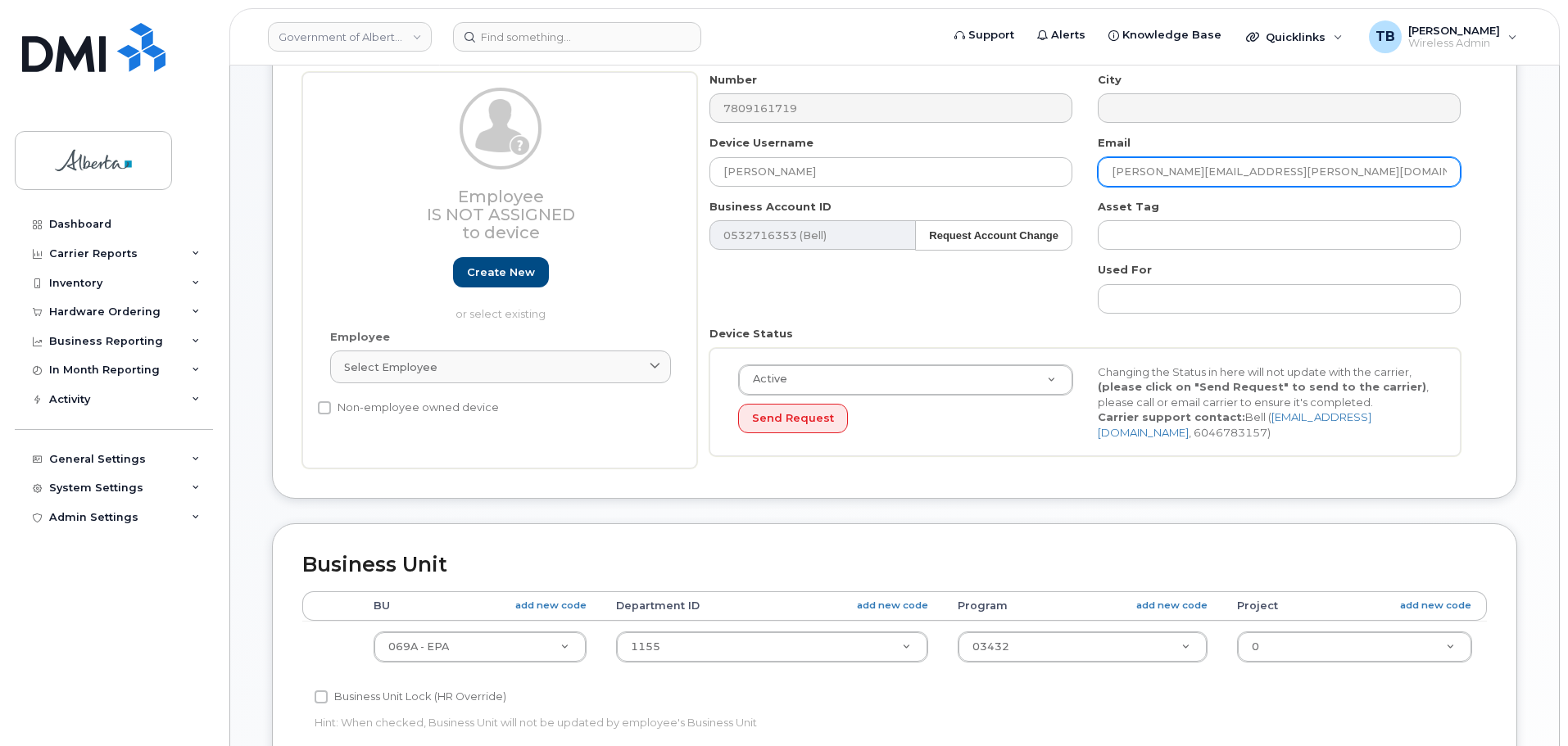
scroll to position [327, 0]
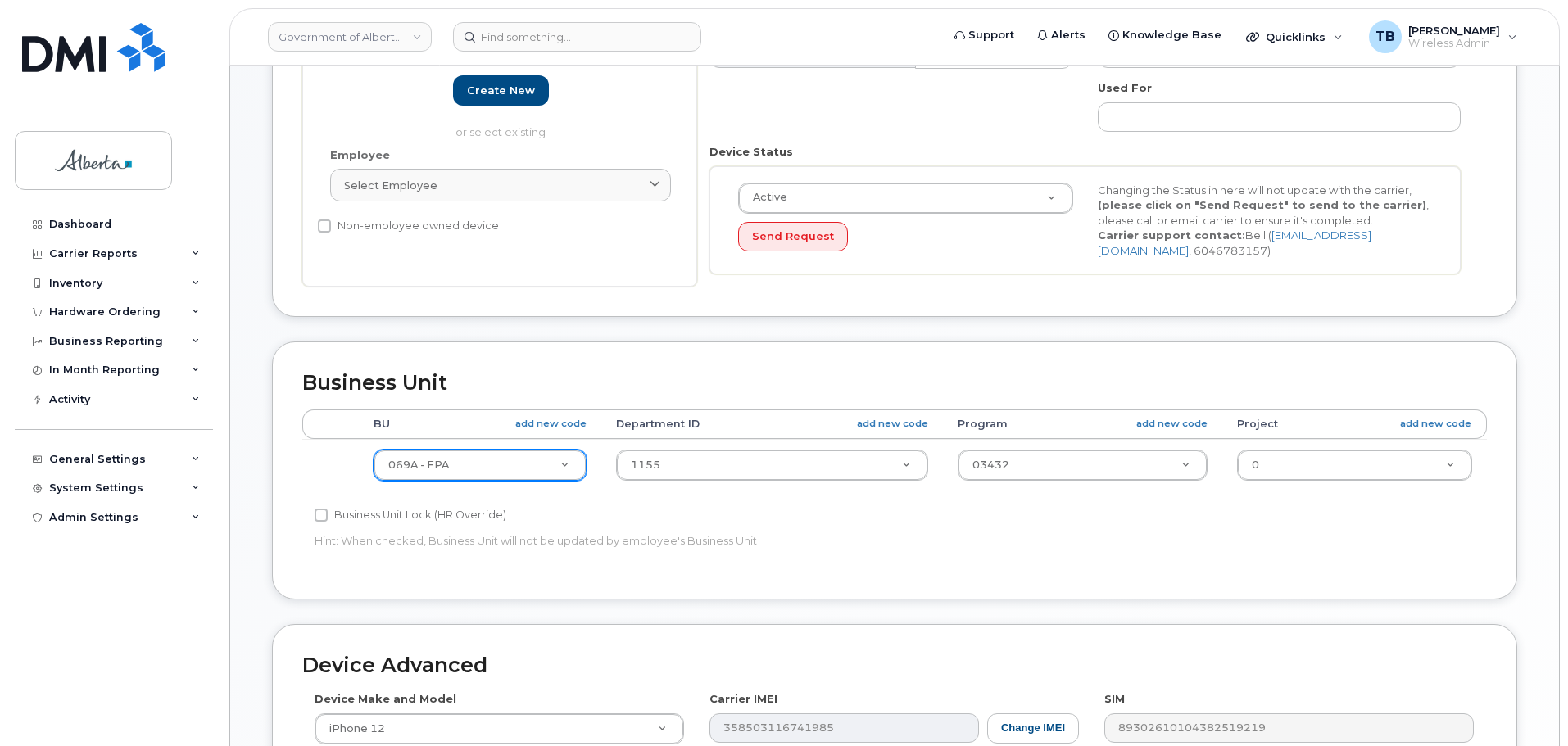
type input "[PERSON_NAME][EMAIL_ADDRESS][PERSON_NAME][DOMAIN_NAME]"
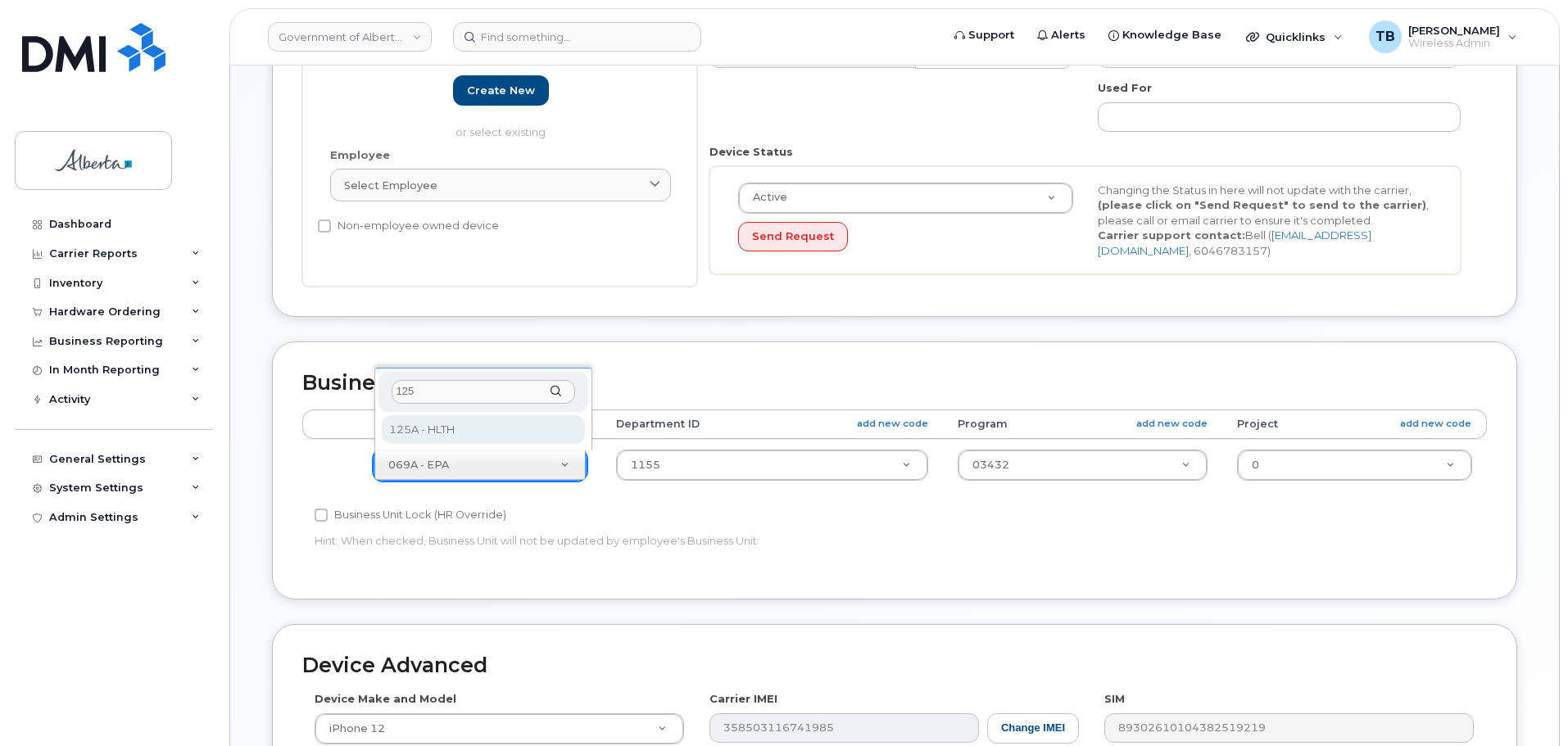
type input "125"
select select "4120335"
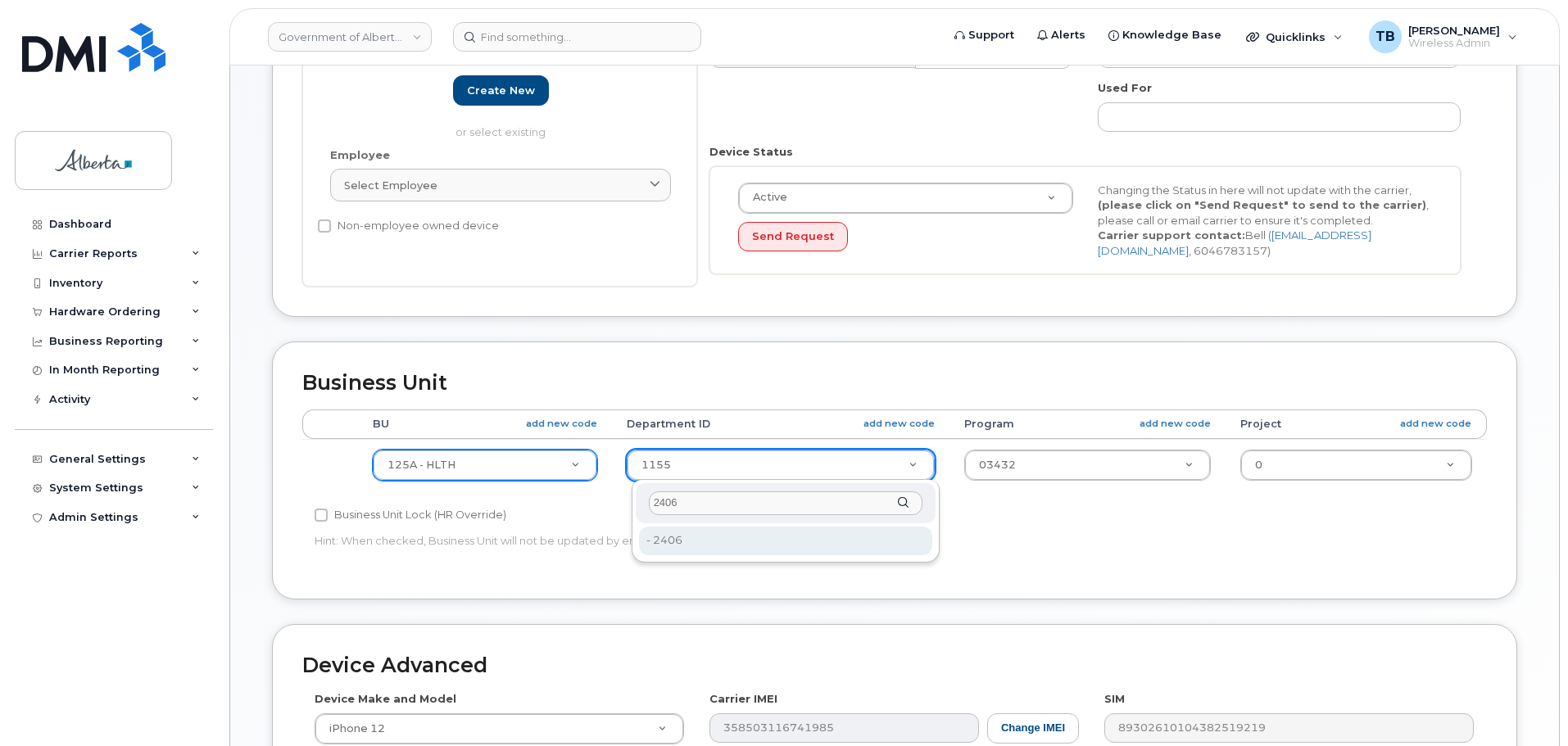
type input "2406"
type input "4120360"
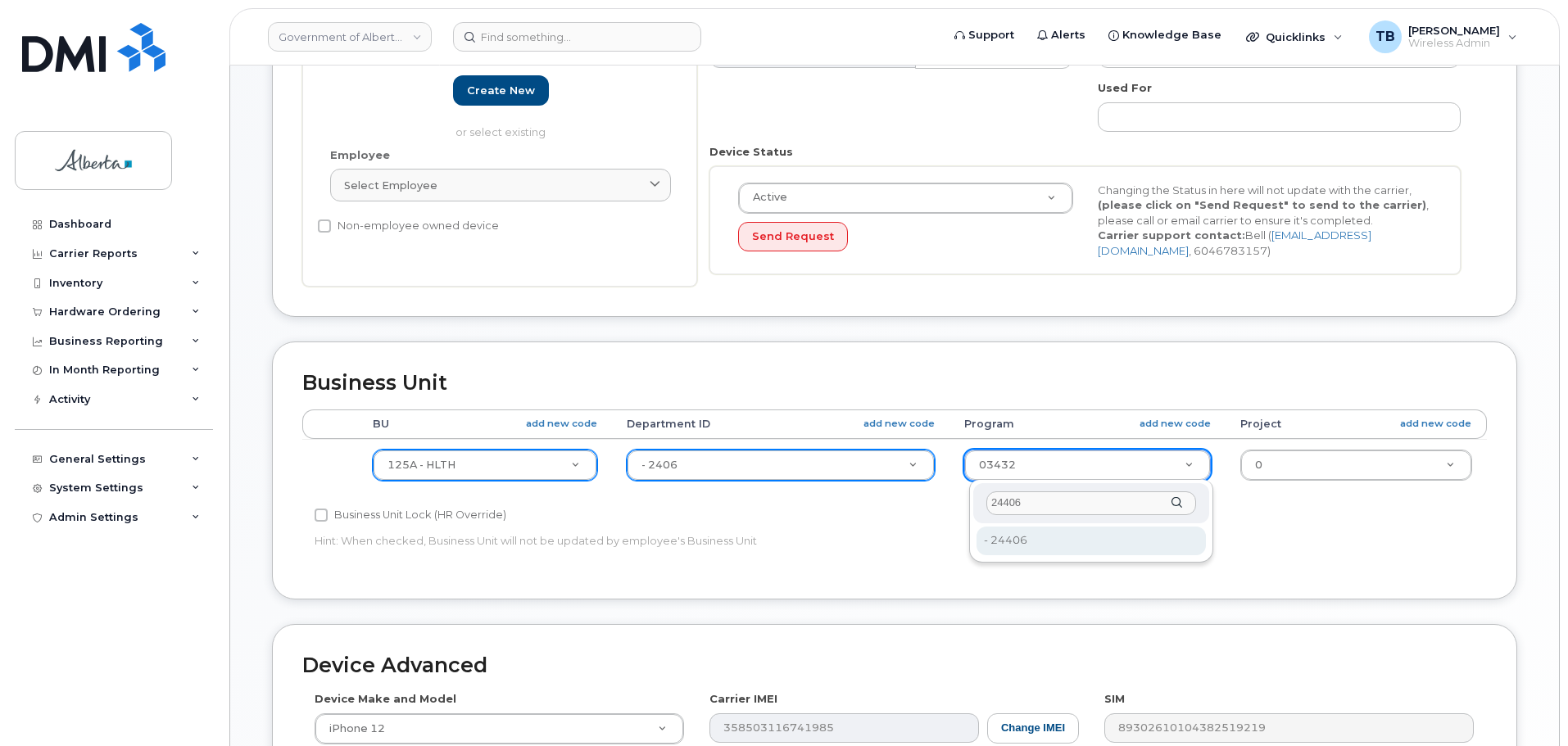
type input "24406"
type input "4120392"
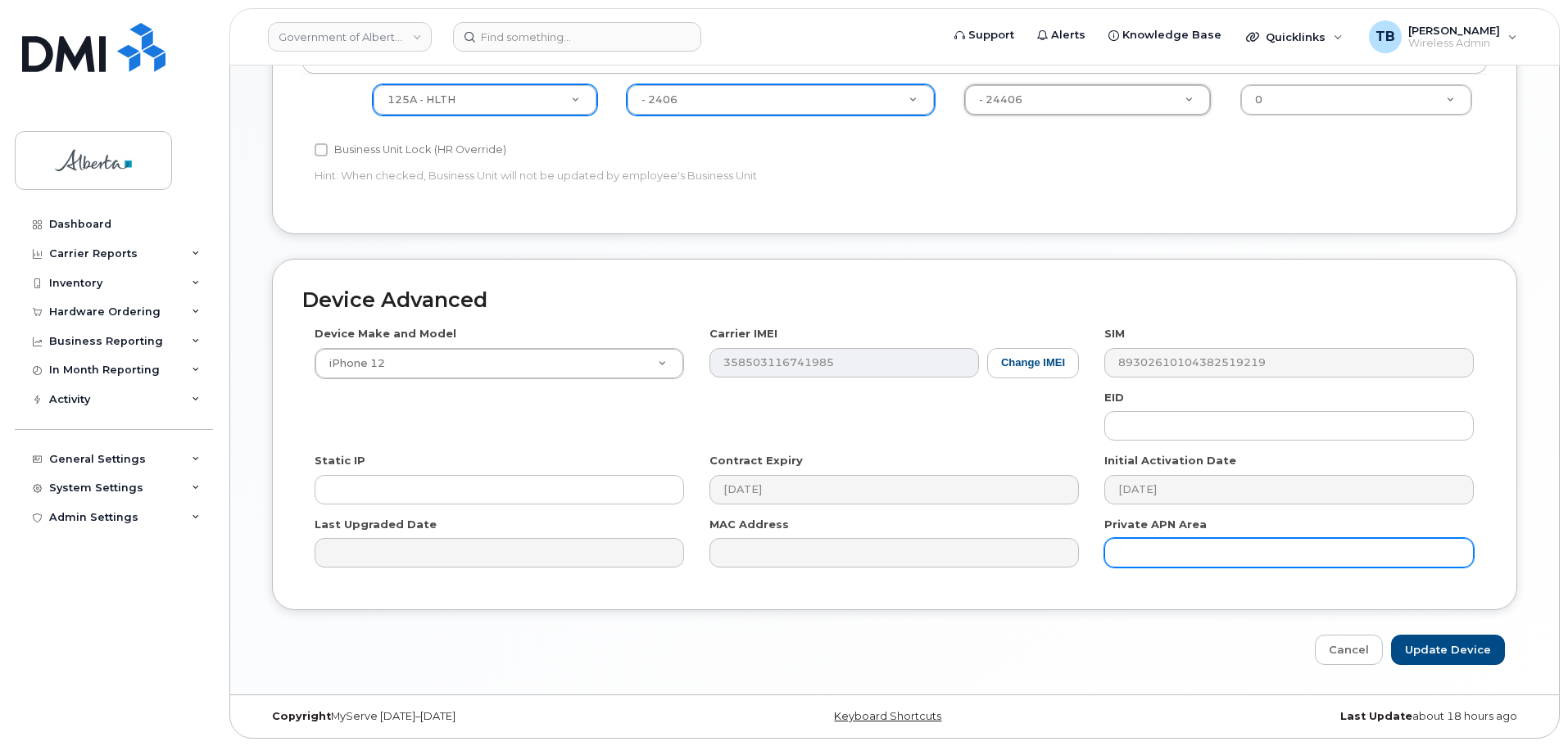
scroll to position [694, 0]
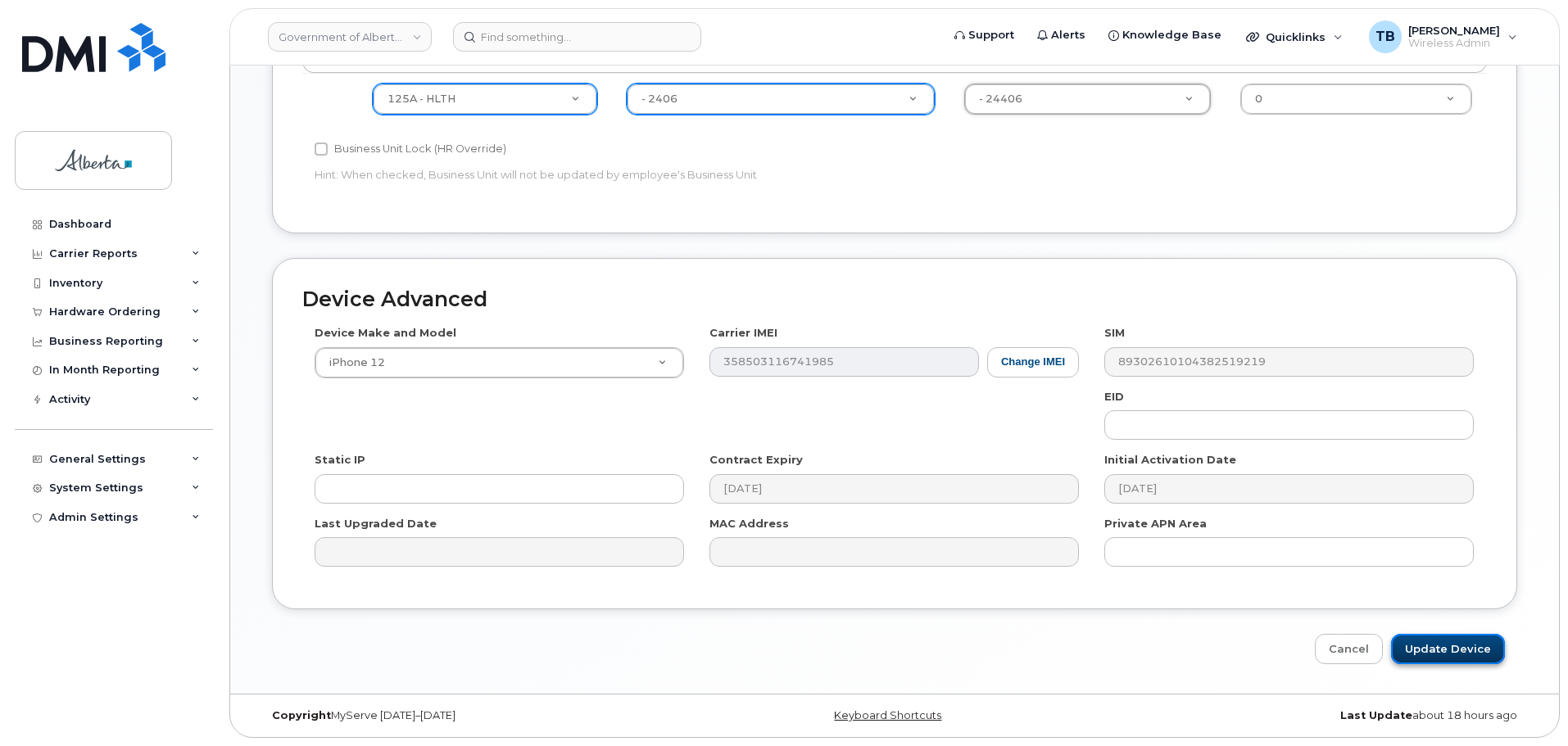
click at [1440, 658] on input "Update Device" at bounding box center [1448, 649] width 114 height 31
type input "Saving..."
click at [1440, 658] on div "Cancel Saving..." at bounding box center [894, 649] width 1245 height 31
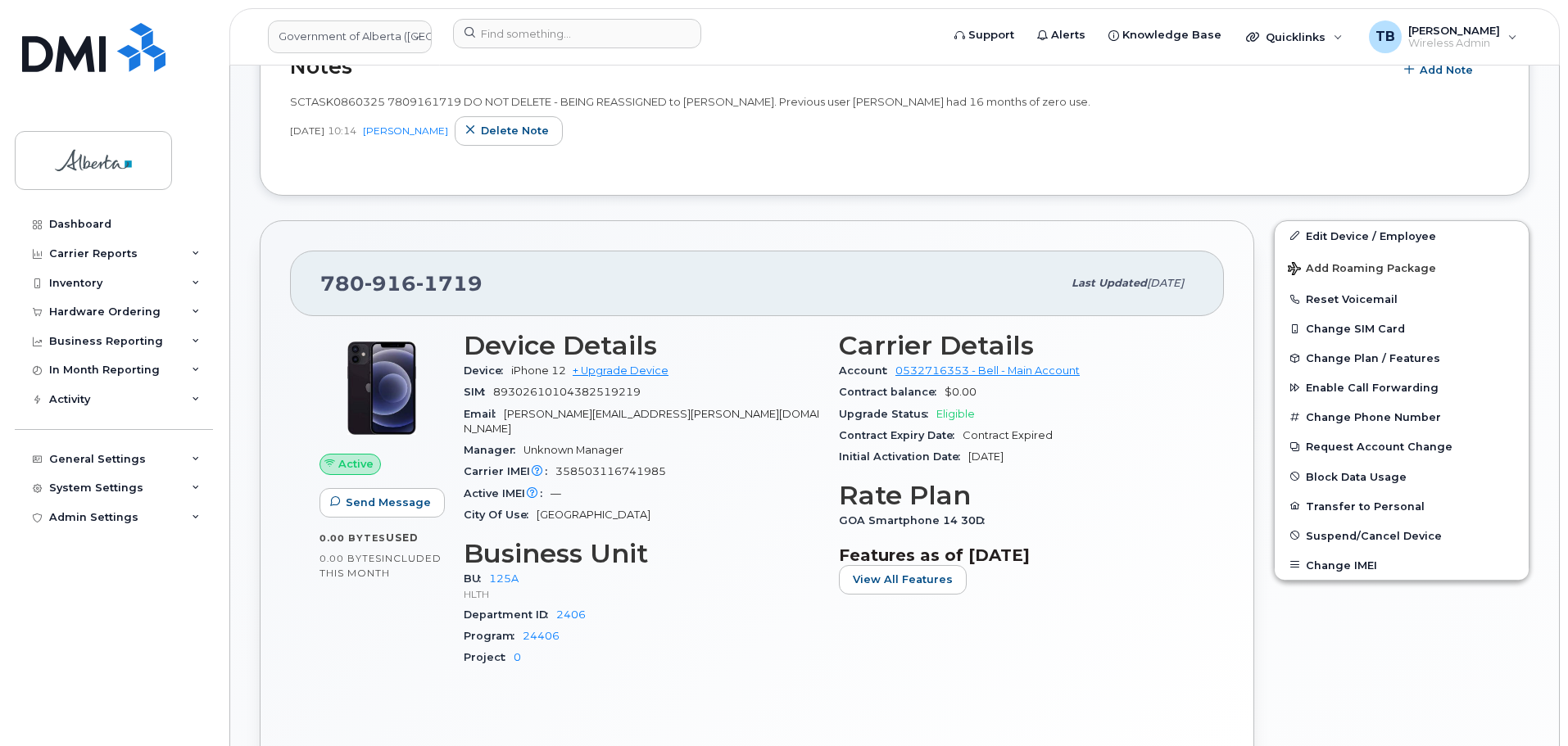
scroll to position [409, 0]
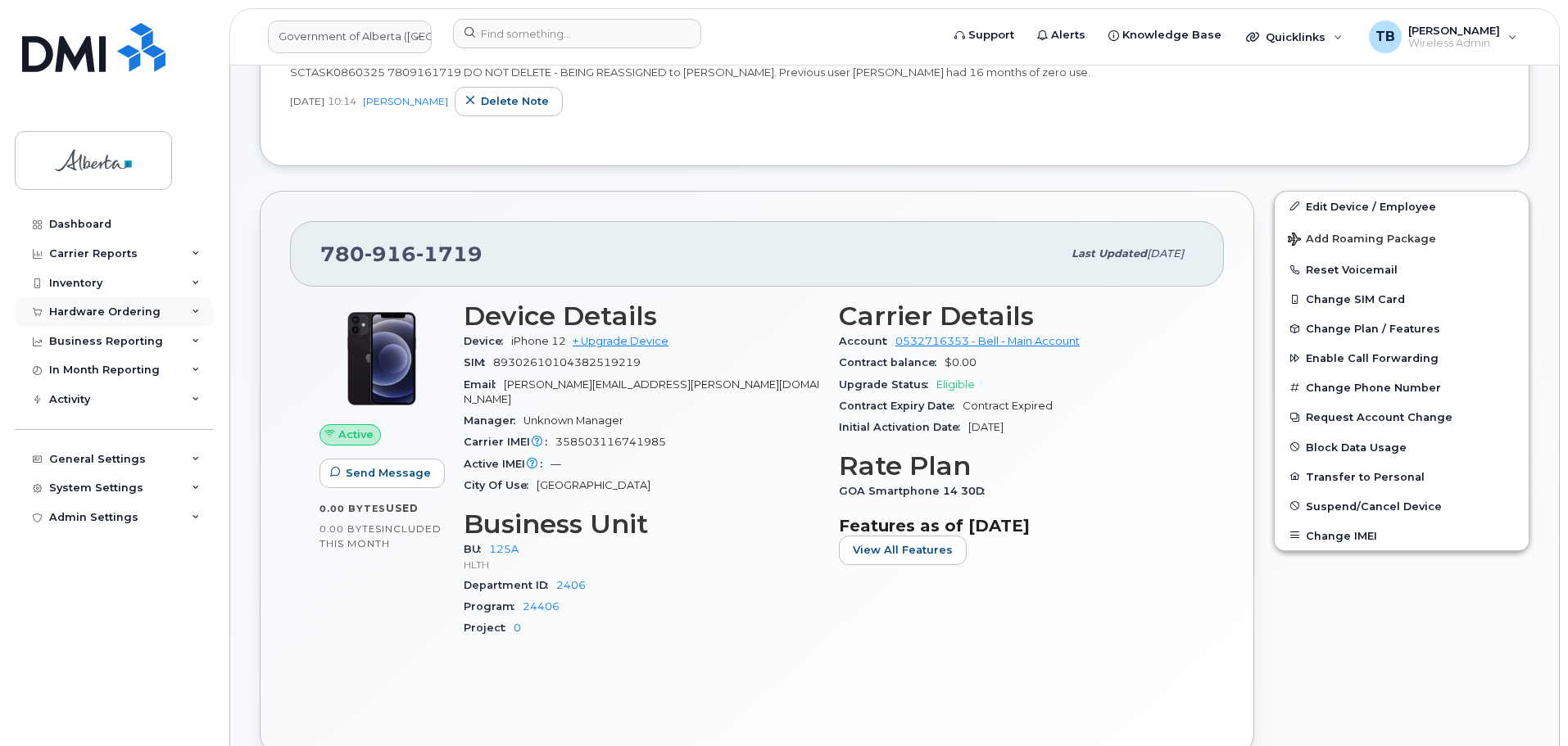
click at [88, 310] on div "Hardware Ordering" at bounding box center [105, 311] width 111 height 13
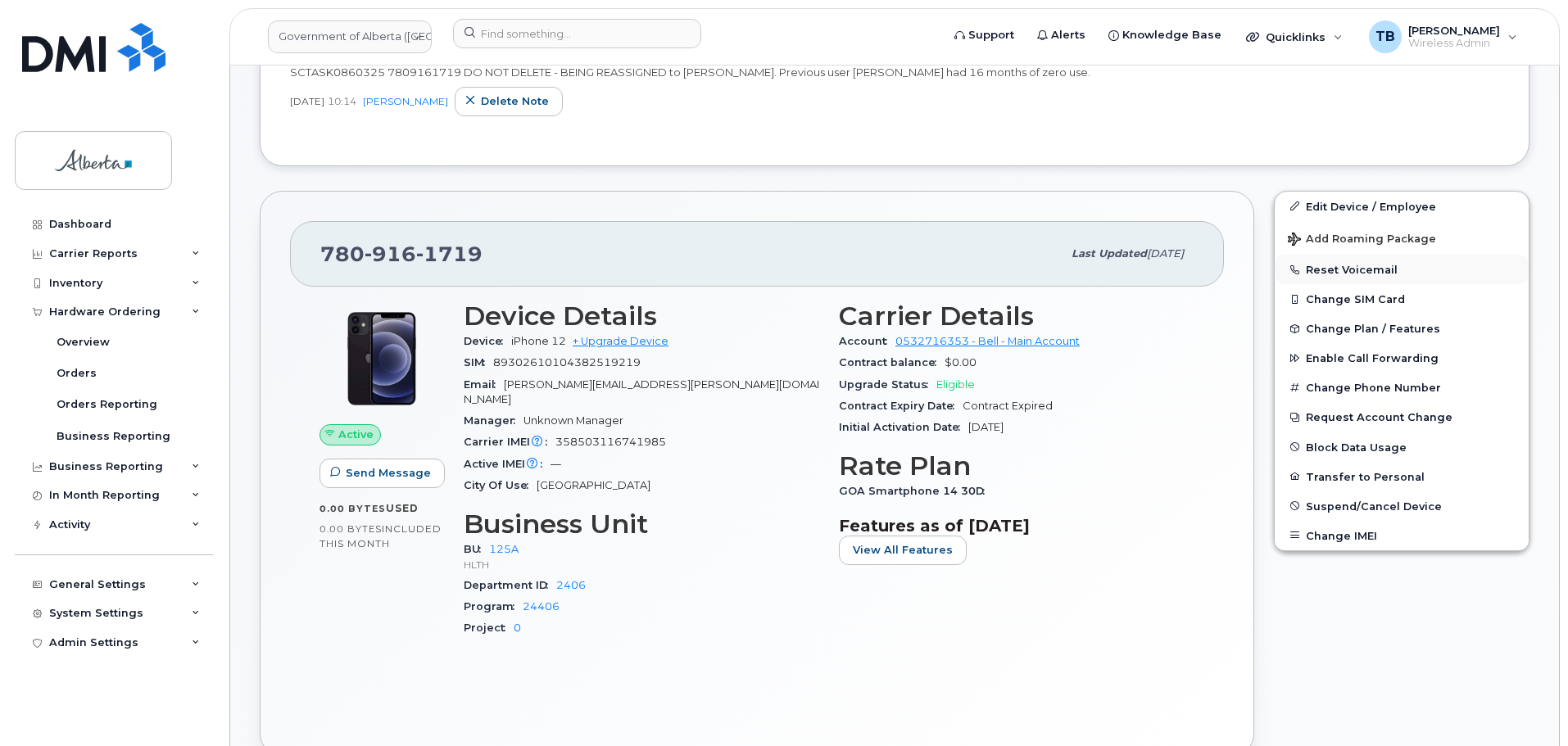
click at [1336, 273] on button "Reset Voicemail" at bounding box center [1401, 269] width 254 height 30
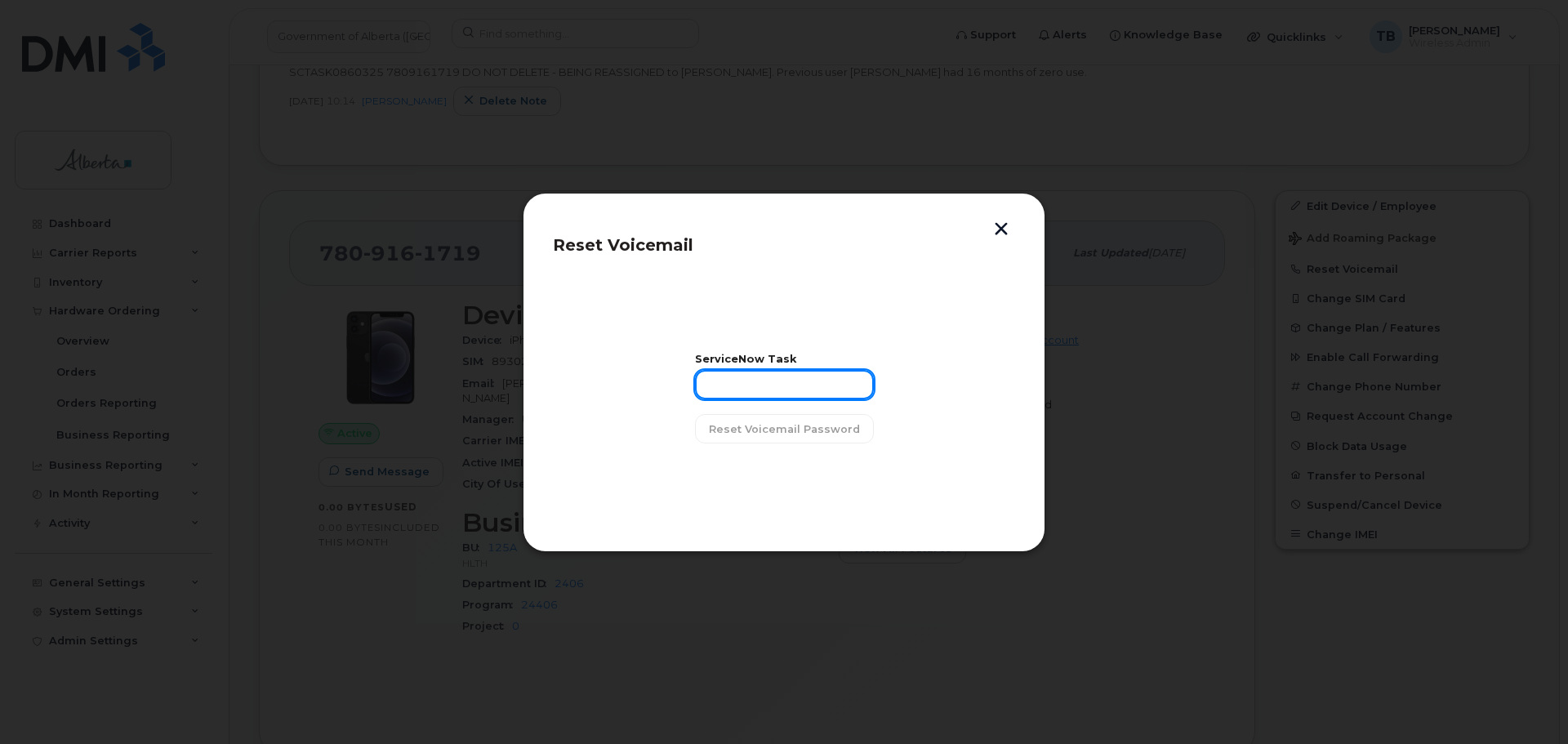
click at [806, 377] on input "text" at bounding box center [784, 384] width 179 height 30
paste input "SCTASK0860325"
drag, startPoint x: 714, startPoint y: 374, endPoint x: 681, endPoint y: 378, distance: 33.2
click at [681, 378] on section "ServiceNow Task SCTASK0860325 Reset Voicemail Password" at bounding box center [784, 399] width 462 height 245
type input "SCTASK0860325"
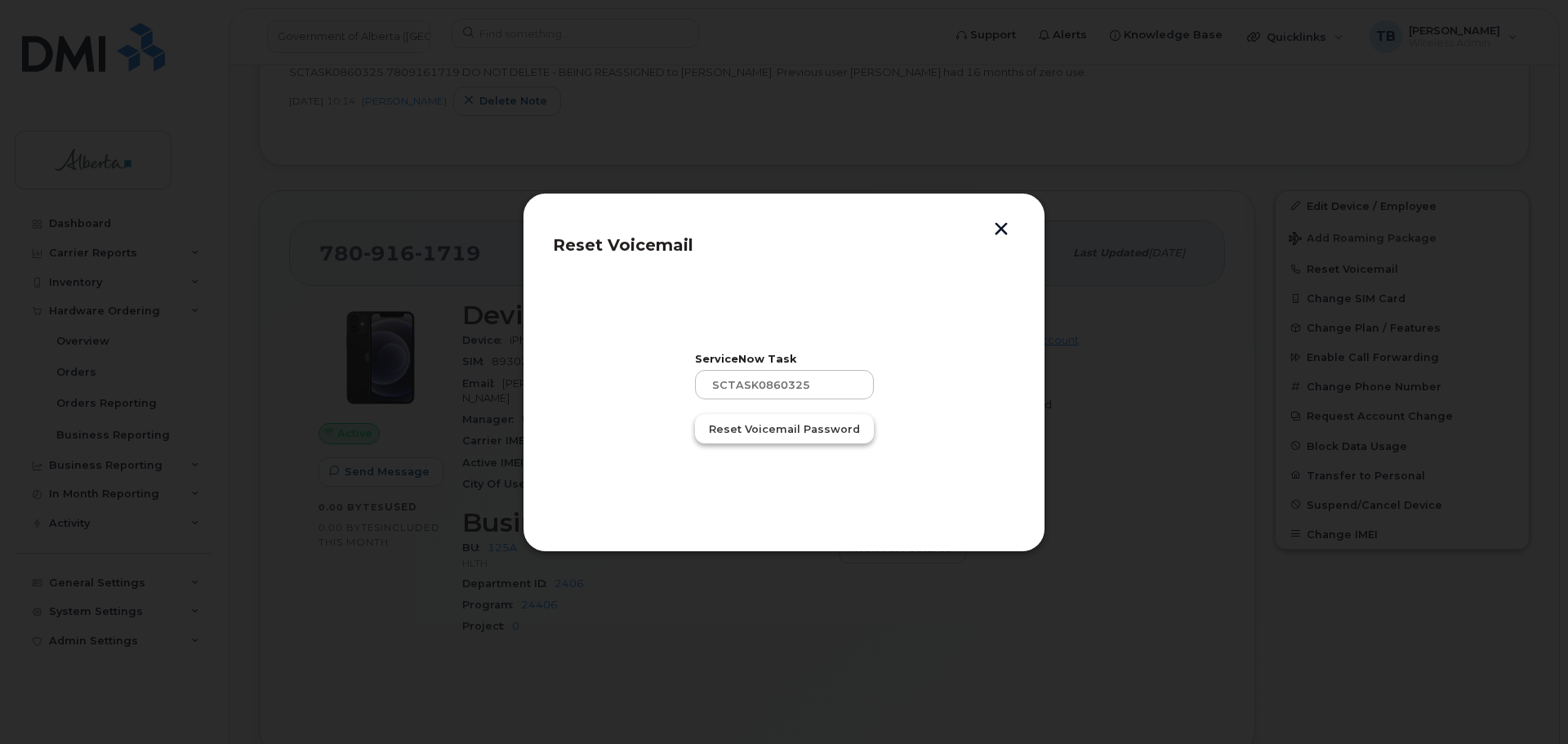
click at [751, 425] on span "Reset Voicemail Password" at bounding box center [784, 429] width 151 height 15
drag, startPoint x: 778, startPoint y: 473, endPoint x: 772, endPoint y: 465, distance: 10.0
click at [776, 473] on span "Close" at bounding box center [784, 471] width 33 height 15
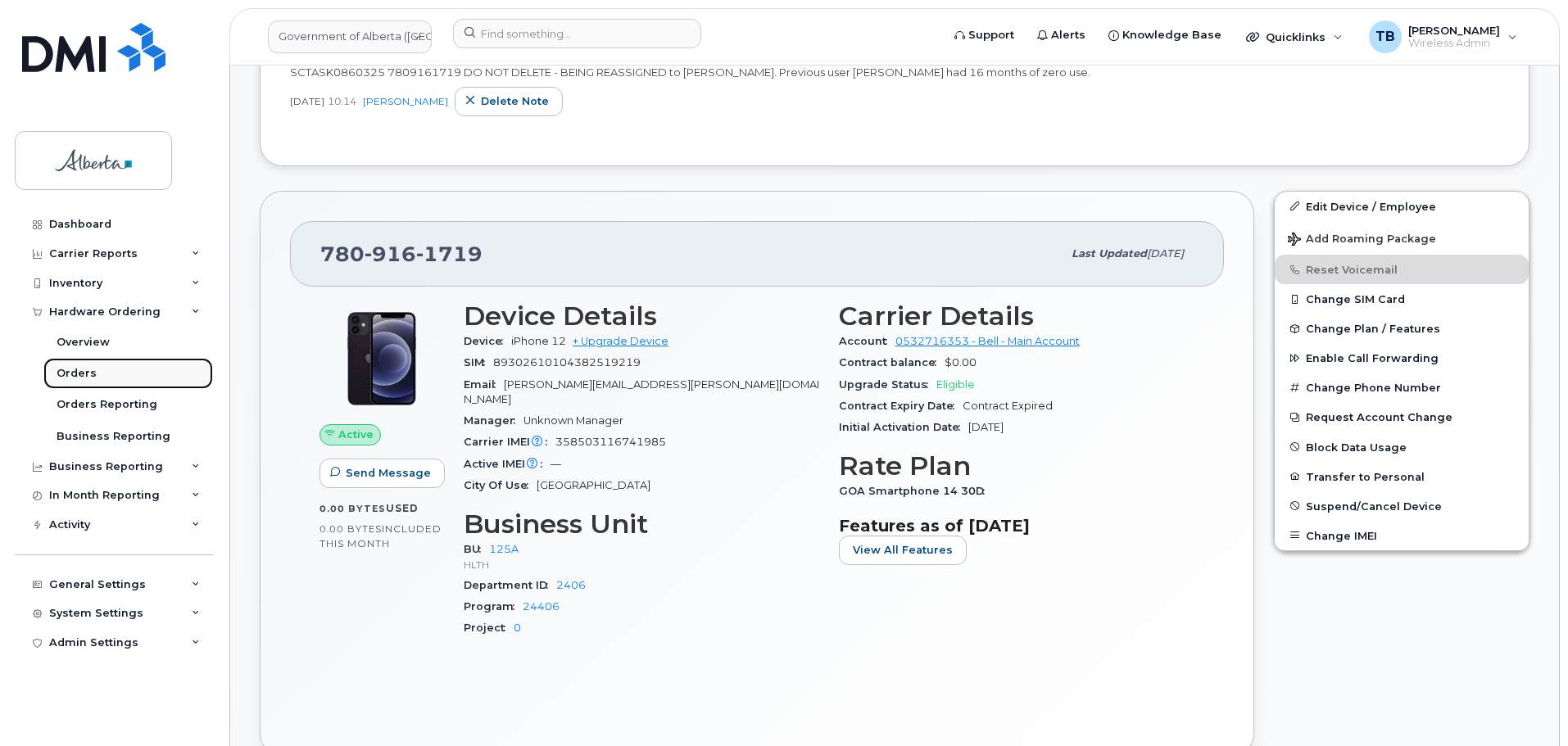
click at [78, 378] on div "Orders" at bounding box center [76, 373] width 40 height 14
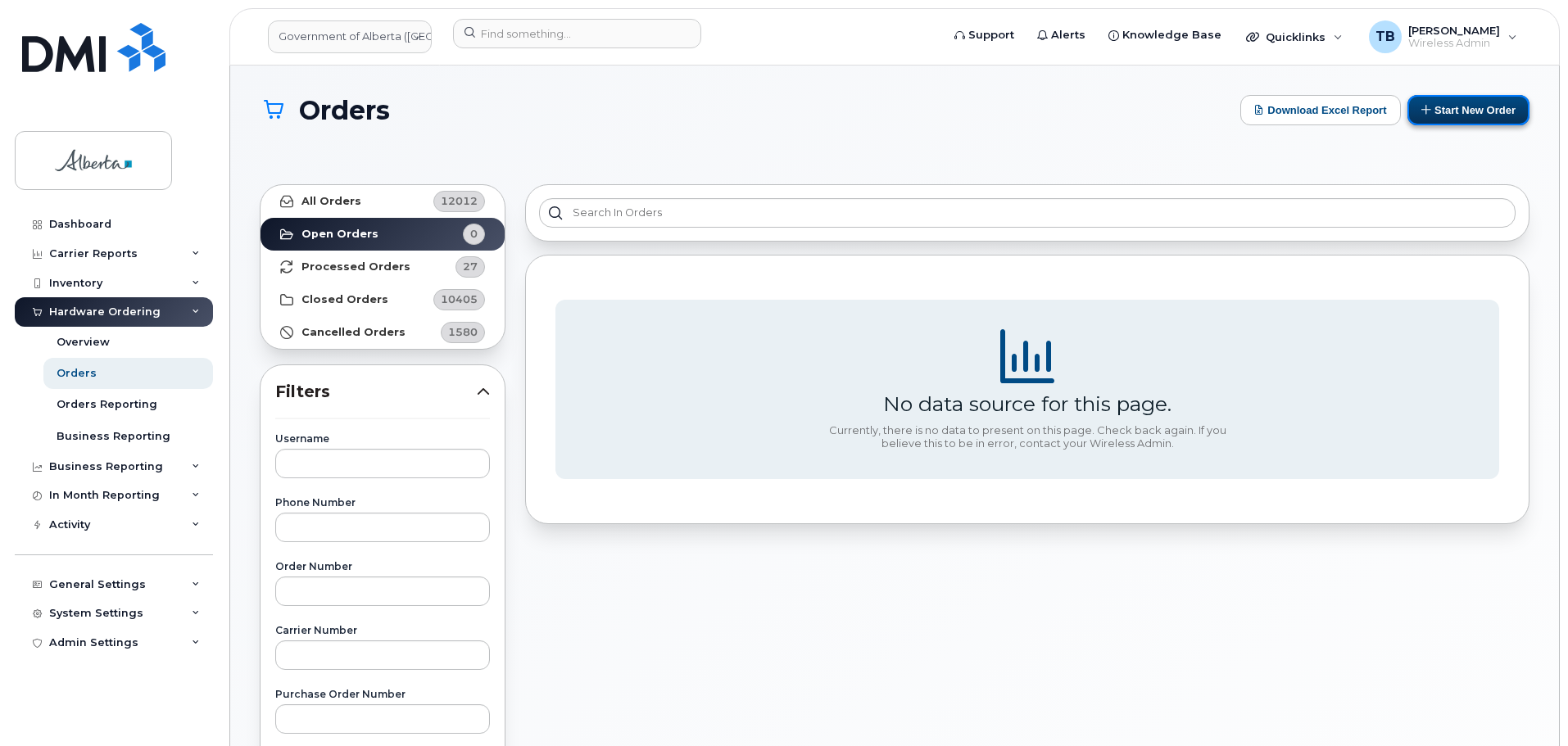
click at [1490, 114] on button "Start New Order" at bounding box center [1468, 111] width 122 height 31
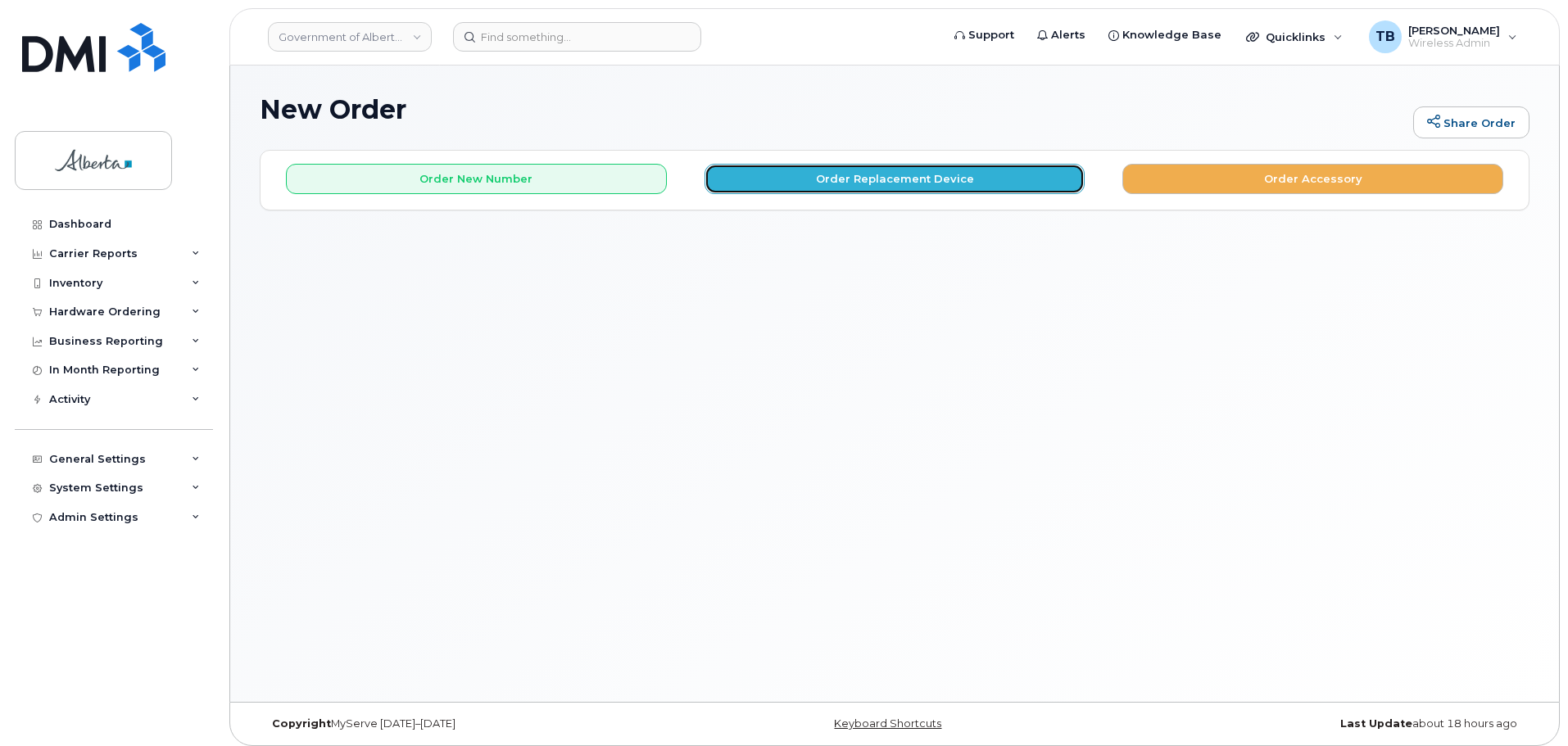
click at [762, 173] on button "Order Replacement Device" at bounding box center [895, 179] width 381 height 31
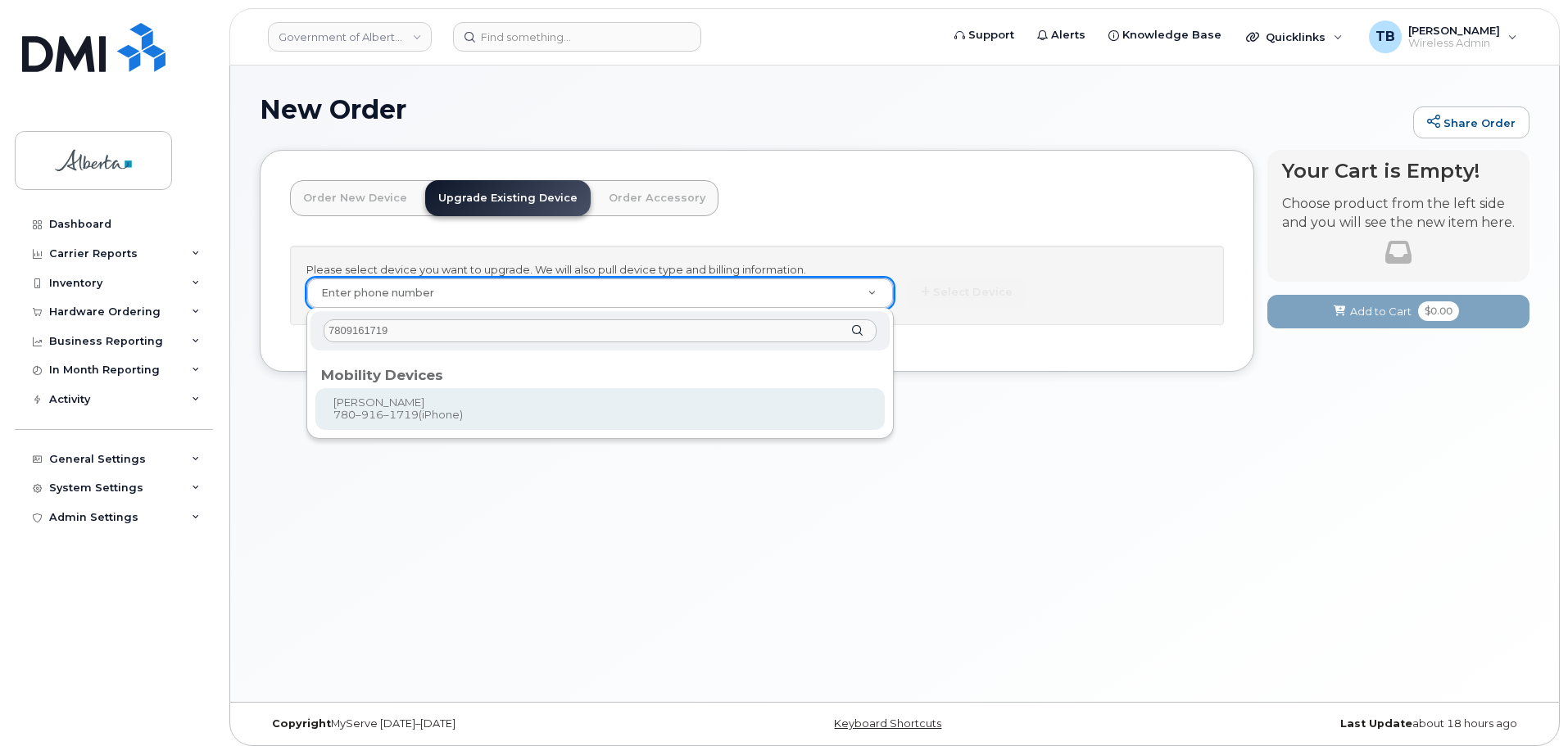
type input "7809161719"
type input "804599"
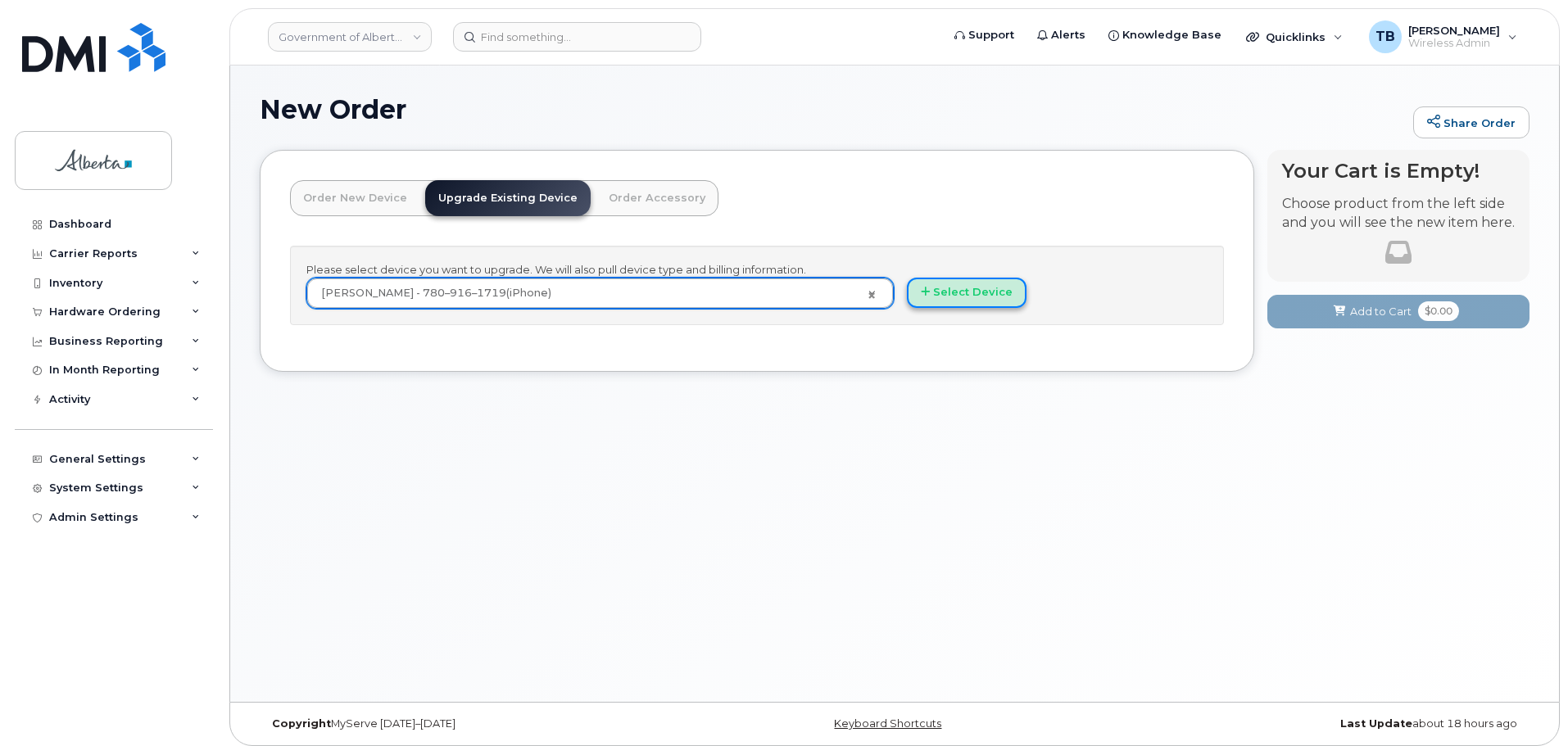
click at [972, 299] on button "Select Device" at bounding box center [966, 293] width 120 height 31
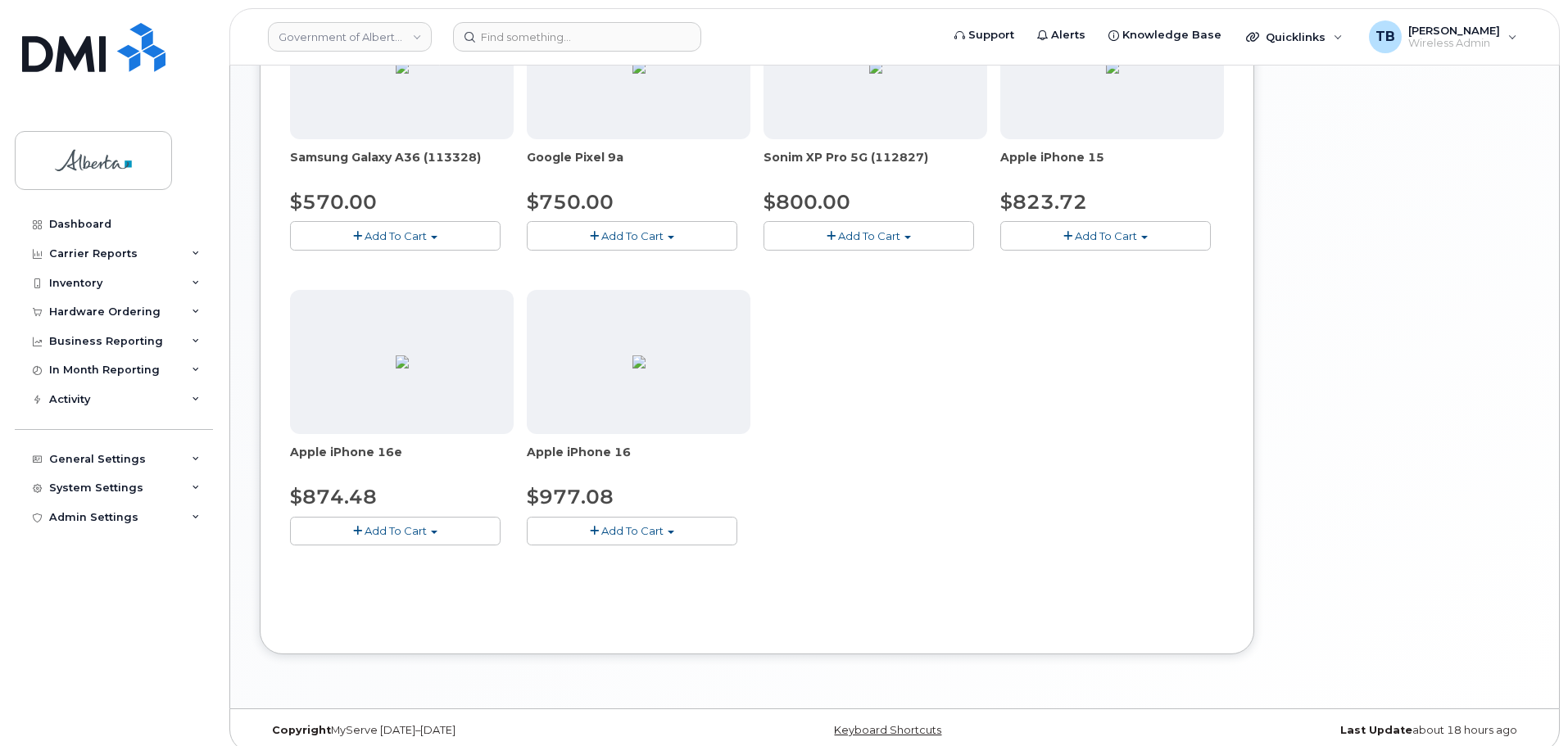
scroll to position [634, 0]
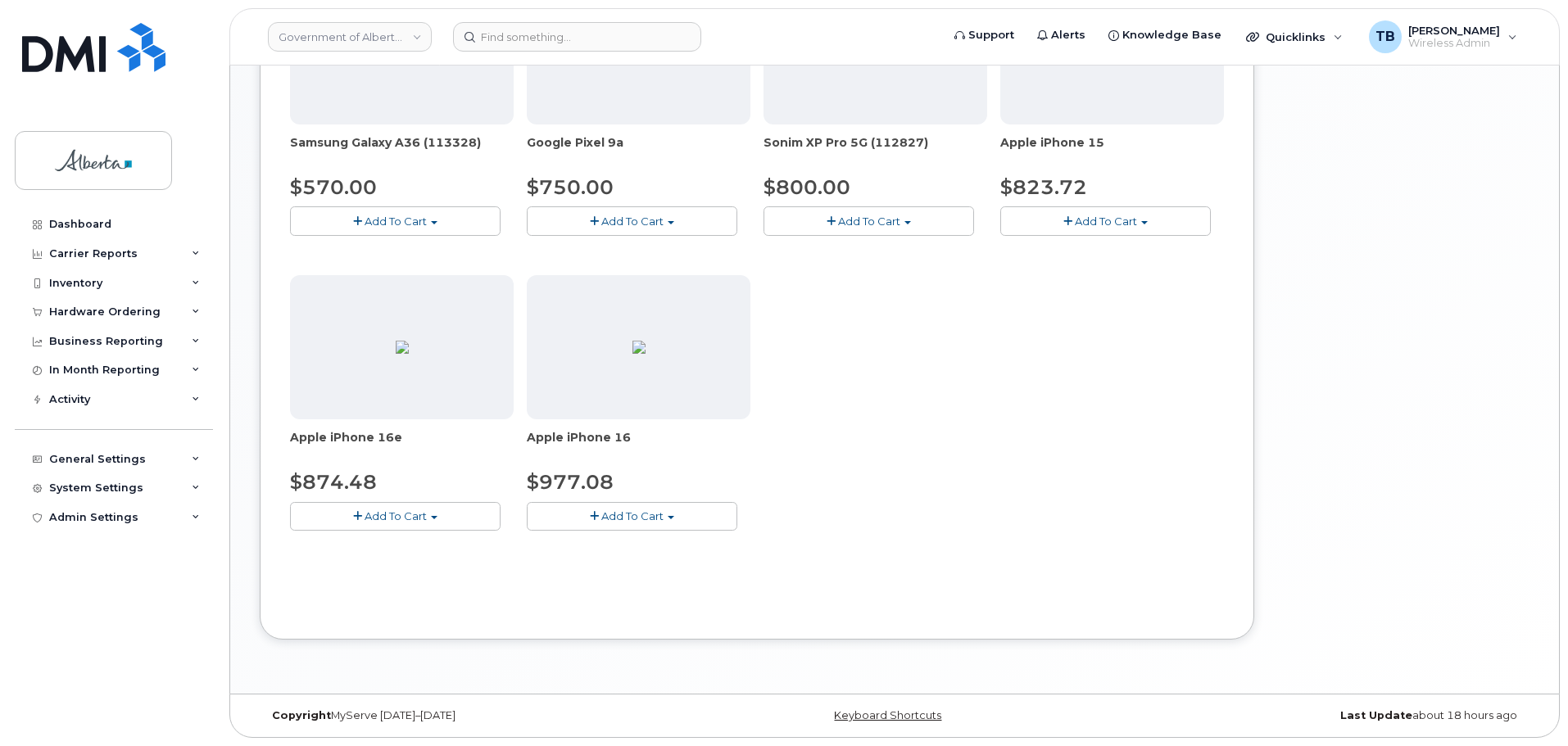
click at [442, 515] on button "Add To Cart" at bounding box center [395, 516] width 210 height 29
click at [452, 572] on link "$874.48 - 30-day upgrade (128GB model)" at bounding box center [425, 567] width 260 height 20
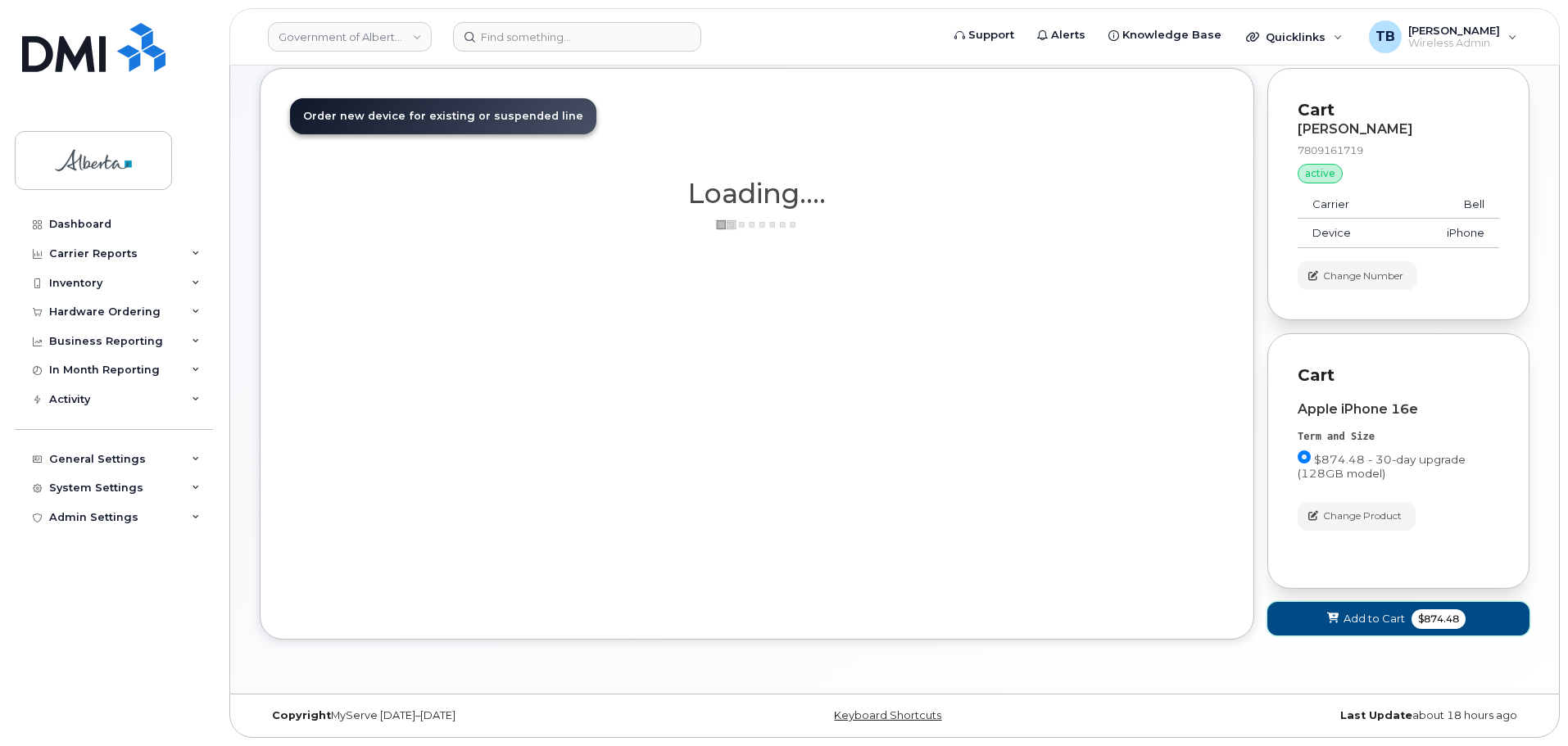
click at [1343, 617] on span "Add to Cart" at bounding box center [1374, 618] width 61 height 15
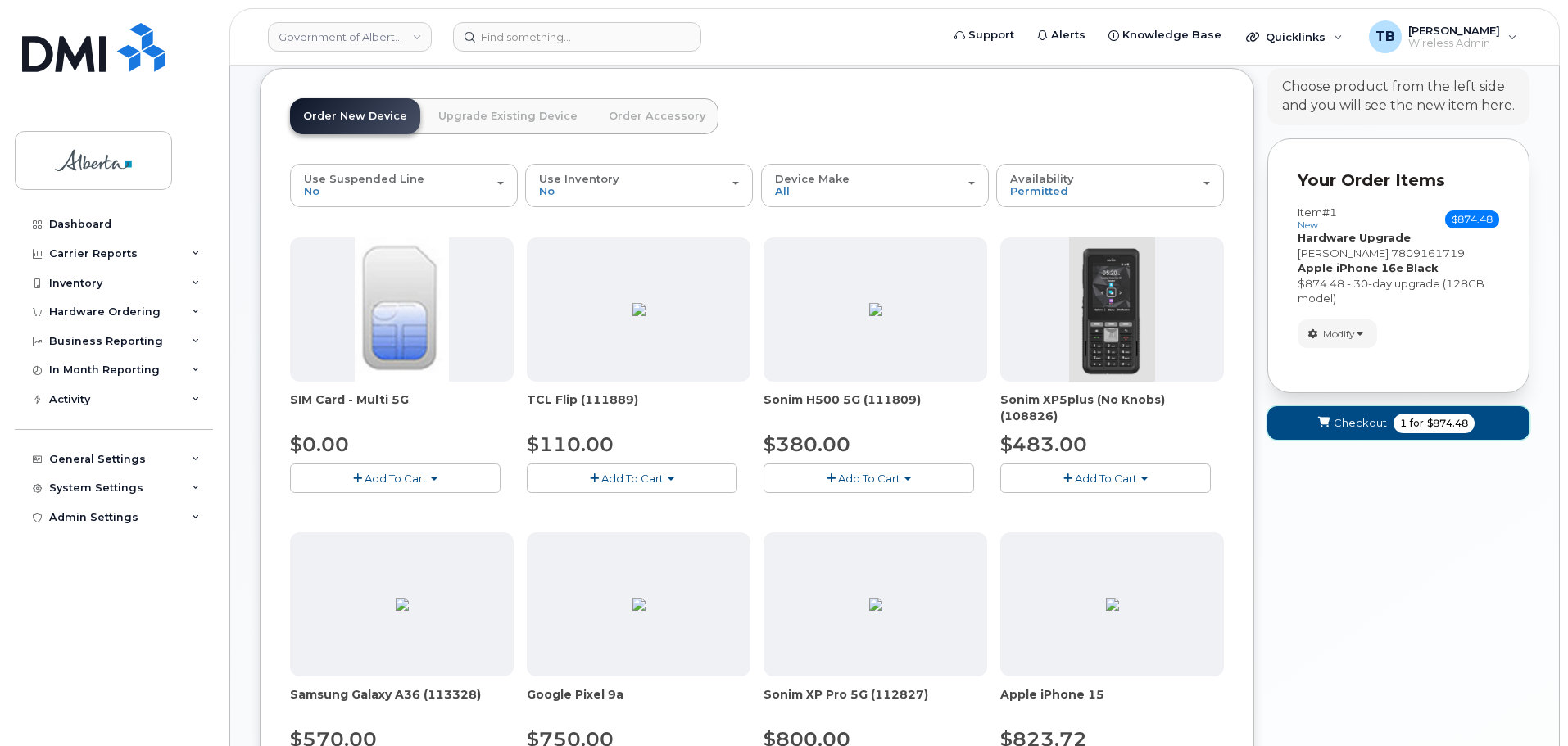
click at [1331, 419] on span "submit" at bounding box center [1323, 423] width 15 height 15
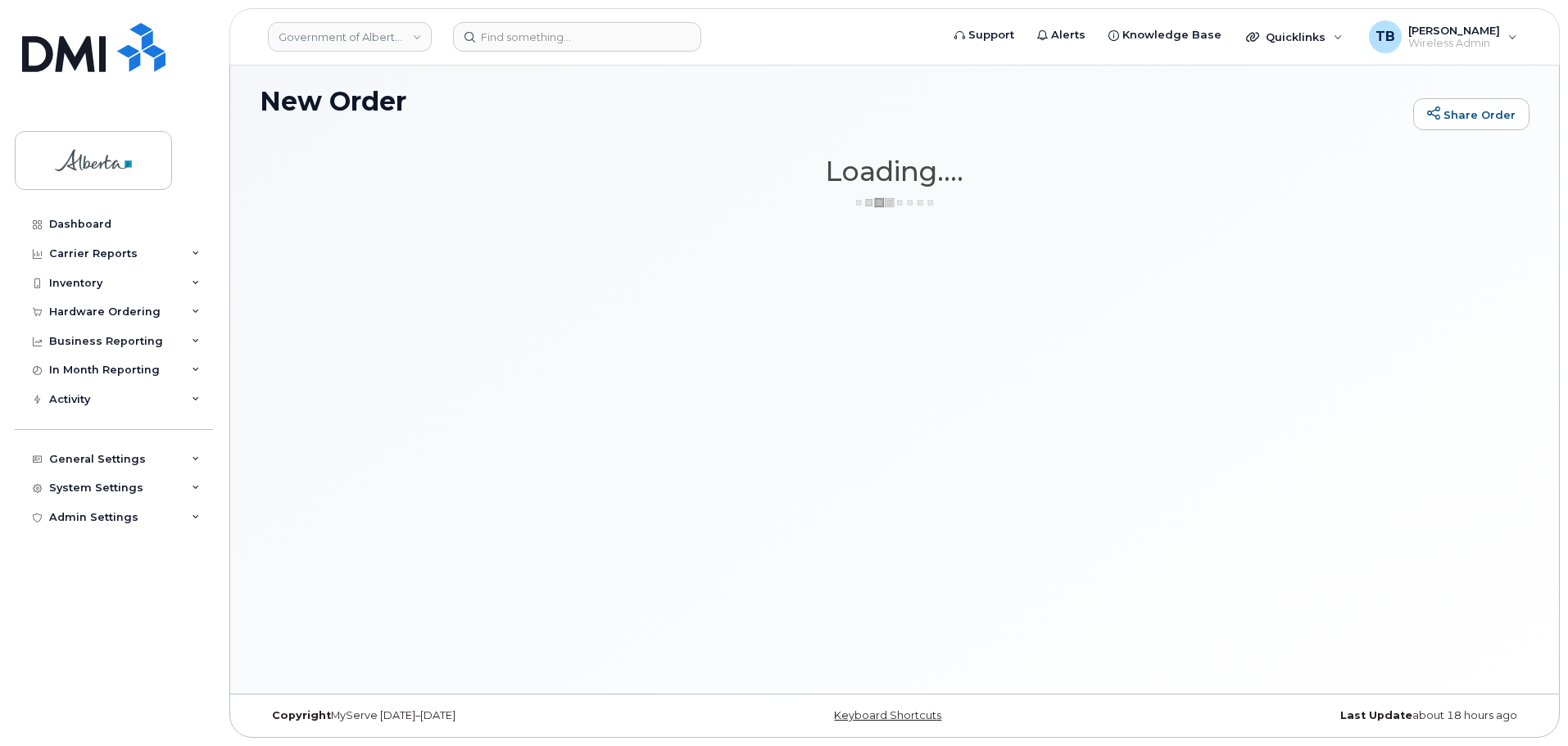
scroll to position [9, 0]
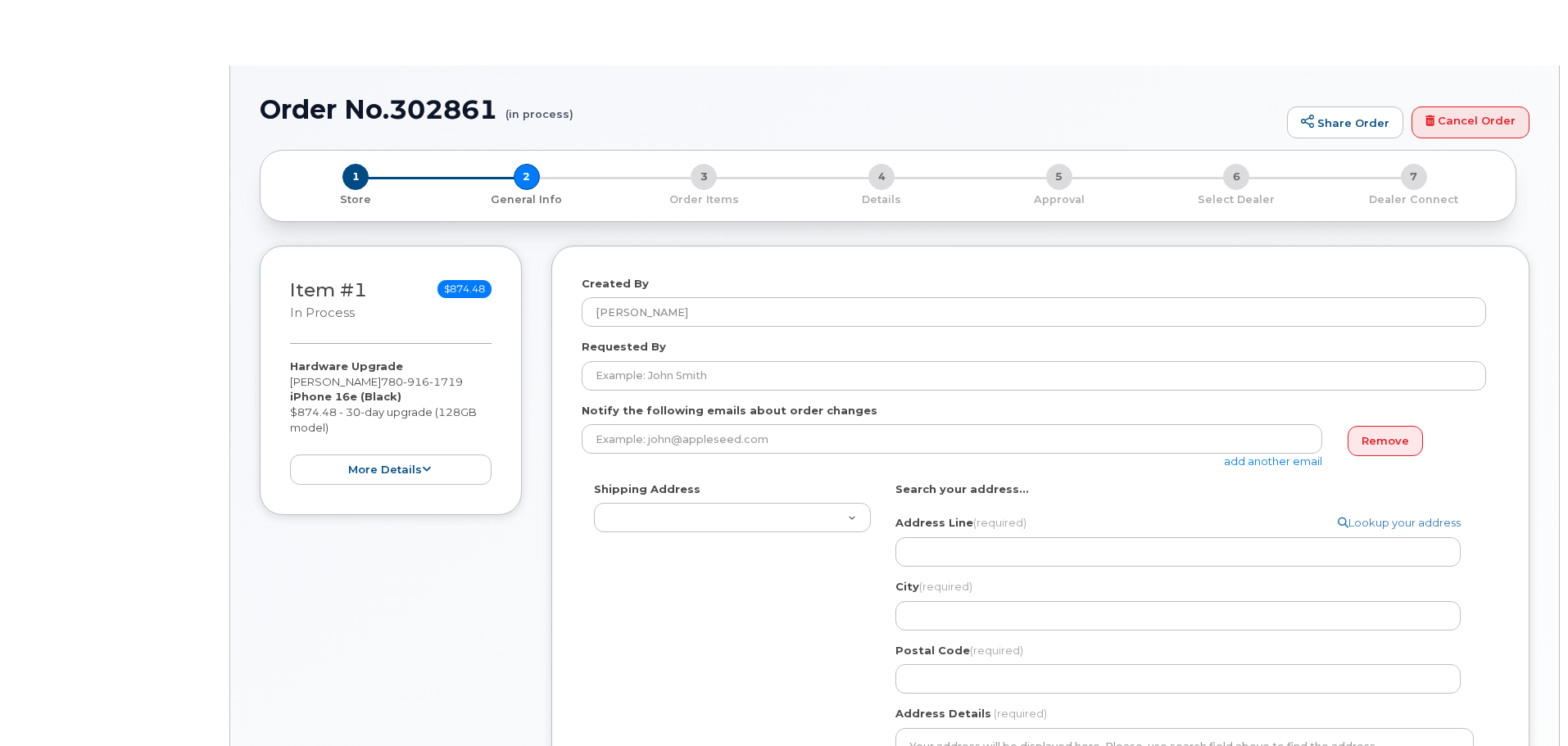
select select
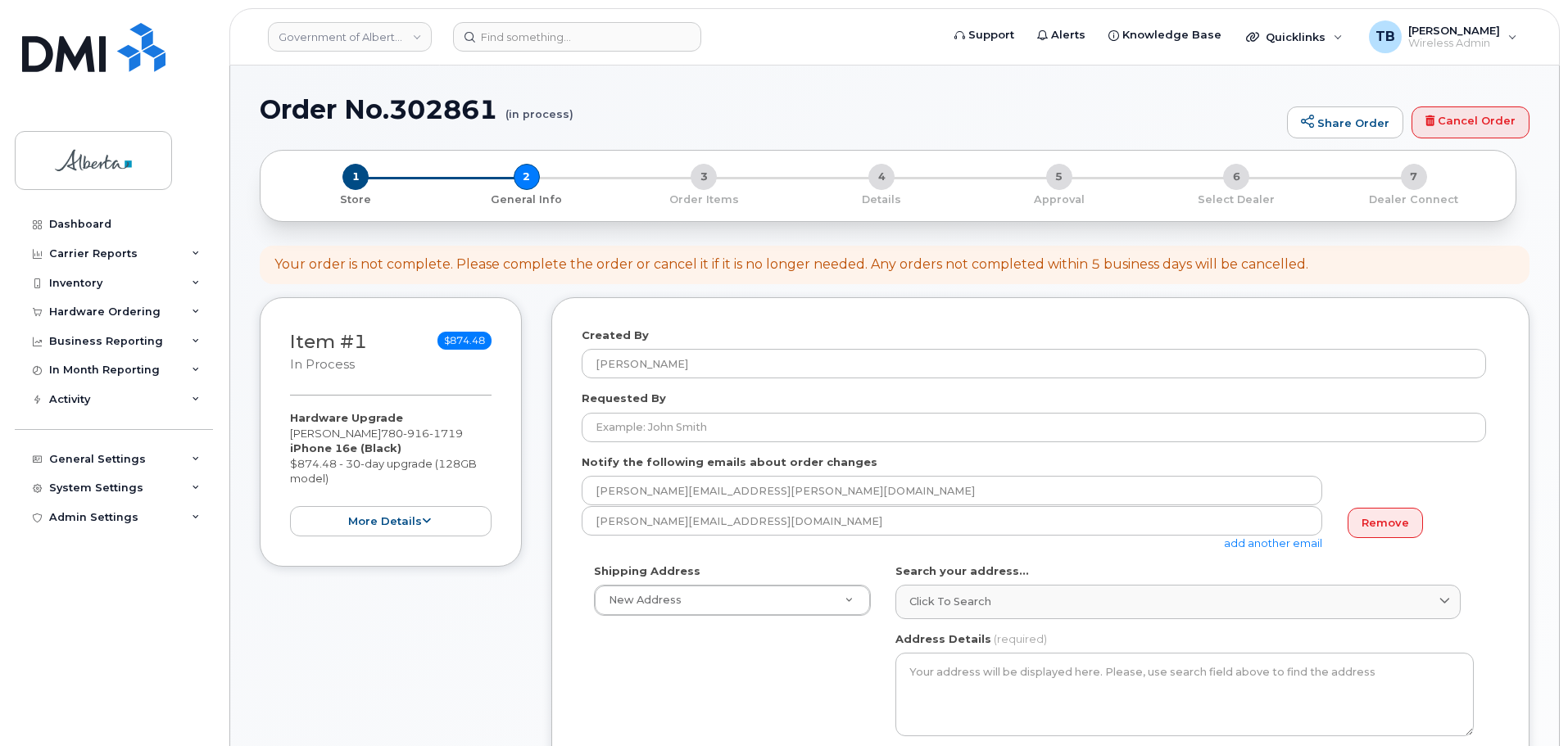
click at [428, 104] on h1 "Order No.302861 (in process)" at bounding box center [769, 110] width 1019 height 29
click at [427, 104] on h1 "Order No.302861 (in process)" at bounding box center [769, 110] width 1019 height 29
copy h1 "302861"
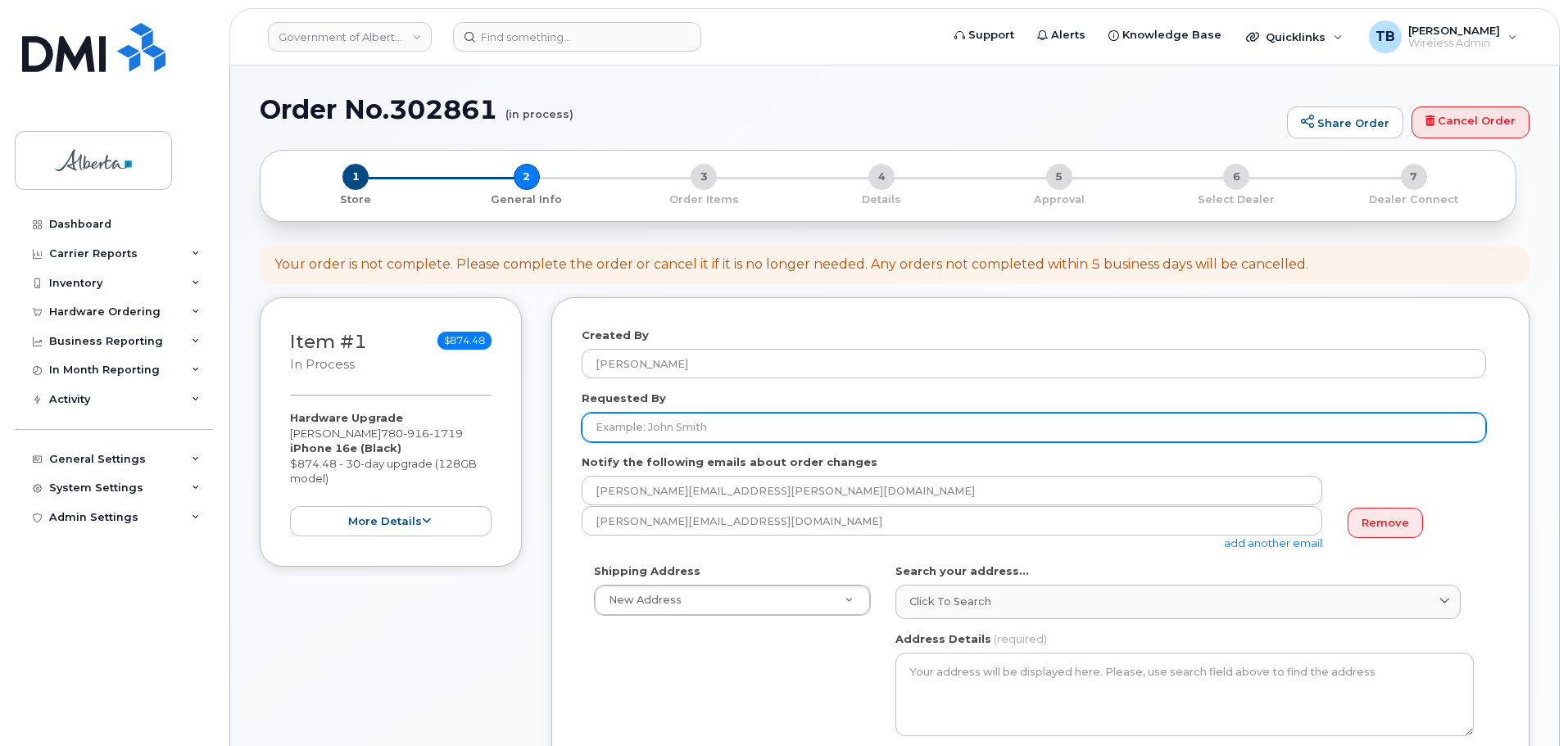
click at [640, 431] on input "Requested By" at bounding box center [1034, 427] width 904 height 30
paste input "[PERSON_NAME]"
type input "[PERSON_NAME]"
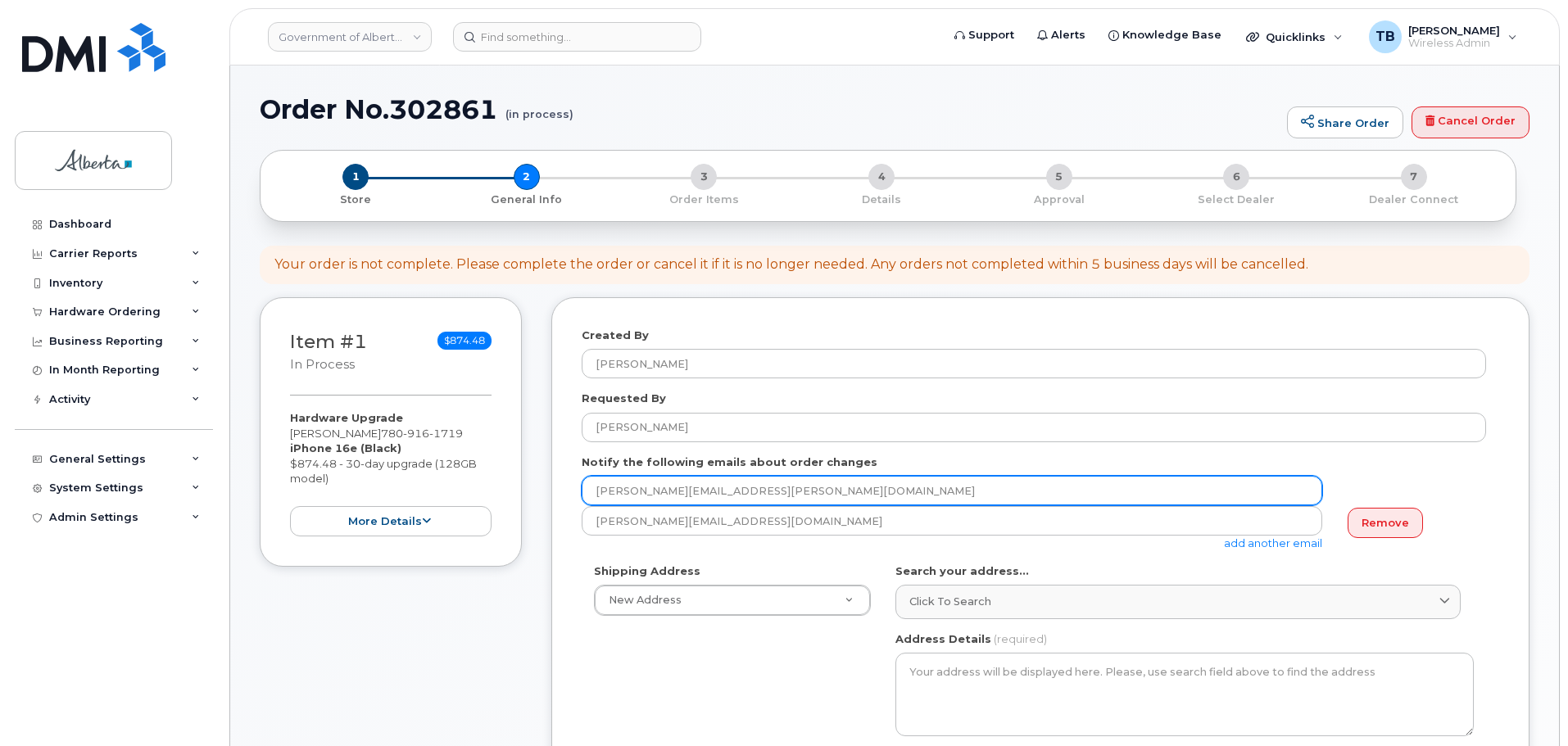
drag, startPoint x: 740, startPoint y: 487, endPoint x: 542, endPoint y: 478, distance: 198.2
paste input "[PERSON_NAME].[PERSON_NAME]"
type input "[PERSON_NAME][EMAIL_ADDRESS][PERSON_NAME][DOMAIN_NAME]"
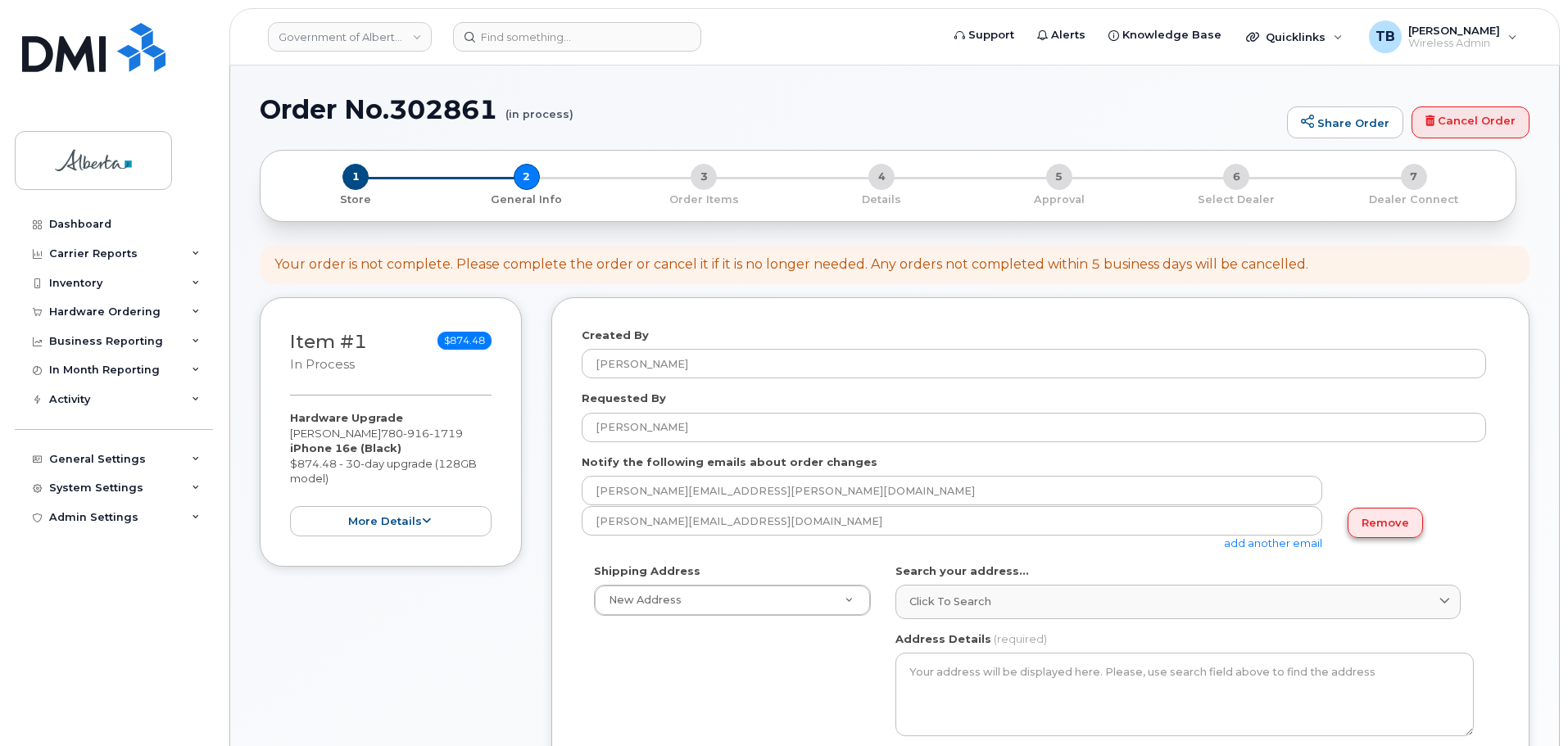
click at [1389, 523] on link "Remove" at bounding box center [1385, 523] width 76 height 31
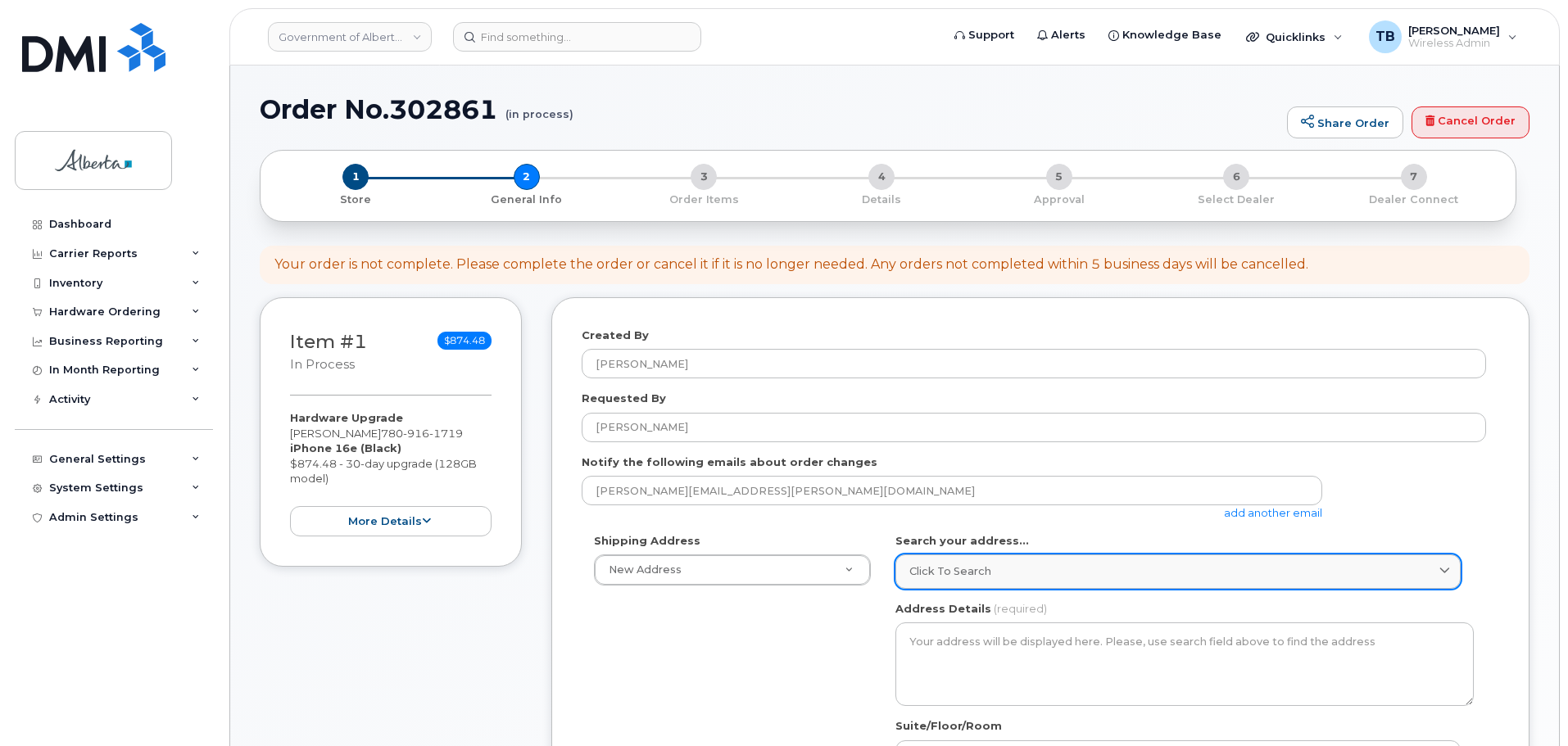
click at [934, 572] on span "Click to search" at bounding box center [950, 571] width 82 height 15
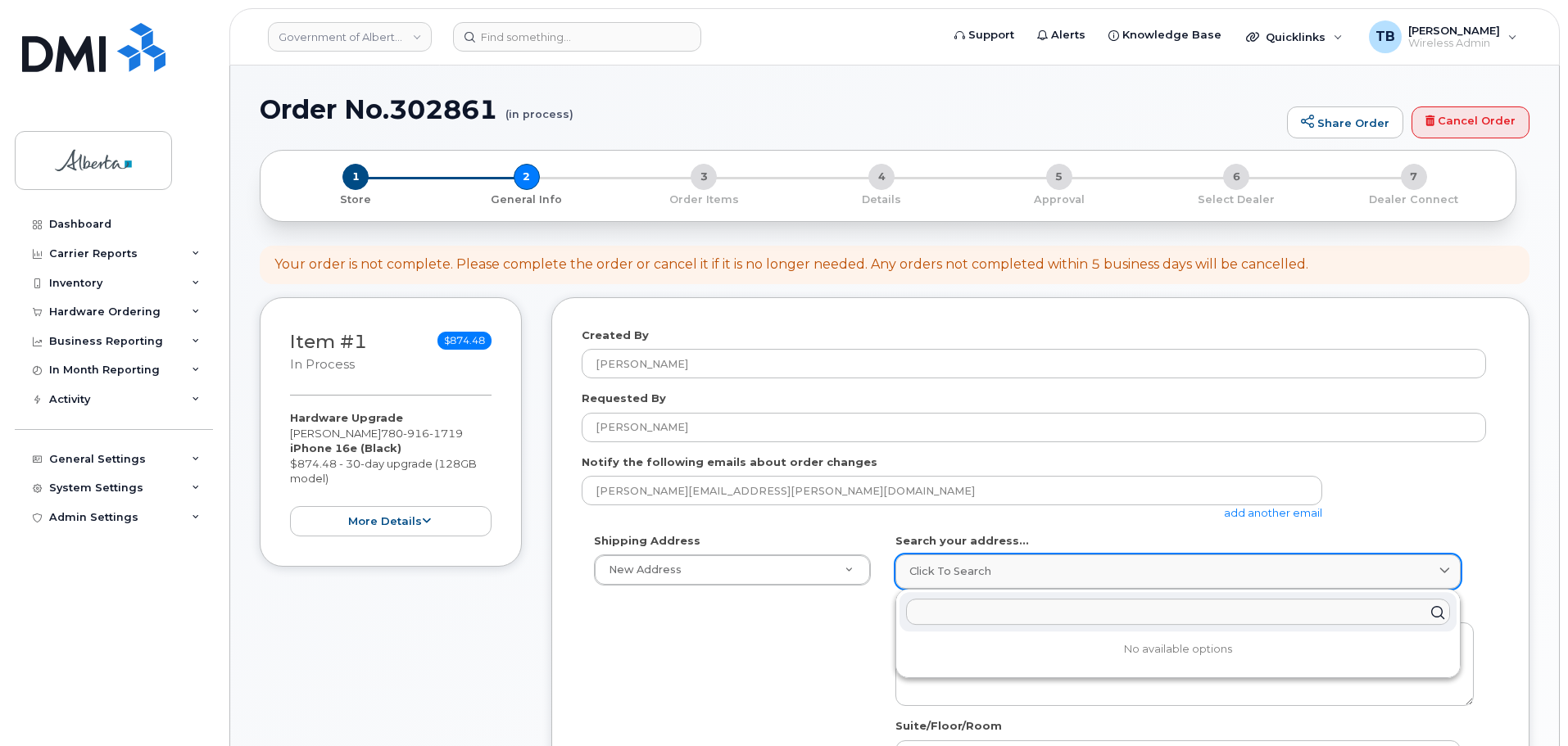
paste input "[STREET_ADDRESS]"
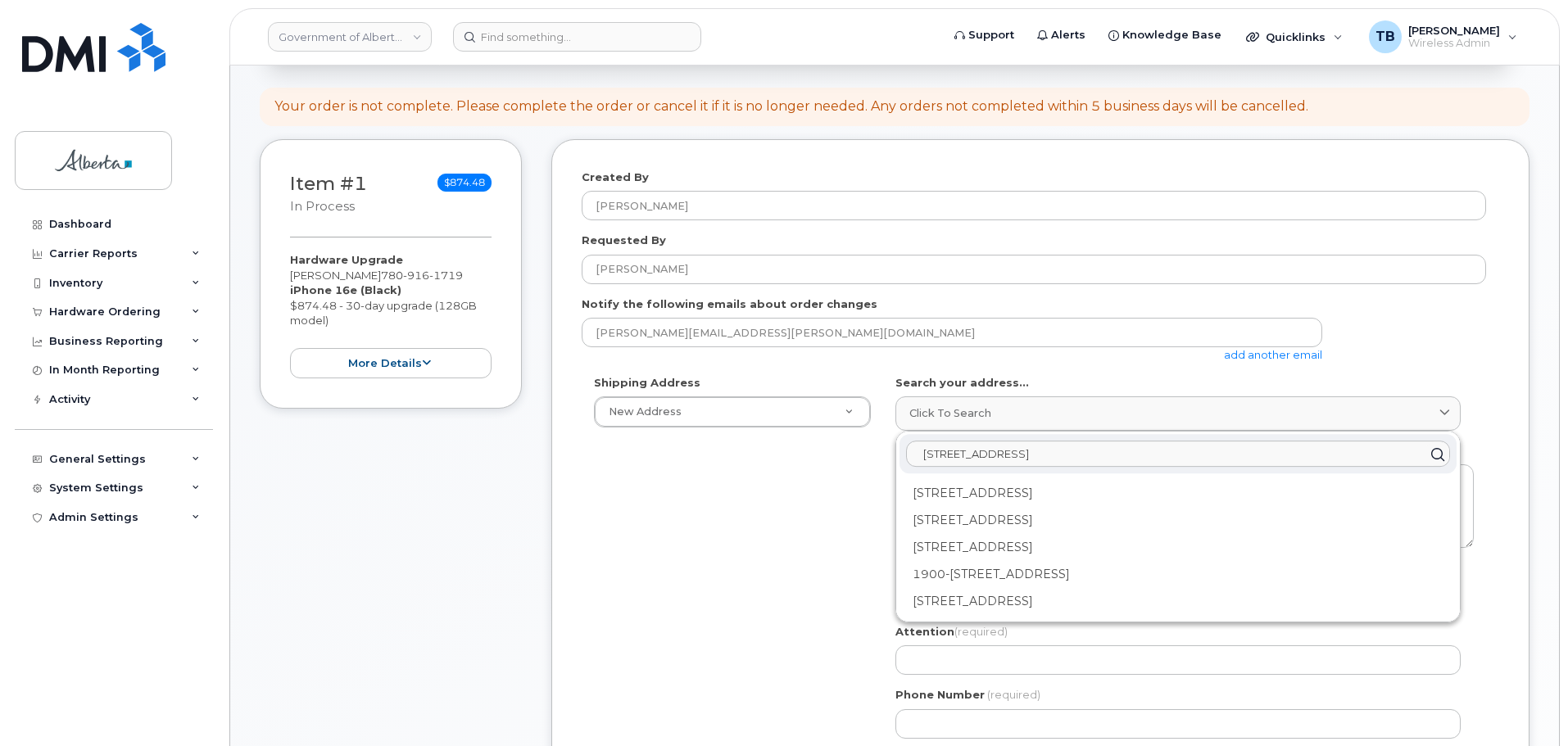
scroll to position [164, 0]
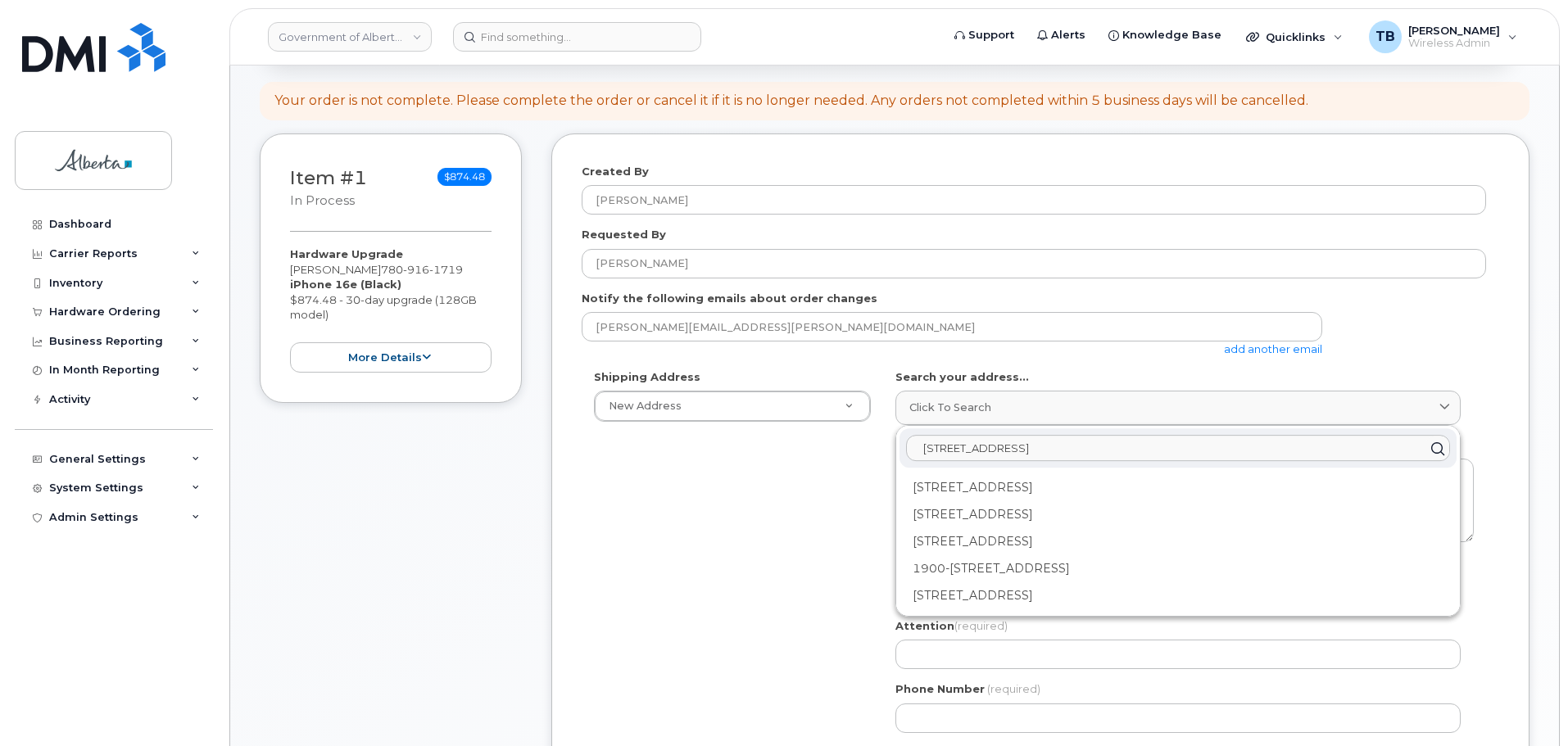
type input "10025 Jasper Avenue"
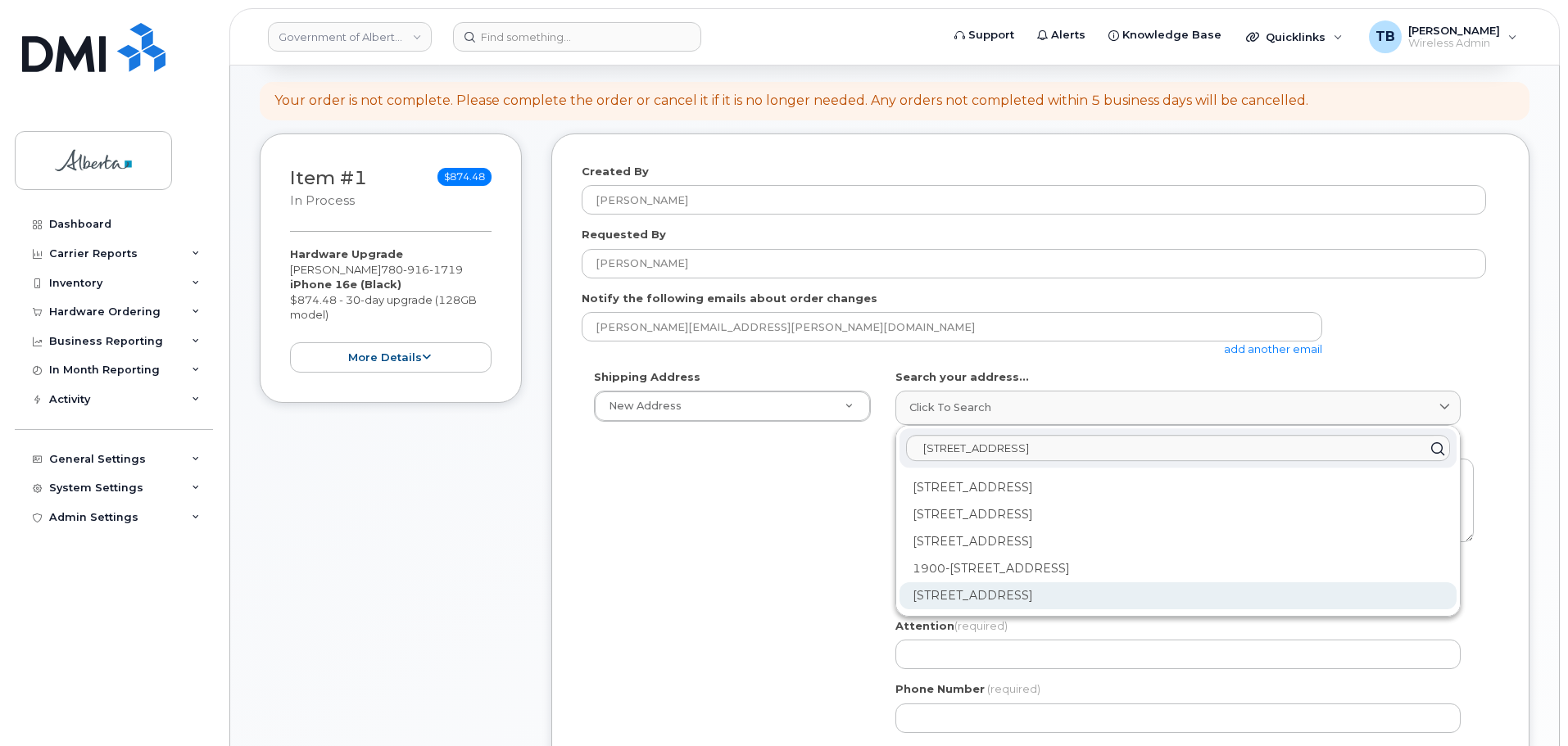
click at [1024, 589] on div "10025 Jasper Ave NW Edmonton AB T5J 1S6" at bounding box center [1177, 596] width 557 height 27
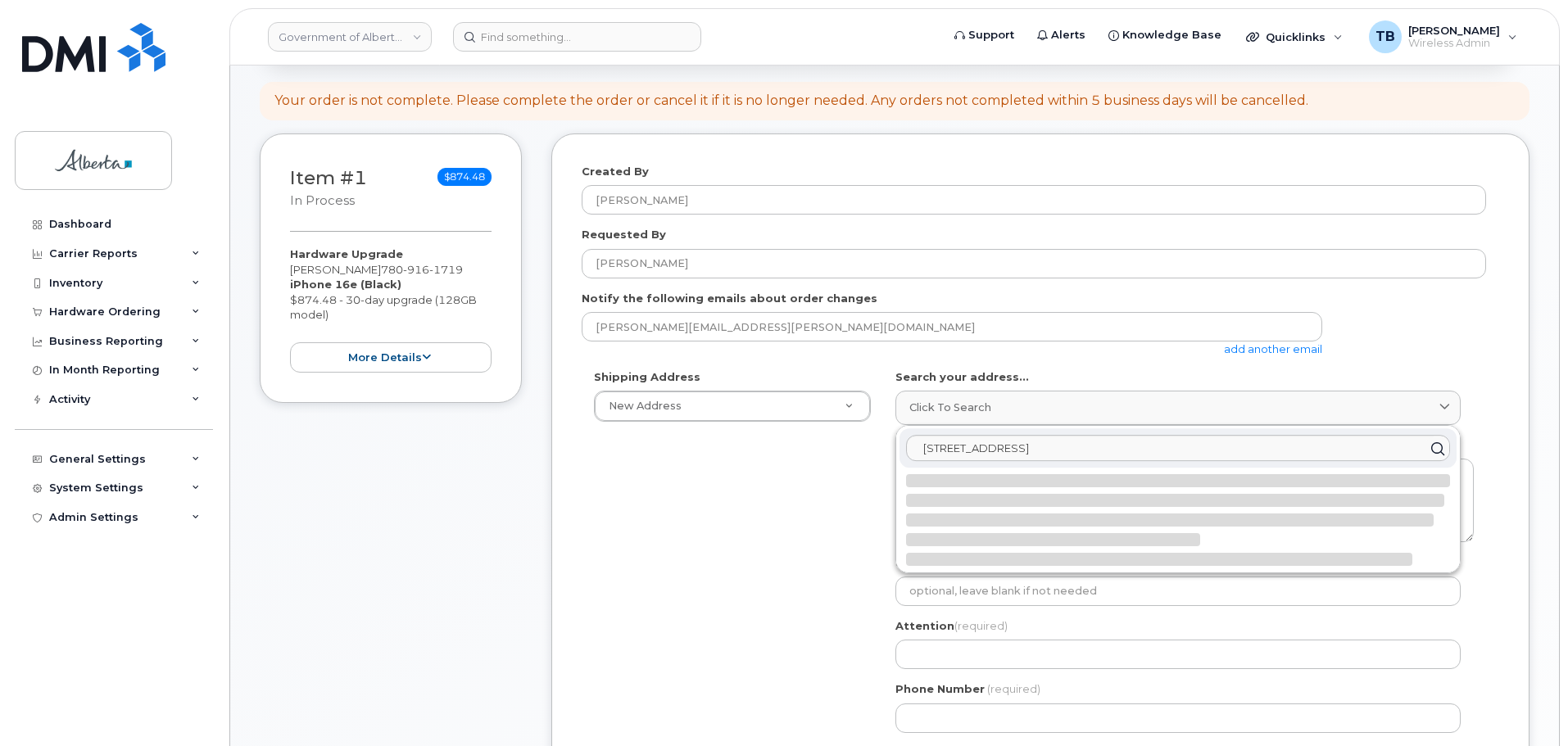
select select
type textarea "10025 Jasper Ave NW EDMONTON AB T5J 1S6 CANADA"
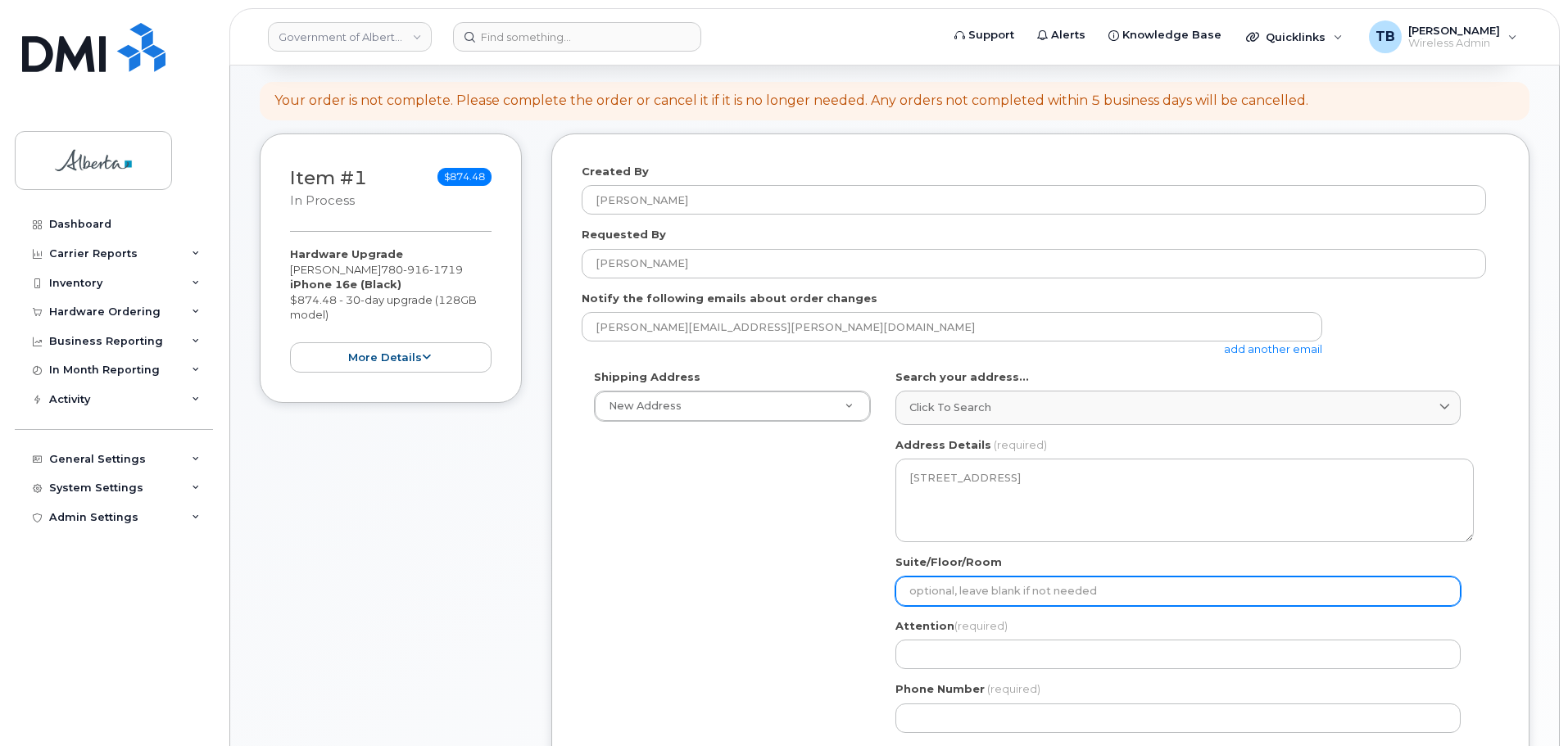
click at [932, 589] on input "Suite/Floor/Room" at bounding box center [1177, 591] width 565 height 30
paste input "Main Floor"
select select
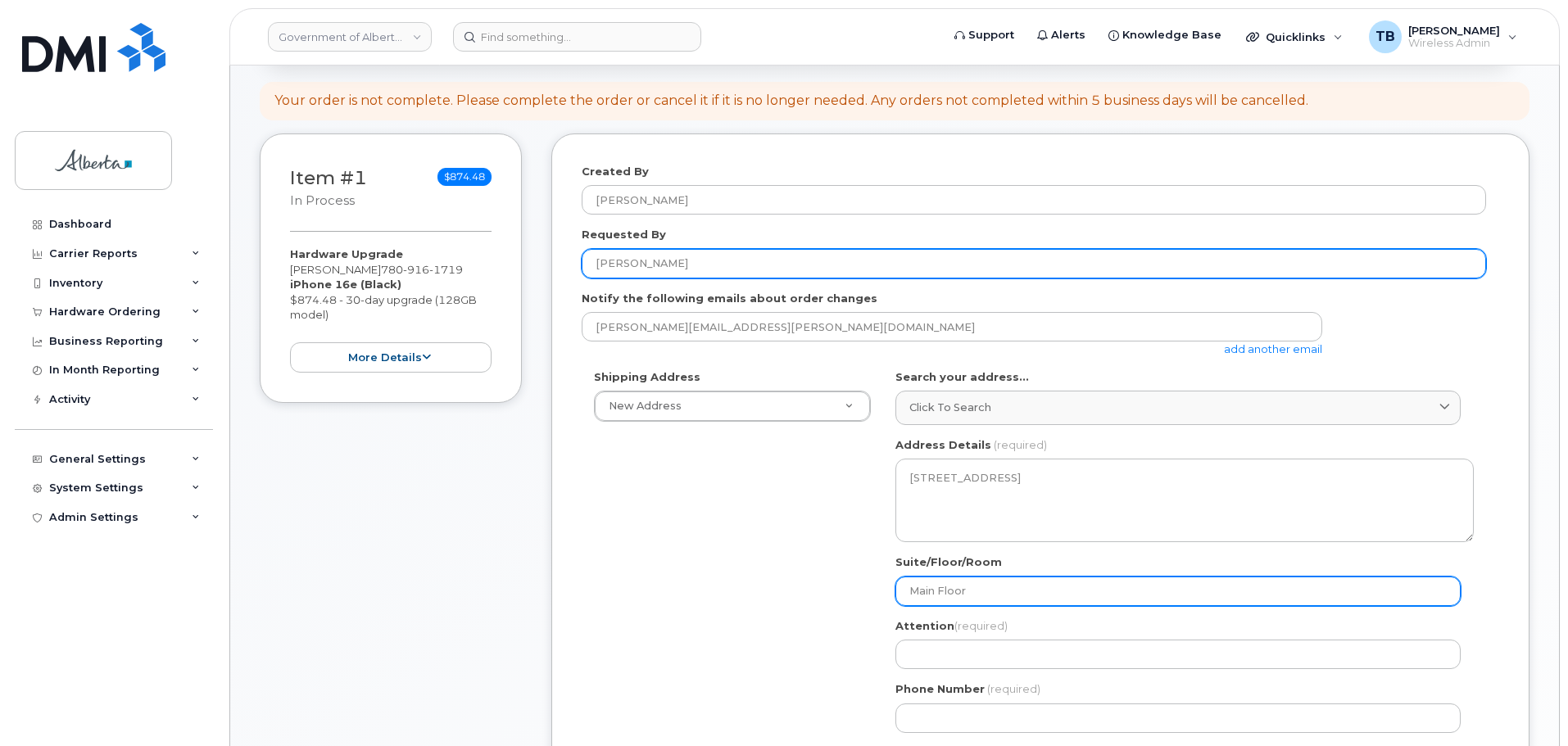
type input "Main Floor"
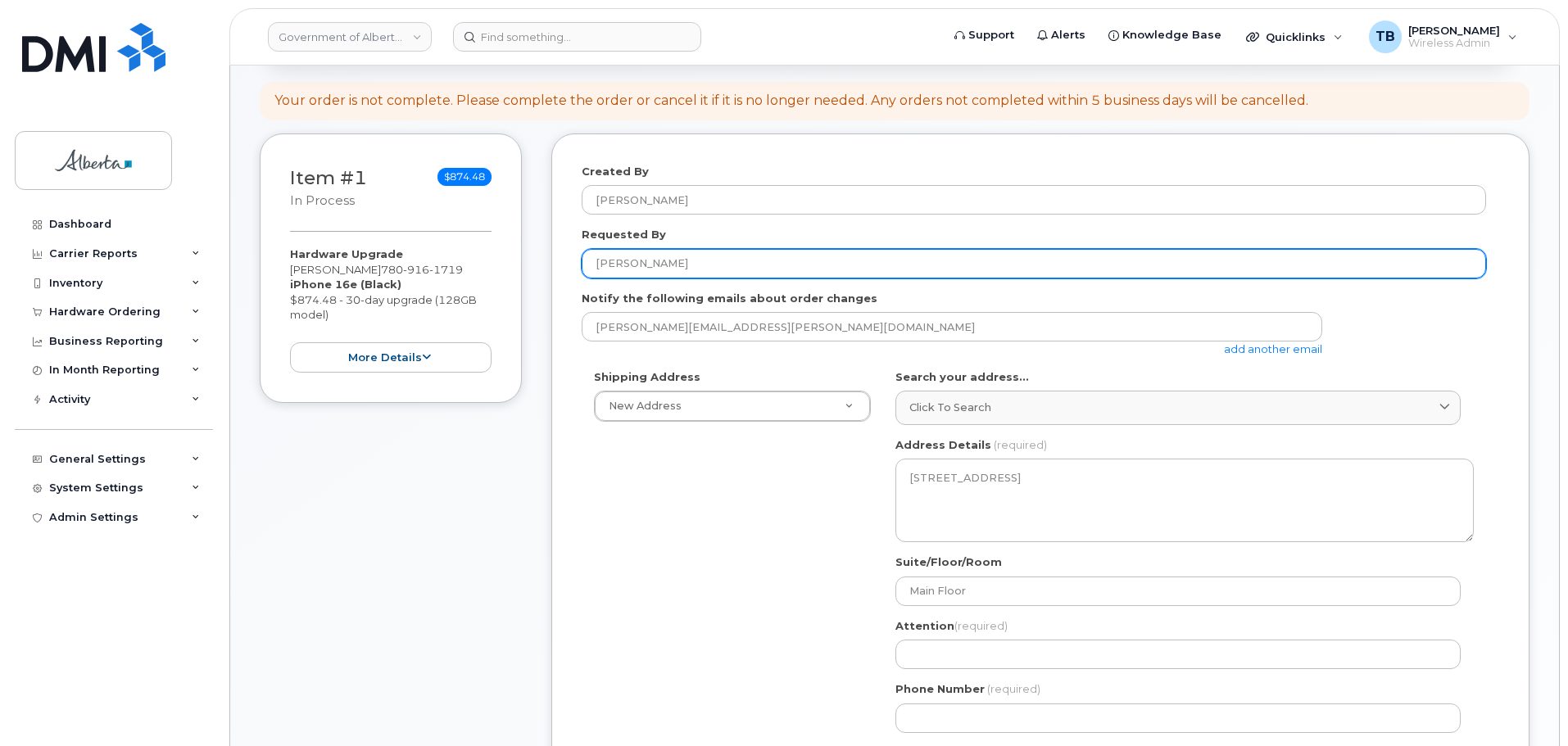
drag, startPoint x: 657, startPoint y: 268, endPoint x: 588, endPoint y: 277, distance: 69.6
click at [588, 277] on input "[PERSON_NAME]" at bounding box center [1034, 264] width 904 height 30
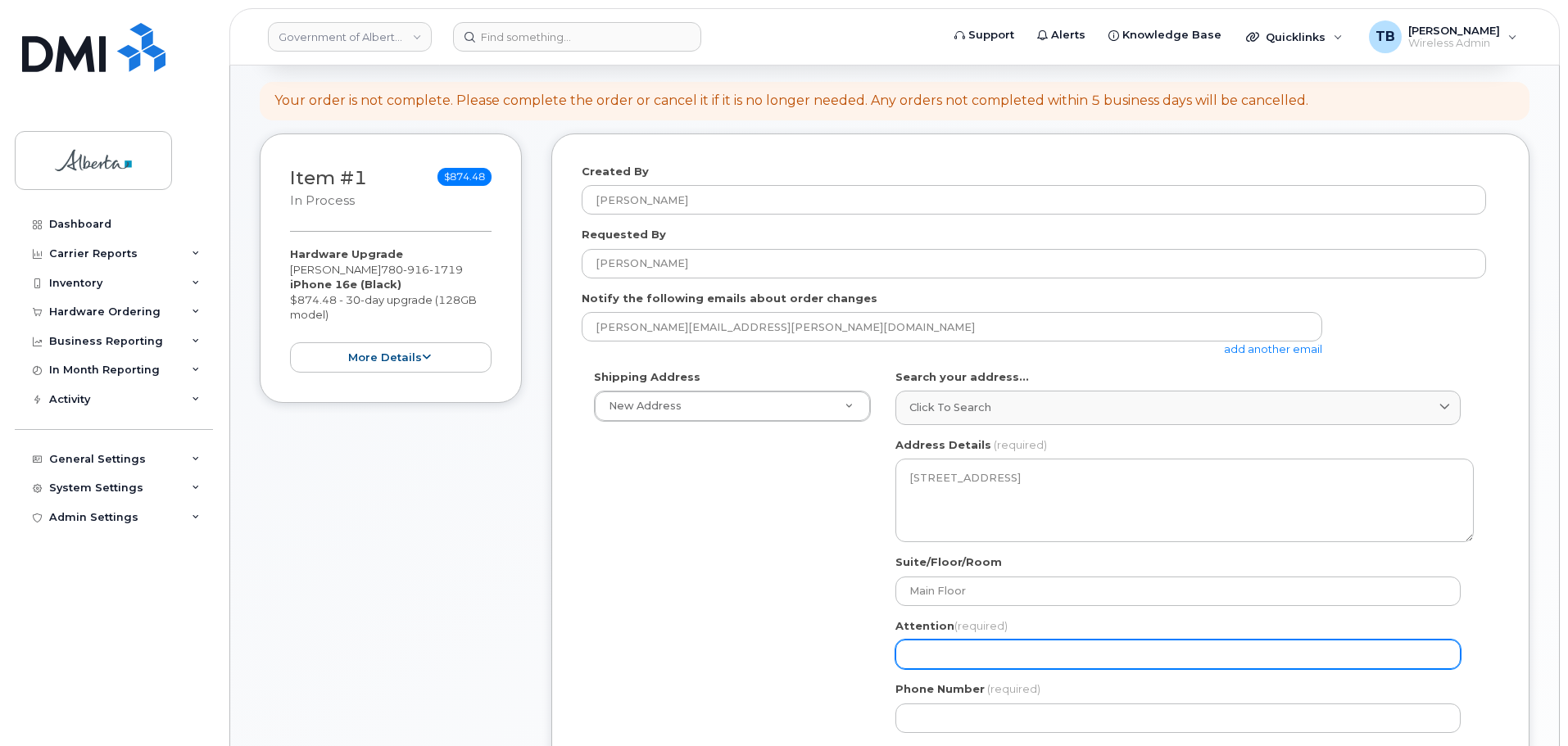
click at [933, 670] on div "AB Edmonton Search your address... Click to search 10025 Jasper Avenue No avail…" at bounding box center [1184, 557] width 603 height 376
paste input "[PERSON_NAME]"
select select
type input "[PERSON_NAME]"
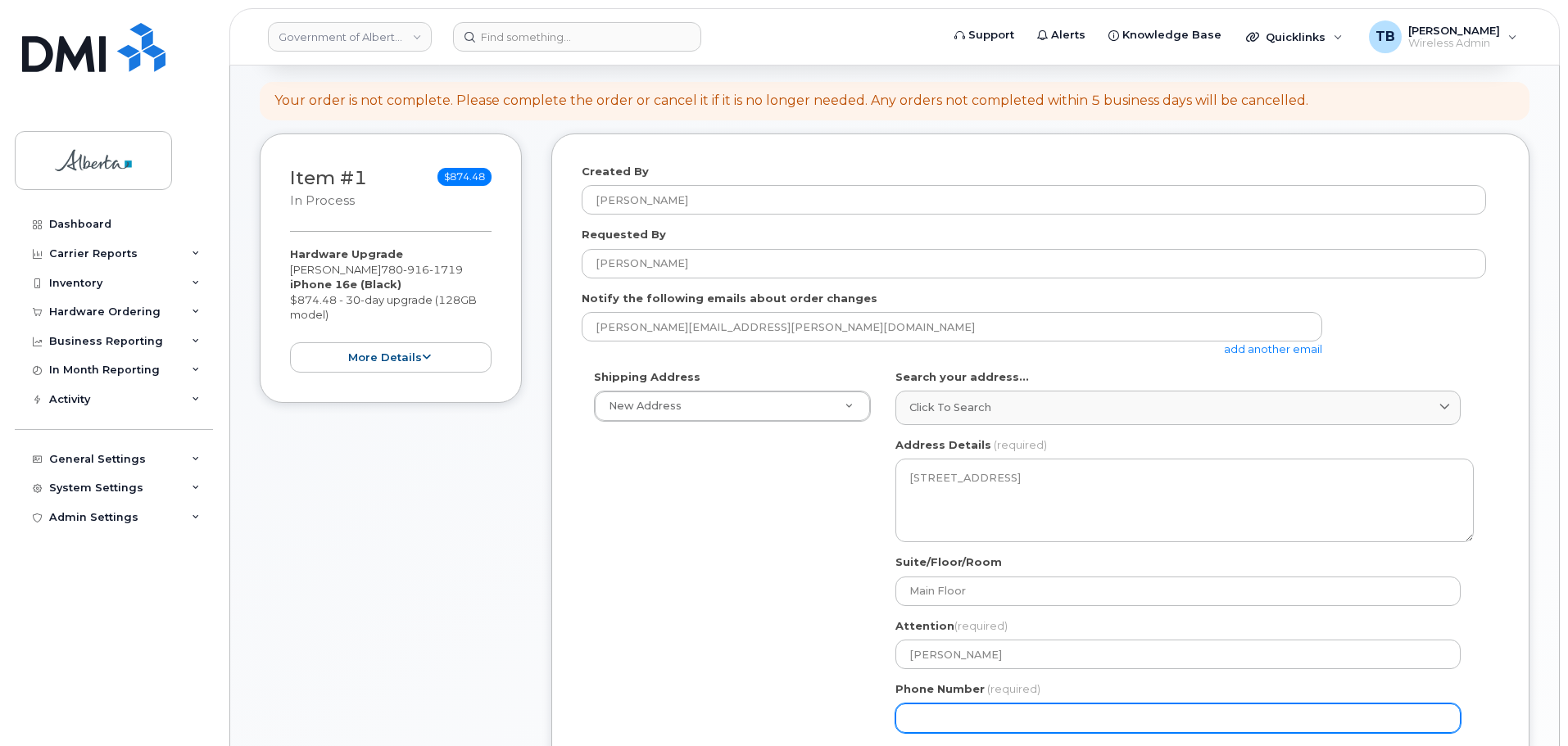
click at [948, 713] on input "Phone Number" at bounding box center [1177, 718] width 565 height 30
paste input "7806446877"
select select
type input "7806446877"
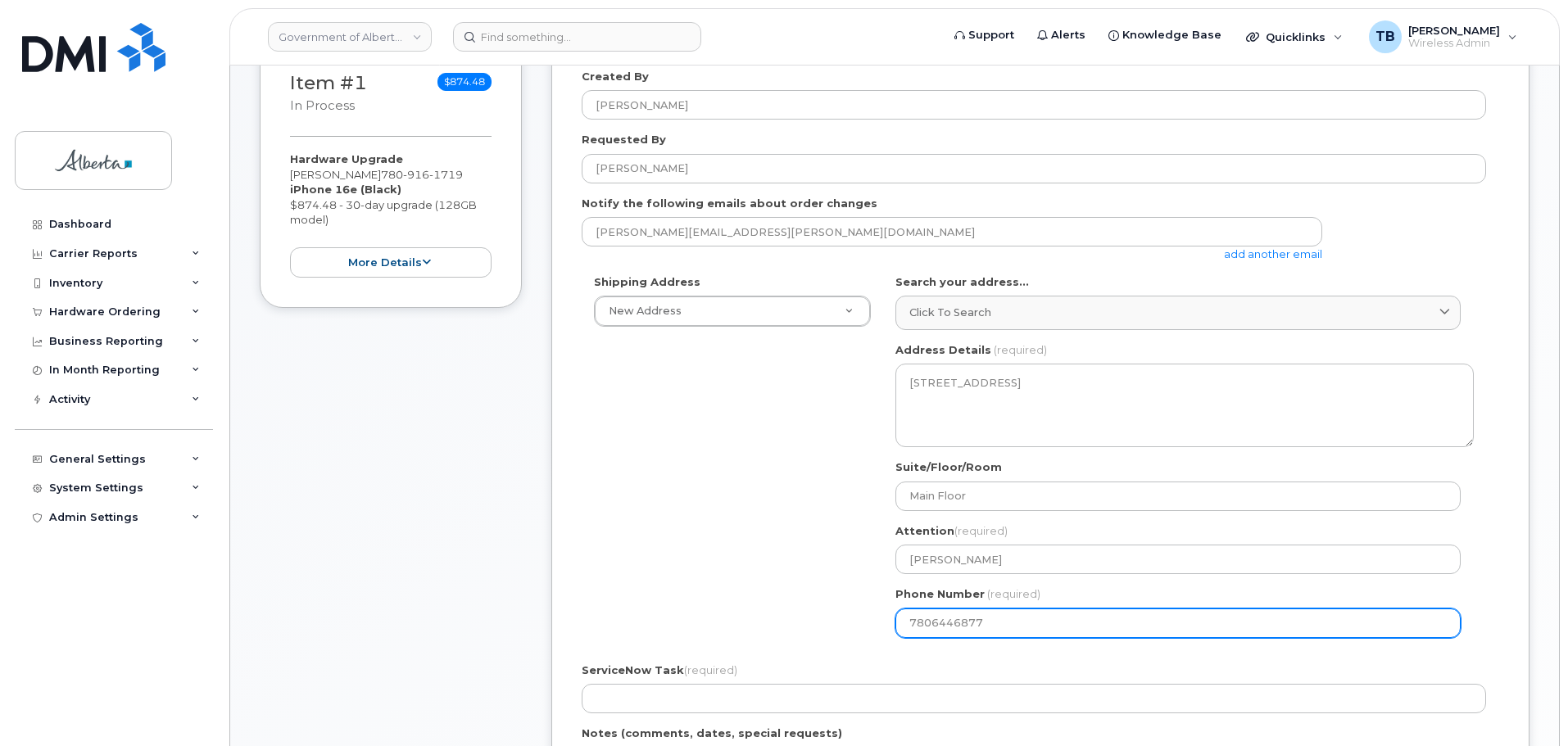
scroll to position [409, 0]
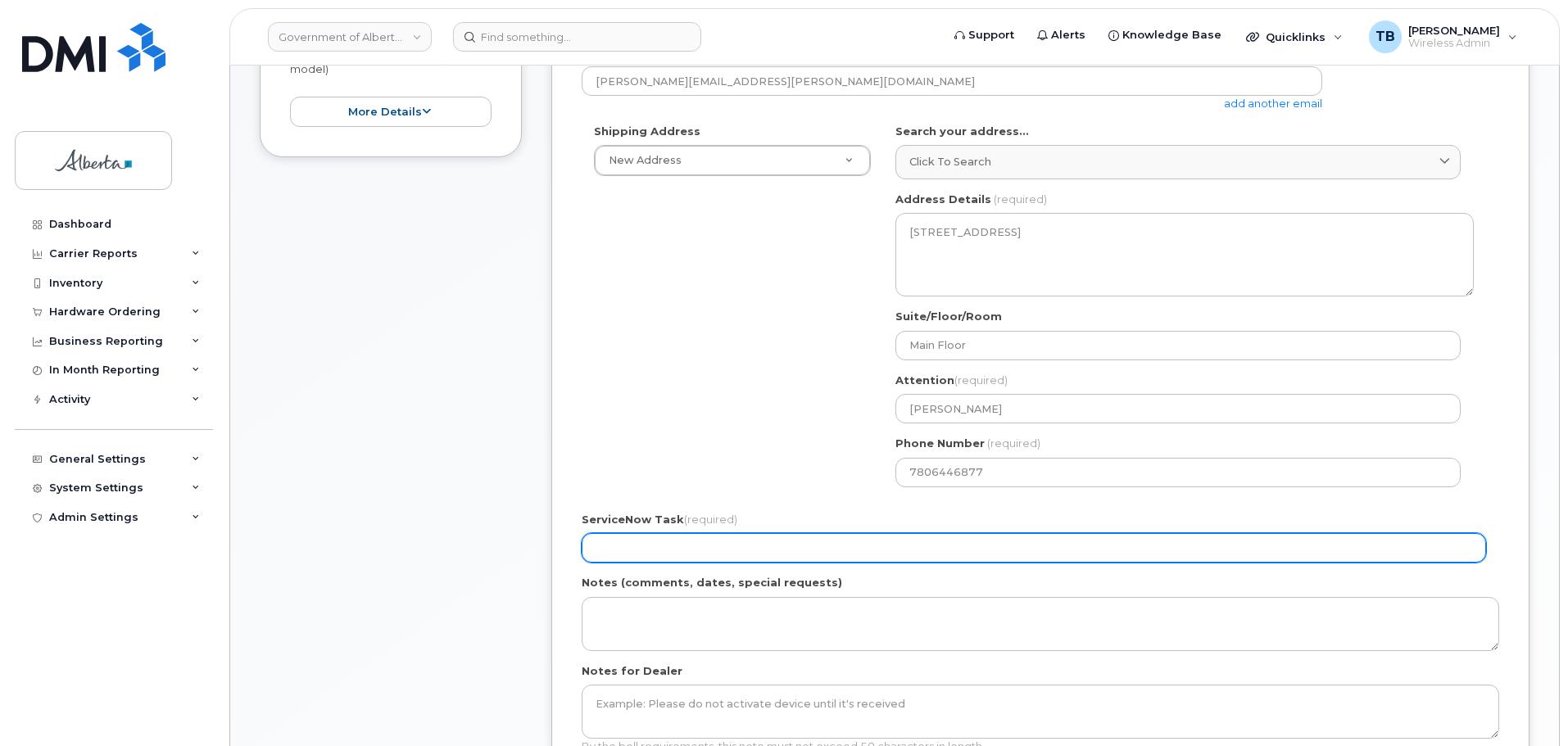
click at [676, 547] on input "ServiceNow Task (required)" at bounding box center [1034, 548] width 904 height 30
paste input "SCTASK0860325"
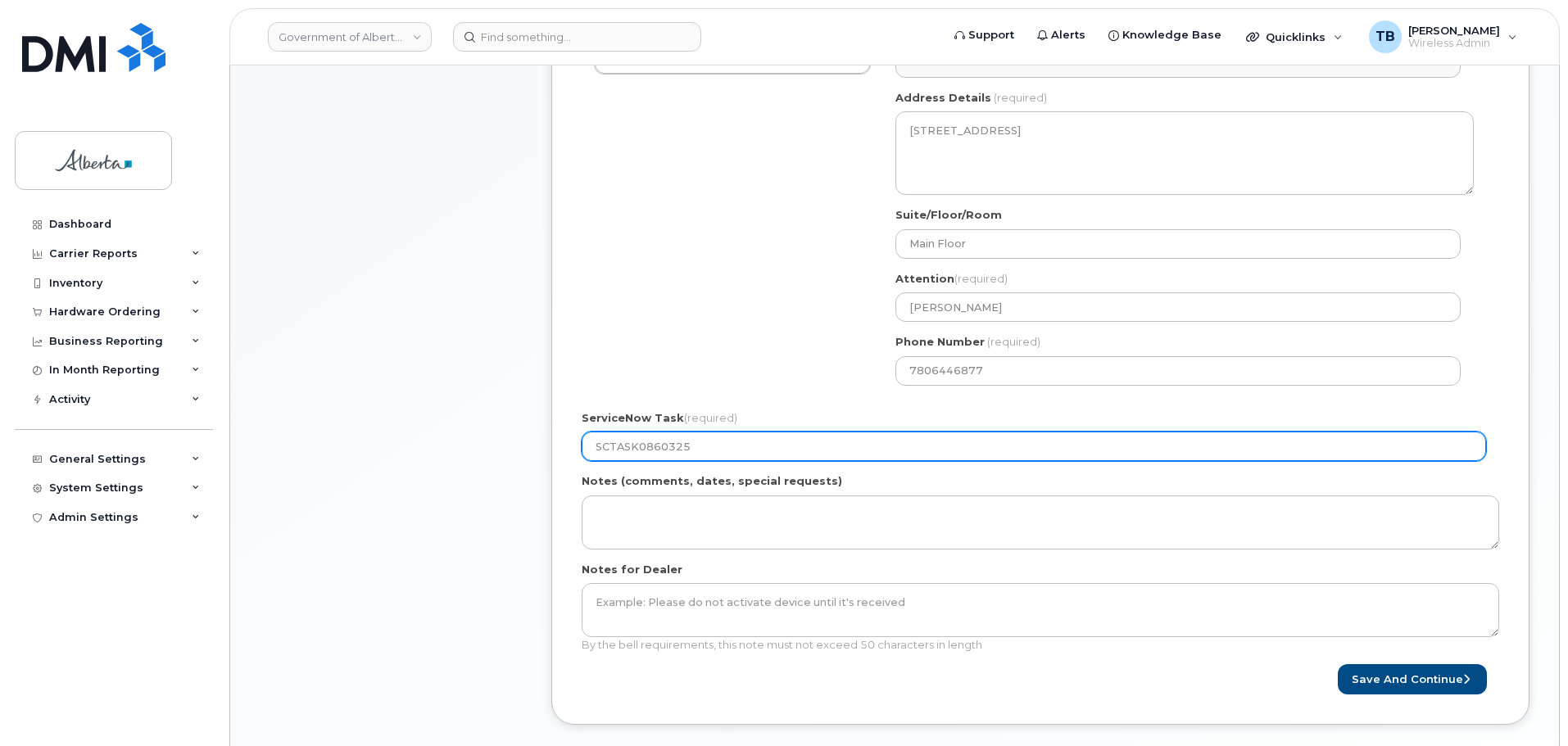
scroll to position [655, 0]
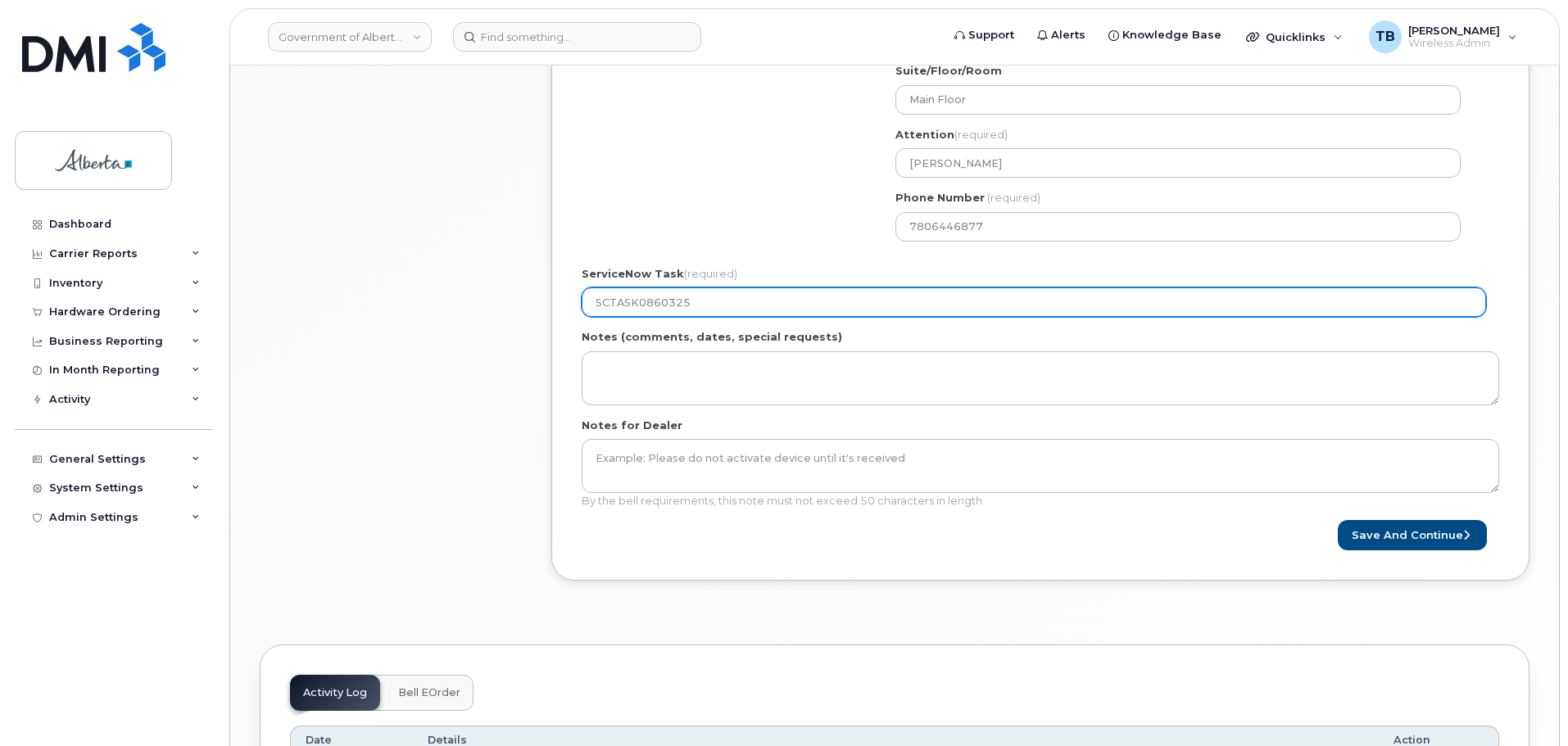
type input "SCTASK0860325"
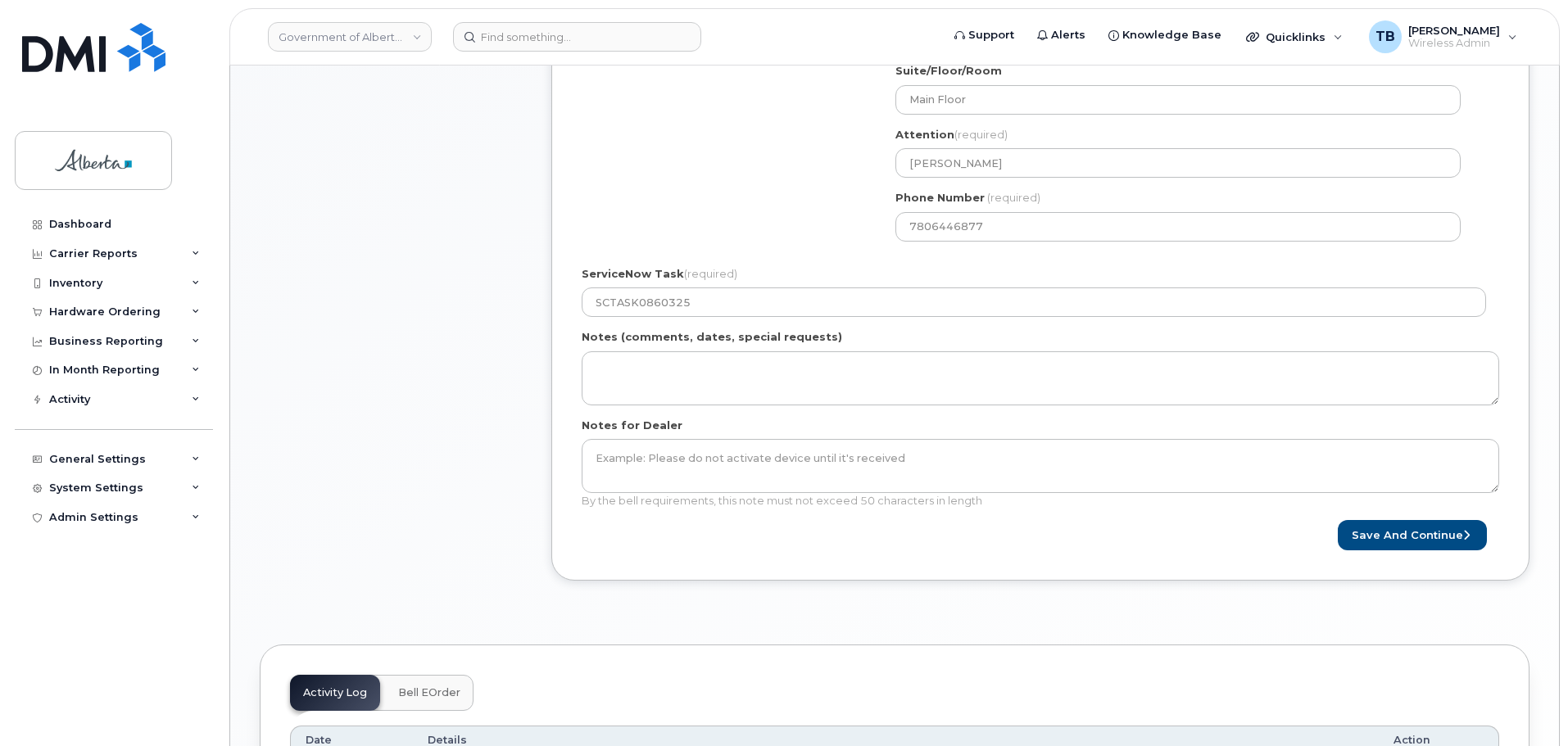
click at [1416, 518] on form "Created By Tami Betchuk Requested By Teresa Hill Notify the following emails ab…" at bounding box center [1041, 111] width 917 height 879
click at [1421, 537] on button "Save and Continue" at bounding box center [1411, 535] width 149 height 31
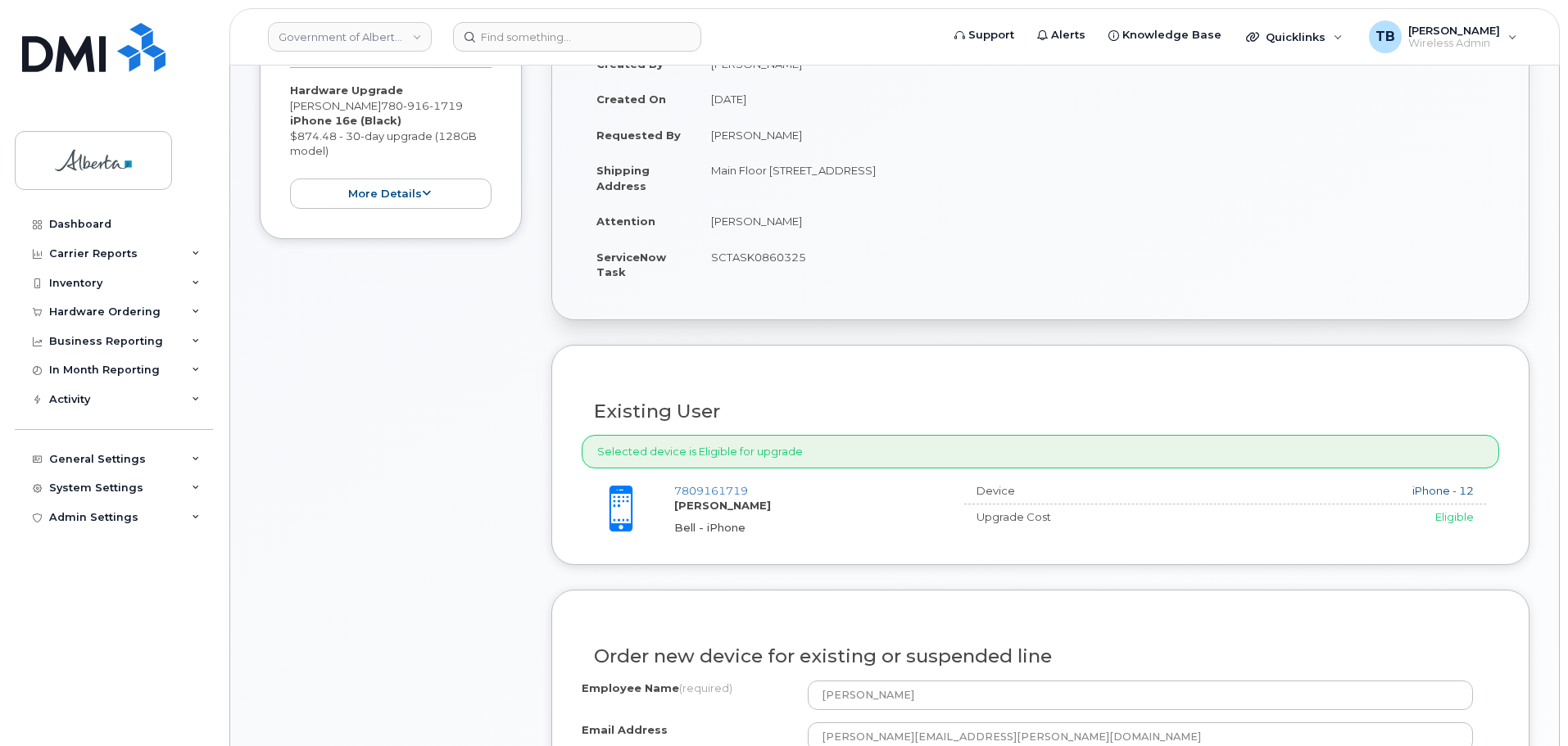
scroll to position [492, 0]
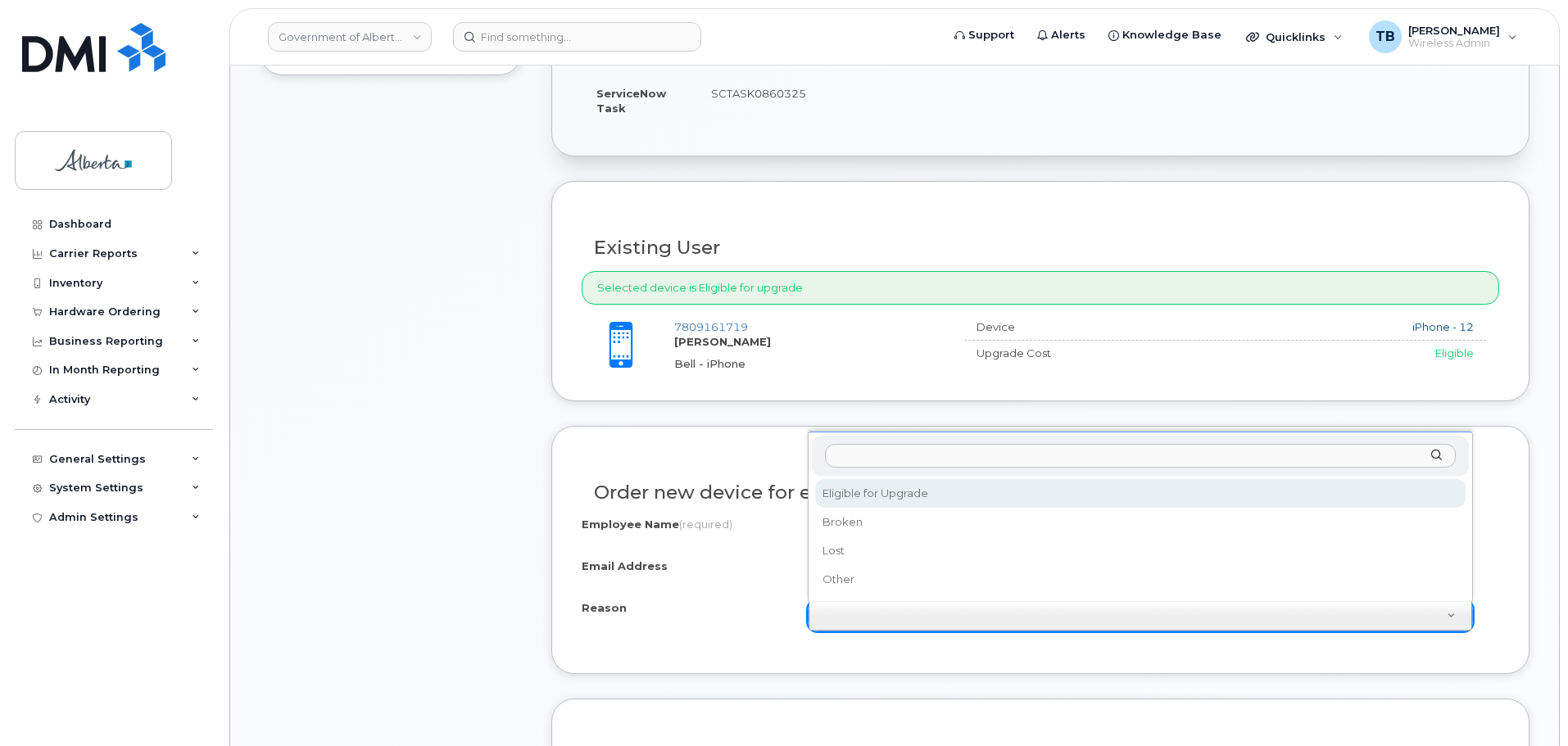
drag, startPoint x: 856, startPoint y: 525, endPoint x: 858, endPoint y: 504, distance: 21.1
select select "eligible_for_upgrade"
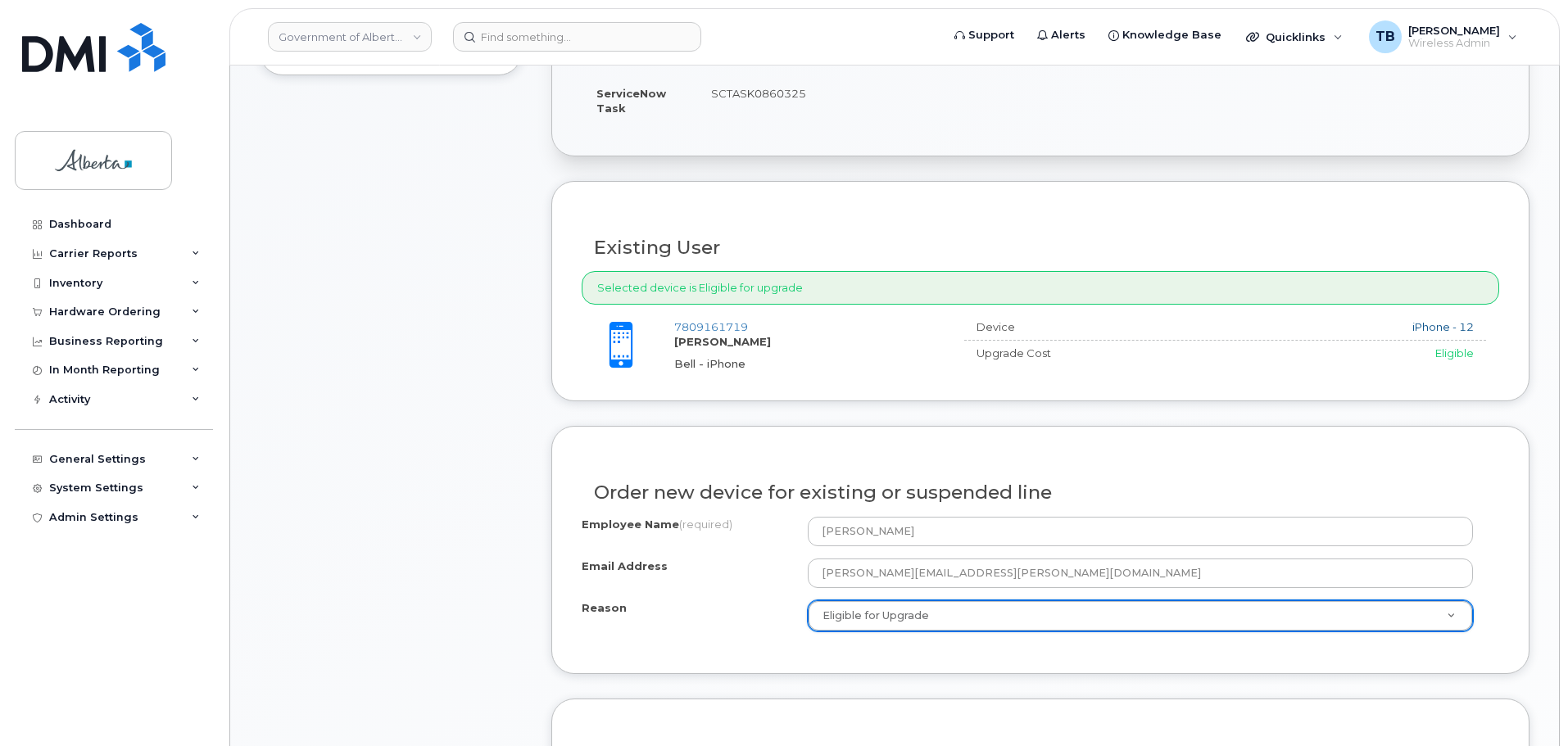
click at [740, 628] on div "Reason Eligible for Upgrade Reason Eligible for Upgrade Broken Lost Other" at bounding box center [1041, 616] width 917 height 31
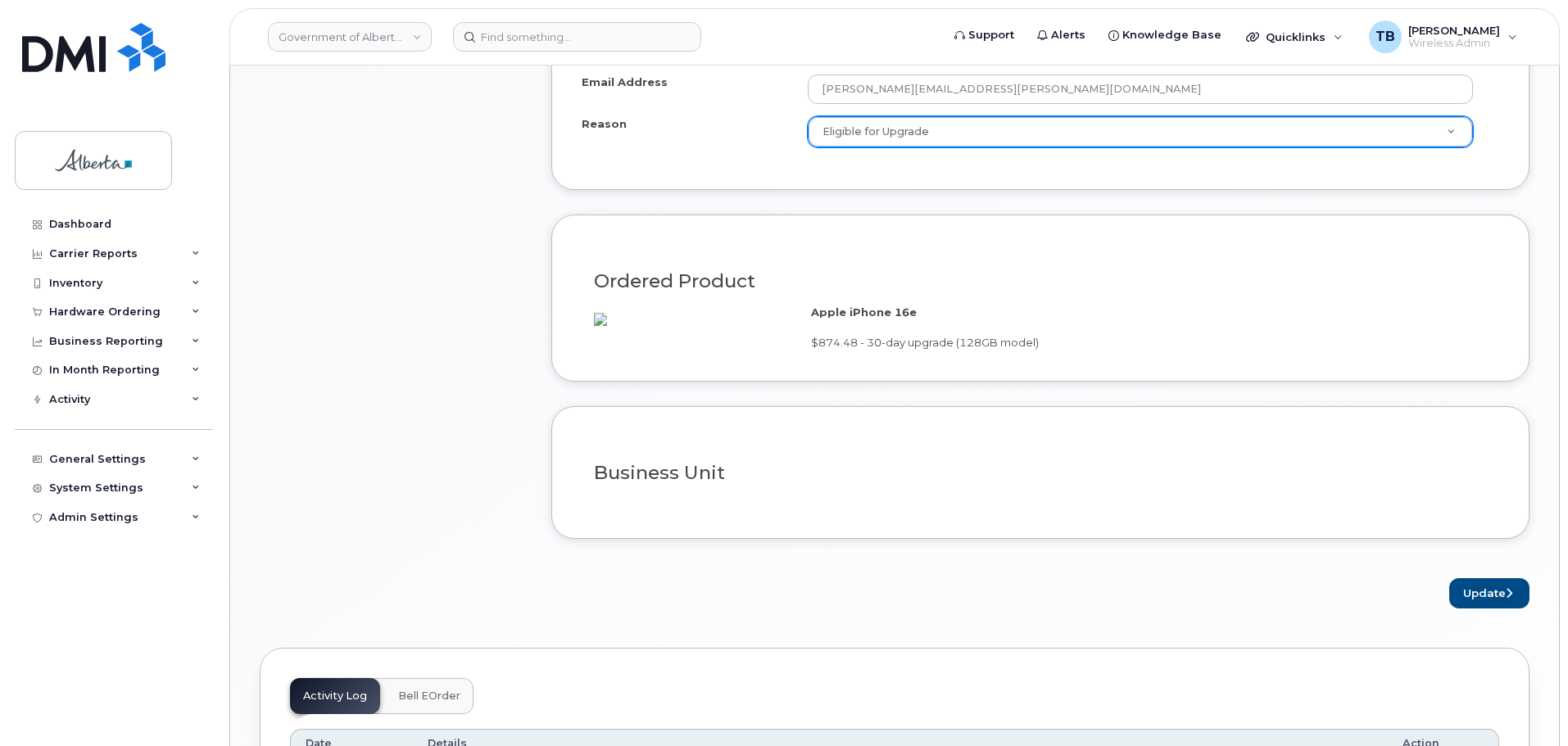
scroll to position [982, 0]
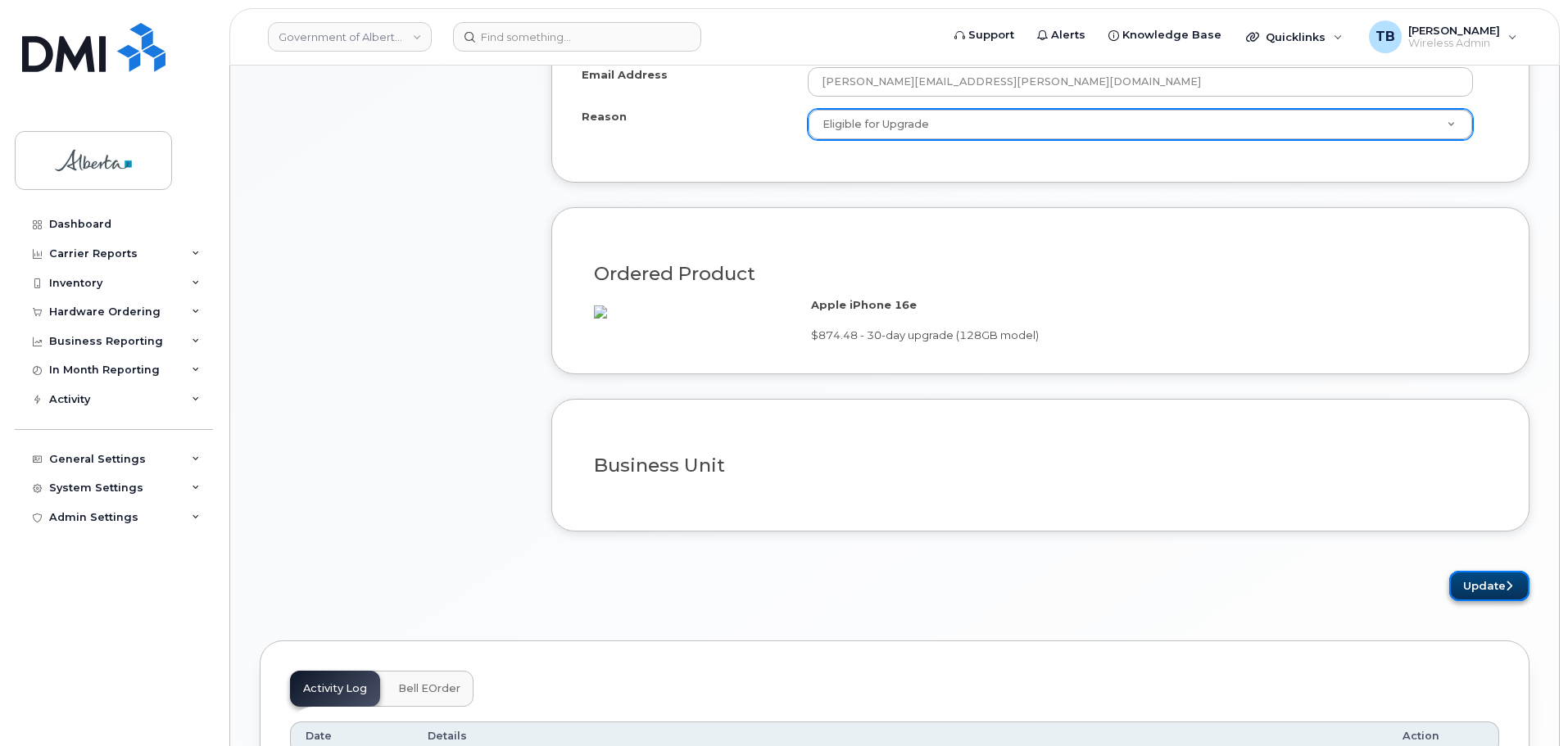
click at [1474, 601] on button "Update" at bounding box center [1489, 586] width 80 height 31
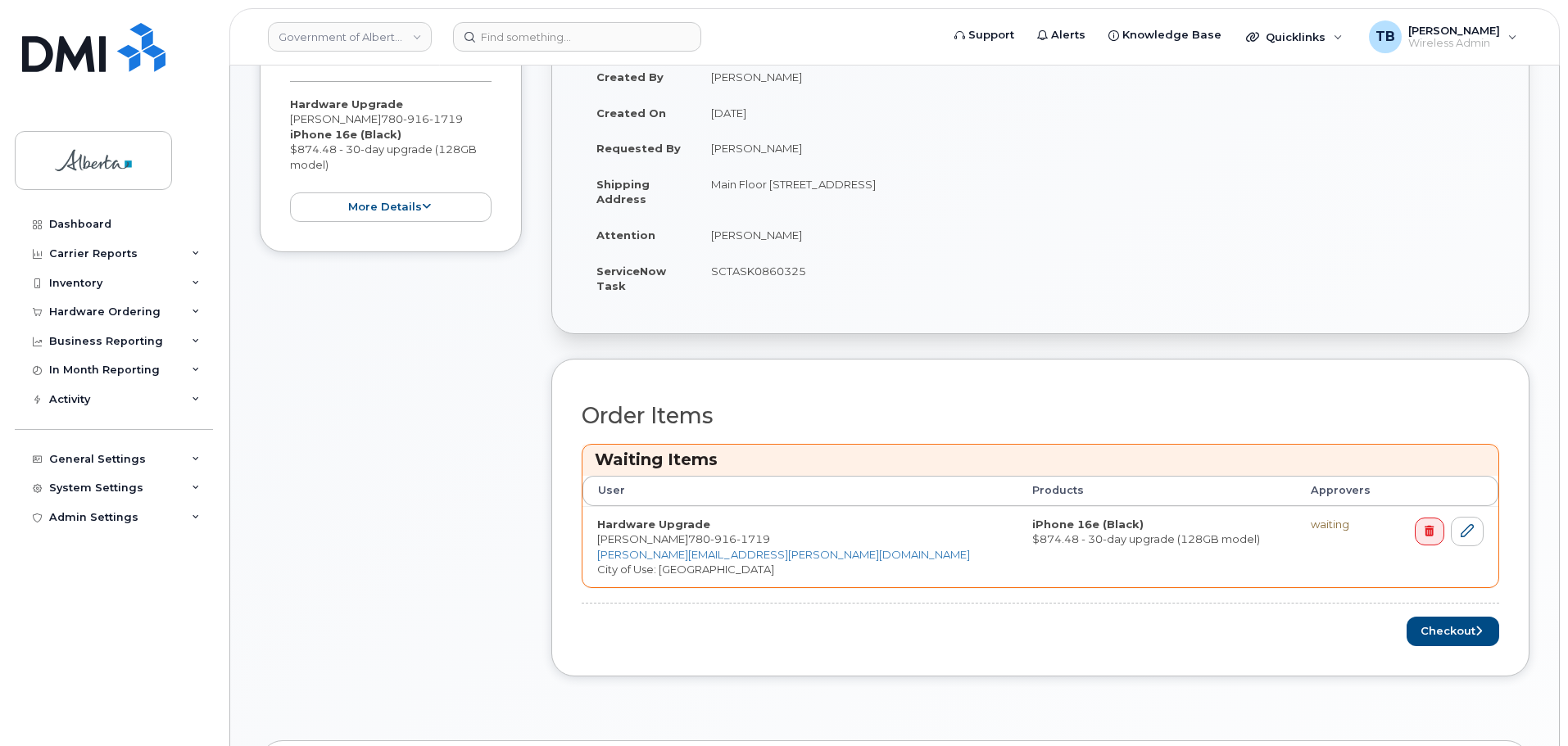
scroll to position [409, 0]
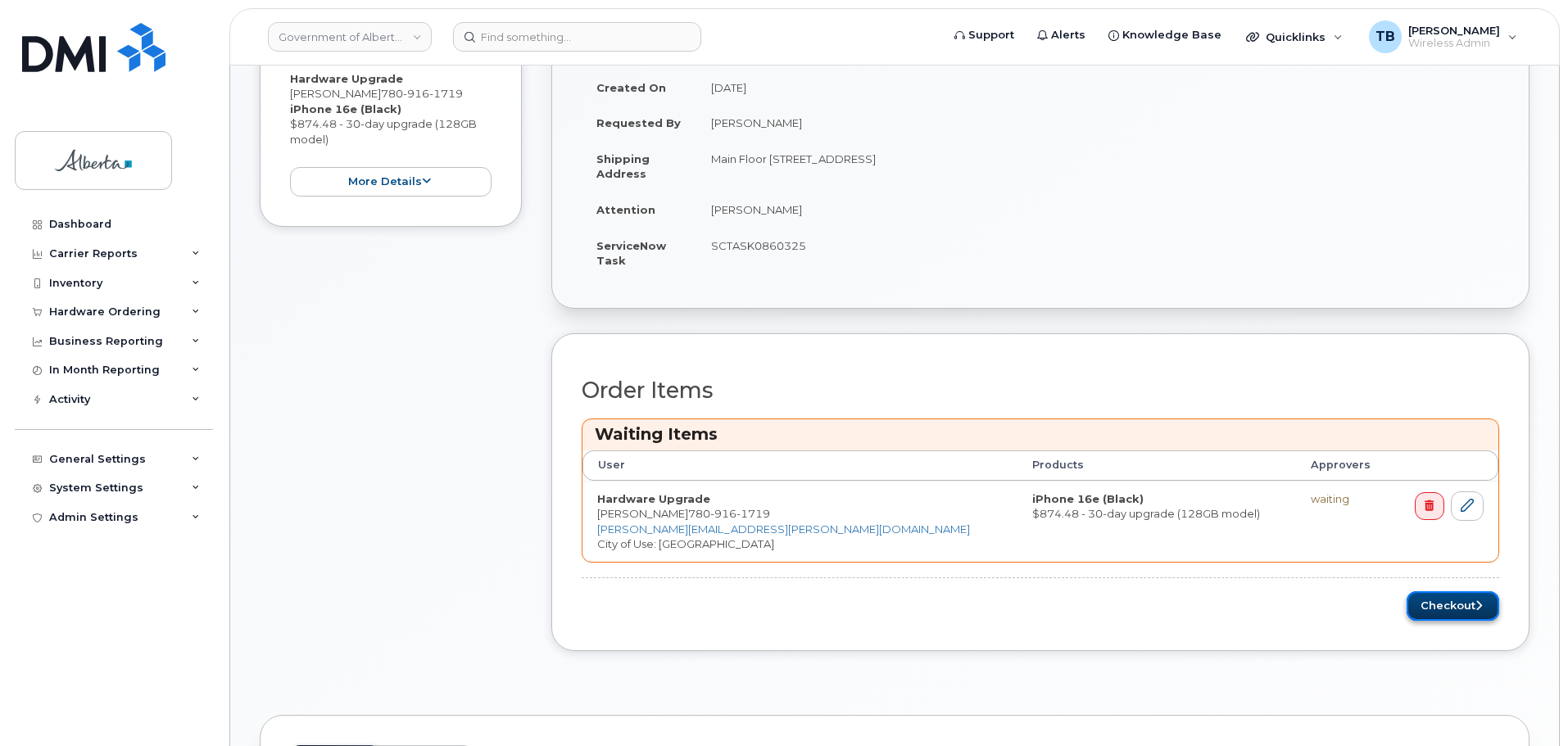
click at [1451, 603] on button "Checkout" at bounding box center [1452, 606] width 93 height 31
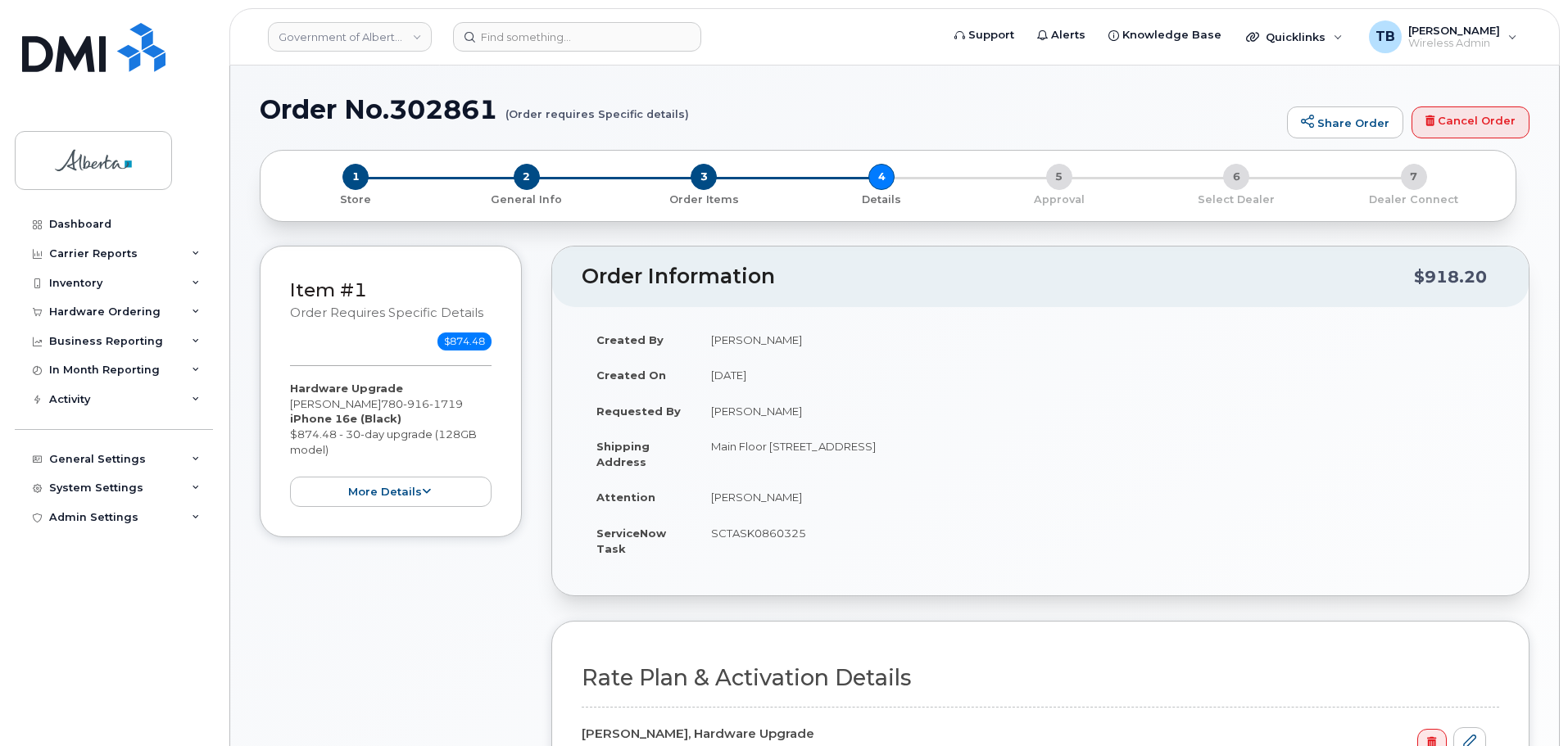
select select
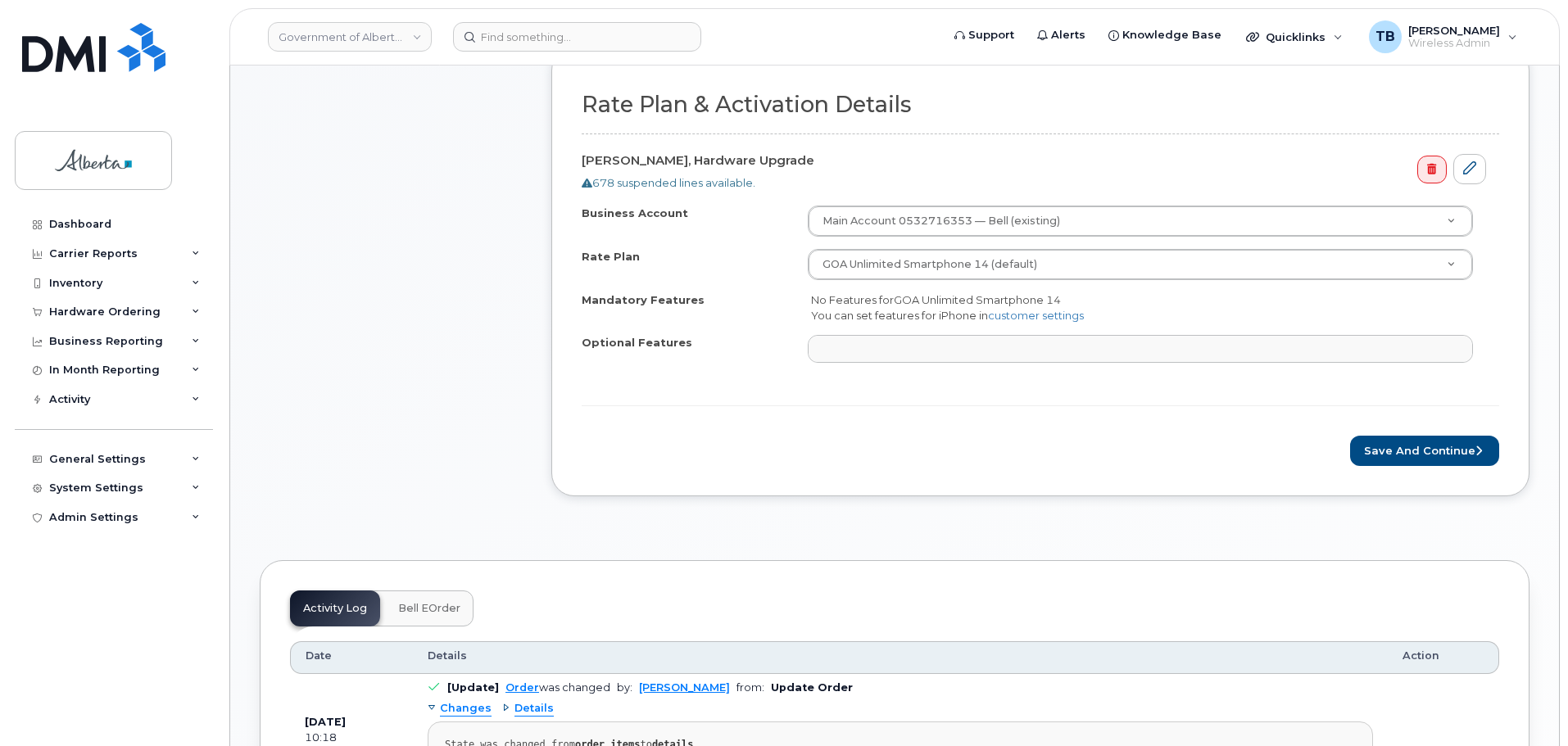
scroll to position [655, 0]
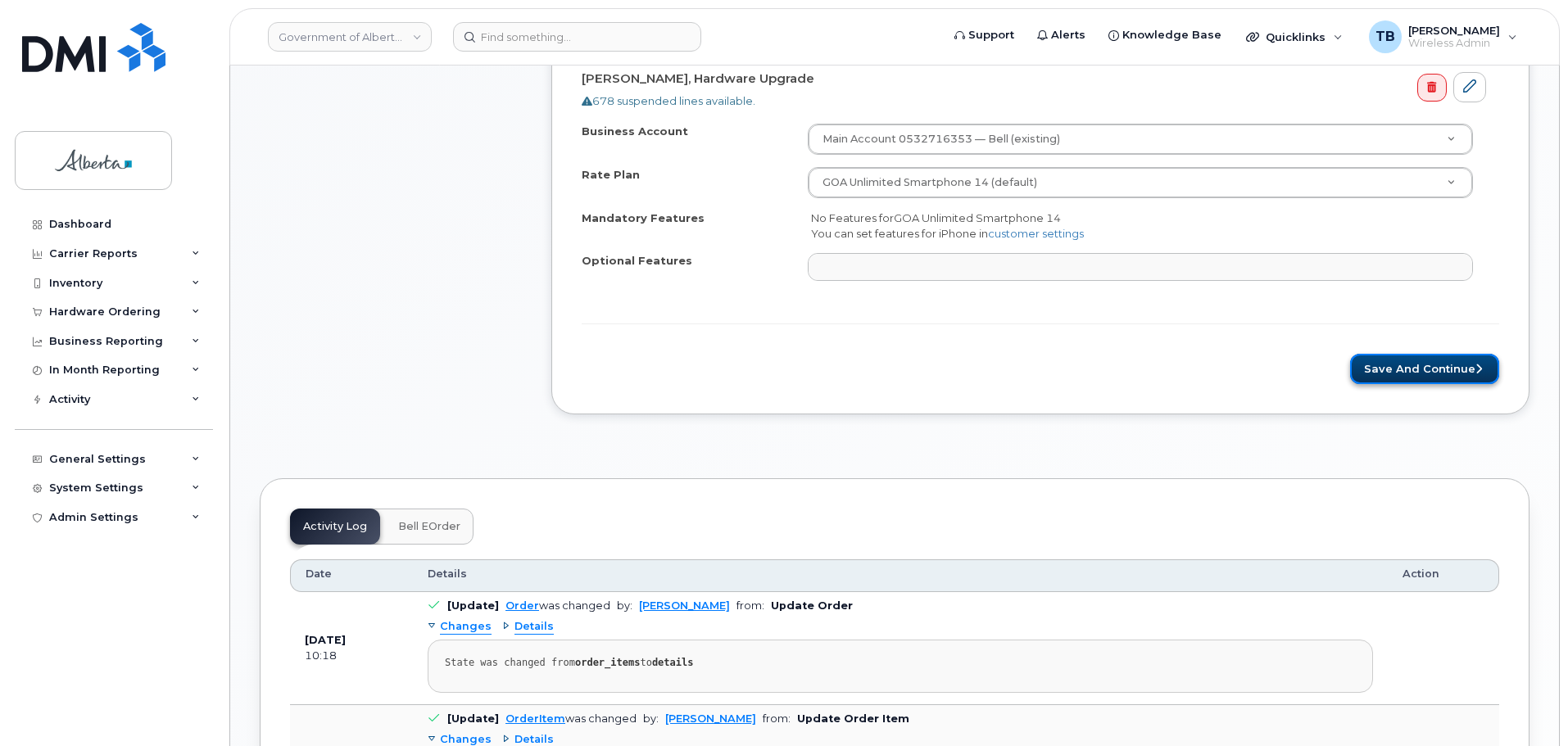
click at [1411, 379] on button "Save and Continue" at bounding box center [1424, 369] width 149 height 31
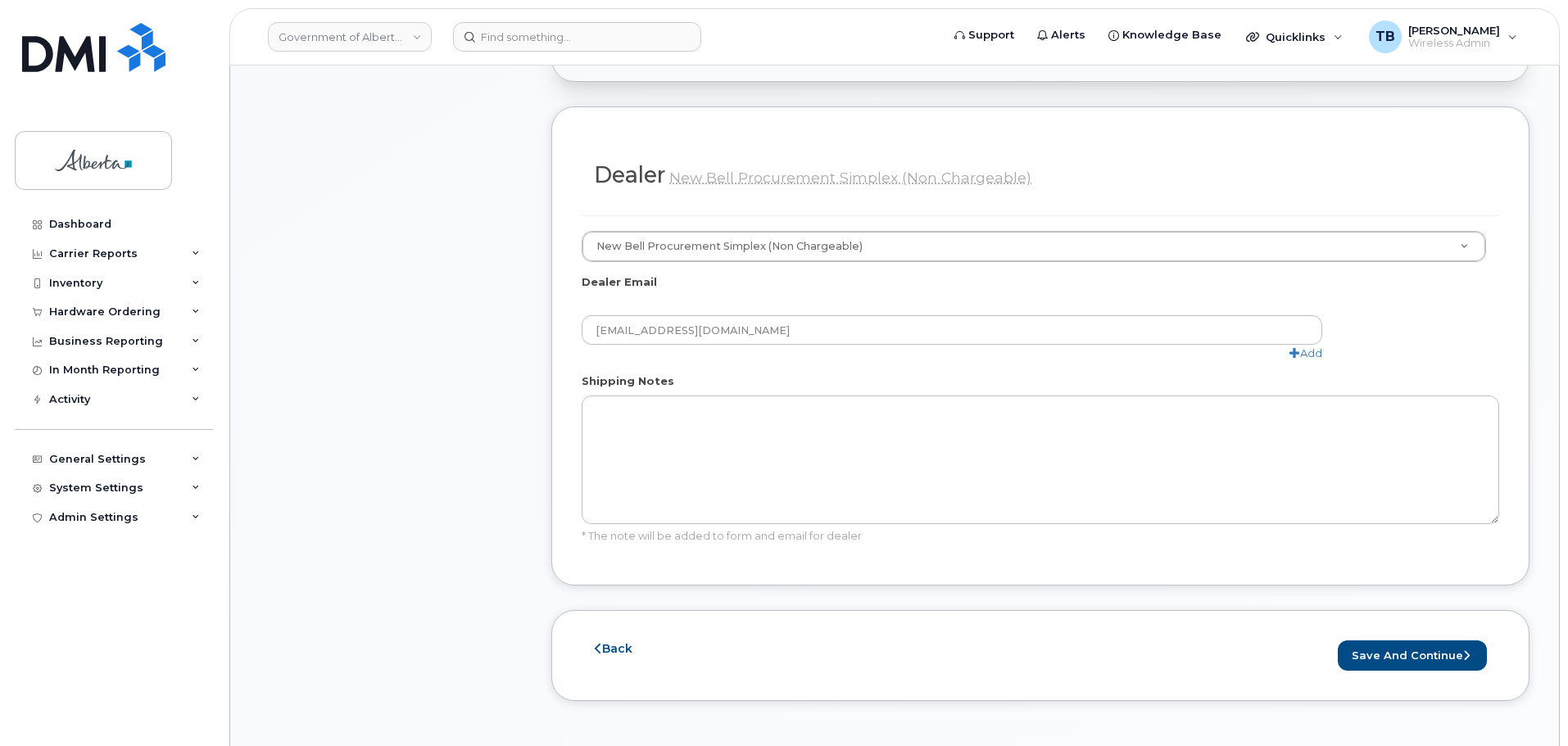
scroll to position [819, 0]
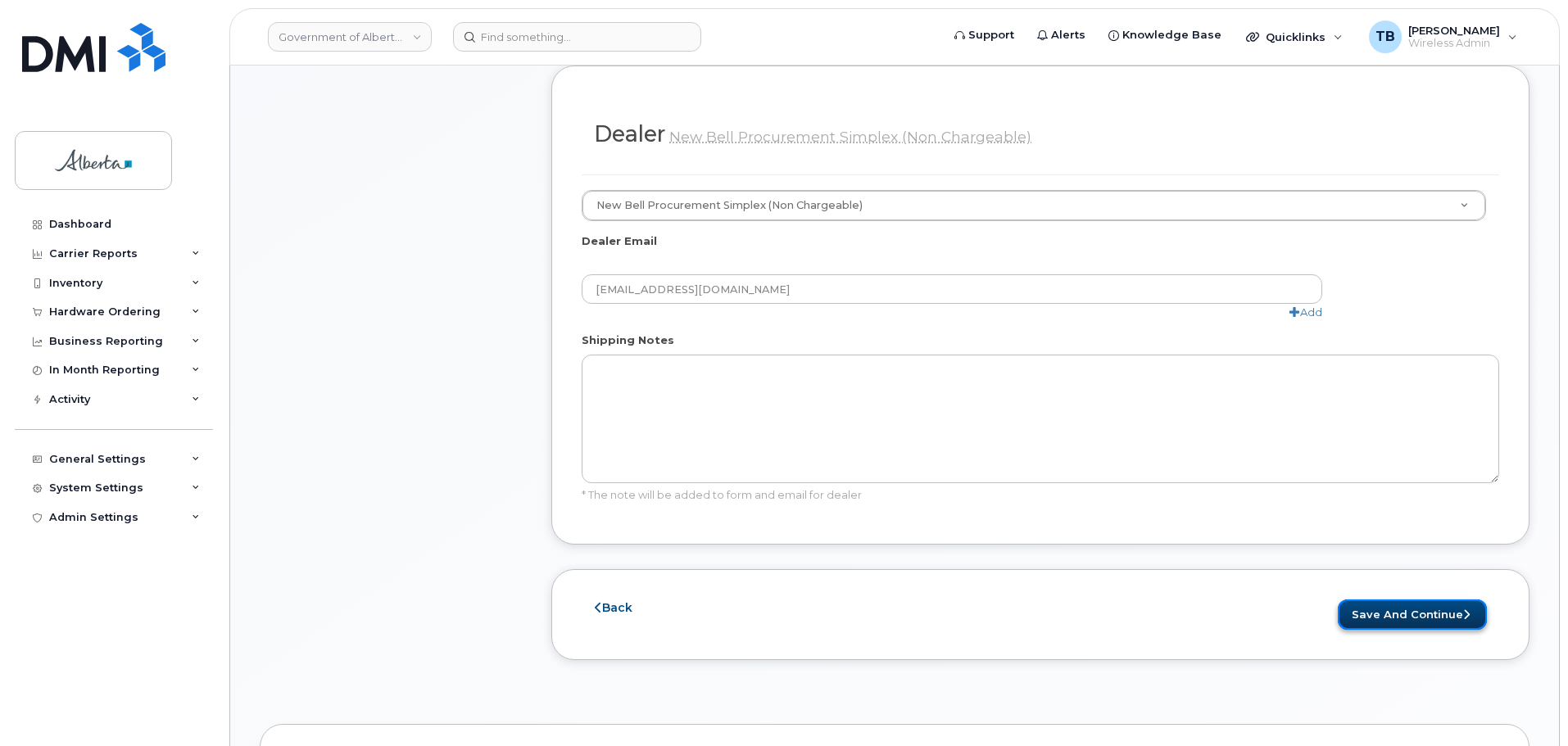
click at [1388, 600] on button "Save and Continue" at bounding box center [1411, 615] width 149 height 31
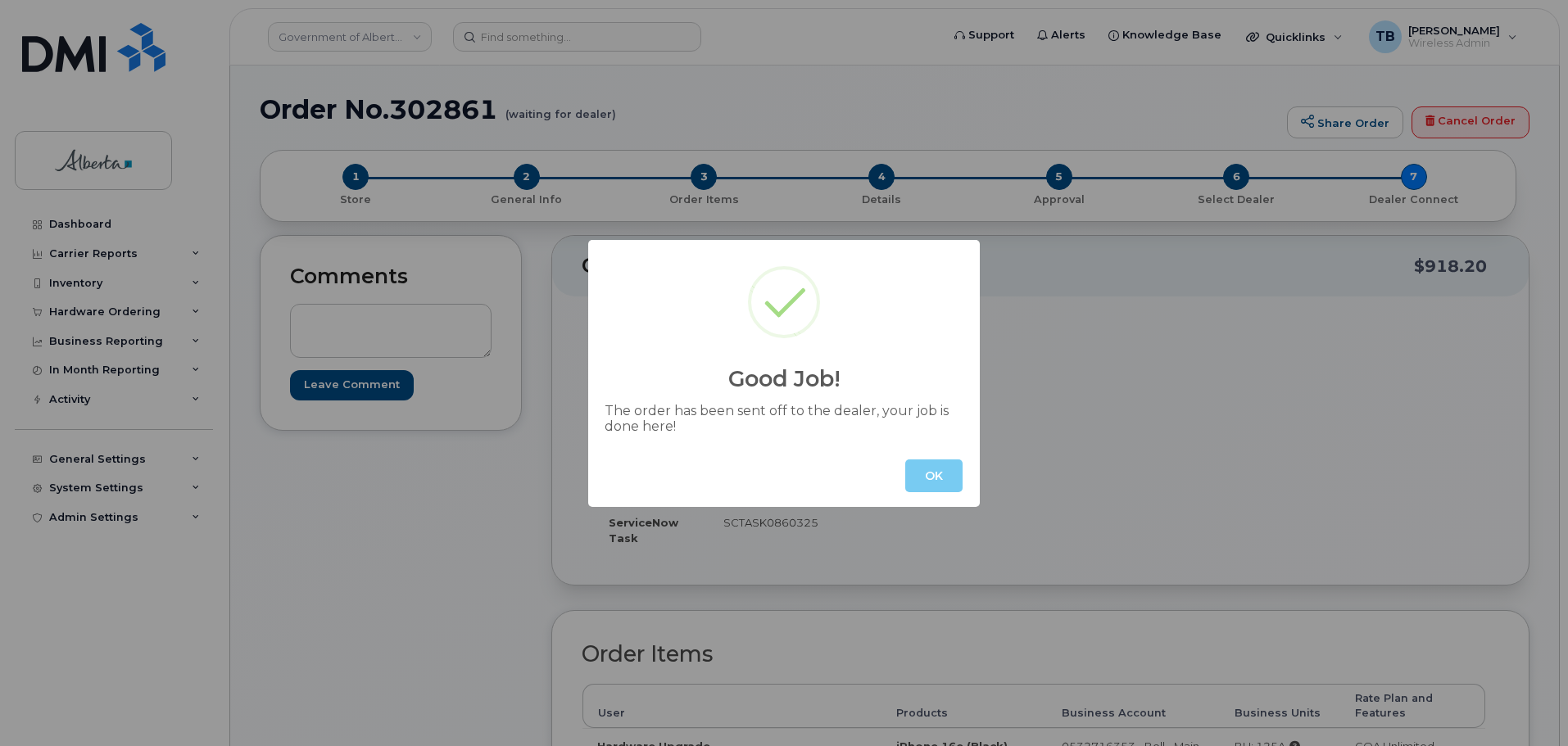
click at [918, 468] on button "OK" at bounding box center [933, 476] width 57 height 33
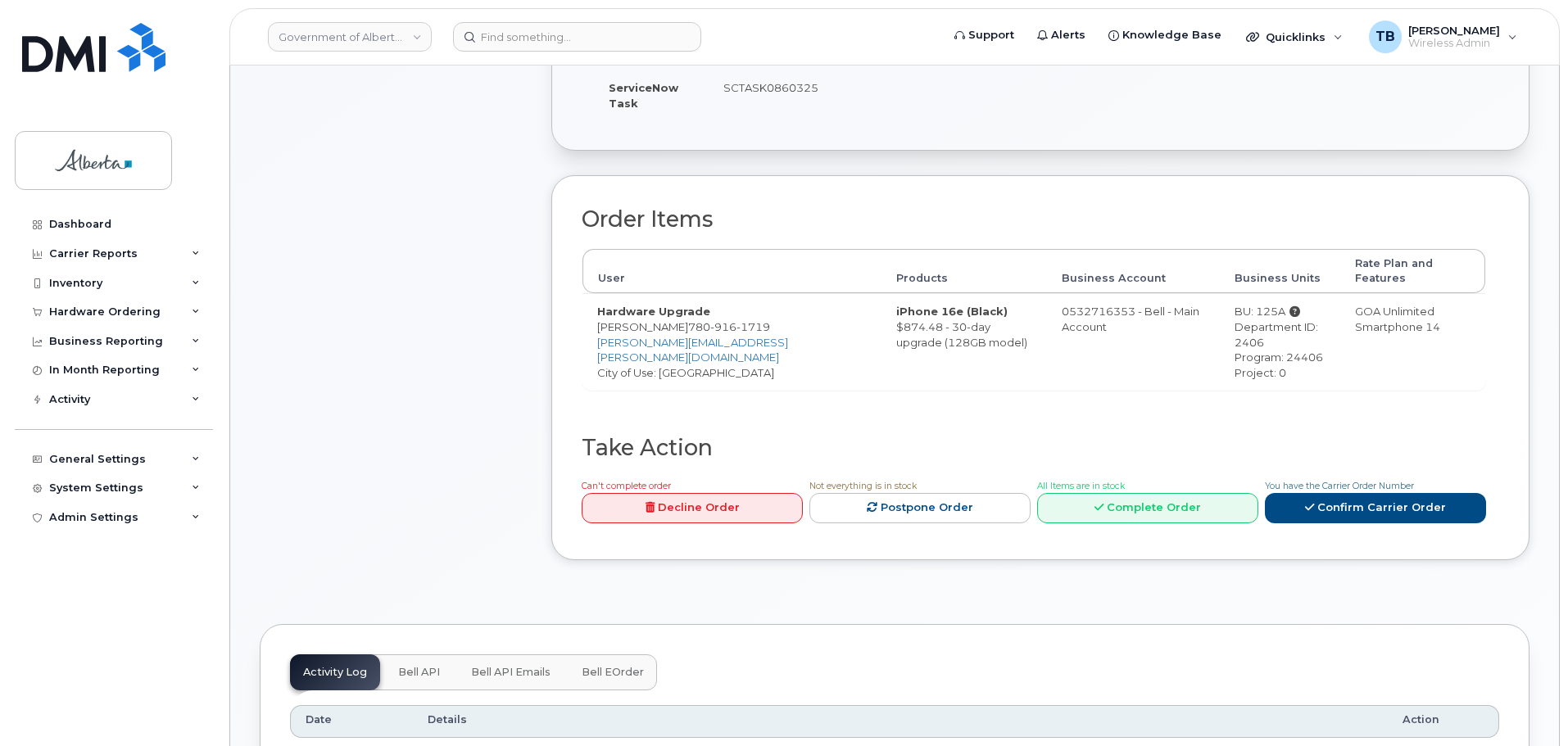
scroll to position [655, 0]
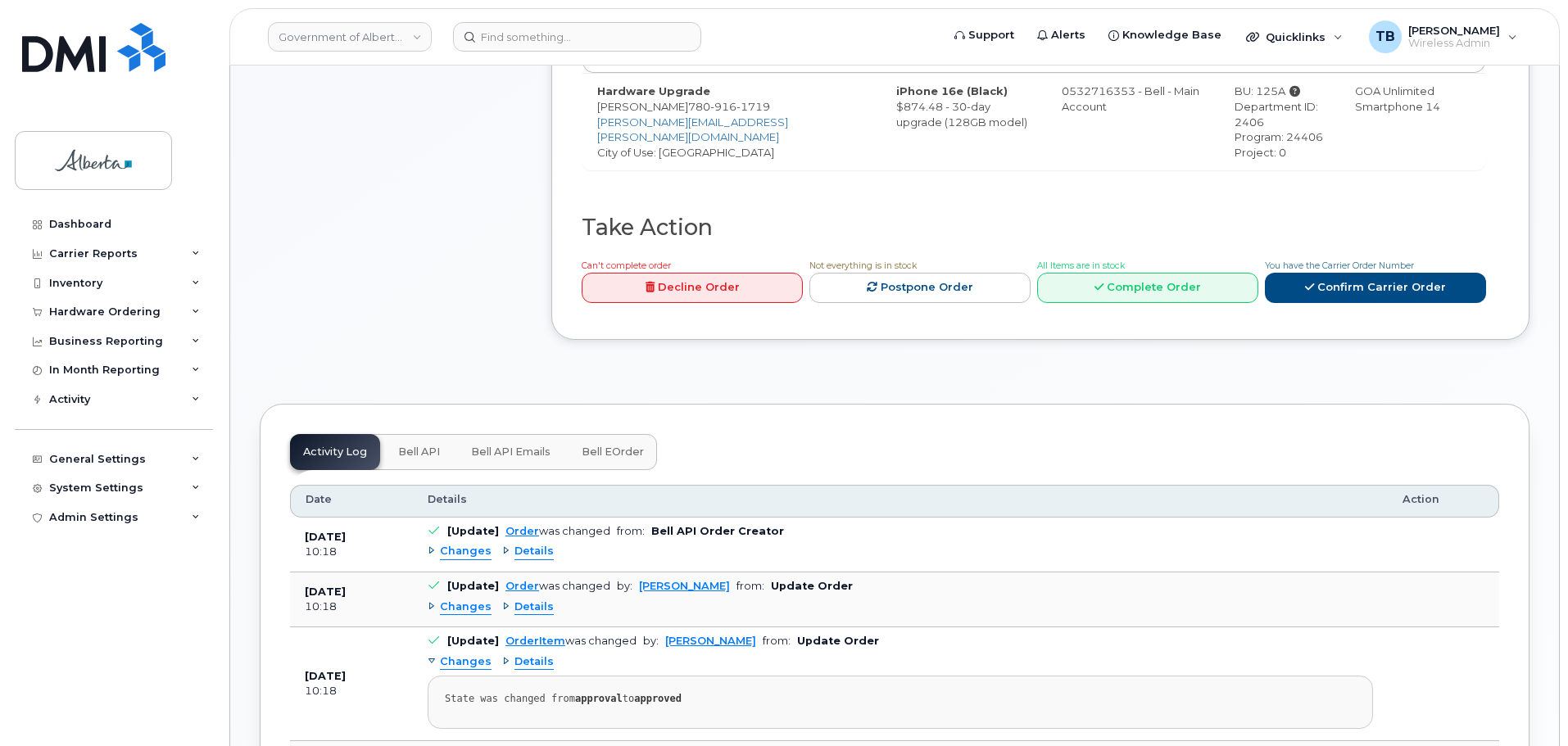
click at [417, 446] on span "Bell API" at bounding box center [419, 452] width 42 height 13
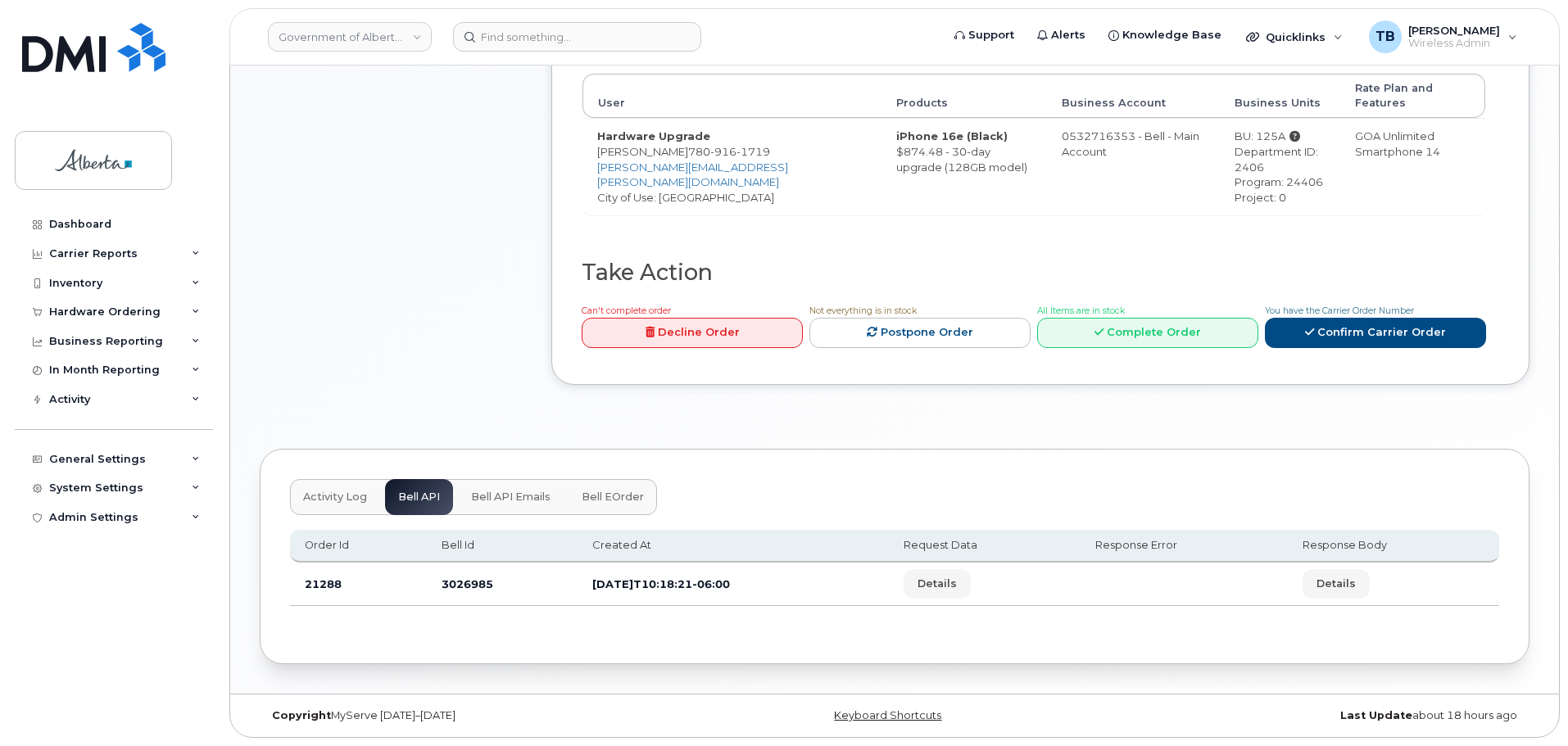
scroll to position [595, 0]
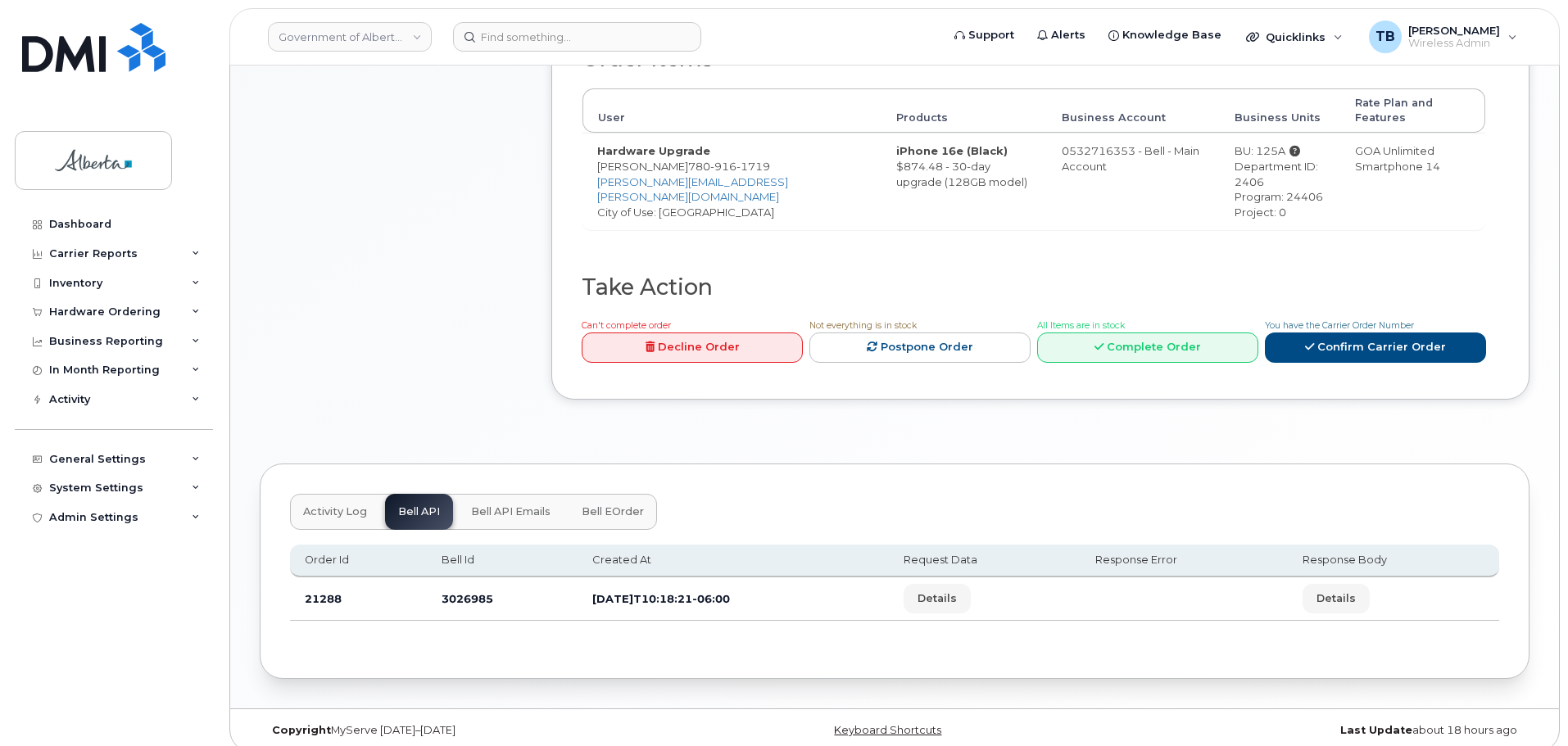
click at [456, 590] on td "3026985" at bounding box center [502, 599] width 151 height 43
click at [457, 587] on td "3026985" at bounding box center [502, 599] width 151 height 43
click at [467, 580] on td "3026985" at bounding box center [502, 599] width 151 height 43
copy td "3026985"
